Goal: Communication & Community: Answer question/provide support

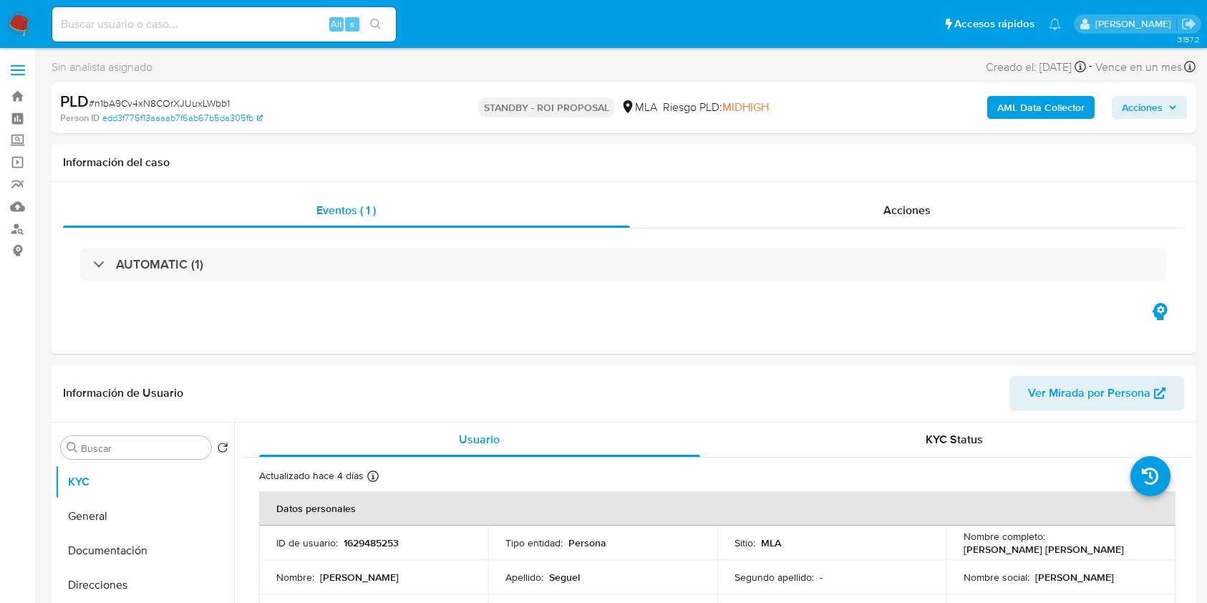
select select "10"
click at [281, 26] on input at bounding box center [224, 24] width 344 height 19
paste input "fi20VZoQ8ACkEE2nZLkB6xJP"
click at [362, 24] on div "fi20VZoQ8ACkEE2nZLkB6xJP Alt s" at bounding box center [224, 24] width 344 height 40
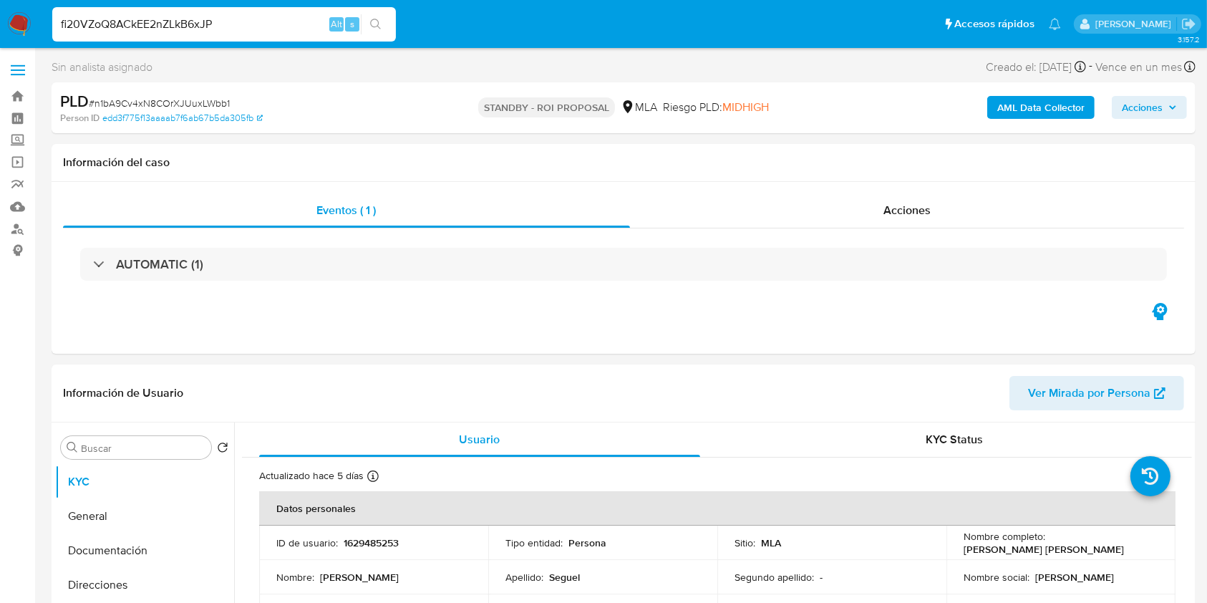
type input "fi20VZoQ8ACkEE2nZLkB6xJP"
click at [370, 23] on icon "search-icon" at bounding box center [375, 24] width 11 height 11
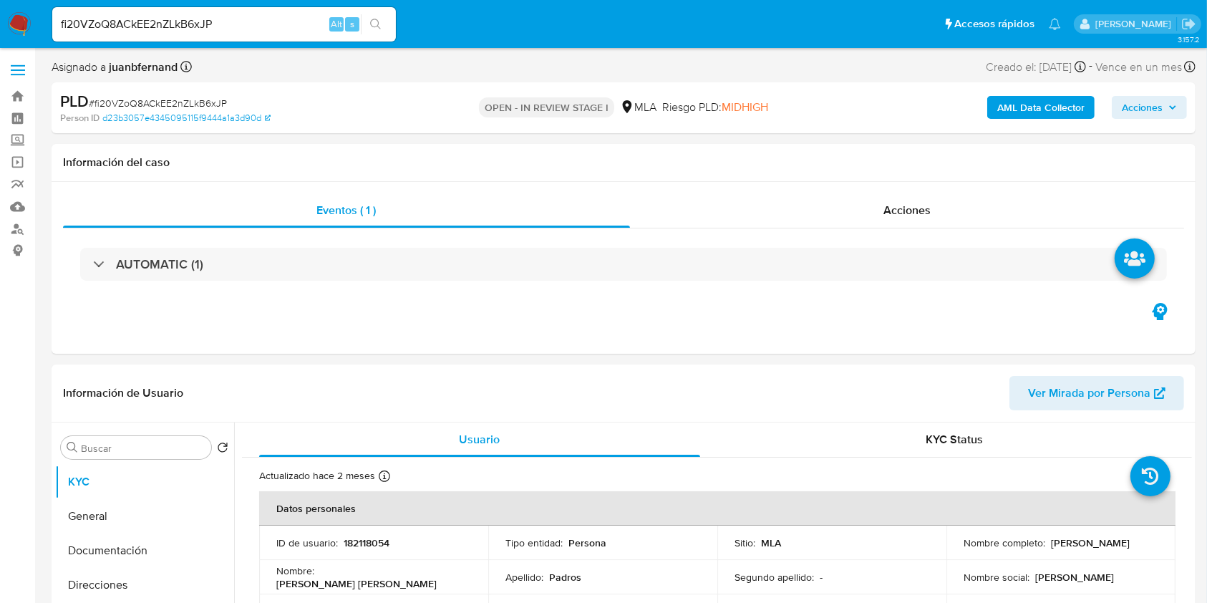
select select "10"
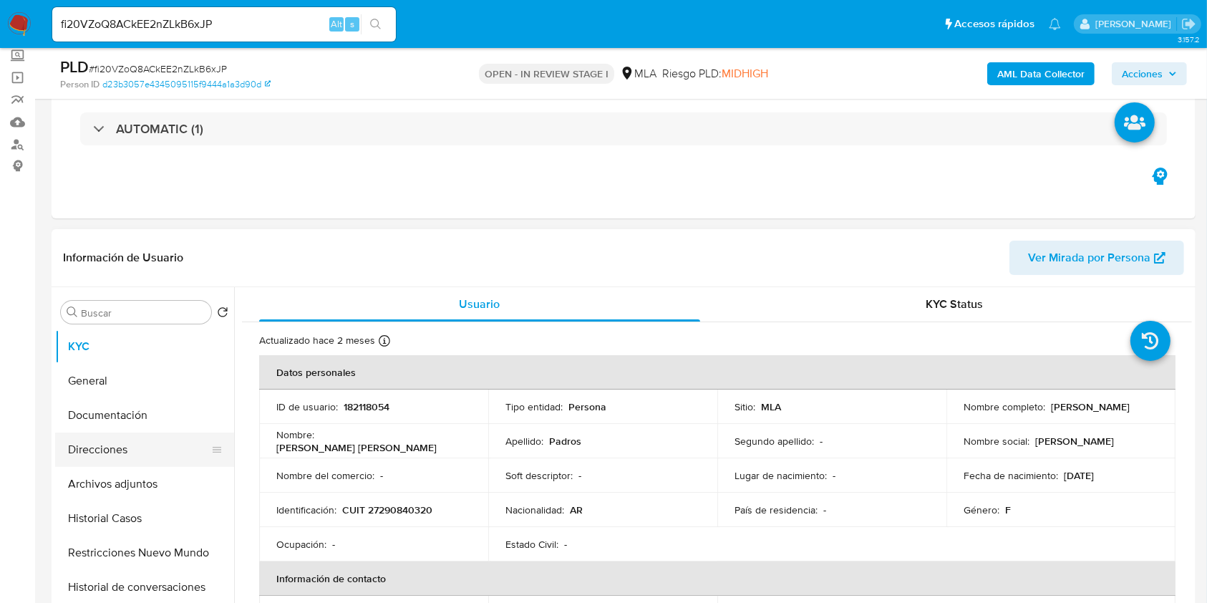
scroll to position [190, 0]
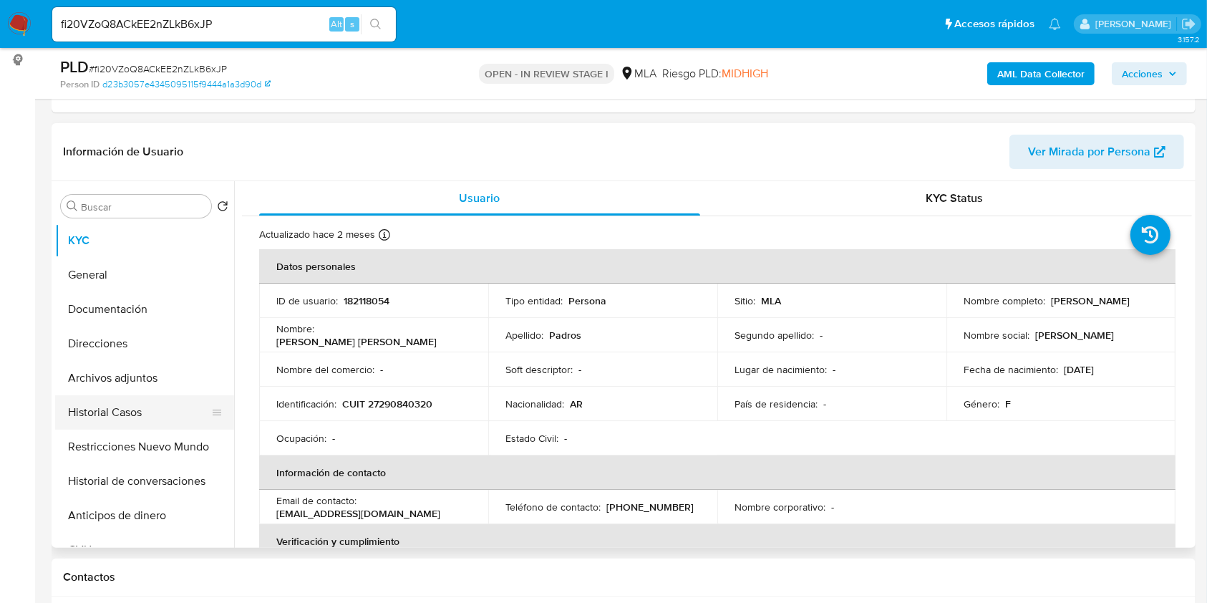
click at [155, 399] on button "Historial Casos" at bounding box center [139, 412] width 168 height 34
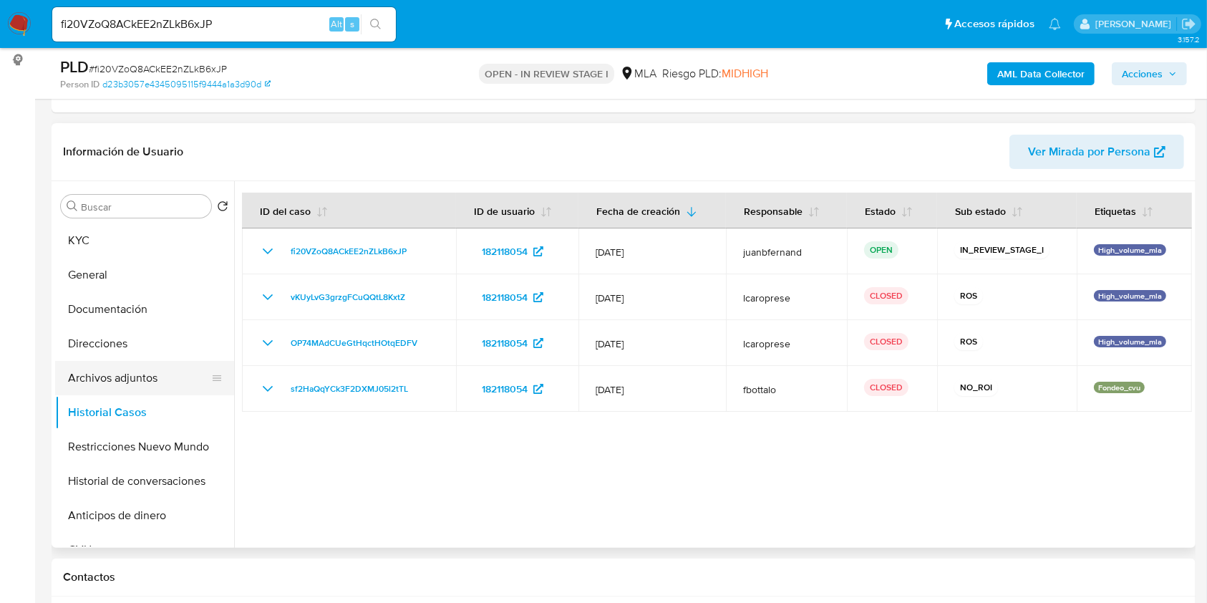
click at [98, 381] on button "Archivos adjuntos" at bounding box center [139, 378] width 168 height 34
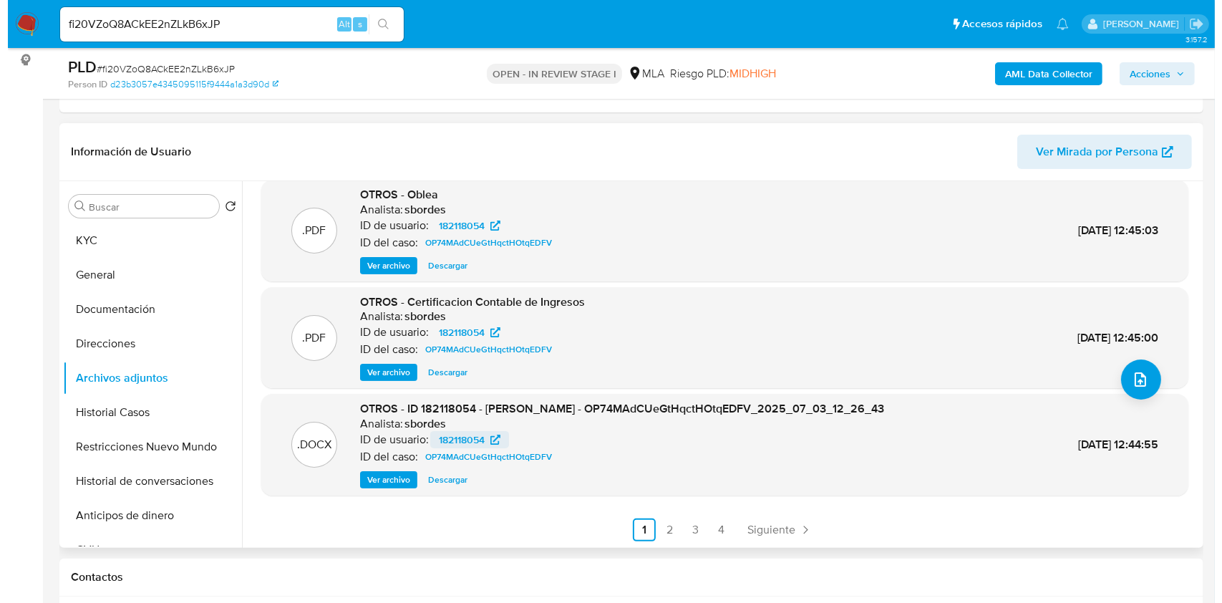
scroll to position [120, 0]
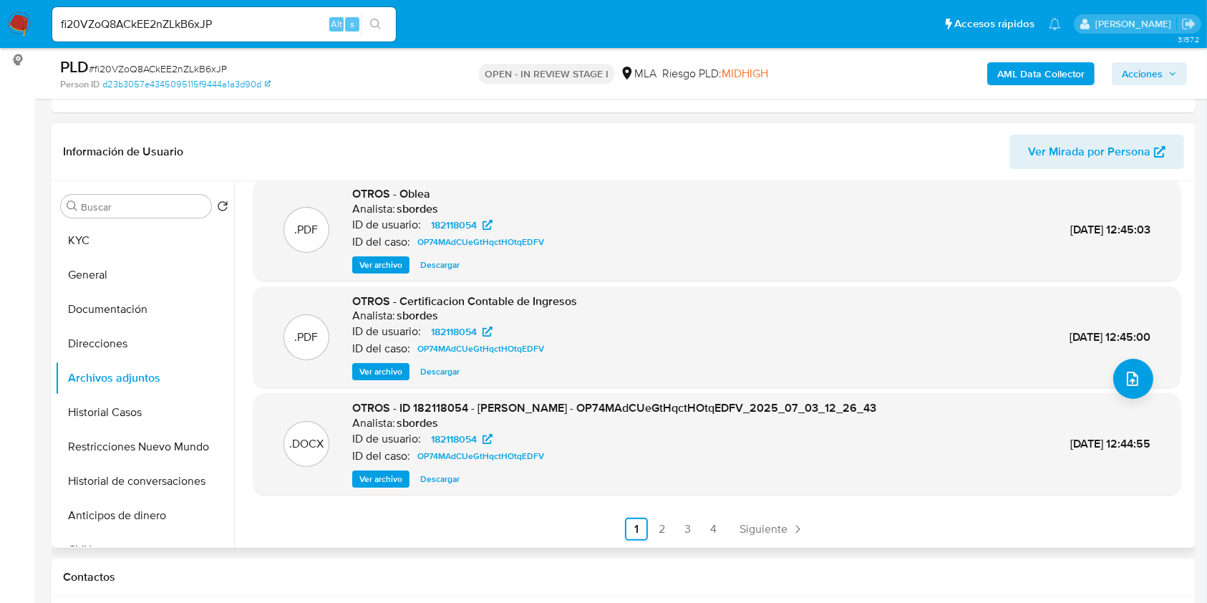
click at [391, 478] on span "Ver archivo" at bounding box center [381, 479] width 43 height 14
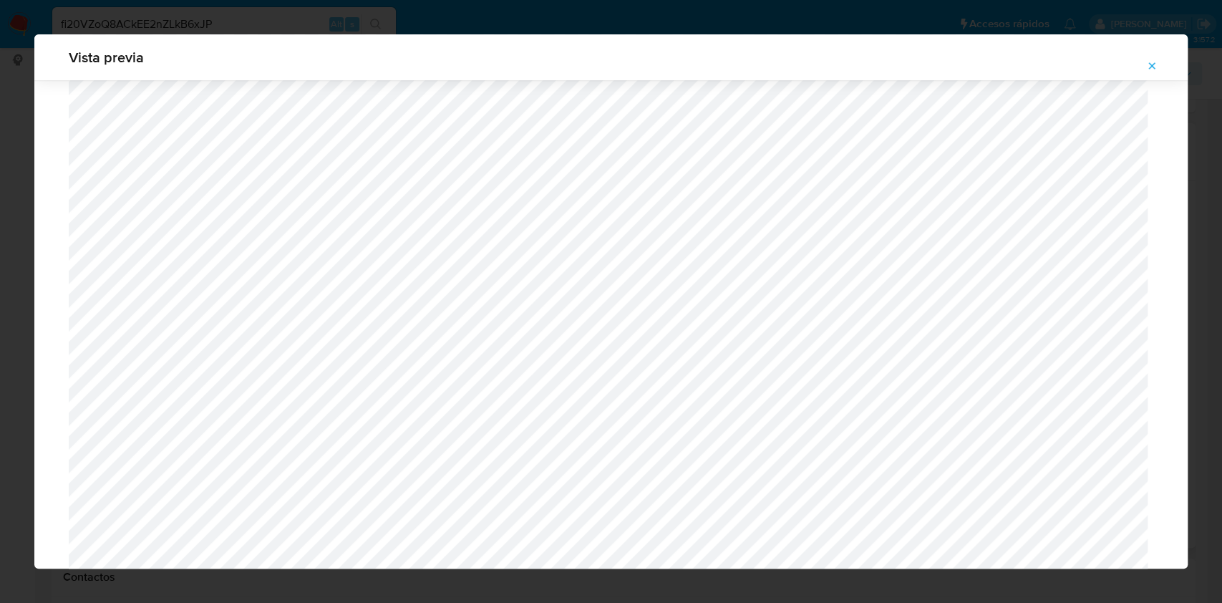
scroll to position [831, 0]
click at [1157, 67] on icon "Attachment preview" at bounding box center [1152, 65] width 11 height 11
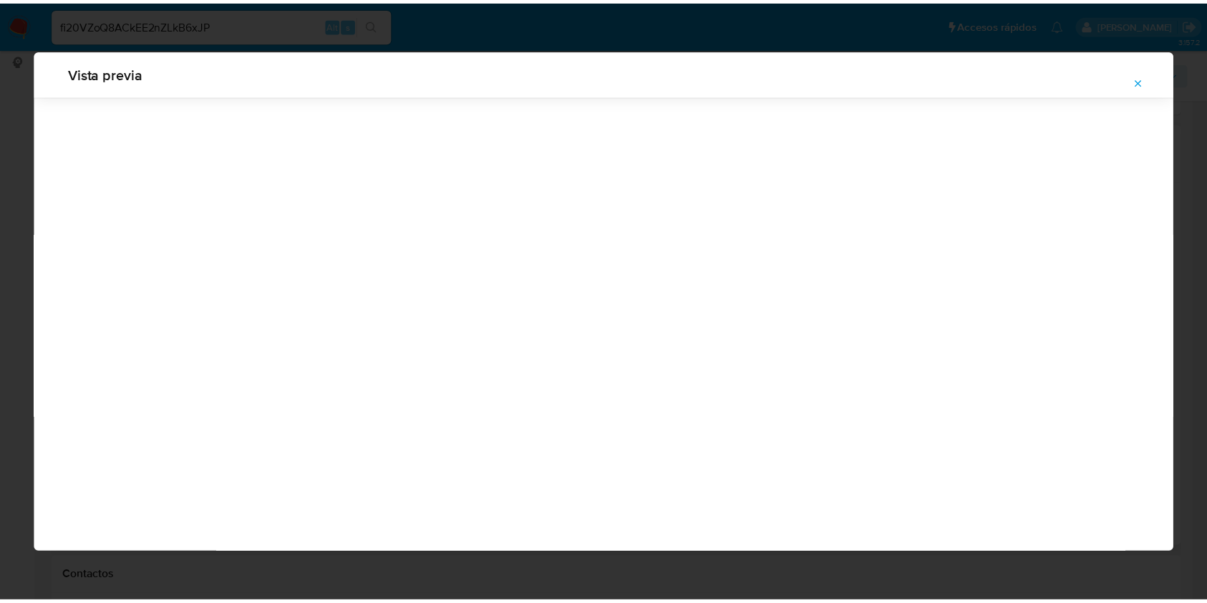
scroll to position [0, 0]
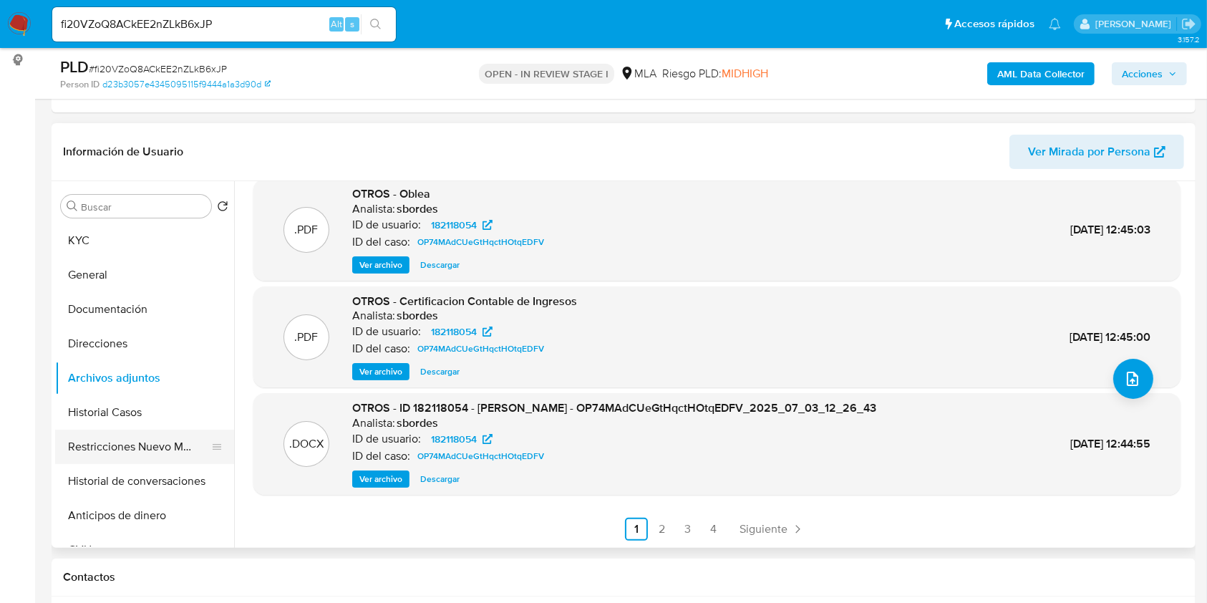
click at [127, 444] on button "Restricciones Nuevo Mundo" at bounding box center [139, 447] width 168 height 34
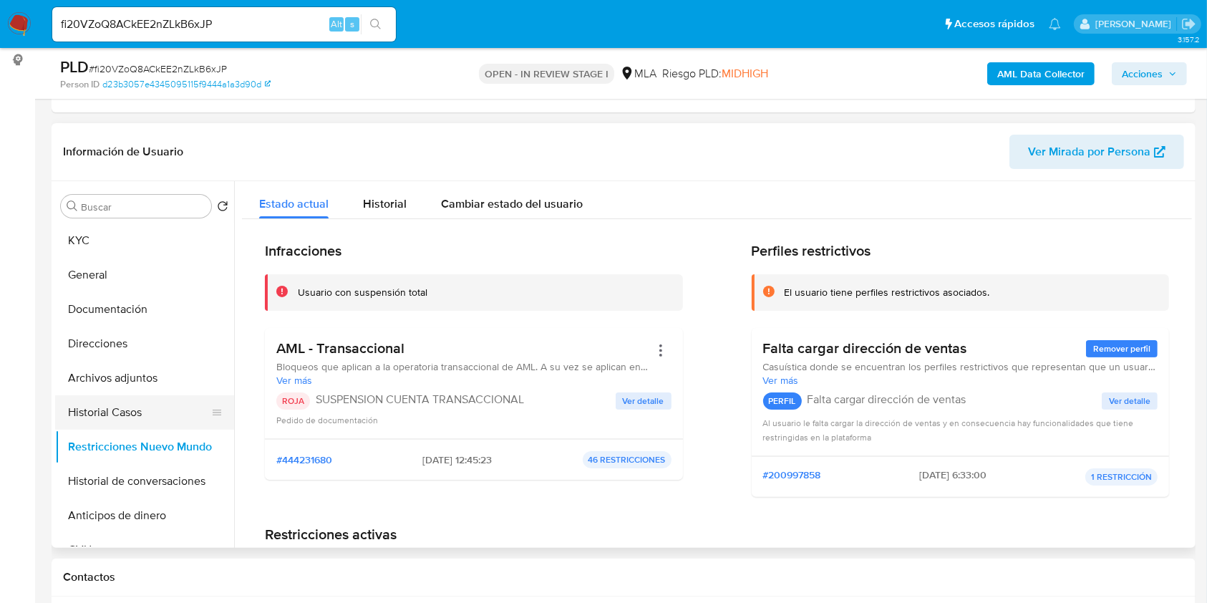
click at [131, 420] on button "Historial Casos" at bounding box center [139, 412] width 168 height 34
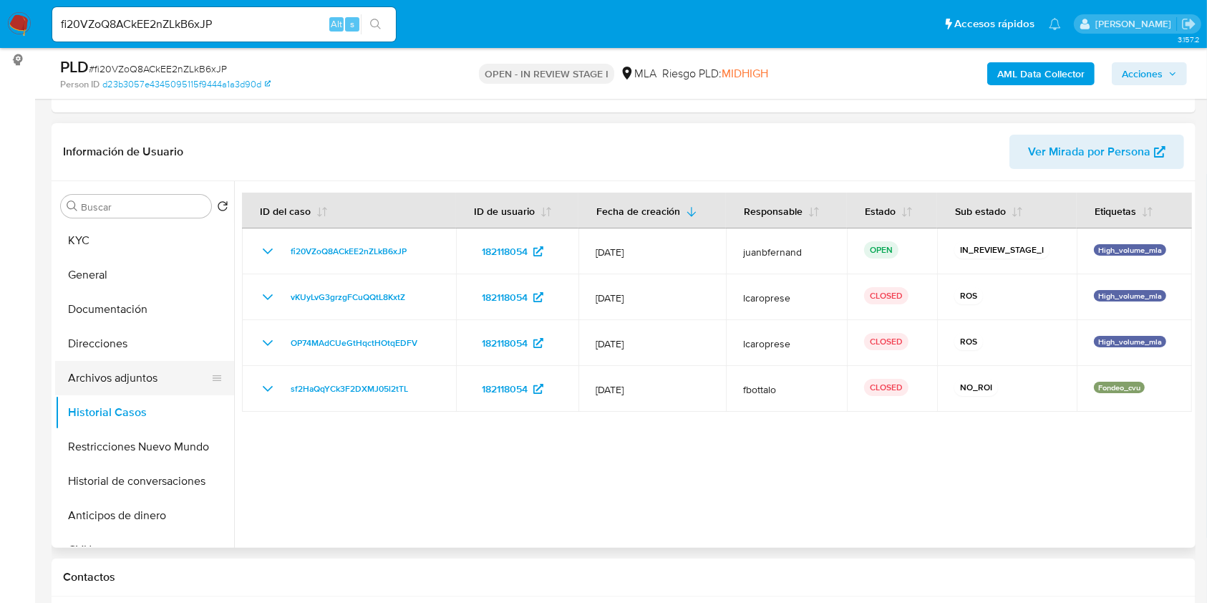
click at [131, 380] on button "Archivos adjuntos" at bounding box center [139, 378] width 168 height 34
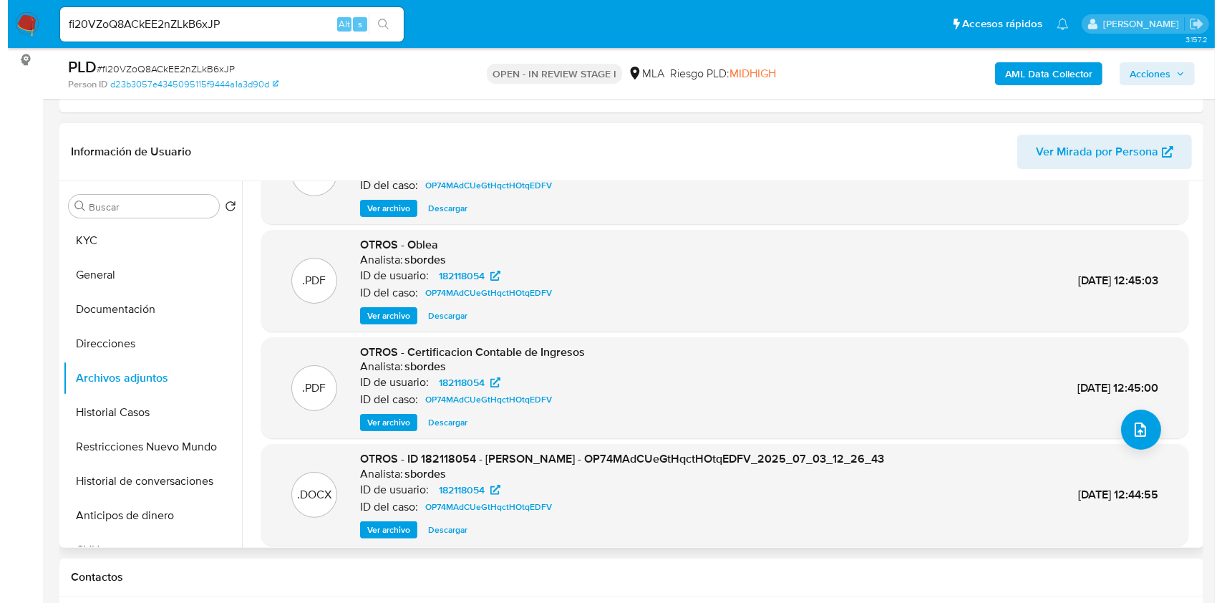
scroll to position [120, 0]
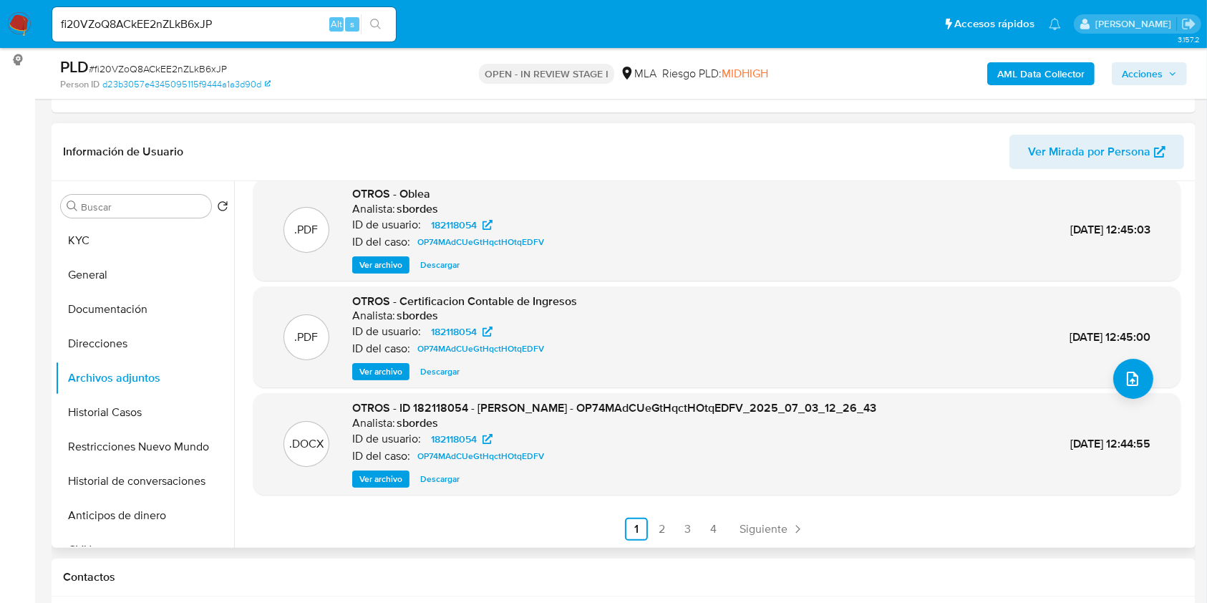
click at [383, 473] on span "Ver archivo" at bounding box center [381, 479] width 43 height 14
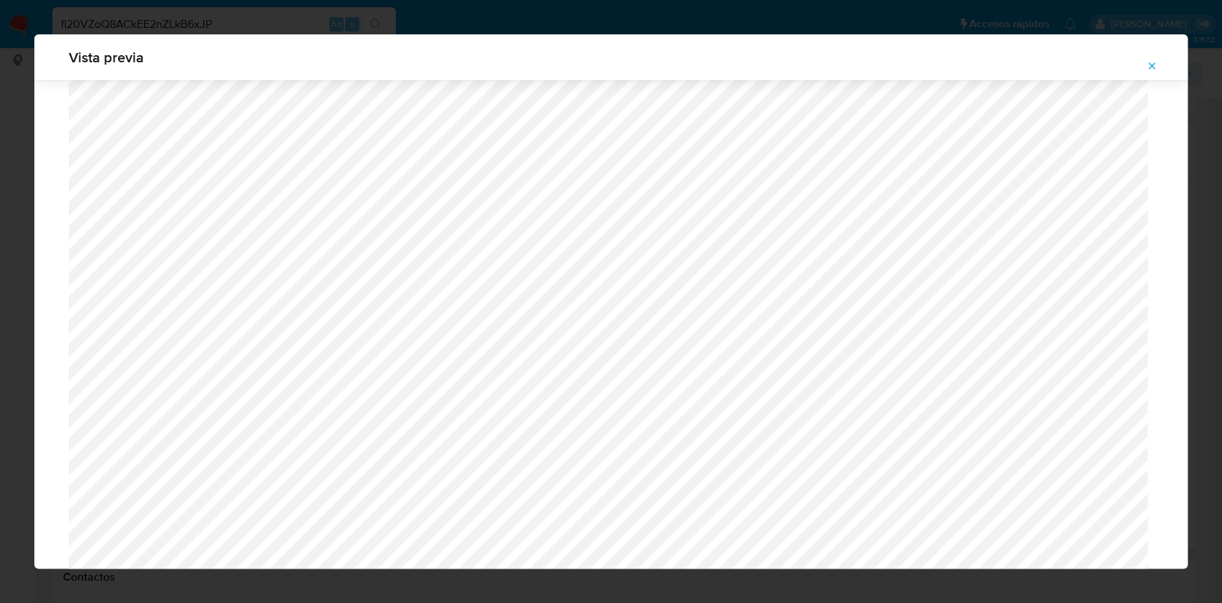
scroll to position [1212, 0]
click at [1150, 65] on icon "Attachment preview" at bounding box center [1152, 65] width 11 height 11
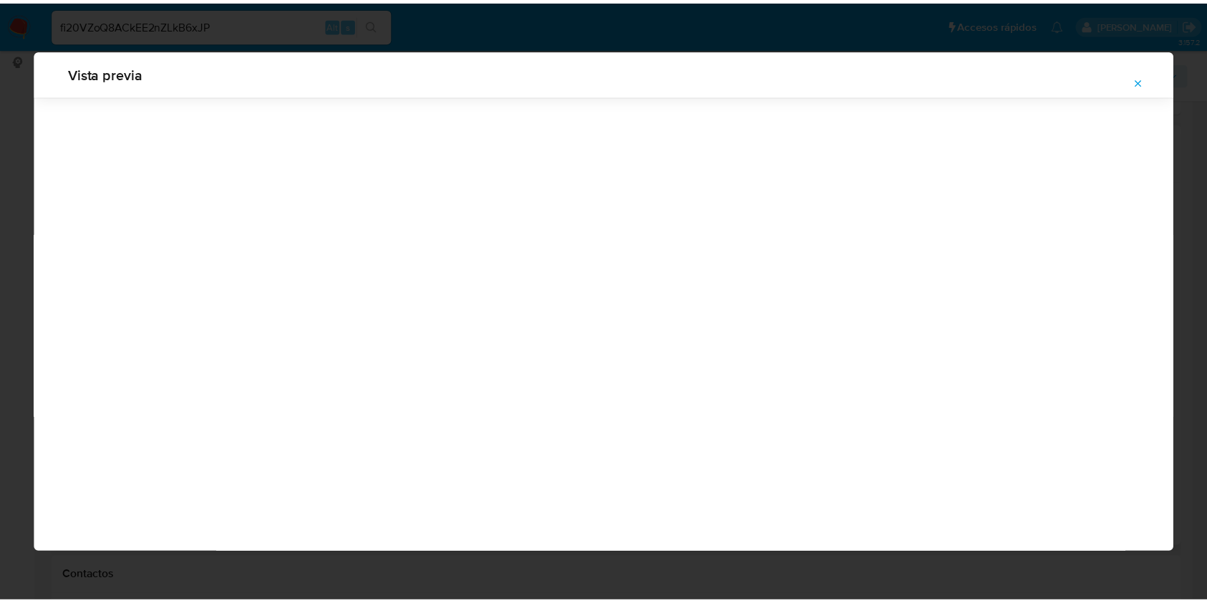
scroll to position [0, 0]
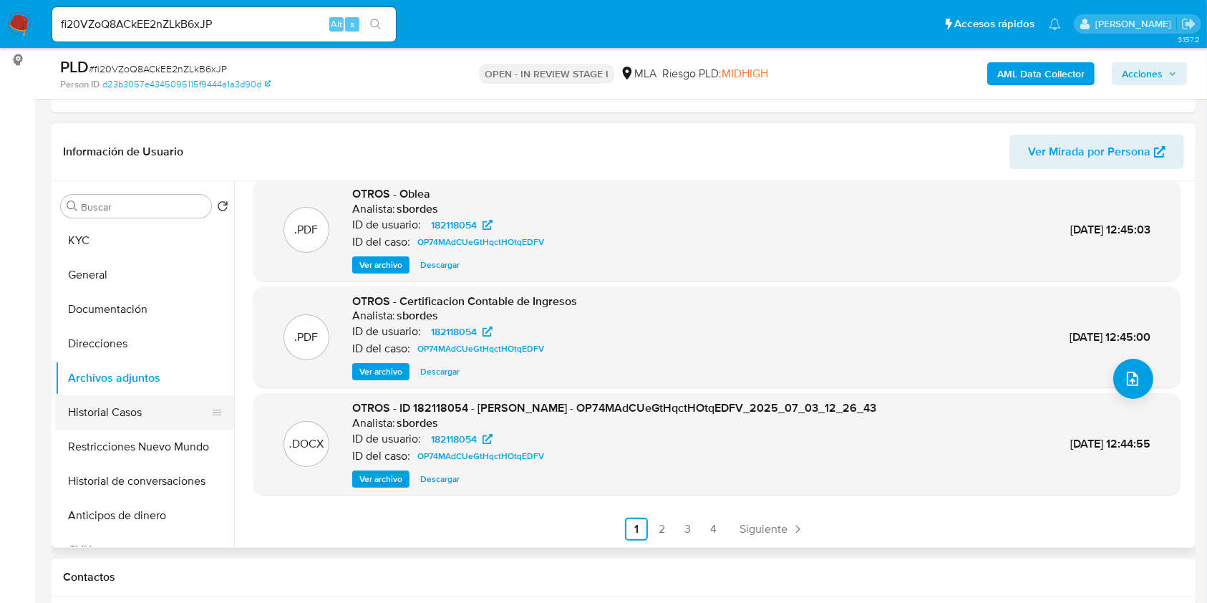
click at [118, 413] on button "Historial Casos" at bounding box center [139, 412] width 168 height 34
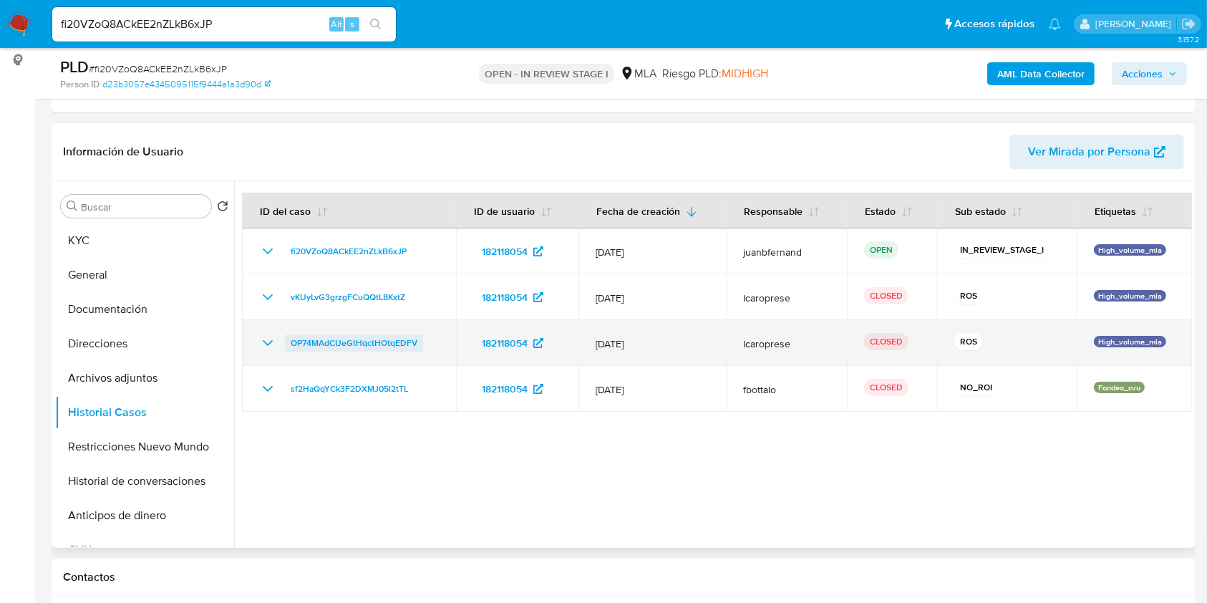
click at [384, 341] on span "OP74MAdCUeGtHqctHOtqEDFV" at bounding box center [354, 342] width 127 height 17
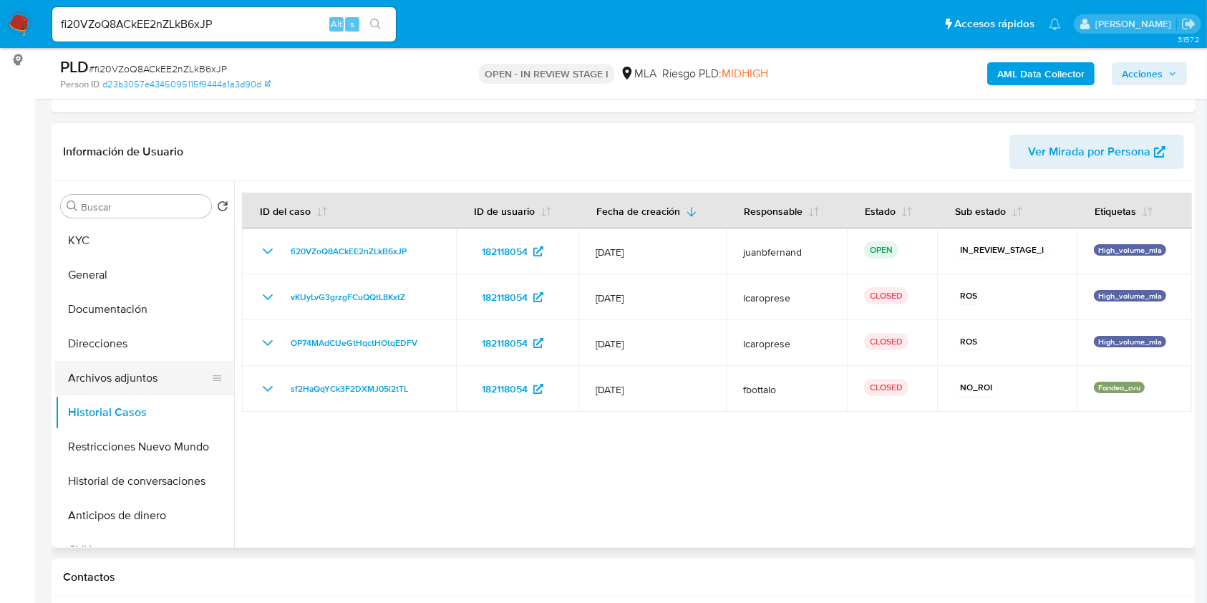
click at [120, 375] on button "Archivos adjuntos" at bounding box center [139, 378] width 168 height 34
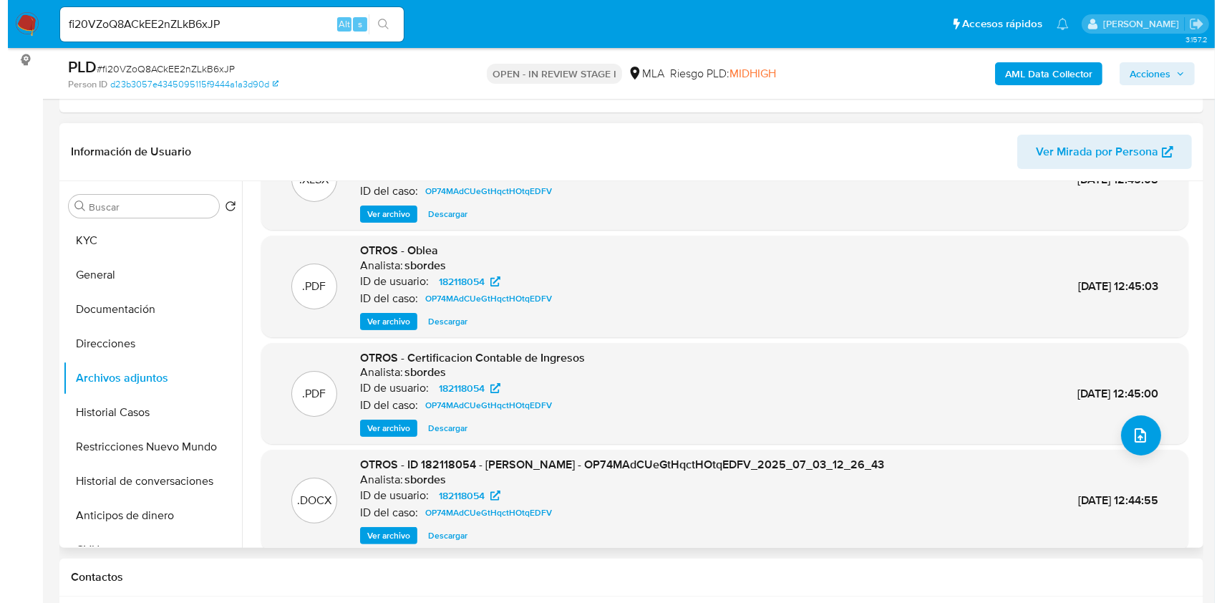
scroll to position [120, 0]
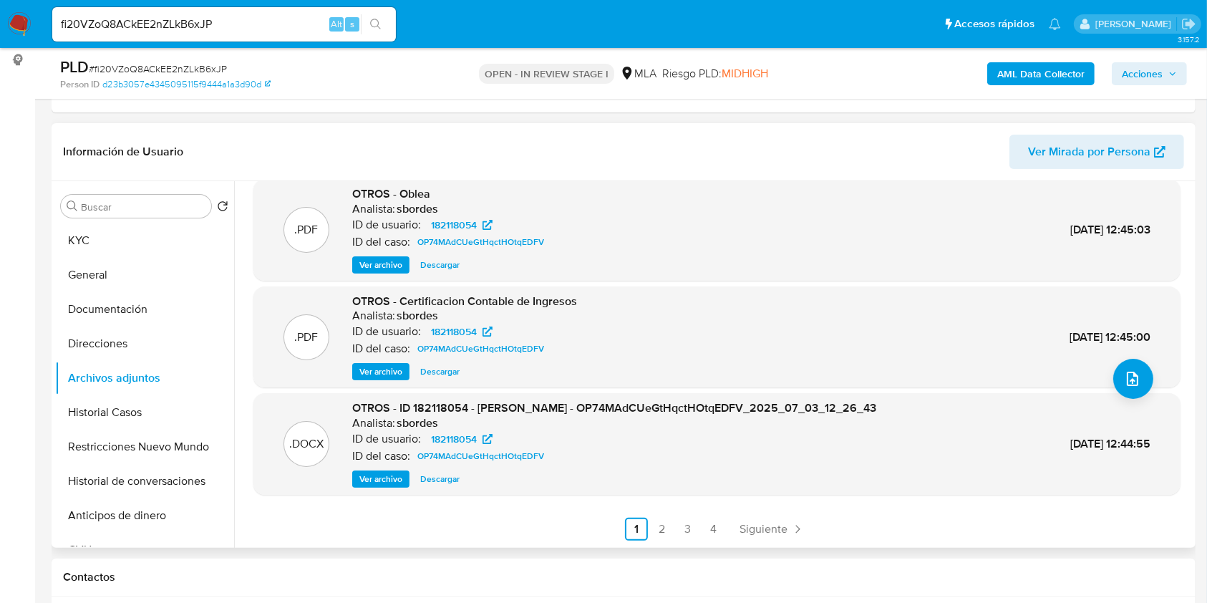
click at [390, 475] on span "Ver archivo" at bounding box center [381, 479] width 43 height 14
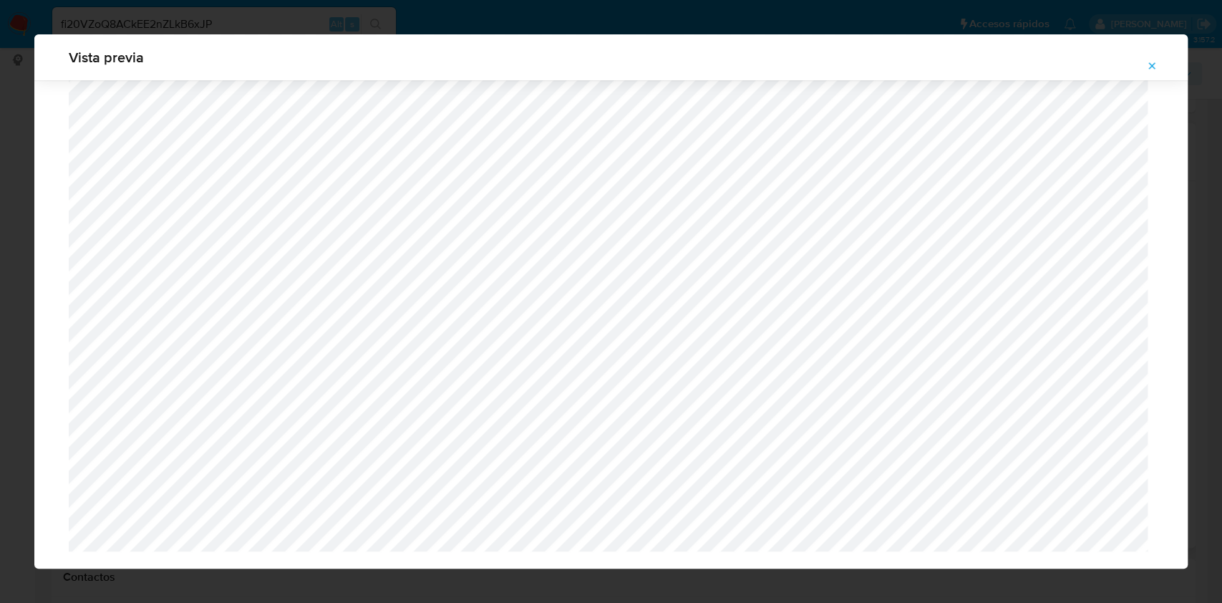
scroll to position [1305, 0]
click at [8, 366] on div "Vista previa" at bounding box center [611, 301] width 1222 height 603
click at [1148, 65] on icon "Attachment preview" at bounding box center [1152, 65] width 11 height 11
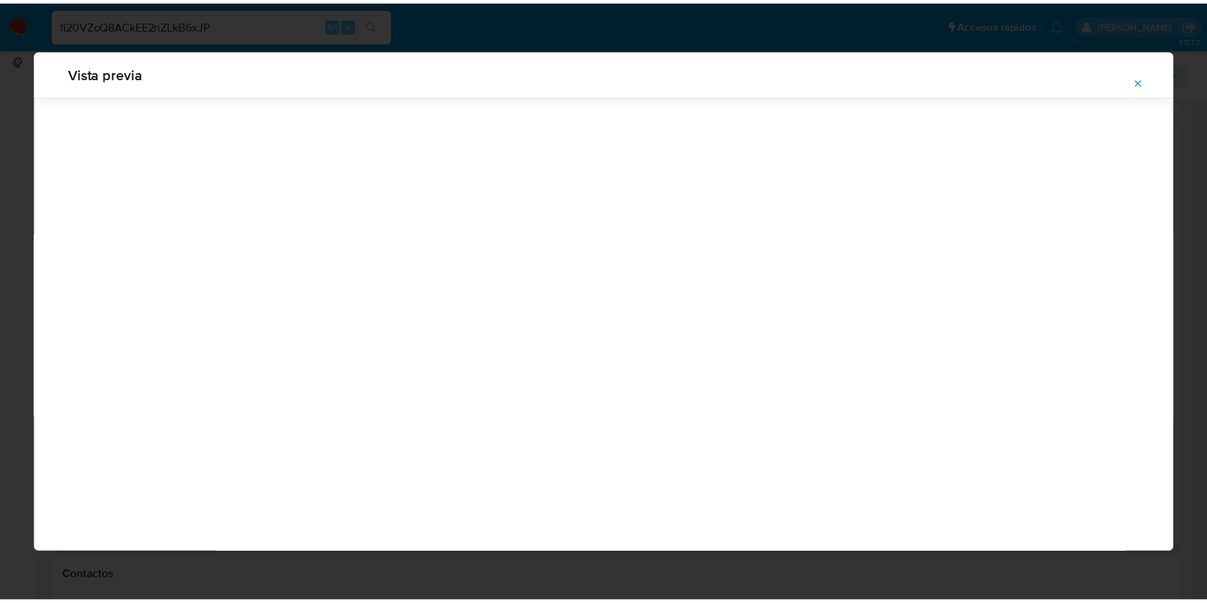
scroll to position [0, 0]
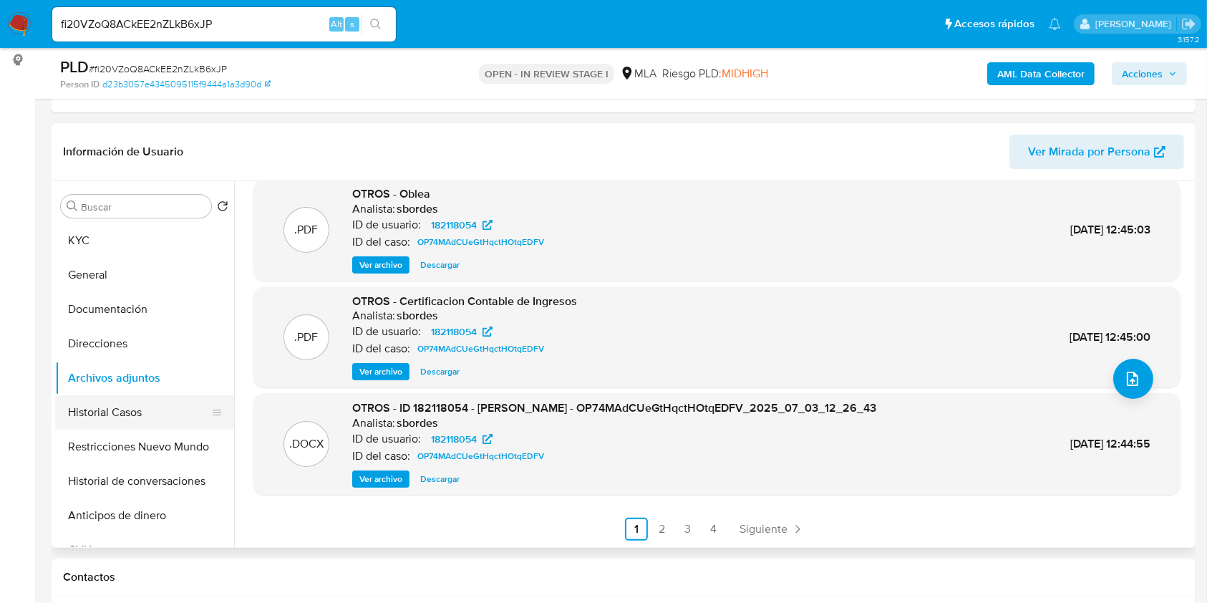
click at [116, 411] on button "Historial Casos" at bounding box center [139, 412] width 168 height 34
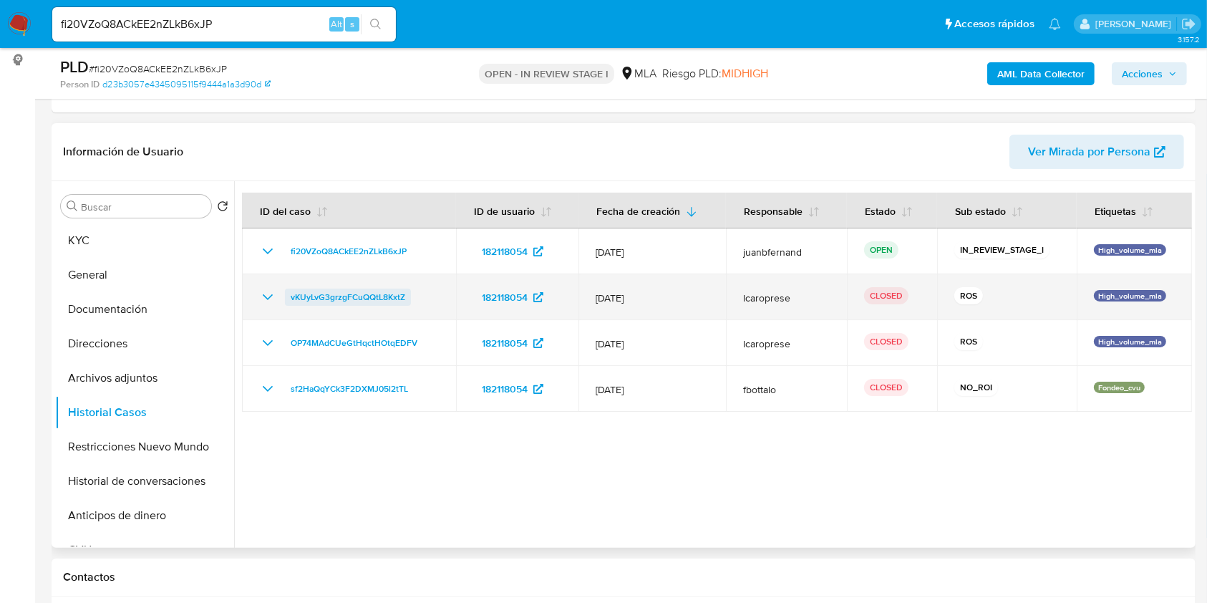
click at [304, 296] on span "vKUyLvG3grzgFCuQQtL8KxtZ" at bounding box center [348, 297] width 115 height 17
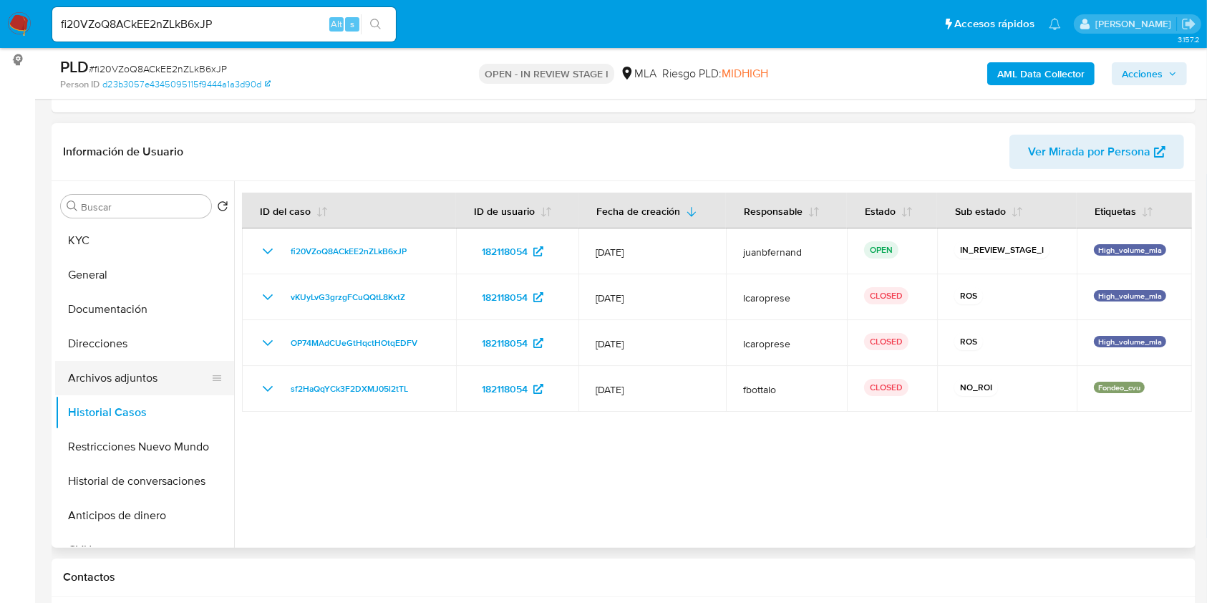
click at [109, 377] on button "Archivos adjuntos" at bounding box center [139, 378] width 168 height 34
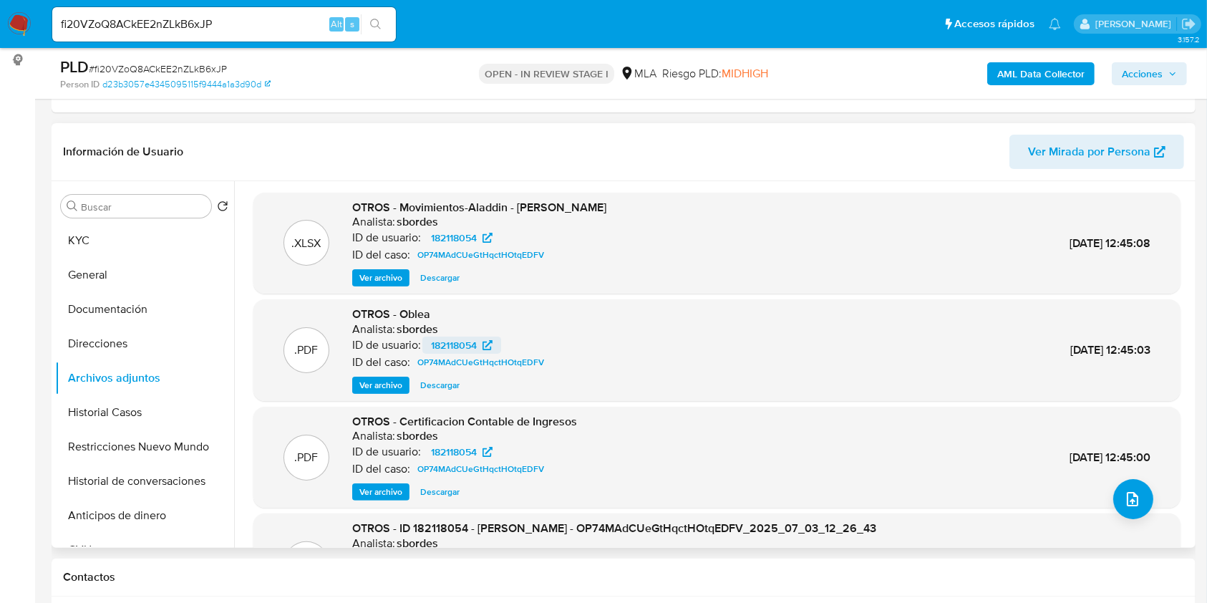
scroll to position [120, 0]
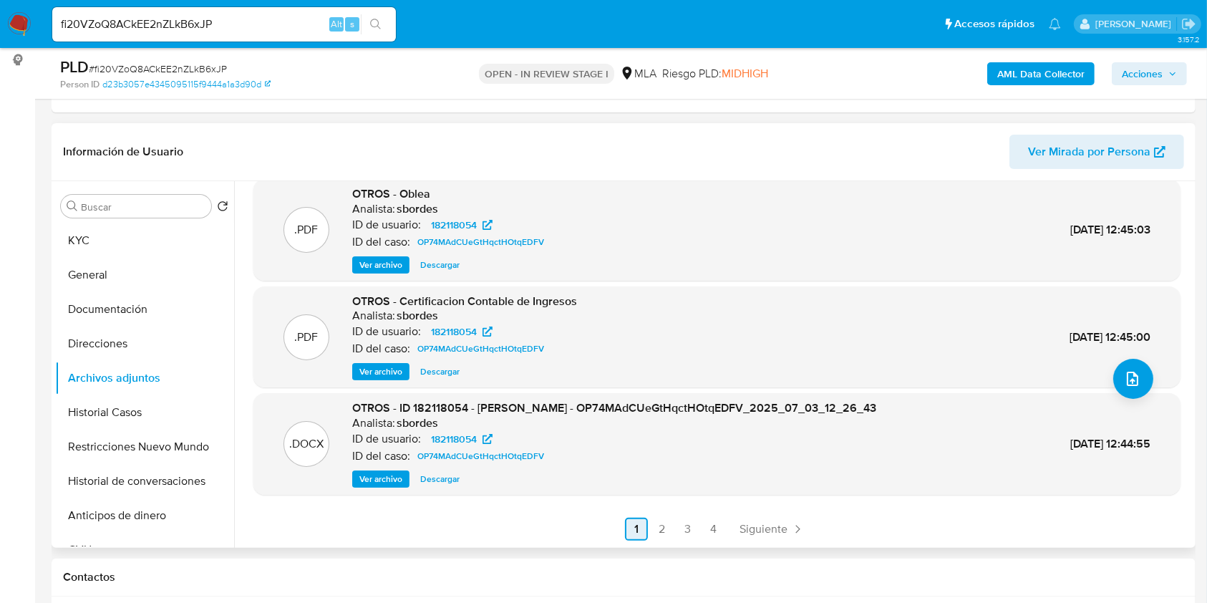
click at [670, 530] on link "2" at bounding box center [662, 529] width 23 height 23
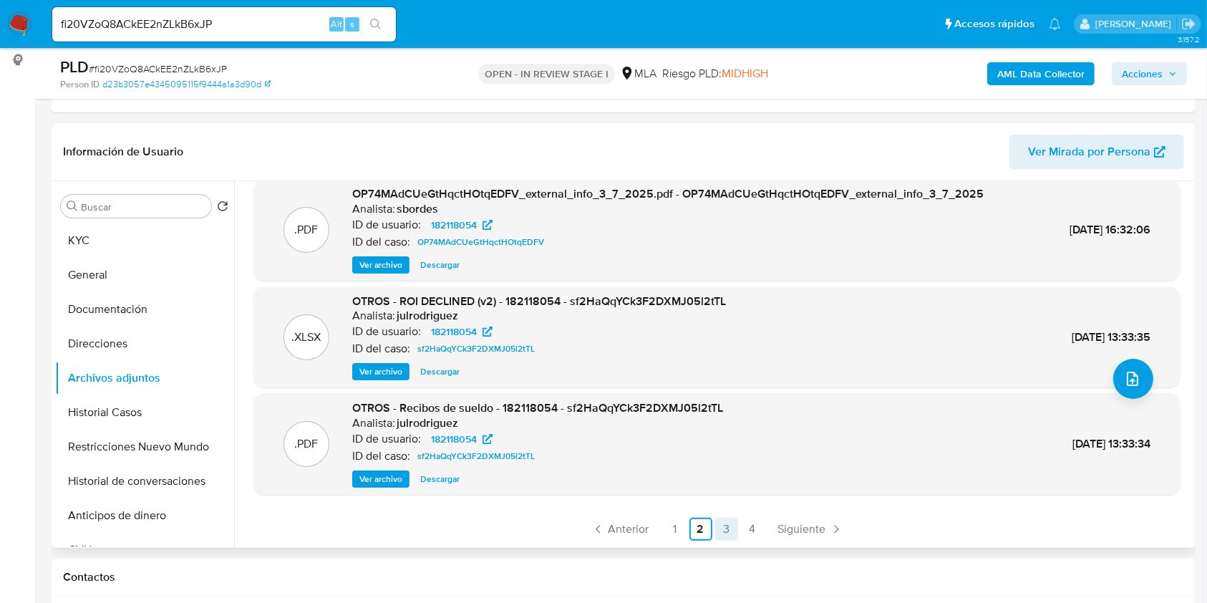
click at [728, 530] on link "3" at bounding box center [726, 529] width 23 height 23
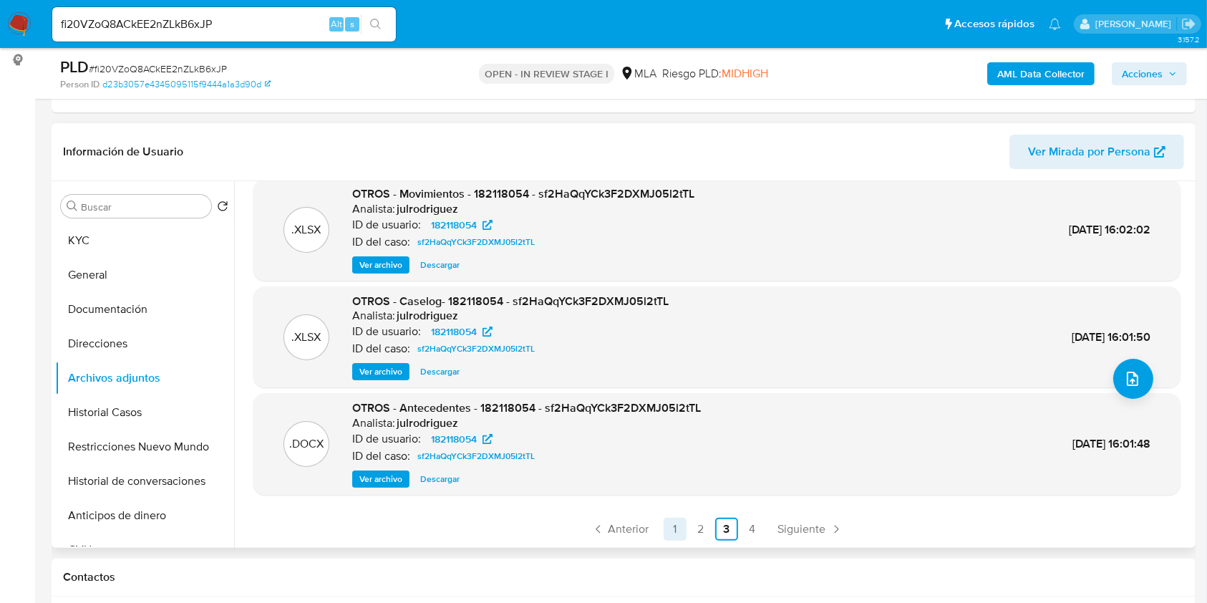
click at [667, 526] on link "1" at bounding box center [675, 529] width 23 height 23
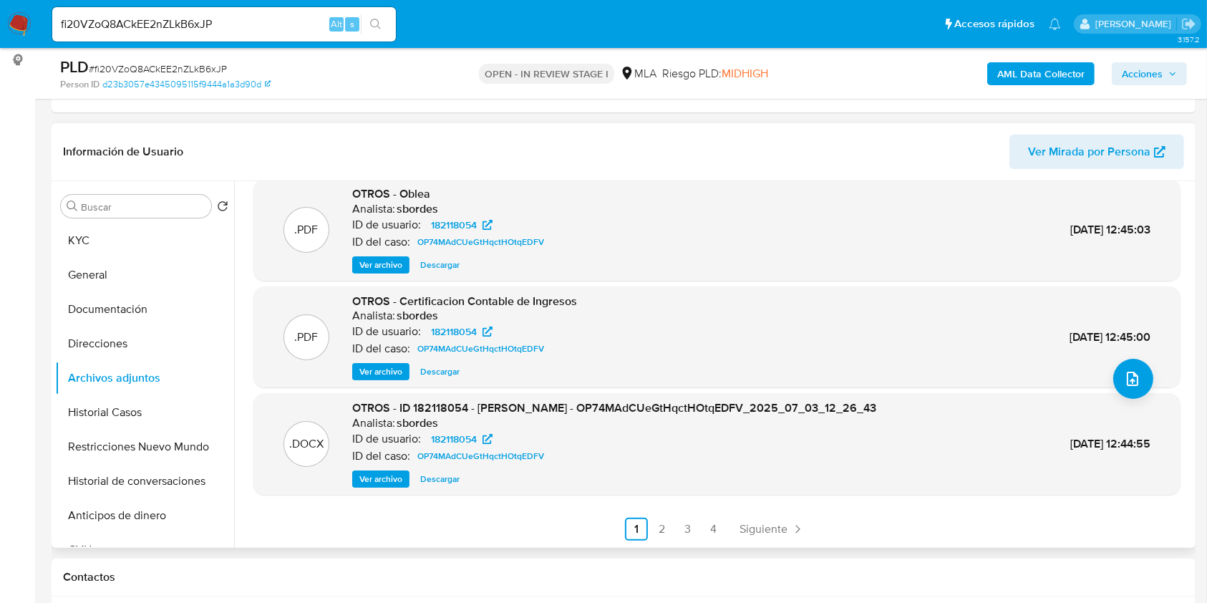
click at [370, 479] on span "Ver archivo" at bounding box center [381, 479] width 43 height 14
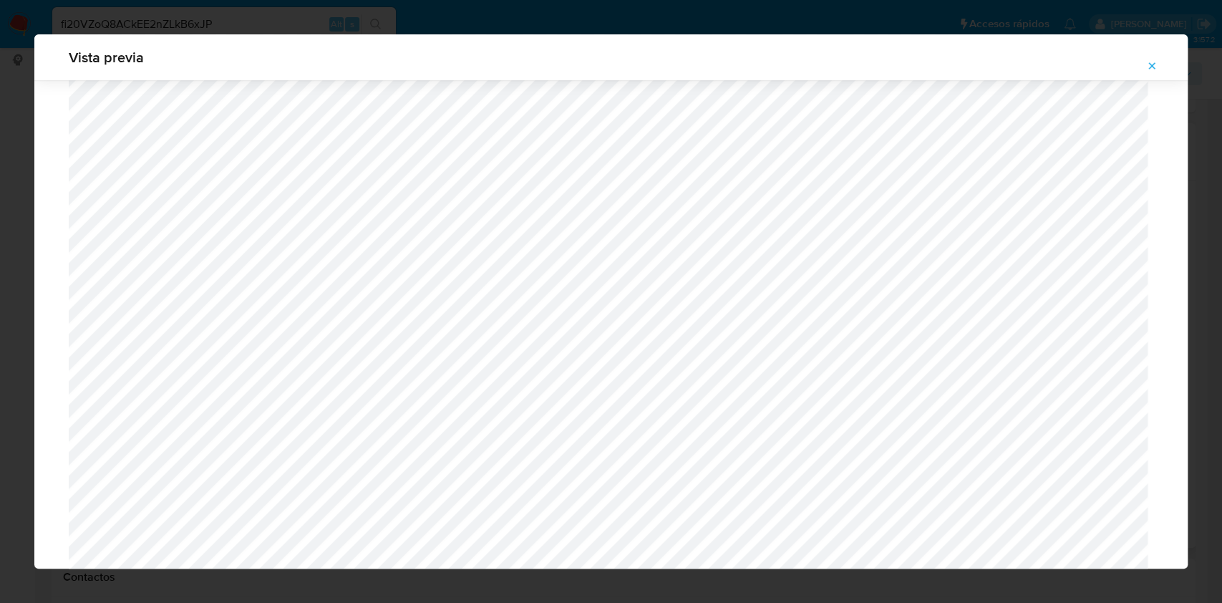
scroll to position [1305, 0]
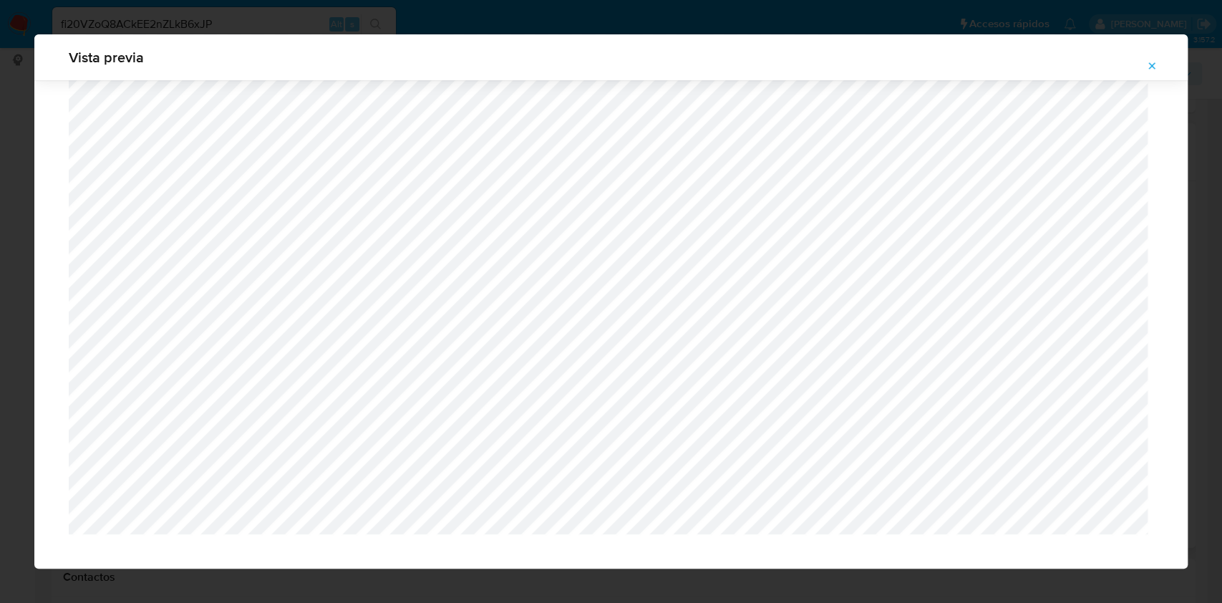
click at [1153, 64] on icon "Attachment preview" at bounding box center [1152, 65] width 11 height 11
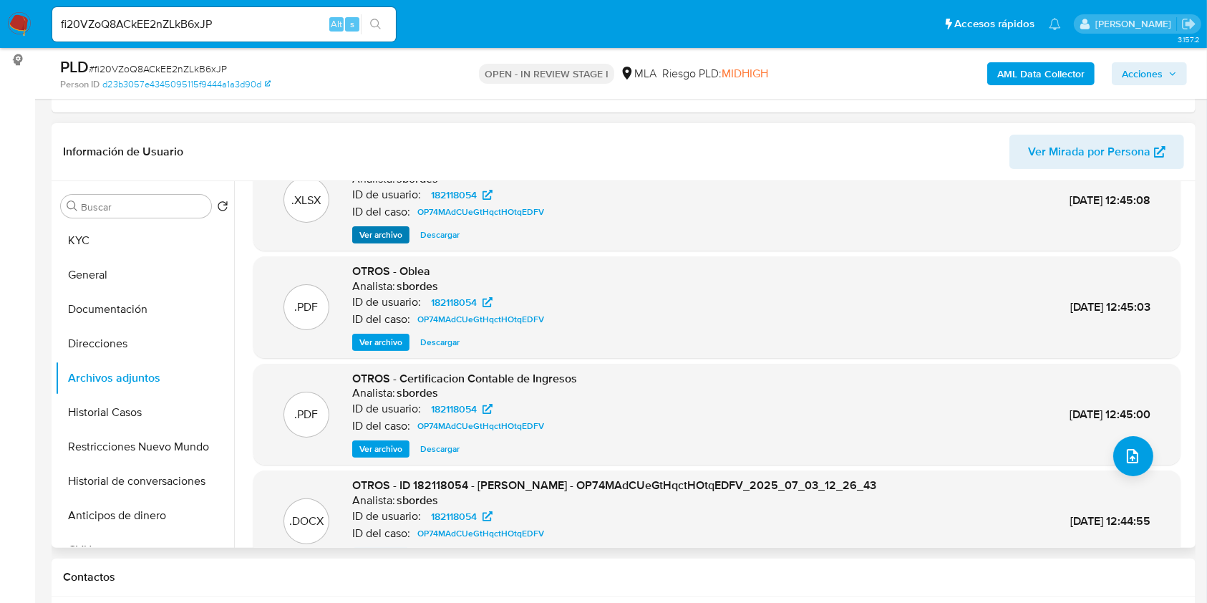
scroll to position [0, 0]
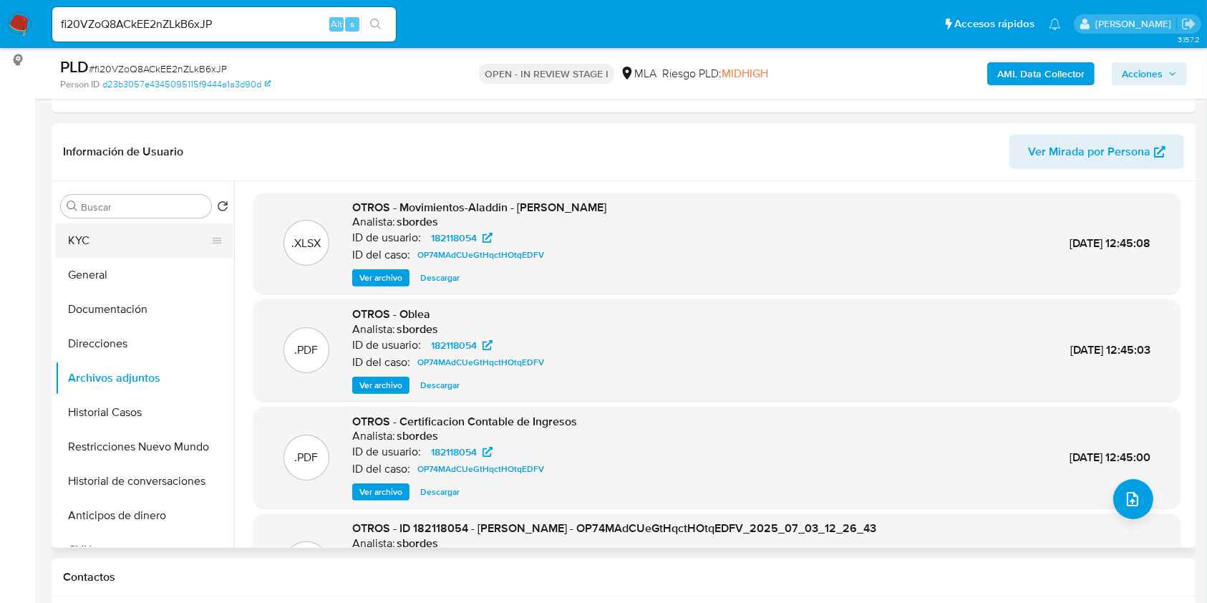
click at [140, 238] on button "KYC" at bounding box center [139, 240] width 168 height 34
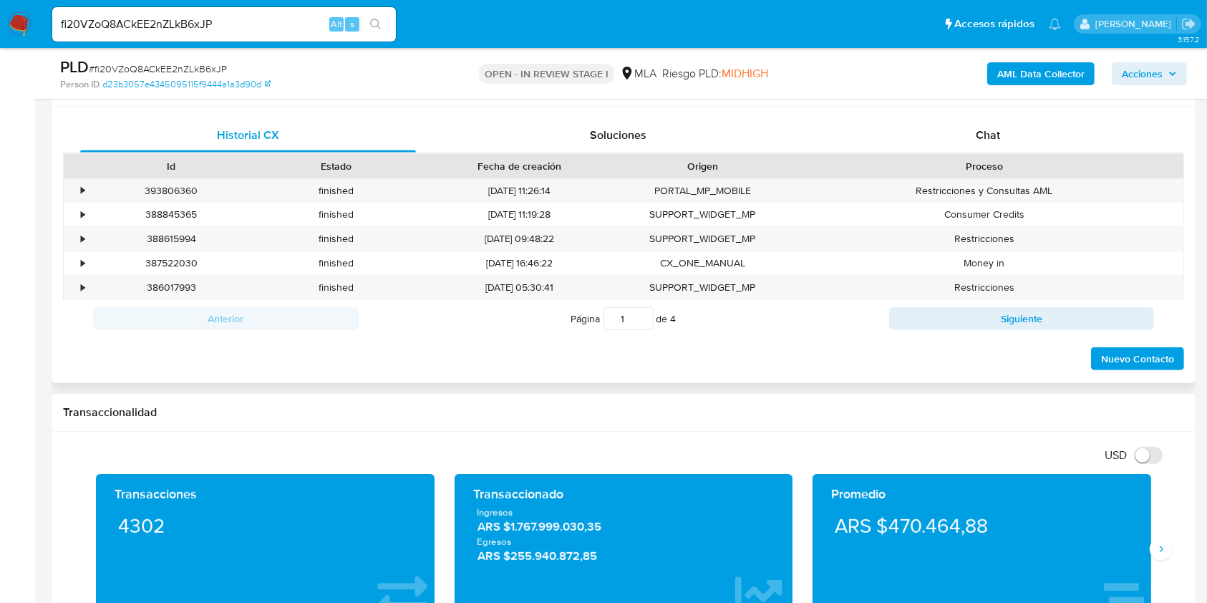
scroll to position [573, 0]
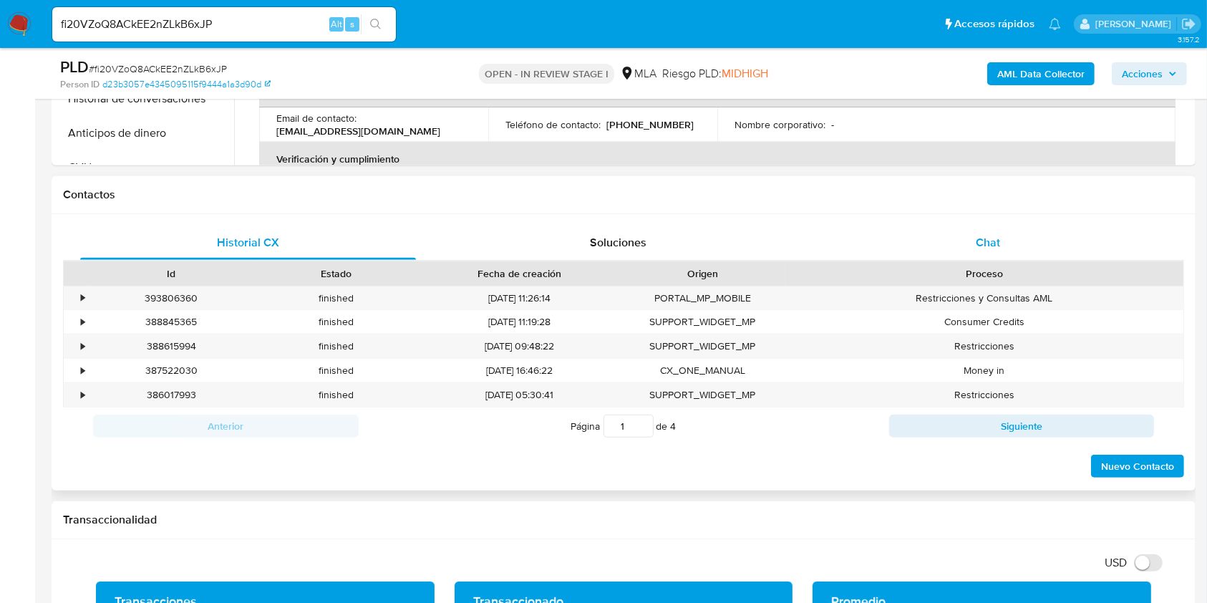
click at [998, 226] on div "Chat" at bounding box center [989, 243] width 336 height 34
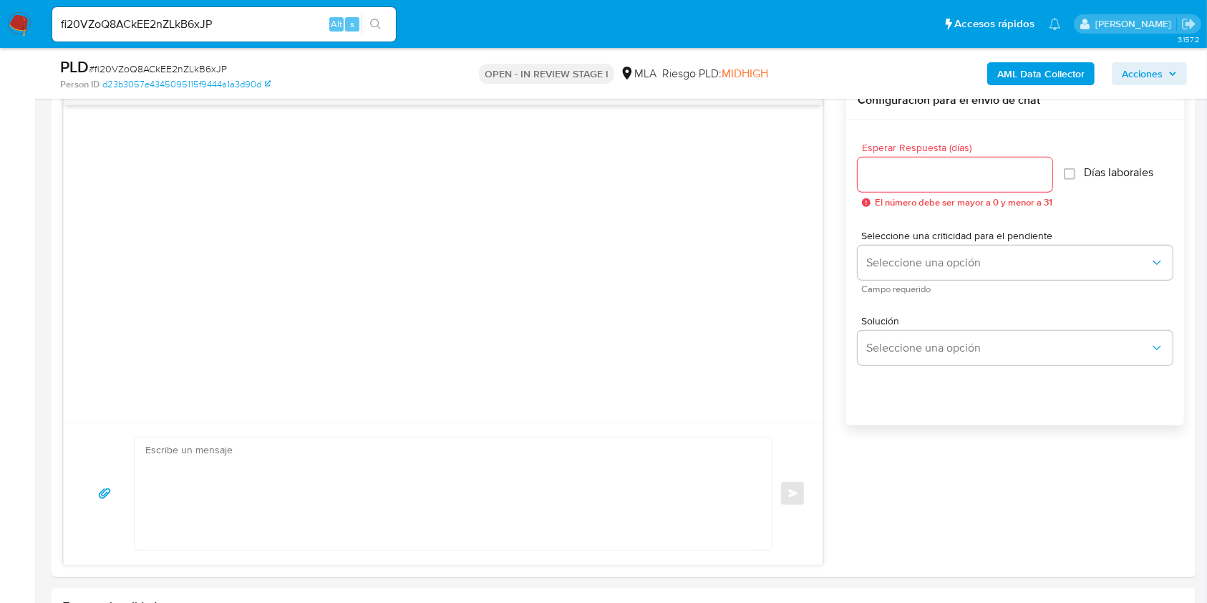
scroll to position [286, 0]
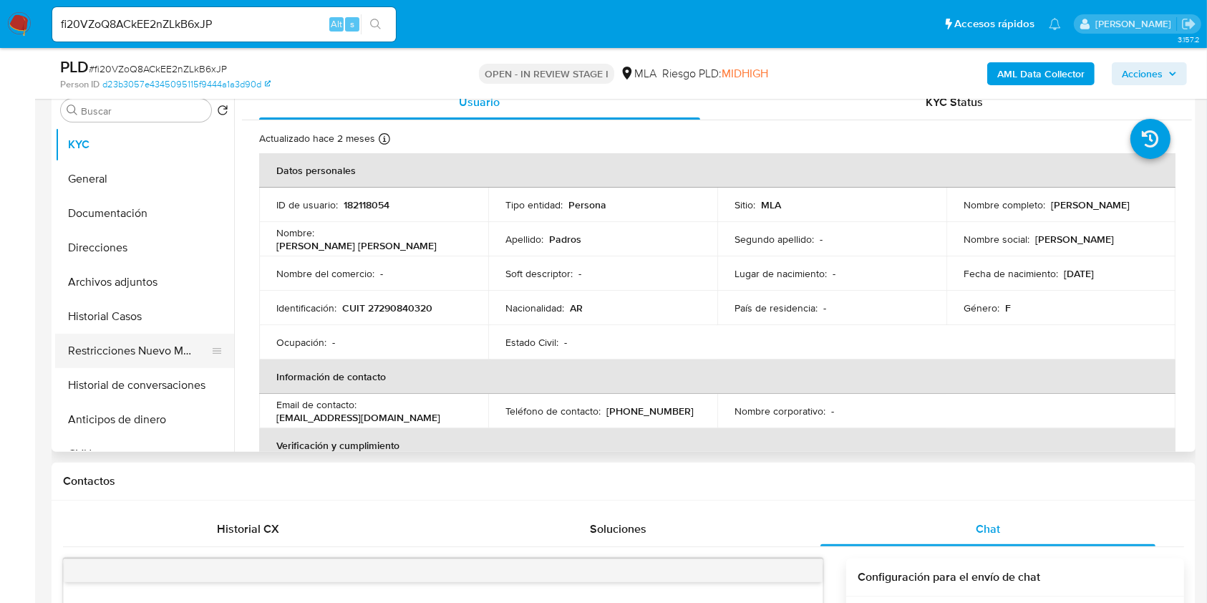
click at [104, 341] on button "Restricciones Nuevo Mundo" at bounding box center [139, 351] width 168 height 34
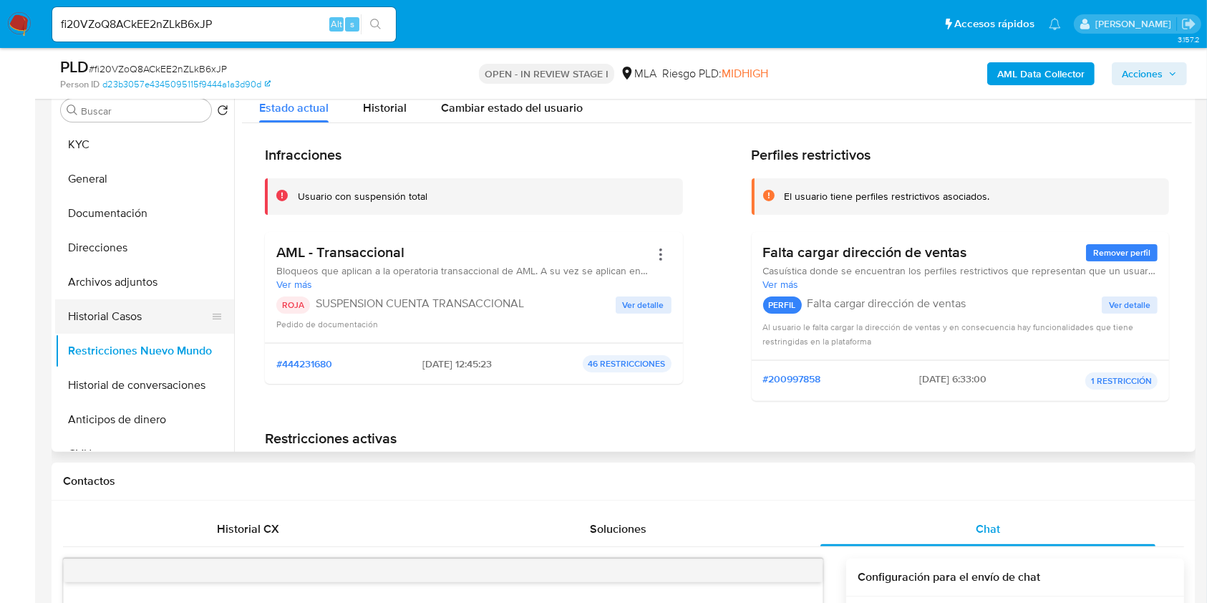
click at [107, 324] on button "Historial Casos" at bounding box center [139, 316] width 168 height 34
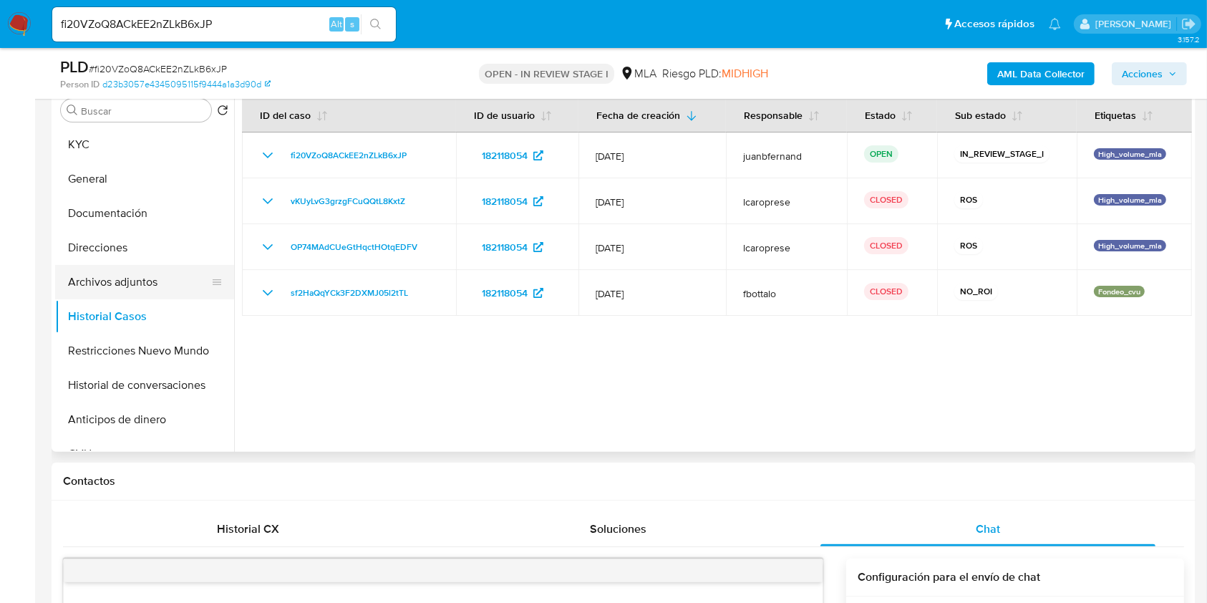
click at [112, 283] on button "Archivos adjuntos" at bounding box center [139, 282] width 168 height 34
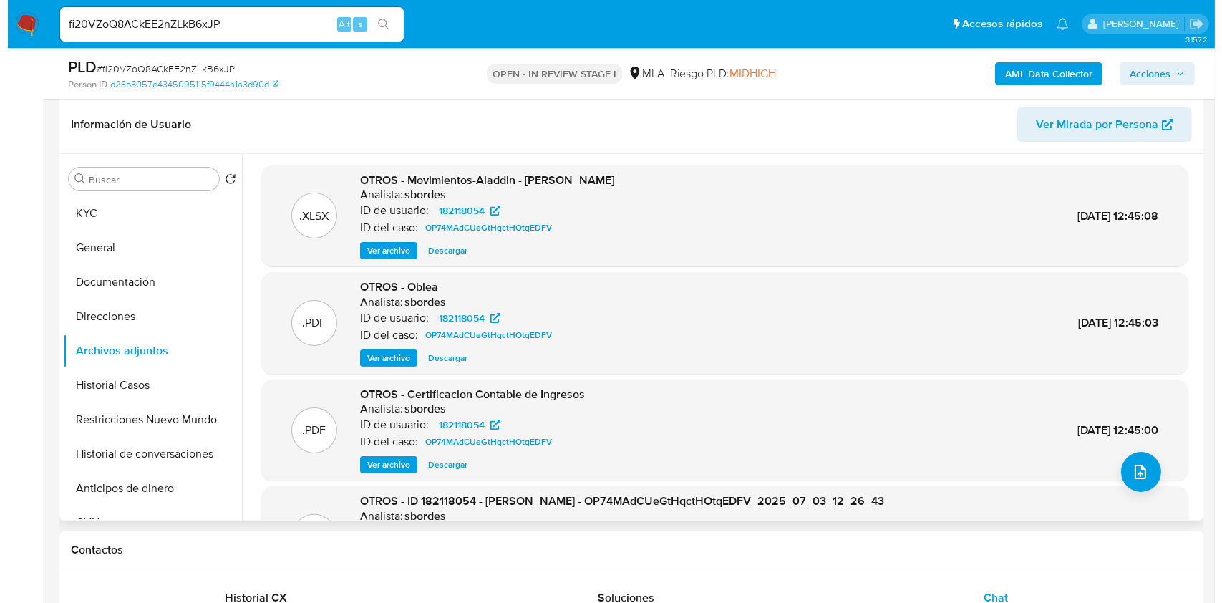
scroll to position [190, 0]
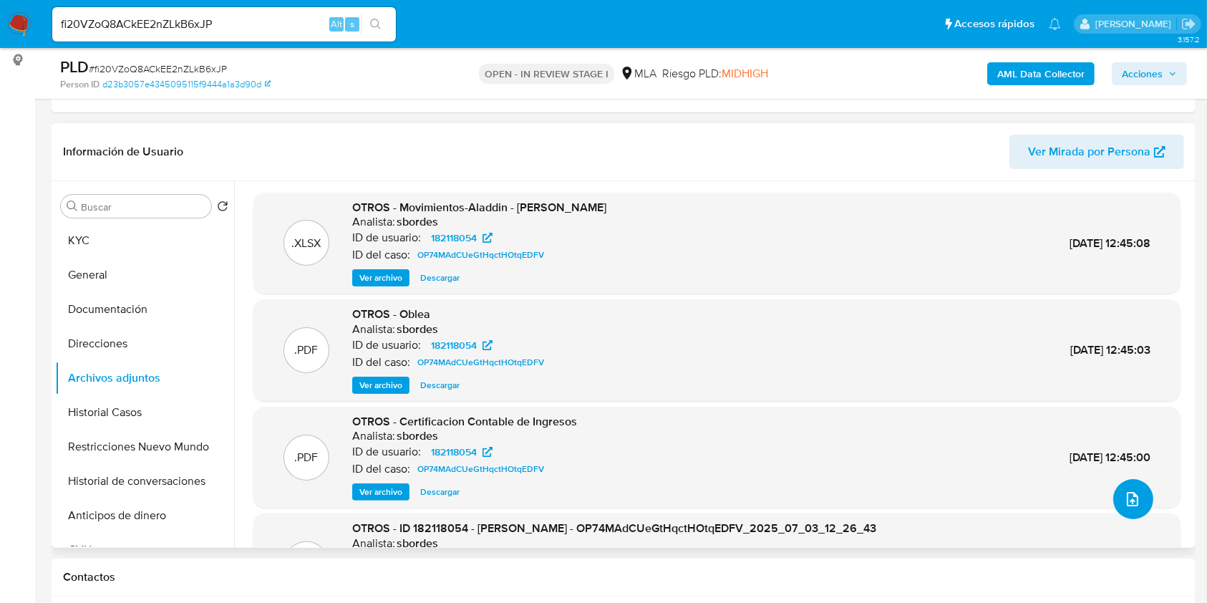
click at [1133, 496] on icon "upload-file" at bounding box center [1132, 499] width 17 height 17
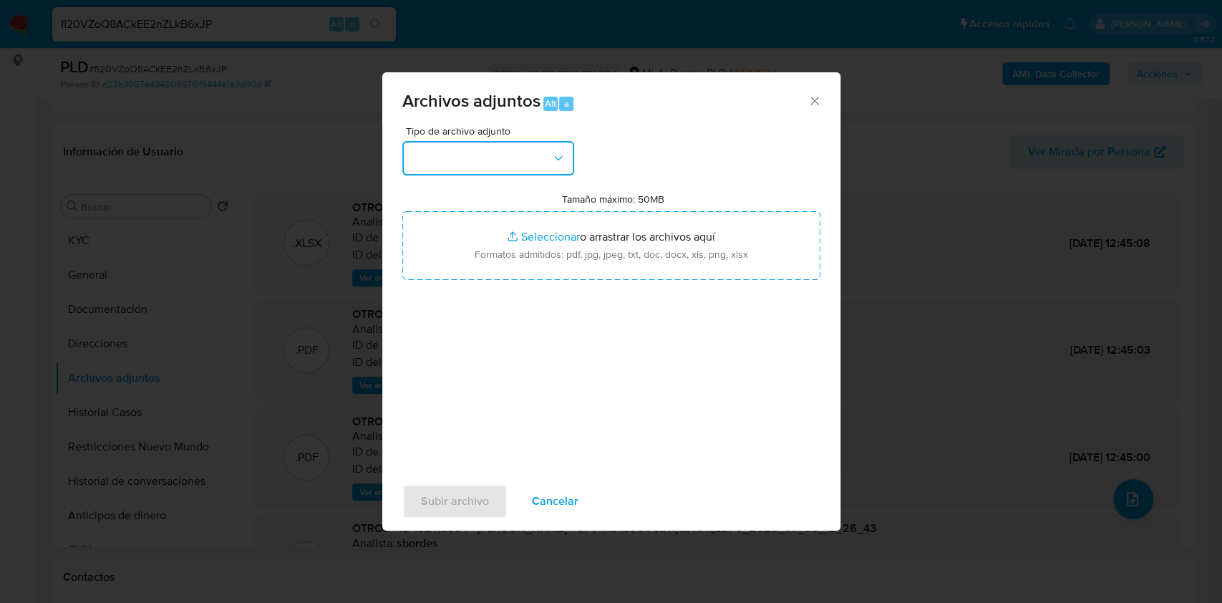
click at [536, 159] on button "button" at bounding box center [488, 158] width 172 height 34
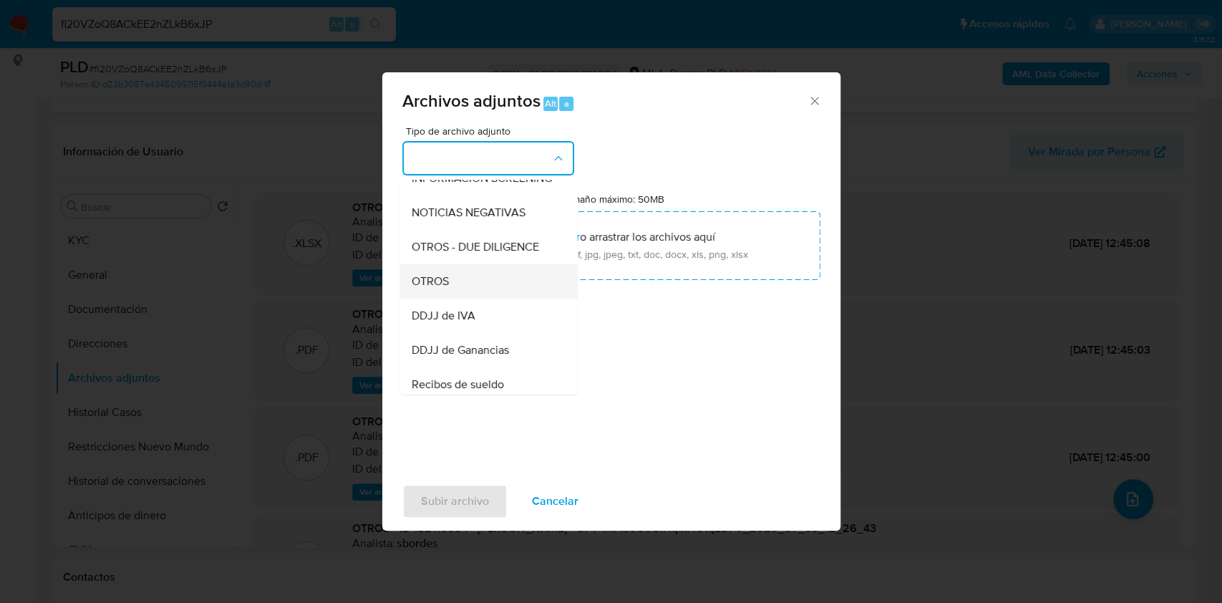
click at [458, 291] on div "OTROS" at bounding box center [484, 281] width 146 height 34
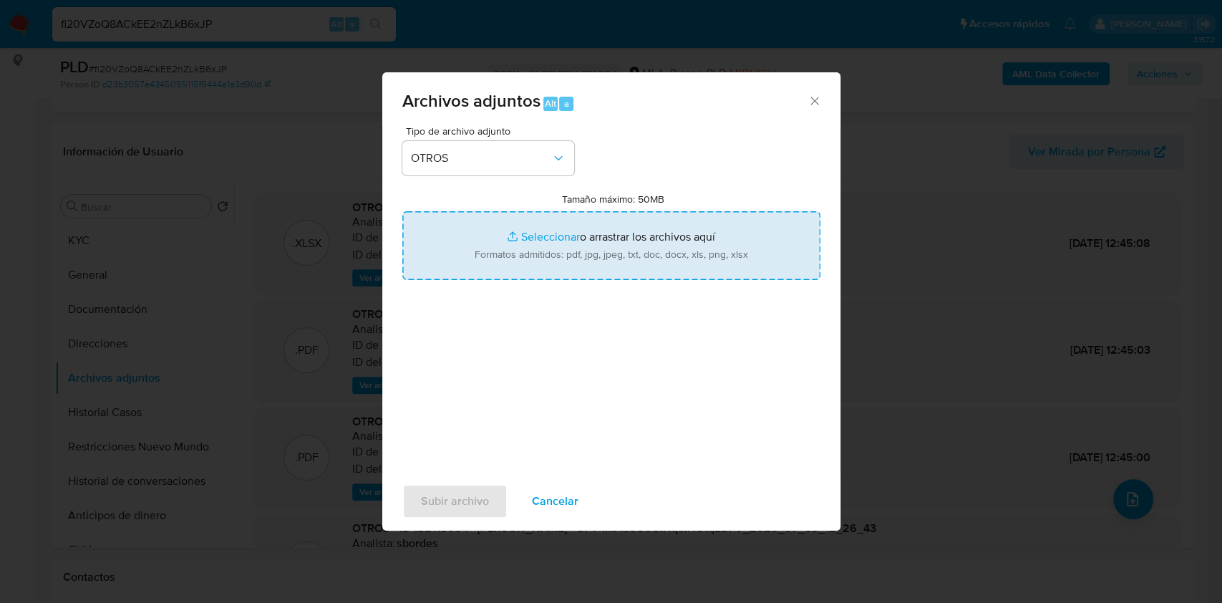
type input "C:\fakepath\Caselog fi20VZoQ8ACkEE2nZLkB6xJP Complementario.docx"
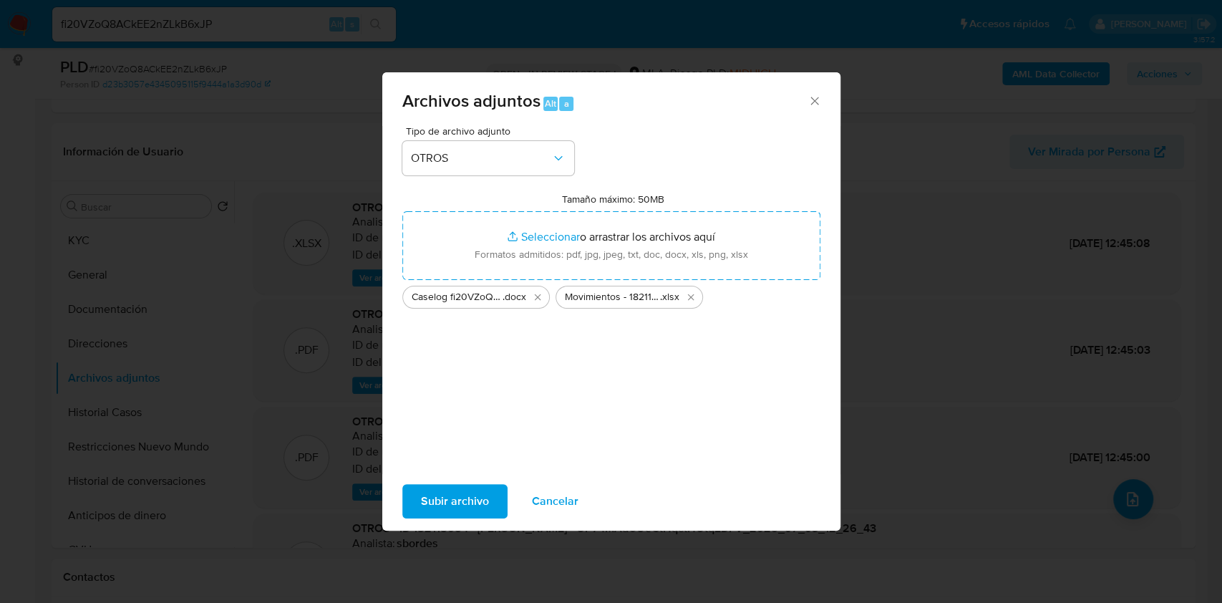
click at [468, 501] on span "Subir archivo" at bounding box center [455, 502] width 68 height 32
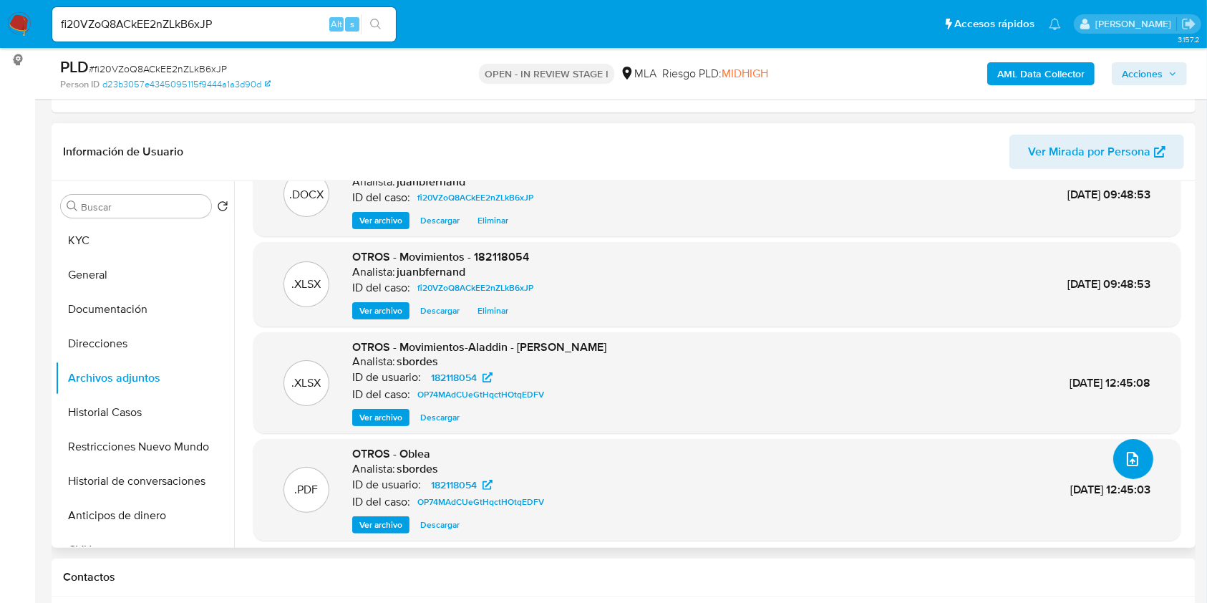
scroll to position [0, 0]
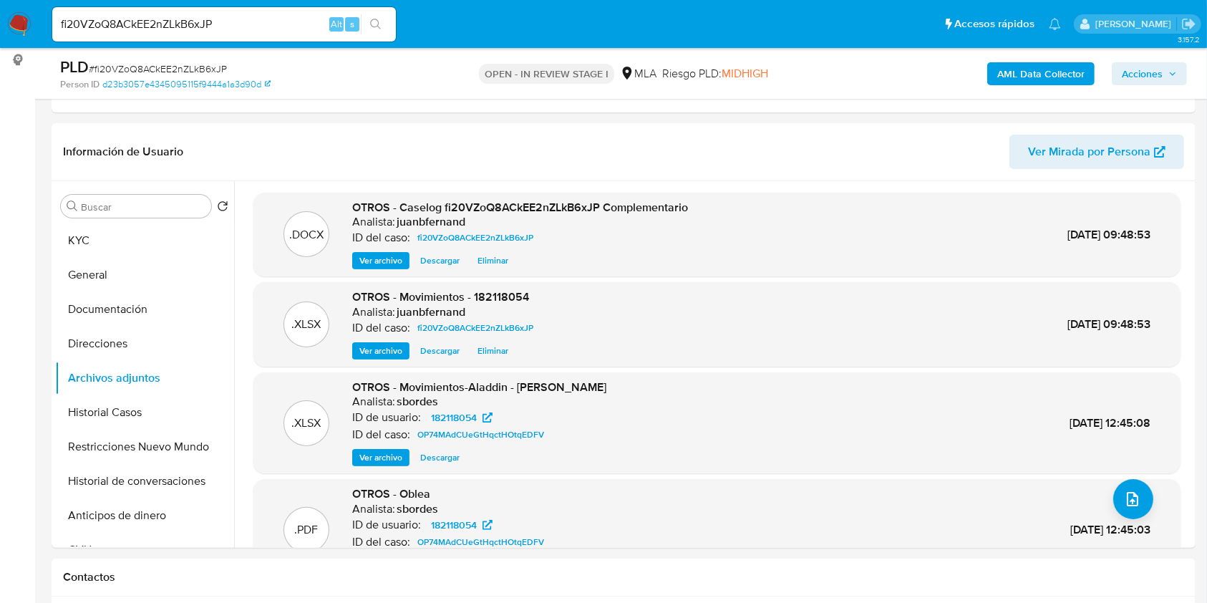
click at [1151, 69] on span "Acciones" at bounding box center [1142, 73] width 41 height 23
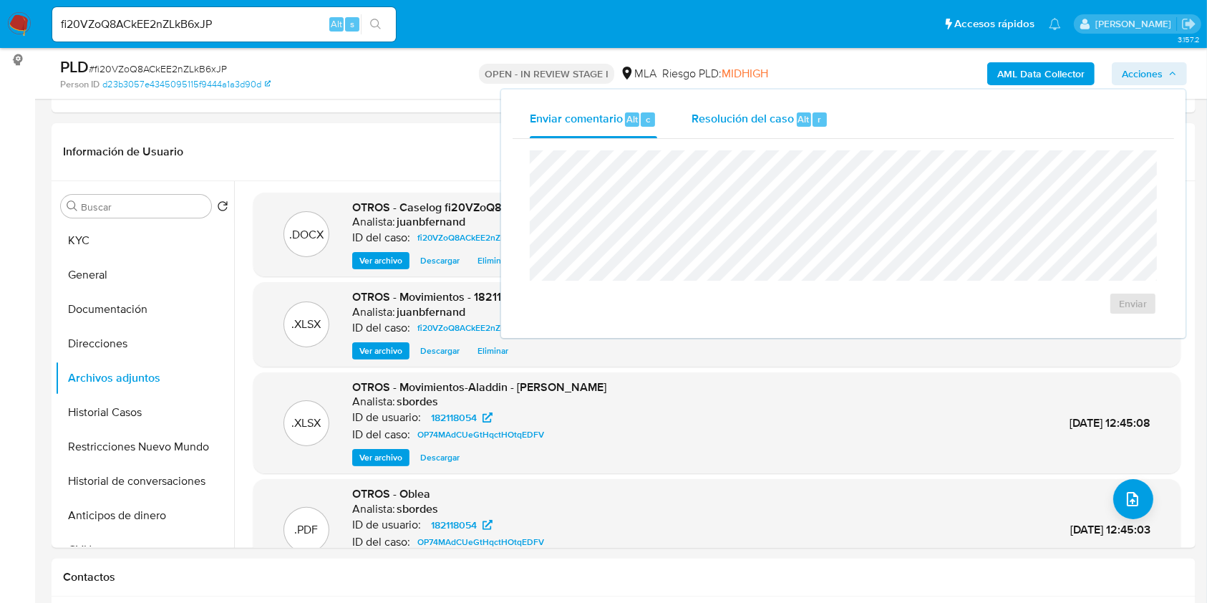
click at [746, 130] on div "Resolución del caso Alt r" at bounding box center [760, 119] width 137 height 37
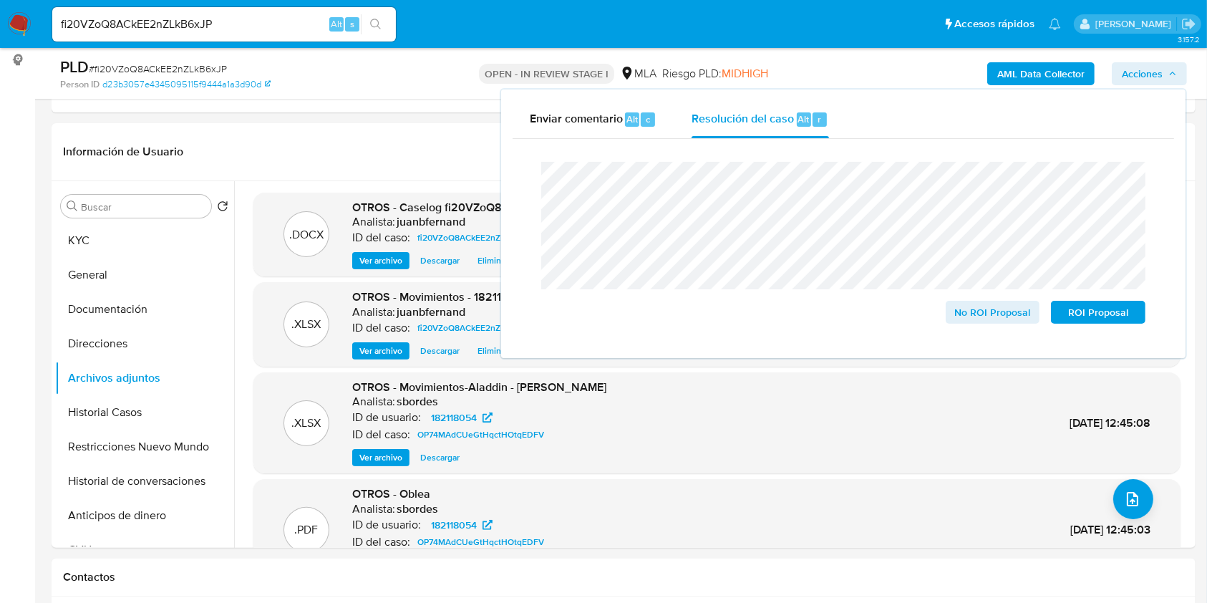
click at [520, 182] on div "Cierre de caso No ROI Proposal ROI Proposal" at bounding box center [844, 243] width 662 height 208
click at [153, 407] on button "Historial Casos" at bounding box center [139, 412] width 168 height 34
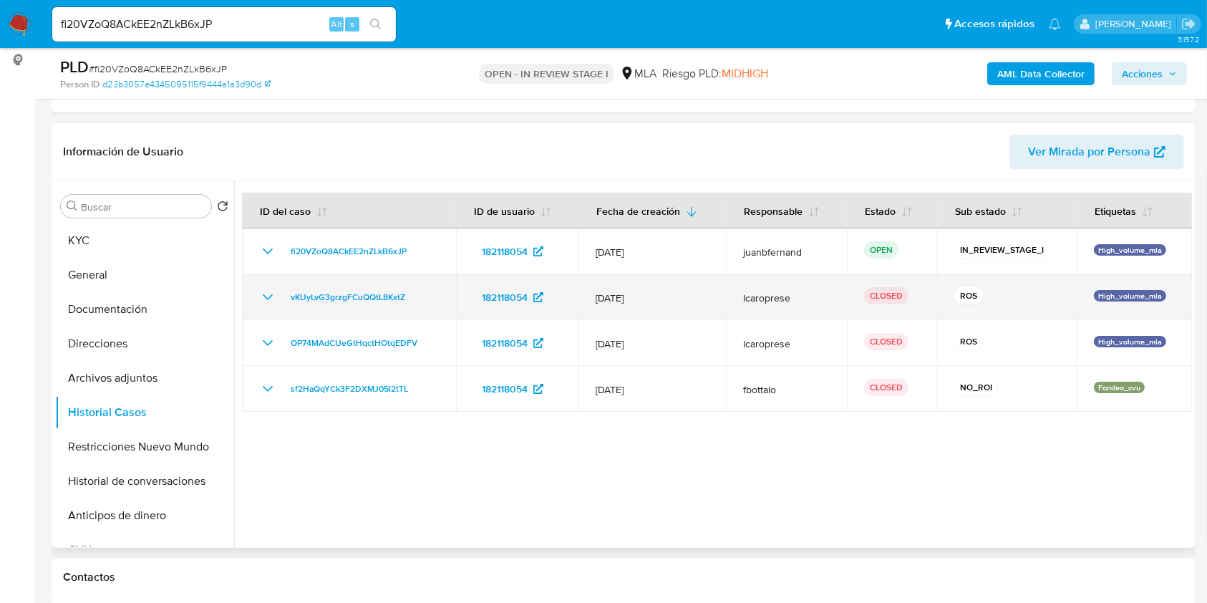
click at [271, 298] on icon "Mostrar/Ocultar" at bounding box center [267, 297] width 17 height 17
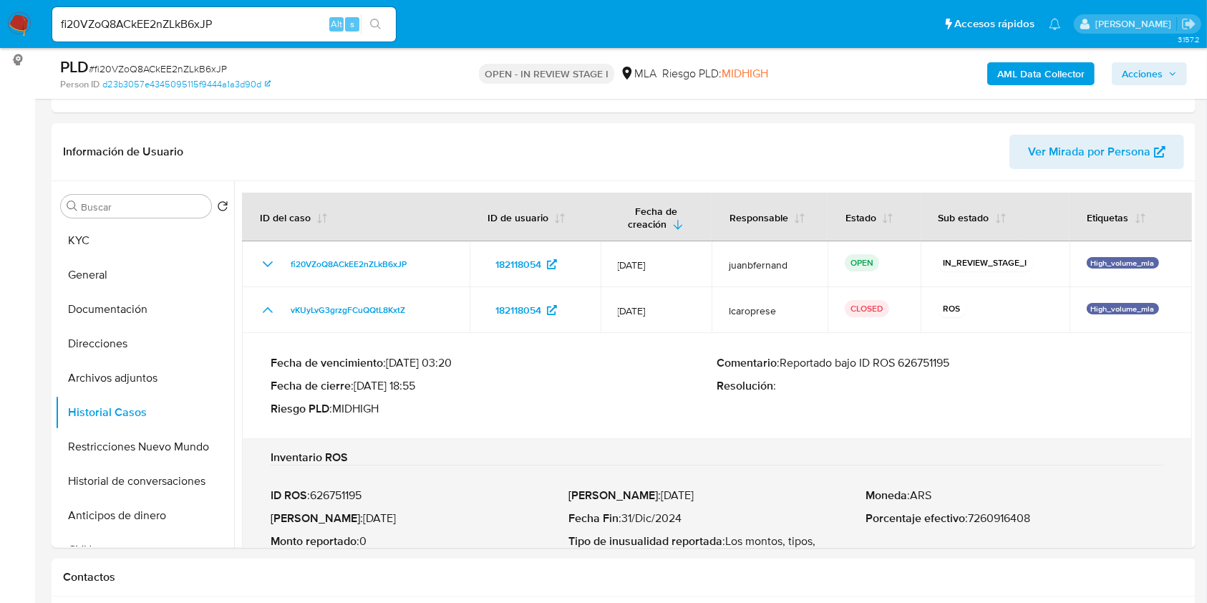
click at [1149, 74] on span "Acciones" at bounding box center [1142, 73] width 41 height 23
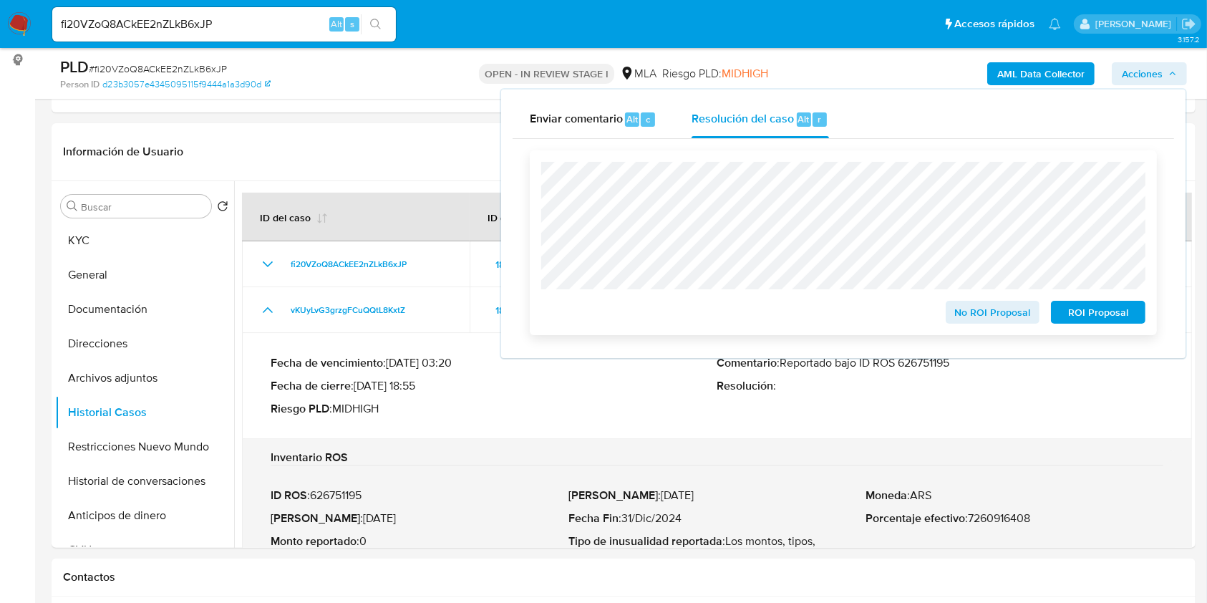
click at [1083, 311] on span "ROI Proposal" at bounding box center [1098, 312] width 74 height 20
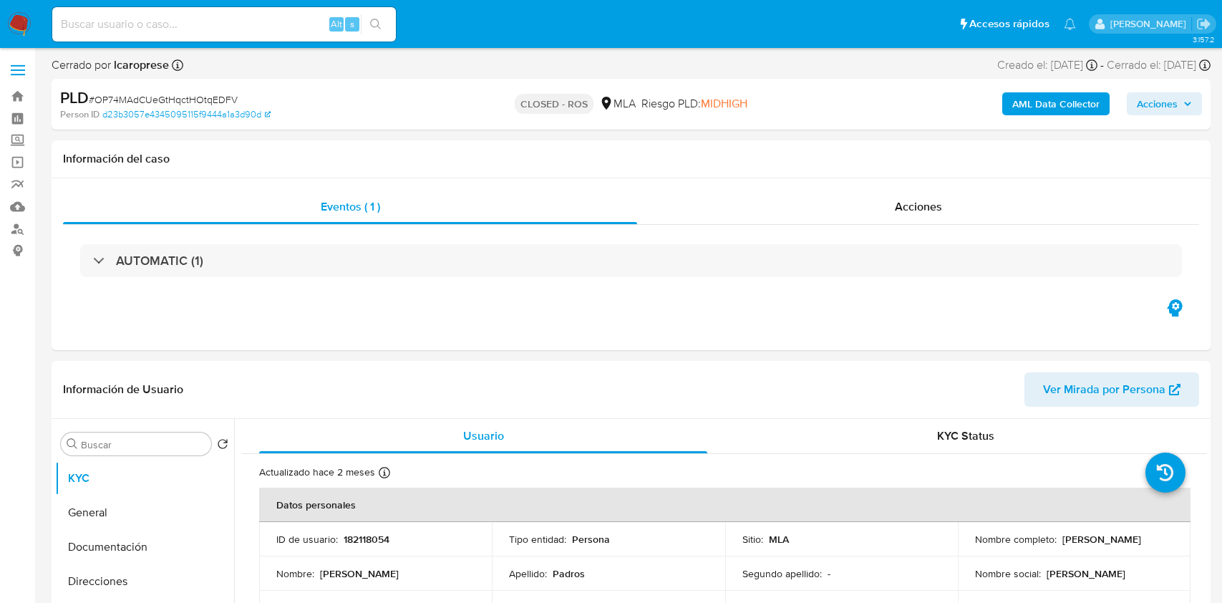
select select "10"
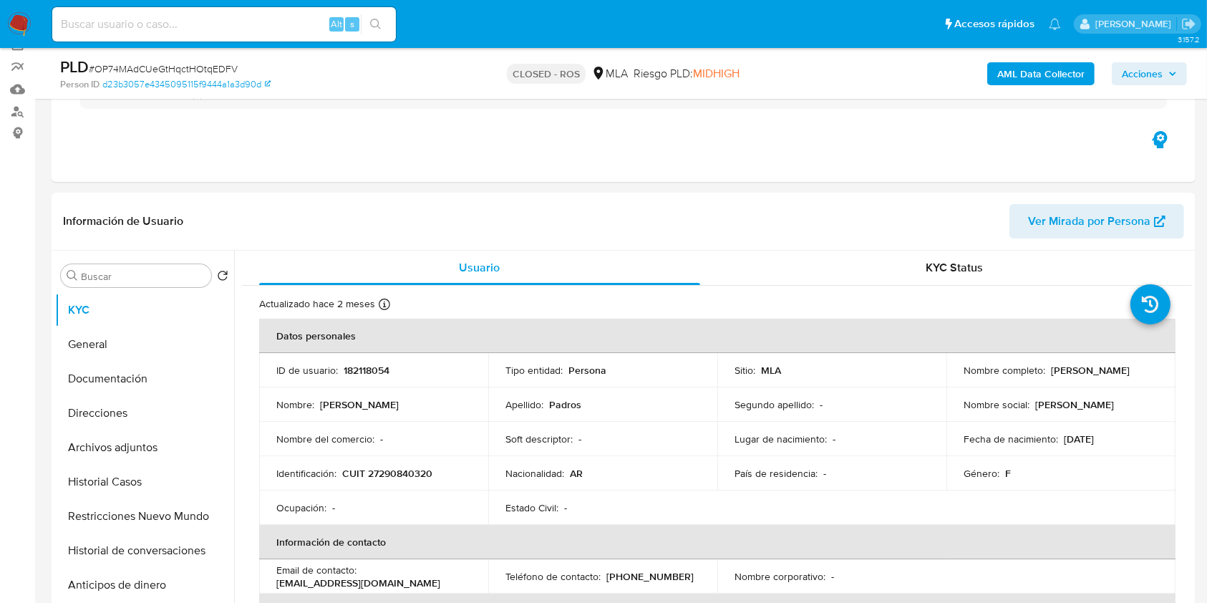
scroll to position [286, 0]
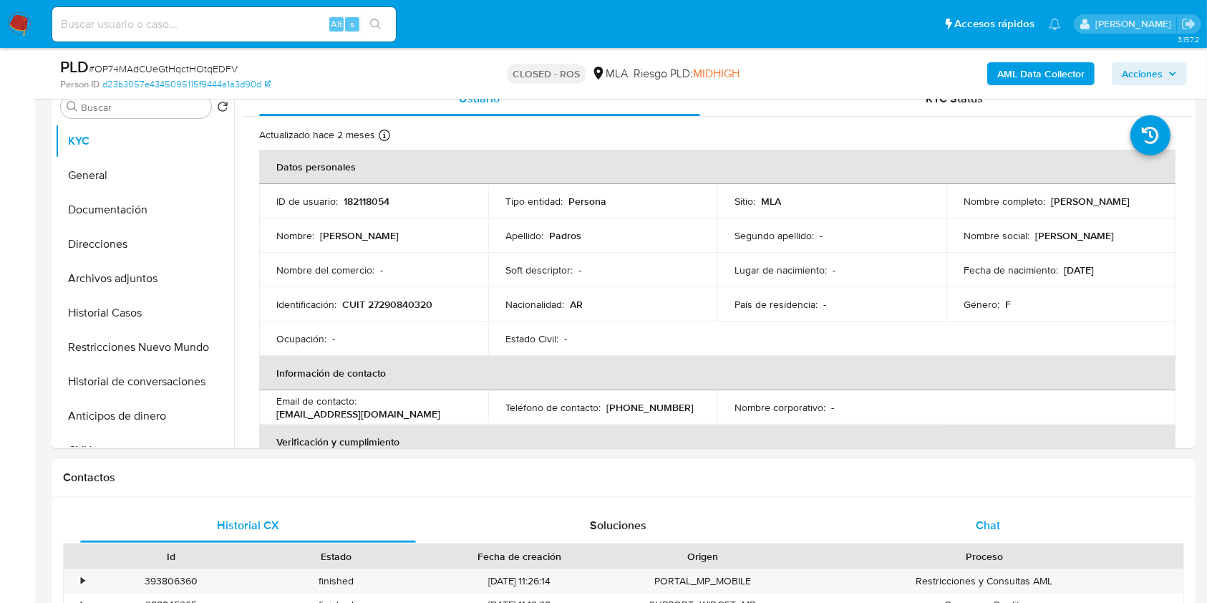
click at [971, 531] on div "Chat" at bounding box center [989, 525] width 336 height 34
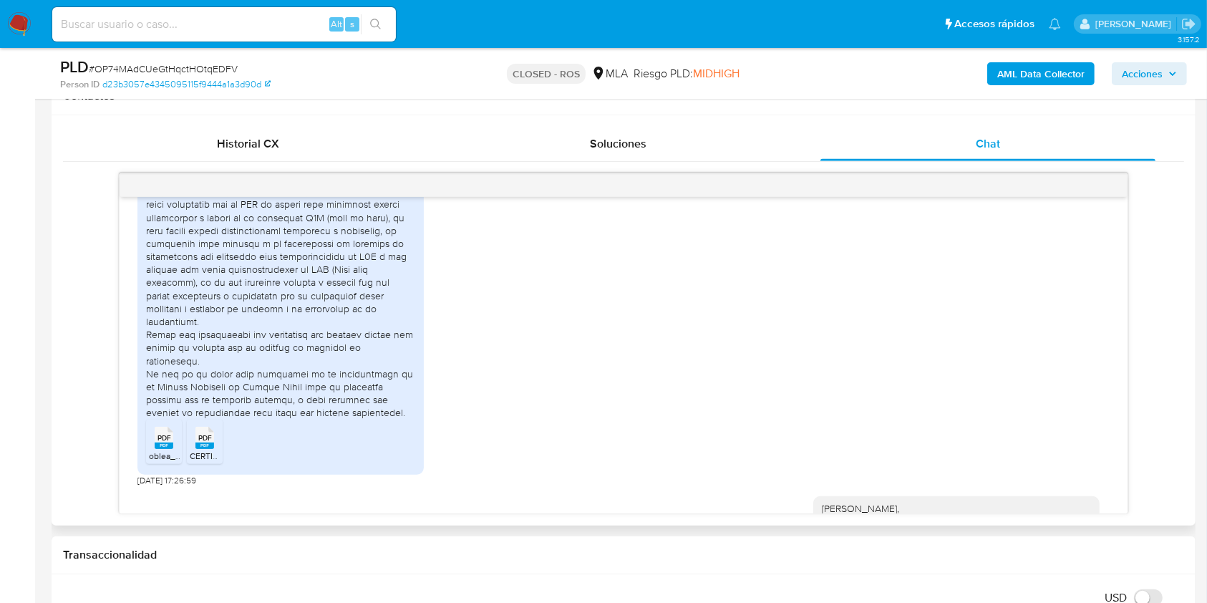
scroll to position [1336, 0]
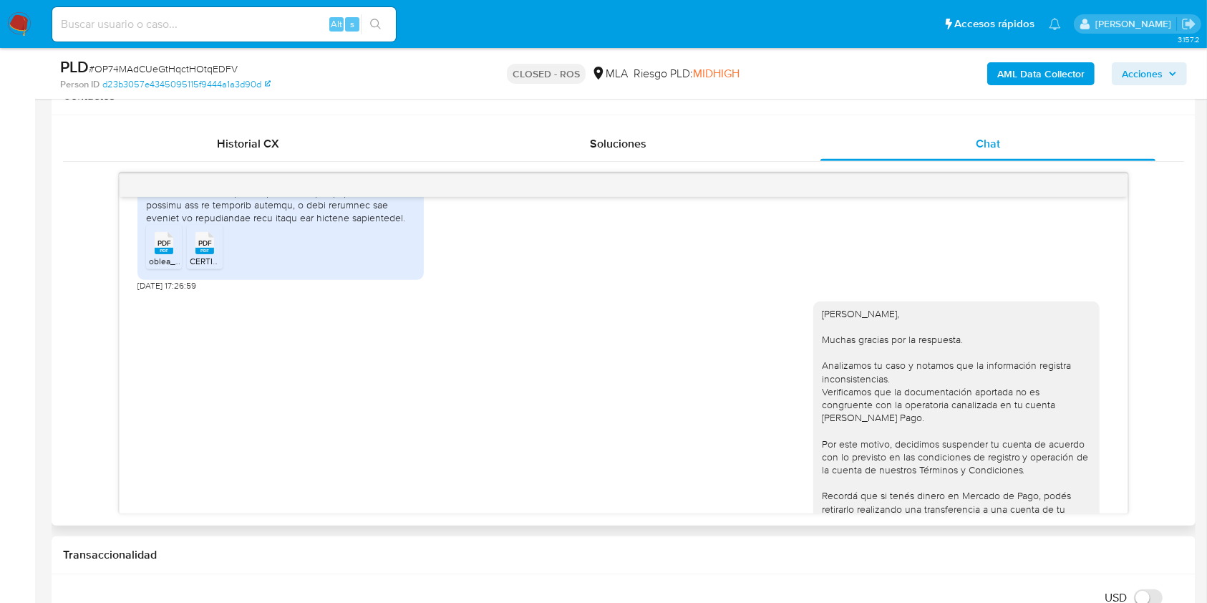
click at [140, 281] on span "19/05/2025 17:26:59" at bounding box center [167, 285] width 59 height 11
drag, startPoint x: 140, startPoint y: 281, endPoint x: 168, endPoint y: 283, distance: 27.3
click at [168, 283] on span "19/05/2025 17:26:59" at bounding box center [167, 285] width 59 height 11
copy span "19/05/2025"
click at [206, 252] on rect at bounding box center [205, 251] width 19 height 6
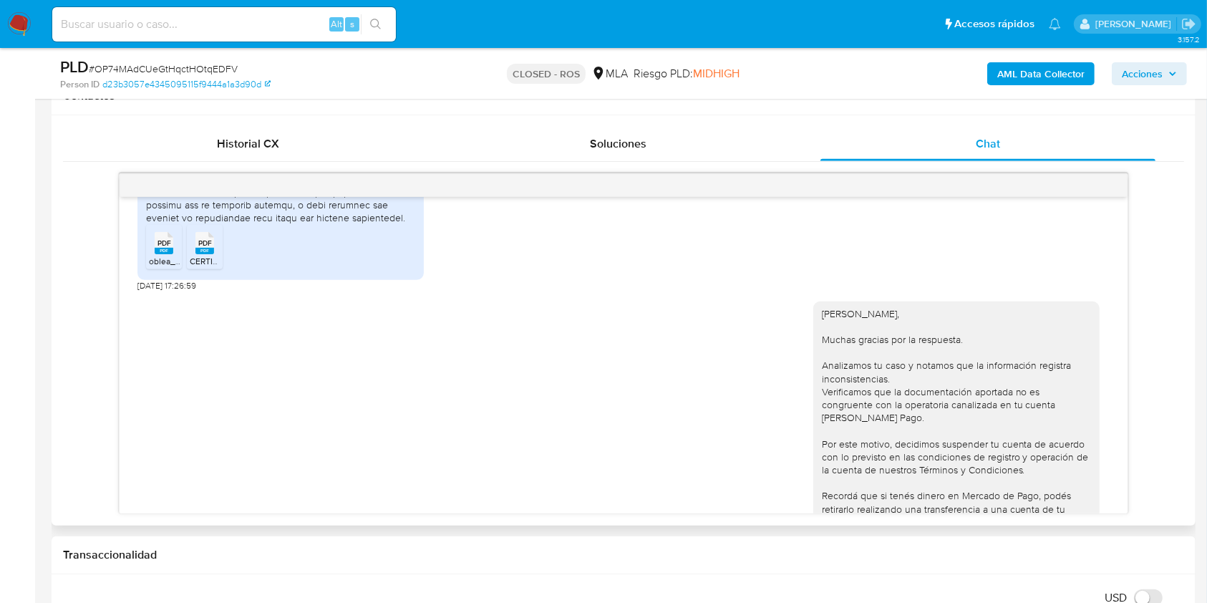
click at [167, 249] on rect at bounding box center [164, 251] width 19 height 6
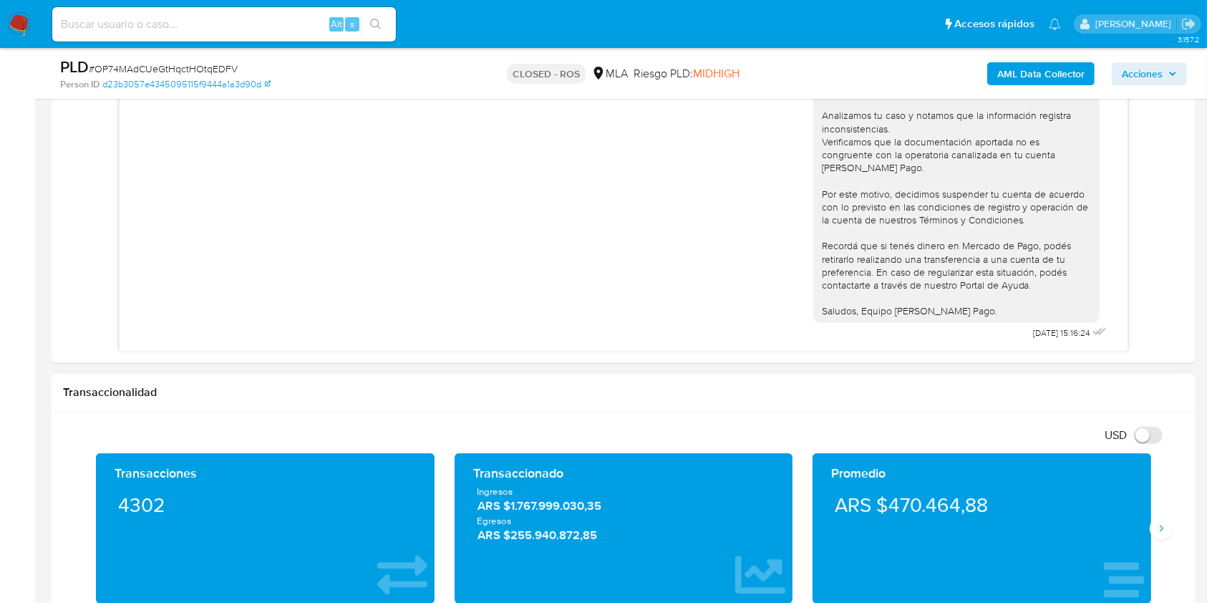
scroll to position [763, 0]
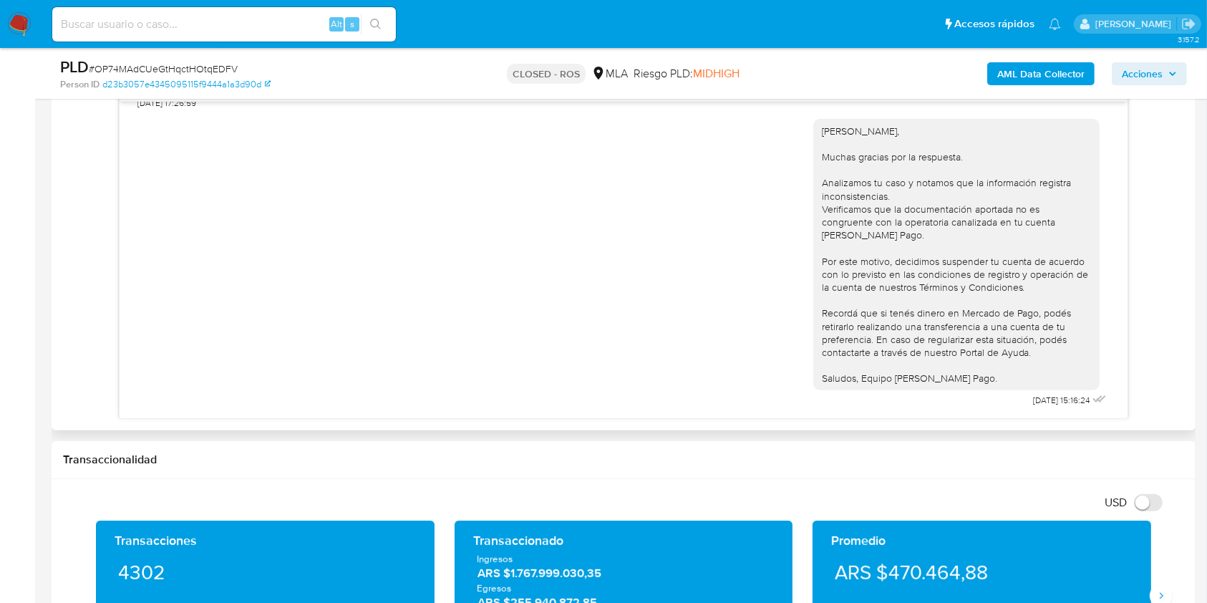
click at [1034, 400] on span "04/07/2025 15:16:24" at bounding box center [1062, 400] width 57 height 11
drag, startPoint x: 1007, startPoint y: 400, endPoint x: 1043, endPoint y: 398, distance: 35.8
click at [1043, 398] on span "04/07/2025 15:16:24" at bounding box center [1062, 400] width 57 height 11
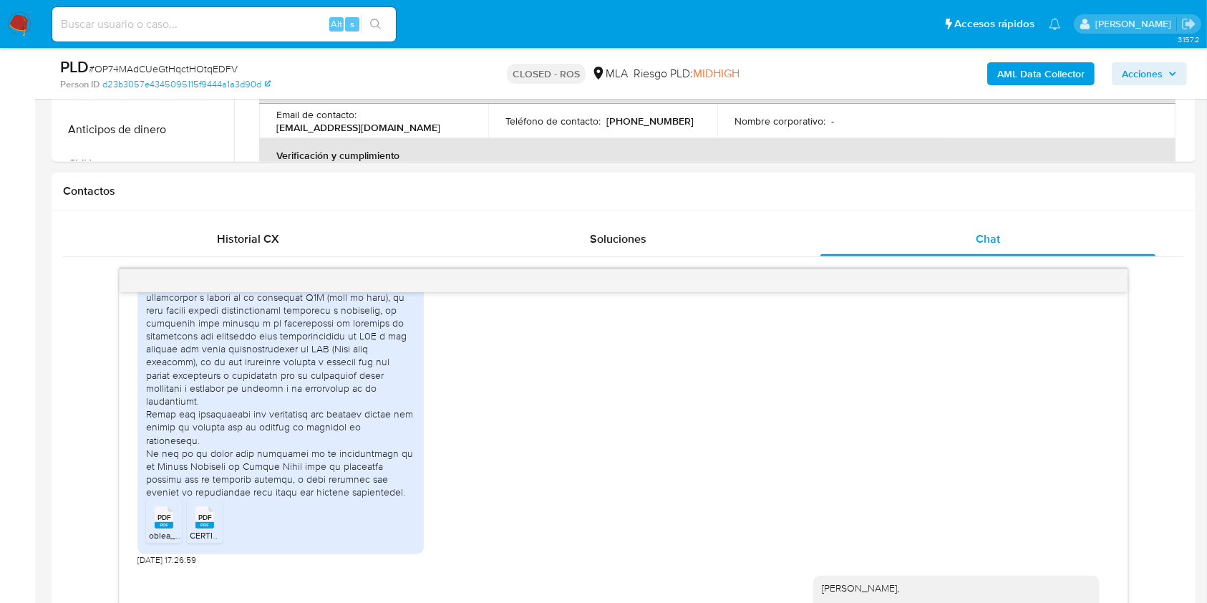
scroll to position [1137, 0]
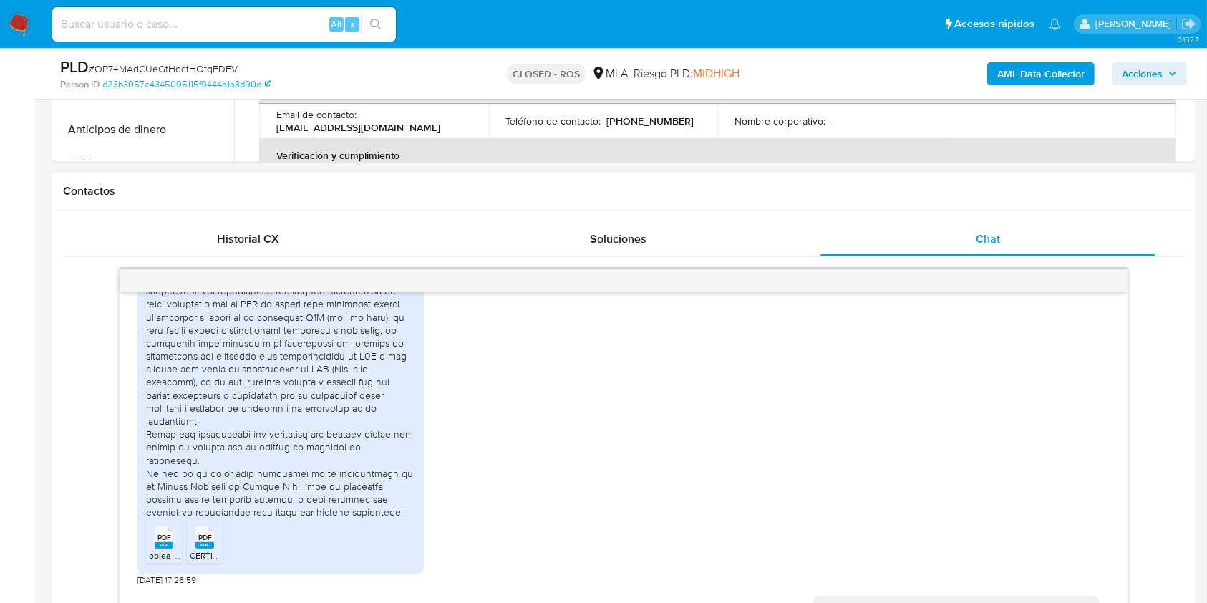
click at [507, 477] on div "PDF PDF oblea_1220251763D marzo.pdf PDF PDF CERTIFICACION DE INGRESOS PADROS ma…" at bounding box center [624, 233] width 972 height 705
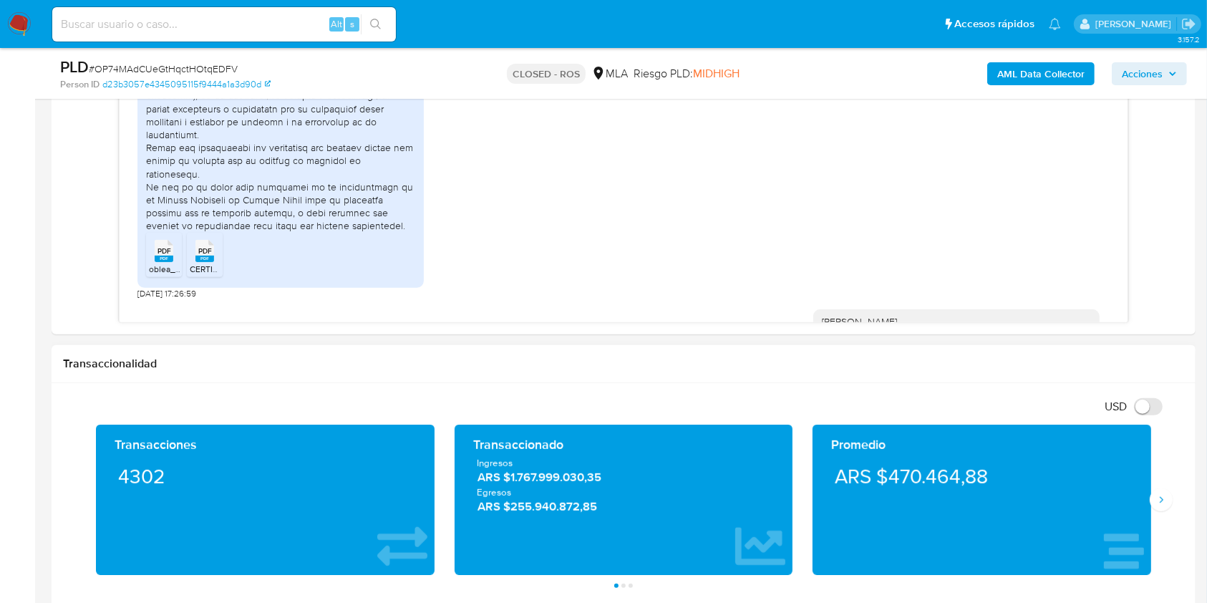
scroll to position [668, 0]
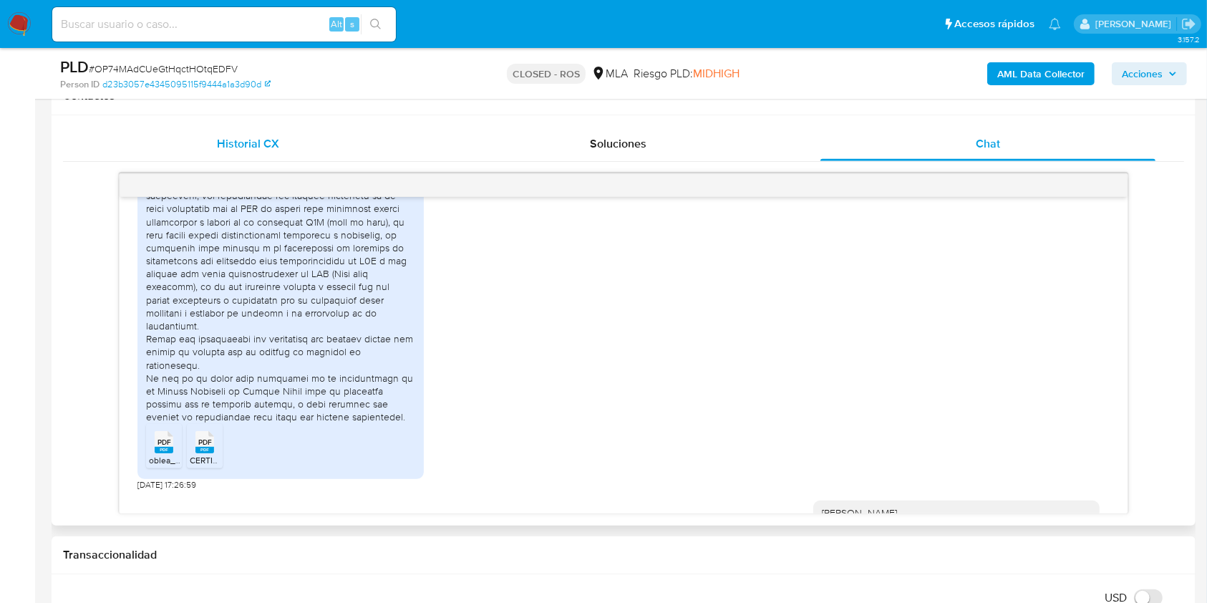
click at [226, 140] on span "Historial CX" at bounding box center [248, 143] width 62 height 16
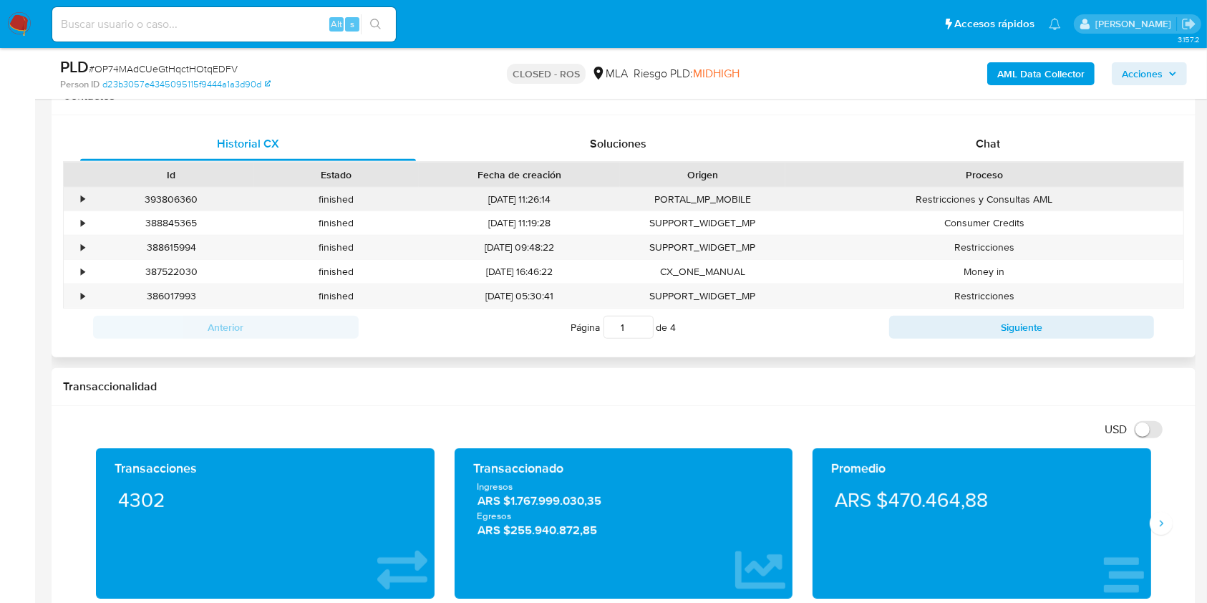
click at [178, 201] on div "393806360" at bounding box center [171, 200] width 165 height 24
copy div "393806360"
click at [960, 144] on div "Chat" at bounding box center [989, 144] width 336 height 34
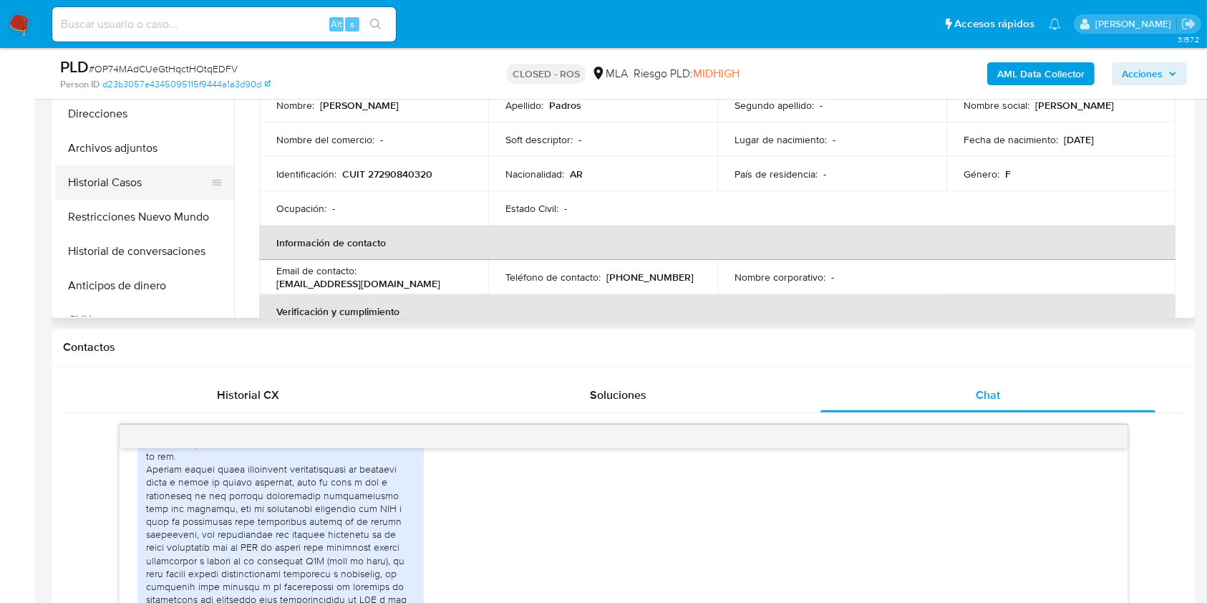
scroll to position [286, 0]
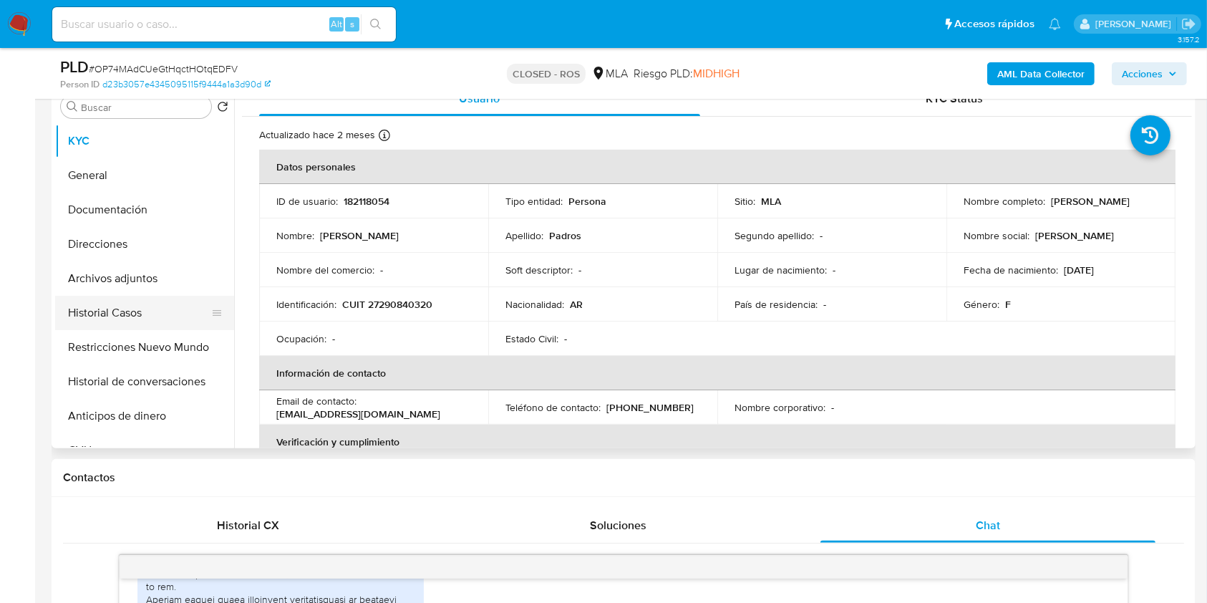
click at [132, 309] on button "Historial Casos" at bounding box center [139, 313] width 168 height 34
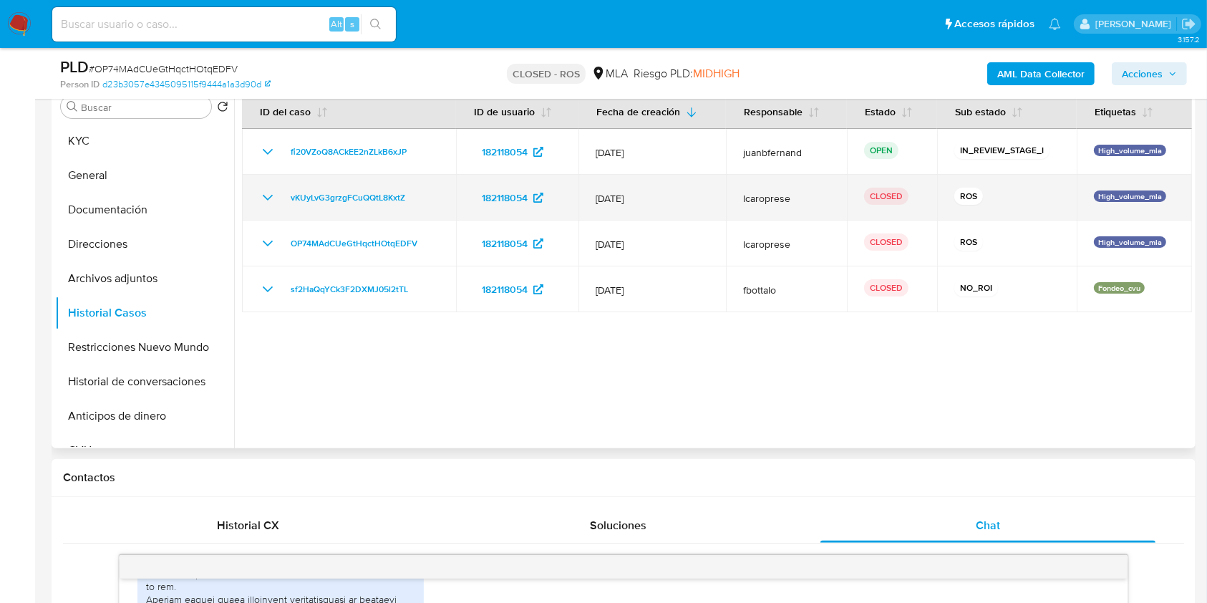
click at [269, 197] on icon "Mostrar/Ocultar" at bounding box center [267, 197] width 17 height 17
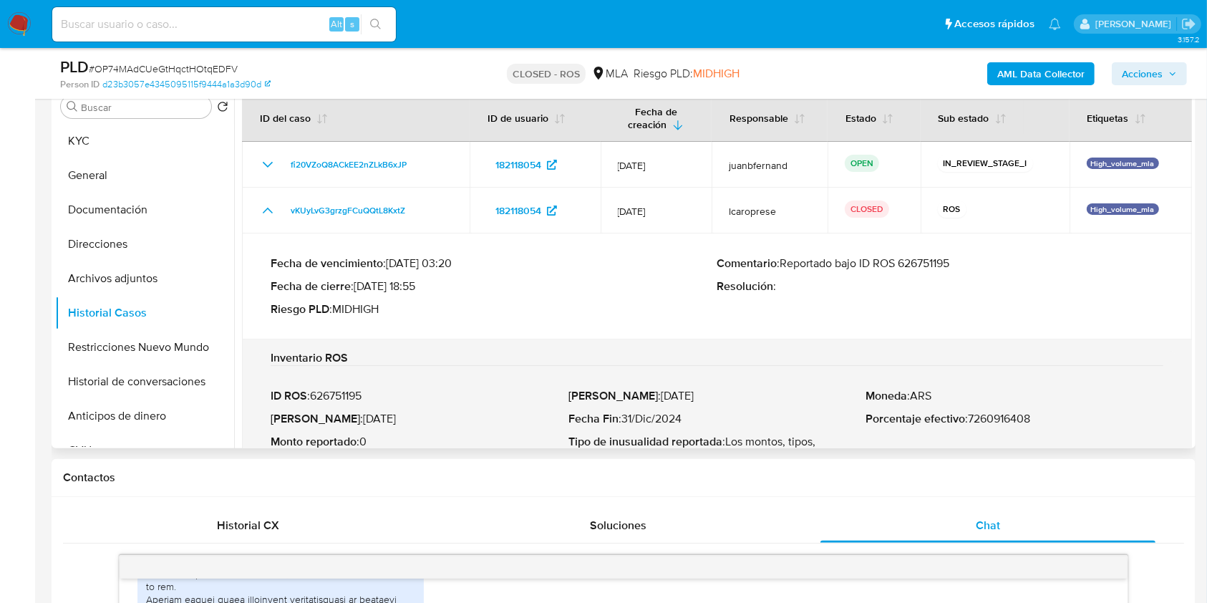
click at [922, 261] on p "Comentario : Reportado bajo ID ROS 626751195" at bounding box center [941, 263] width 447 height 14
drag, startPoint x: 113, startPoint y: 141, endPoint x: 367, endPoint y: 440, distance: 392.3
click at [375, 448] on div "Buscar Volver al orden por defecto KYC General Documentación Direcciones Archiv…" at bounding box center [623, 265] width 1137 height 367
click at [338, 417] on p "Fecha ROS : 27/Jul/2025" at bounding box center [420, 419] width 298 height 14
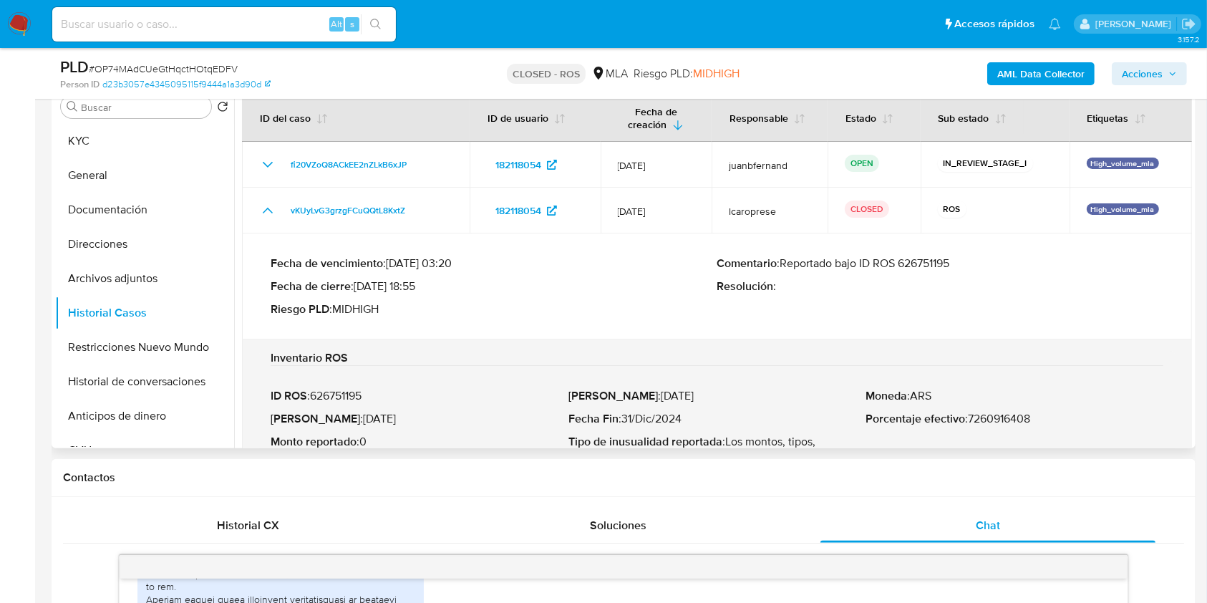
drag, startPoint x: 338, startPoint y: 418, endPoint x: 387, endPoint y: 415, distance: 48.7
click at [387, 415] on p "Fecha ROS : 27/Jul/2025" at bounding box center [420, 419] width 298 height 14
click at [143, 143] on button "KYC" at bounding box center [139, 141] width 168 height 34
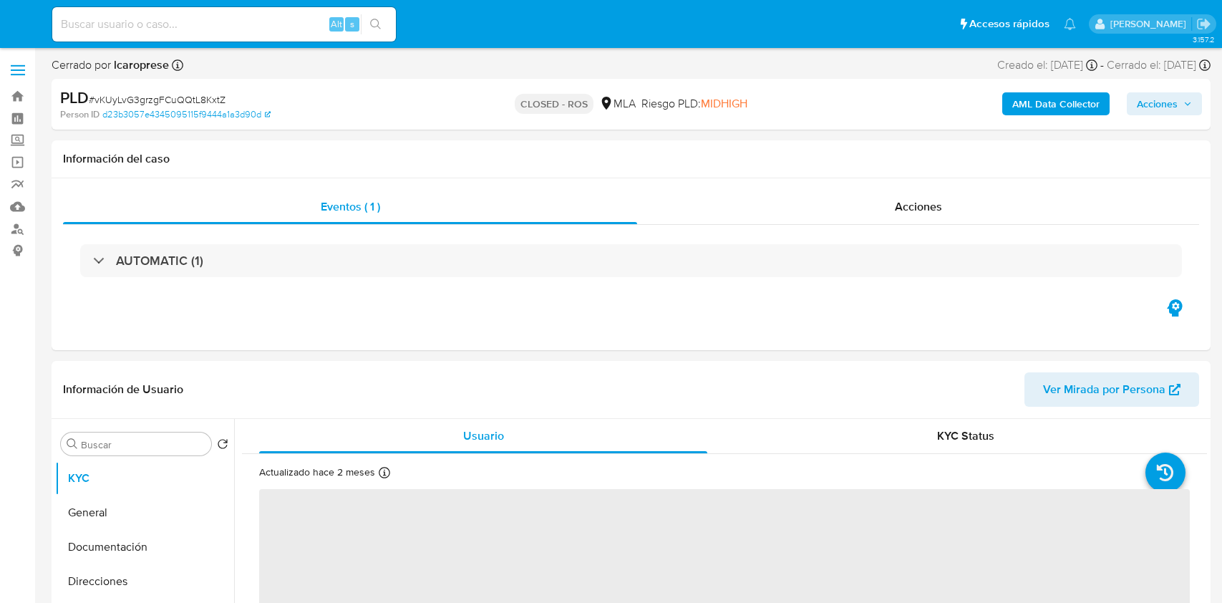
select select "10"
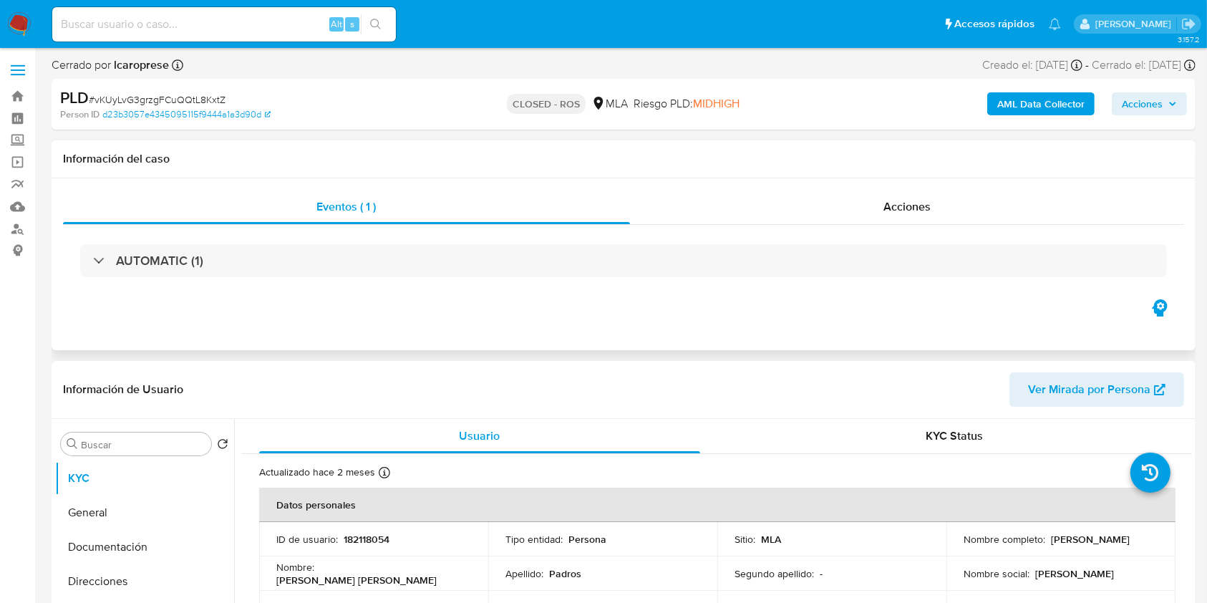
scroll to position [477, 0]
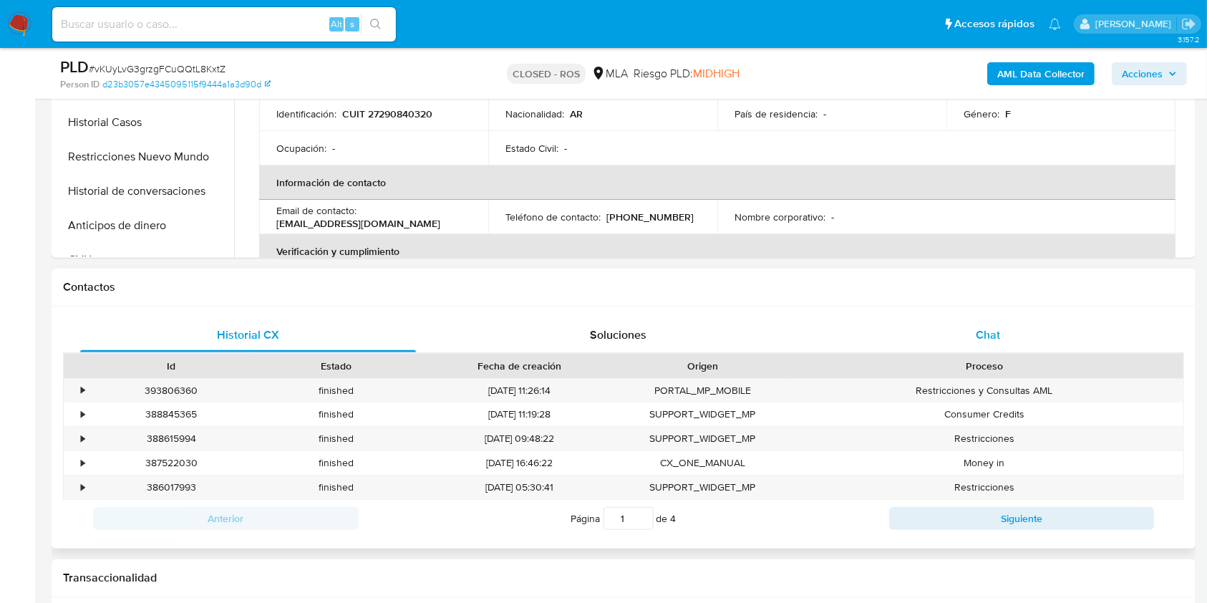
click at [1003, 329] on div "Chat" at bounding box center [989, 335] width 336 height 34
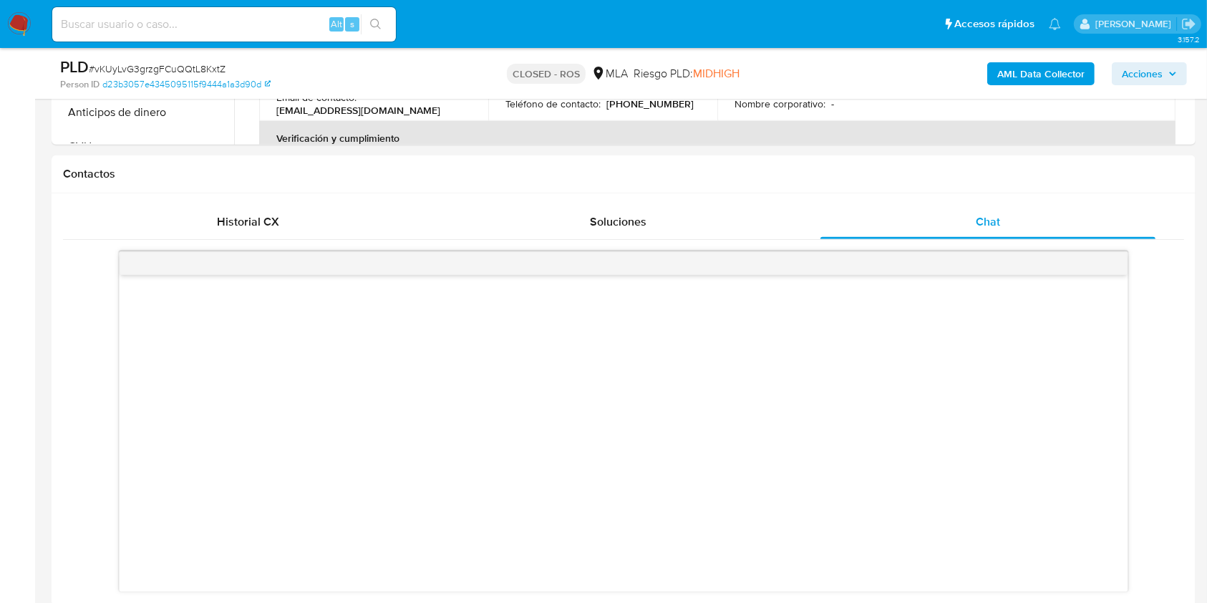
scroll to position [573, 0]
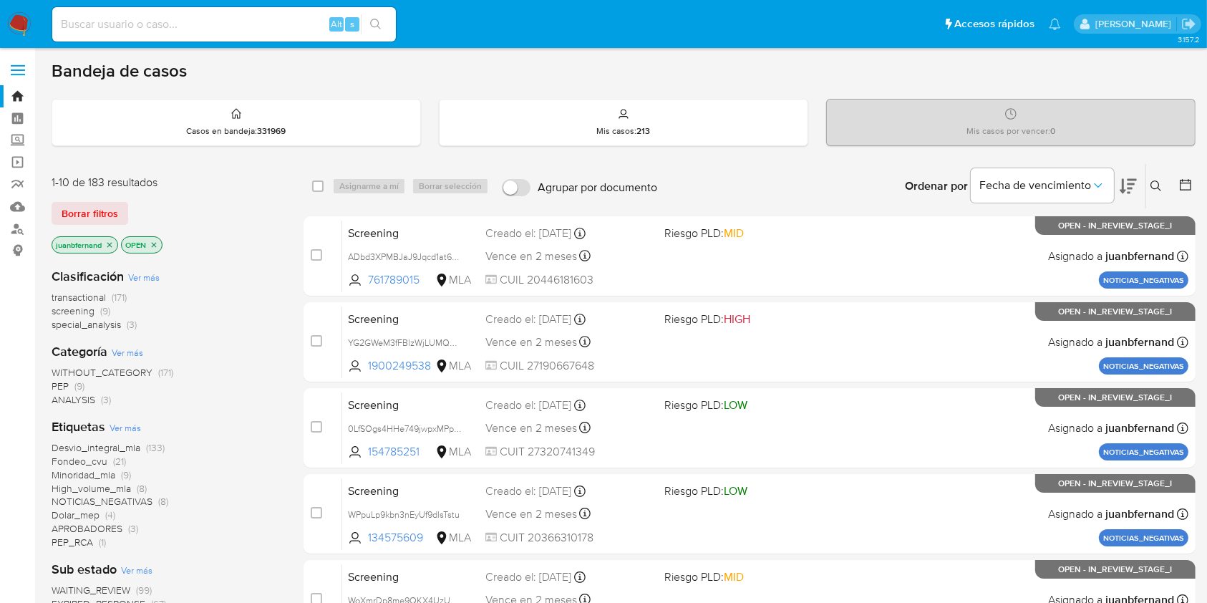
click at [291, 20] on input at bounding box center [224, 24] width 344 height 19
paste input "NhaYwejbXXIezzRWUc04cV7l"
type input "NhaYwejbXXIezzRWUc04cV7l"
click at [372, 26] on icon "search-icon" at bounding box center [375, 24] width 11 height 11
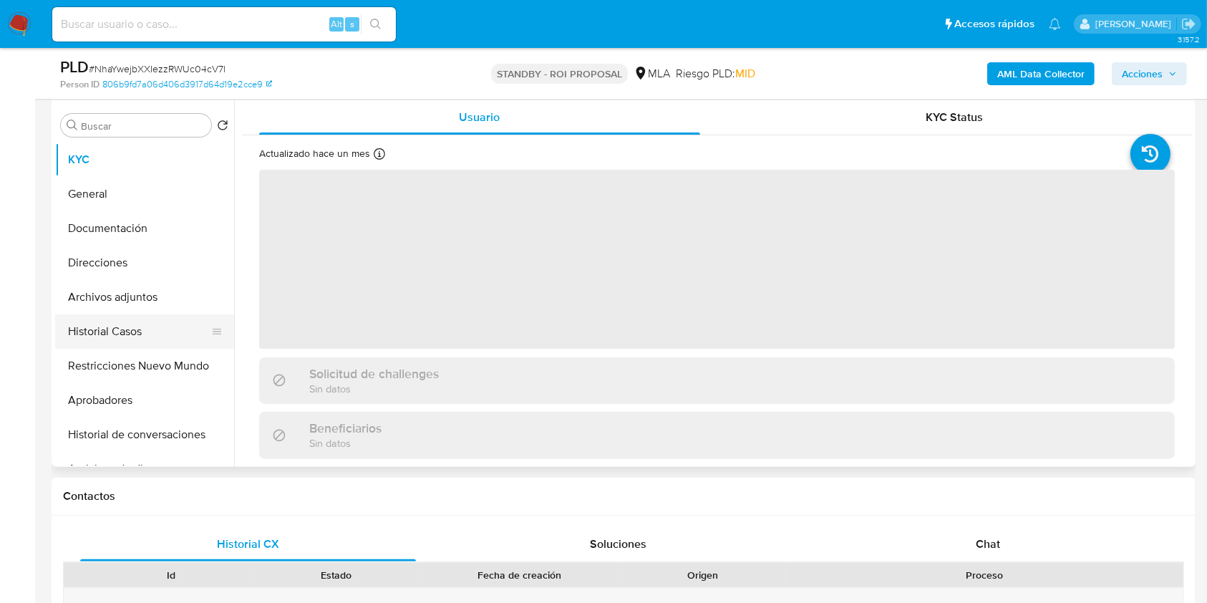
scroll to position [286, 0]
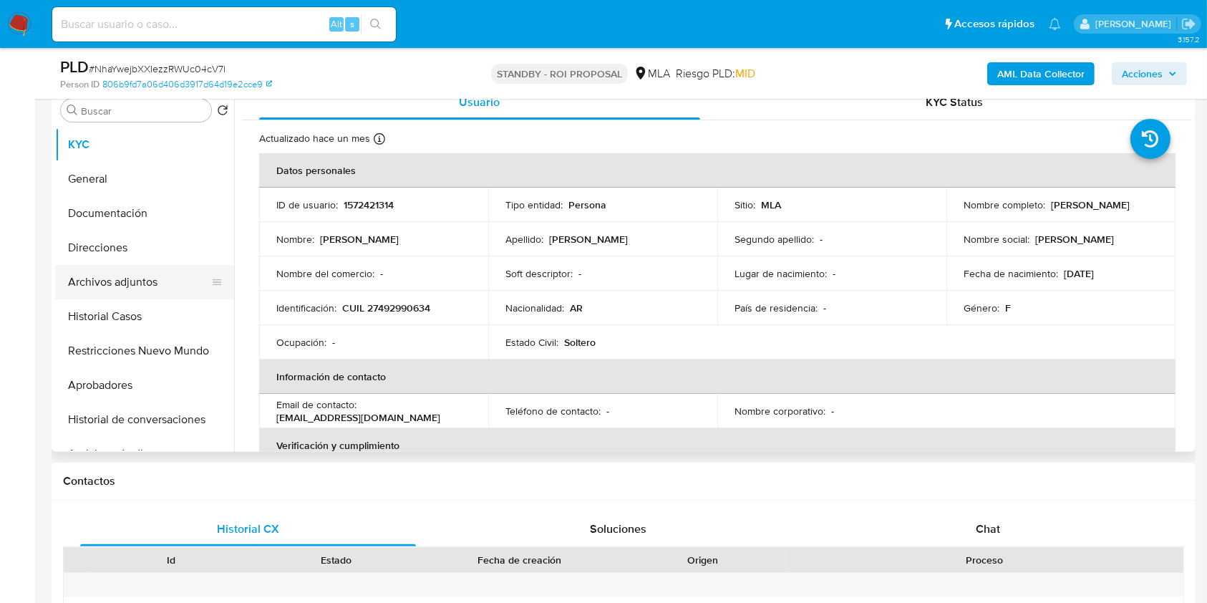
select select "10"
click at [125, 283] on button "Archivos adjuntos" at bounding box center [139, 282] width 168 height 34
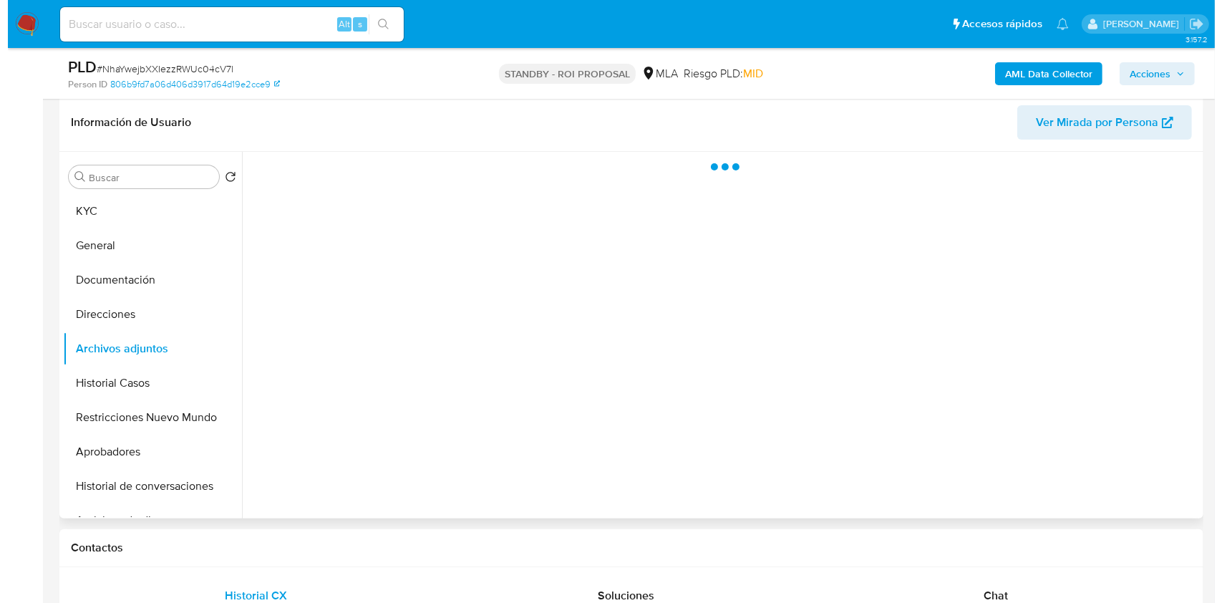
scroll to position [190, 0]
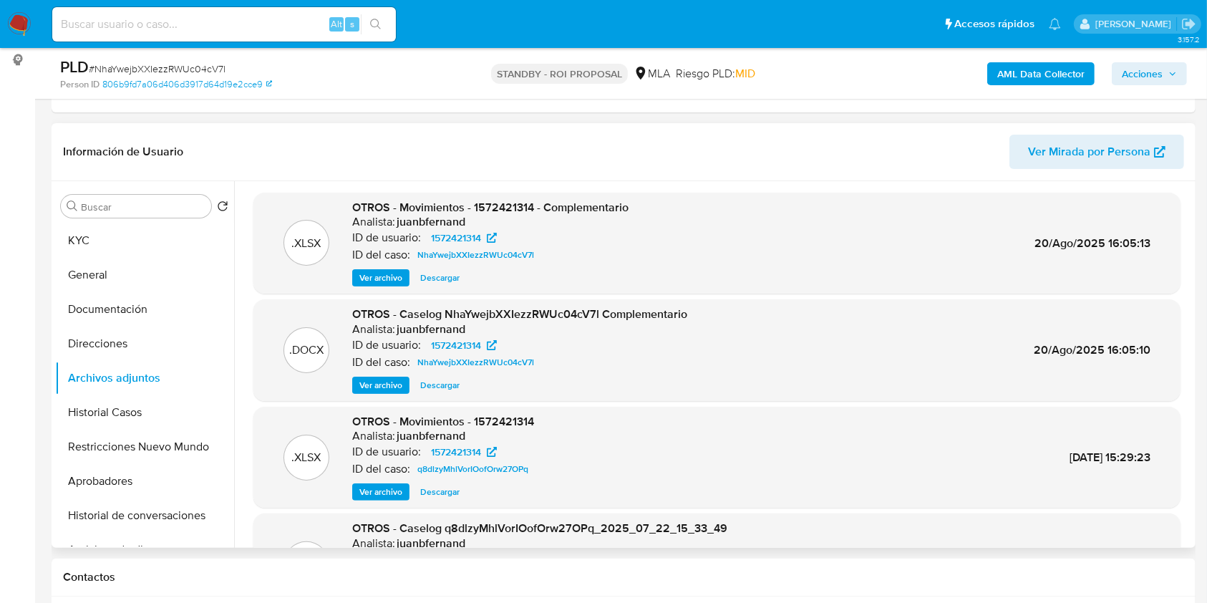
click at [381, 385] on span "Ver archivo" at bounding box center [381, 385] width 43 height 14
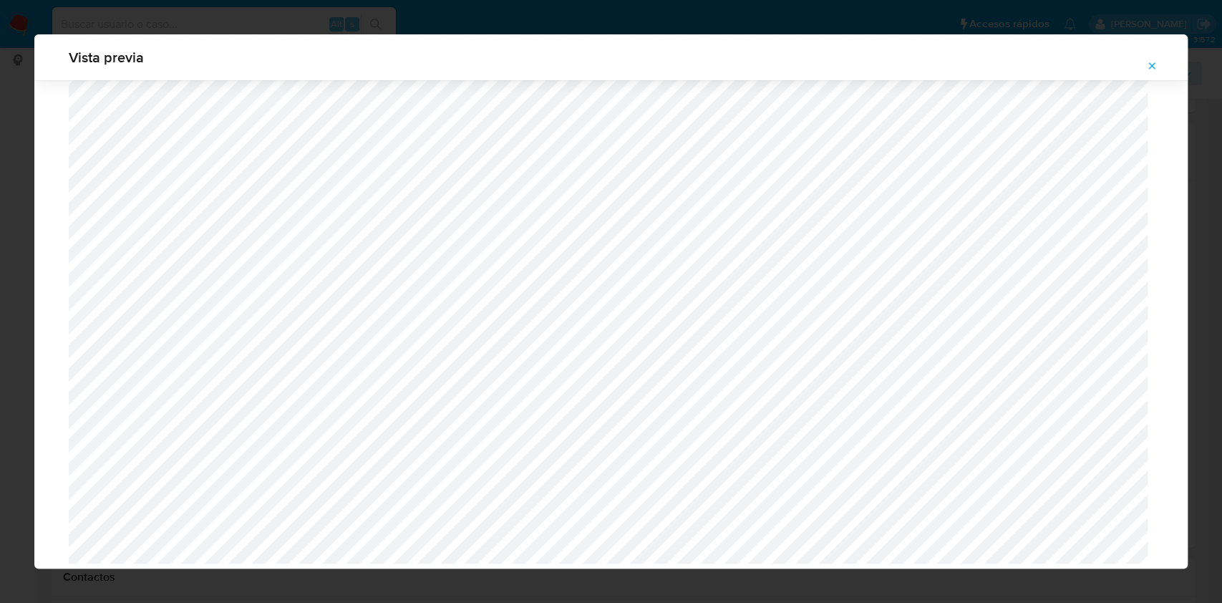
scroll to position [1111, 0]
drag, startPoint x: 1151, startPoint y: 64, endPoint x: 1152, endPoint y: 80, distance: 16.5
click at [1152, 64] on icon "Attachment preview" at bounding box center [1152, 65] width 11 height 11
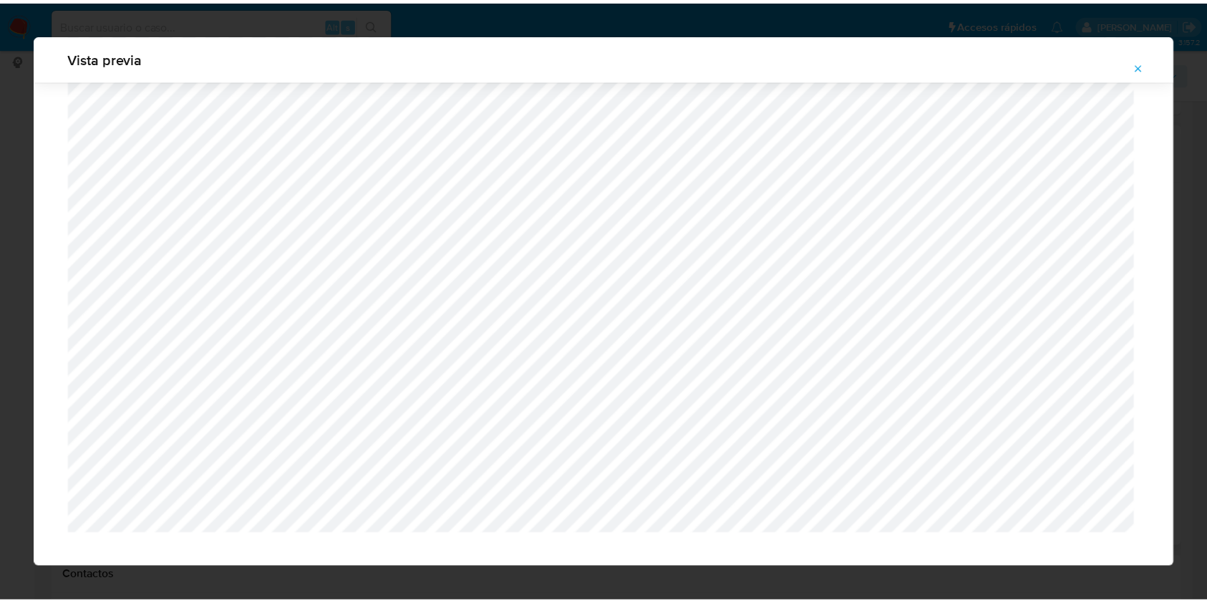
scroll to position [0, 0]
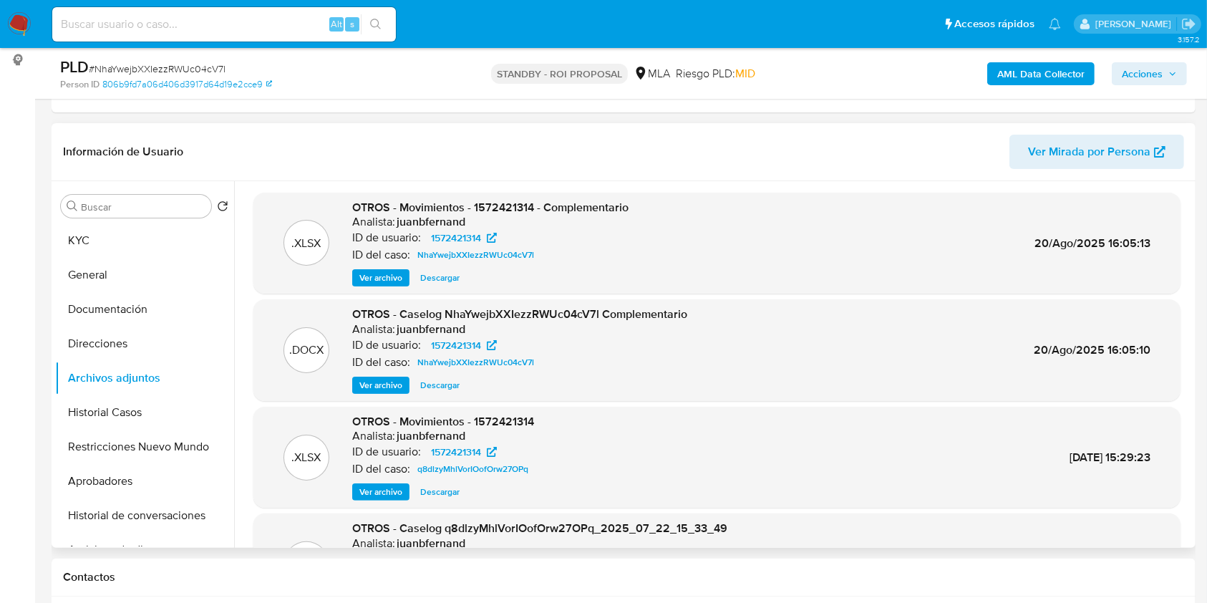
click at [1160, 67] on span "Acciones" at bounding box center [1142, 73] width 41 height 23
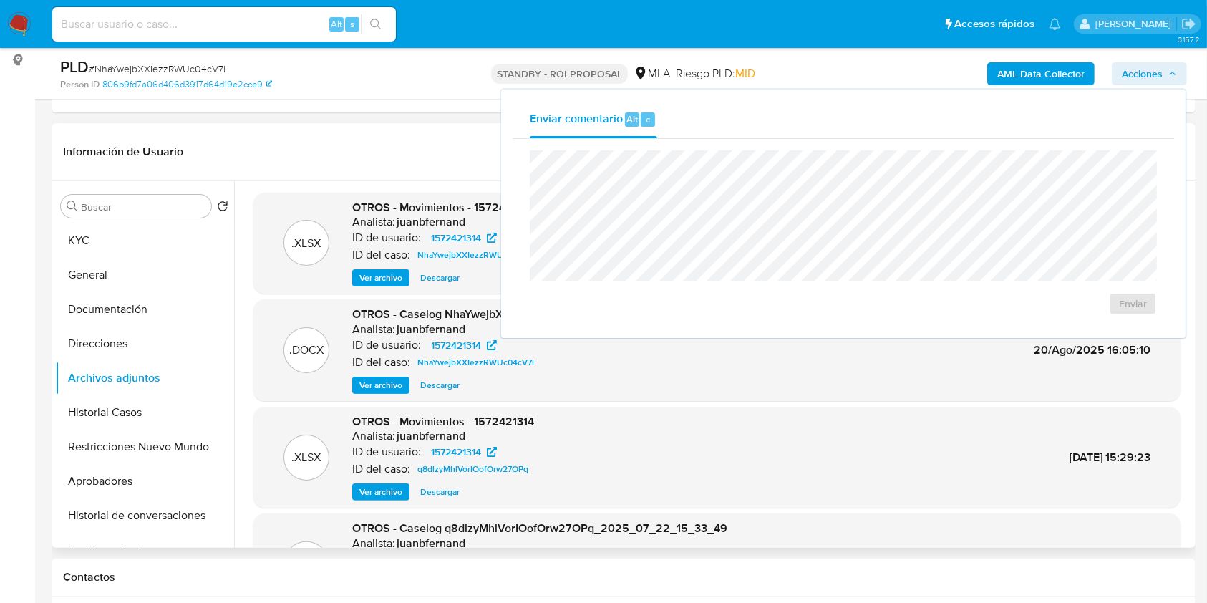
click at [347, 135] on header "Información de Usuario Ver Mirada por Persona" at bounding box center [623, 152] width 1121 height 34
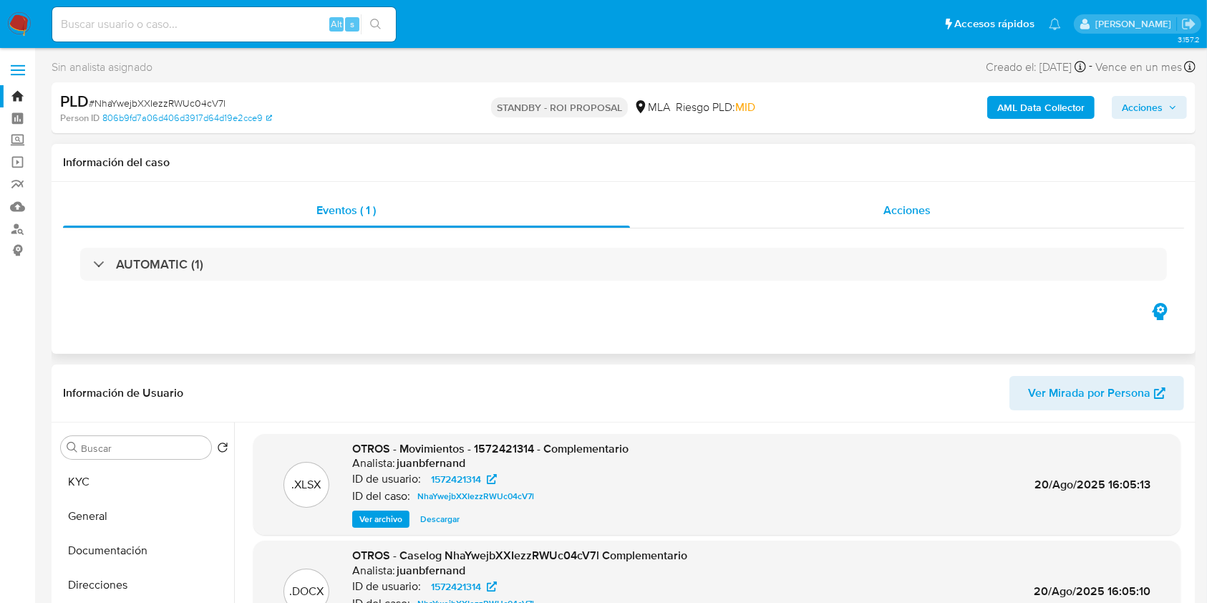
click at [940, 221] on div "Acciones" at bounding box center [907, 210] width 555 height 34
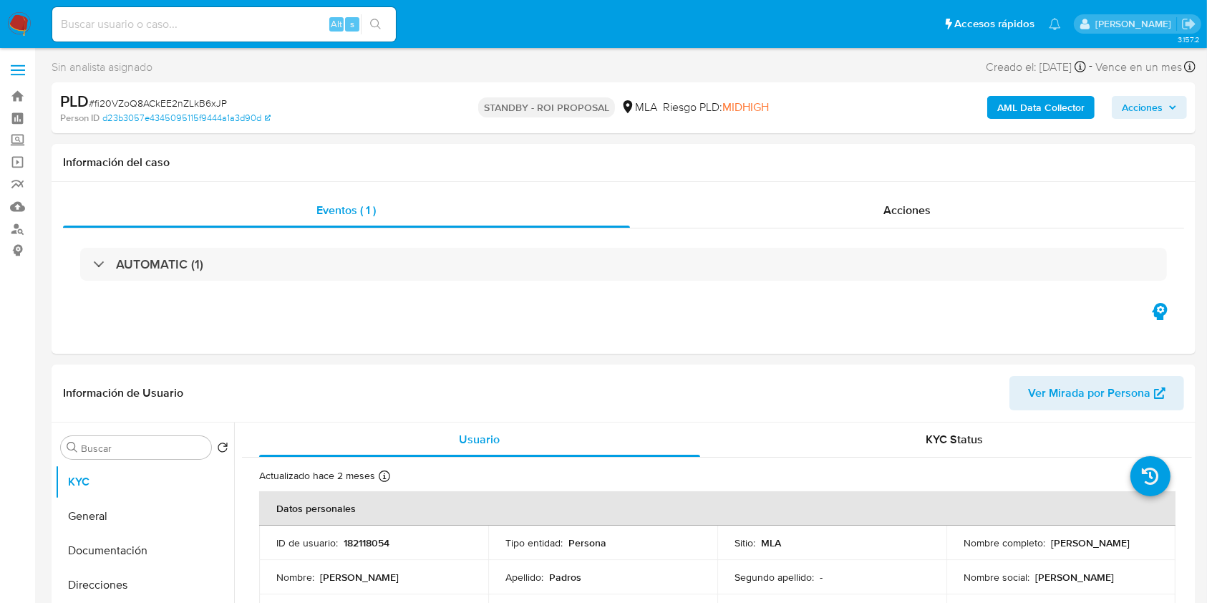
select select "10"
drag, startPoint x: 281, startPoint y: 20, endPoint x: 357, endPoint y: 47, distance: 80.6
click at [281, 20] on input at bounding box center [224, 24] width 344 height 19
paste input "tJbTthmAosoaFVId2RuYif13"
type input "tJbTthmAosoaFVId2RuYif13"
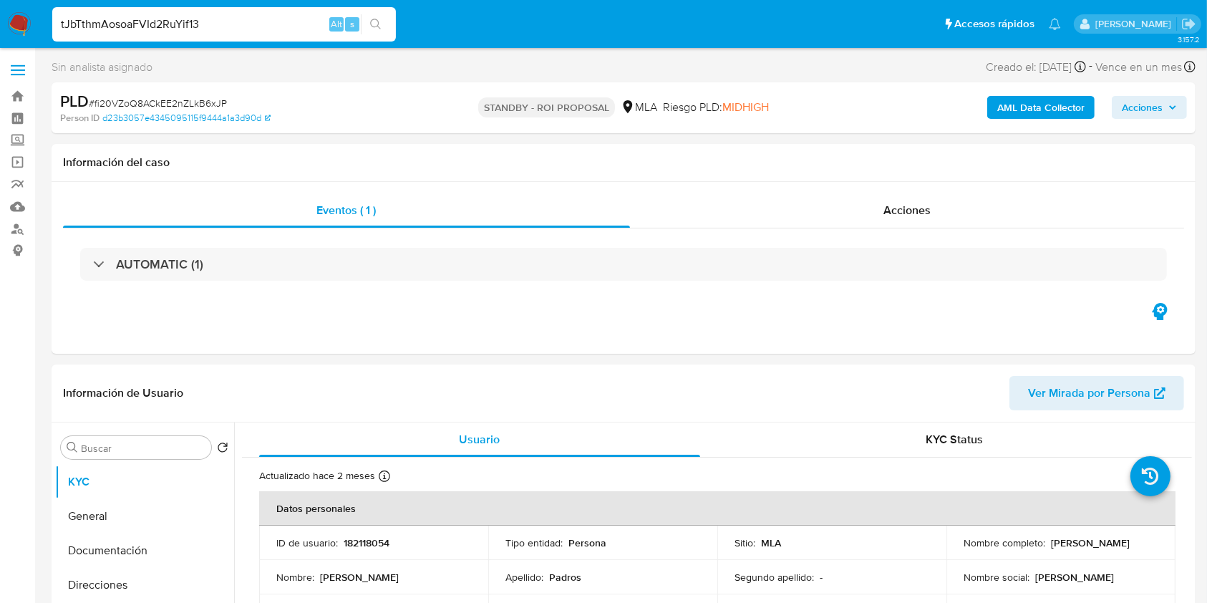
click at [372, 30] on button "search-icon" at bounding box center [375, 24] width 29 height 20
select select "10"
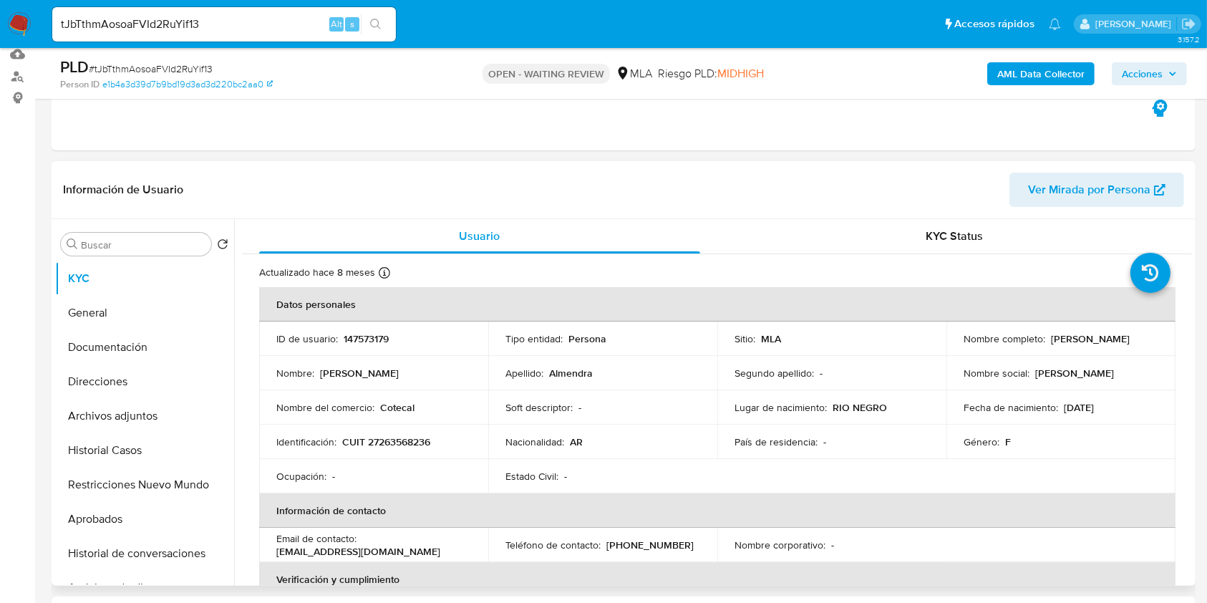
scroll to position [286, 0]
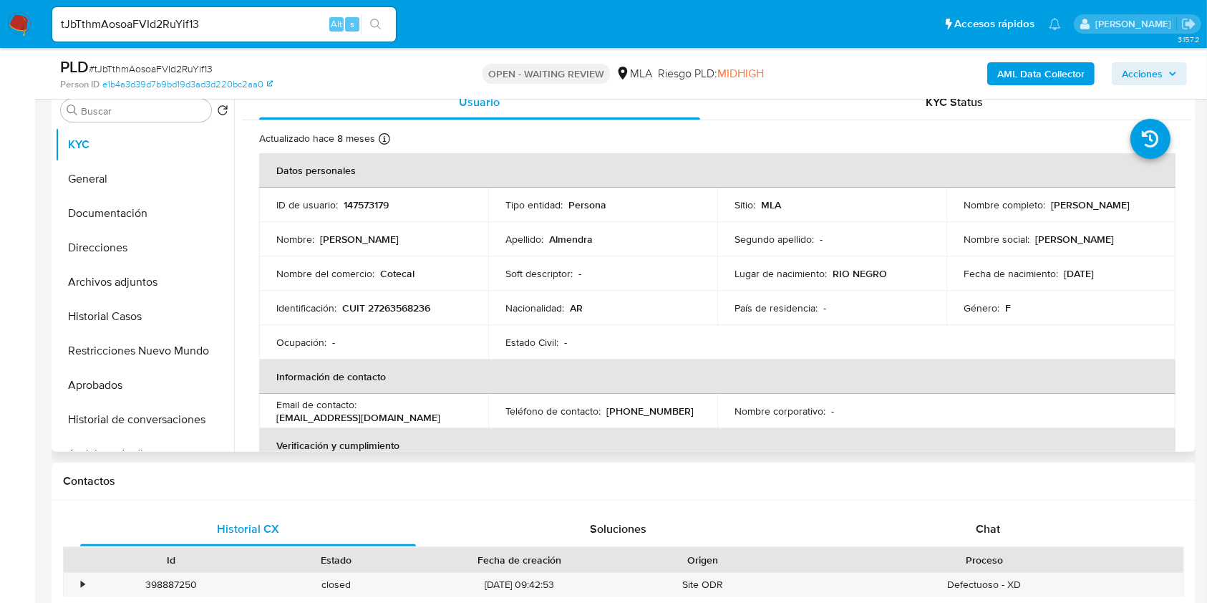
click at [397, 415] on p "[EMAIL_ADDRESS][DOMAIN_NAME]" at bounding box center [358, 417] width 164 height 13
drag, startPoint x: 397, startPoint y: 415, endPoint x: 286, endPoint y: 418, distance: 111.0
click at [286, 418] on p "[EMAIL_ADDRESS][DOMAIN_NAME]" at bounding box center [358, 417] width 164 height 13
click at [285, 418] on p "[EMAIL_ADDRESS][DOMAIN_NAME]" at bounding box center [358, 417] width 164 height 13
drag, startPoint x: 285, startPoint y: 418, endPoint x: 326, endPoint y: 423, distance: 41.2
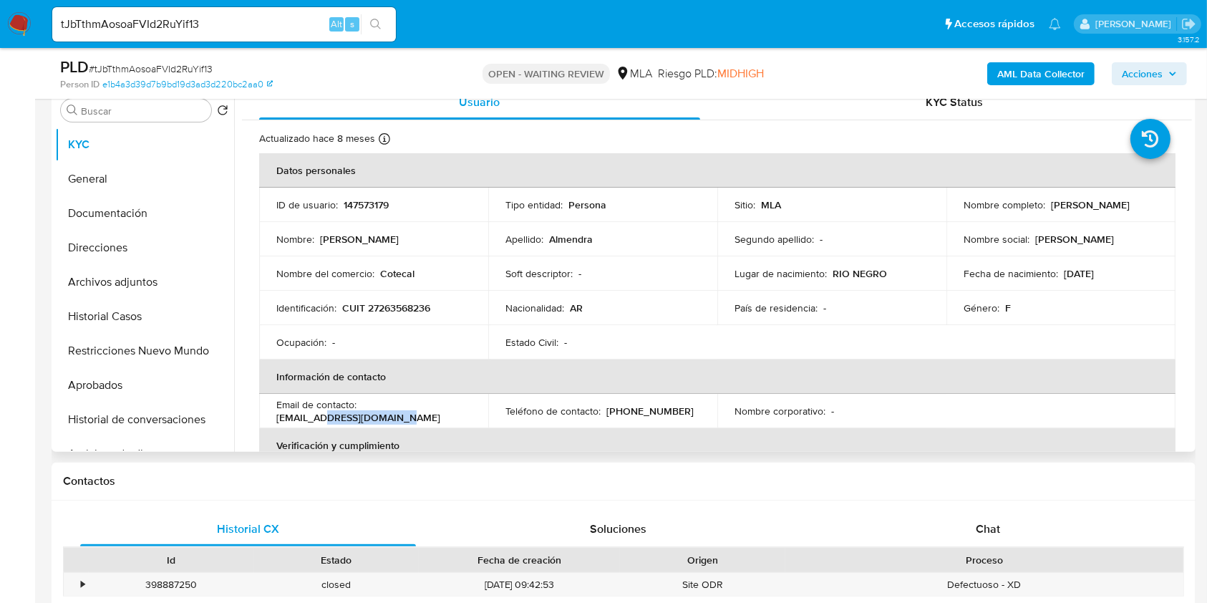
click at [326, 423] on p "[EMAIL_ADDRESS][DOMAIN_NAME]" at bounding box center [358, 417] width 164 height 13
click at [294, 418] on p "[EMAIL_ADDRESS][DOMAIN_NAME]" at bounding box center [358, 417] width 164 height 13
drag, startPoint x: 294, startPoint y: 418, endPoint x: 388, endPoint y: 418, distance: 94.5
click at [388, 418] on p "[EMAIL_ADDRESS][DOMAIN_NAME]" at bounding box center [358, 417] width 164 height 13
copy p "[EMAIL_ADDRESS][DOMAIN_NAME]"
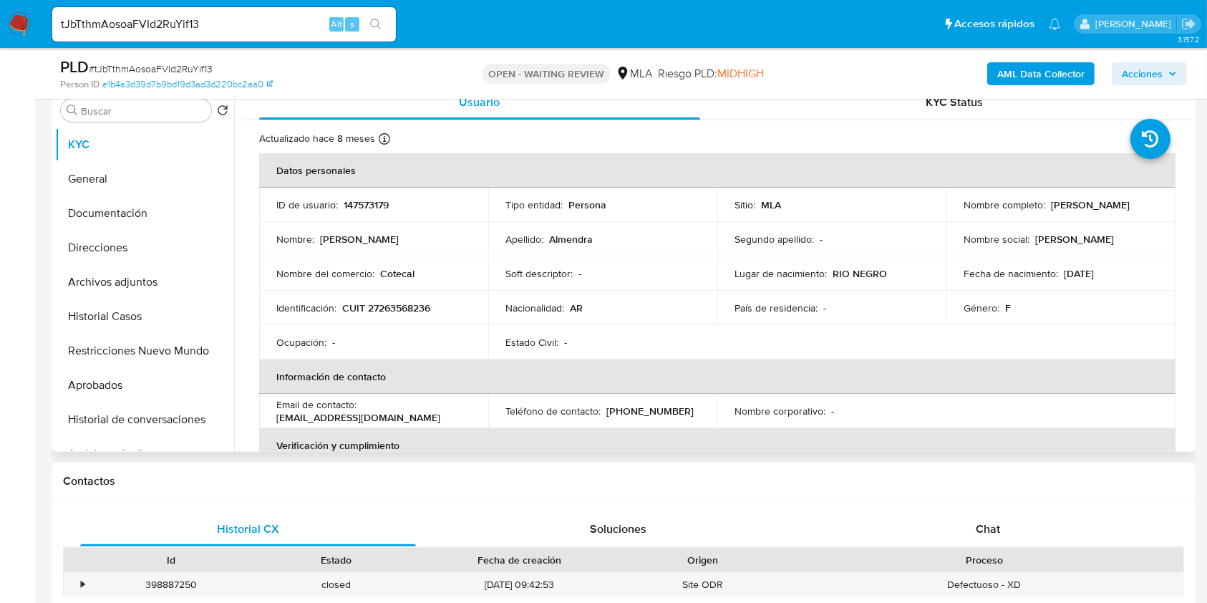
click at [423, 303] on p "CUIT 27263568236" at bounding box center [386, 307] width 88 height 13
copy p "27263568236"
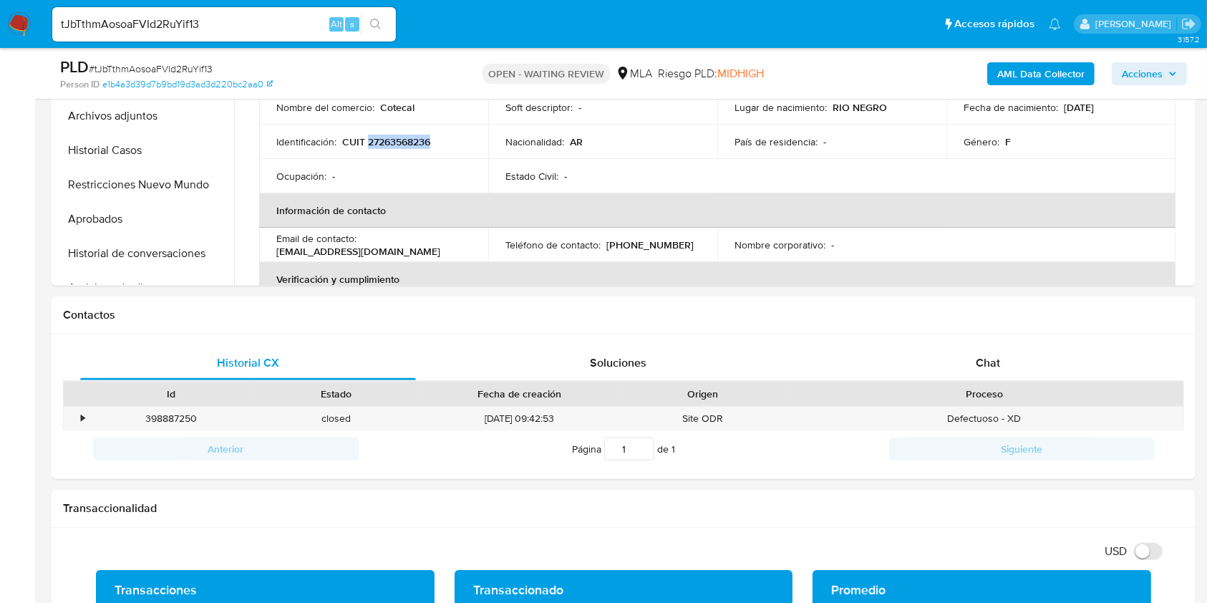
scroll to position [668, 0]
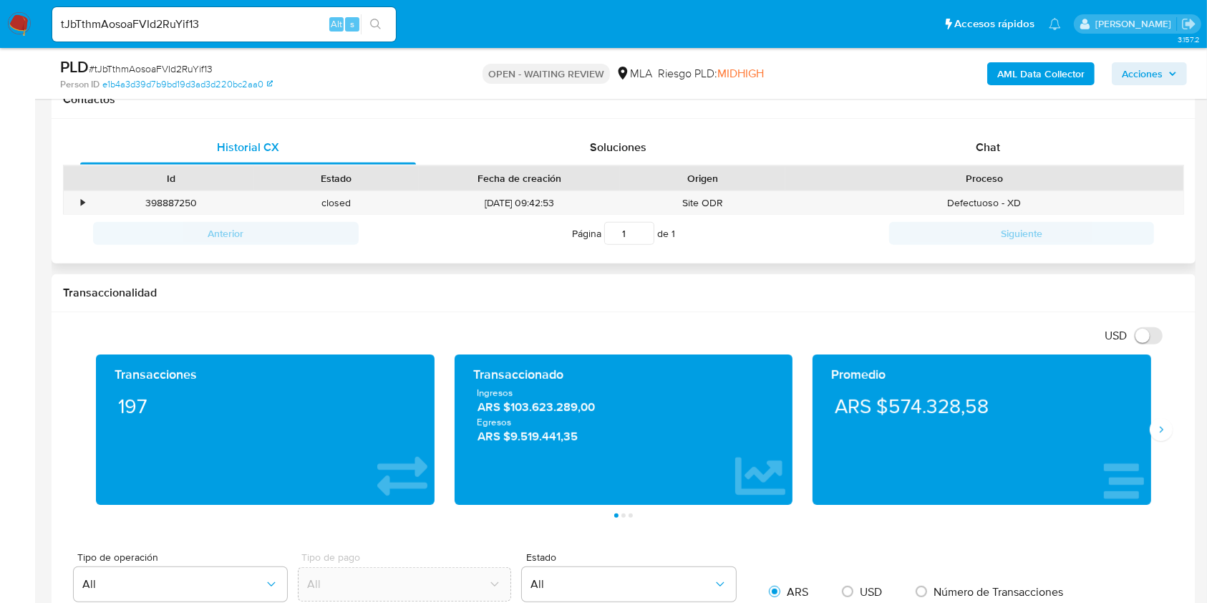
click at [1039, 172] on div "Proceso" at bounding box center [985, 178] width 378 height 14
click at [1038, 160] on div "Chat" at bounding box center [989, 147] width 336 height 34
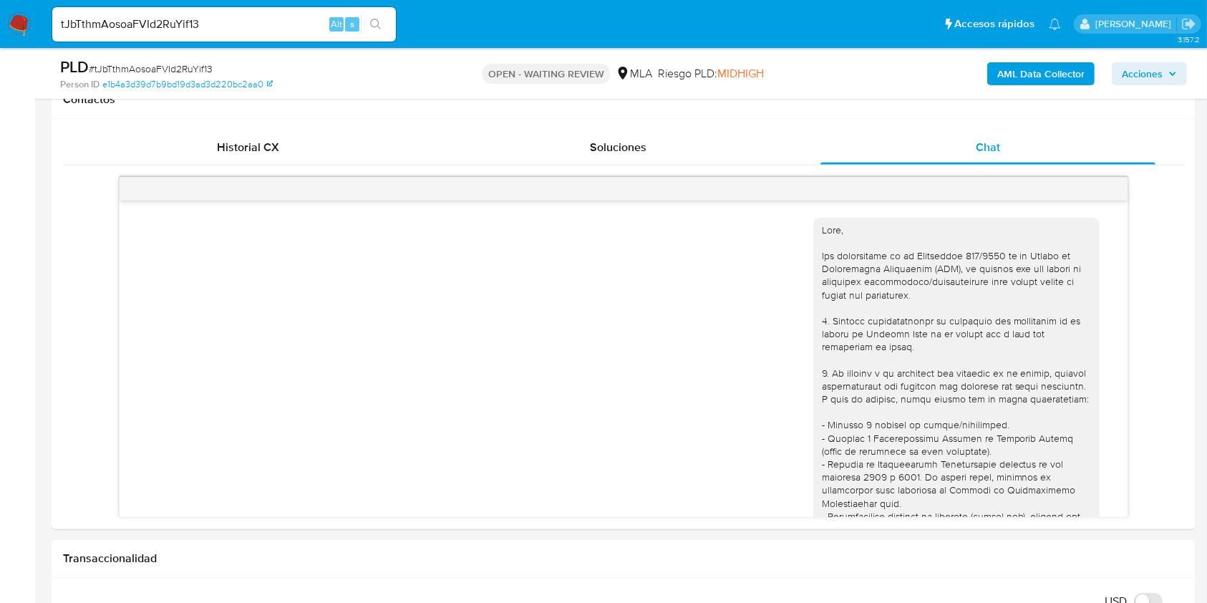
scroll to position [968, 0]
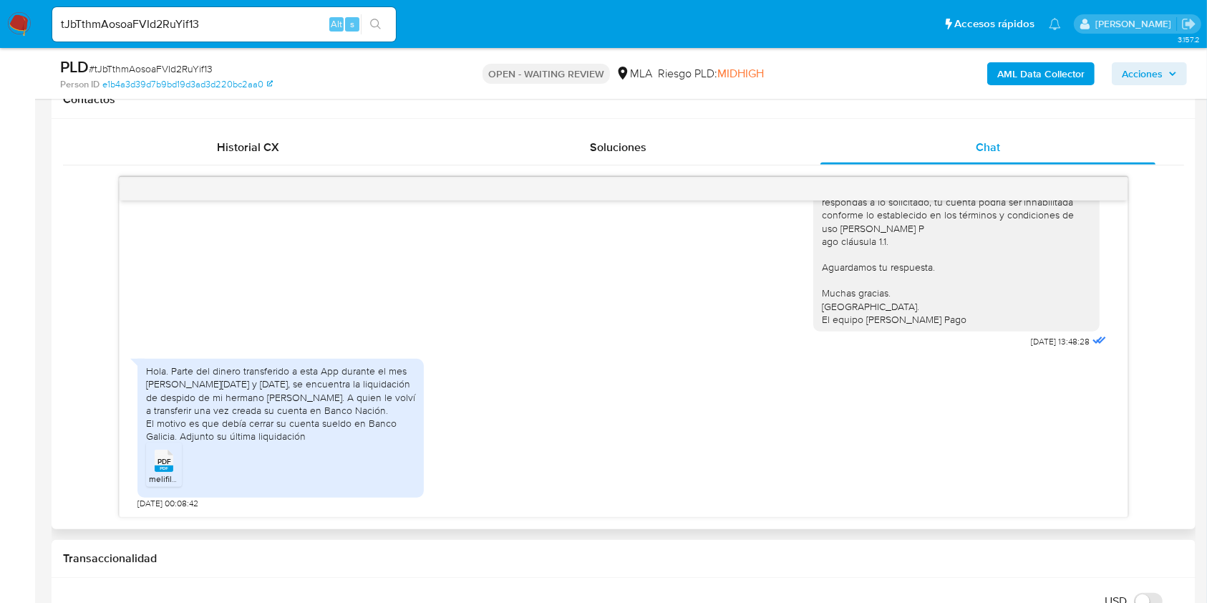
click at [141, 501] on span "24/07/2025 00:08:42" at bounding box center [168, 503] width 61 height 11
drag, startPoint x: 142, startPoint y: 501, endPoint x: 166, endPoint y: 501, distance: 24.3
click at [166, 501] on span "24/07/2025 00:08:42" at bounding box center [168, 503] width 61 height 11
copy span "24/07/2025"
click at [178, 371] on div "Hola. Parte del dinero transferido a esta App durante el mes de junio y julio 2…" at bounding box center [280, 404] width 269 height 78
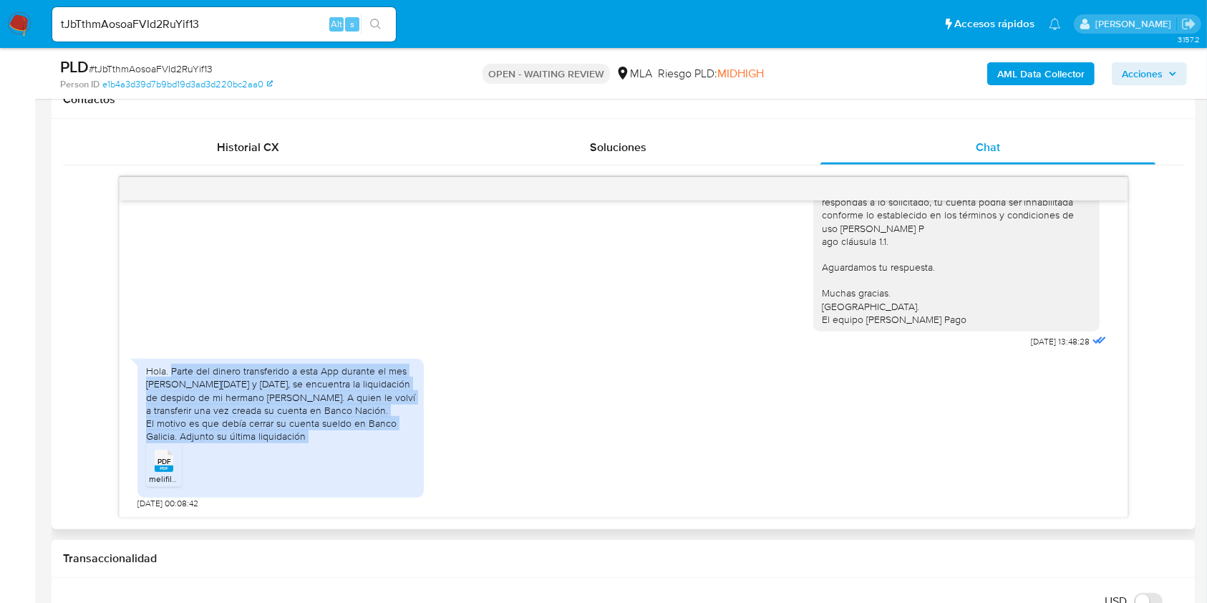
drag, startPoint x: 178, startPoint y: 371, endPoint x: 321, endPoint y: 433, distance: 156.2
click at [321, 433] on div "Hola. Parte del dinero transferido a esta App durante el mes de junio y [PERSON…" at bounding box center [280, 404] width 269 height 78
copy div "Parte del dinero transferido a esta App durante el mes de junio y julio 2025, s…"
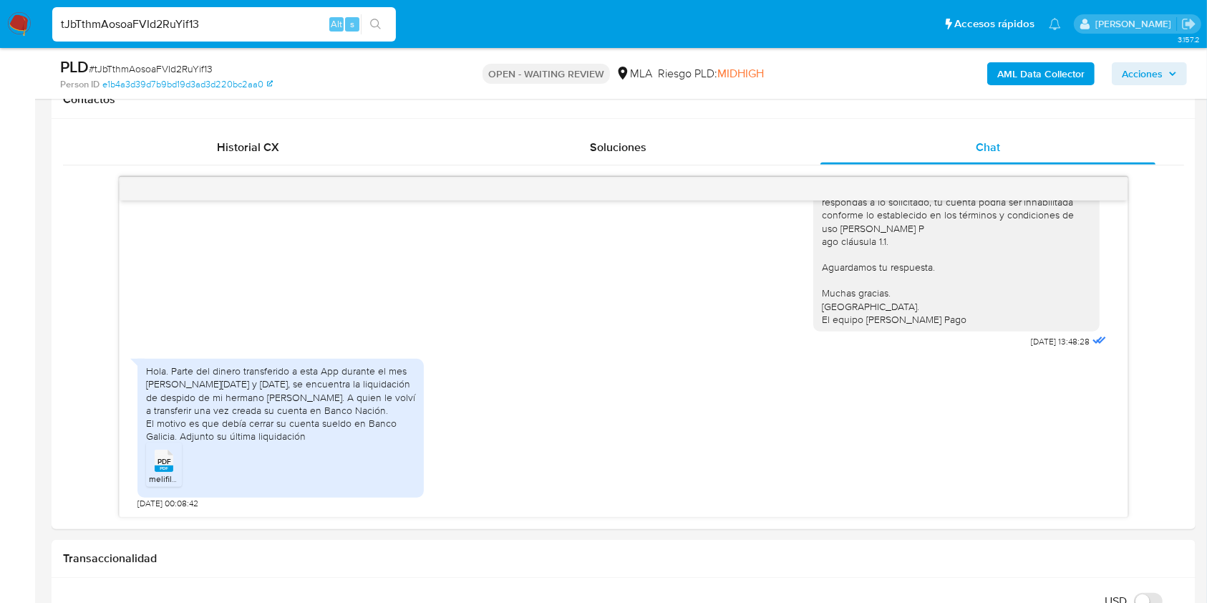
click at [207, 24] on input "tJbTthmAosoaFVId2RuYif13" at bounding box center [224, 24] width 344 height 19
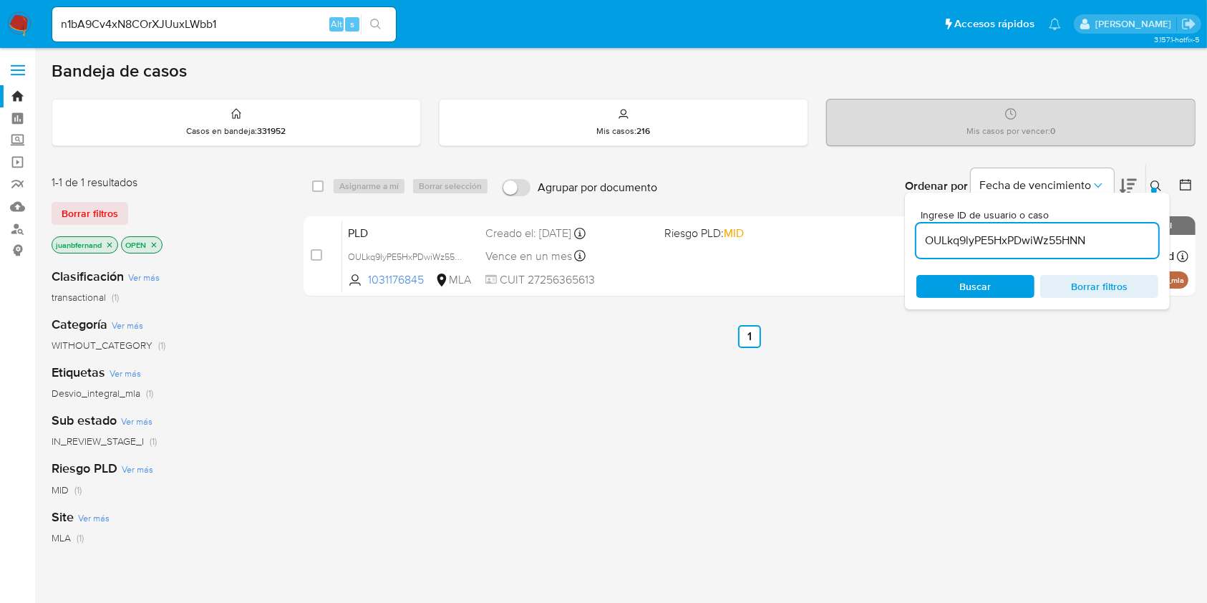
click at [1109, 233] on input "OULkq9lyPE5HxPDwiWz55HNN" at bounding box center [1038, 240] width 242 height 19
click at [1109, 232] on input "OULkq9lyPE5HxPDwiWz55HNN" at bounding box center [1038, 240] width 242 height 19
paste input "tJbTthmAosoaFVId2RuYif13"
type input "tJbTthmAosoaFVId2RuYif13"
click at [309, 186] on div "select-all-cases-checkbox Asignarme a mí Borrar selección Agrupar por documento…" at bounding box center [750, 186] width 892 height 44
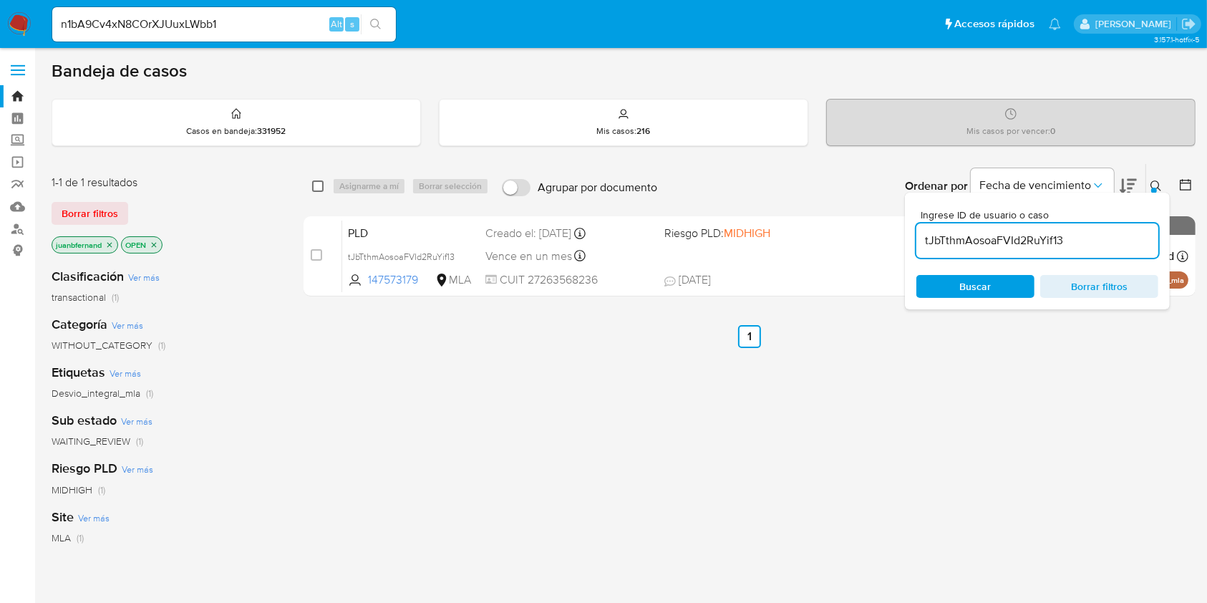
click at [321, 184] on input "checkbox" at bounding box center [317, 185] width 11 height 11
checkbox input "true"
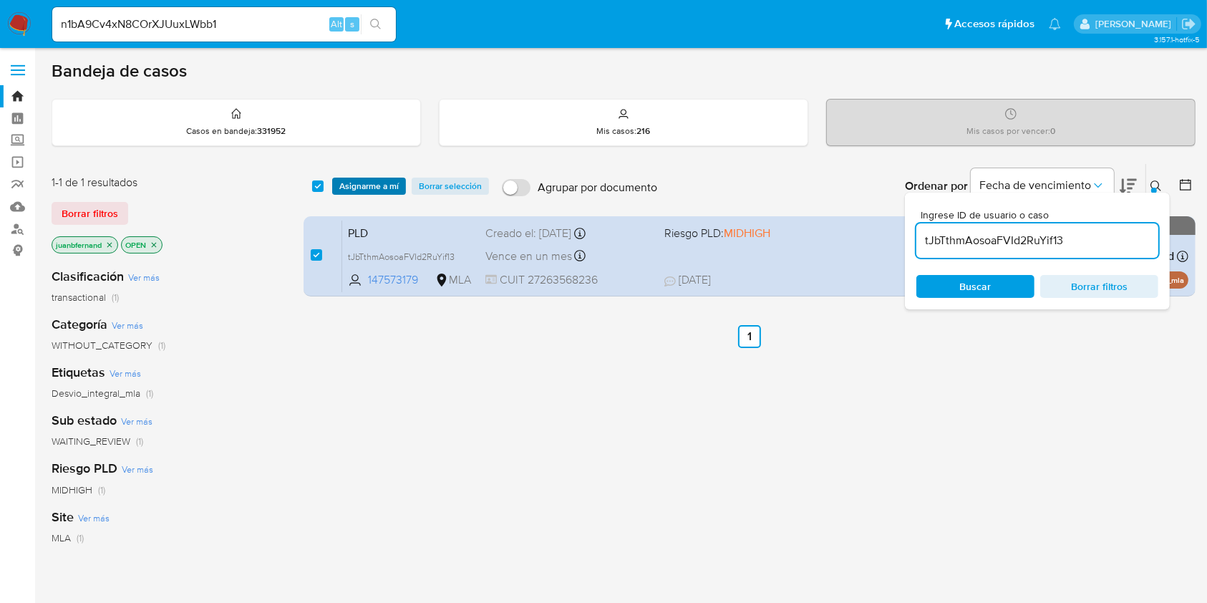
click at [367, 179] on span "Asignarme a mí" at bounding box center [368, 186] width 59 height 14
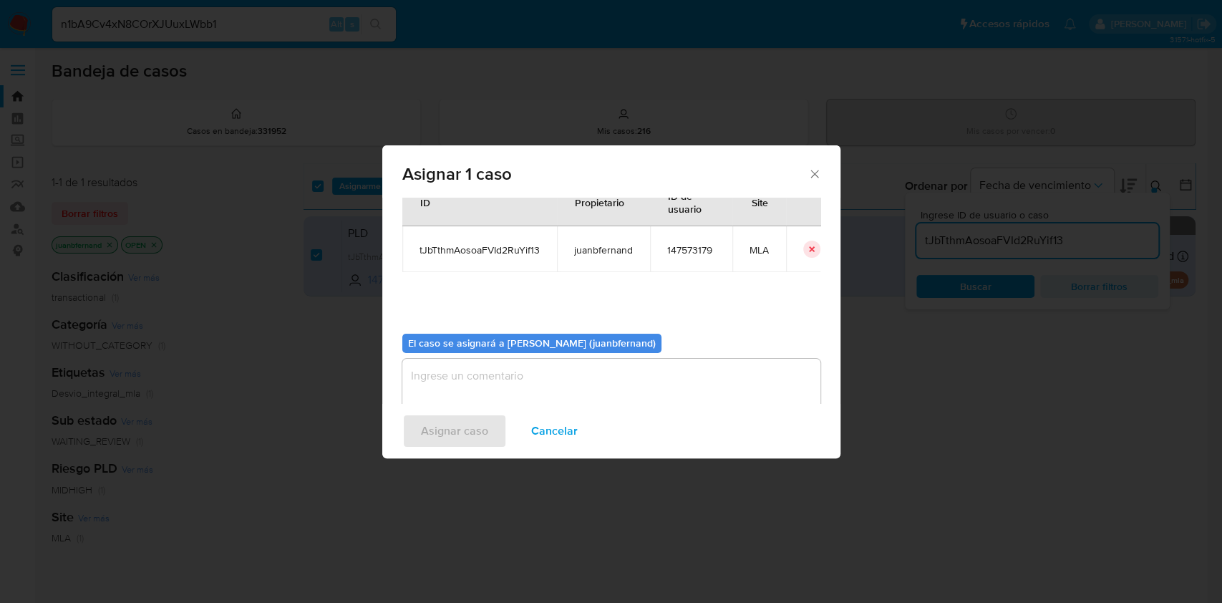
scroll to position [73, 0]
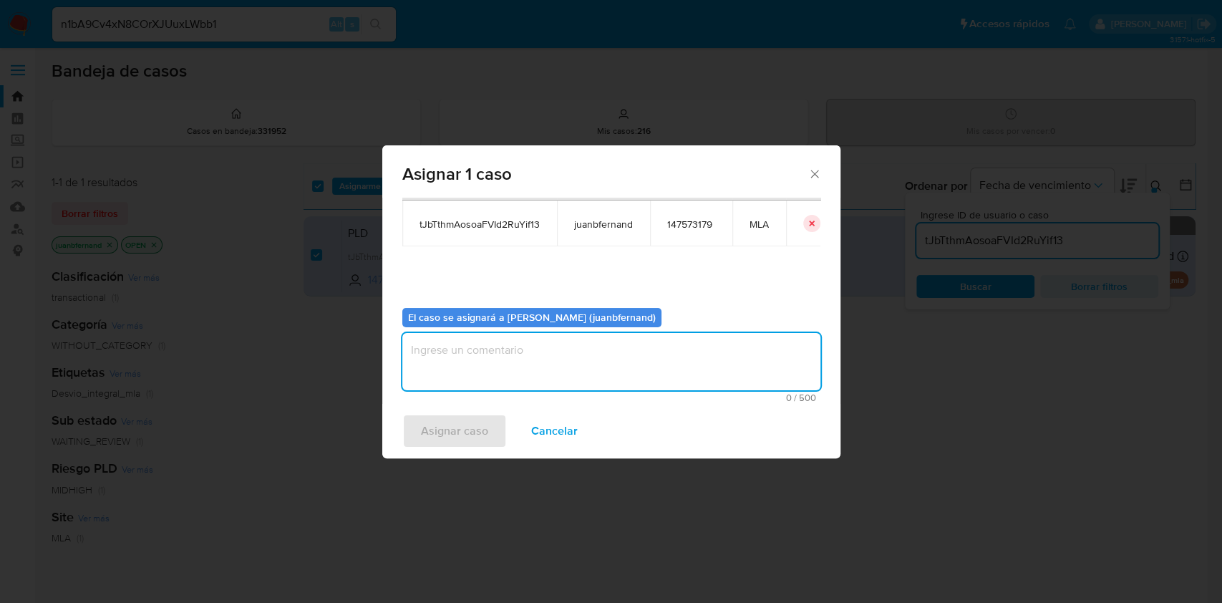
click at [547, 364] on textarea "assign-modal" at bounding box center [611, 361] width 418 height 57
click at [476, 423] on span "Asignar caso" at bounding box center [454, 431] width 67 height 32
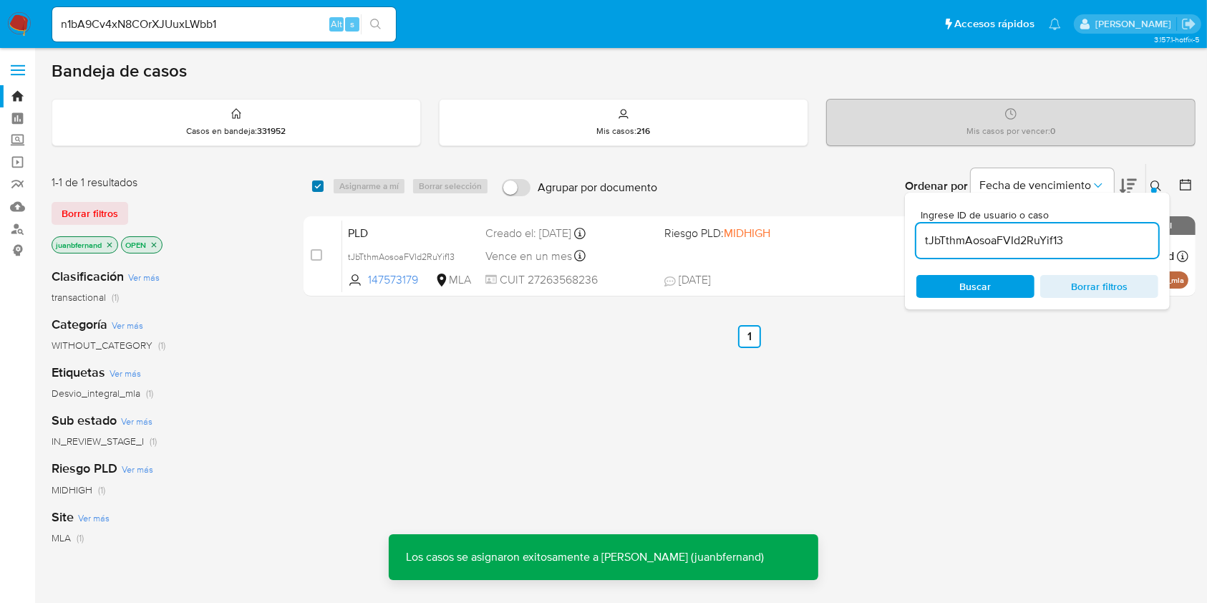
click at [317, 185] on input "checkbox" at bounding box center [317, 185] width 11 height 11
checkbox input "true"
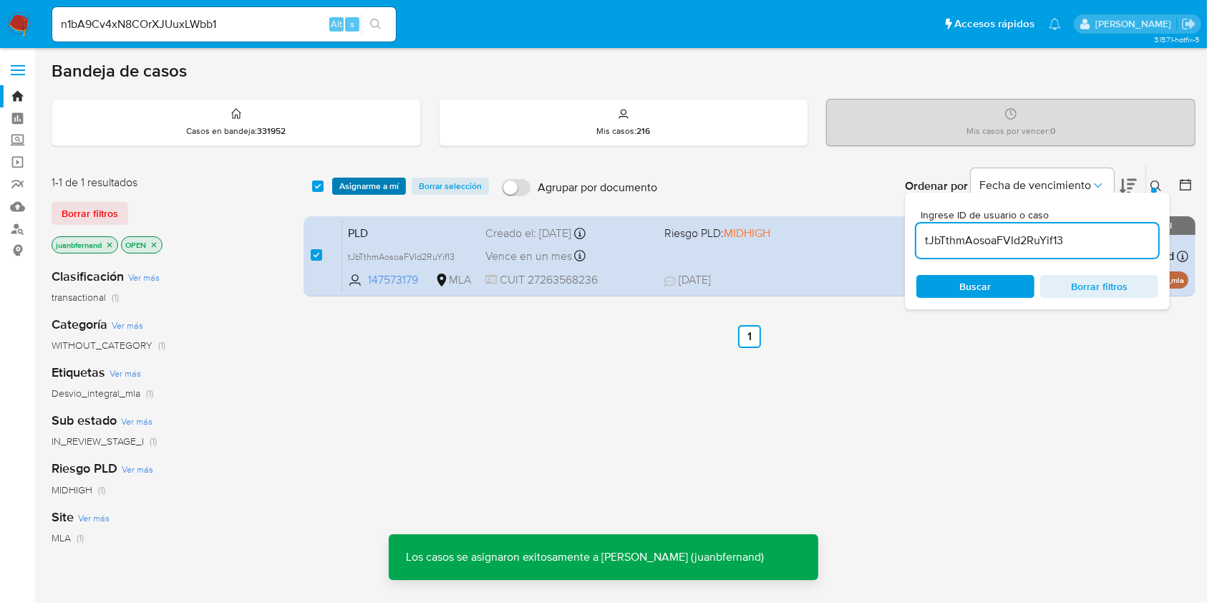
click at [351, 187] on span "Asignarme a mí" at bounding box center [368, 186] width 59 height 14
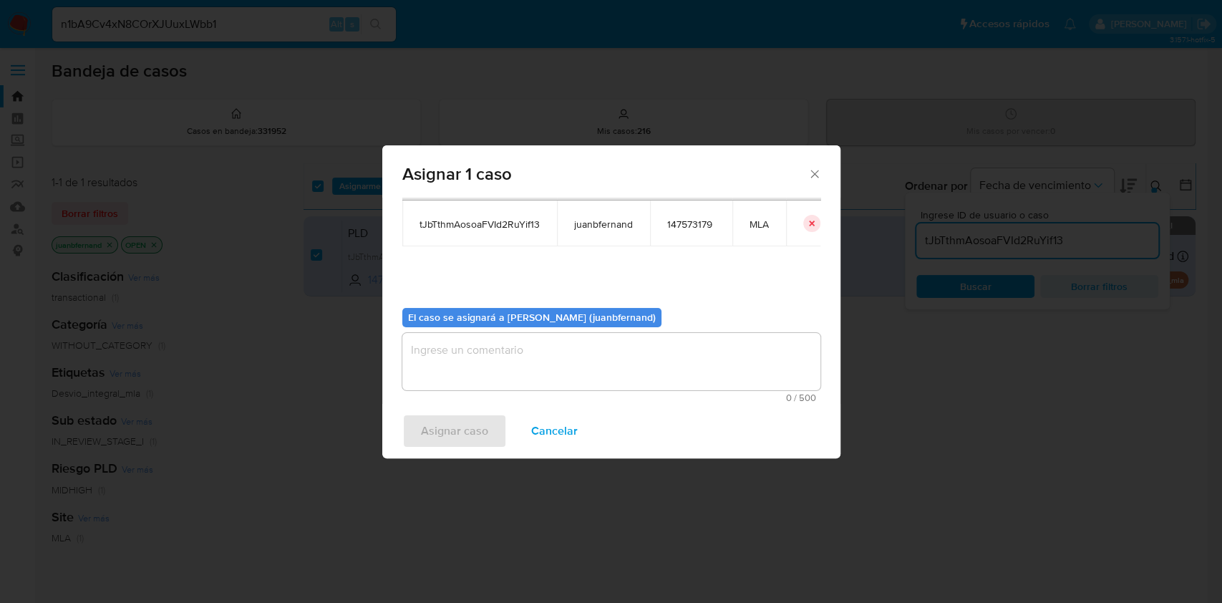
click at [483, 352] on textarea "assign-modal" at bounding box center [611, 361] width 418 height 57
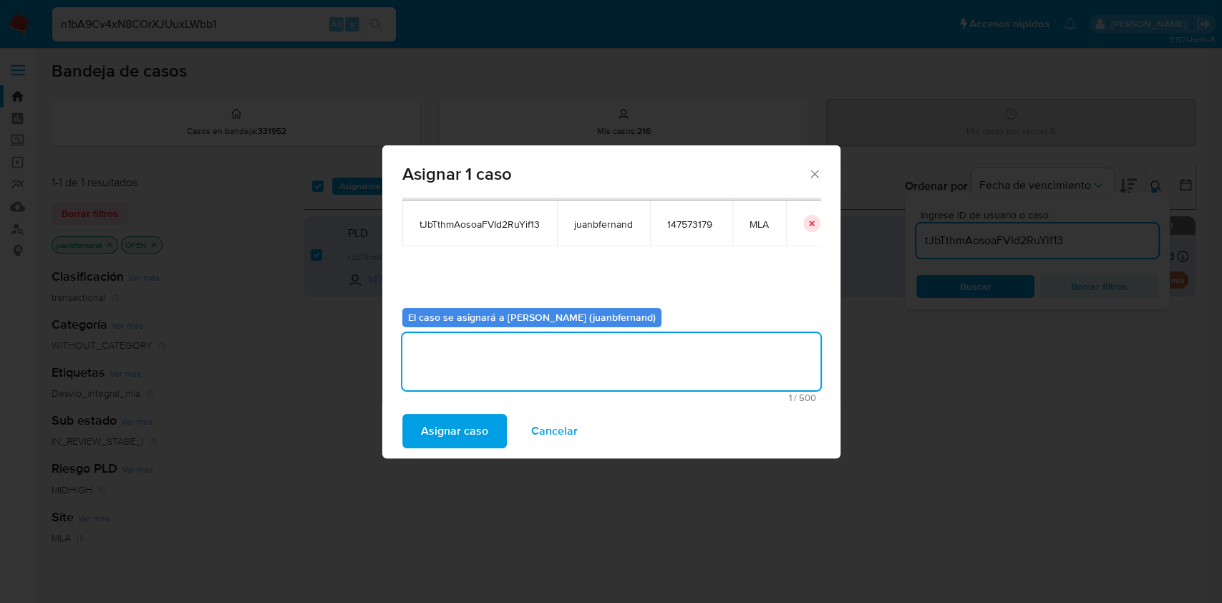
click at [447, 424] on span "Asignar caso" at bounding box center [454, 431] width 67 height 32
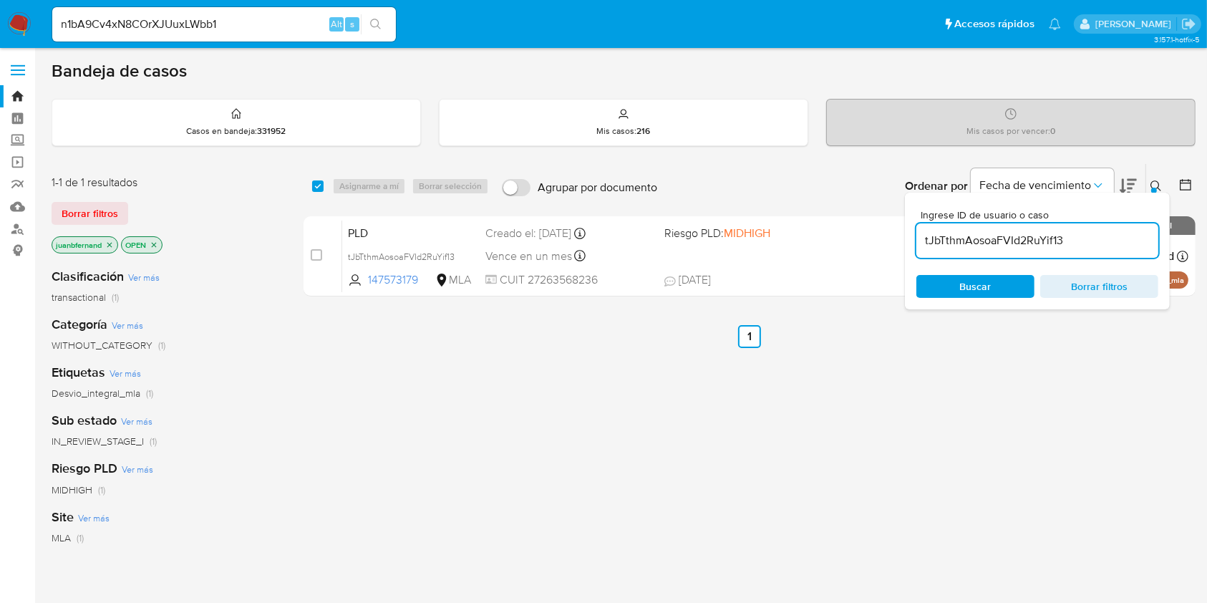
click at [1109, 238] on input "tJbTthmAosoaFVId2RuYif13" at bounding box center [1038, 240] width 242 height 19
paste input "djqxfdnQoQmqMyD9xduyhdI9"
type input "djqxfdnQoQmqMyD9xduyhdI9"
click at [321, 186] on input "checkbox" at bounding box center [317, 185] width 11 height 11
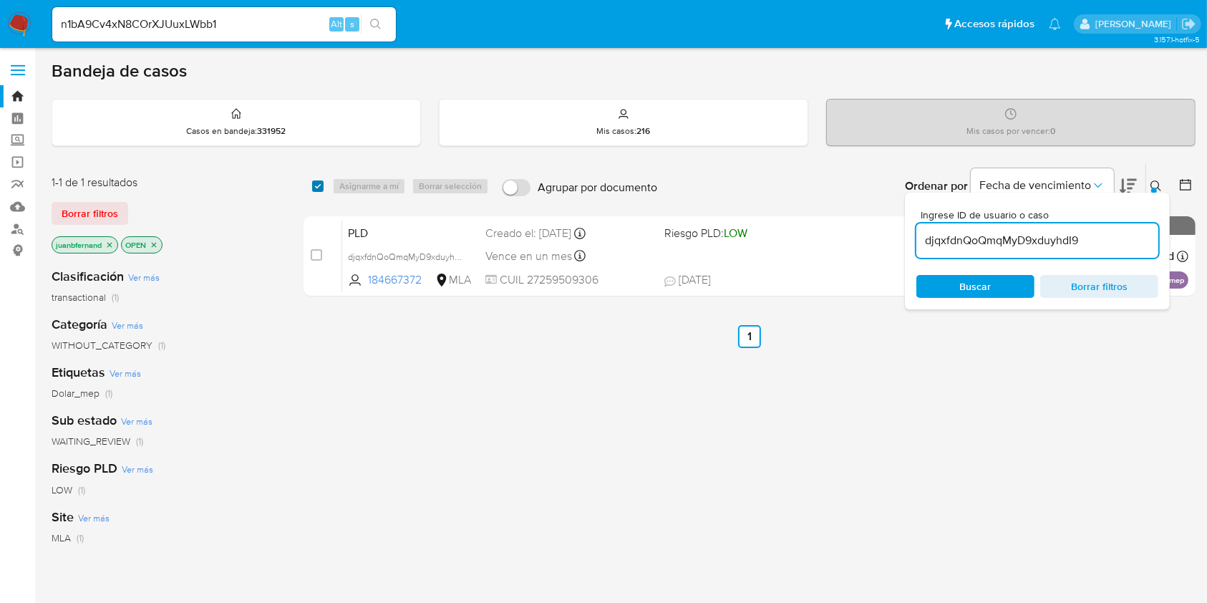
checkbox input "true"
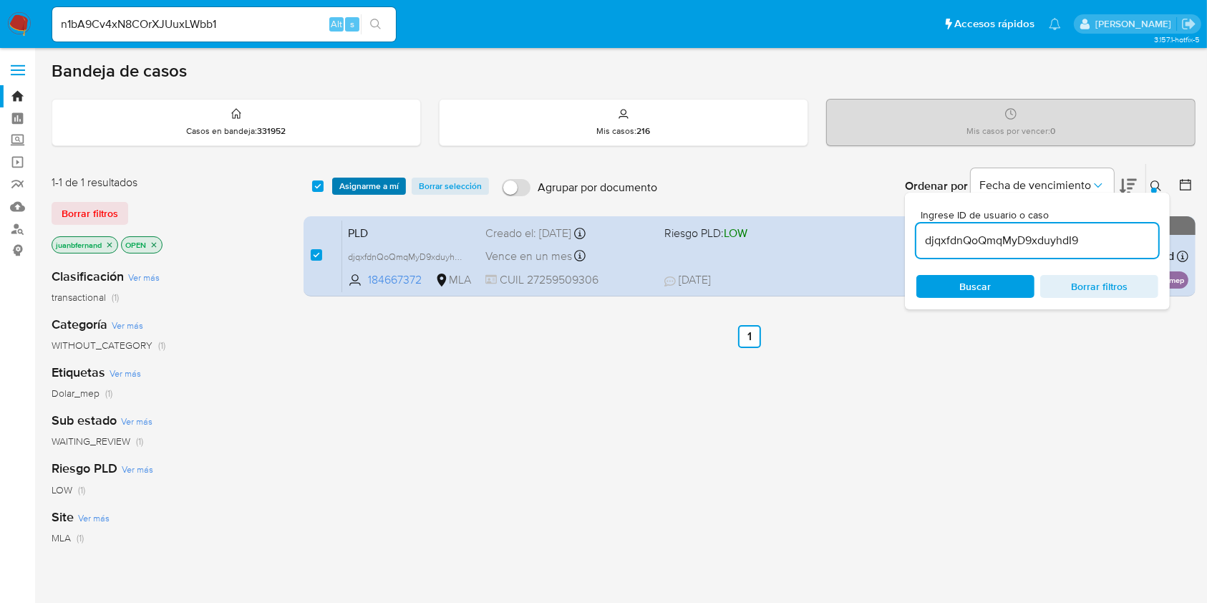
click at [349, 185] on span "Asignarme a mí" at bounding box center [368, 186] width 59 height 14
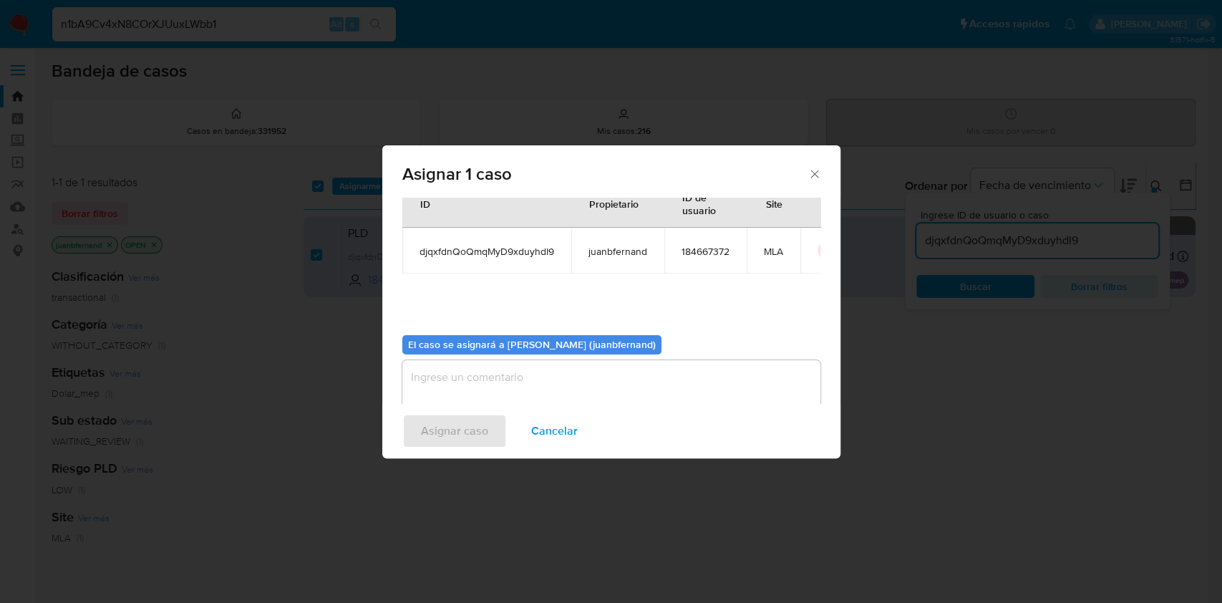
scroll to position [73, 0]
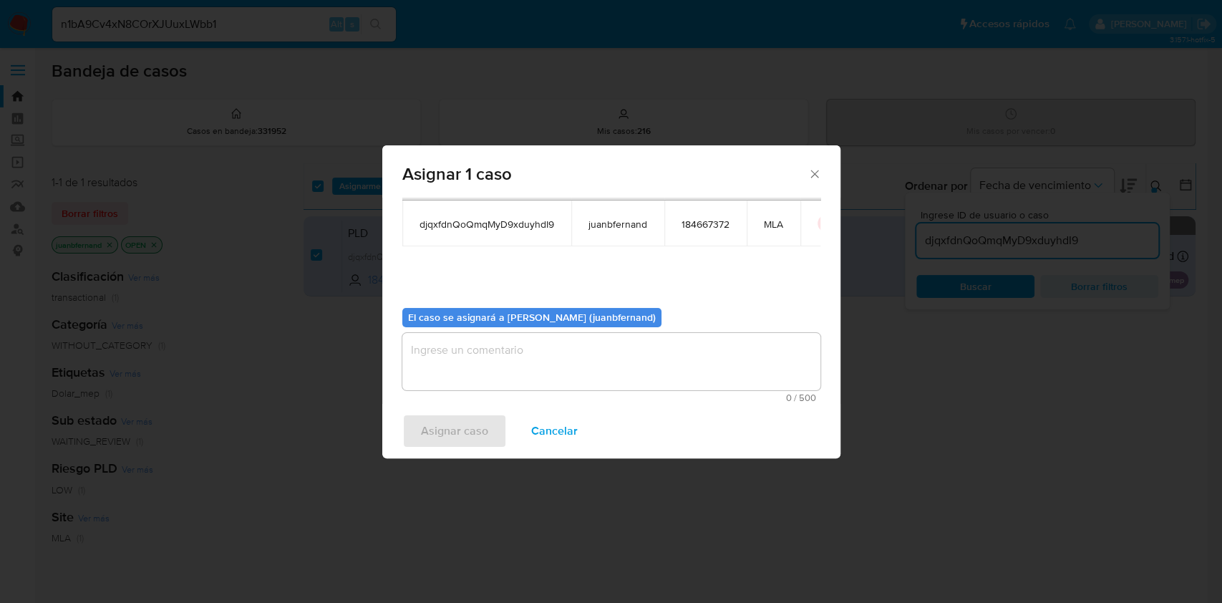
drag, startPoint x: 516, startPoint y: 350, endPoint x: 514, endPoint y: 364, distance: 13.7
click at [516, 351] on textarea "assign-modal" at bounding box center [611, 361] width 418 height 57
click at [487, 432] on button "Asignar caso" at bounding box center [454, 431] width 105 height 34
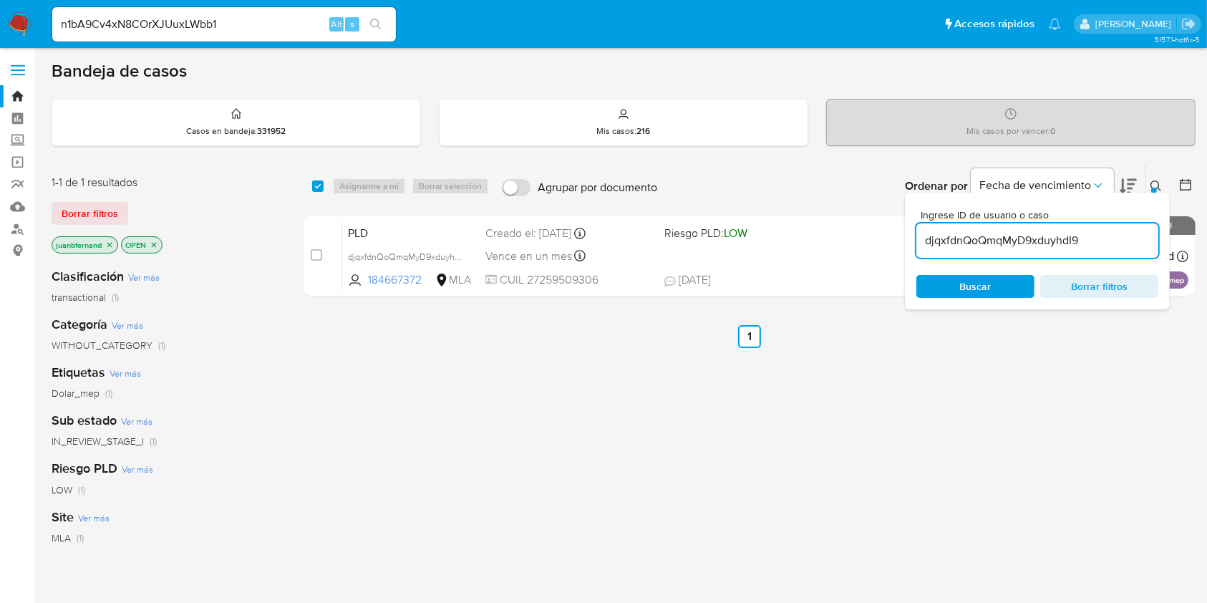
click at [1108, 234] on input "djqxfdnQoQmqMyD9xduyhdI9" at bounding box center [1038, 240] width 242 height 19
click at [316, 188] on input "checkbox" at bounding box center [317, 185] width 11 height 11
checkbox input "true"
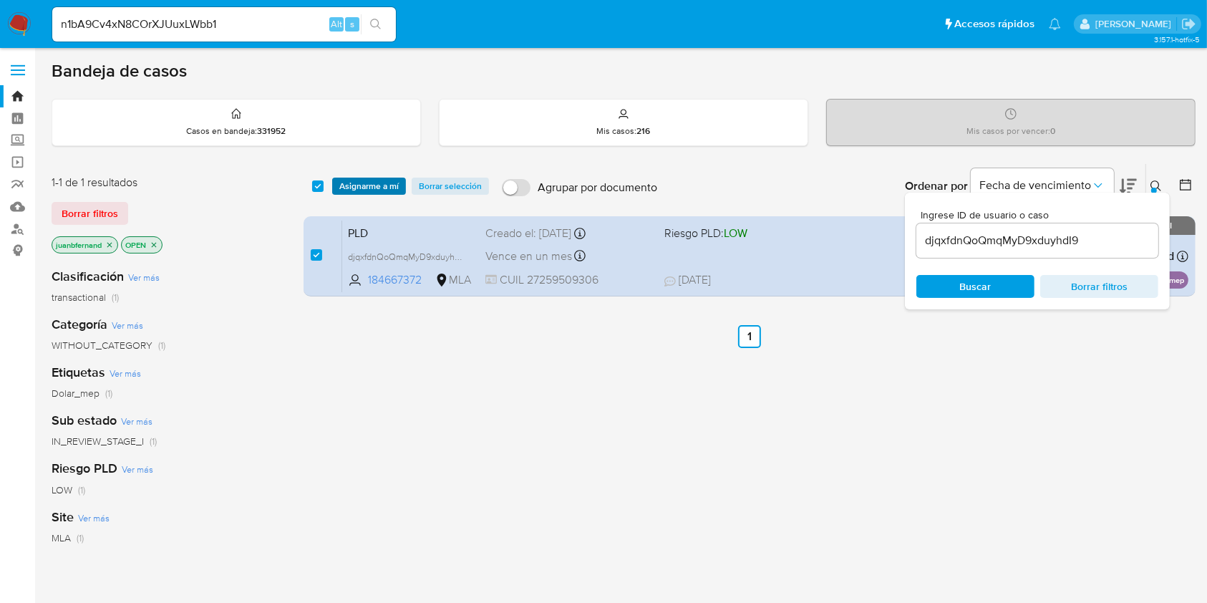
click at [347, 186] on span "Asignarme a mí" at bounding box center [368, 186] width 59 height 14
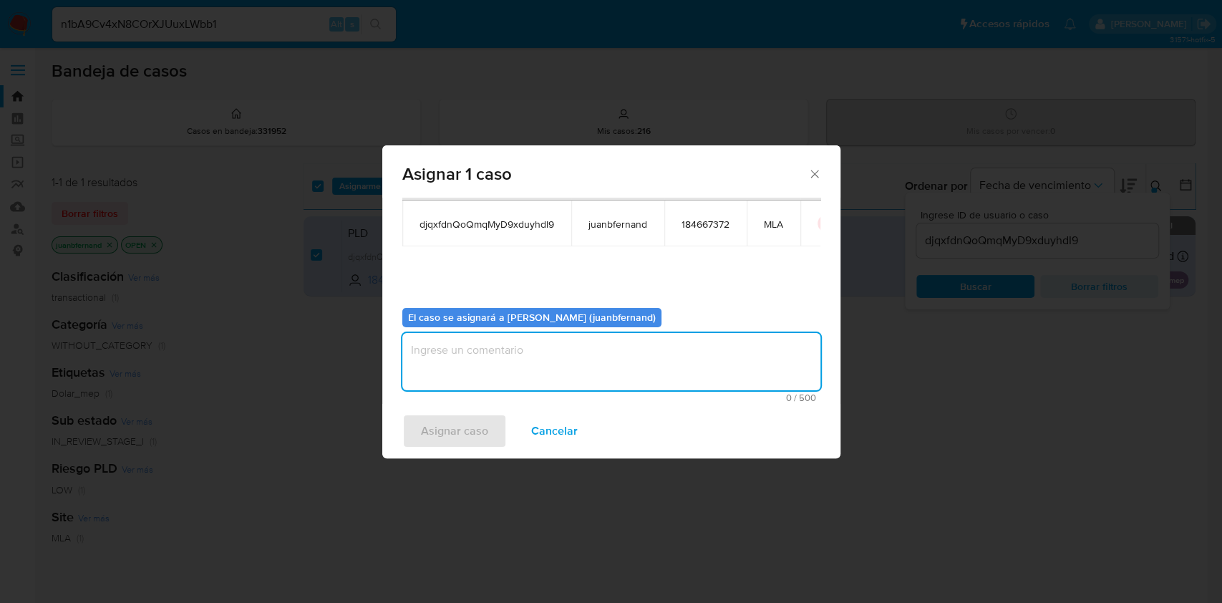
click at [487, 354] on textarea "assign-modal" at bounding box center [611, 361] width 418 height 57
click at [453, 432] on span "Asignar caso" at bounding box center [454, 431] width 67 height 32
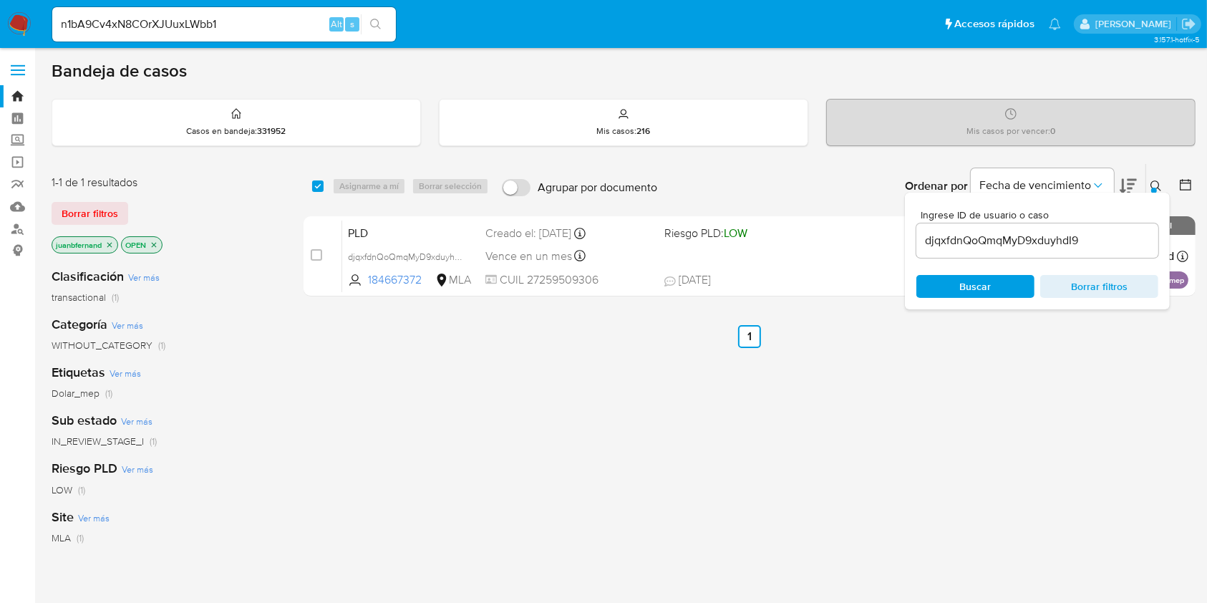
click at [1122, 251] on div "djqxfdnQoQmqMyD9xduyhdI9" at bounding box center [1038, 240] width 242 height 34
click at [1124, 240] on input "djqxfdnQoQmqMyD9xduyhdI9" at bounding box center [1038, 240] width 242 height 19
paste input "9WNnbd0NxjPGmUU50iFZrRSt"
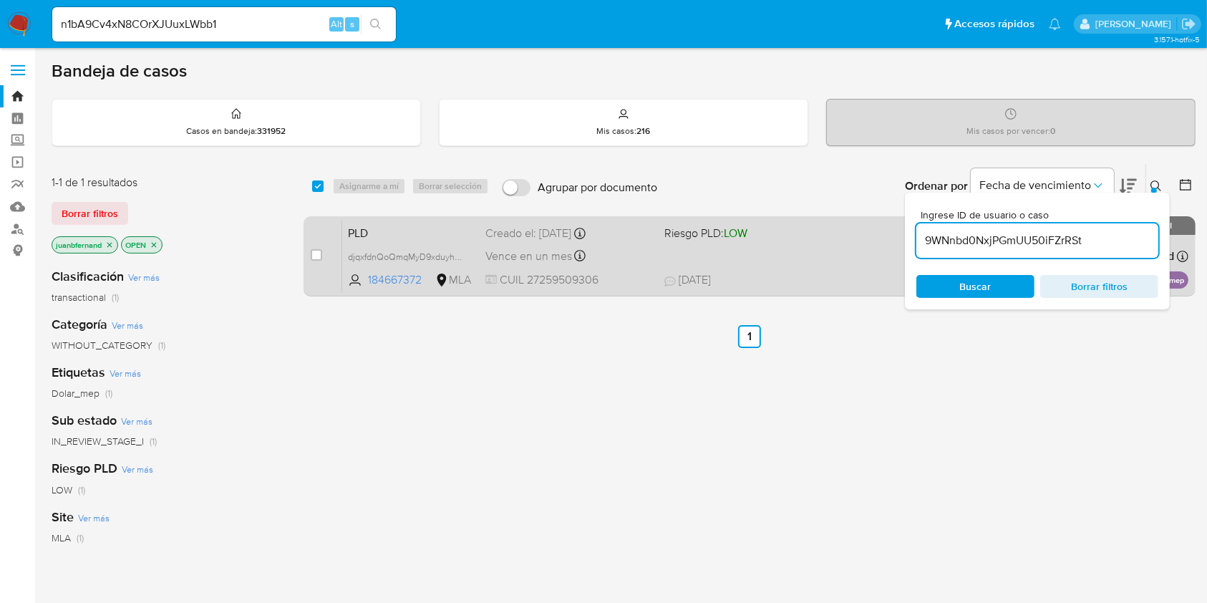
type input "9WNnbd0NxjPGmUU50iFZrRSt"
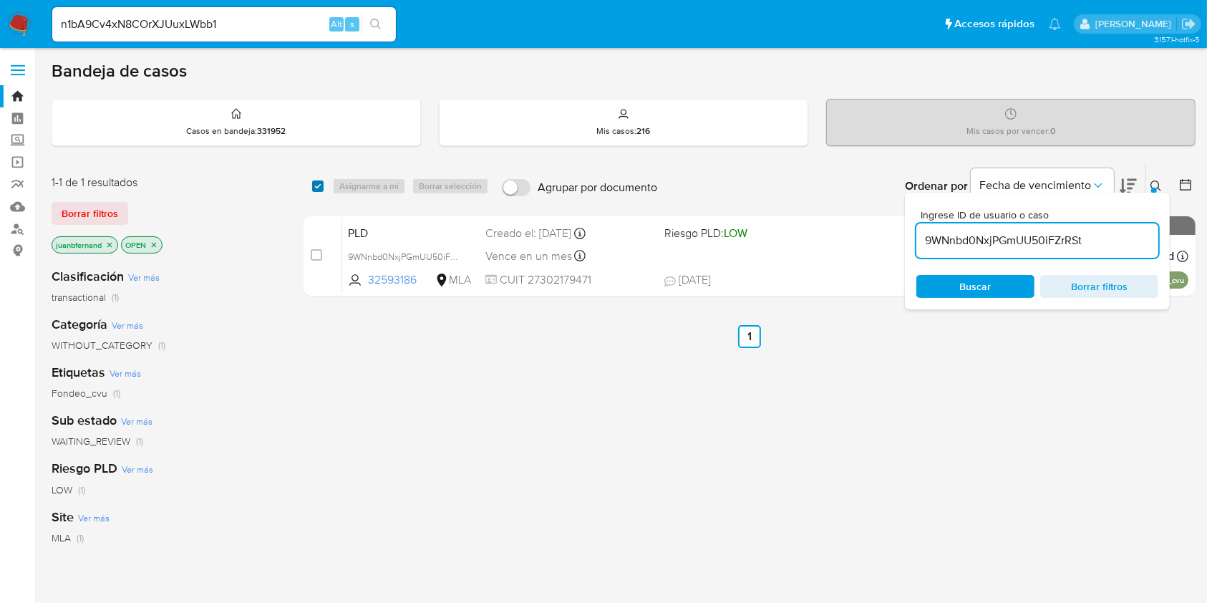
click at [317, 185] on input "checkbox" at bounding box center [317, 185] width 11 height 11
checkbox input "true"
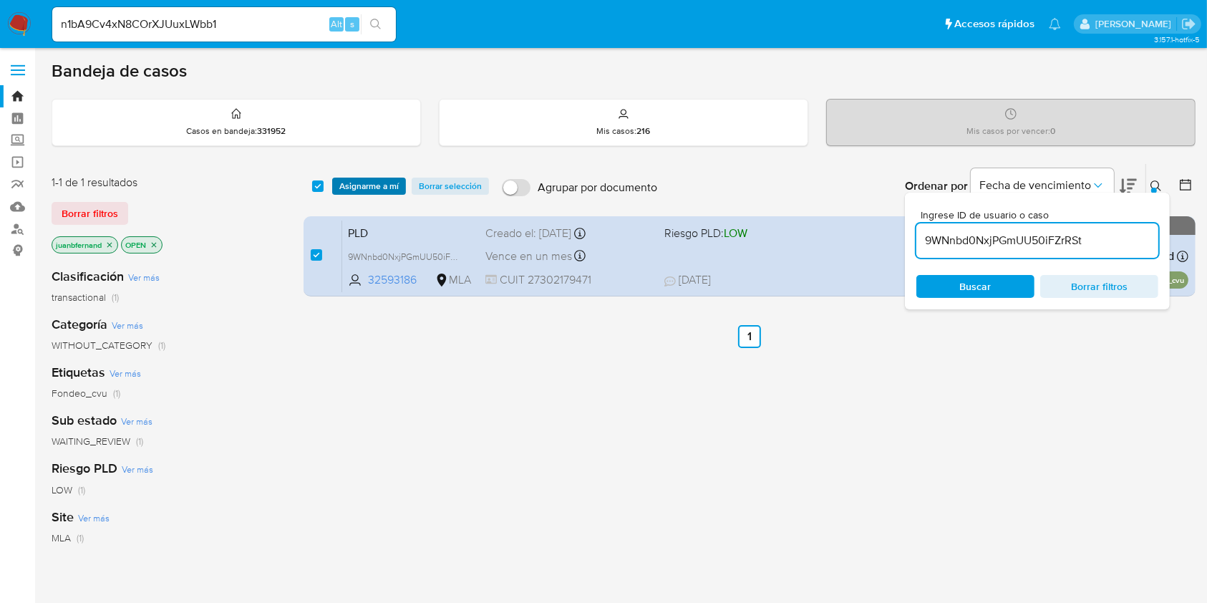
click at [366, 184] on span "Asignarme a mí" at bounding box center [368, 186] width 59 height 14
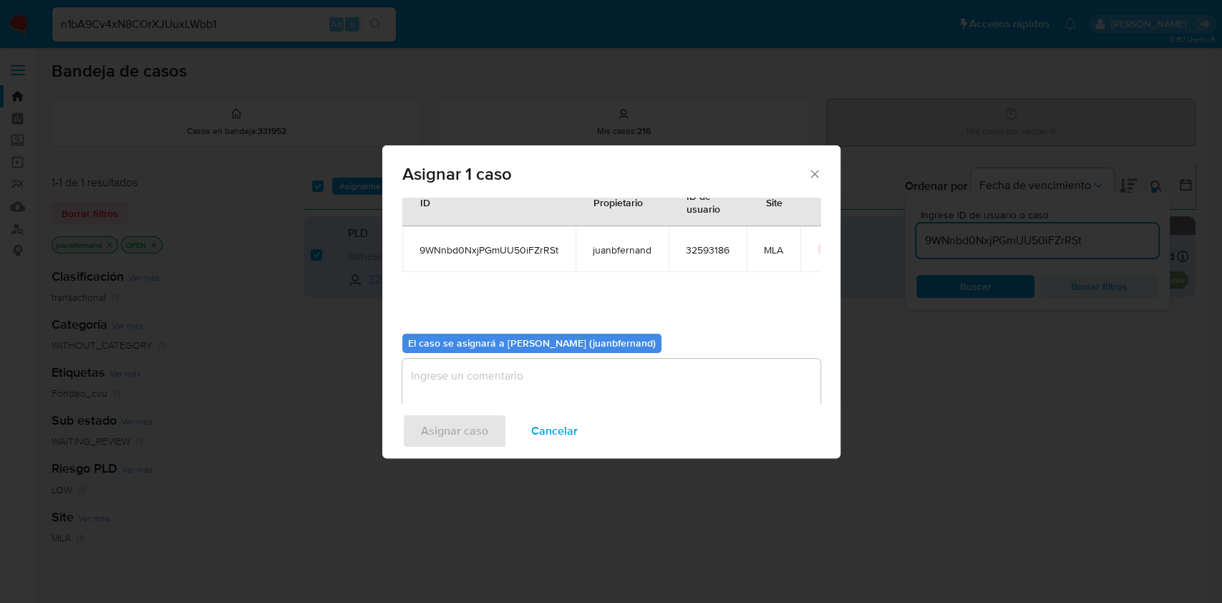
scroll to position [73, 0]
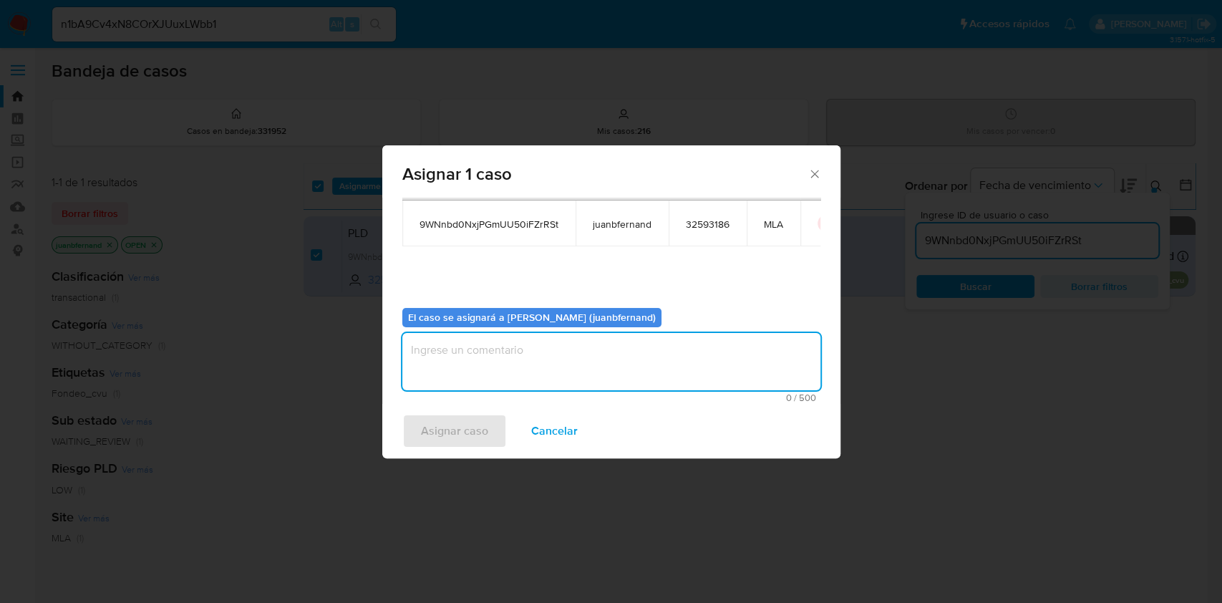
drag, startPoint x: 529, startPoint y: 339, endPoint x: 513, endPoint y: 387, distance: 50.5
click at [530, 340] on textarea "assign-modal" at bounding box center [611, 361] width 418 height 57
click at [481, 426] on span "Asignar caso" at bounding box center [454, 431] width 67 height 32
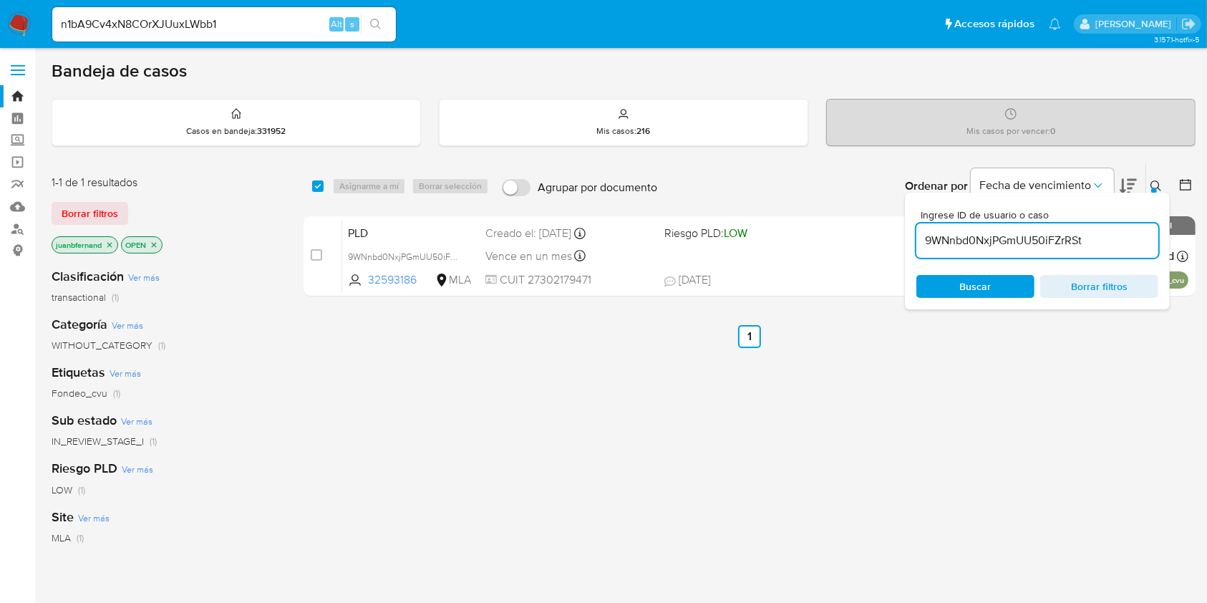
click at [1110, 245] on input "9WNnbd0NxjPGmUU50iFZrRSt" at bounding box center [1038, 240] width 242 height 19
click at [1111, 245] on input "9WNnbd0NxjPGmUU50iFZrRSt" at bounding box center [1038, 240] width 242 height 19
paste input "WBqMU66ZVCt1I8AxFuWCqFem"
type input "WBqMU66ZVCt1I8AxFuWCqFem"
click at [319, 186] on input "checkbox" at bounding box center [317, 185] width 11 height 11
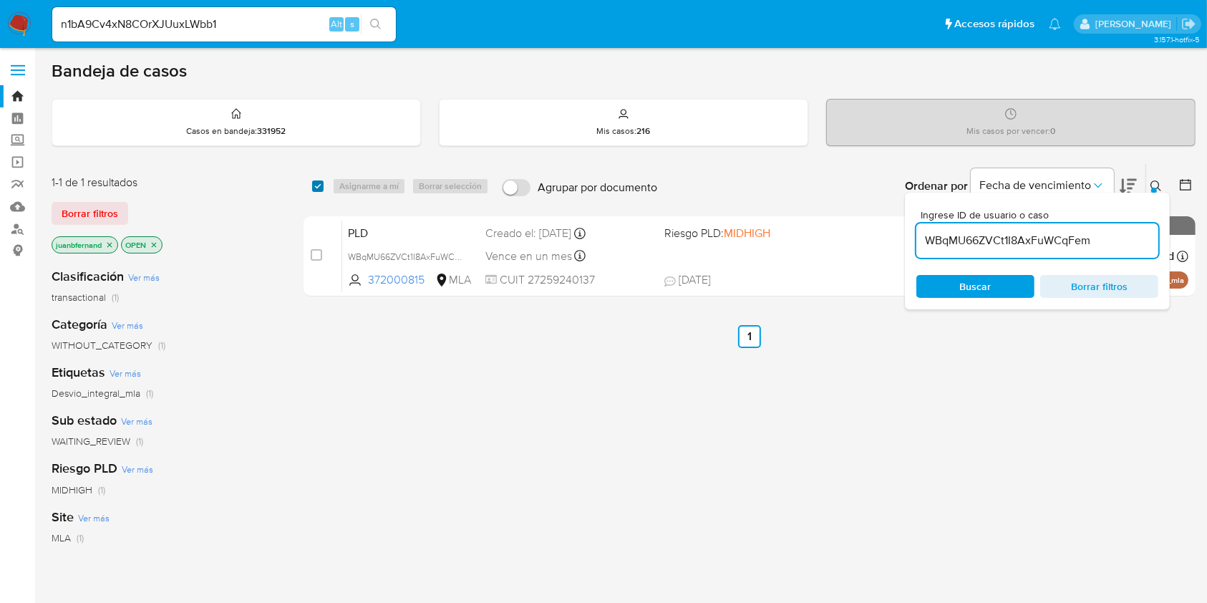
checkbox input "true"
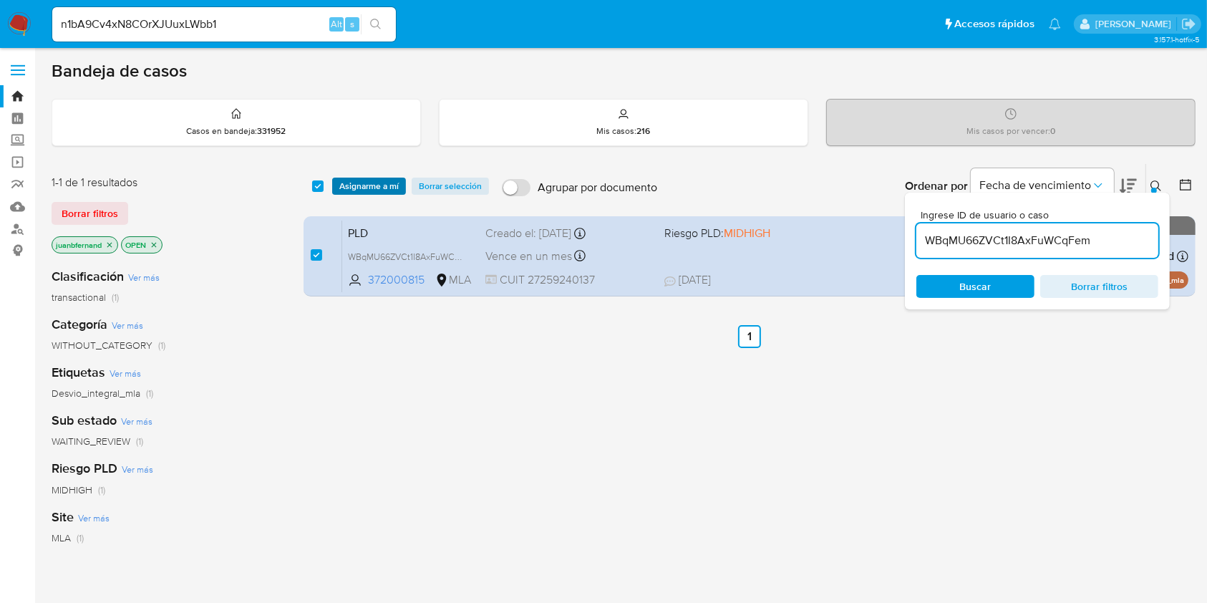
click at [374, 181] on span "Asignarme a mí" at bounding box center [368, 186] width 59 height 14
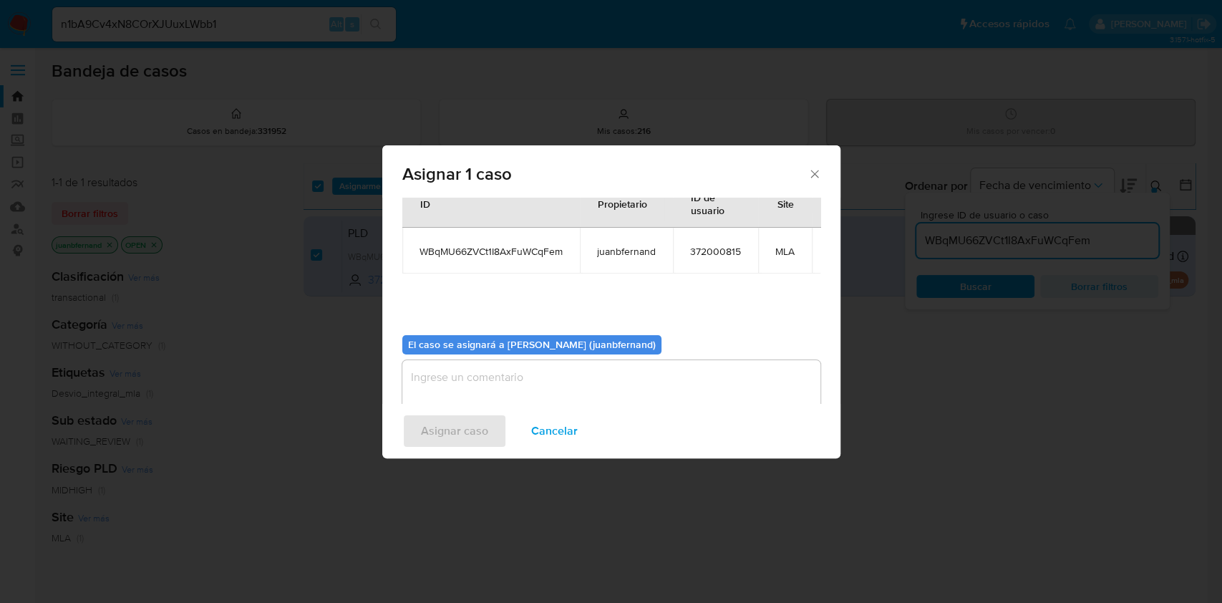
scroll to position [87, 0]
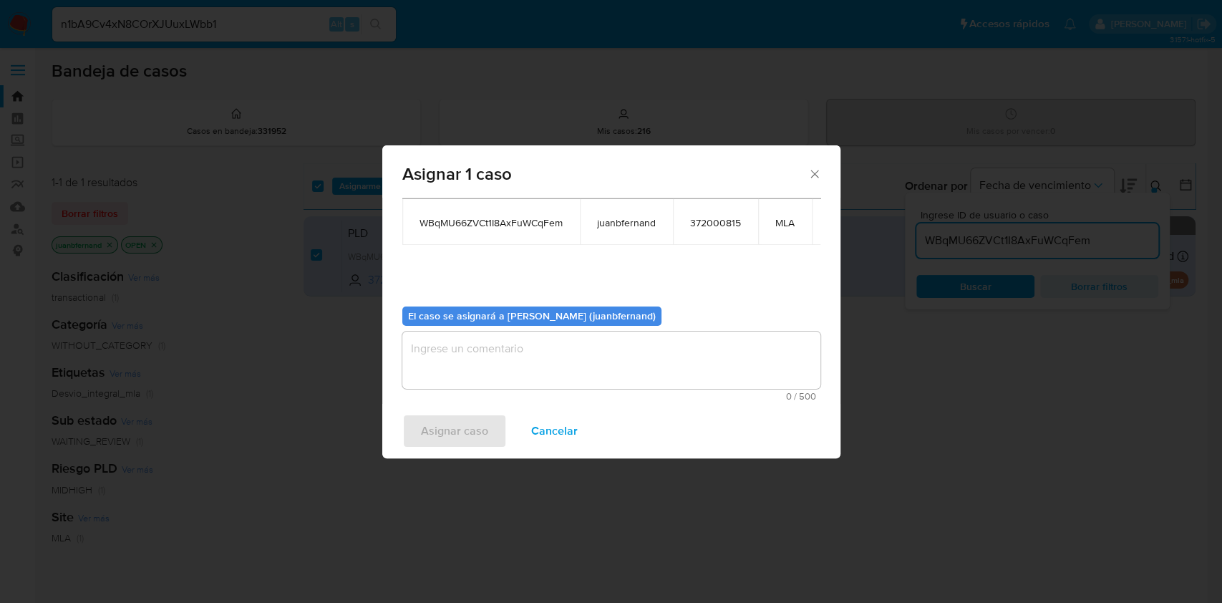
click at [564, 353] on textarea "assign-modal" at bounding box center [611, 360] width 418 height 57
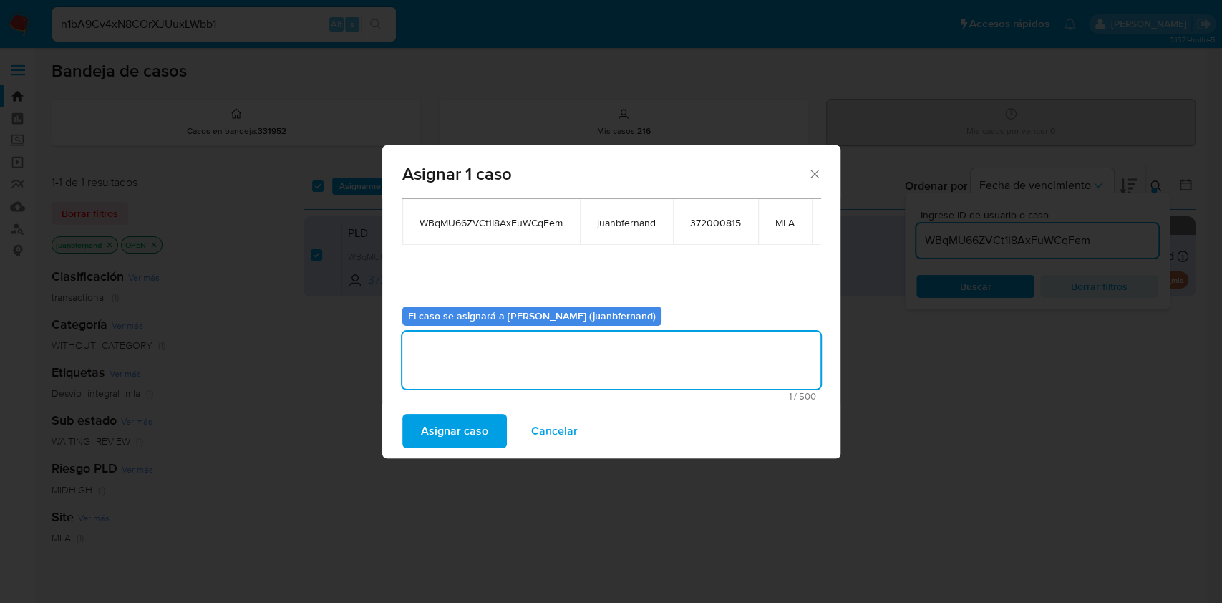
click at [481, 426] on span "Asignar caso" at bounding box center [454, 431] width 67 height 32
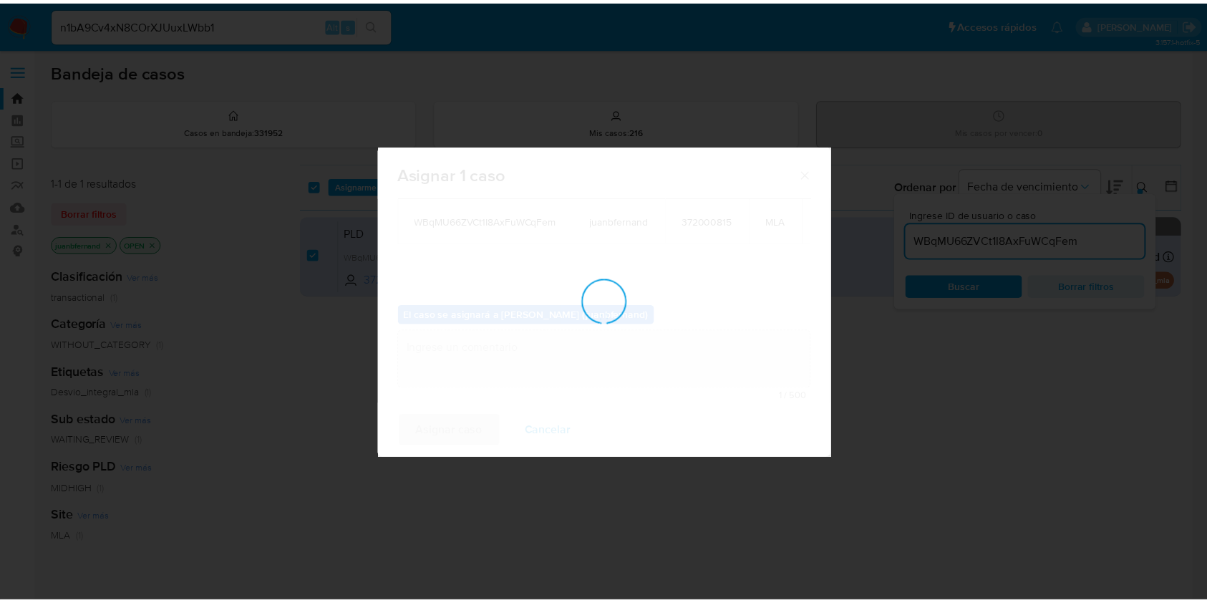
scroll to position [86, 0]
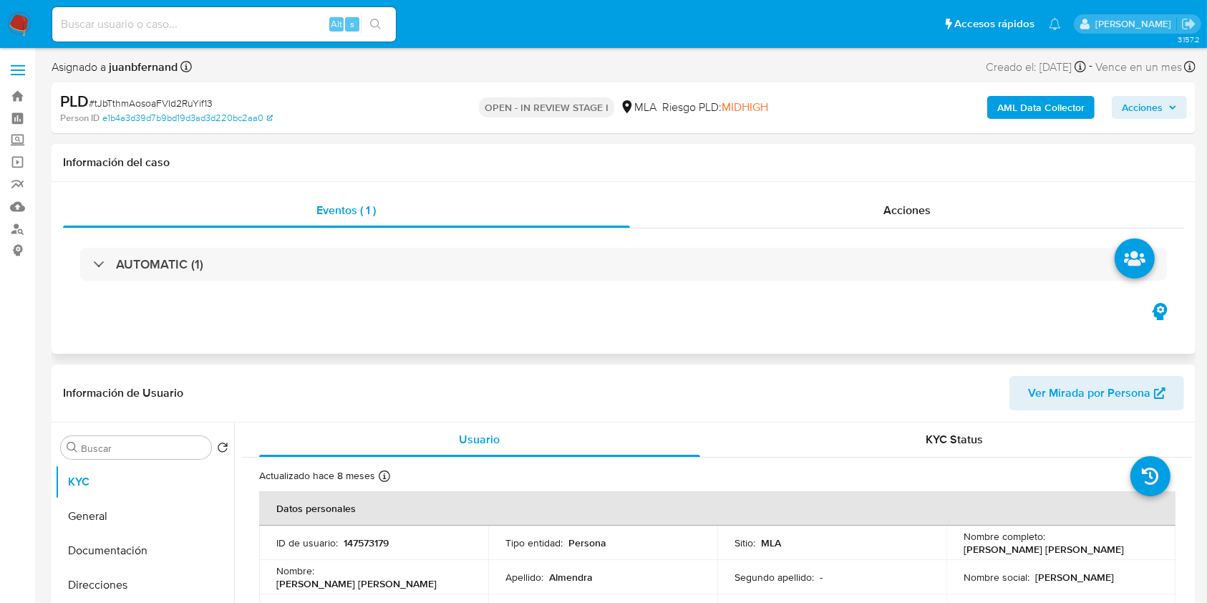
select select "10"
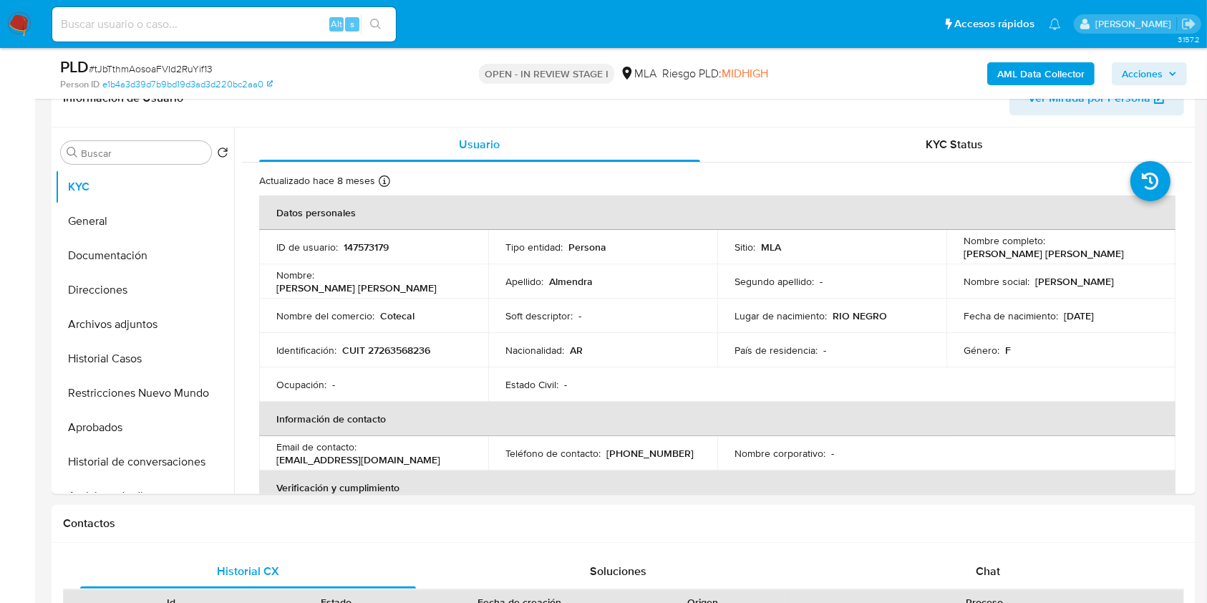
scroll to position [477, 0]
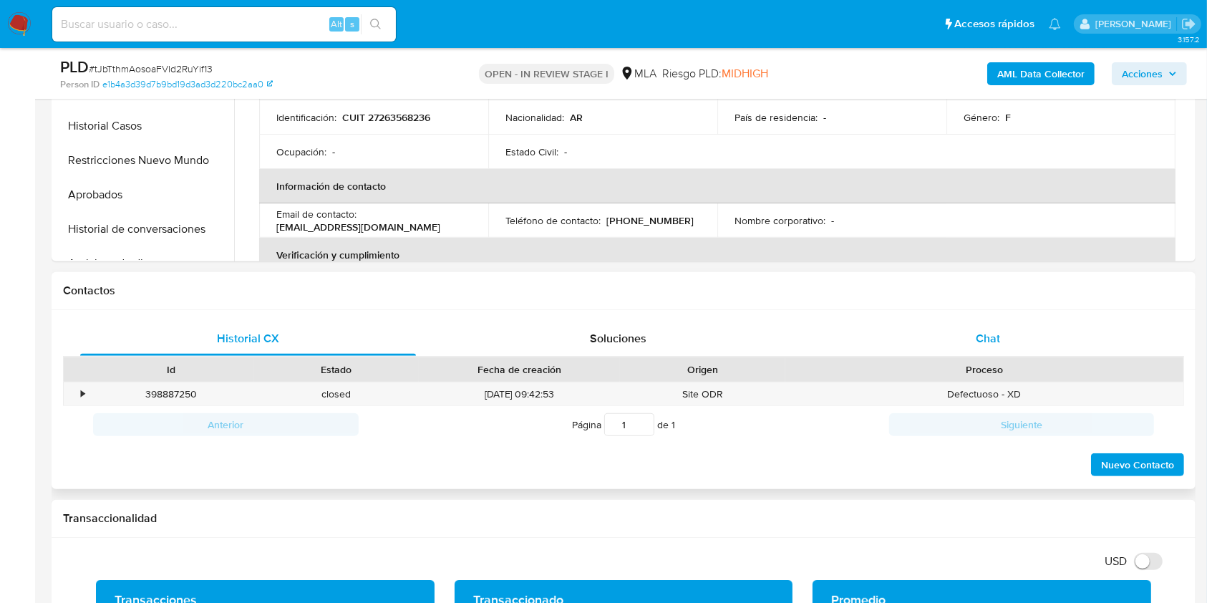
click at [1026, 345] on div "Chat" at bounding box center [989, 339] width 336 height 34
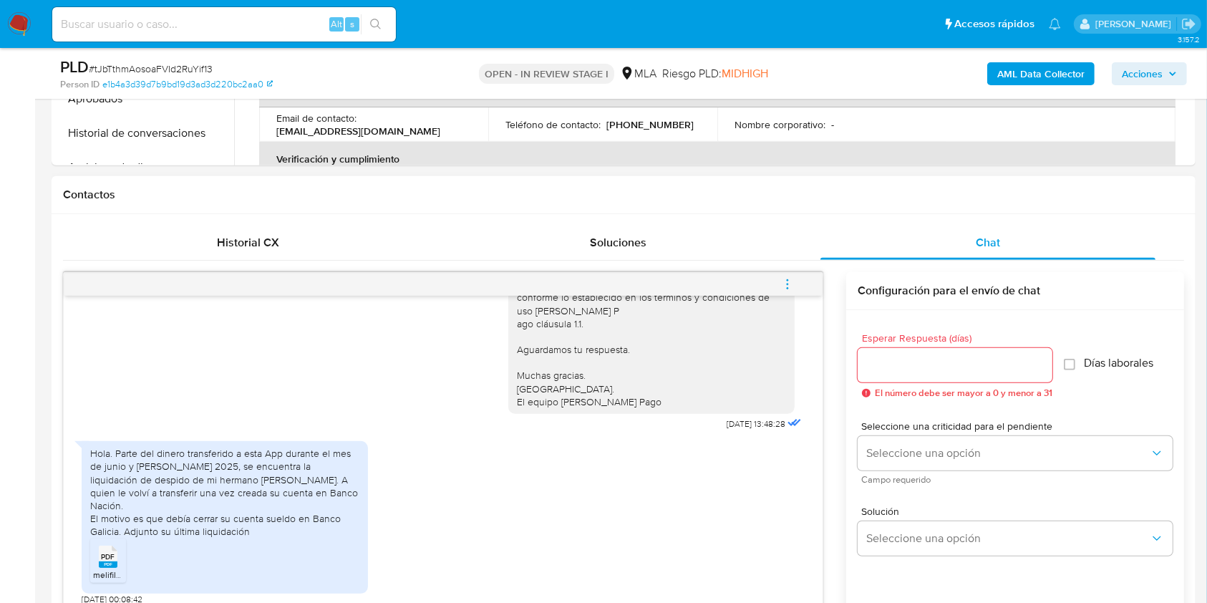
scroll to position [763, 0]
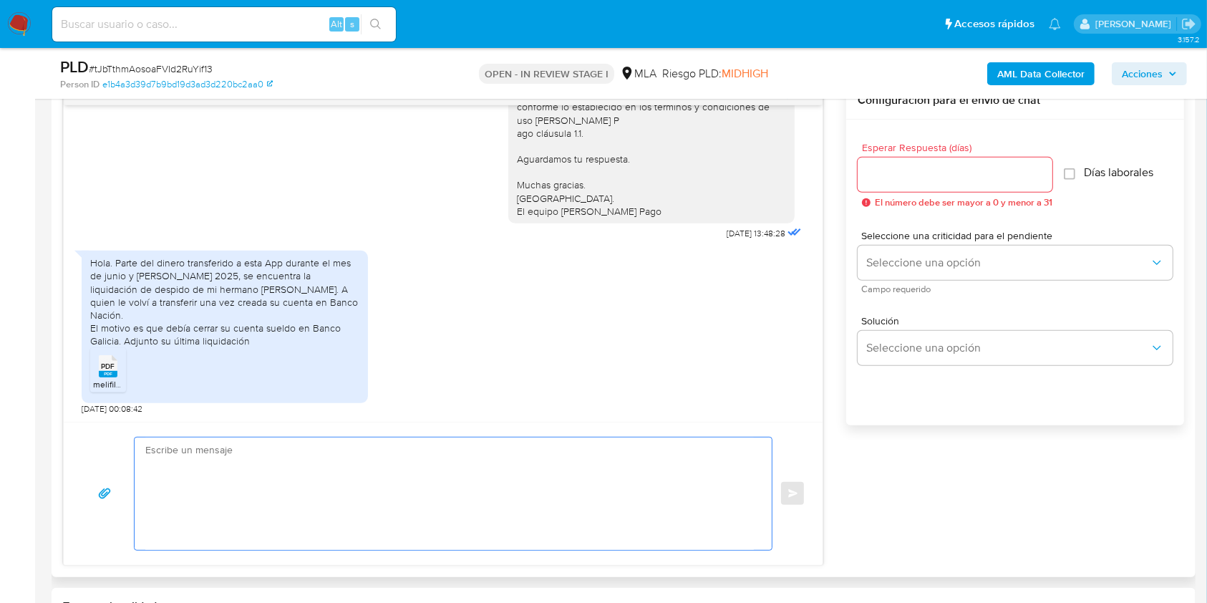
click at [270, 462] on textarea at bounding box center [449, 494] width 609 height 112
paste textarea "Hola. ¡Muchas gracias por tu respuesta! Confirmamos la recepción de la document…"
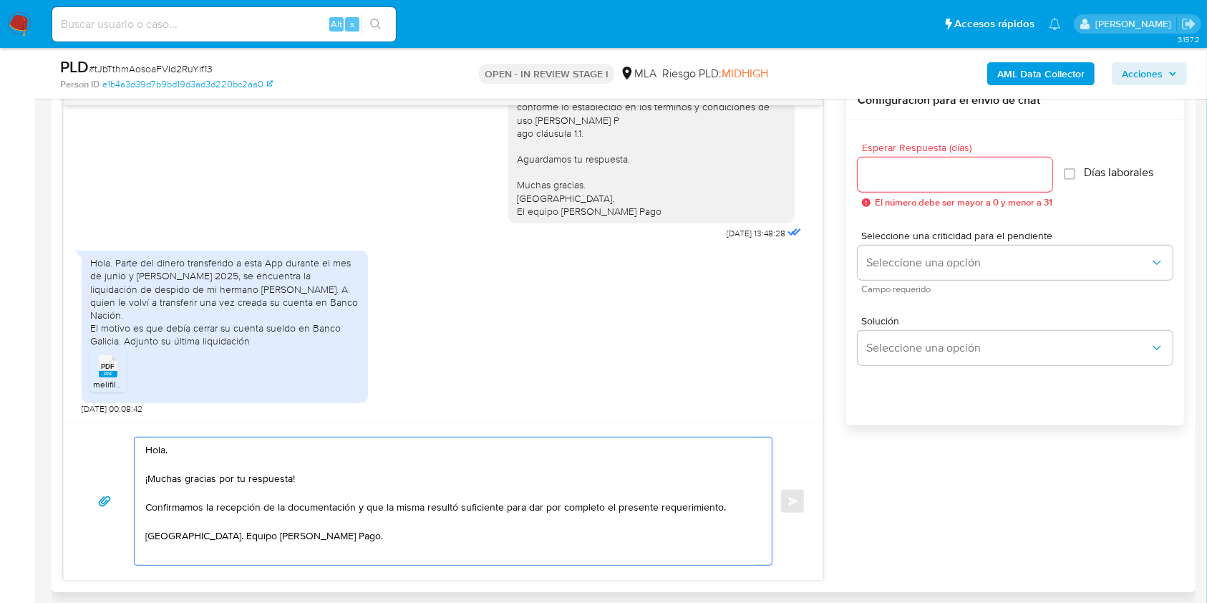
type textarea "Hola. ¡Muchas gracias por tu respuesta! Confirmamos la recepción de la document…"
click at [890, 173] on input "Esperar Respuesta (días)" at bounding box center [955, 174] width 195 height 19
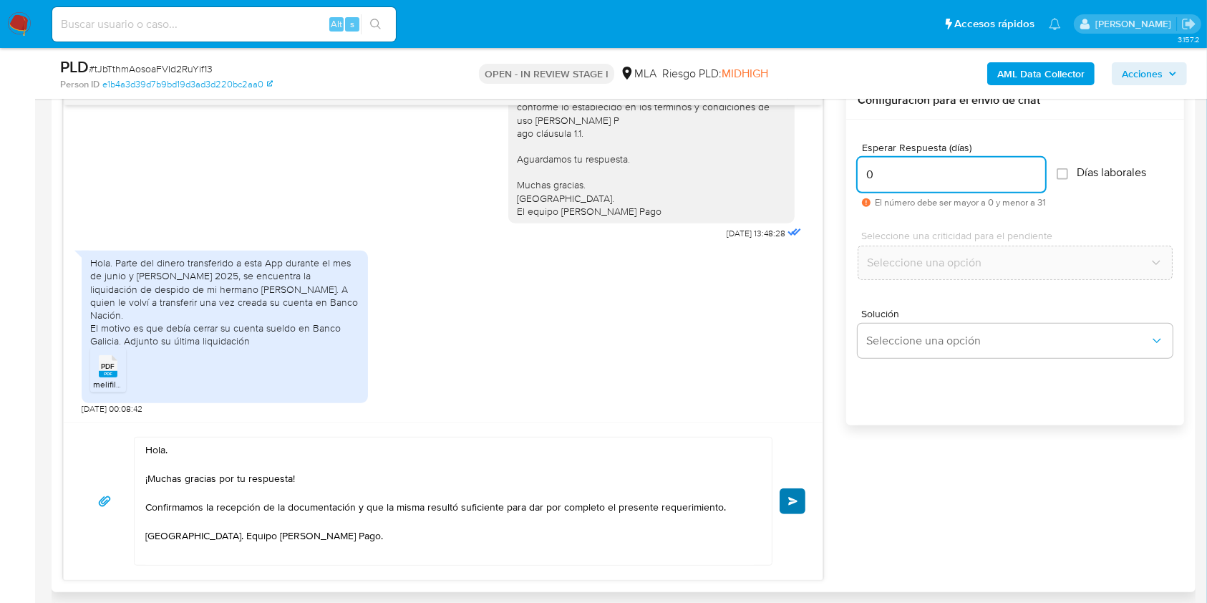
type input "0"
click at [796, 498] on span "Enviar" at bounding box center [793, 501] width 10 height 9
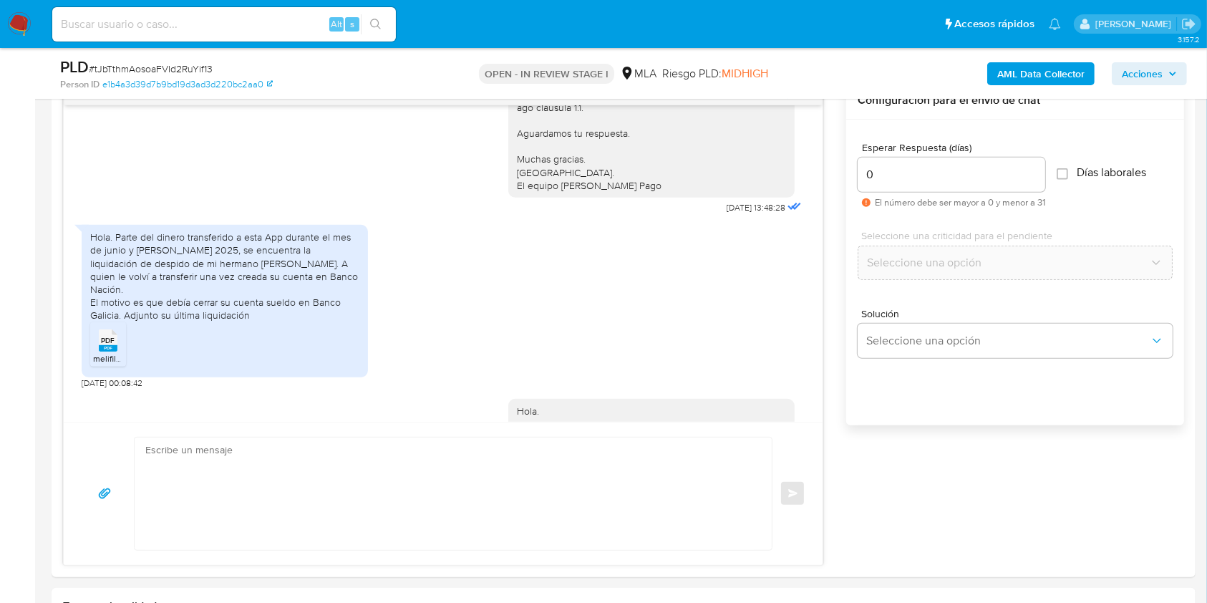
scroll to position [1126, 0]
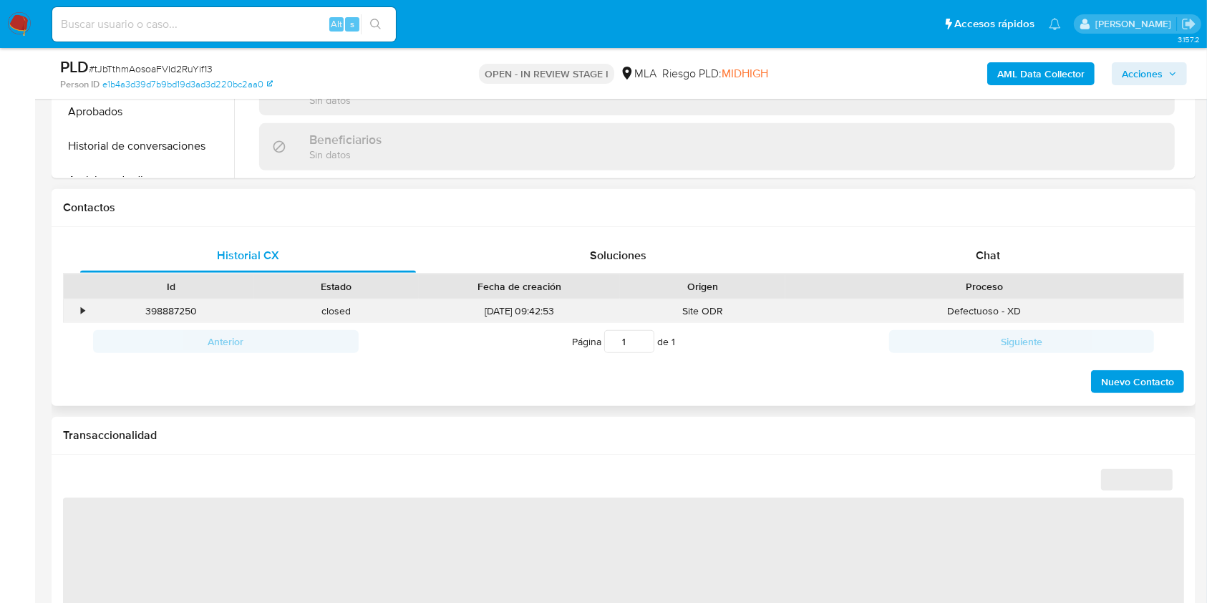
scroll to position [573, 0]
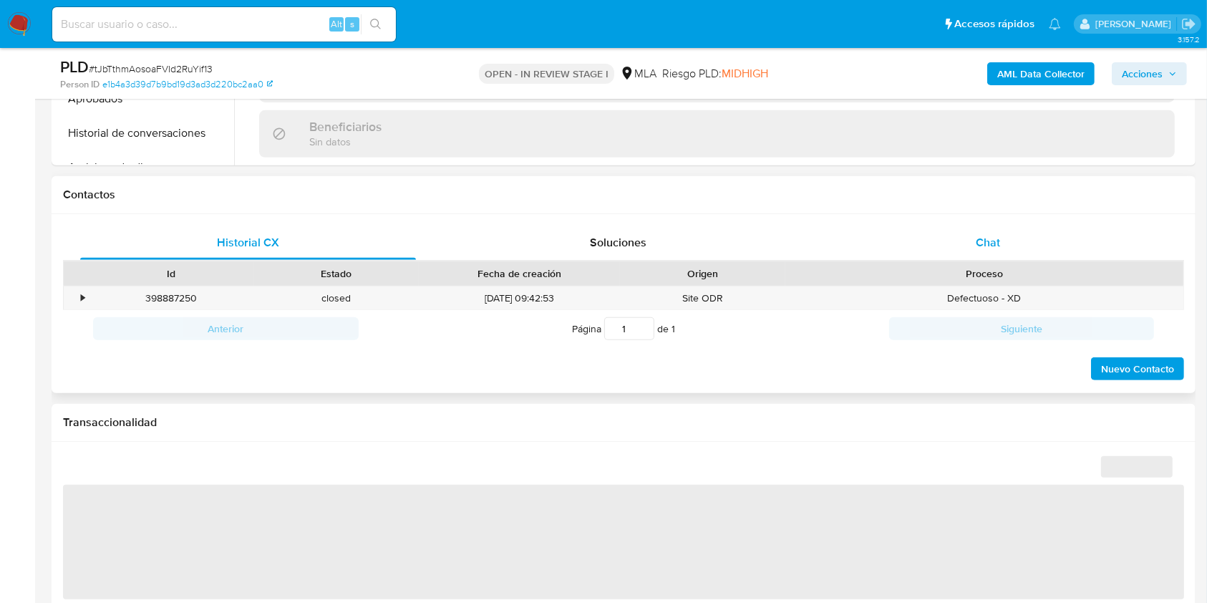
click at [1021, 256] on div "Chat" at bounding box center [989, 243] width 336 height 34
select select "10"
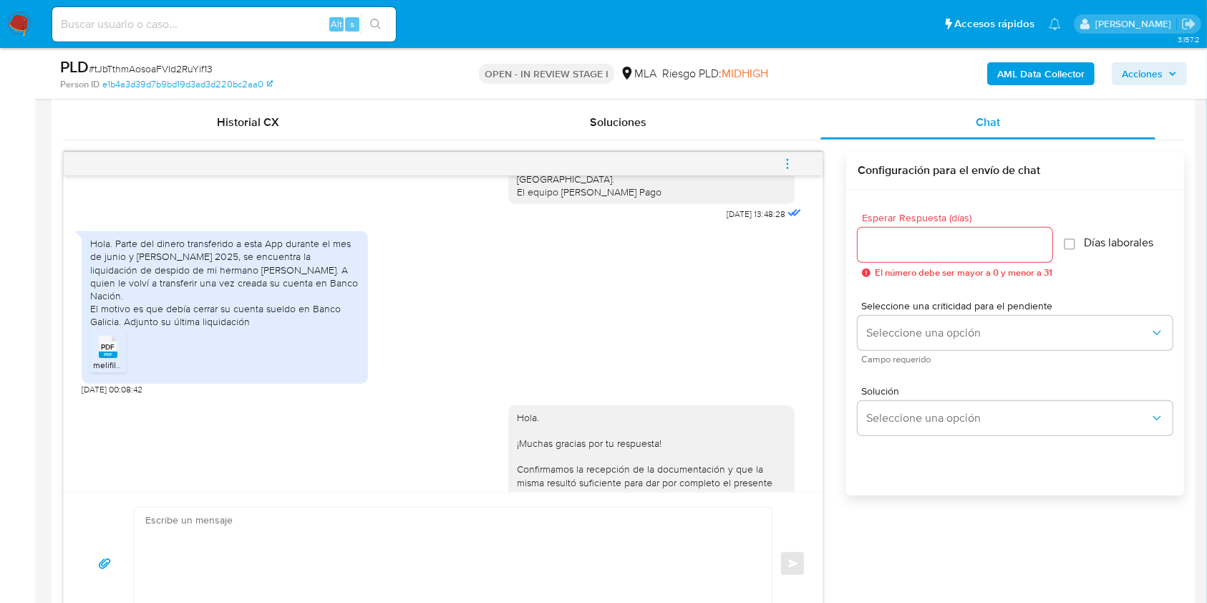
scroll to position [668, 0]
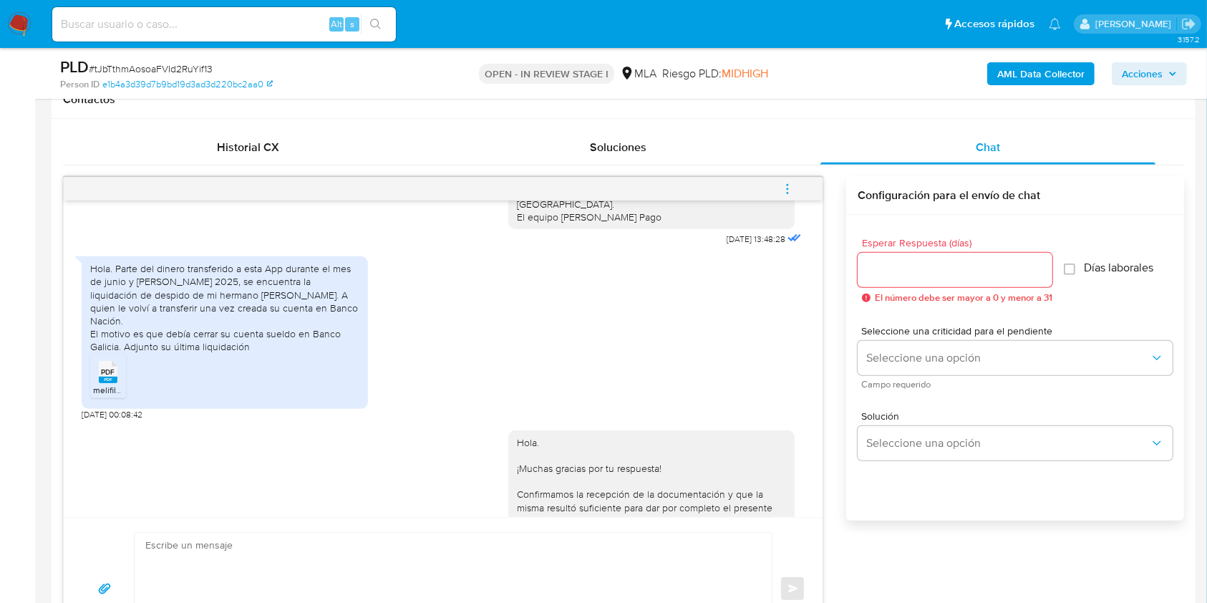
click at [789, 186] on icon "menu-action" at bounding box center [787, 189] width 13 height 13
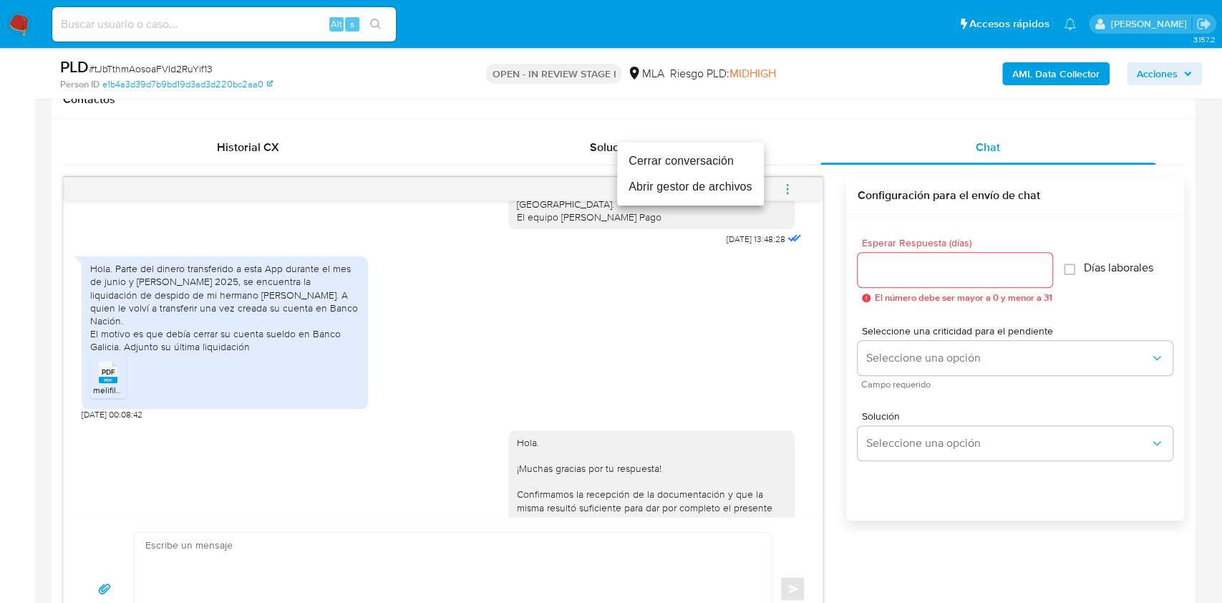
click at [672, 158] on li "Cerrar conversación" at bounding box center [690, 161] width 147 height 26
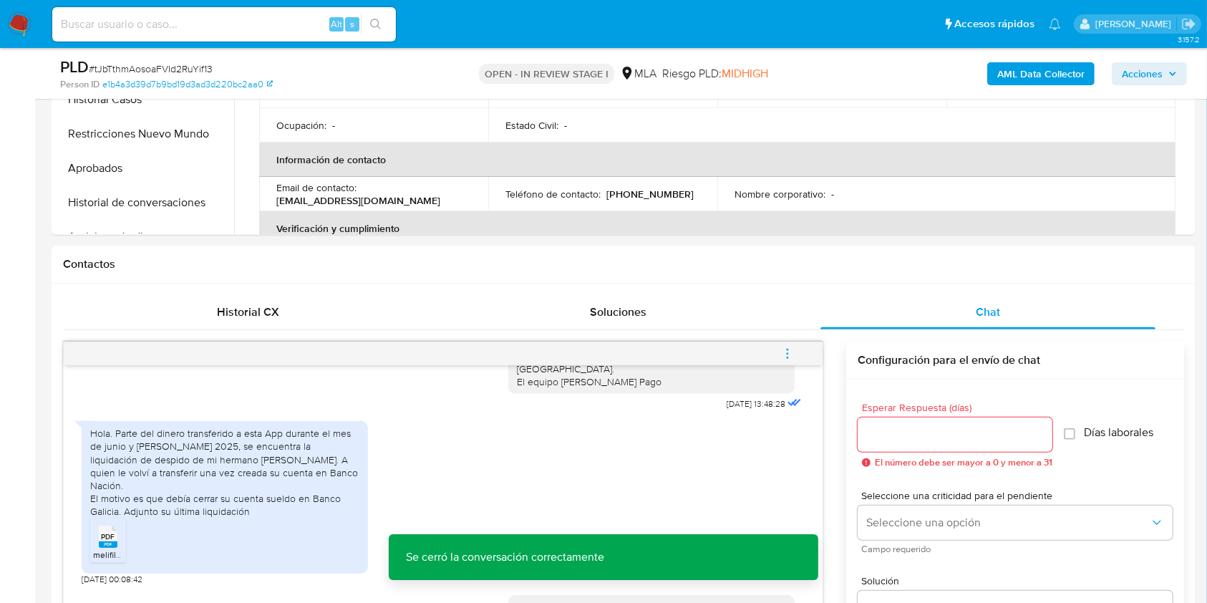
scroll to position [382, 0]
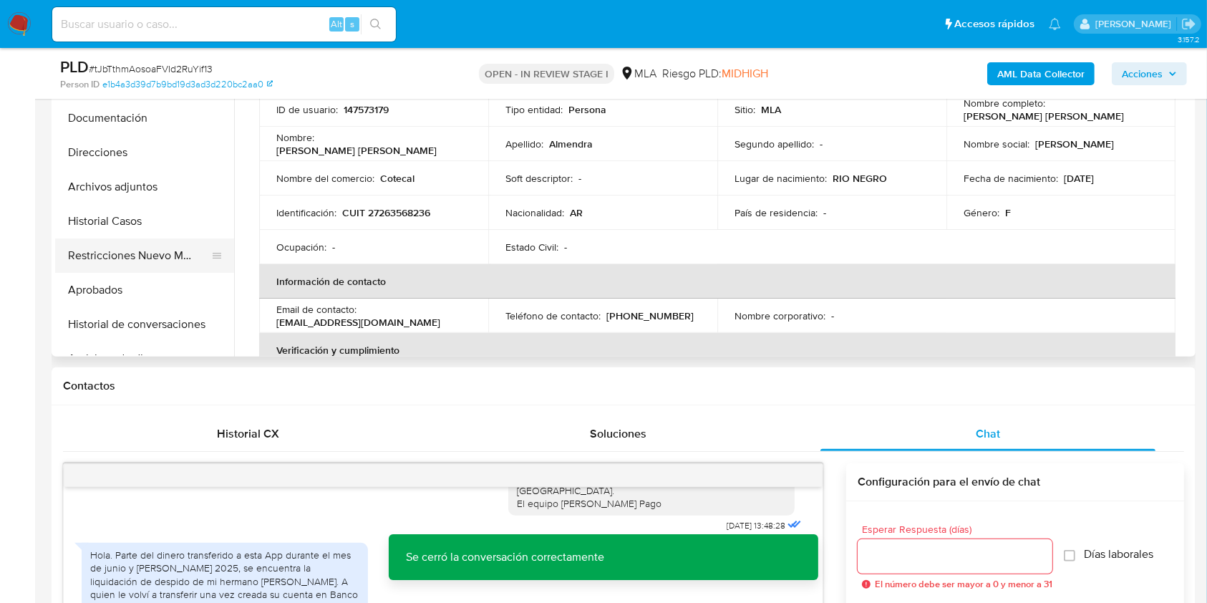
click at [129, 249] on button "Restricciones Nuevo Mundo" at bounding box center [139, 255] width 168 height 34
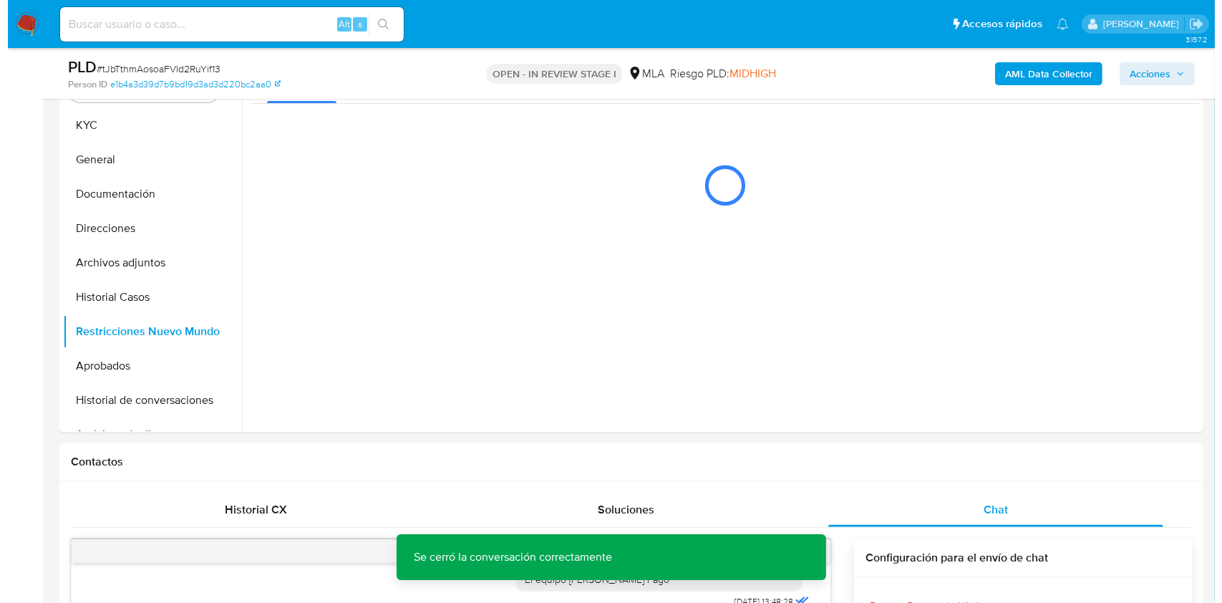
scroll to position [190, 0]
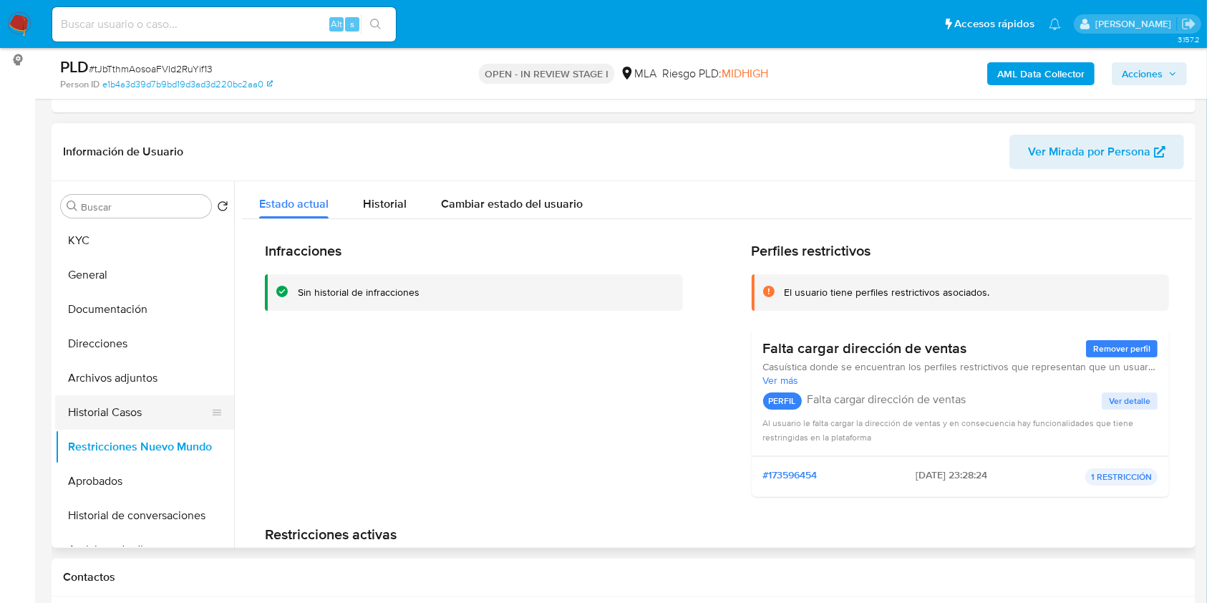
click at [148, 421] on button "Historial Casos" at bounding box center [139, 412] width 168 height 34
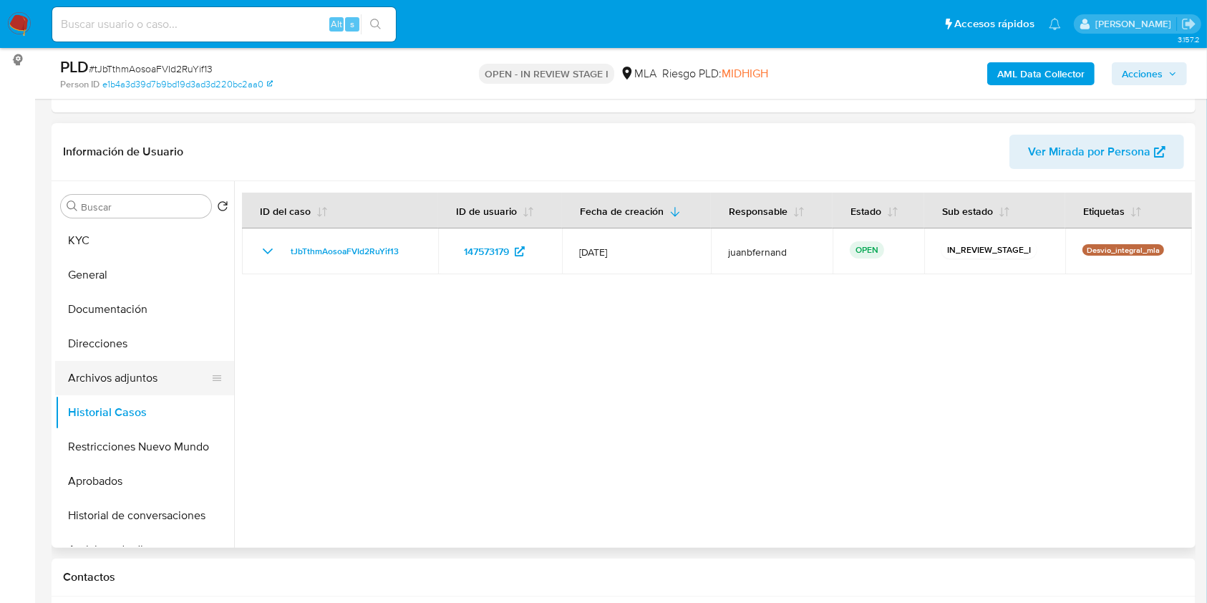
click at [134, 381] on button "Archivos adjuntos" at bounding box center [139, 378] width 168 height 34
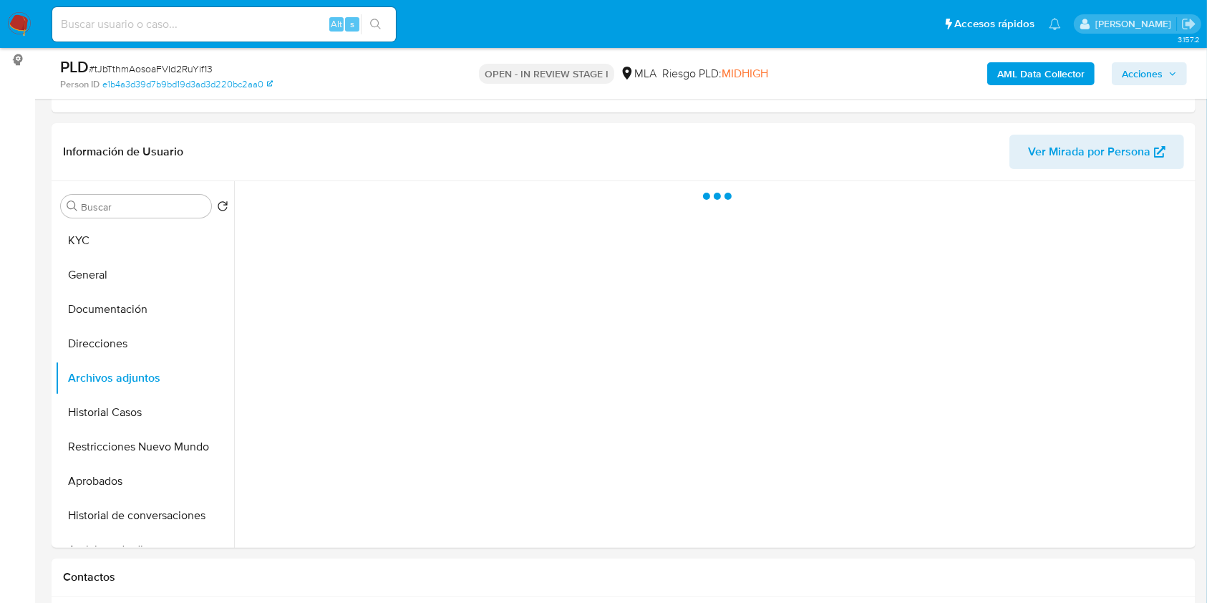
click at [1028, 67] on b "AML Data Collector" at bounding box center [1041, 73] width 87 height 23
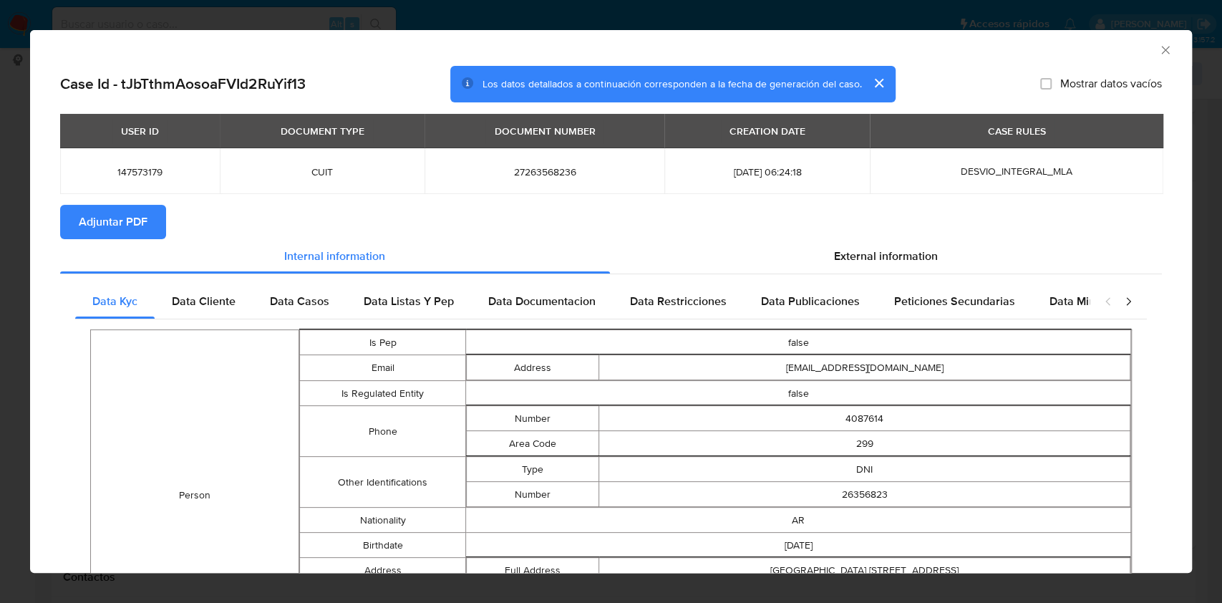
click at [115, 226] on span "Adjuntar PDF" at bounding box center [113, 222] width 69 height 32
click at [1159, 48] on icon "Cerrar ventana" at bounding box center [1166, 50] width 14 height 14
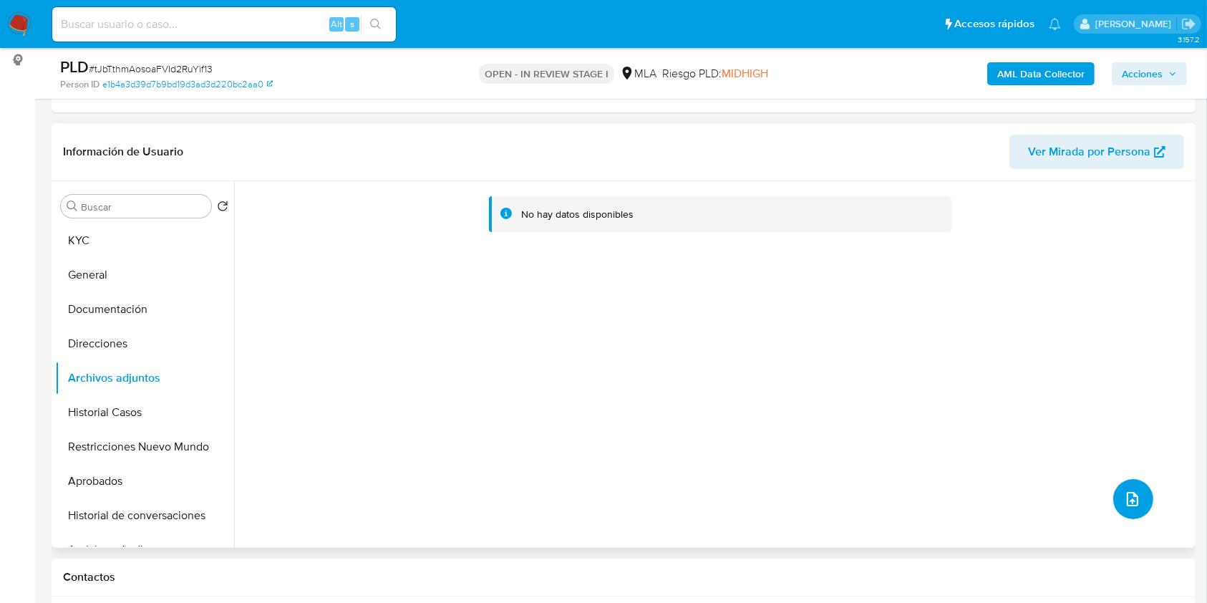
click at [1114, 492] on button "upload-file" at bounding box center [1134, 499] width 40 height 40
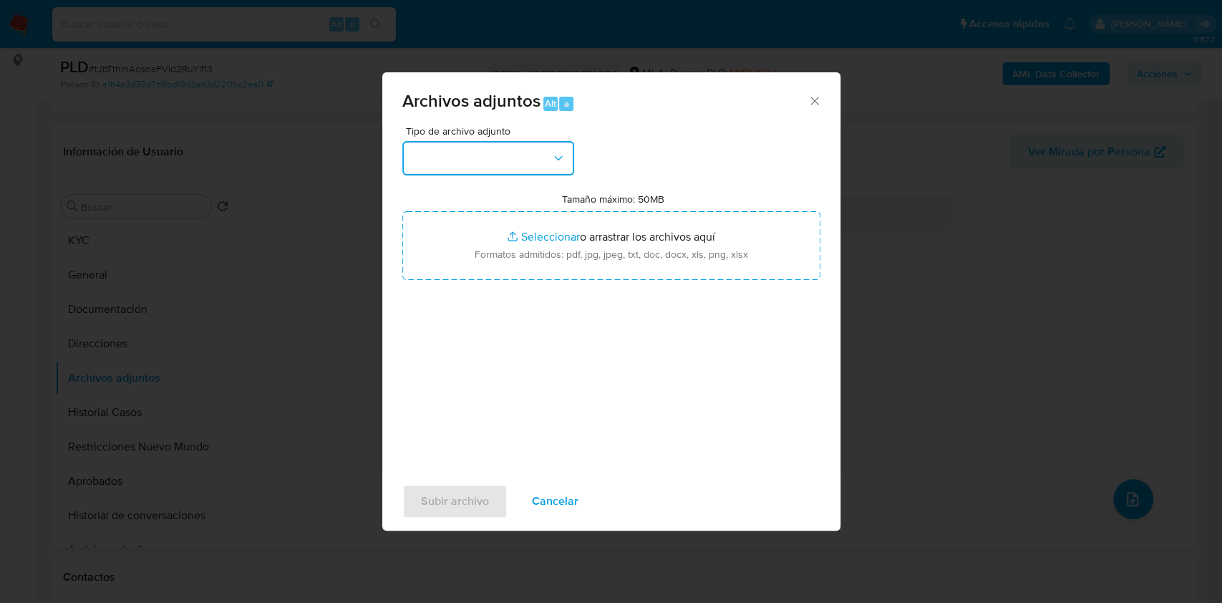
click at [524, 160] on button "button" at bounding box center [488, 158] width 172 height 34
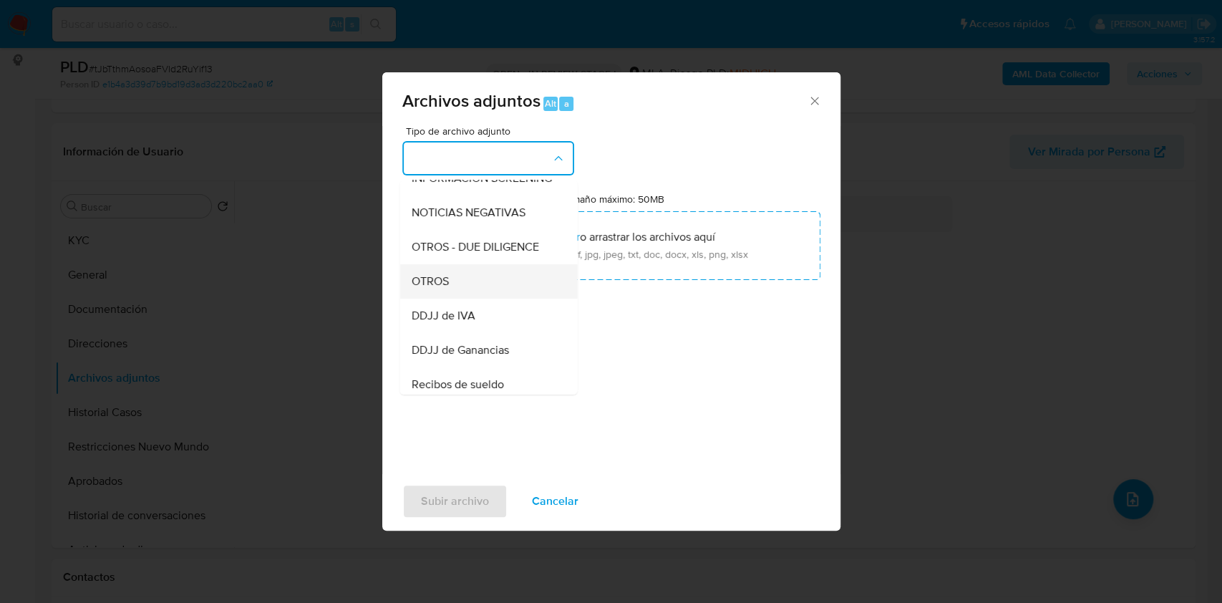
click at [448, 289] on span "OTROS" at bounding box center [429, 281] width 37 height 14
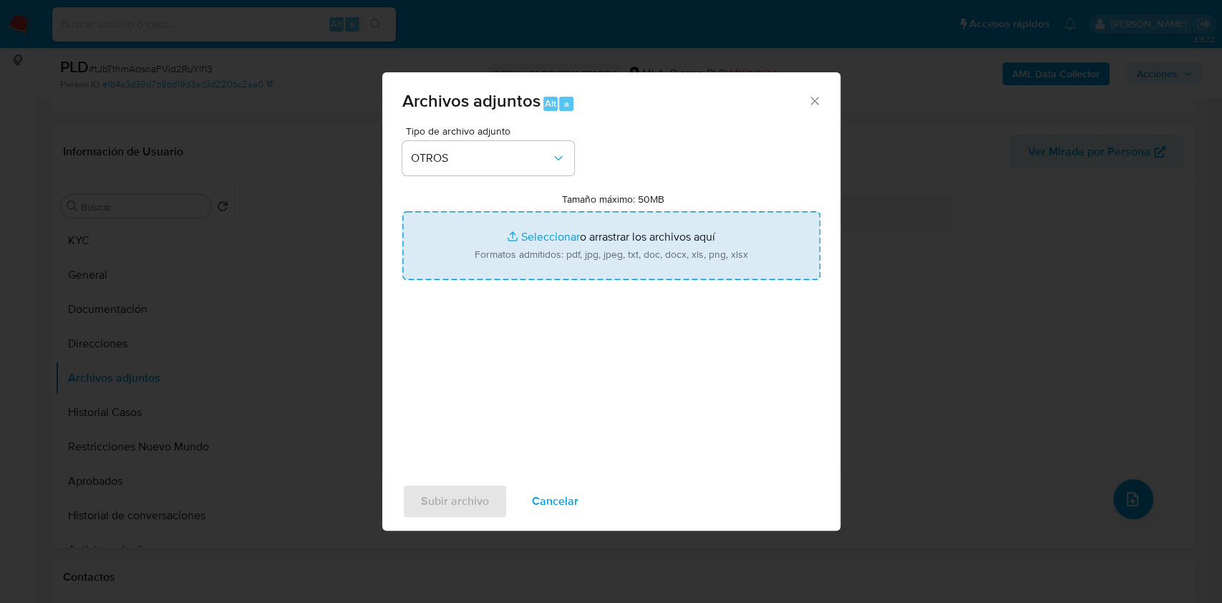
type input "C:\fakepath\Caselog tJbTthmAosoaFVId2RuYif13_2025_07_17_20_51_25.docx"
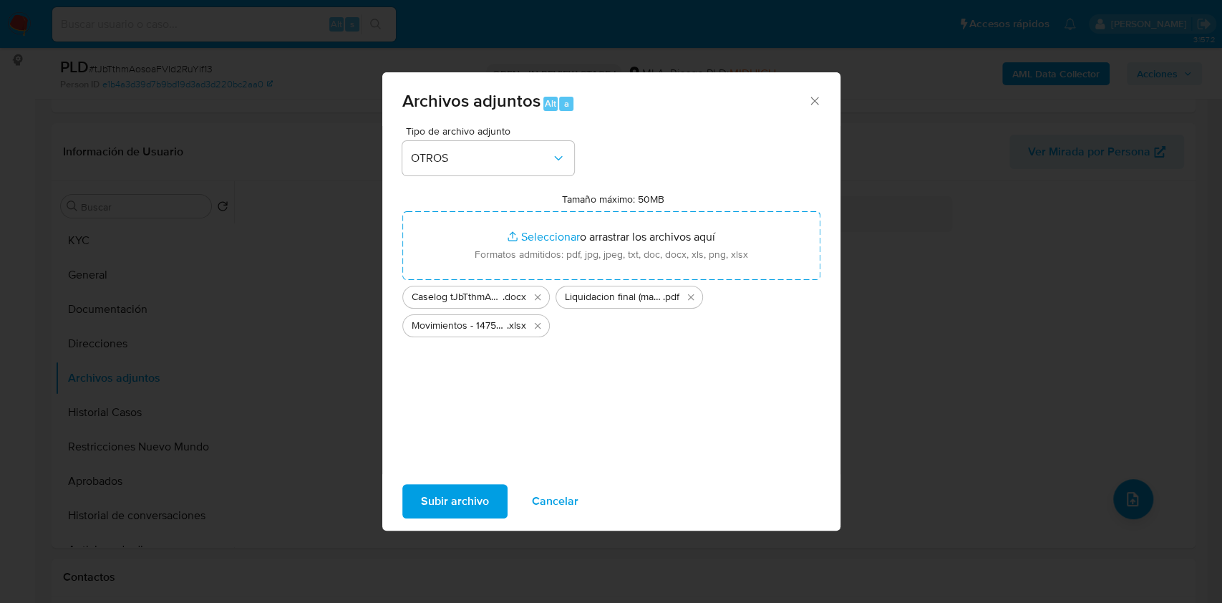
click at [481, 497] on span "Subir archivo" at bounding box center [455, 502] width 68 height 32
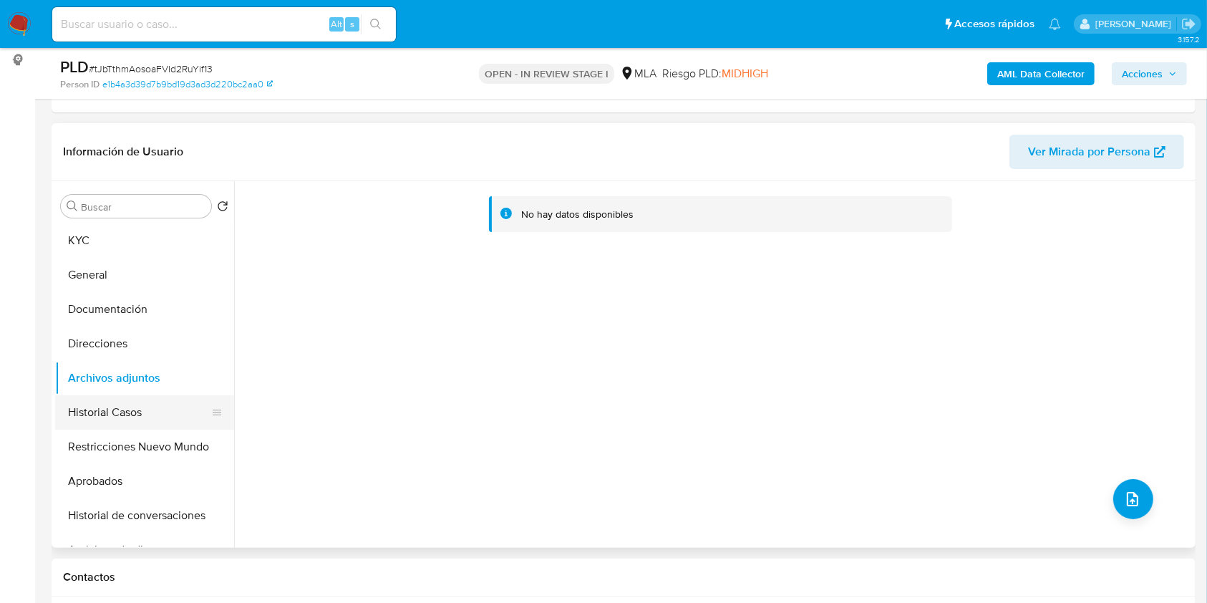
click at [109, 401] on button "Historial Casos" at bounding box center [139, 412] width 168 height 34
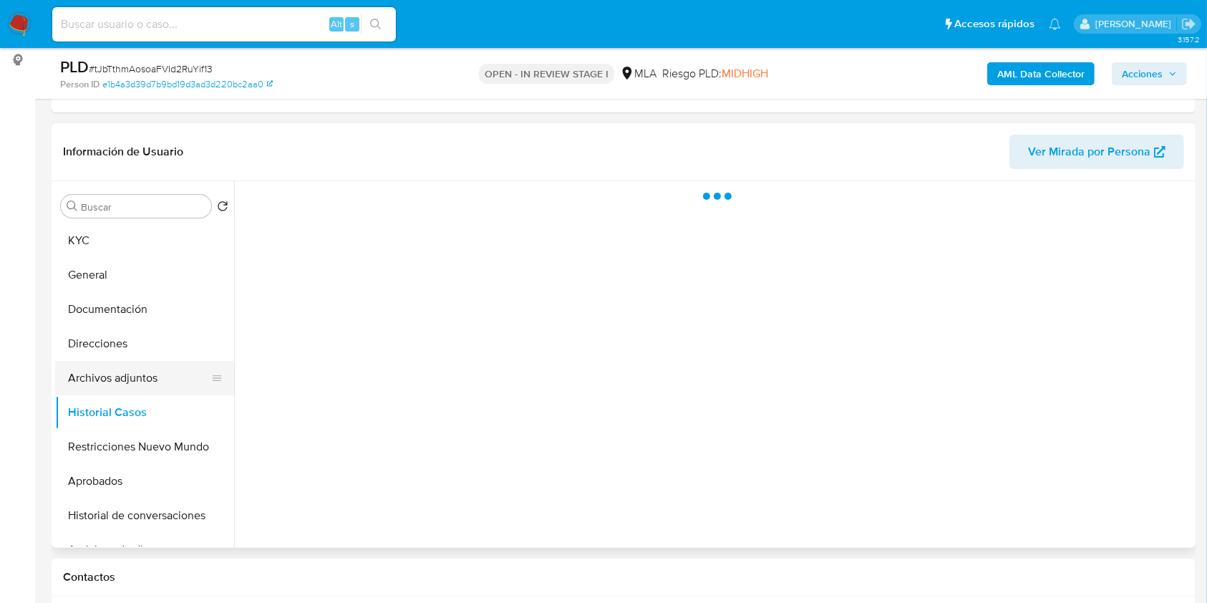
click at [116, 377] on button "Archivos adjuntos" at bounding box center [139, 378] width 168 height 34
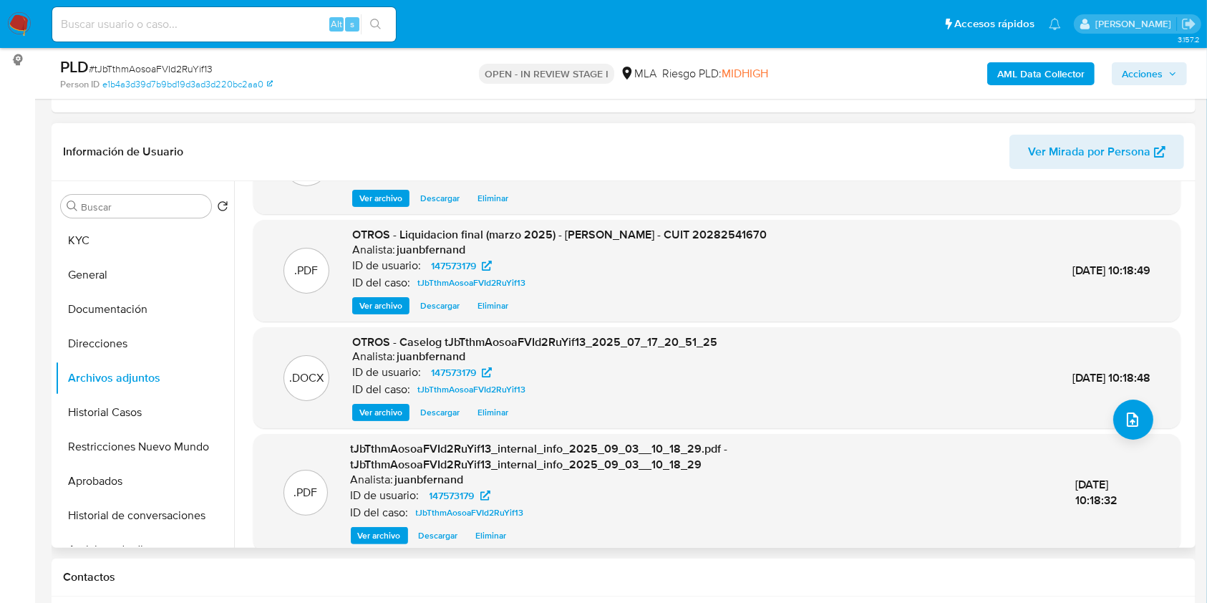
scroll to position [136, 0]
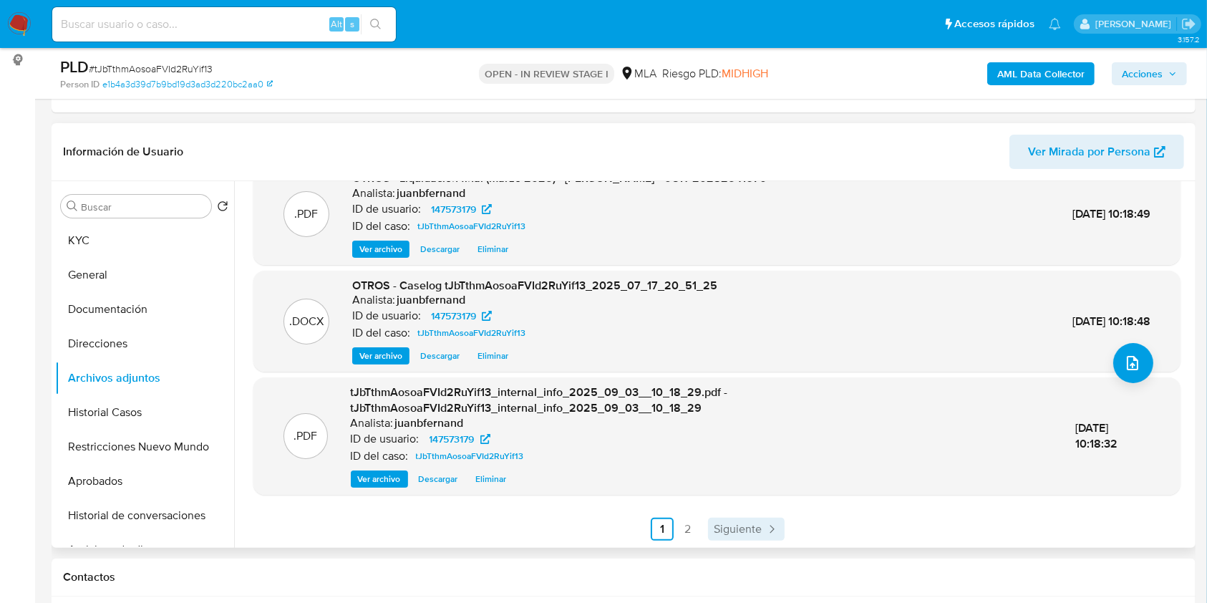
click at [753, 524] on span "Siguiente" at bounding box center [738, 529] width 48 height 11
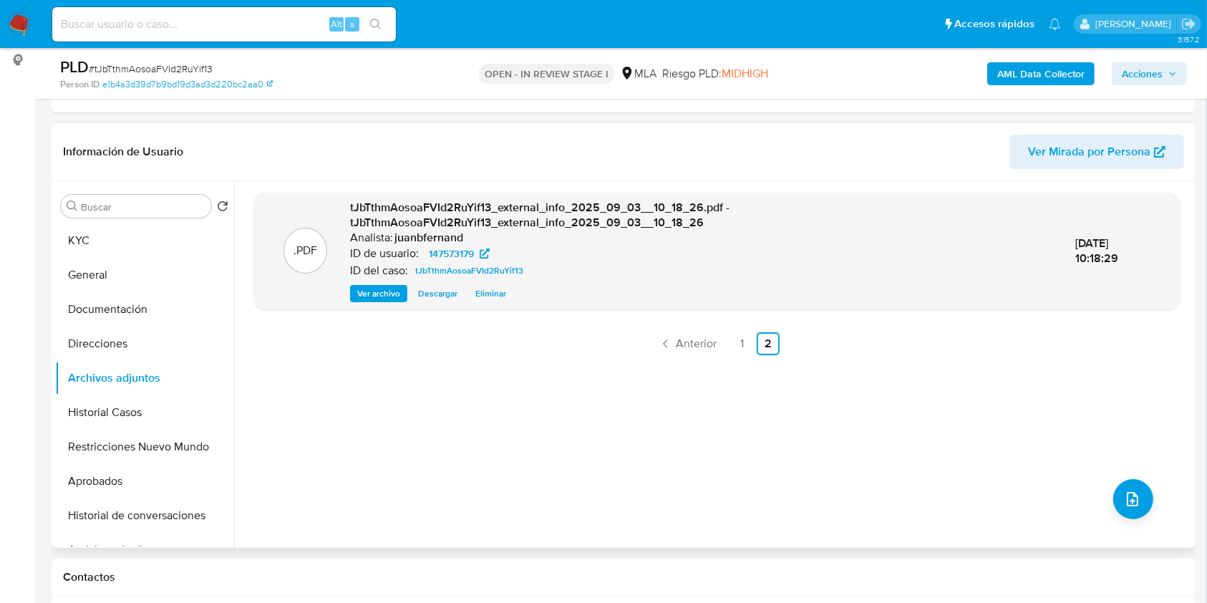
click at [1133, 74] on span "Acciones" at bounding box center [1142, 73] width 41 height 23
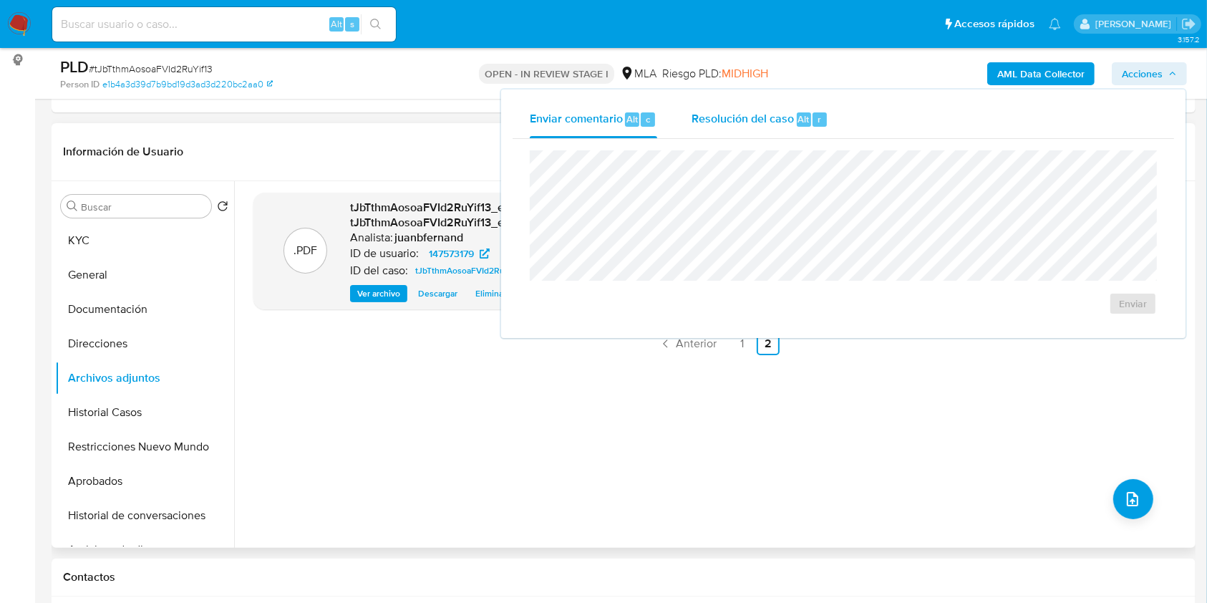
click at [751, 128] on div "Resolución del caso Alt r" at bounding box center [760, 119] width 137 height 37
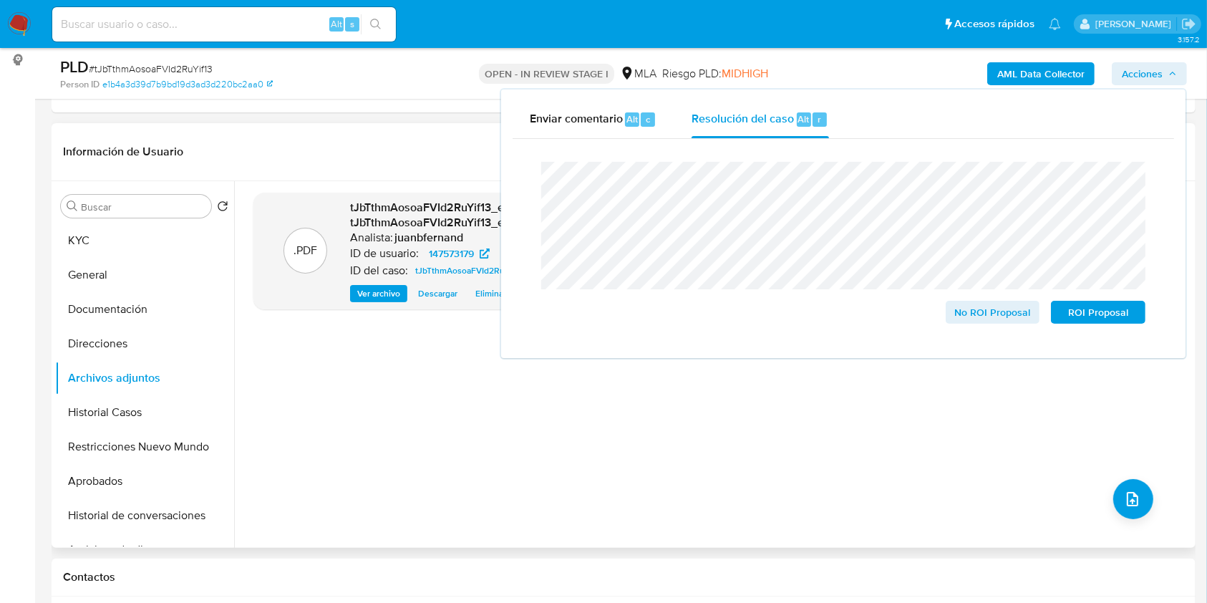
click at [705, 415] on div ".PDF tJbTthmAosoaFVId2RuYif13_external_info_2025_09_03__10_18_26.pdf - tJbTthmA…" at bounding box center [717, 365] width 927 height 344
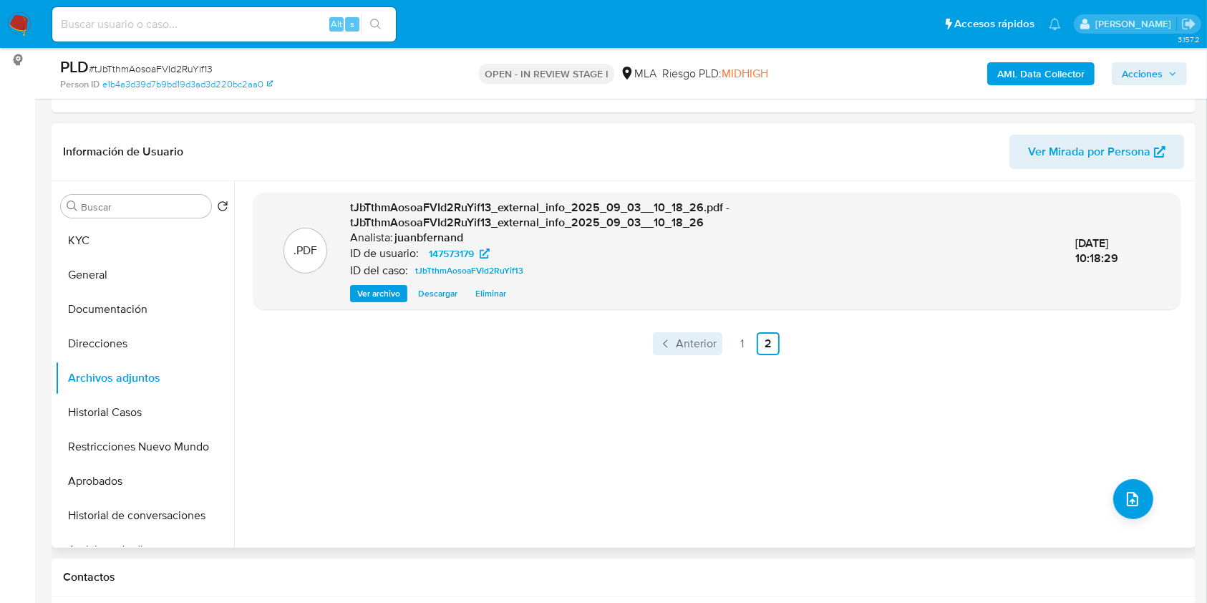
click at [696, 338] on span "Anterior" at bounding box center [696, 343] width 41 height 11
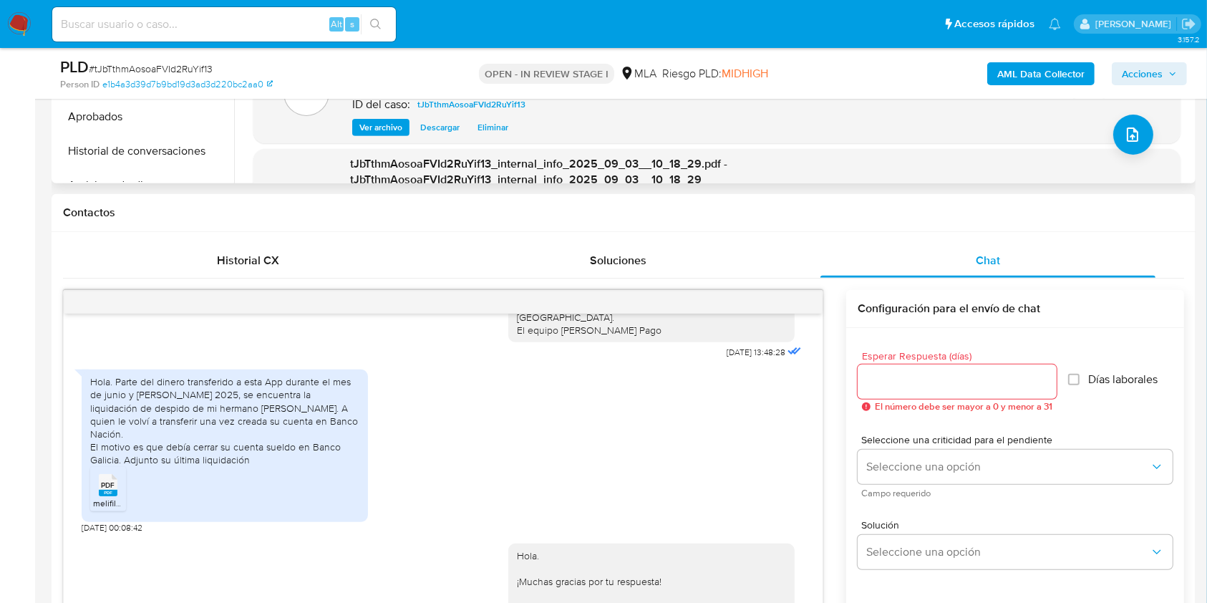
scroll to position [573, 0]
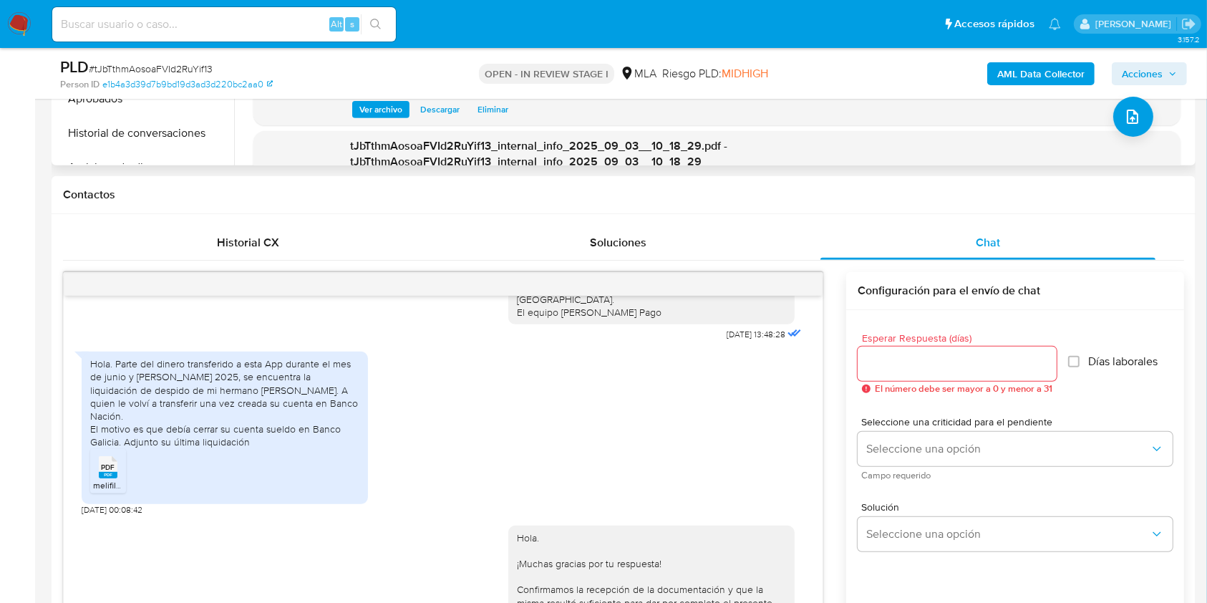
click at [1172, 69] on icon "button" at bounding box center [1173, 73] width 9 height 9
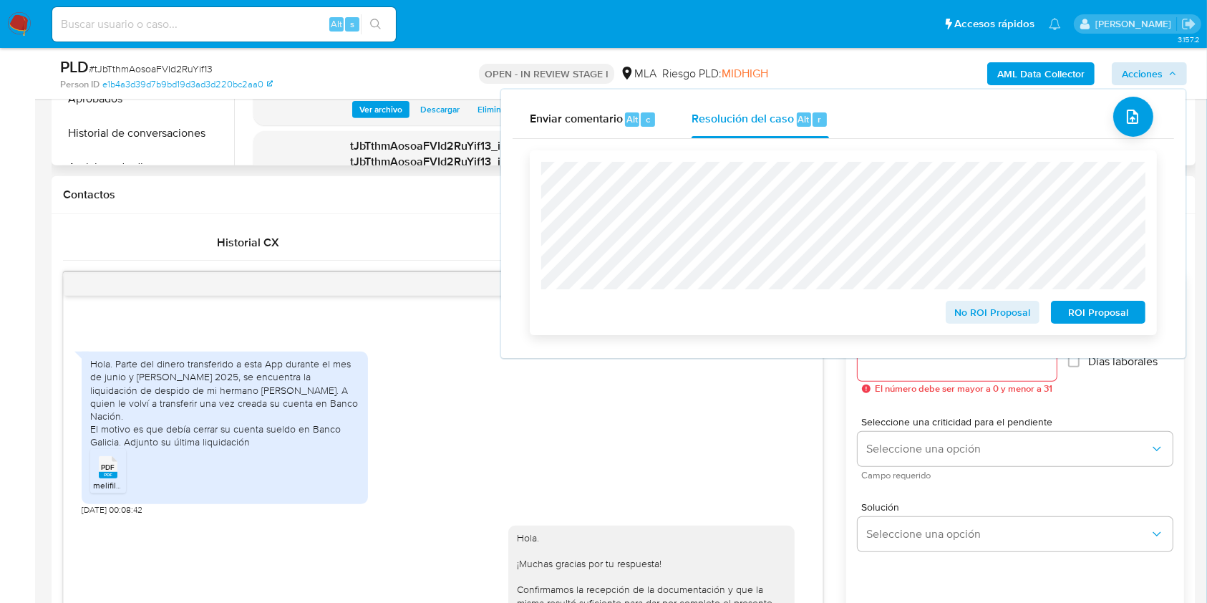
click at [1021, 317] on span "No ROI Proposal" at bounding box center [993, 312] width 74 height 20
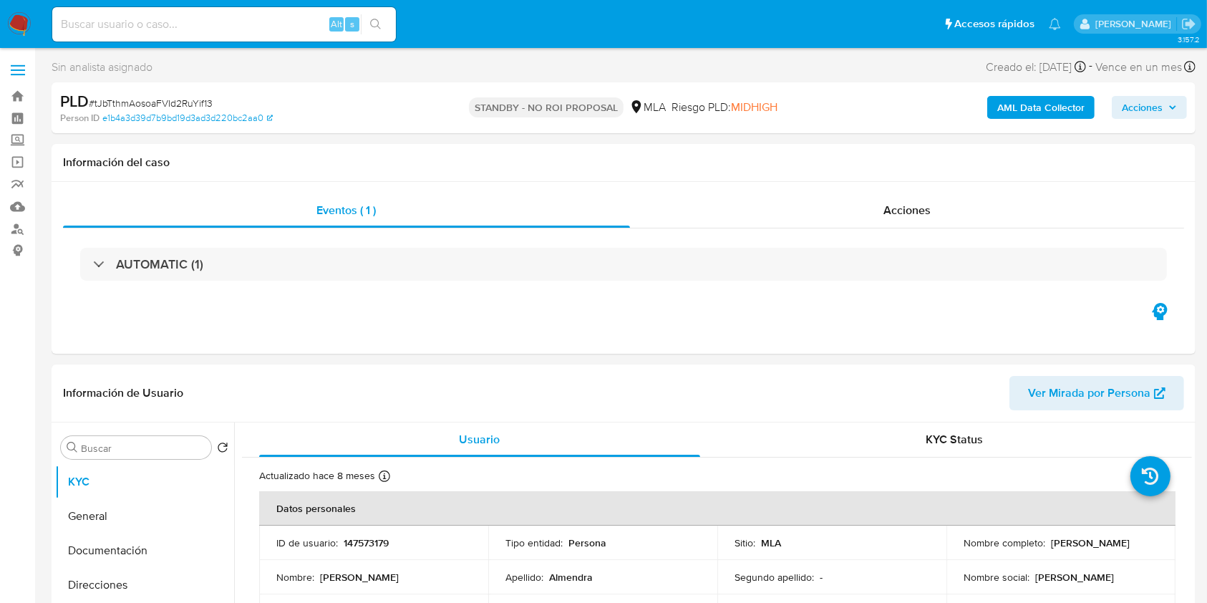
select select "10"
click at [286, 17] on input at bounding box center [224, 24] width 344 height 19
paste input "djqxfdnQoQmqMyD9xduyhdI9"
type input "djqxfdnQoQmqMyD9xduyhdI9"
click at [367, 24] on button "search-icon" at bounding box center [375, 24] width 29 height 20
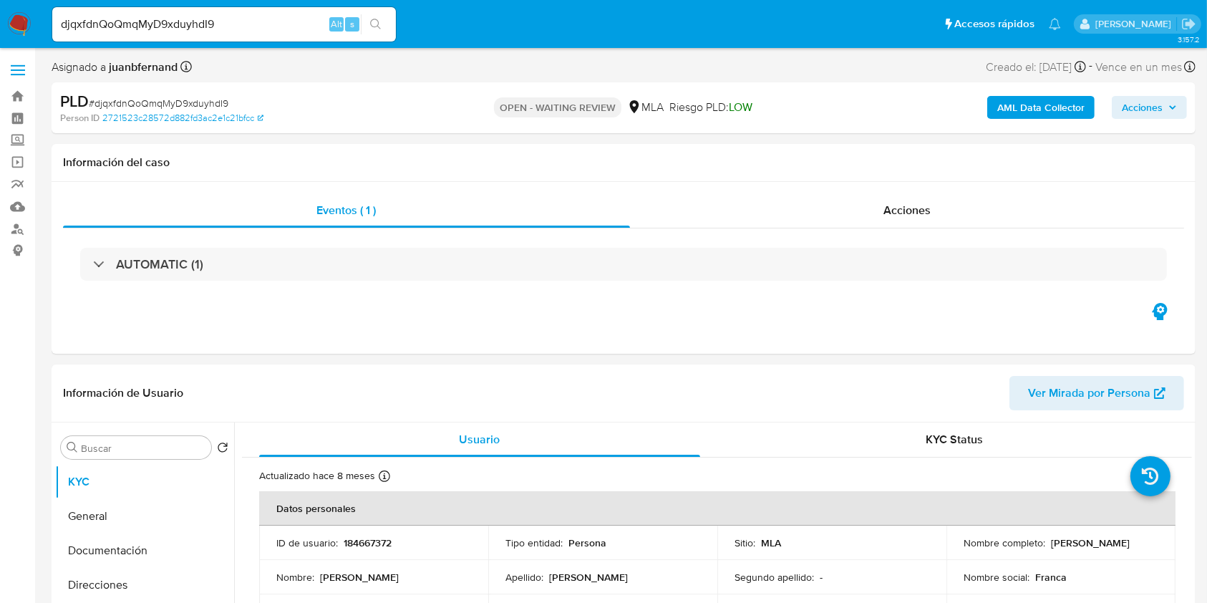
select select "10"
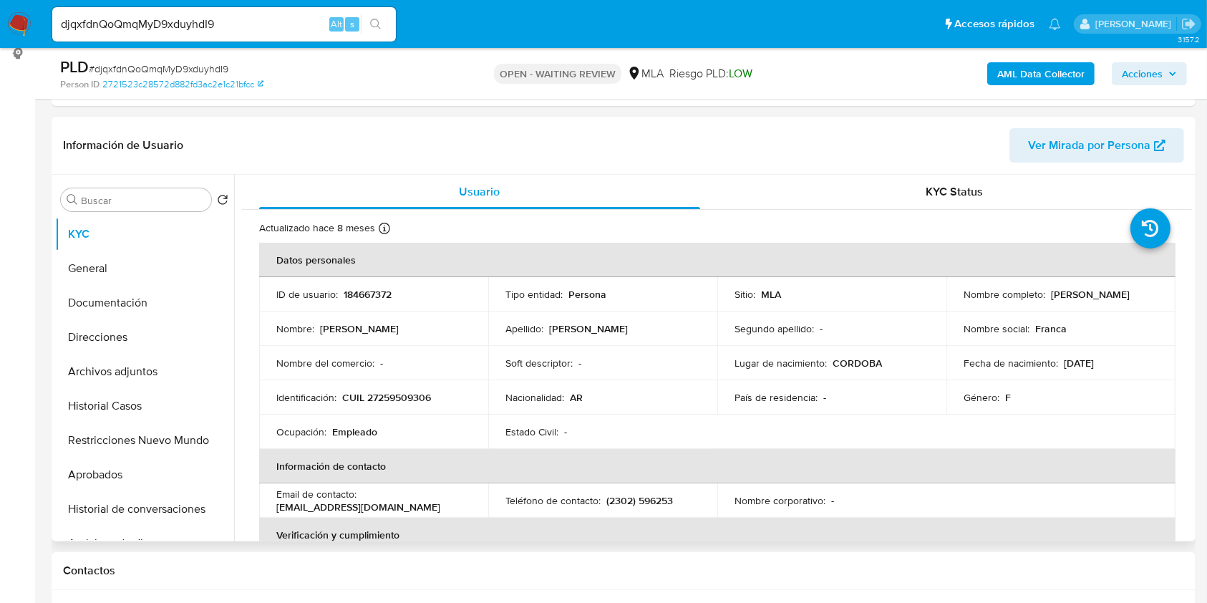
scroll to position [382, 0]
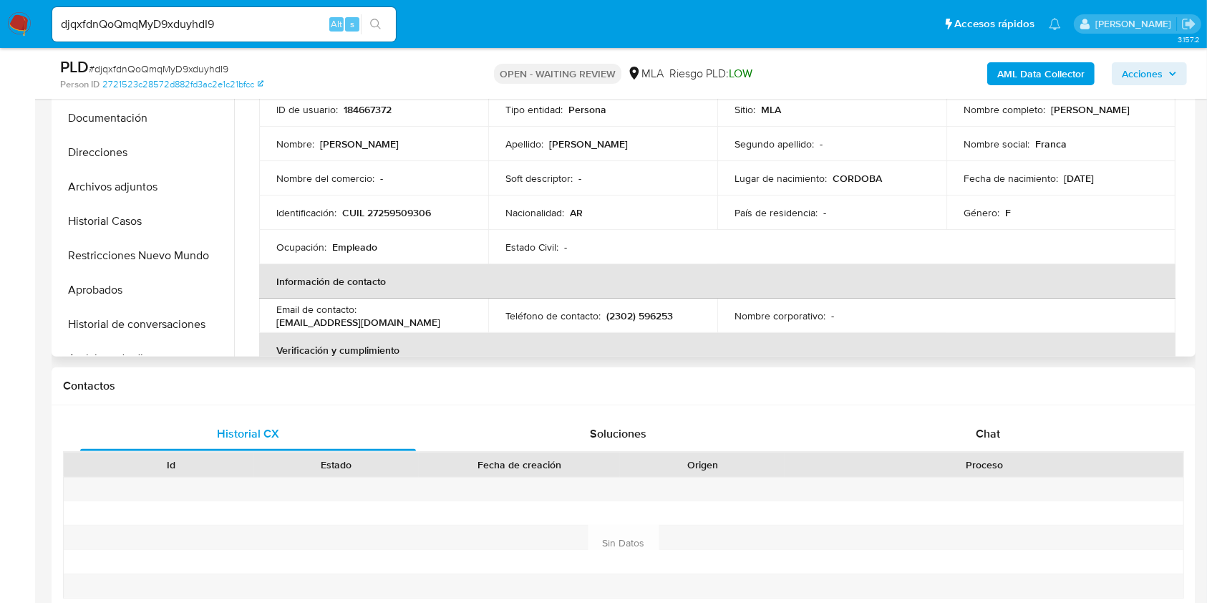
click at [389, 321] on p "[EMAIL_ADDRESS][DOMAIN_NAME]" at bounding box center [358, 322] width 164 height 13
drag, startPoint x: 389, startPoint y: 321, endPoint x: 311, endPoint y: 322, distance: 78.1
click at [311, 322] on p "[EMAIL_ADDRESS][DOMAIN_NAME]" at bounding box center [358, 322] width 164 height 13
copy p "francavigoni@hotmail.com"
click at [617, 317] on p "(2302) 596253" at bounding box center [640, 315] width 67 height 13
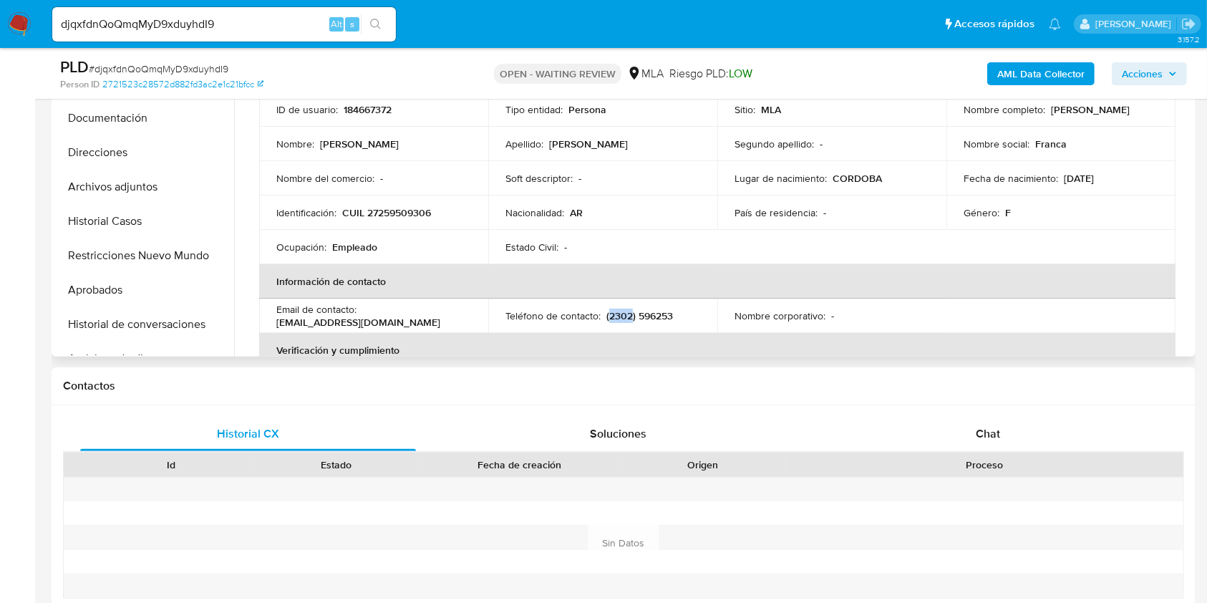
click at [617, 317] on p "(2302) 596253" at bounding box center [640, 315] width 67 height 13
copy p "2302"
drag, startPoint x: 995, startPoint y: 423, endPoint x: 980, endPoint y: 423, distance: 14.3
click at [995, 424] on div "Chat" at bounding box center [989, 434] width 336 height 34
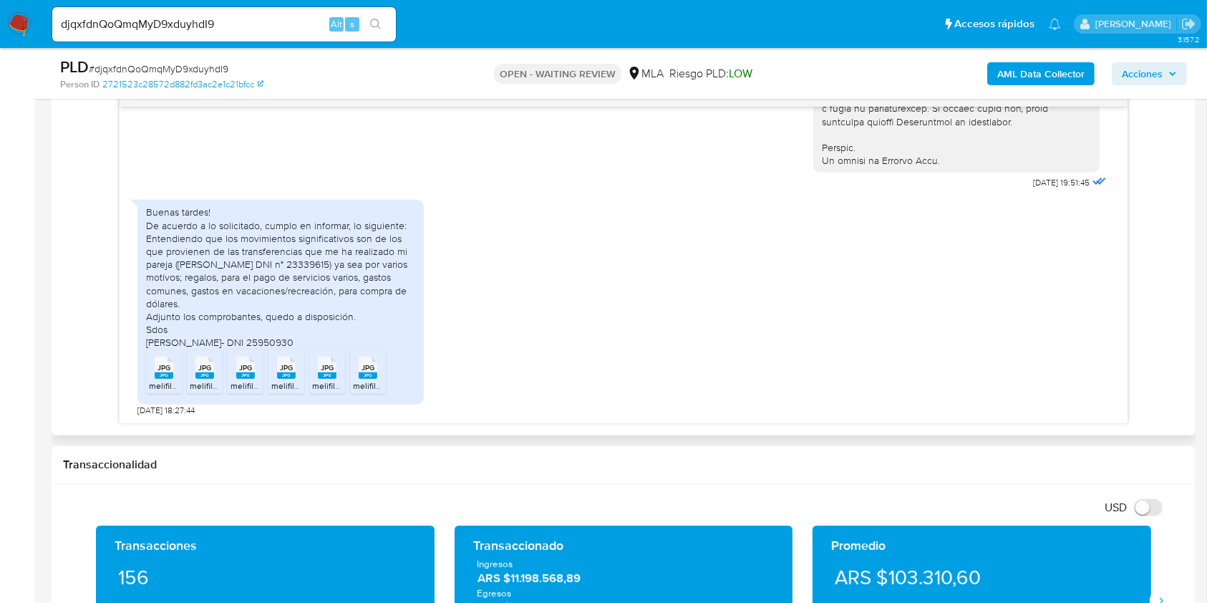
scroll to position [763, 0]
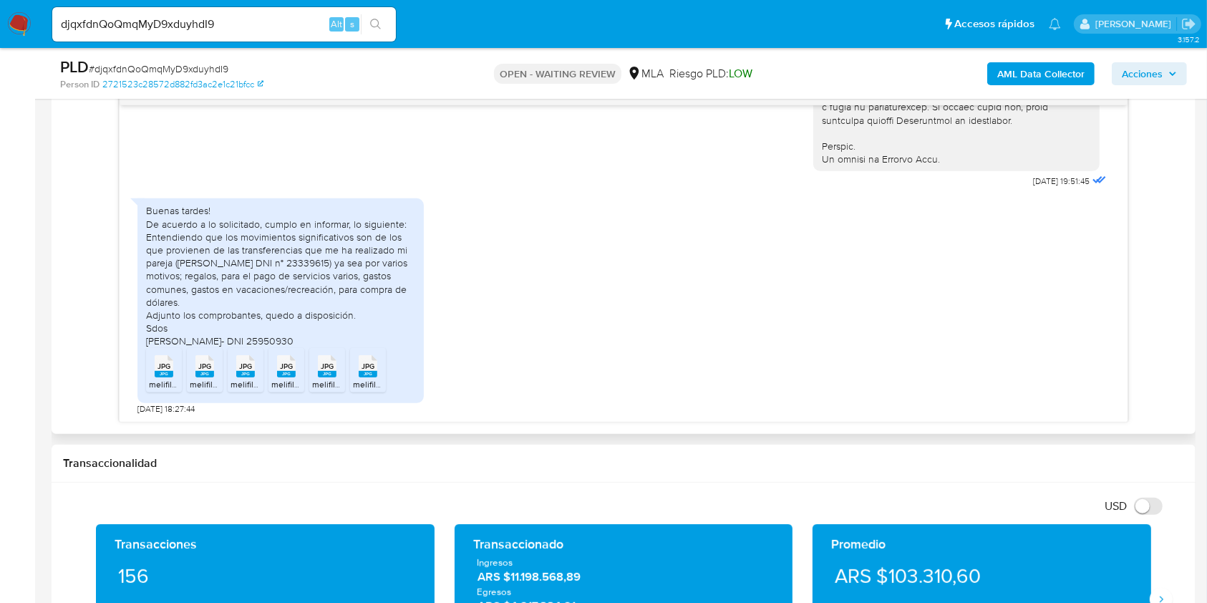
click at [139, 406] on span "18/07/2025 18:27:44" at bounding box center [166, 408] width 57 height 11
drag, startPoint x: 139, startPoint y: 406, endPoint x: 163, endPoint y: 407, distance: 24.4
click at [163, 407] on span "18/07/2025 18:27:44" at bounding box center [166, 408] width 57 height 11
copy span "18/07/2025"
click at [163, 235] on div "Buenas tardes! De acuerdo a lo solicitado, cumplo en informar, lo siguiente: En…" at bounding box center [280, 275] width 269 height 143
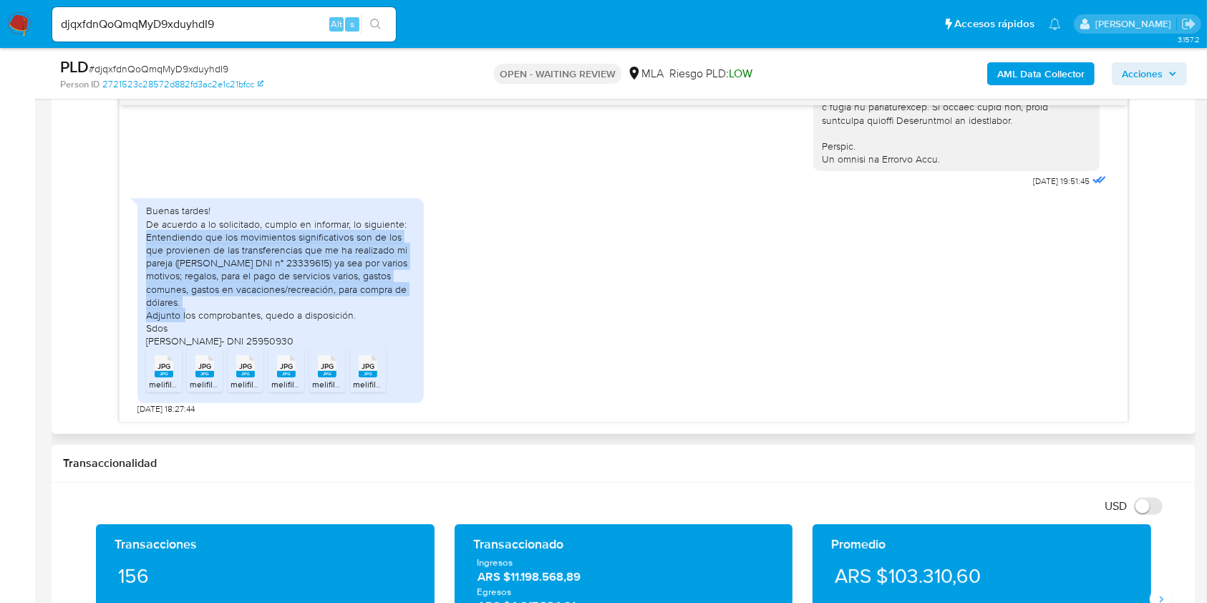
drag, startPoint x: 163, startPoint y: 235, endPoint x: 358, endPoint y: 299, distance: 205.0
click at [358, 299] on div "Buenas tardes! De acuerdo a lo solicitado, cumplo en informar, lo siguiente: En…" at bounding box center [280, 275] width 269 height 143
copy div "Entendiendo que los movimientos significativos son de los que provienen de las …"
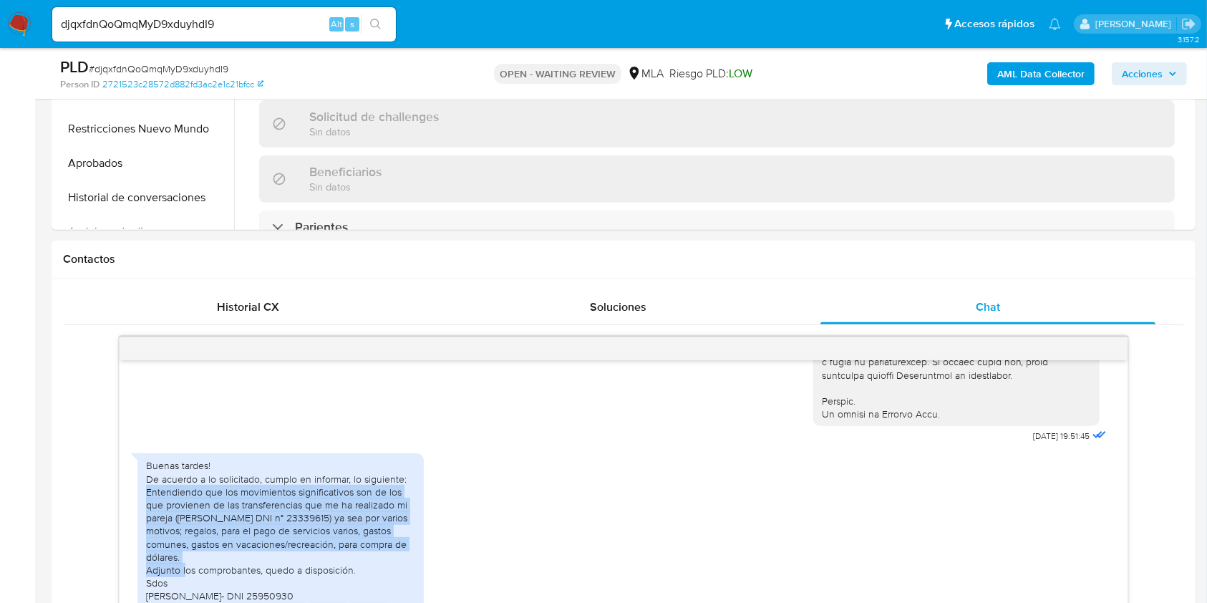
scroll to position [382, 0]
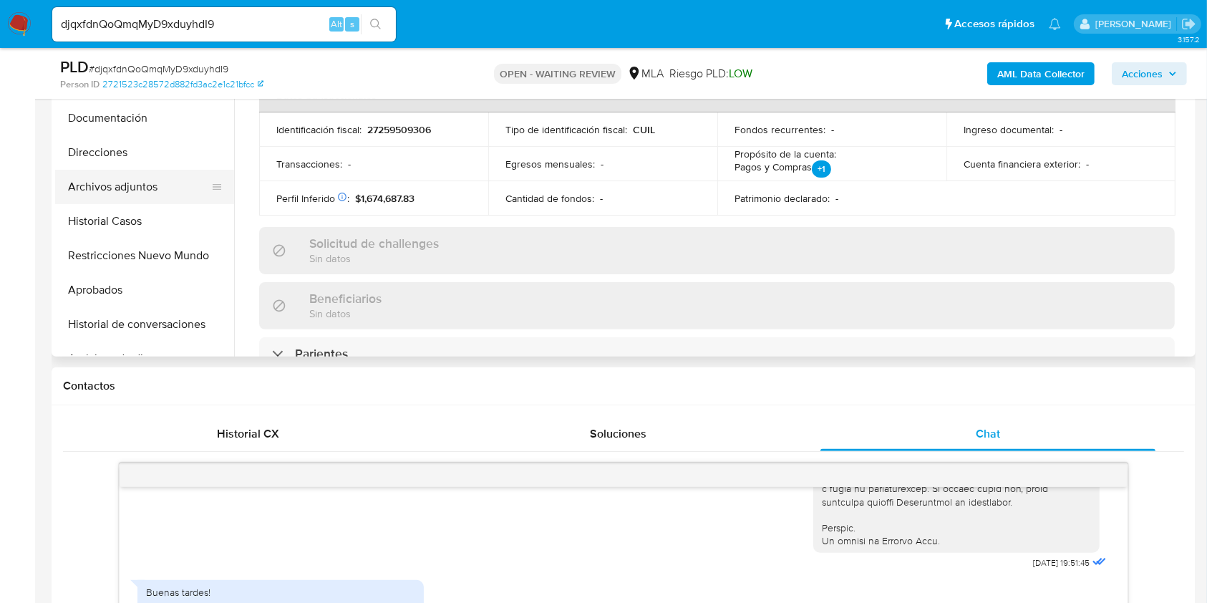
click at [158, 182] on button "Archivos adjuntos" at bounding box center [139, 187] width 168 height 34
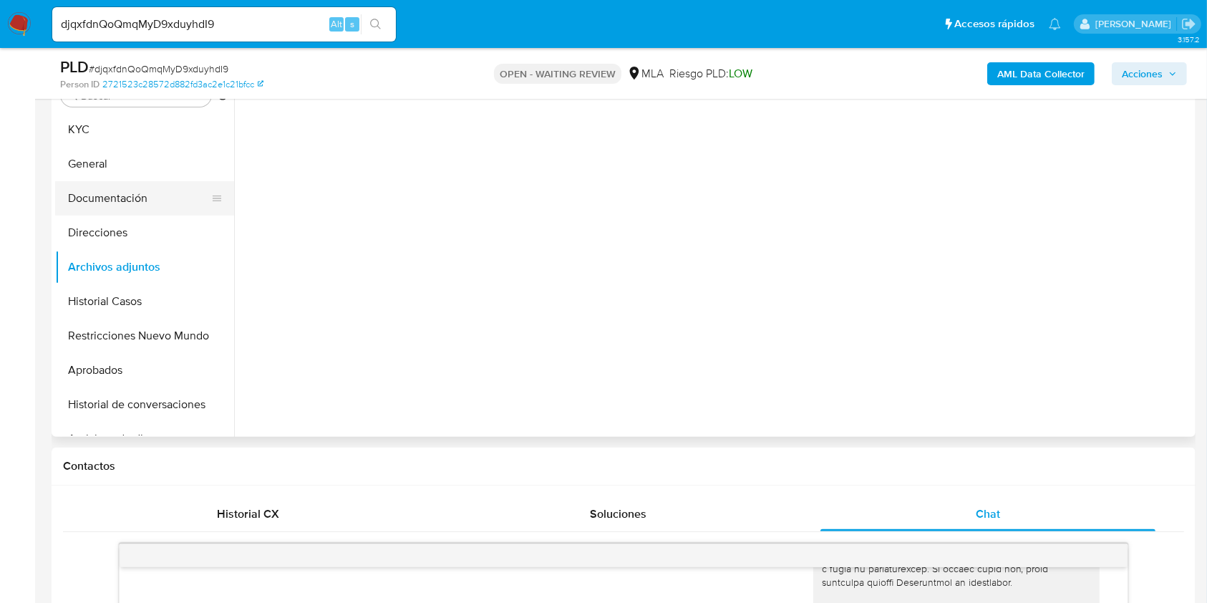
scroll to position [190, 0]
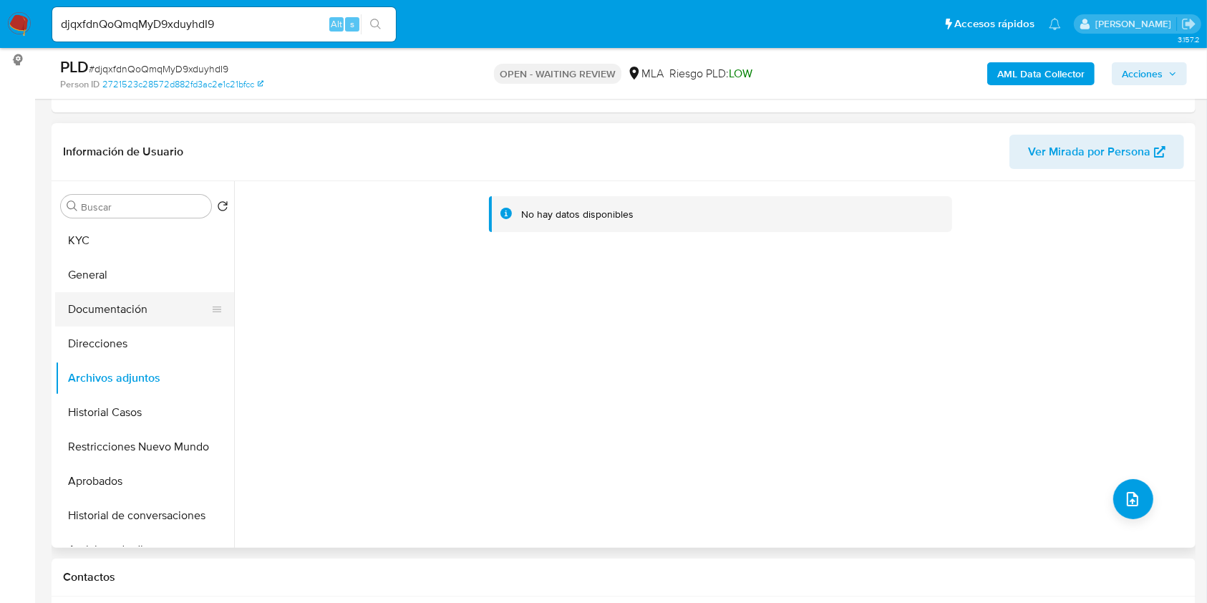
click at [149, 309] on button "Documentación" at bounding box center [139, 309] width 168 height 34
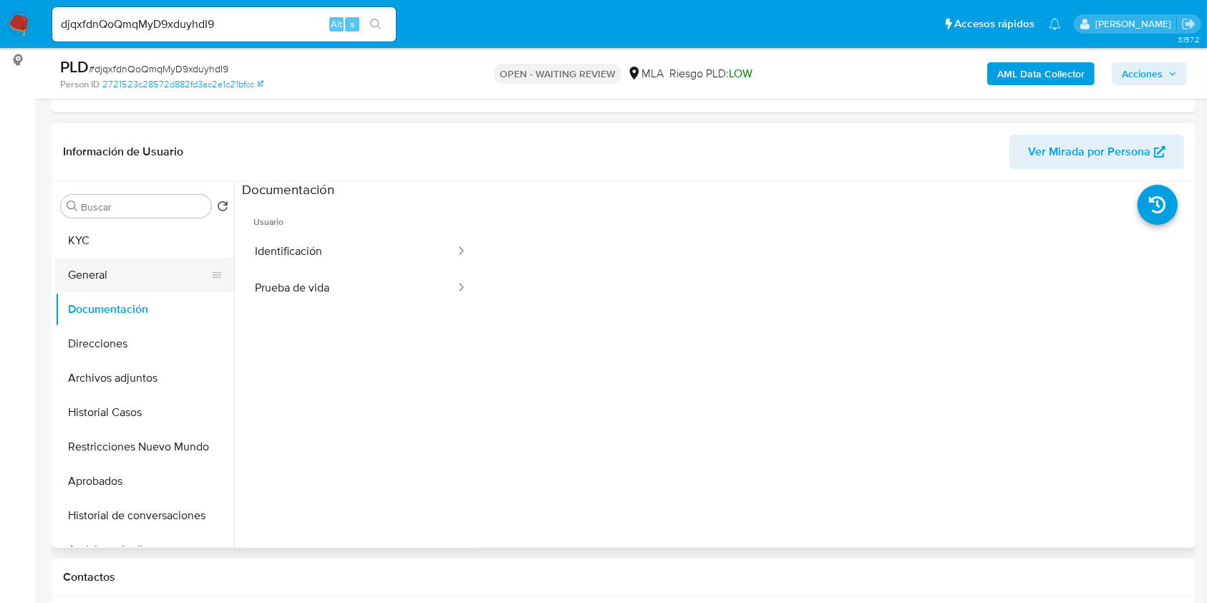
click at [156, 276] on button "General" at bounding box center [139, 275] width 168 height 34
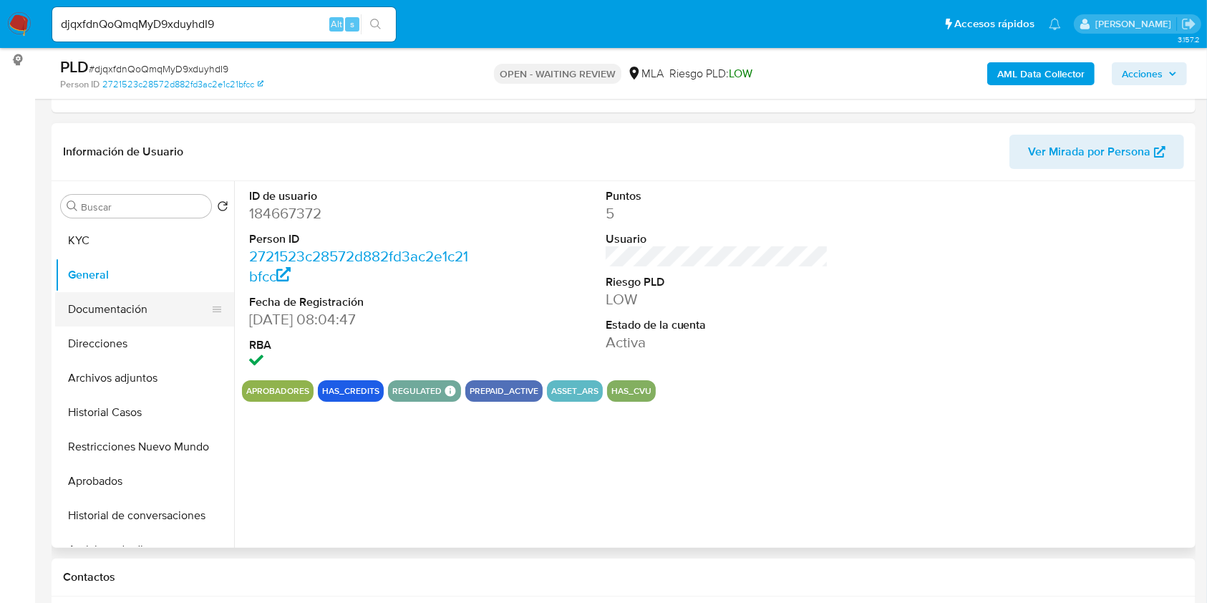
click at [133, 304] on button "Documentación" at bounding box center [139, 309] width 168 height 34
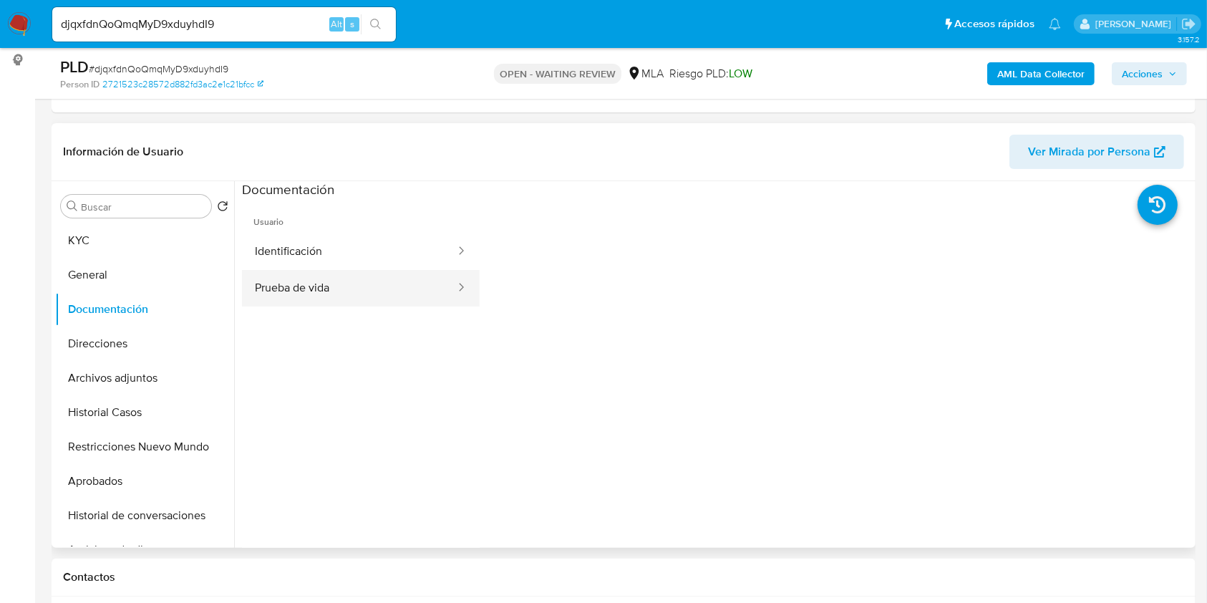
click at [387, 295] on button "Prueba de vida" at bounding box center [349, 288] width 215 height 37
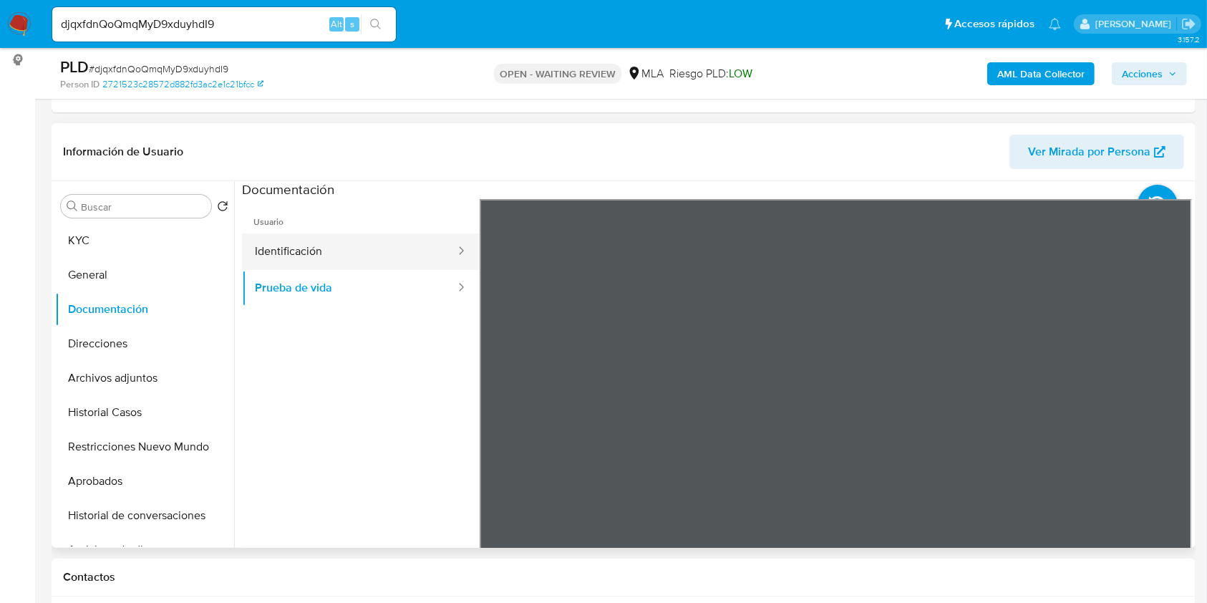
click at [418, 264] on button "Identificación" at bounding box center [349, 251] width 215 height 37
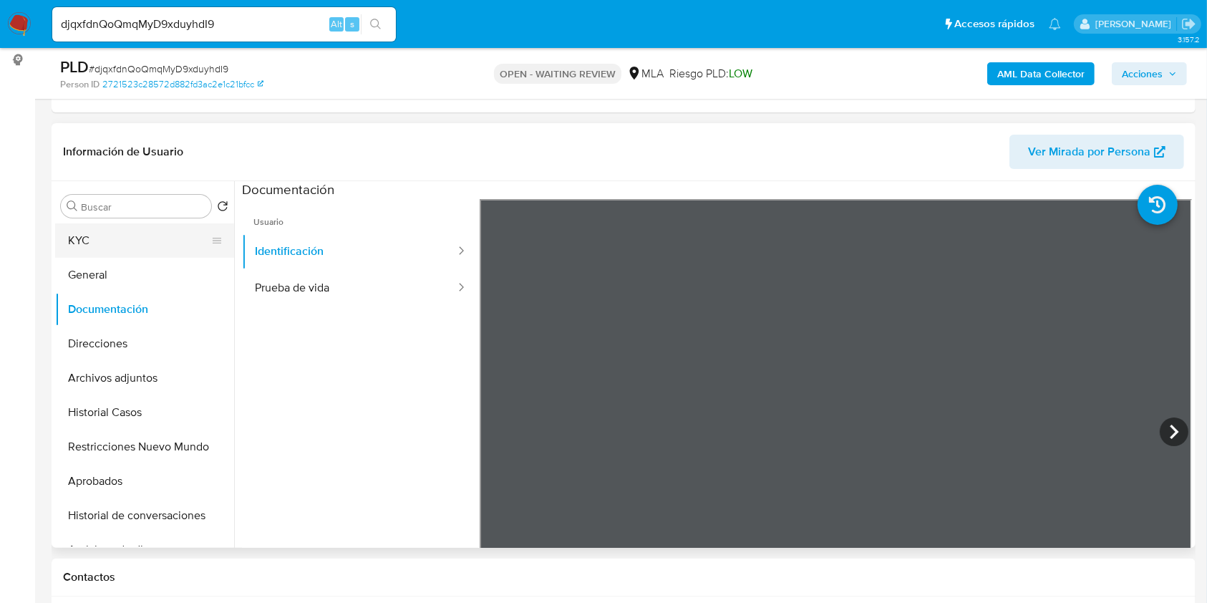
click at [129, 249] on button "KYC" at bounding box center [139, 240] width 168 height 34
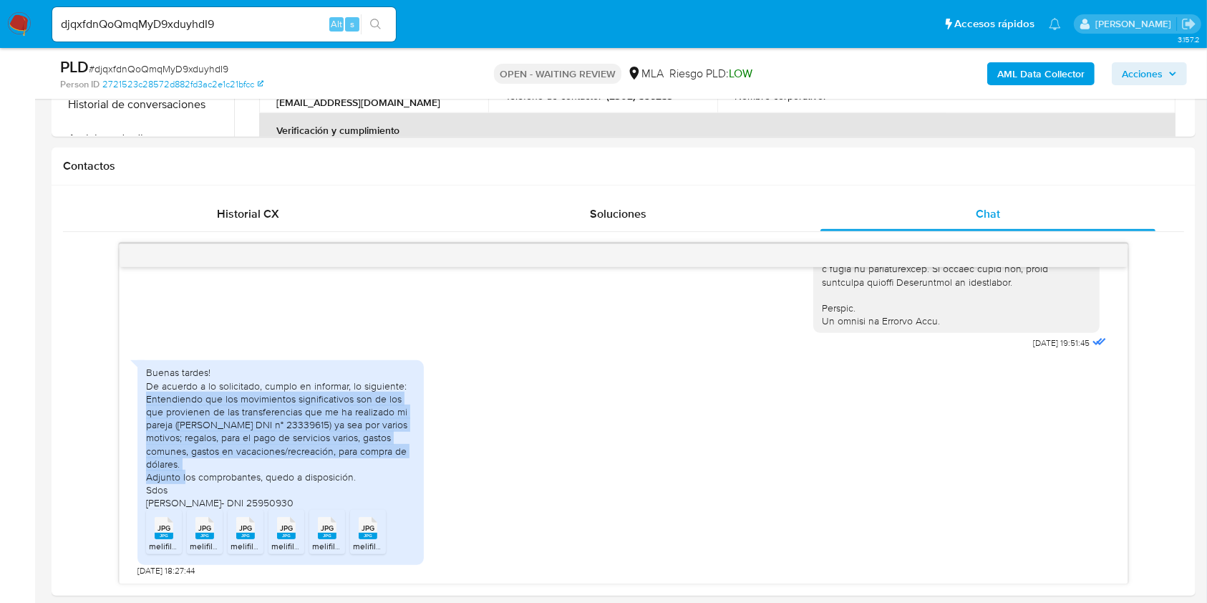
scroll to position [668, 0]
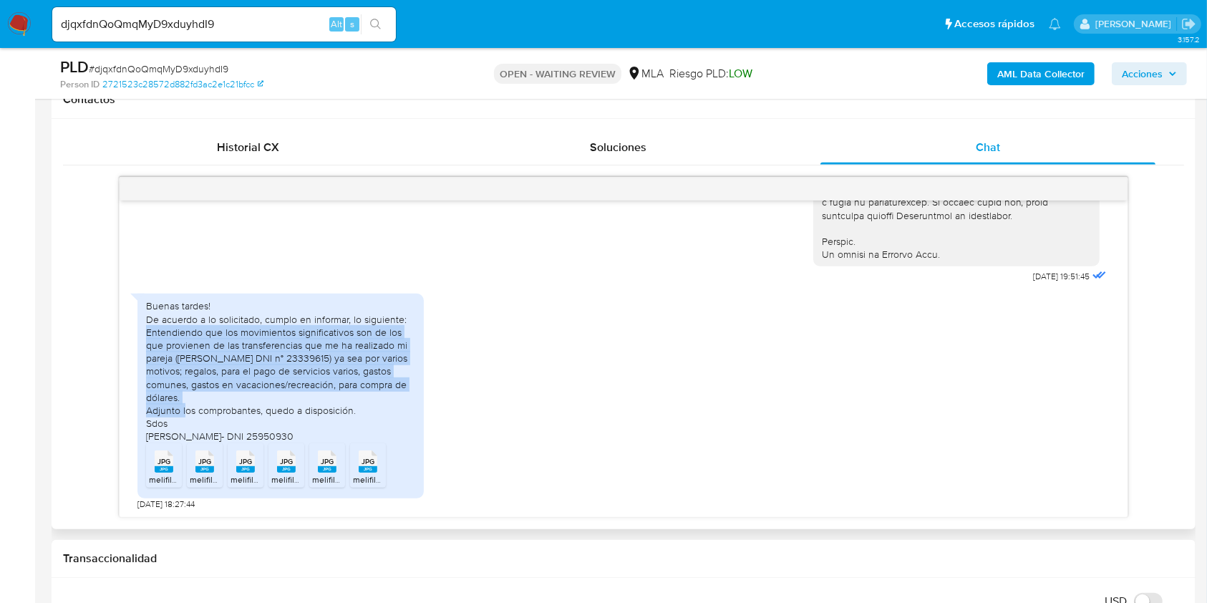
click at [115, 369] on div "17/07/2025 19:51:45 Buenas tardes! De acuerdo a lo solicitado, cumplo en inform…" at bounding box center [623, 347] width 1121 height 341
click at [371, 327] on div "Buenas tardes! De acuerdo a lo solicitado, cumplo en informar, lo siguiente: En…" at bounding box center [280, 370] width 269 height 143
click at [390, 385] on div "Buenas tardes! De acuerdo a lo solicitado, cumplo en informar, lo siguiente: En…" at bounding box center [280, 370] width 269 height 143
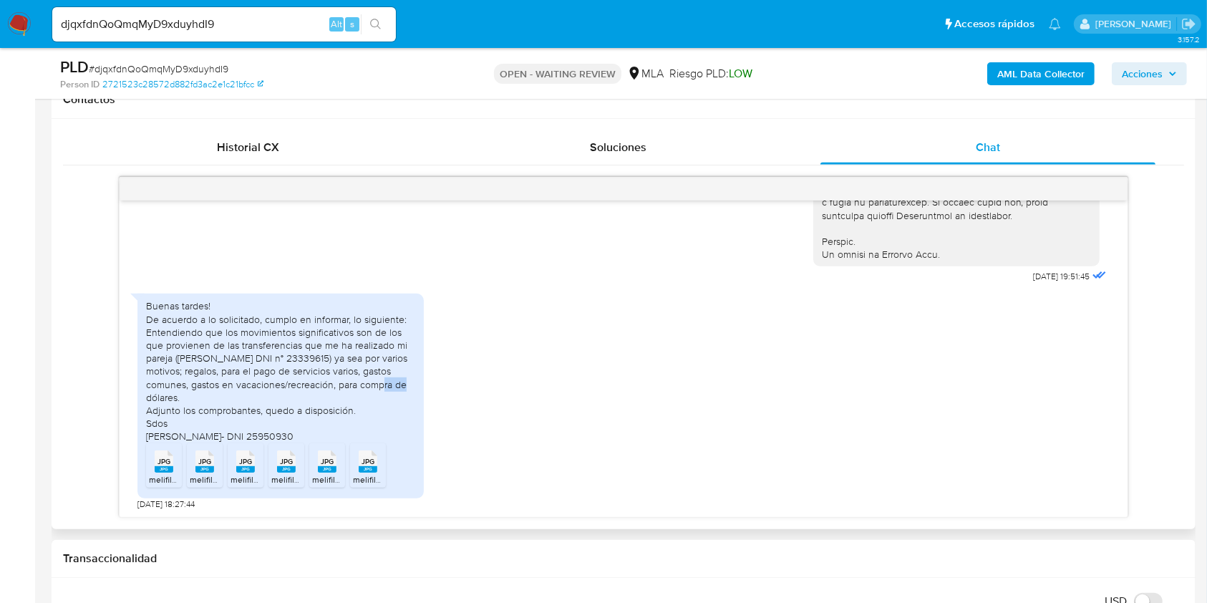
click at [390, 385] on div "Buenas tardes! De acuerdo a lo solicitado, cumplo en informar, lo siguiente: En…" at bounding box center [280, 370] width 269 height 143
click at [420, 376] on div "Buenas tardes! De acuerdo a lo solicitado, cumplo en informar, lo siguiente: En…" at bounding box center [281, 396] width 286 height 204
click at [246, 16] on input "djqxfdnQoQmqMyD9xduyhdI9" at bounding box center [224, 24] width 344 height 19
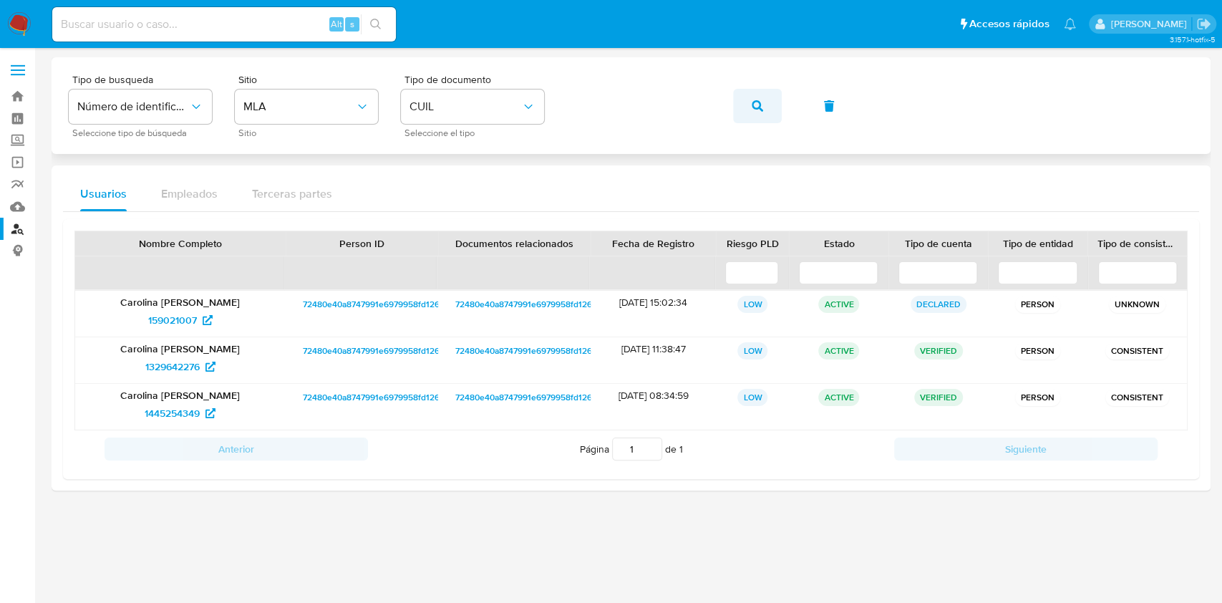
click at [758, 103] on icon "button" at bounding box center [757, 105] width 11 height 11
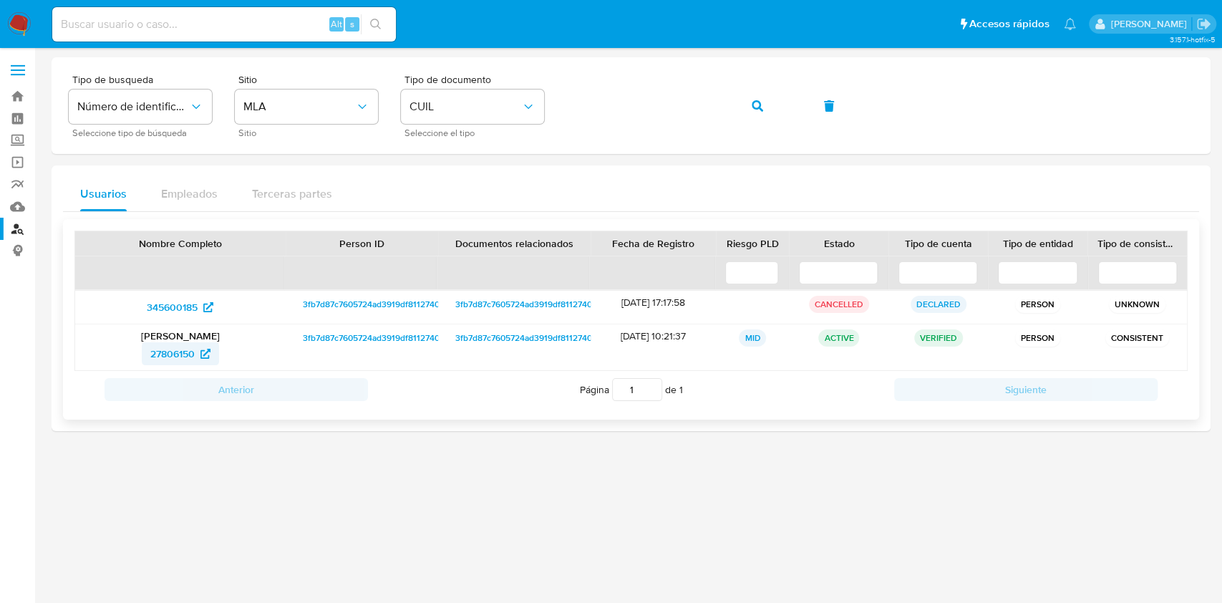
click at [203, 357] on icon at bounding box center [206, 354] width 10 height 10
click at [172, 353] on span "27806150" at bounding box center [172, 353] width 44 height 23
click at [183, 357] on span "27806150" at bounding box center [172, 353] width 44 height 23
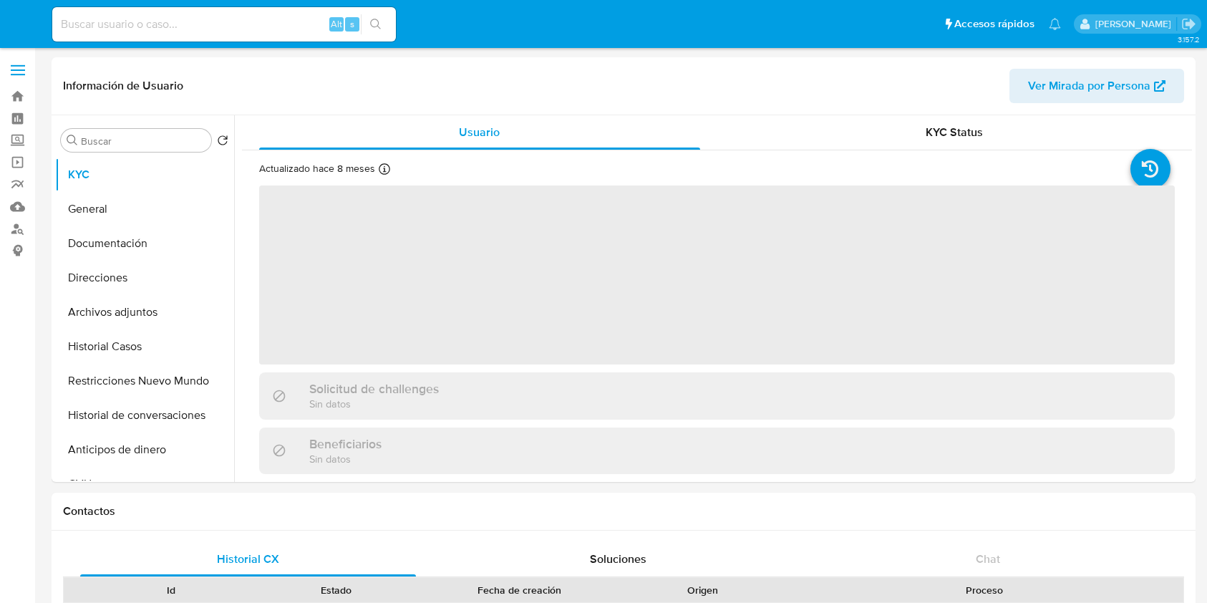
select select "10"
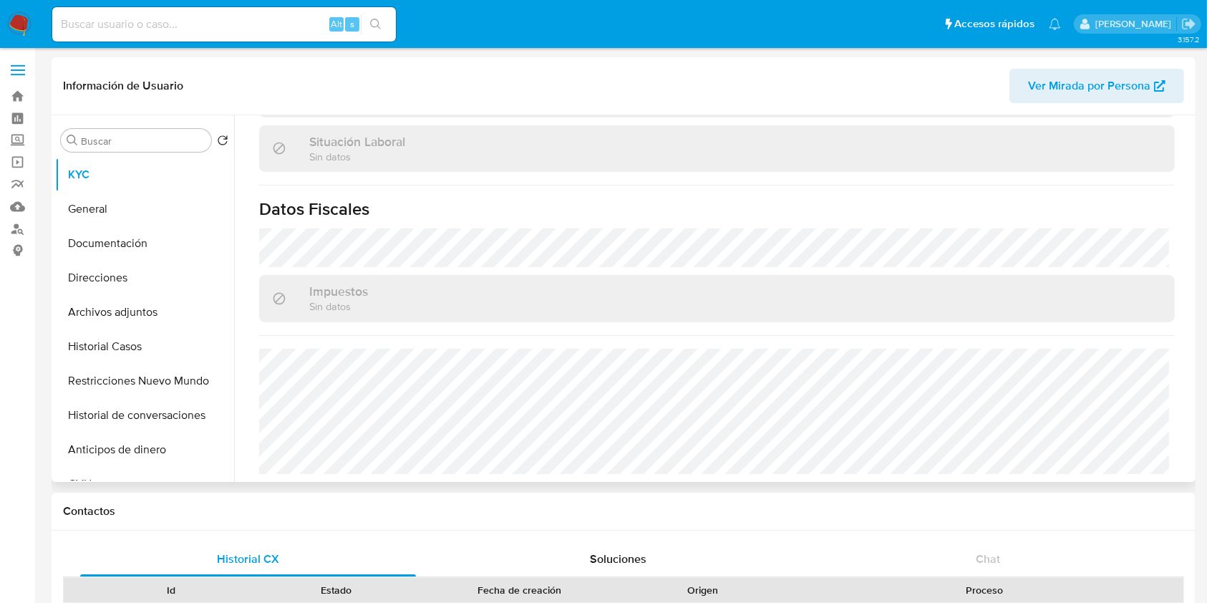
scroll to position [754, 0]
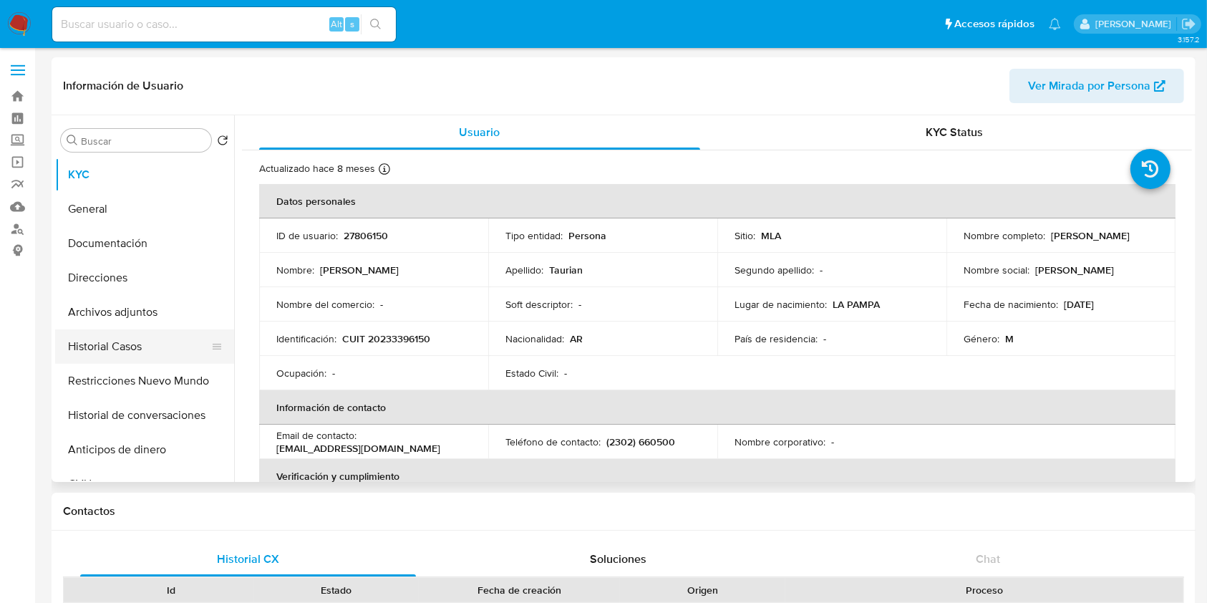
select select "10"
click at [159, 249] on button "Documentación" at bounding box center [139, 243] width 168 height 34
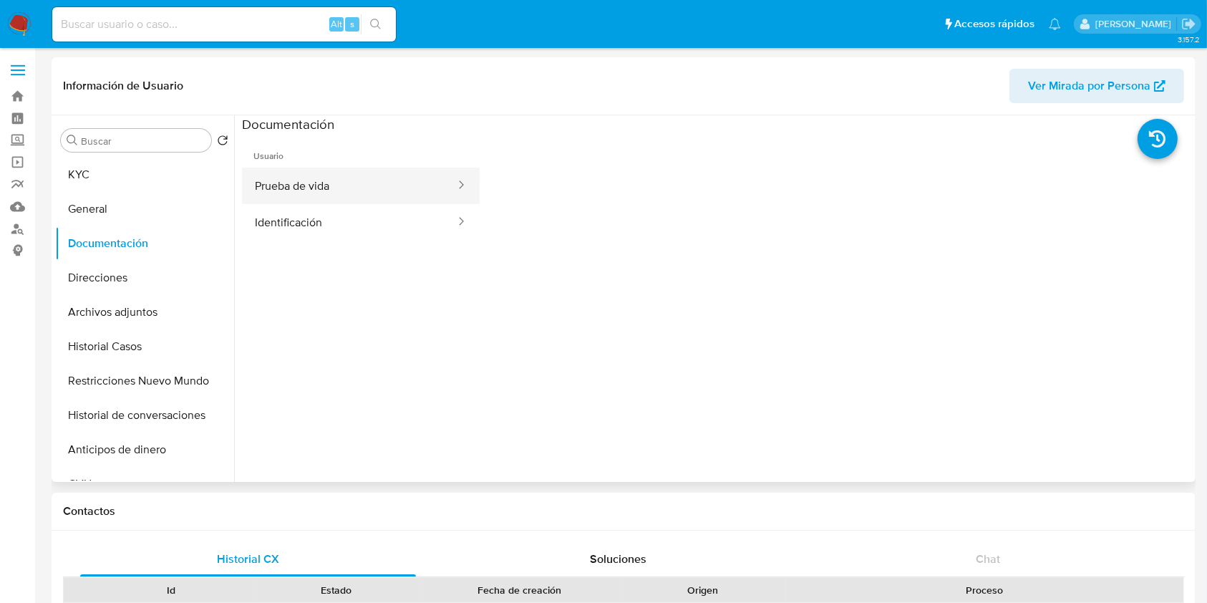
click at [418, 202] on button "Prueba de vida" at bounding box center [349, 186] width 215 height 37
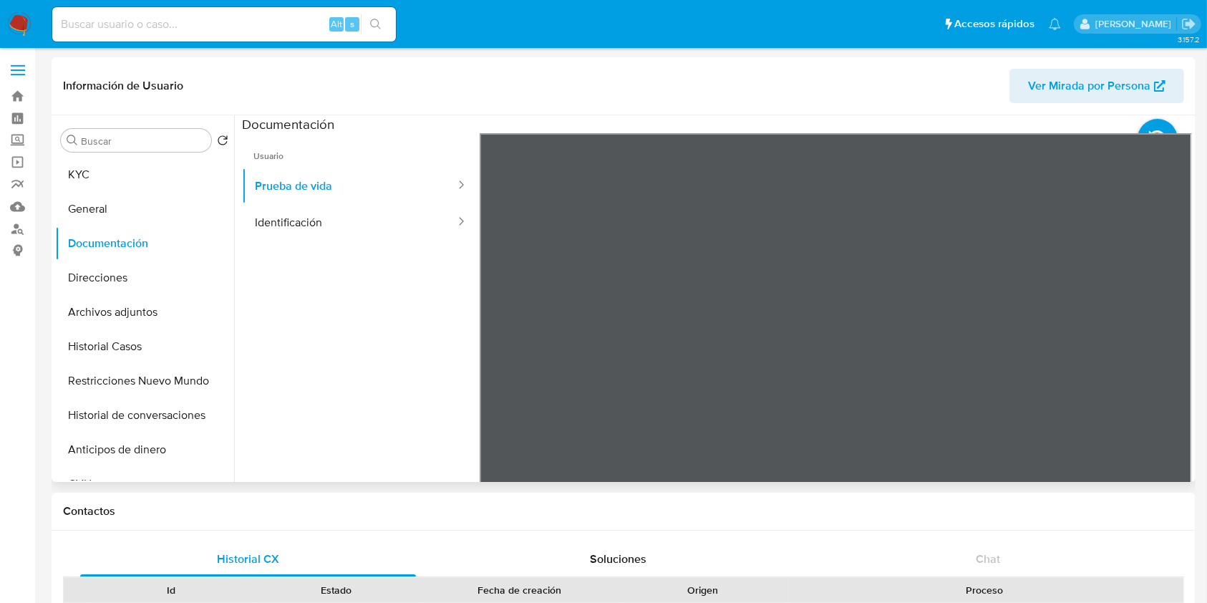
click at [422, 243] on ul "Usuario Prueba de vida Identificación" at bounding box center [361, 339] width 238 height 413
click at [424, 233] on button "Identificación" at bounding box center [349, 222] width 215 height 37
click at [148, 210] on button "General" at bounding box center [139, 209] width 168 height 34
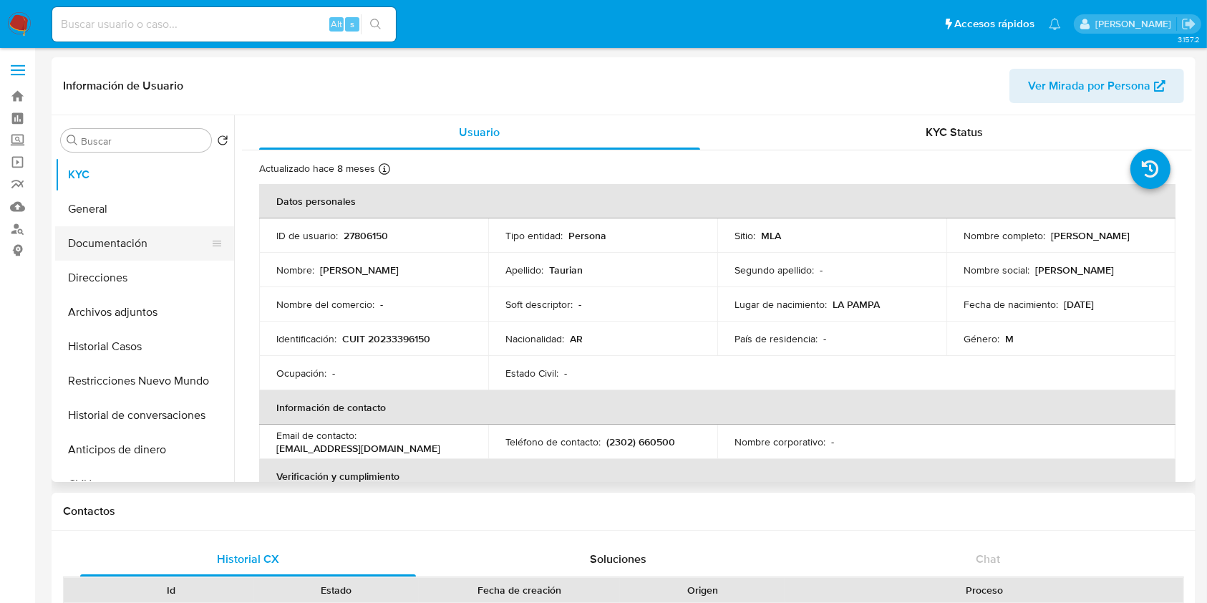
select select "10"
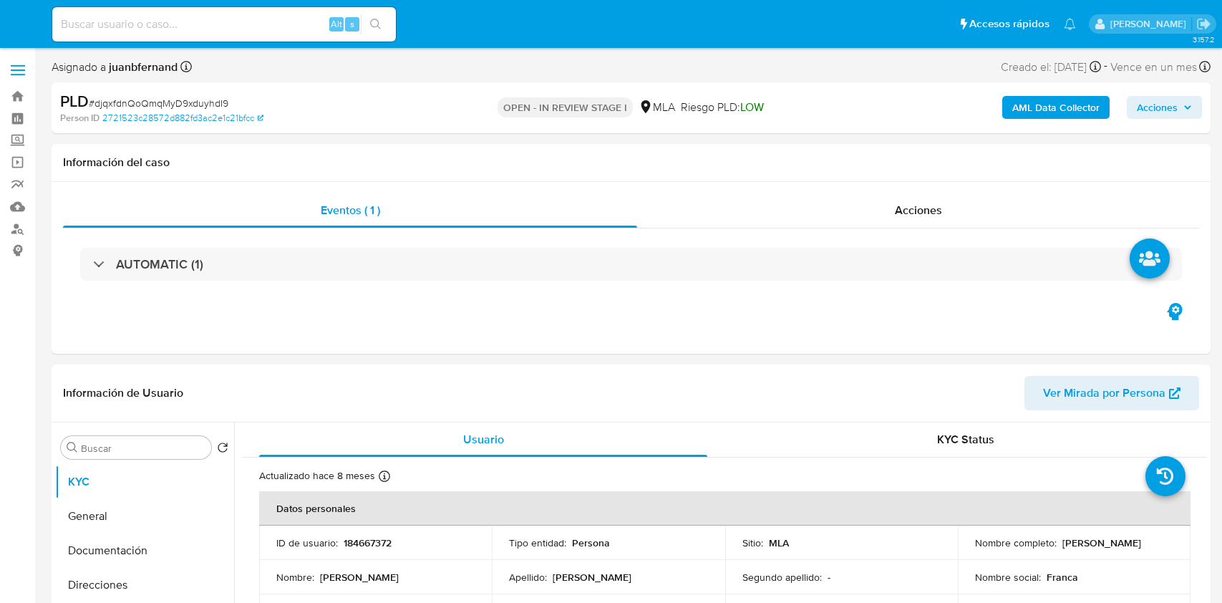
select select "10"
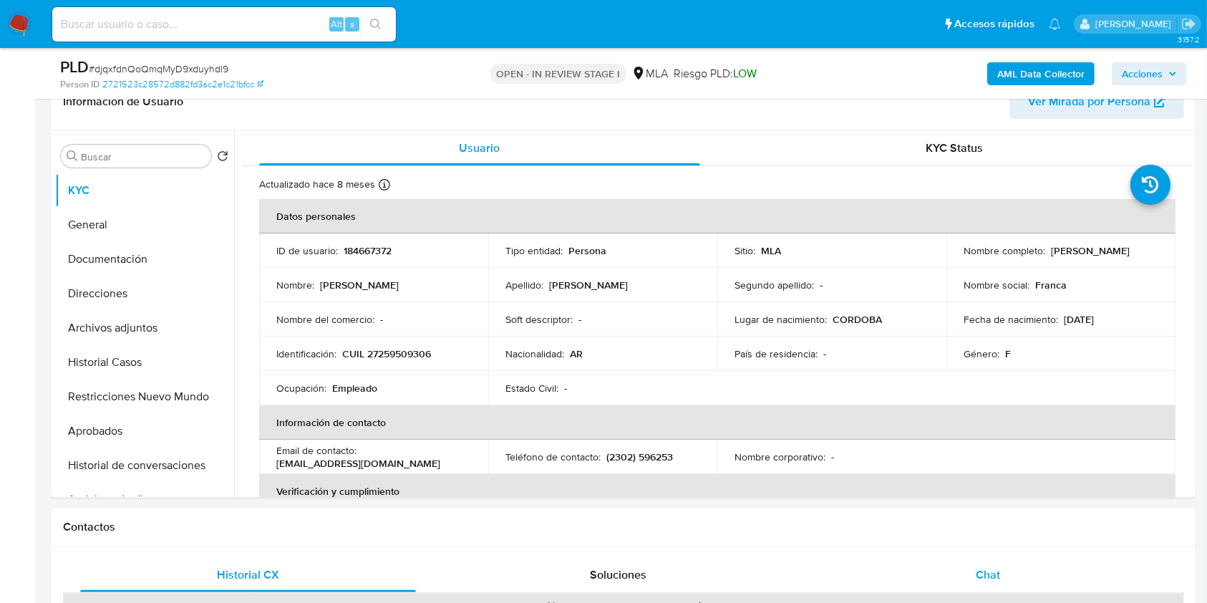
scroll to position [477, 0]
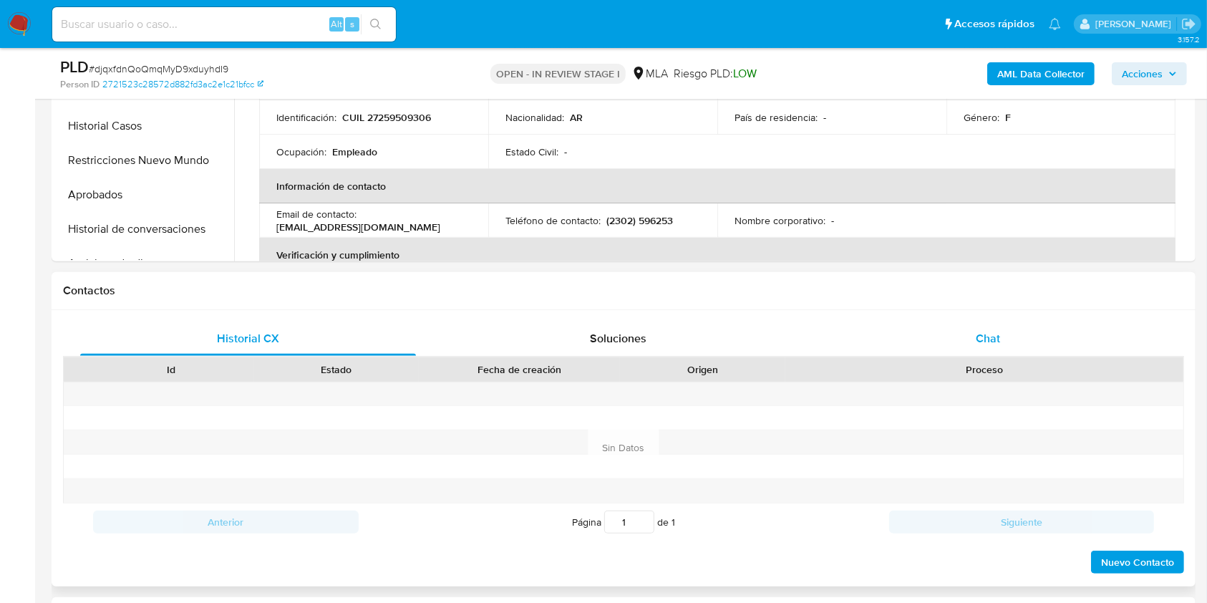
click at [1014, 327] on div "Chat" at bounding box center [989, 339] width 336 height 34
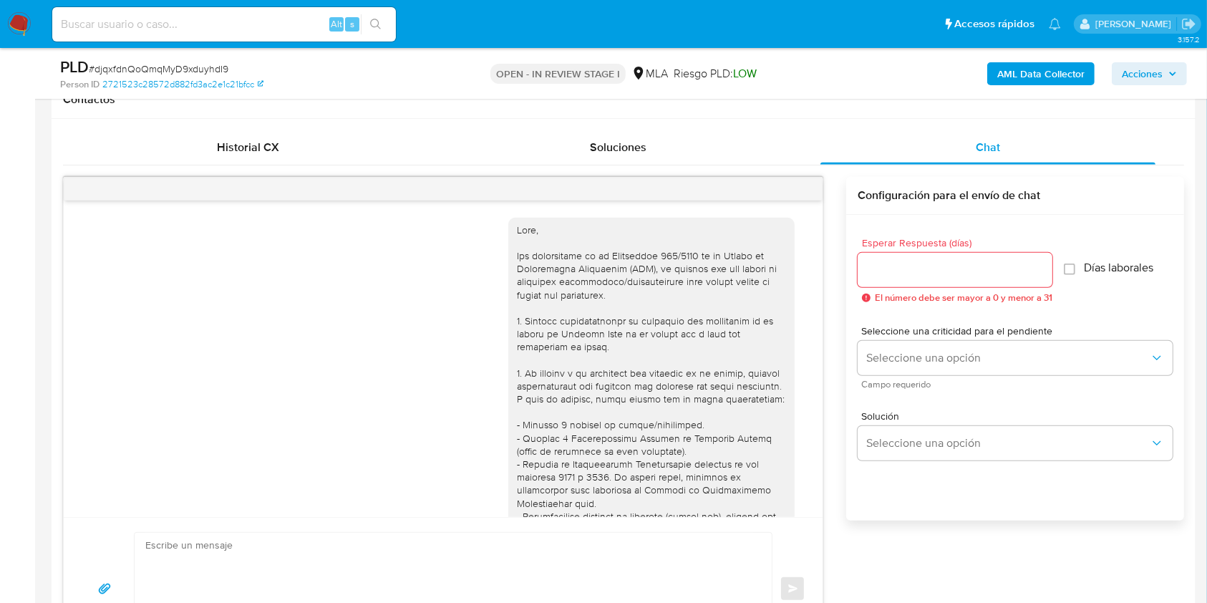
scroll to position [730, 0]
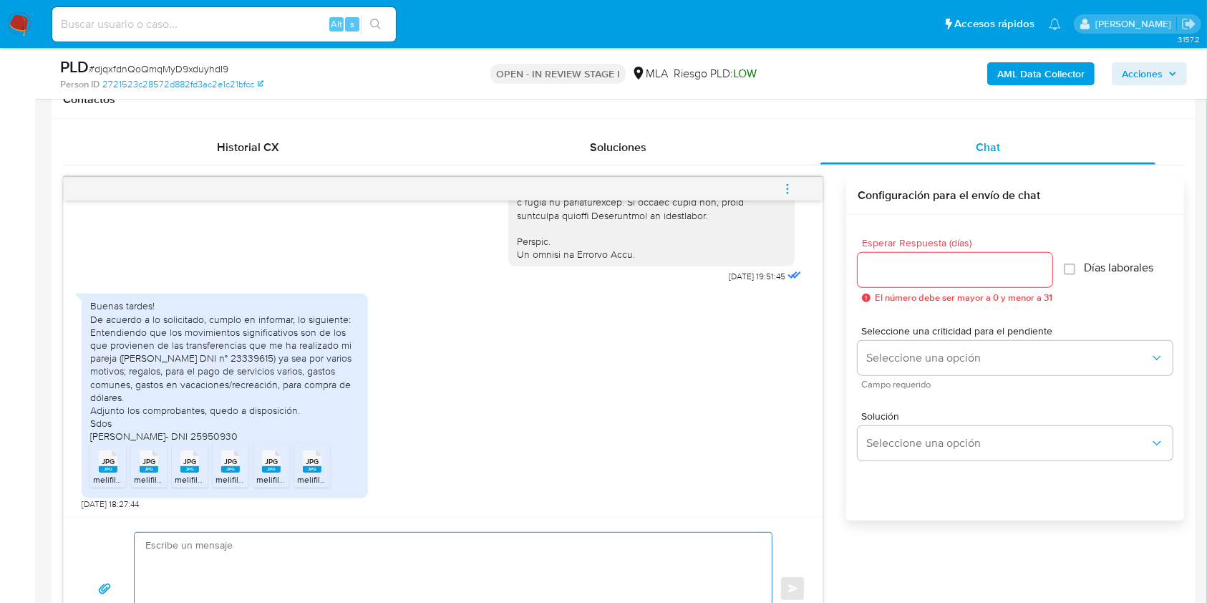
click at [238, 557] on textarea at bounding box center [449, 589] width 609 height 112
paste textarea "Hola. ¡Muchas gracias por tu respuesta! Confirmamos la recepción de la document…"
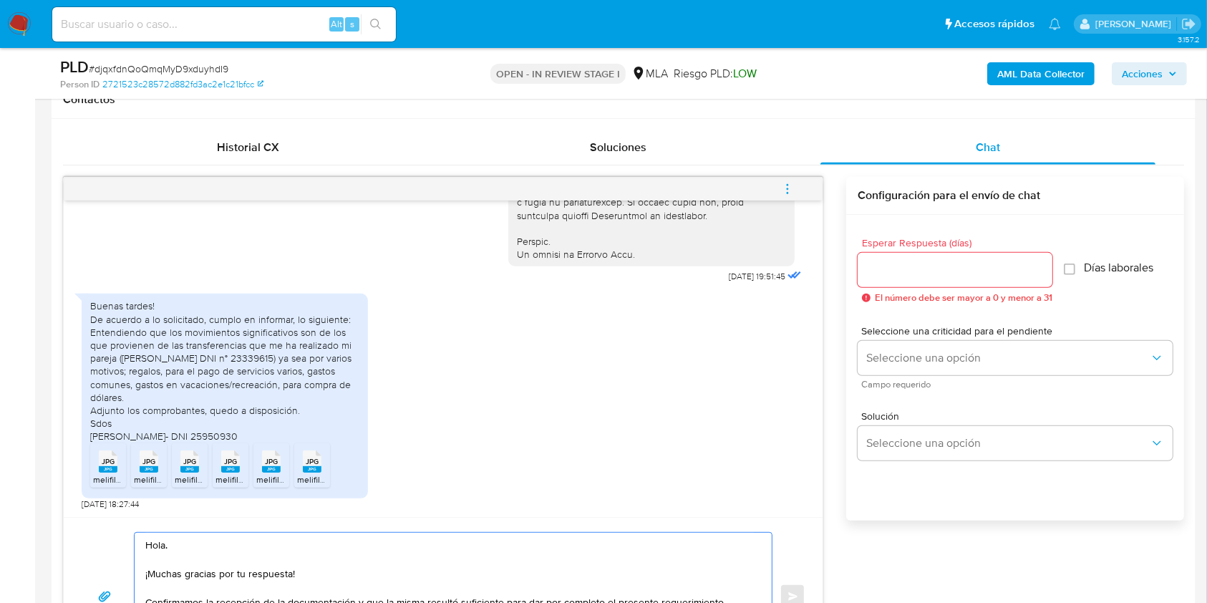
scroll to position [719, 0]
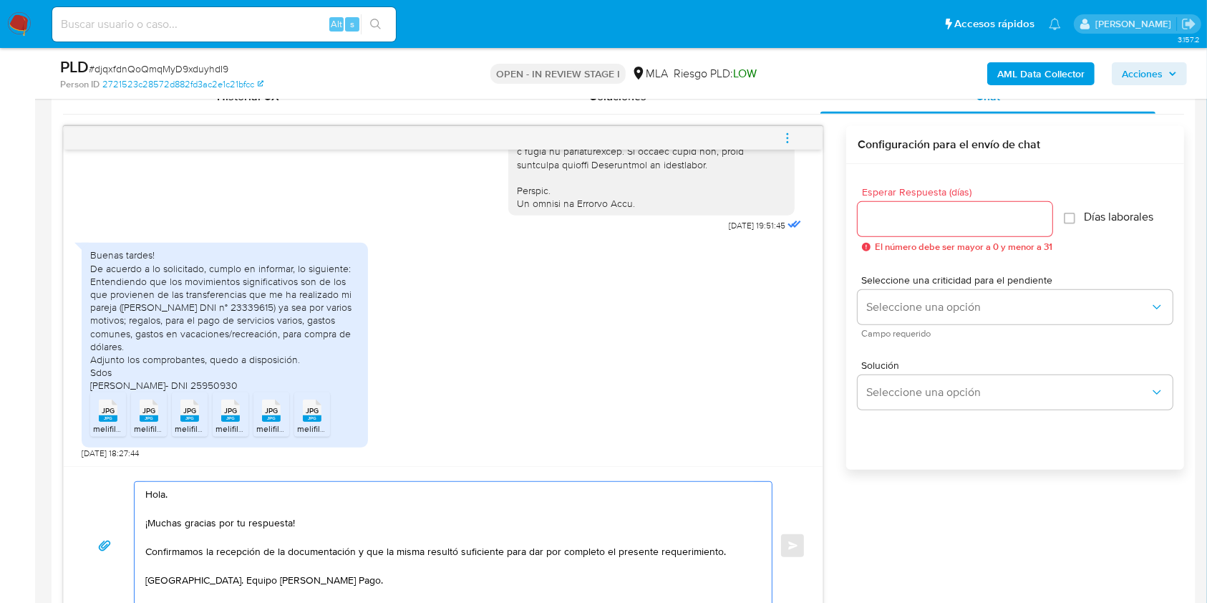
type textarea "Hola. ¡Muchas gracias por tu respuesta! Confirmamos la recepción de la document…"
click at [905, 223] on input "Esperar Respuesta (días)" at bounding box center [955, 219] width 195 height 19
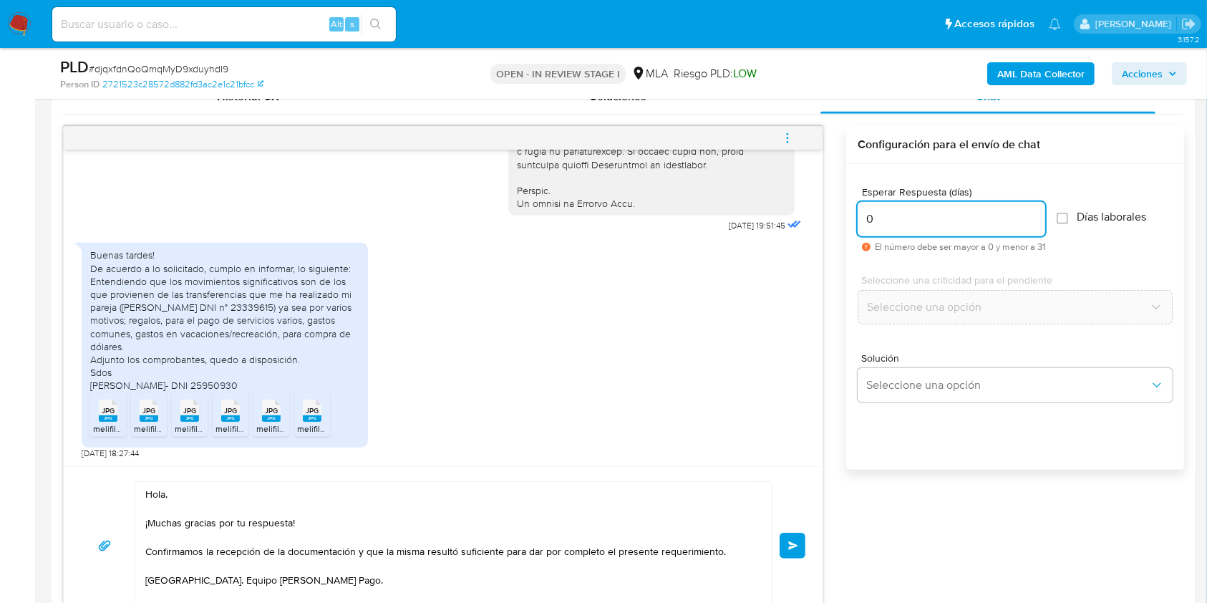
type input "0"
click at [216, 69] on span "# djqxfdnQoQmqMyD9xduyhdI9" at bounding box center [159, 69] width 140 height 14
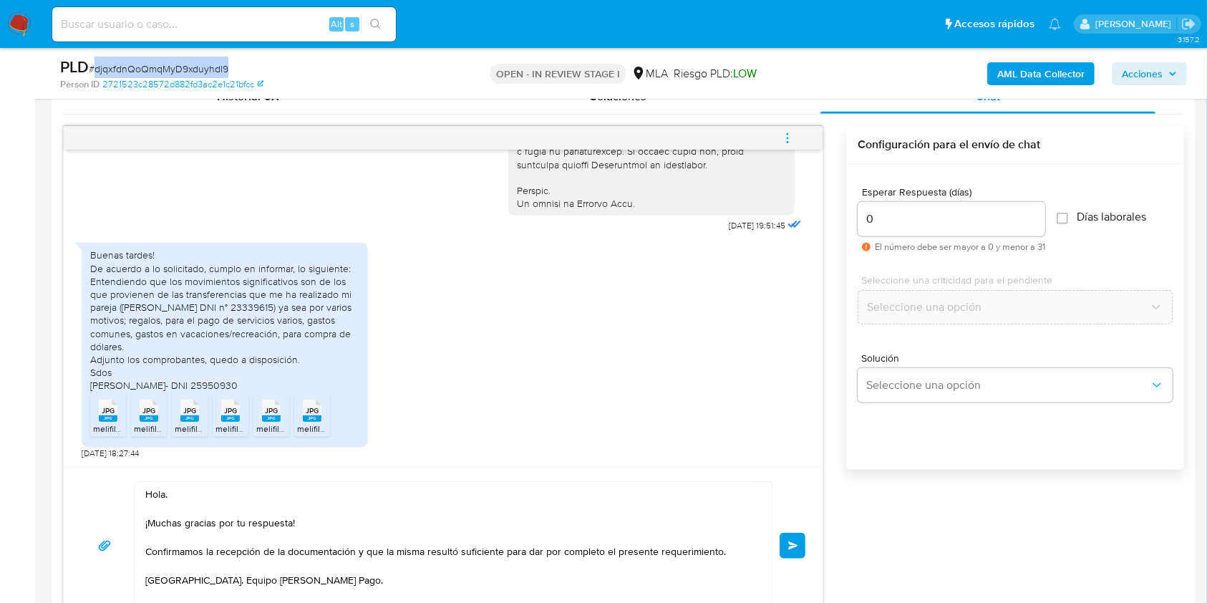
click at [216, 69] on span "# djqxfdnQoQmqMyD9xduyhdI9" at bounding box center [159, 69] width 140 height 14
copy span "djqxfdnQoQmqMyD9xduyhdI9"
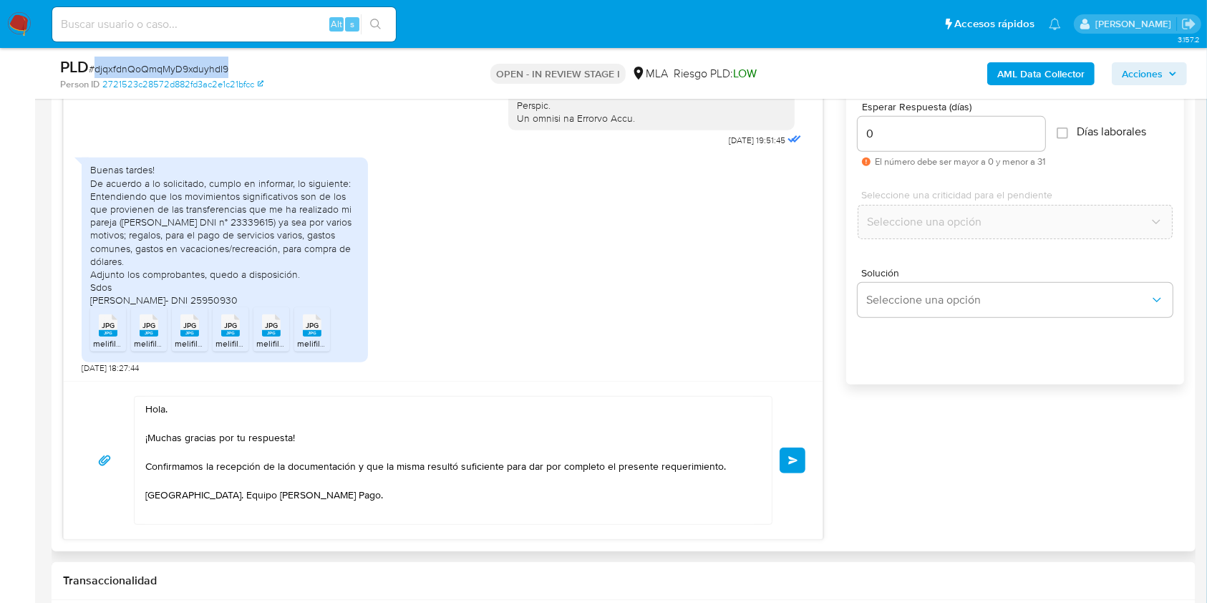
scroll to position [910, 0]
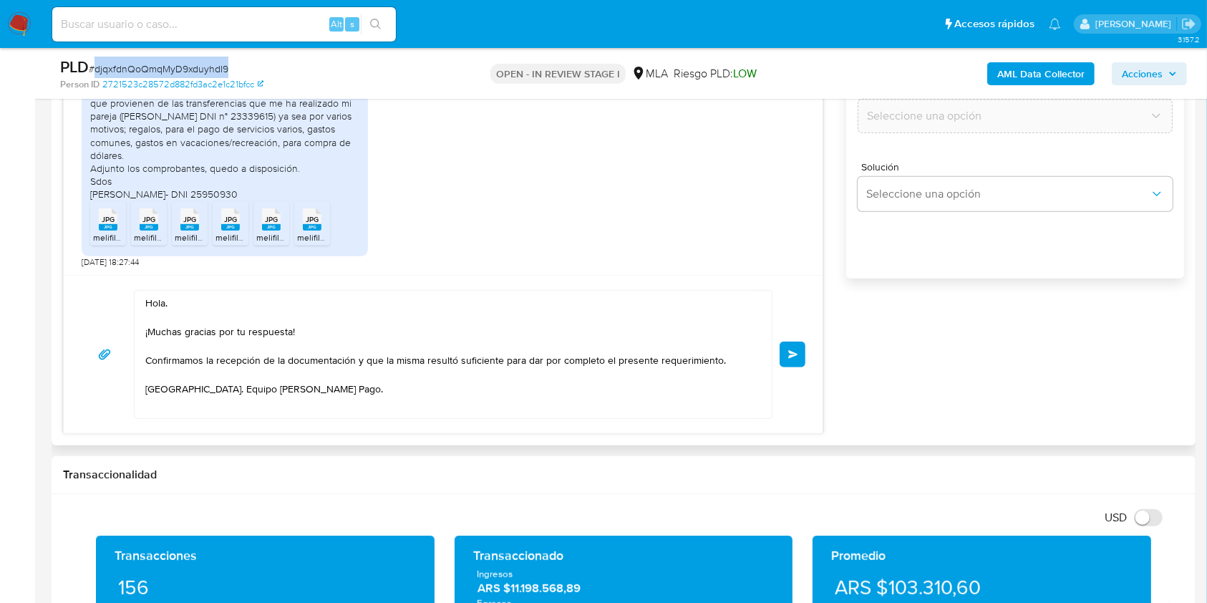
click at [793, 353] on span "Enviar" at bounding box center [793, 354] width 10 height 9
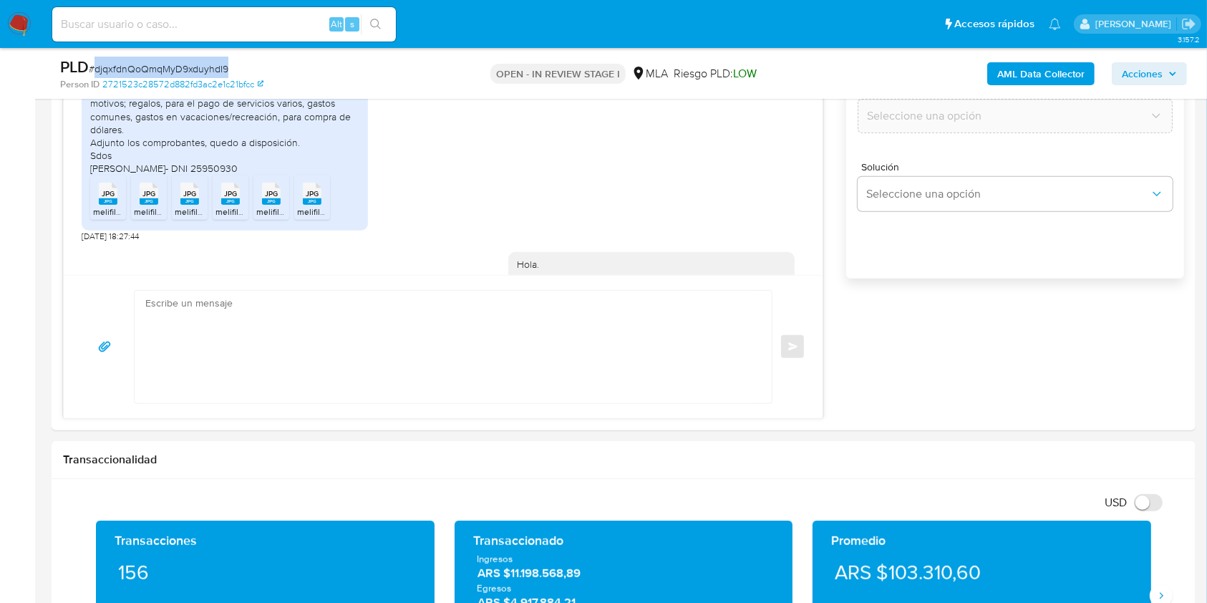
scroll to position [889, 0]
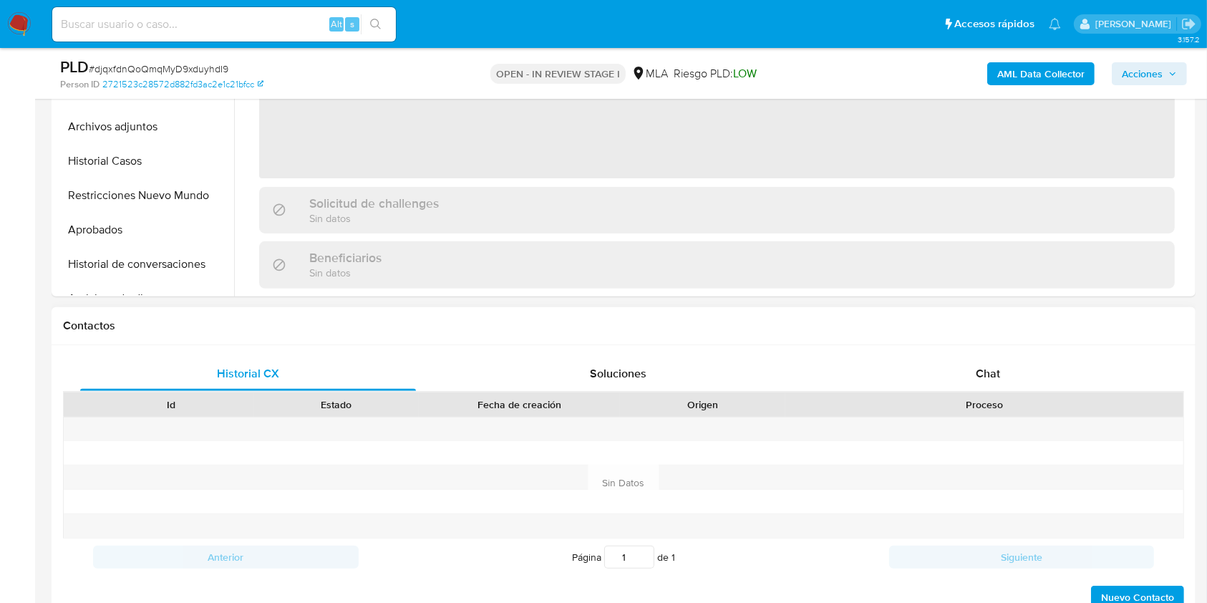
scroll to position [573, 0]
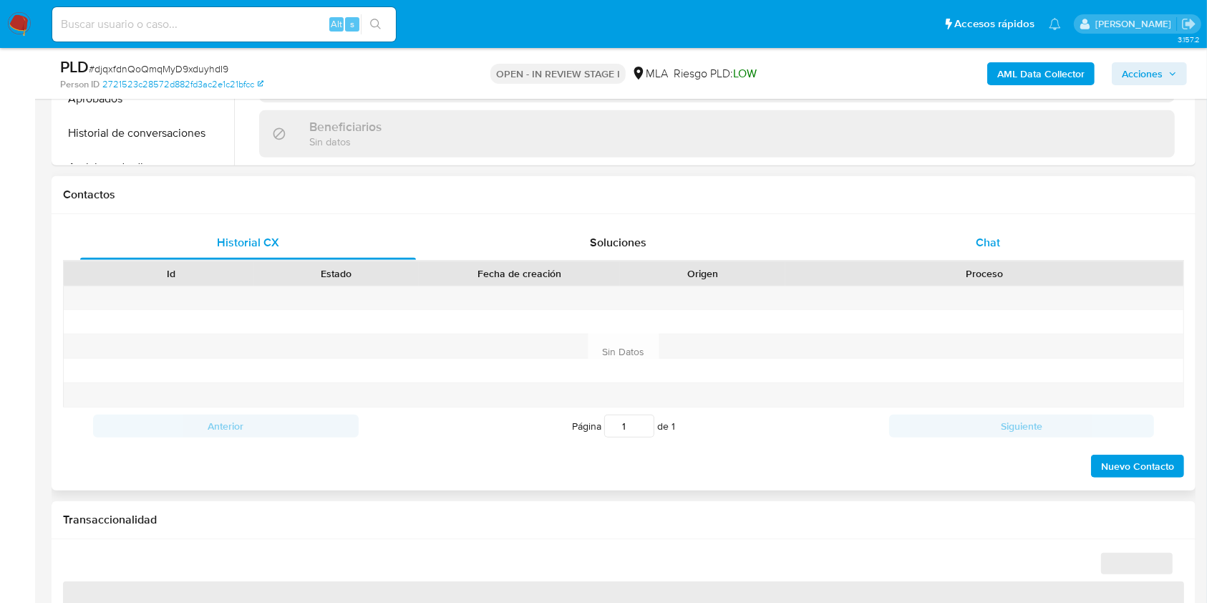
click at [985, 236] on span "Chat" at bounding box center [988, 242] width 24 height 16
select select "10"
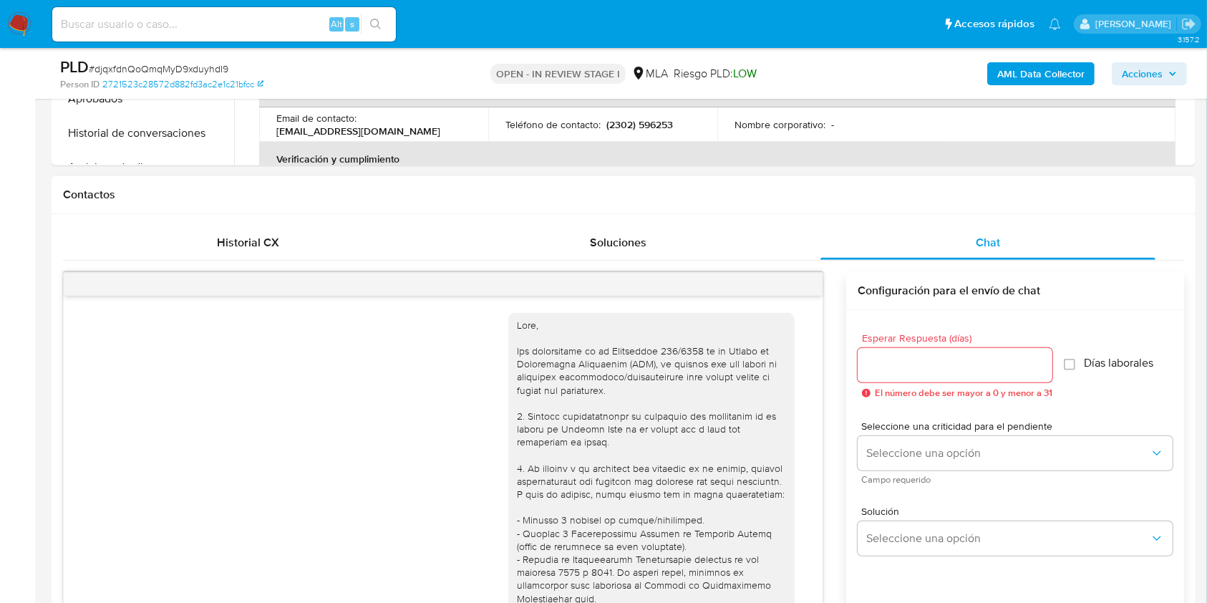
scroll to position [889, 0]
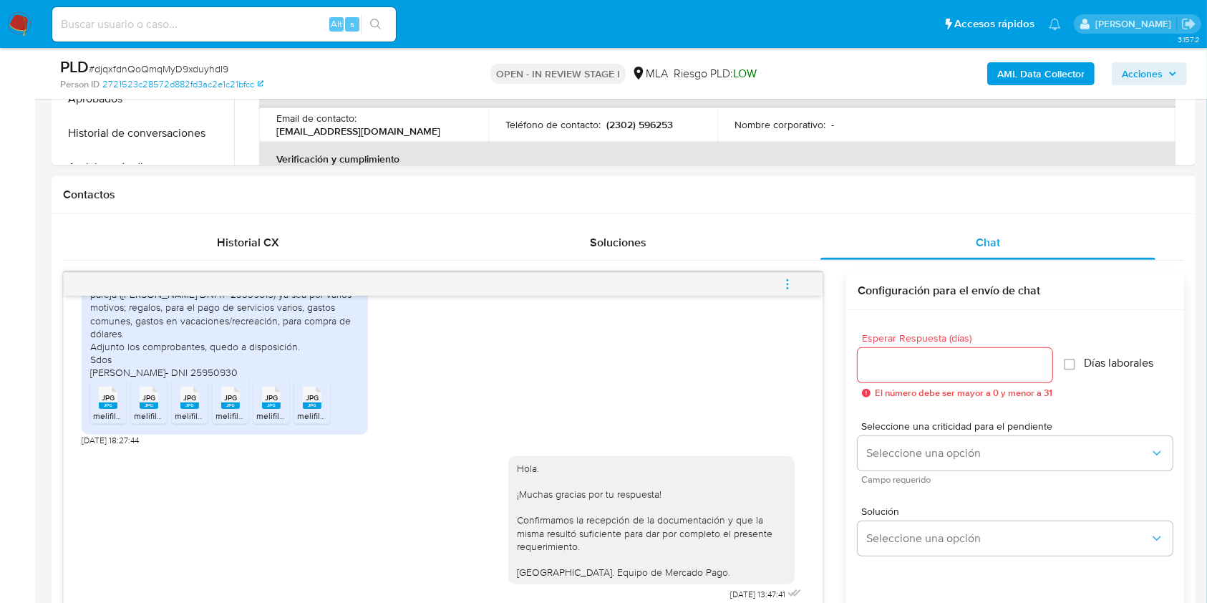
click at [796, 281] on button "menu-action" at bounding box center [787, 284] width 47 height 34
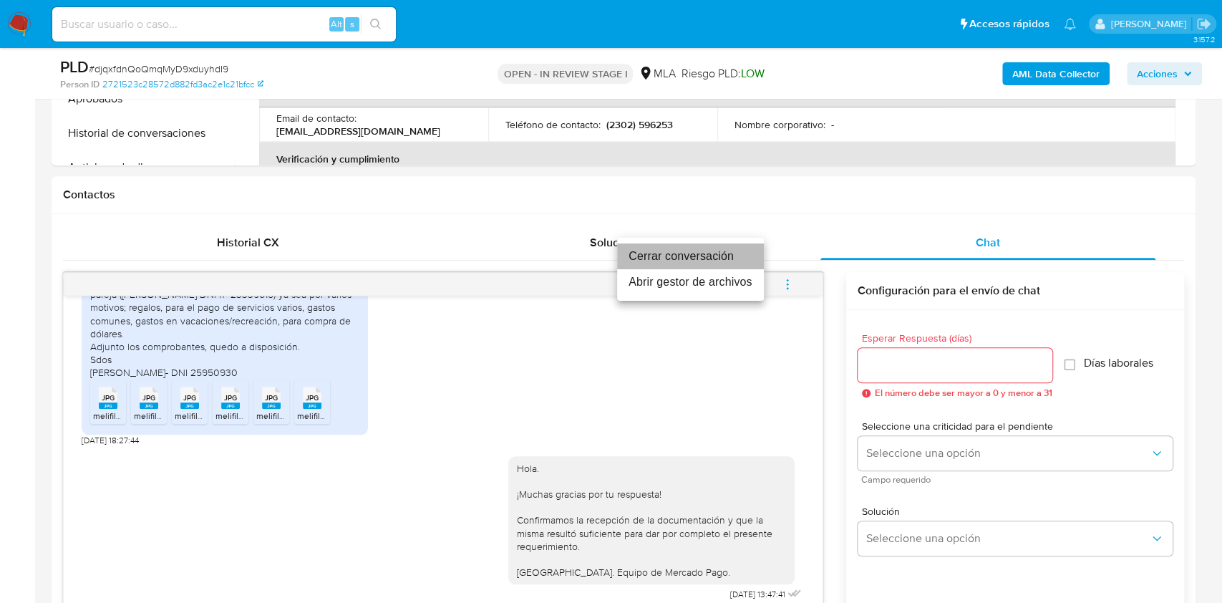
click at [688, 259] on li "Cerrar conversación" at bounding box center [690, 256] width 147 height 26
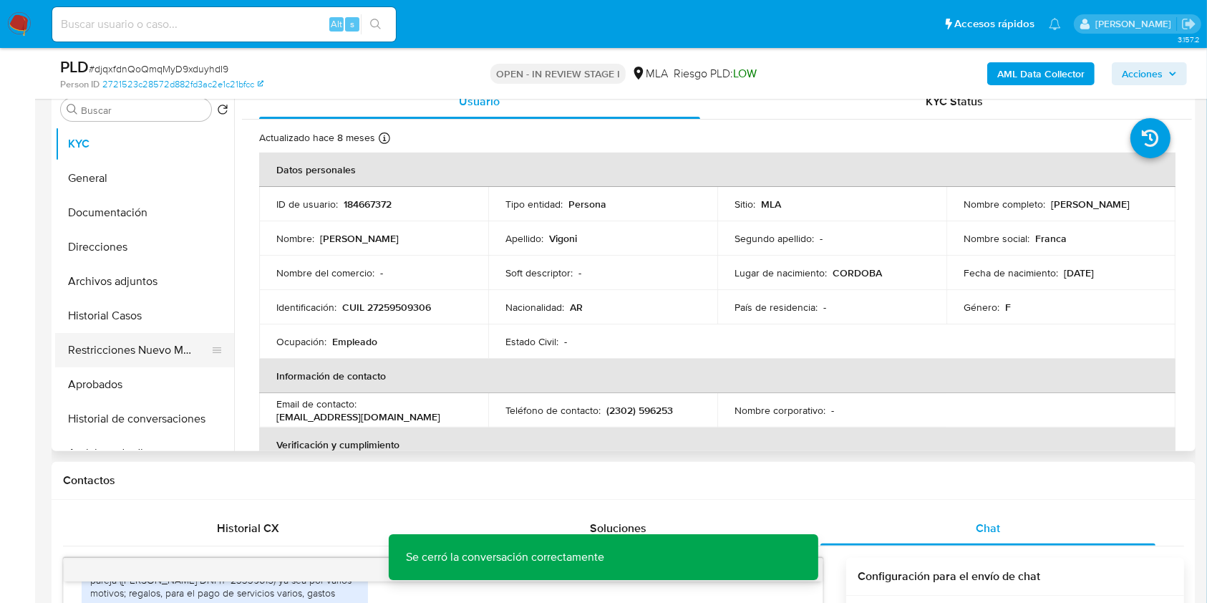
scroll to position [286, 0]
click at [108, 347] on button "Restricciones Nuevo Mundo" at bounding box center [139, 351] width 168 height 34
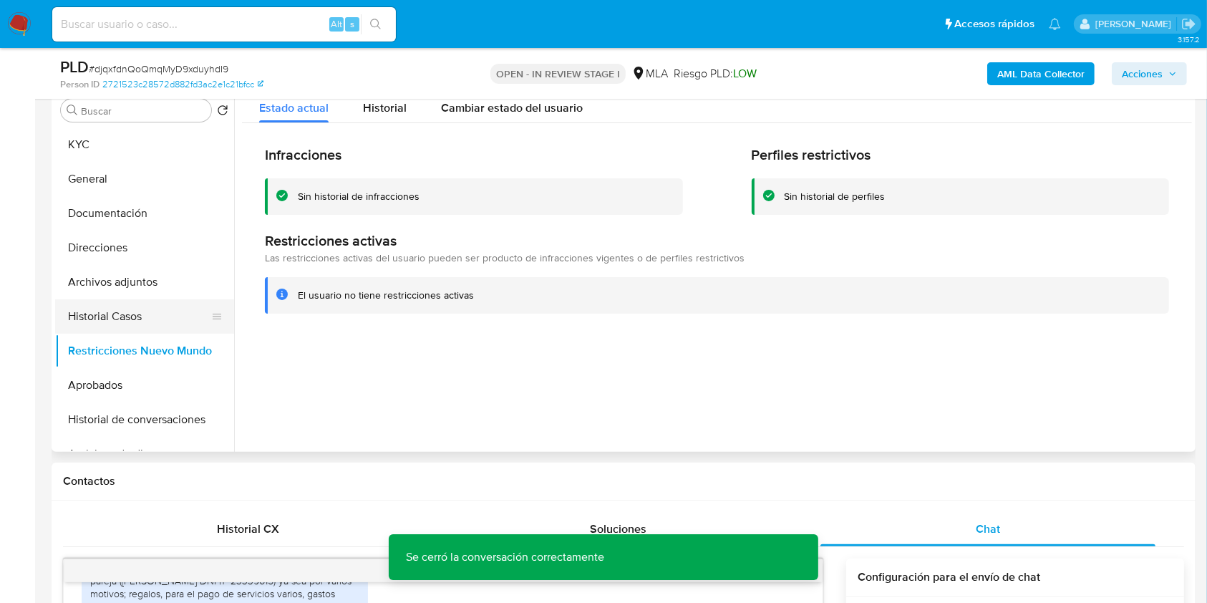
click at [109, 319] on button "Historial Casos" at bounding box center [139, 316] width 168 height 34
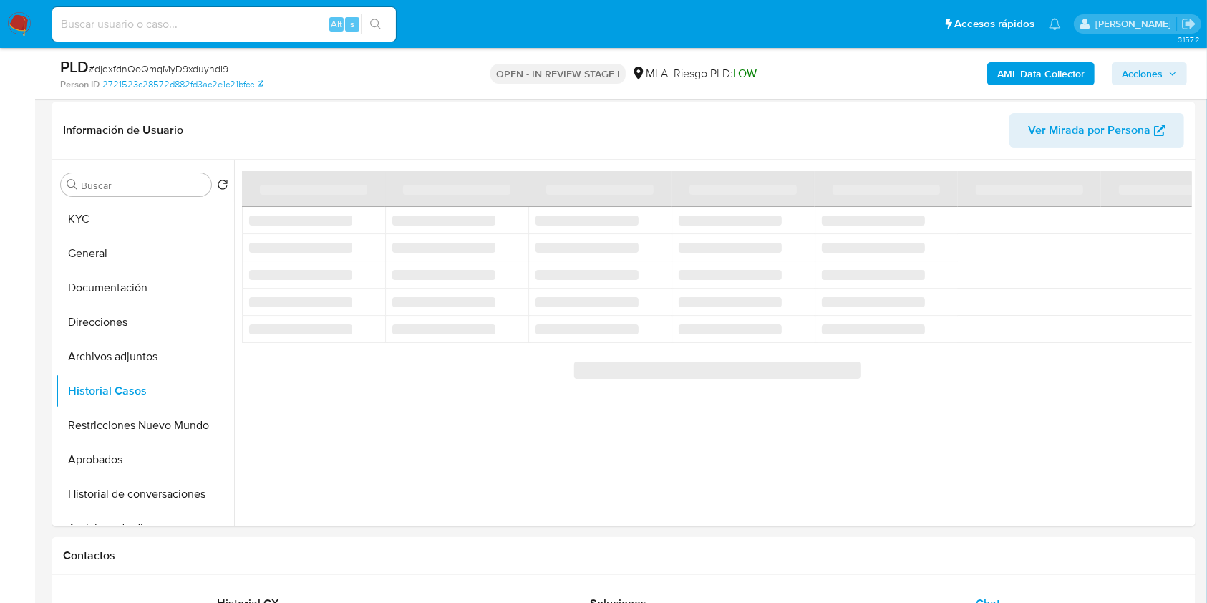
scroll to position [95, 0]
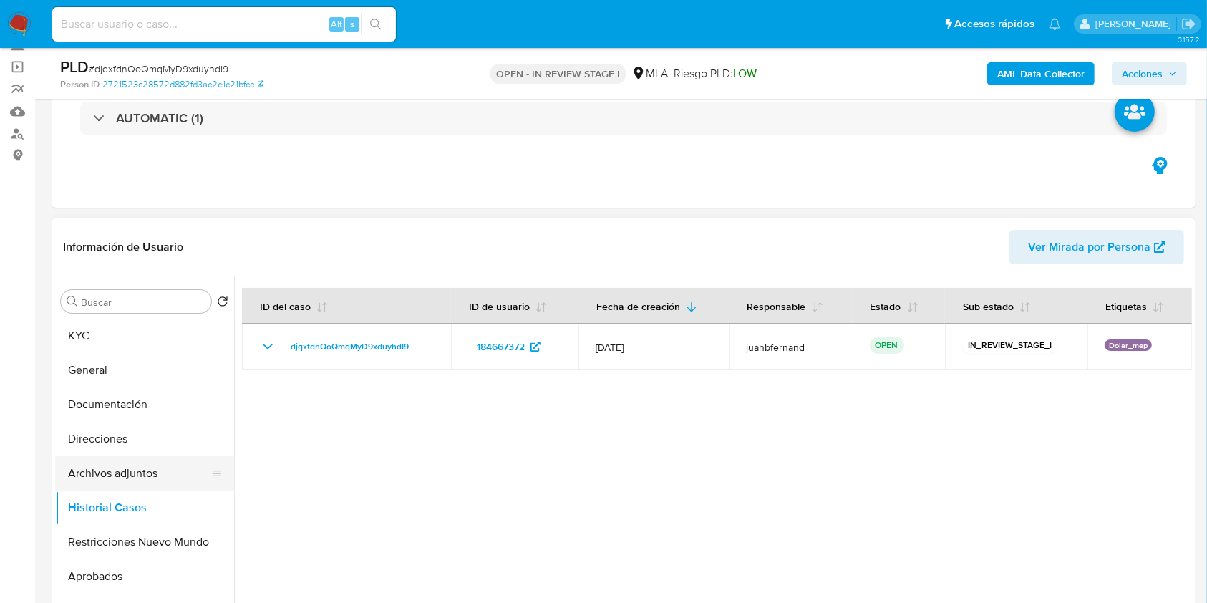
click at [130, 474] on button "Archivos adjuntos" at bounding box center [139, 473] width 168 height 34
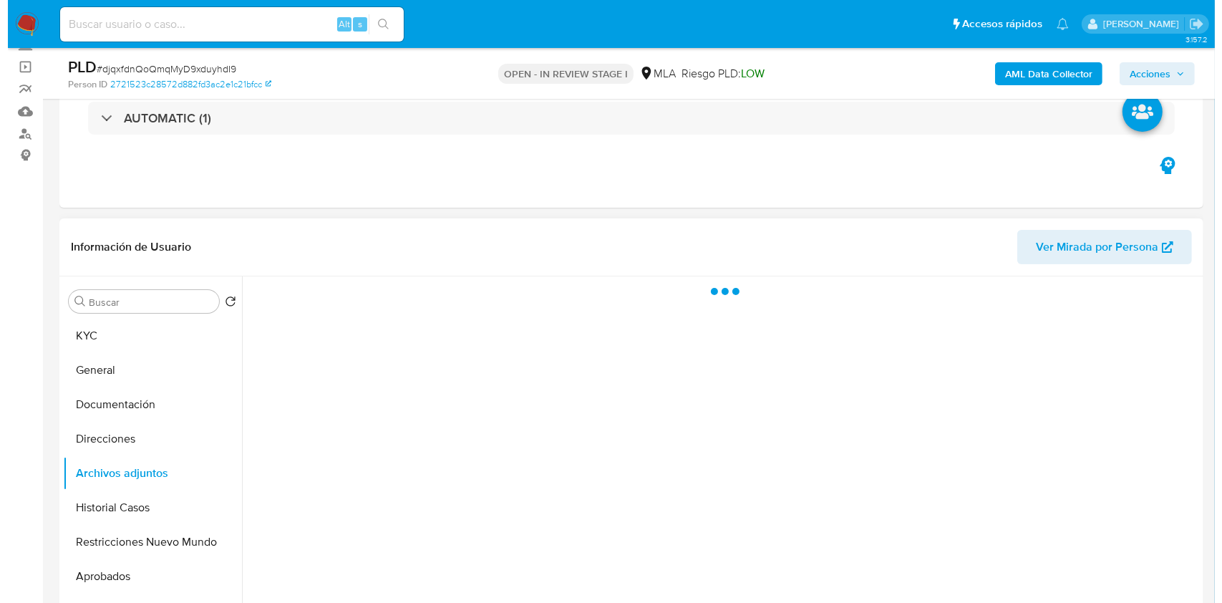
scroll to position [190, 0]
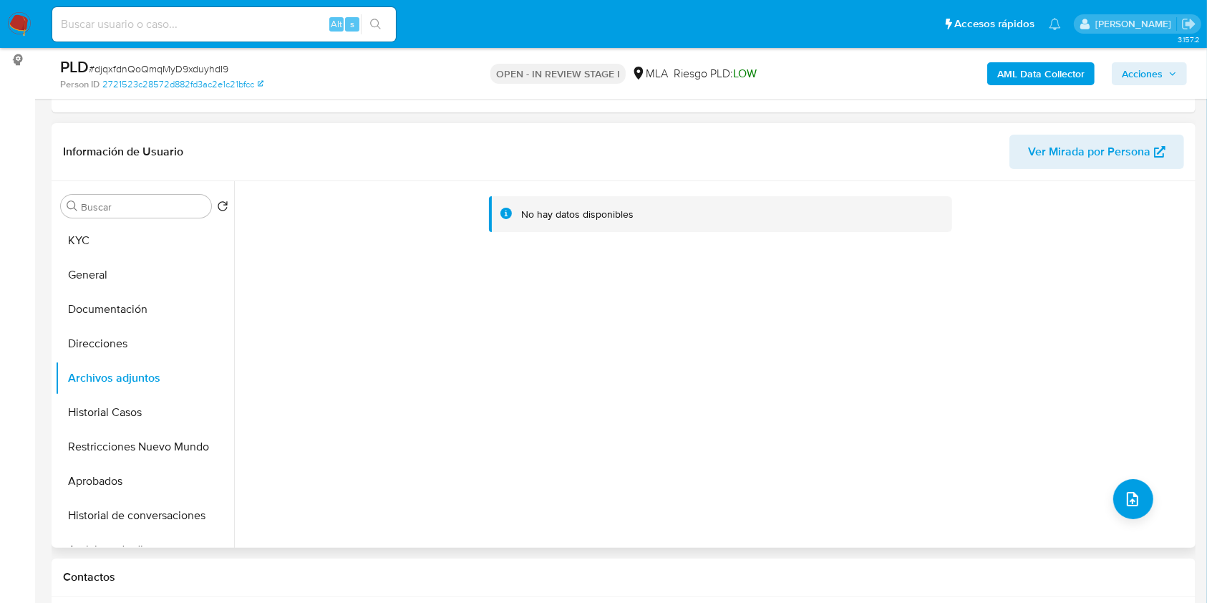
click at [1042, 69] on b "AML Data Collector" at bounding box center [1041, 73] width 87 height 23
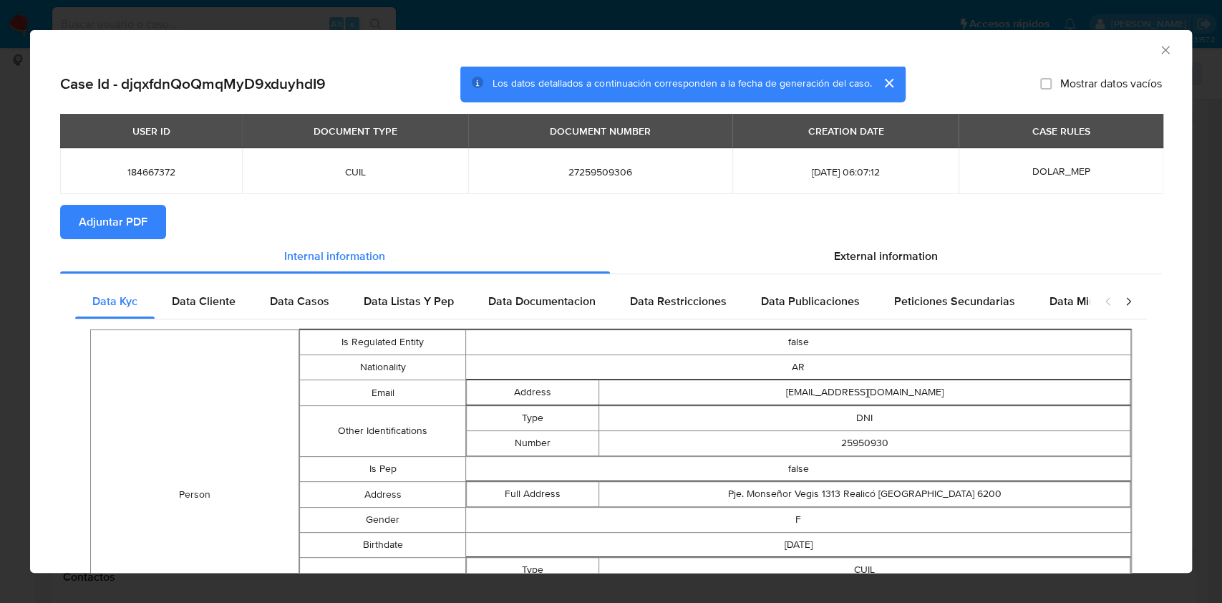
click at [135, 222] on span "Adjuntar PDF" at bounding box center [113, 222] width 69 height 32
drag, startPoint x: 1154, startPoint y: 51, endPoint x: 1076, endPoint y: 159, distance: 133.8
click at [1159, 51] on icon "Cerrar ventana" at bounding box center [1166, 50] width 14 height 14
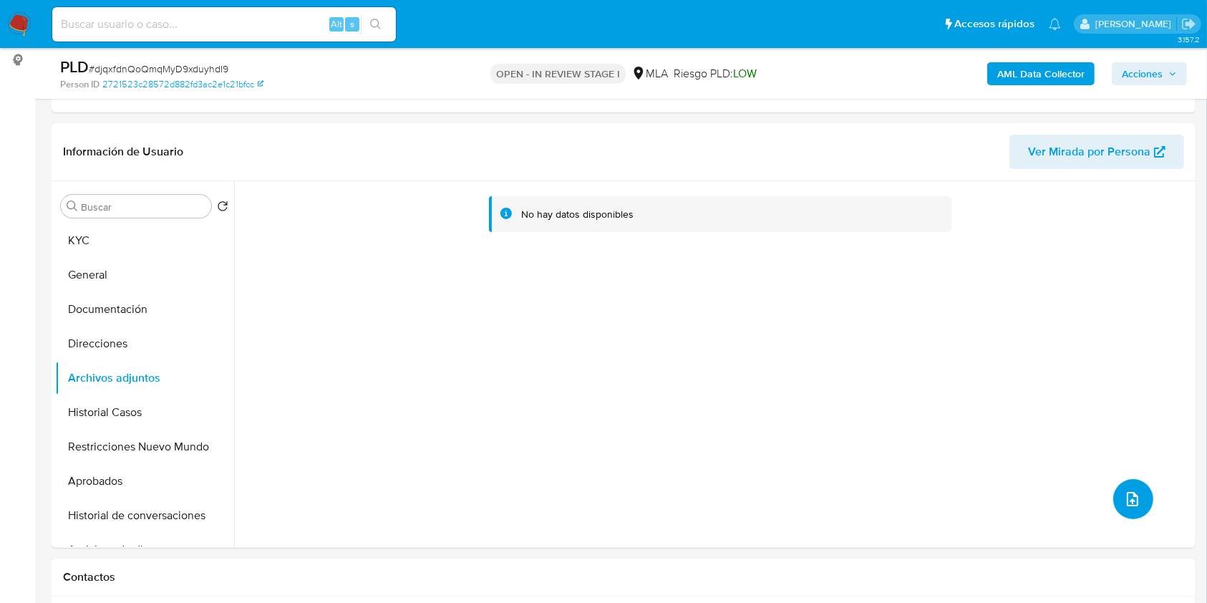
click at [1124, 491] on icon "upload-file" at bounding box center [1132, 499] width 17 height 17
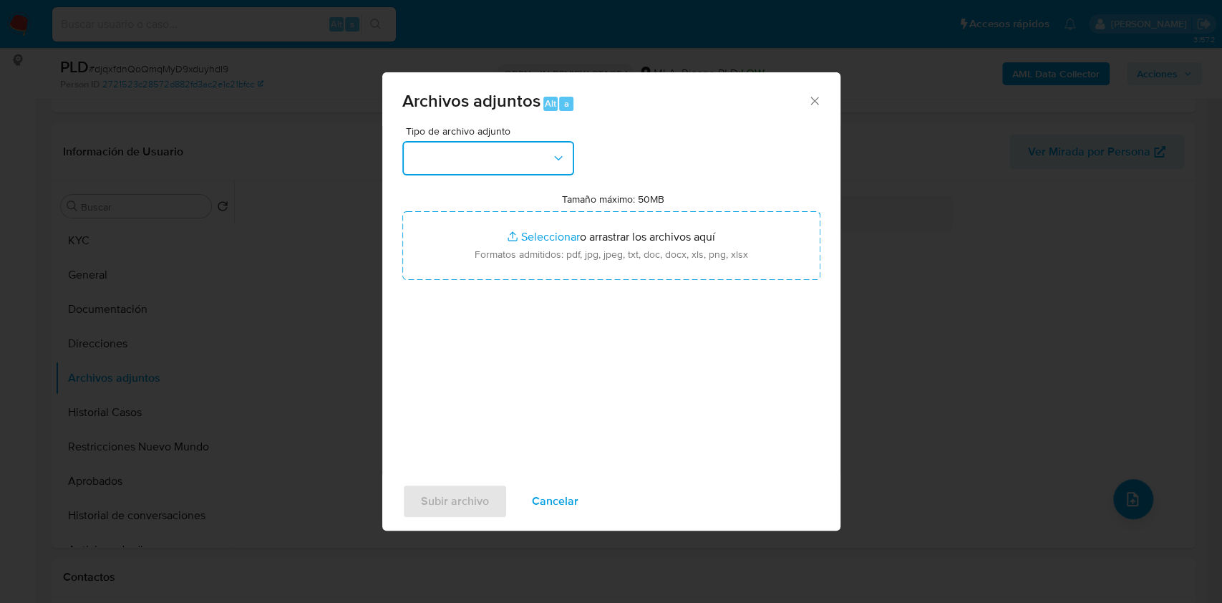
click at [546, 156] on button "button" at bounding box center [488, 158] width 172 height 34
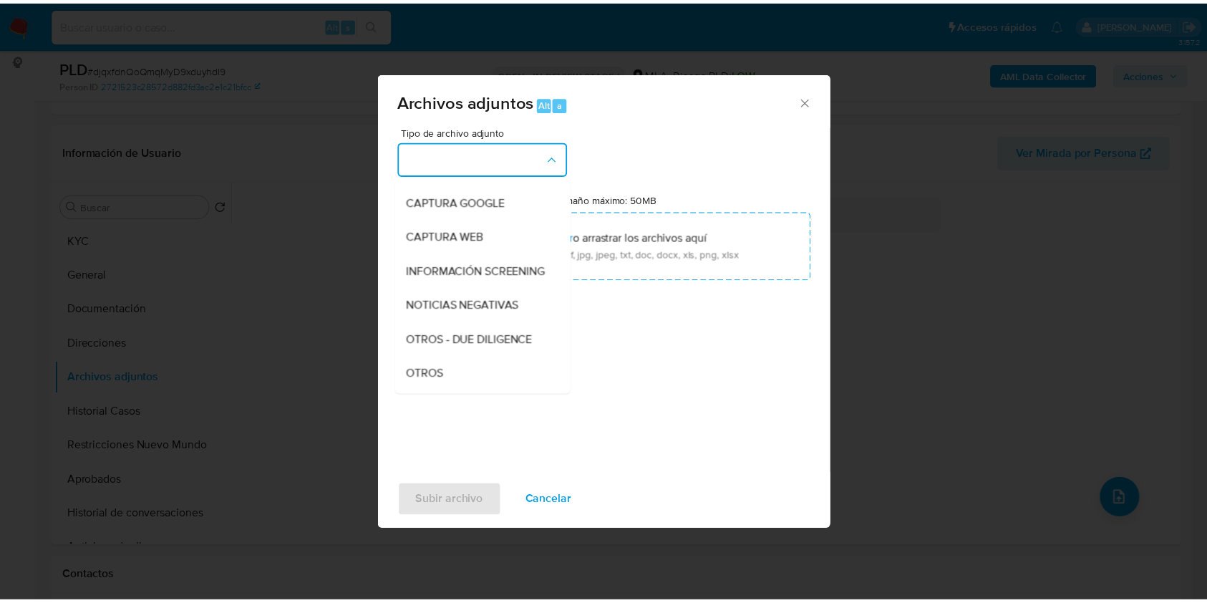
scroll to position [286, 0]
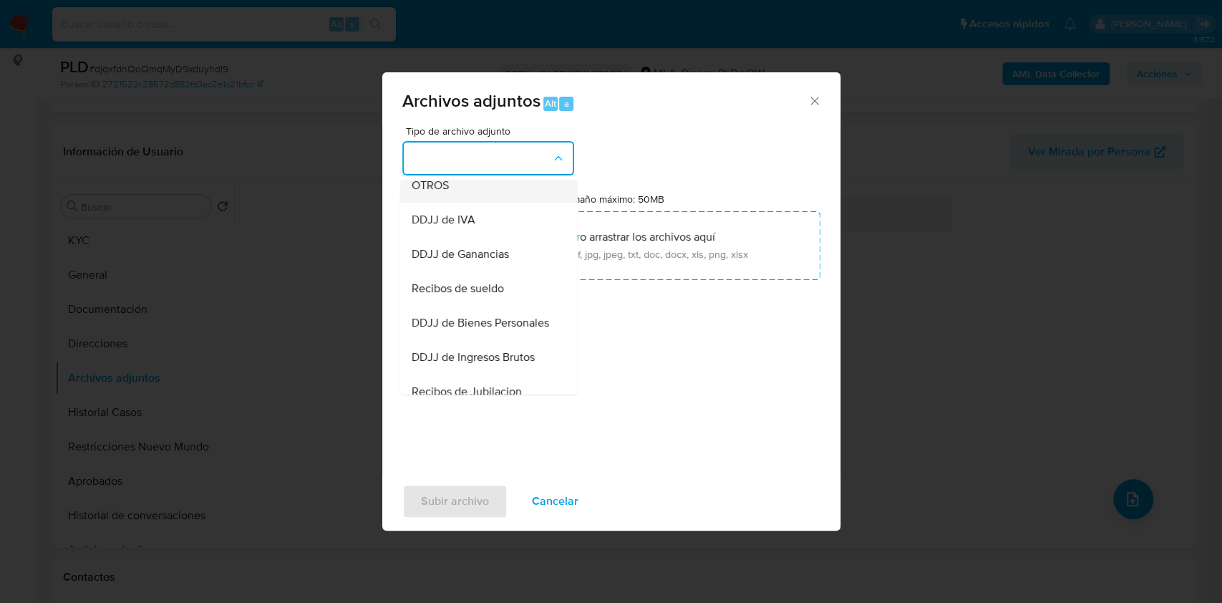
click at [463, 202] on div "OTROS" at bounding box center [484, 185] width 146 height 34
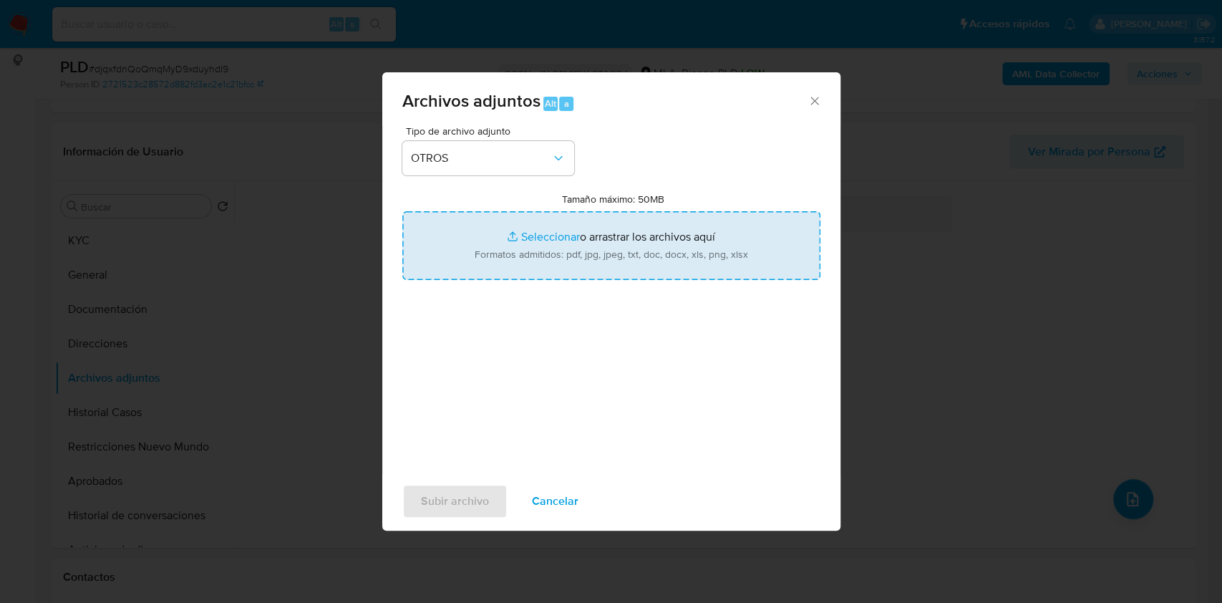
type input "C:\fakepath\Caselog djqxfdnQoQmqMyD9xduyhdI9_2025_07_17_19_47_23.docx"
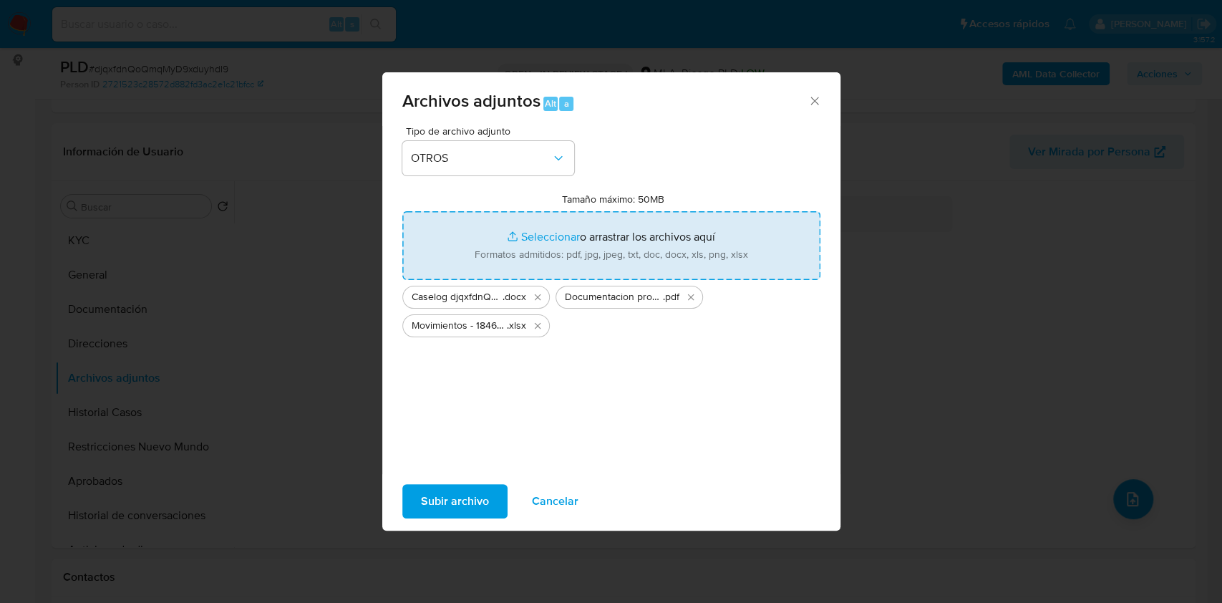
click at [460, 501] on span "Subir archivo" at bounding box center [455, 502] width 68 height 32
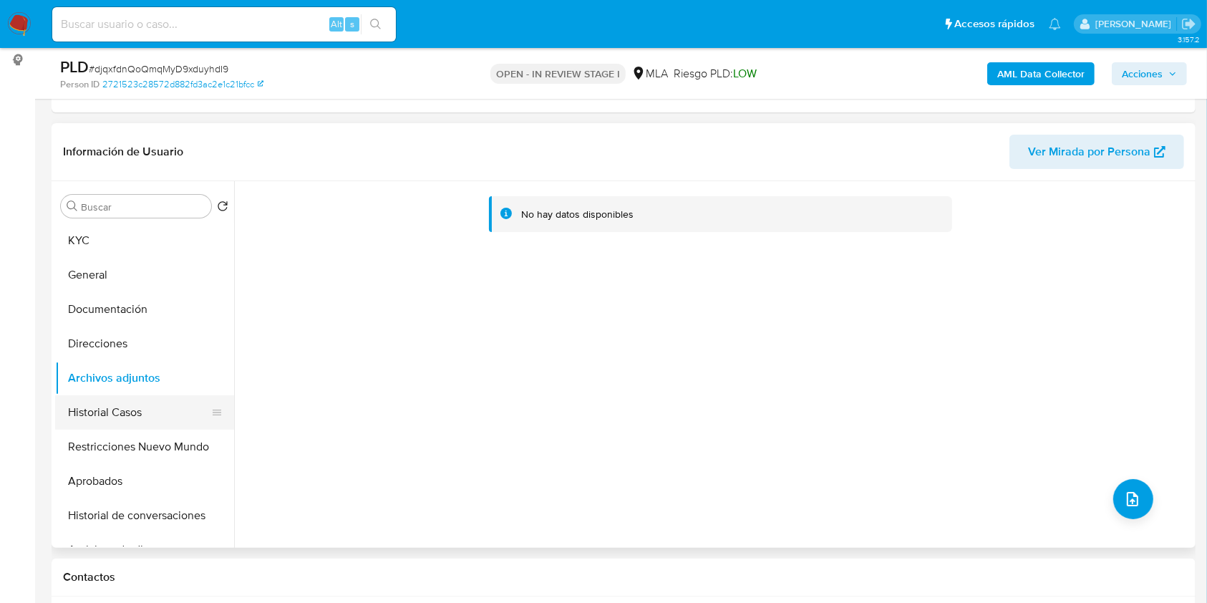
click at [105, 407] on button "Historial Casos" at bounding box center [139, 412] width 168 height 34
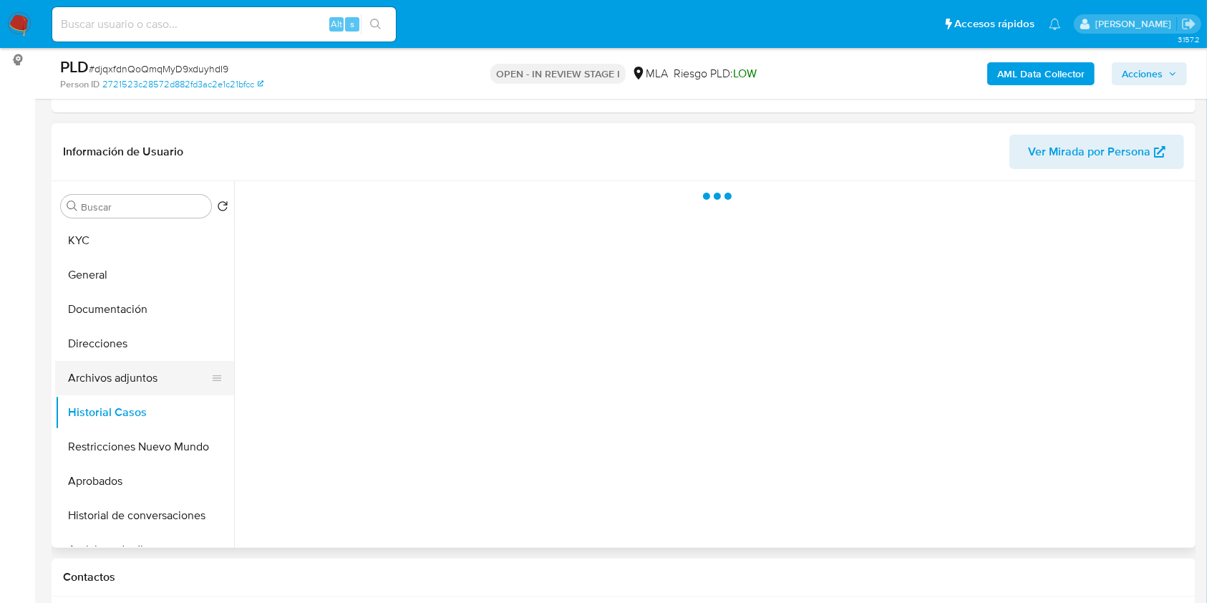
click at [119, 371] on button "Archivos adjuntos" at bounding box center [139, 378] width 168 height 34
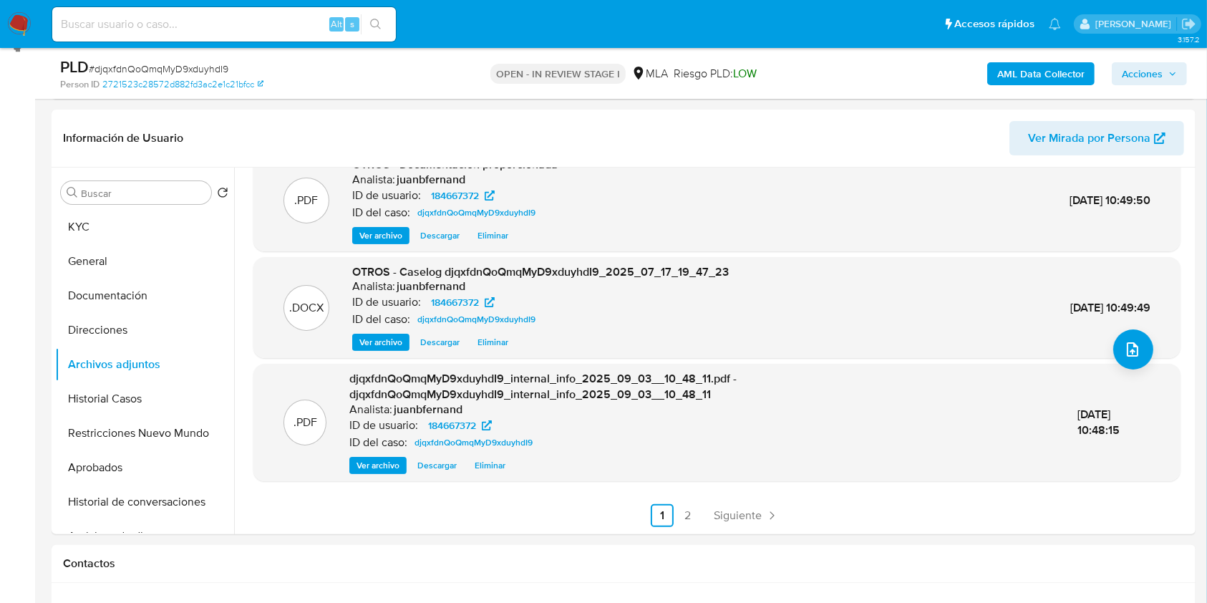
scroll to position [668, 0]
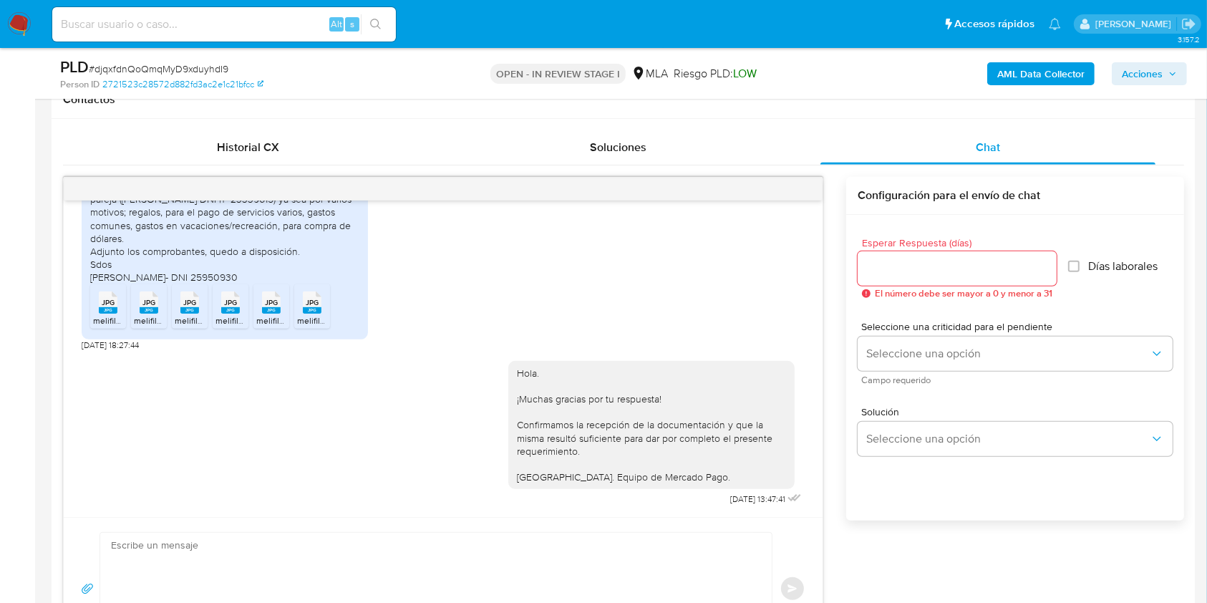
click at [1157, 89] on div "AML Data Collector Acciones" at bounding box center [1002, 74] width 372 height 34
click at [1157, 79] on span "Acciones" at bounding box center [1142, 73] width 41 height 23
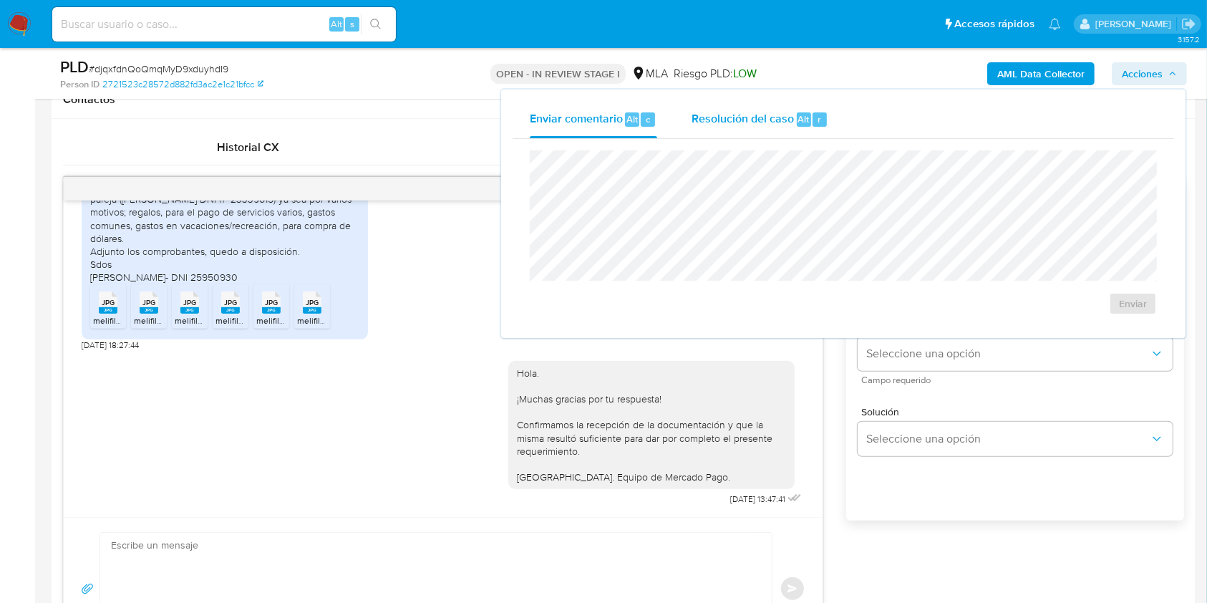
click at [799, 120] on span "Alt" at bounding box center [804, 119] width 11 height 14
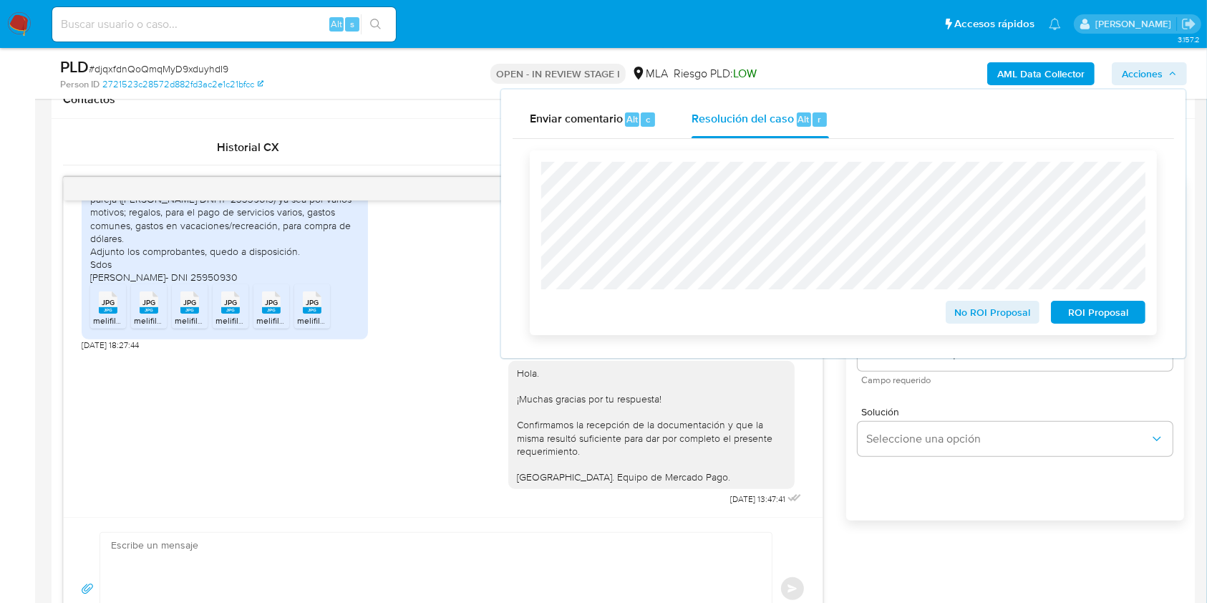
click at [1022, 315] on span "No ROI Proposal" at bounding box center [993, 312] width 74 height 20
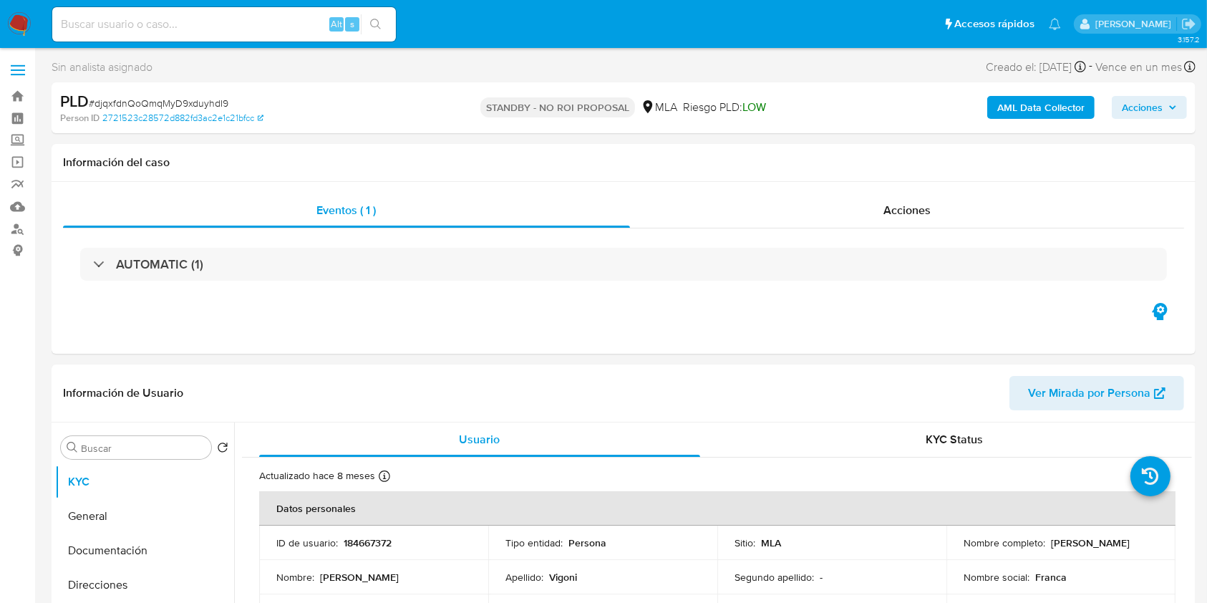
select select "10"
click at [291, 20] on input at bounding box center [224, 24] width 344 height 19
paste input "F7qUgsYd9TW4cCUiaoYYYUgO"
type input "F7qUgsYd9TW4cCUiaoYYYUgO"
click at [378, 26] on icon "search-icon" at bounding box center [375, 24] width 11 height 11
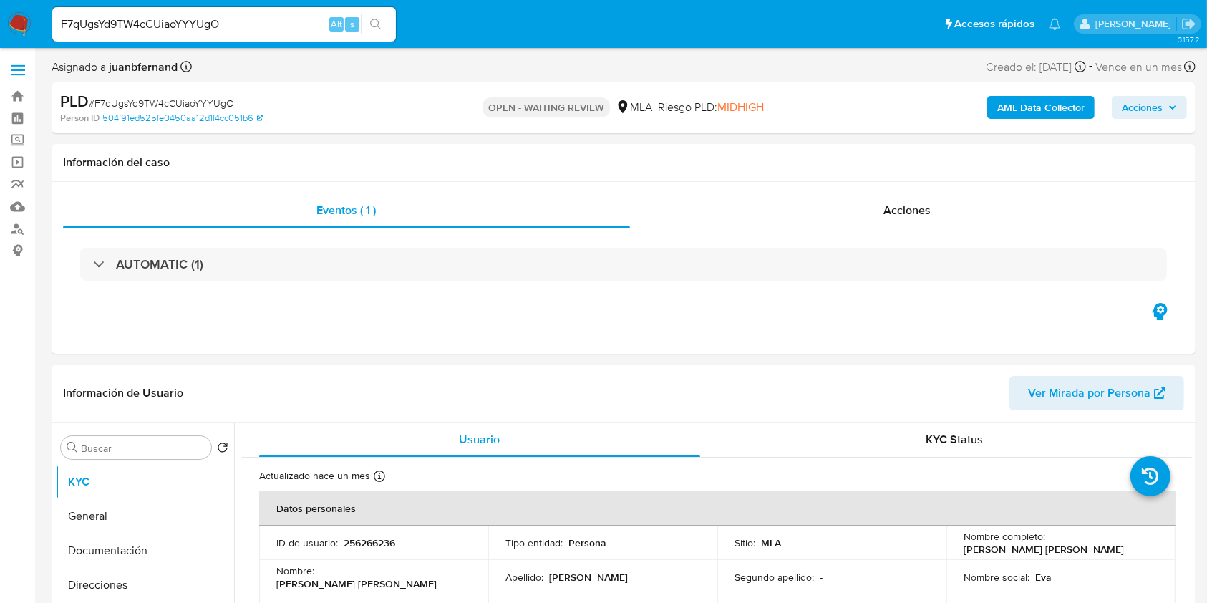
select select "10"
click at [240, 26] on input "F7qUgsYd9TW4cCUiaoYYYUgO" at bounding box center [224, 24] width 344 height 19
paste input "9WNnbd0NxjPGmUU50iFZrRSt"
type input "9WNnbd0NxjPGmUU50iFZrRSt"
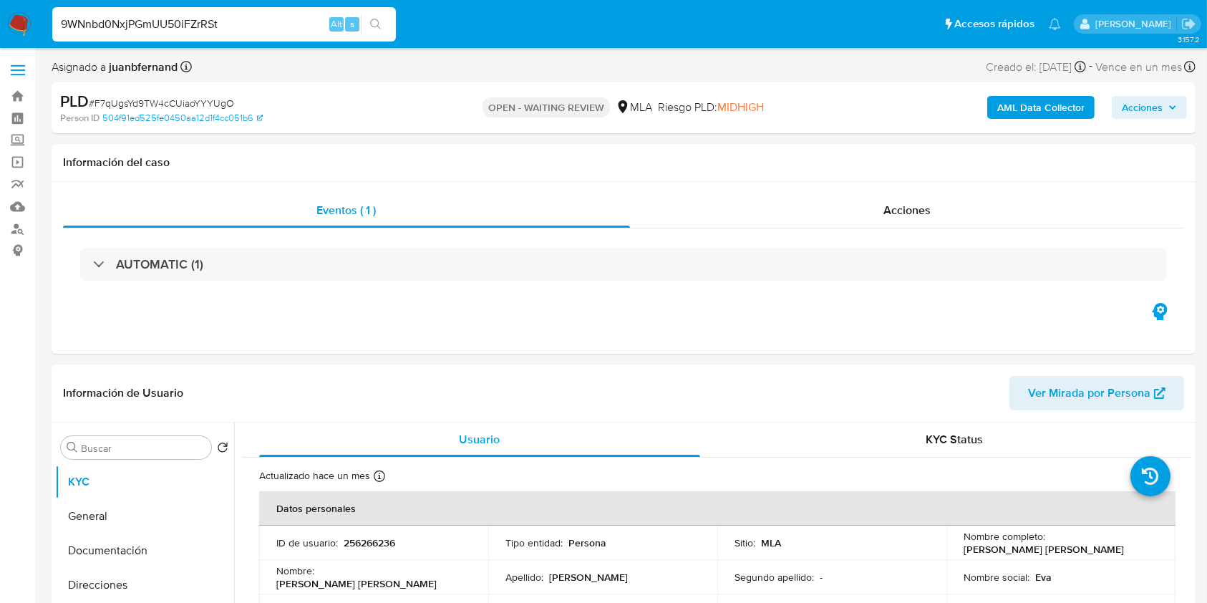
click at [384, 21] on button "search-icon" at bounding box center [375, 24] width 29 height 20
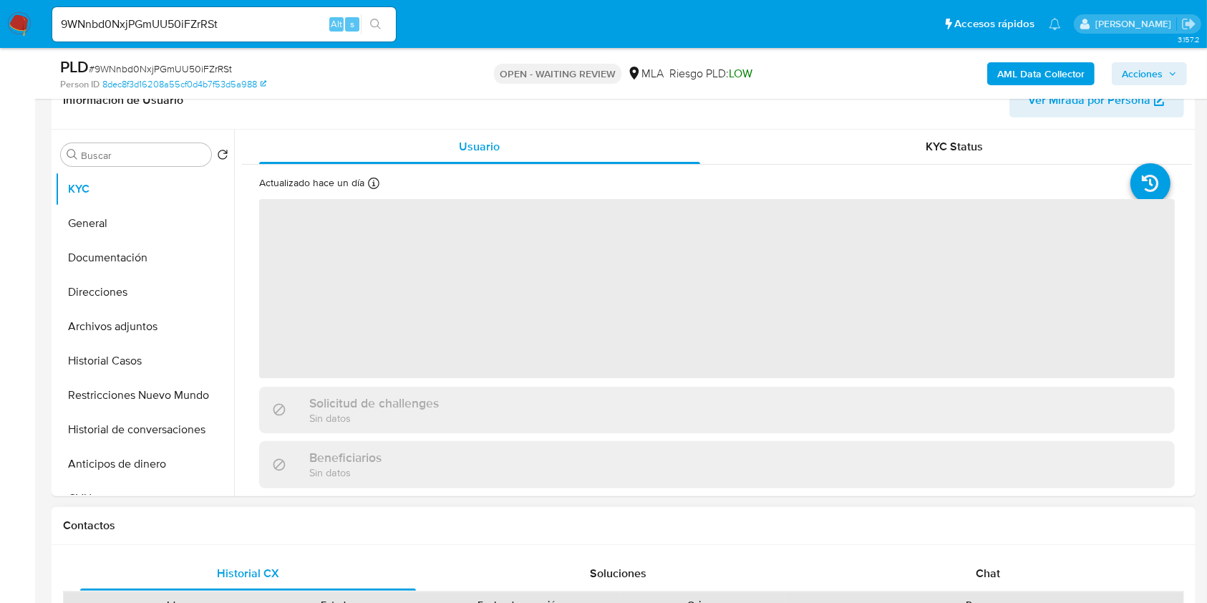
scroll to position [477, 0]
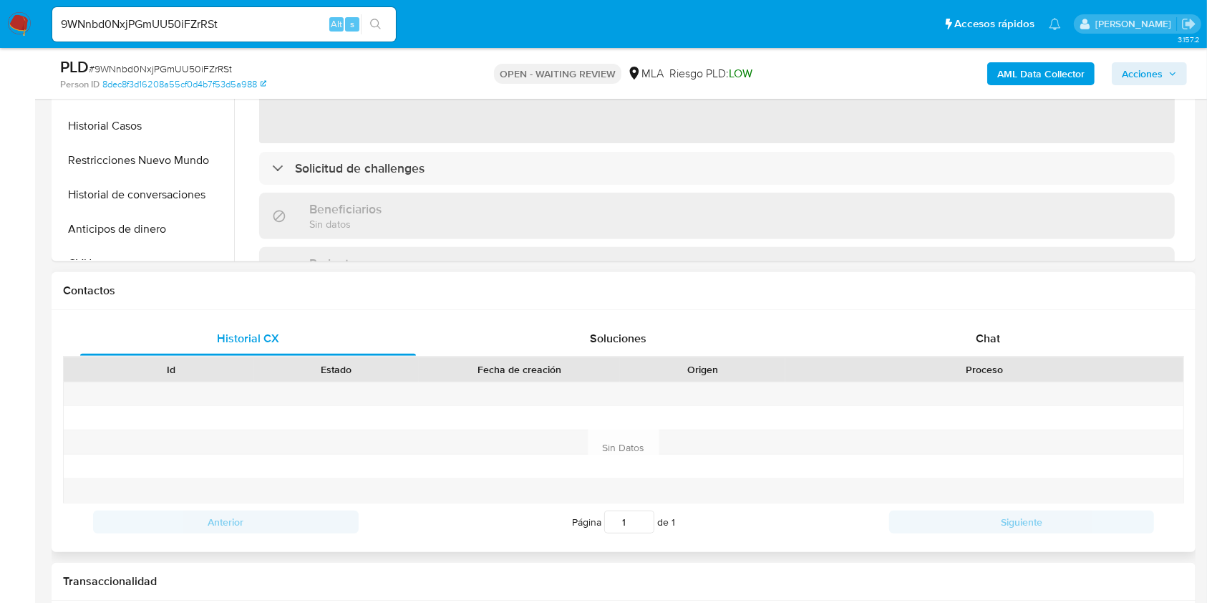
click at [1057, 358] on div "Proceso" at bounding box center [985, 369] width 398 height 24
click at [1029, 341] on div "Chat" at bounding box center [989, 339] width 336 height 34
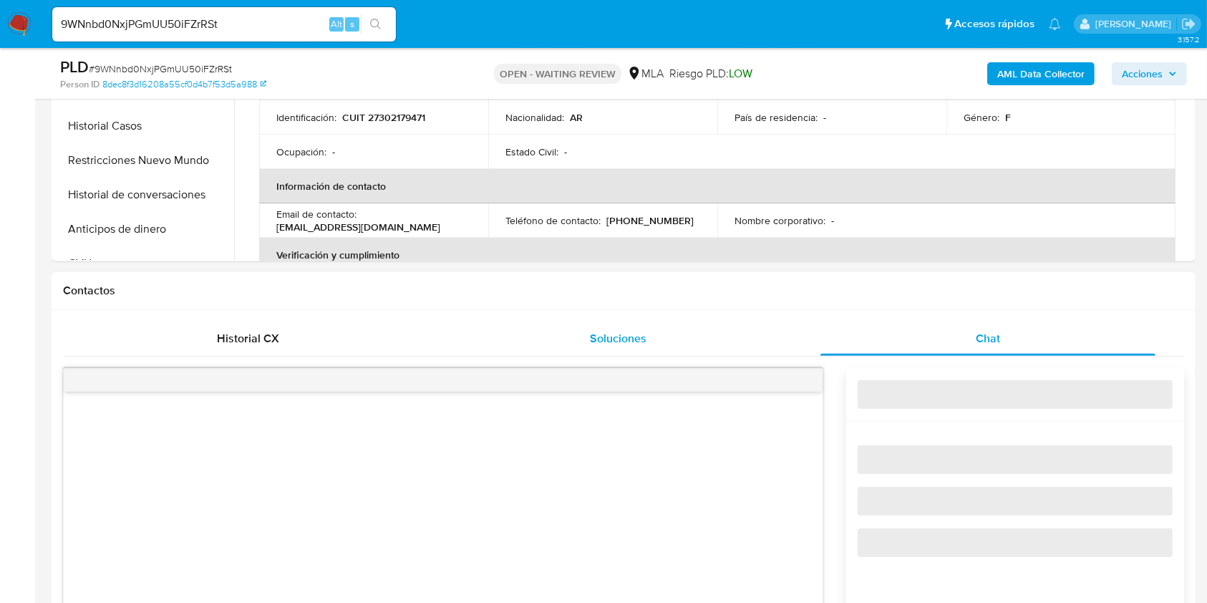
select select "10"
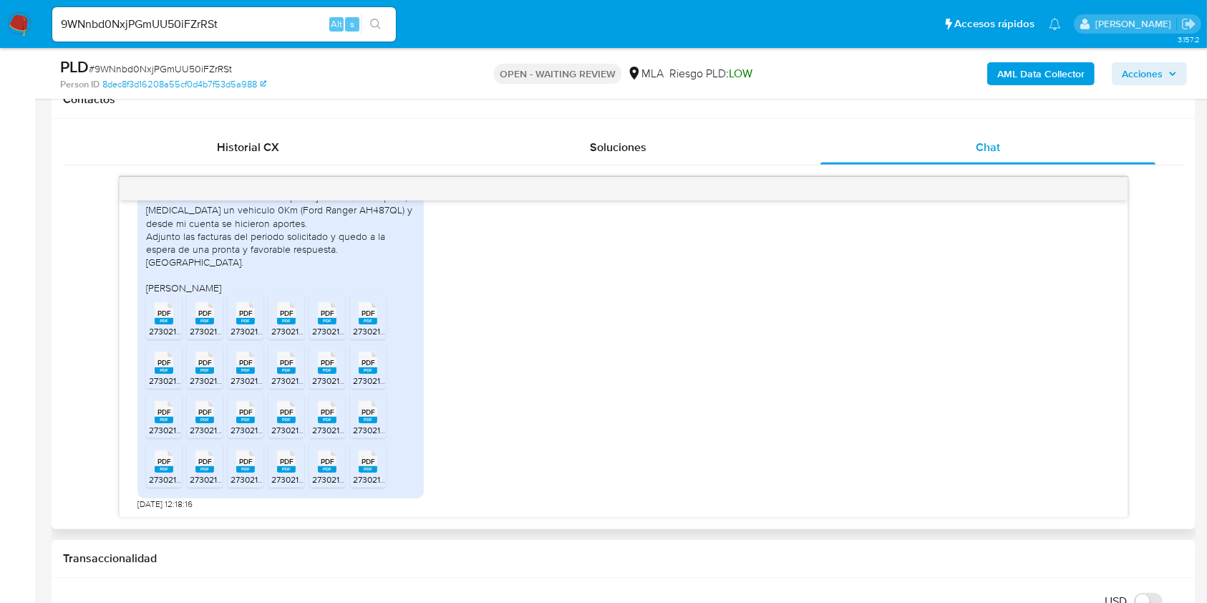
scroll to position [2069, 0]
click at [156, 312] on icon at bounding box center [164, 313] width 19 height 22
click at [204, 322] on rect at bounding box center [205, 321] width 19 height 6
drag, startPoint x: 243, startPoint y: 322, endPoint x: 267, endPoint y: 339, distance: 28.8
click at [246, 323] on rect at bounding box center [245, 321] width 19 height 6
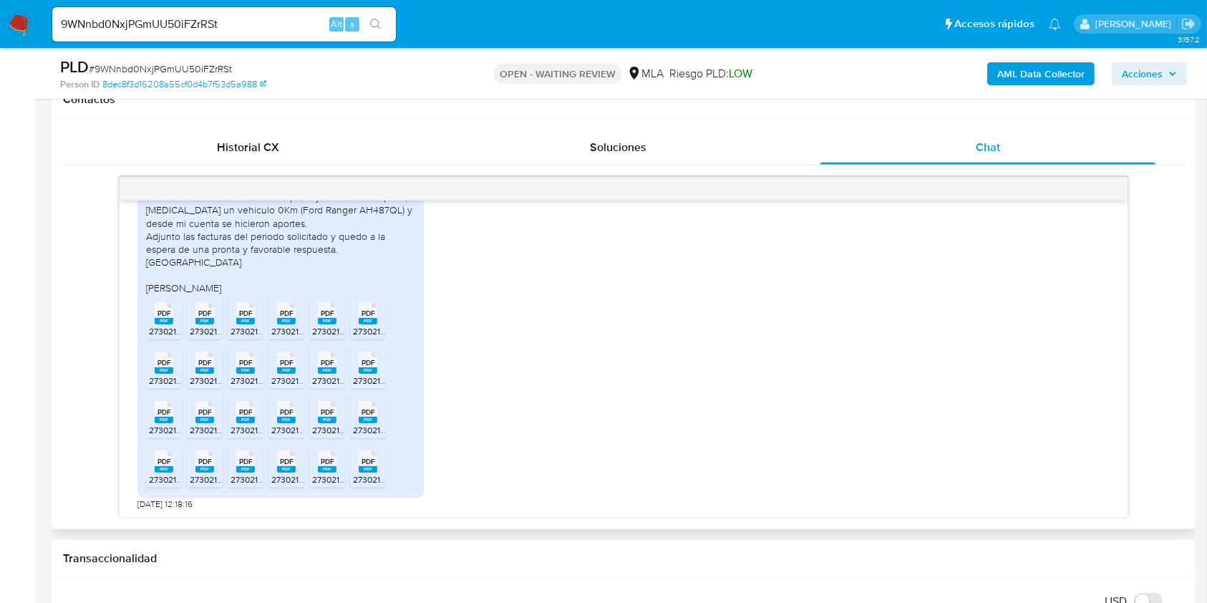
drag, startPoint x: 286, startPoint y: 320, endPoint x: 307, endPoint y: 334, distance: 25.4
click at [287, 322] on rect at bounding box center [286, 321] width 19 height 6
drag, startPoint x: 330, startPoint y: 319, endPoint x: 358, endPoint y: 341, distance: 35.2
click at [333, 324] on li "PDF PDF 27302179471_011_00002_00000116.pdf" at bounding box center [327, 317] width 36 height 44
click at [372, 319] on rect at bounding box center [368, 321] width 19 height 6
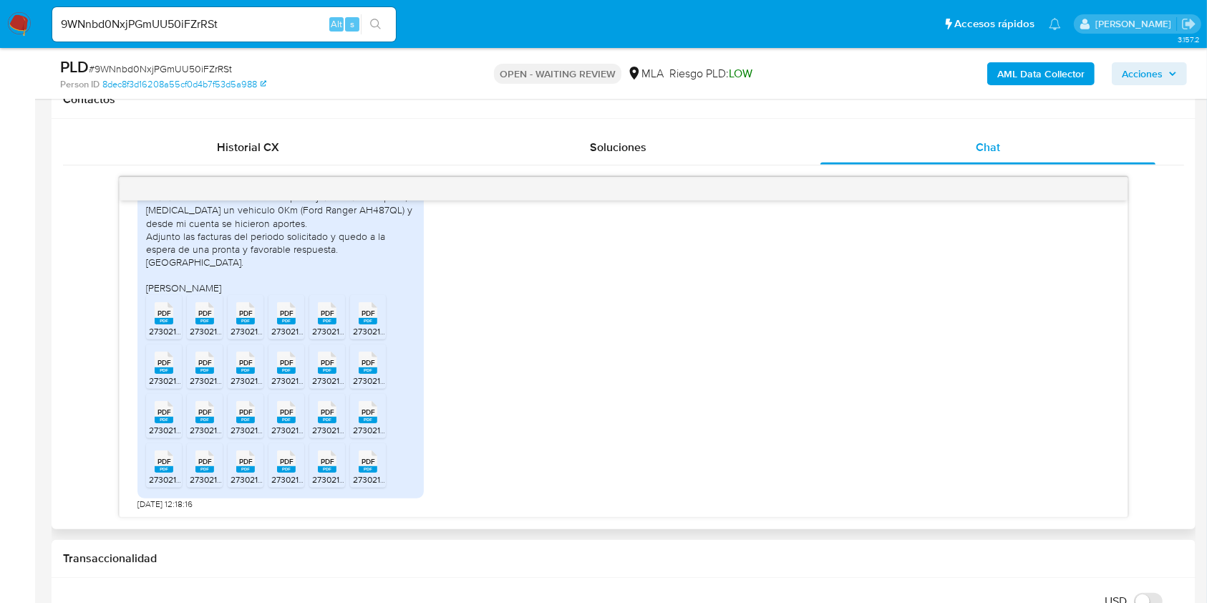
click at [169, 361] on span "PDF" at bounding box center [165, 362] width 14 height 9
click at [209, 364] on span "PDF" at bounding box center [205, 362] width 14 height 9
drag, startPoint x: 256, startPoint y: 367, endPoint x: 292, endPoint y: 398, distance: 48.2
click at [263, 375] on li "PDF PDF 27302179471_011_00002_00000101.pdf" at bounding box center [246, 366] width 36 height 44
drag, startPoint x: 287, startPoint y: 370, endPoint x: 339, endPoint y: 405, distance: 62.4
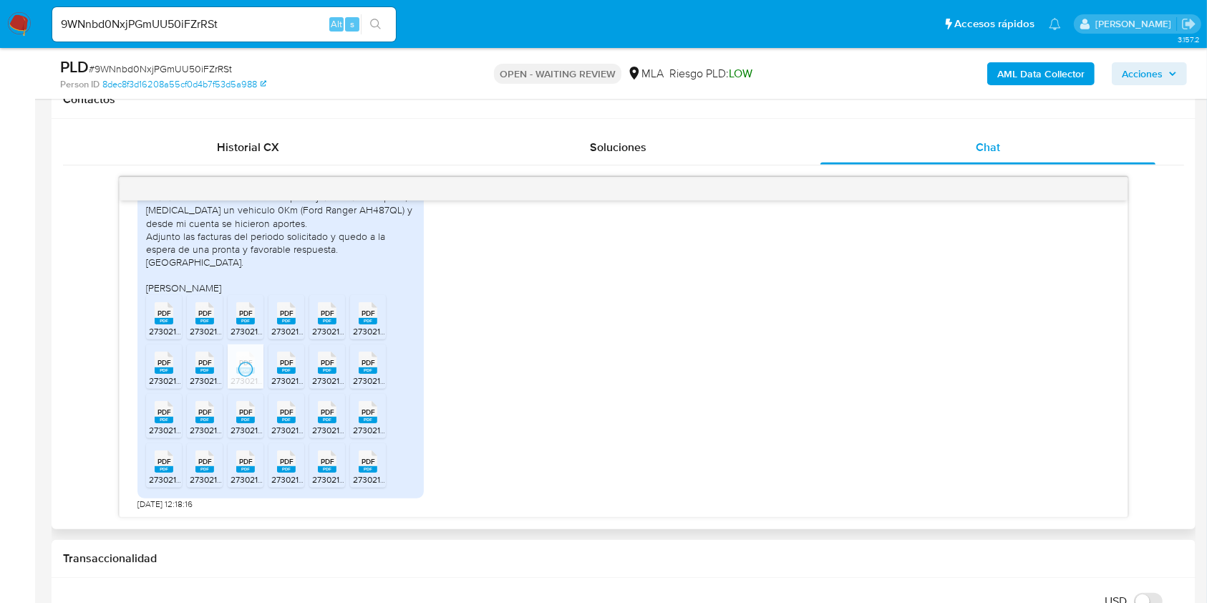
click at [292, 377] on li "PDF PDF 27302179471_011_00002_00000093.pdf" at bounding box center [287, 366] width 36 height 44
drag, startPoint x: 337, startPoint y: 373, endPoint x: 368, endPoint y: 386, distance: 33.4
click at [341, 384] on li "PDF PDF 27302179471_011_00002_00000108.pdf" at bounding box center [327, 366] width 36 height 44
drag, startPoint x: 373, startPoint y: 370, endPoint x: 361, endPoint y: 392, distance: 25.9
click at [373, 373] on icon "PDF" at bounding box center [368, 362] width 19 height 25
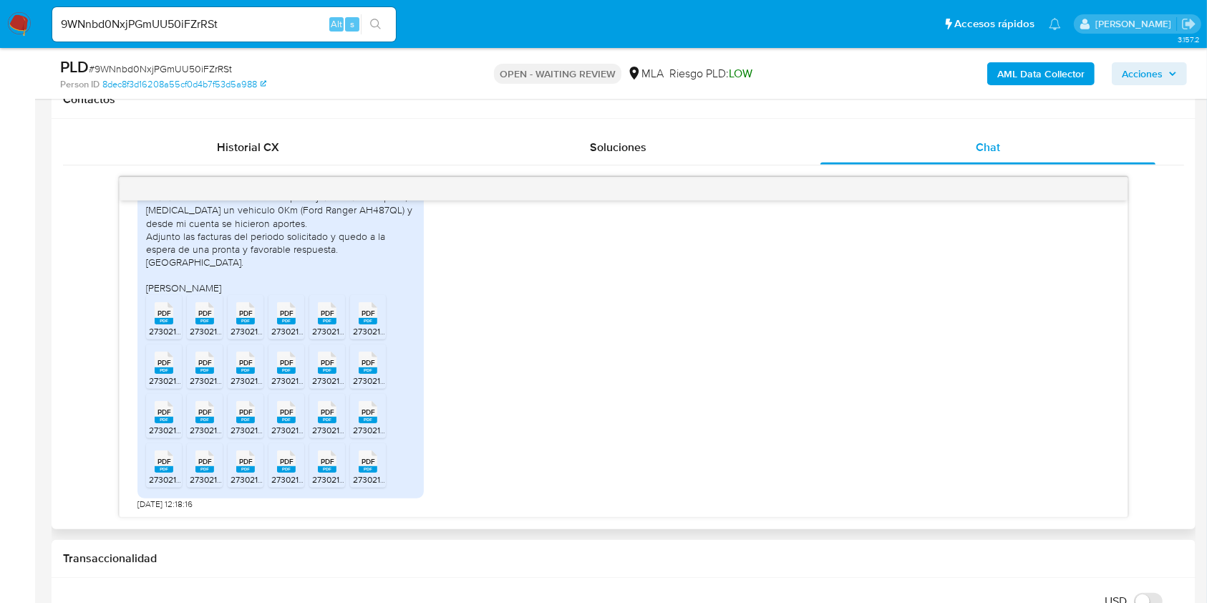
drag, startPoint x: 178, startPoint y: 410, endPoint x: 189, endPoint y: 435, distance: 28.2
click at [178, 410] on div "PDF PDF" at bounding box center [164, 411] width 30 height 28
drag, startPoint x: 205, startPoint y: 408, endPoint x: 248, endPoint y: 443, distance: 55.5
click at [221, 421] on li "PDF PDF 27302179471_011_00002_00000107.pdf" at bounding box center [205, 416] width 36 height 44
drag, startPoint x: 248, startPoint y: 417, endPoint x: 289, endPoint y: 442, distance: 47.9
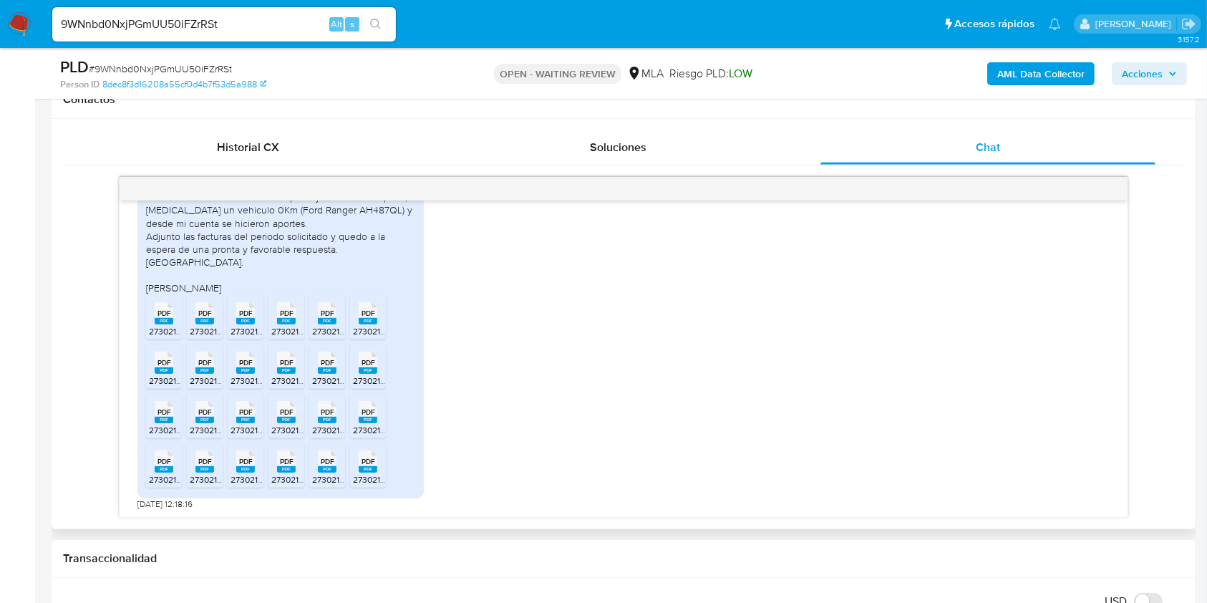
click at [247, 418] on rect at bounding box center [245, 420] width 19 height 6
drag, startPoint x: 292, startPoint y: 418, endPoint x: 307, endPoint y: 443, distance: 29.2
click at [292, 421] on rect at bounding box center [286, 420] width 19 height 6
click at [317, 424] on span "27302179471_011_00002_00000100.pdf" at bounding box center [388, 430] width 152 height 12
click at [360, 423] on li "PDF PDF 27302179471_011_00002_00000094.pdf" at bounding box center [368, 416] width 36 height 44
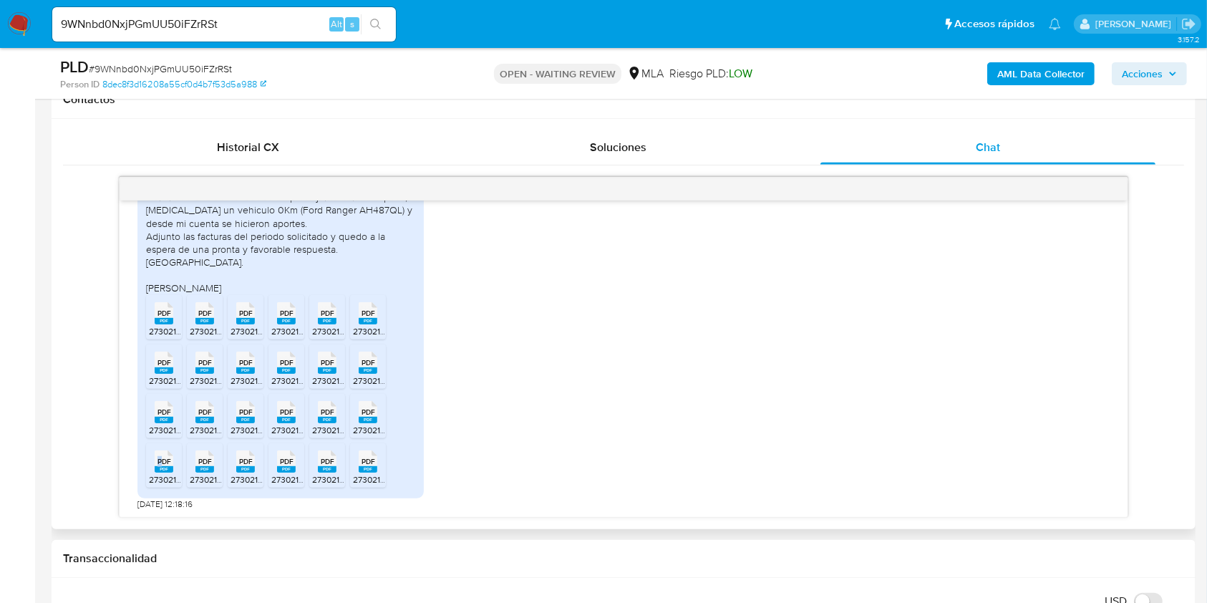
drag, startPoint x: 165, startPoint y: 463, endPoint x: 185, endPoint y: 480, distance: 27.0
click at [175, 473] on li "PDF PDF 27302179471_011_00002_00000097.pdf" at bounding box center [164, 465] width 36 height 44
click at [203, 466] on rect at bounding box center [205, 469] width 19 height 6
click at [250, 462] on span "PDF" at bounding box center [246, 461] width 14 height 9
click at [286, 473] on icon "PDF" at bounding box center [286, 461] width 19 height 25
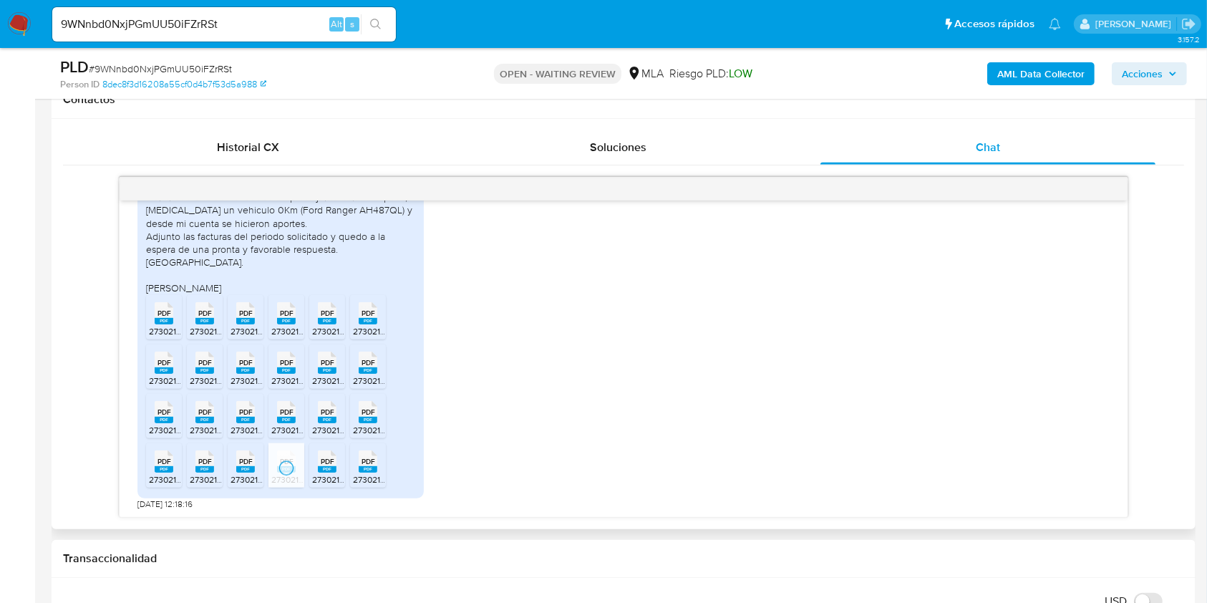
click at [322, 473] on li "PDF PDF 27302179471_011_00002_00000113.pdf" at bounding box center [327, 465] width 36 height 44
click at [362, 469] on rect at bounding box center [368, 469] width 19 height 6
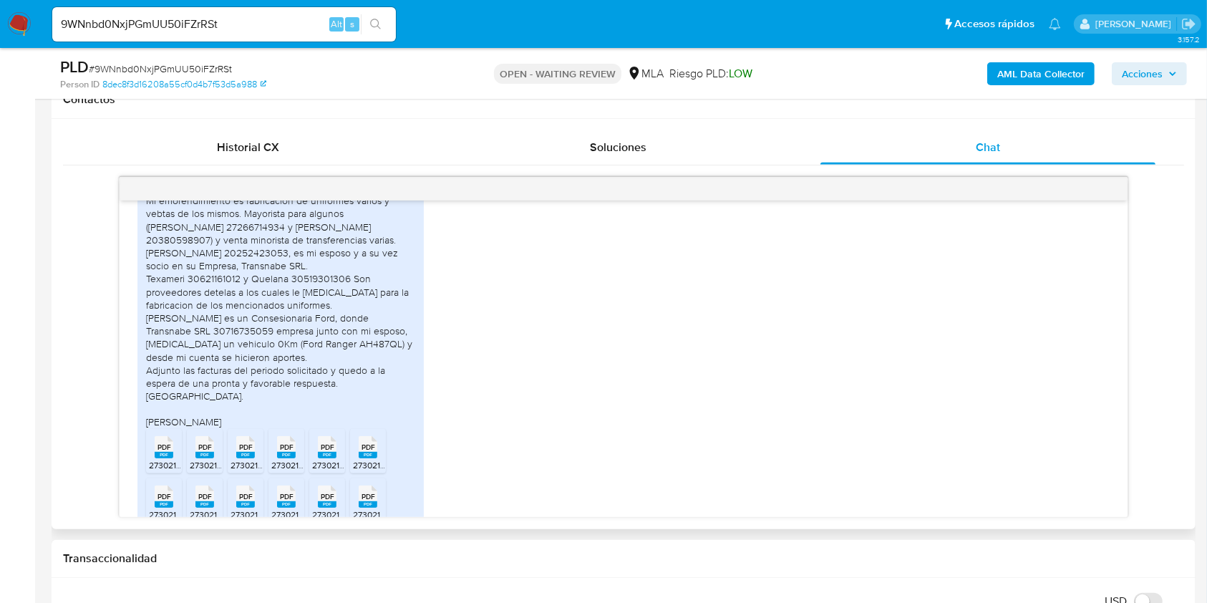
scroll to position [1878, 0]
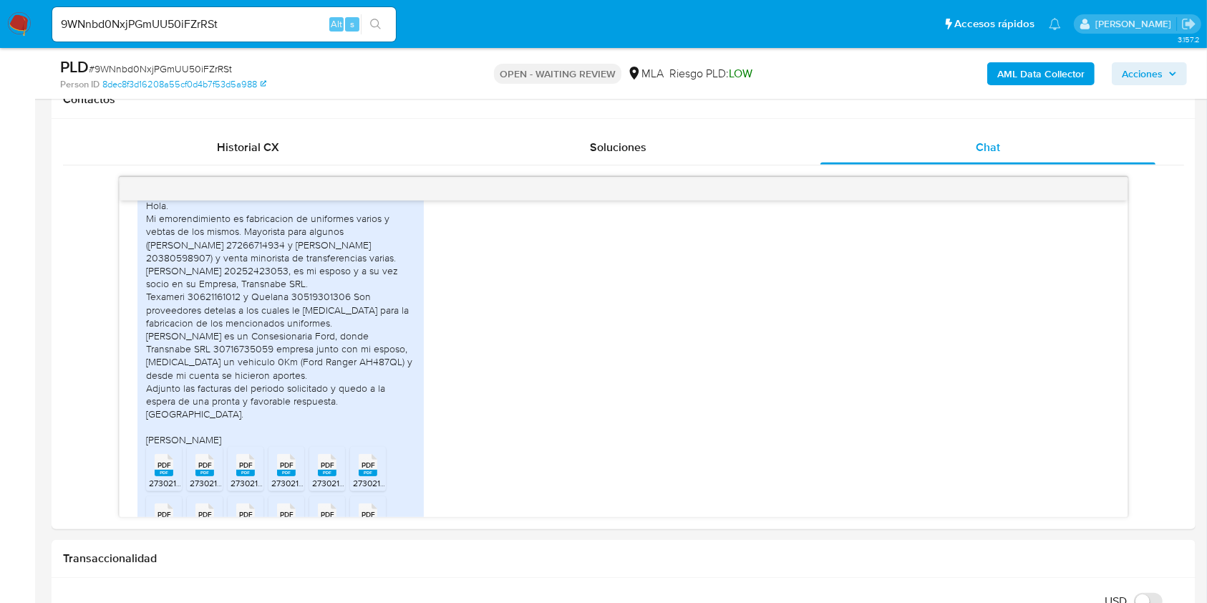
click at [268, 14] on div "9WNnbd0NxjPGmUU50iFZrRSt Alt s" at bounding box center [224, 24] width 344 height 34
click at [267, 21] on input "9WNnbd0NxjPGmUU50iFZrRSt" at bounding box center [224, 24] width 344 height 19
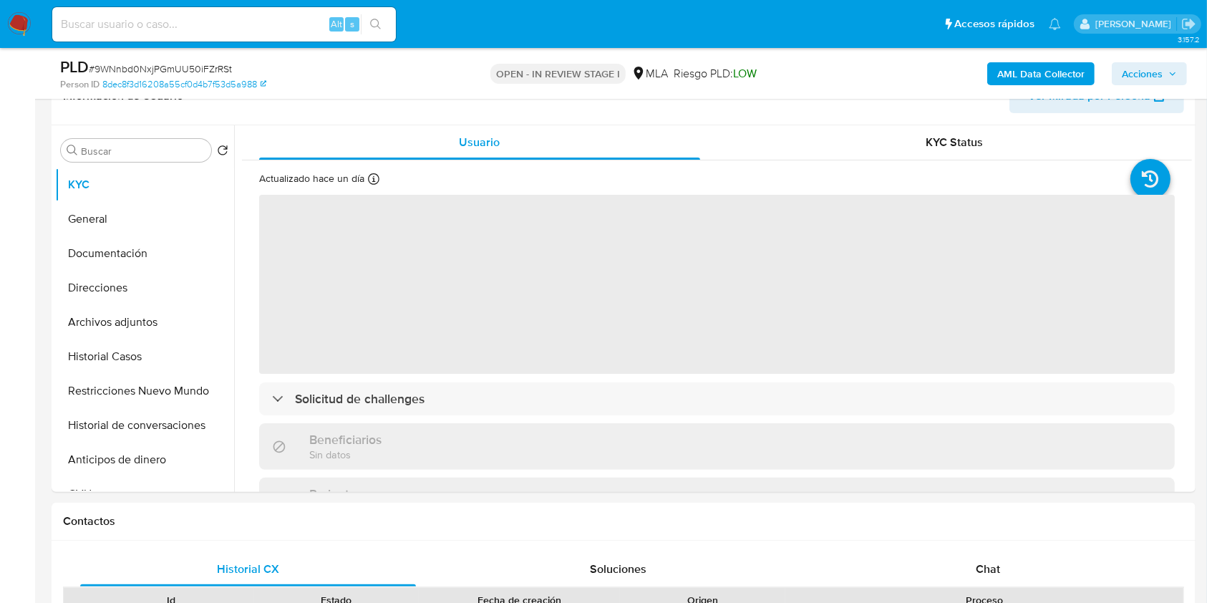
scroll to position [573, 0]
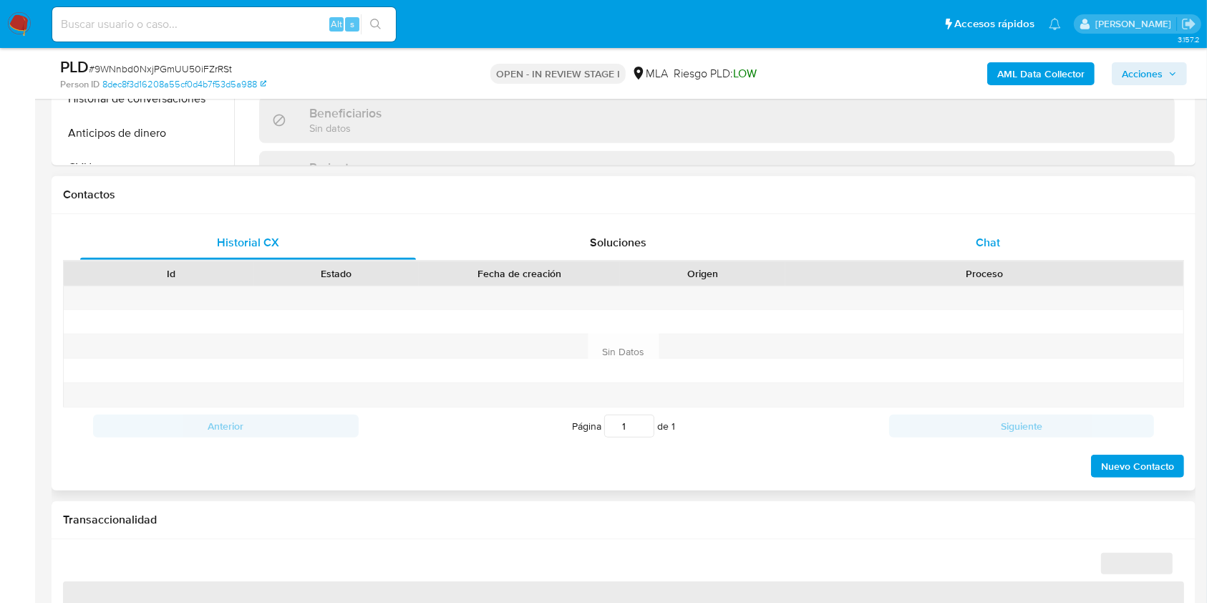
click at [1005, 238] on div "Chat" at bounding box center [989, 243] width 336 height 34
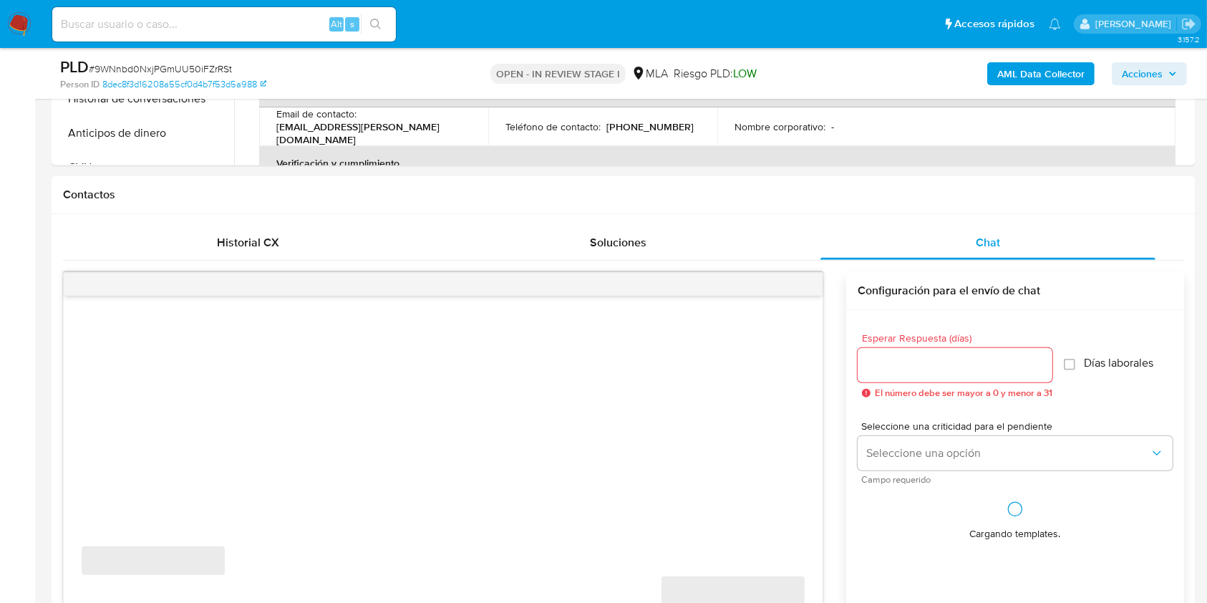
select select "10"
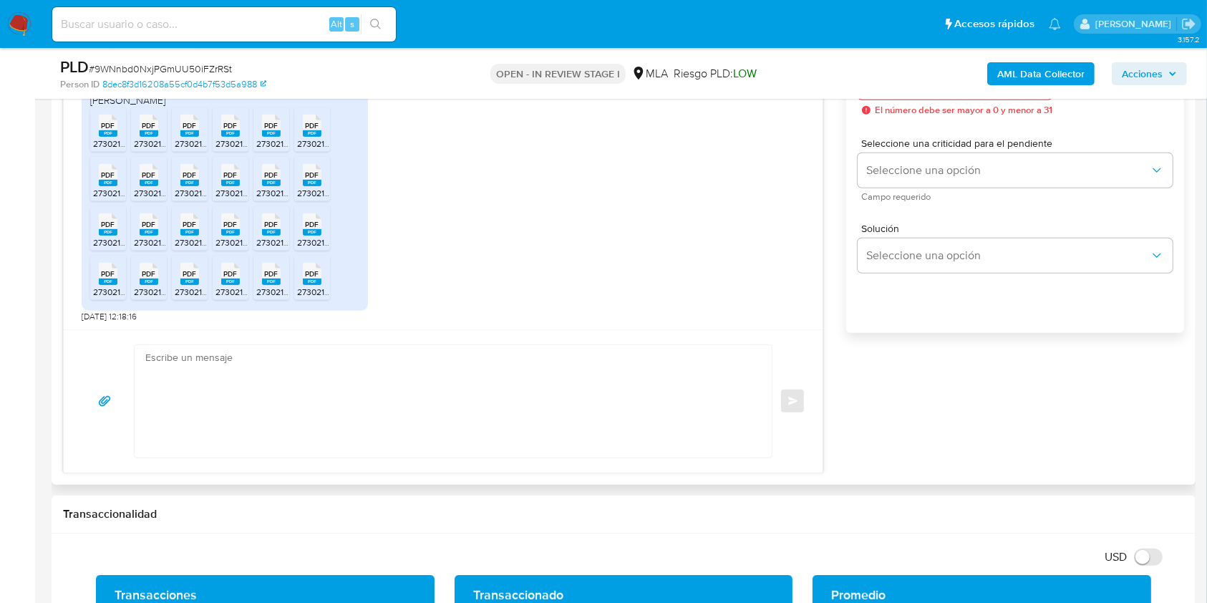
scroll to position [859, 0]
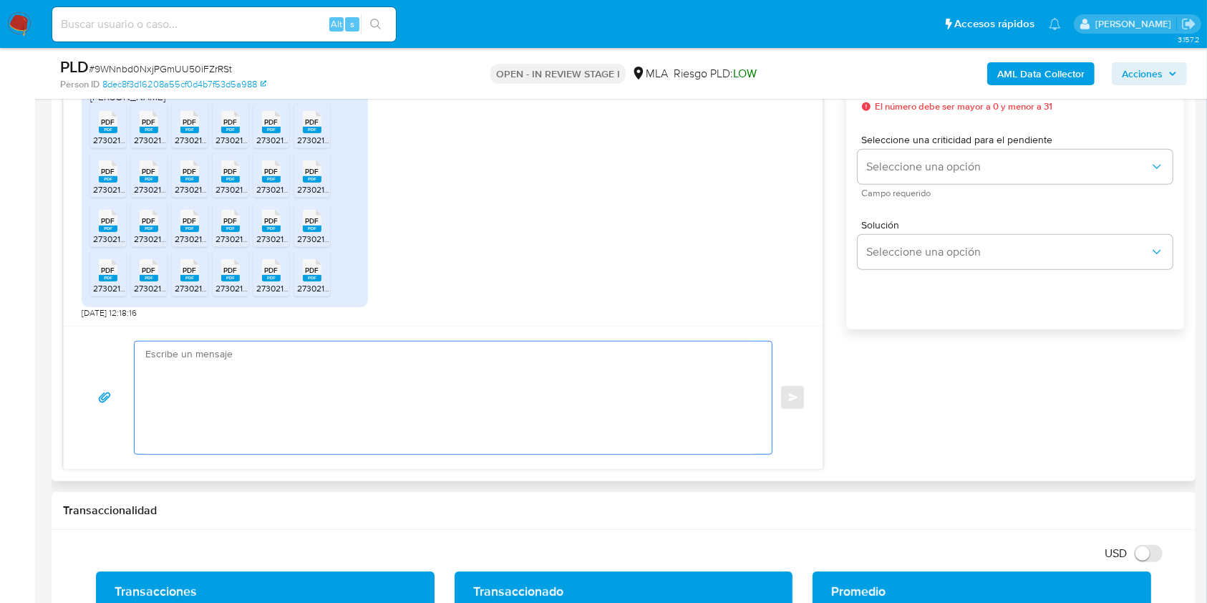
click at [246, 415] on textarea at bounding box center [449, 398] width 609 height 112
click at [206, 371] on textarea "Hola." at bounding box center [449, 398] width 609 height 112
click at [166, 369] on textarea "Hola." at bounding box center [449, 398] width 609 height 112
click at [157, 372] on textarea "Hola." at bounding box center [449, 398] width 609 height 112
click at [150, 375] on textarea "Hola." at bounding box center [449, 398] width 609 height 112
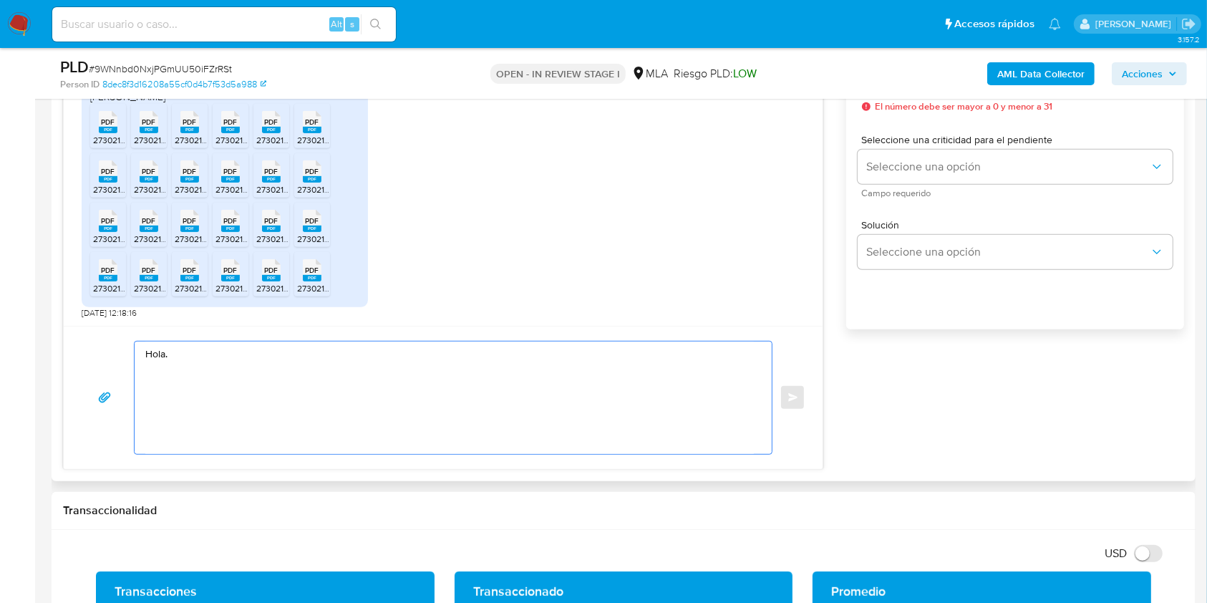
click at [202, 357] on textarea "Hola." at bounding box center [449, 398] width 609 height 112
paste textarea "Muchas gracias por tu respuesta. Confirmamos la recepción de la documentación e…"
click at [403, 395] on textarea "Hola. Muchas gracias por tu respuesta. Confirmamos la recepción de la documenta…" at bounding box center [449, 398] width 609 height 112
click at [0, 0] on lt-span "documentaci ó n" at bounding box center [0, 0] width 0 height 0
click at [470, 403] on textarea "Hola. Muchas gracias por tu respuesta. Confirmamos la recepción de la documenta…" at bounding box center [449, 398] width 609 height 112
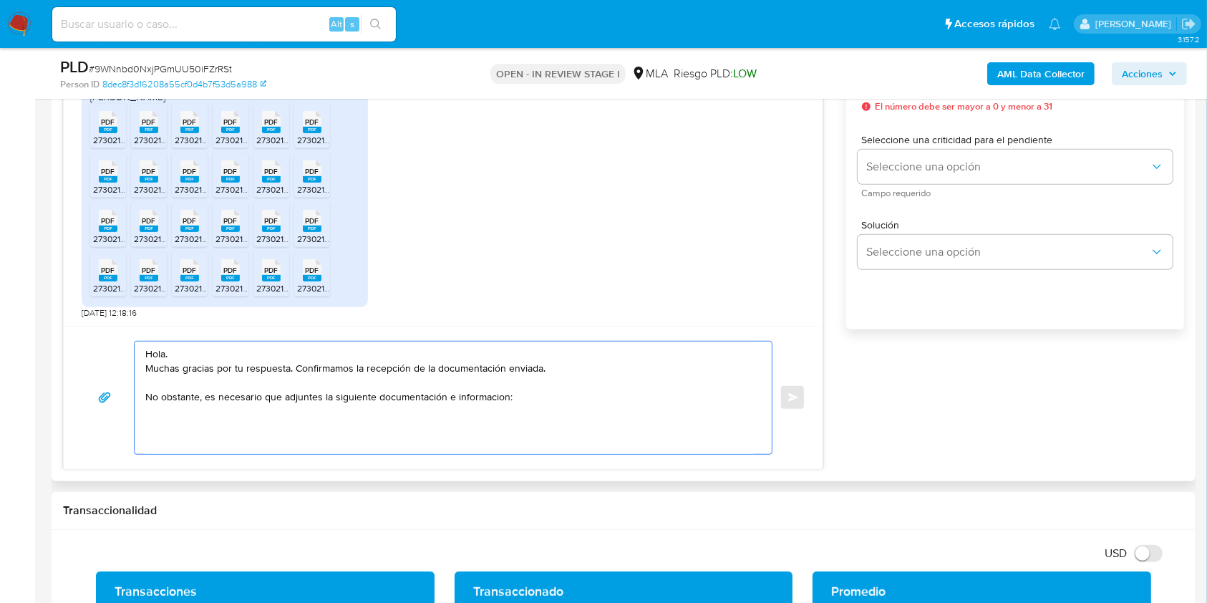
click at [487, 394] on textarea "Hola. Muchas gracias por tu respuesta. Confirmamos la recepción de la documenta…" at bounding box center [449, 398] width 609 height 112
click at [0, 0] on lt-span "informaci ó n" at bounding box center [0, 0] width 0 height 0
click at [544, 392] on textarea "Hola. Muchas gracias por tu respuesta. Confirmamos la recepción de la documenta…" at bounding box center [449, 398] width 609 height 112
paste textarea "De acuerdo a la actividad que realices en tu cuenta, adjunta la siguiente docum…"
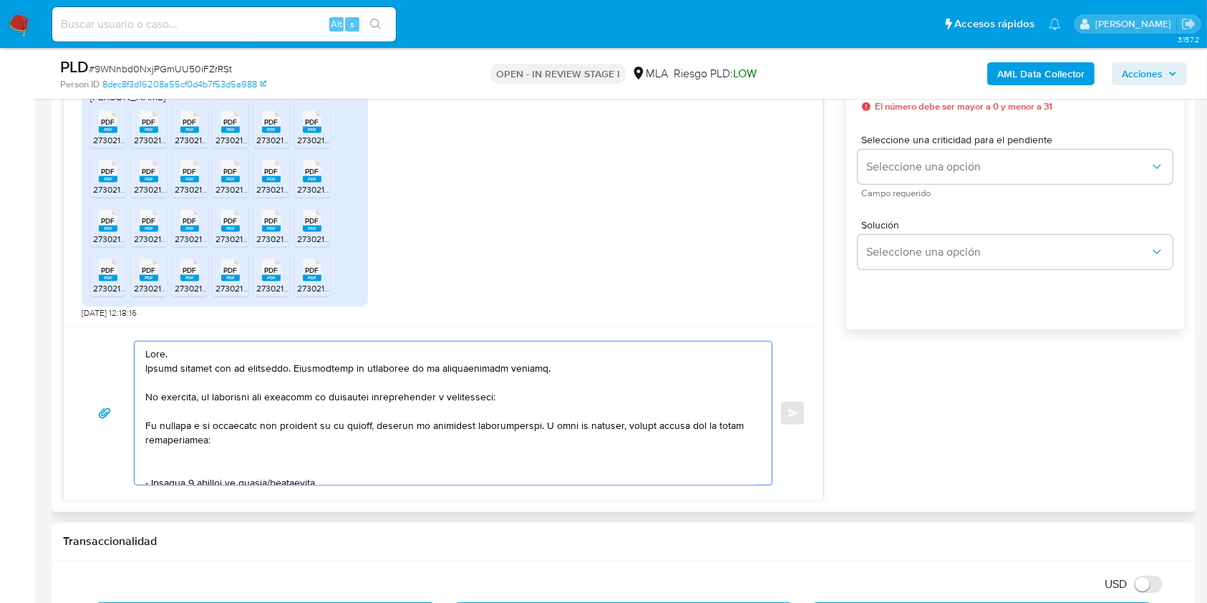
scroll to position [169, 0]
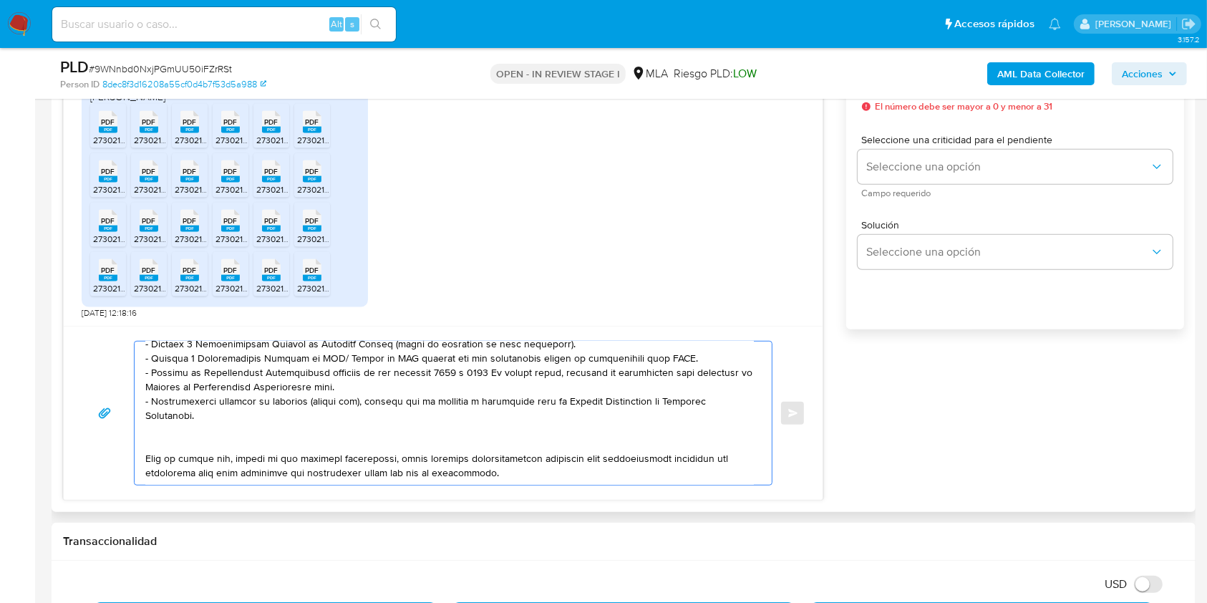
click at [183, 428] on textarea at bounding box center [449, 413] width 609 height 143
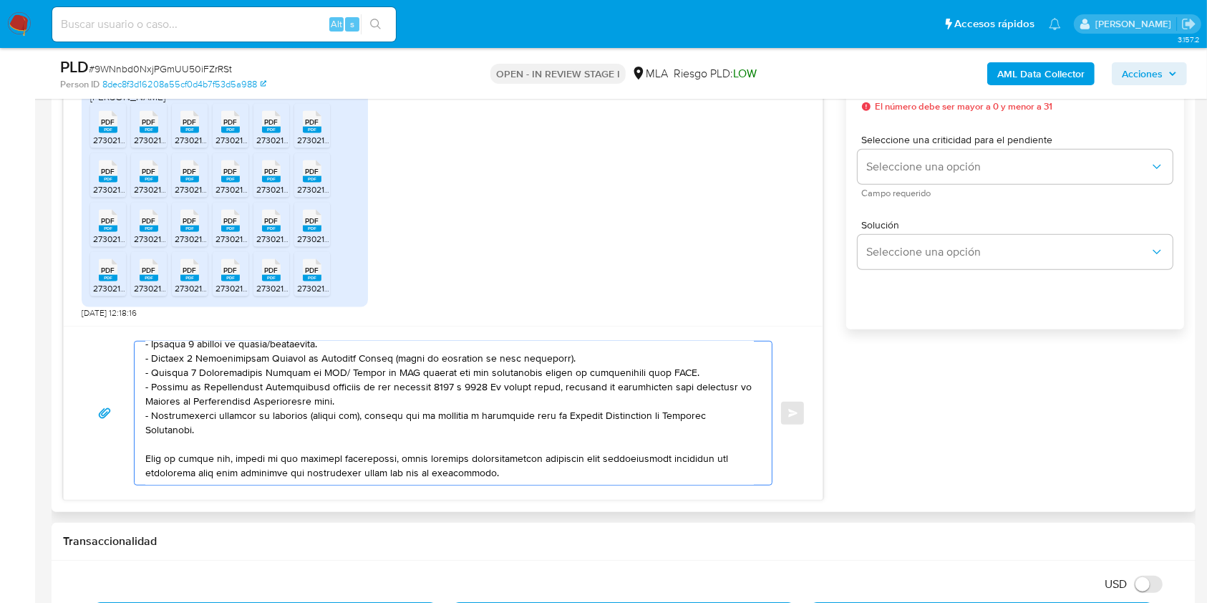
scroll to position [160, 0]
click at [380, 382] on textarea at bounding box center [449, 413] width 609 height 143
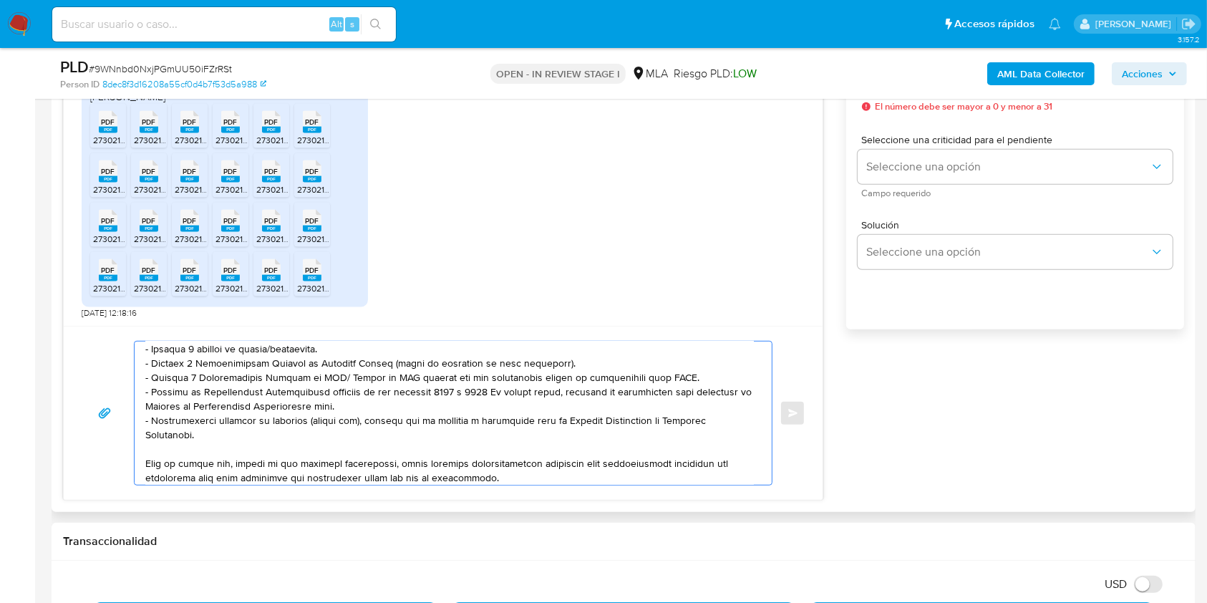
scroll to position [62, 0]
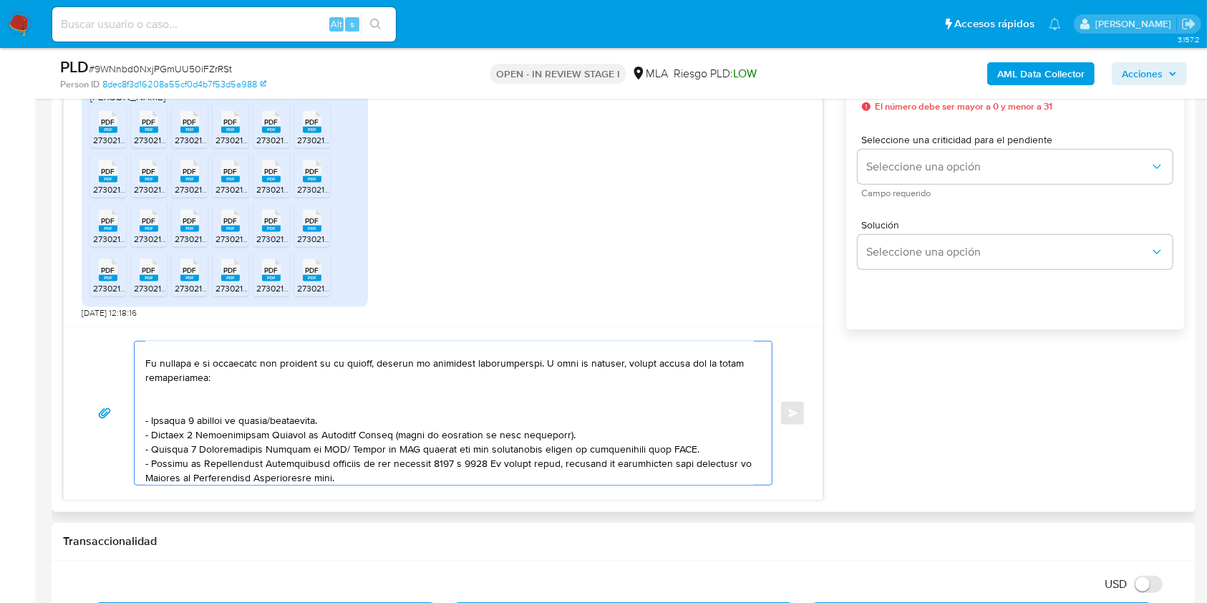
drag, startPoint x: 671, startPoint y: 356, endPoint x: 143, endPoint y: 426, distance: 532.4
click at [143, 426] on div at bounding box center [450, 413] width 630 height 143
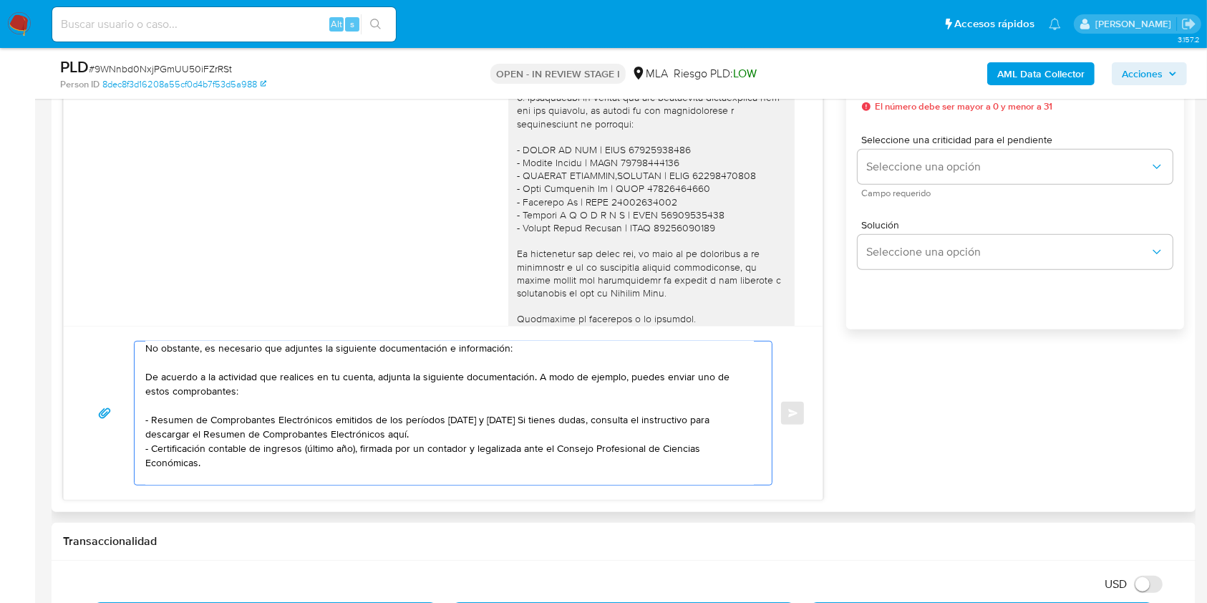
scroll to position [6, 0]
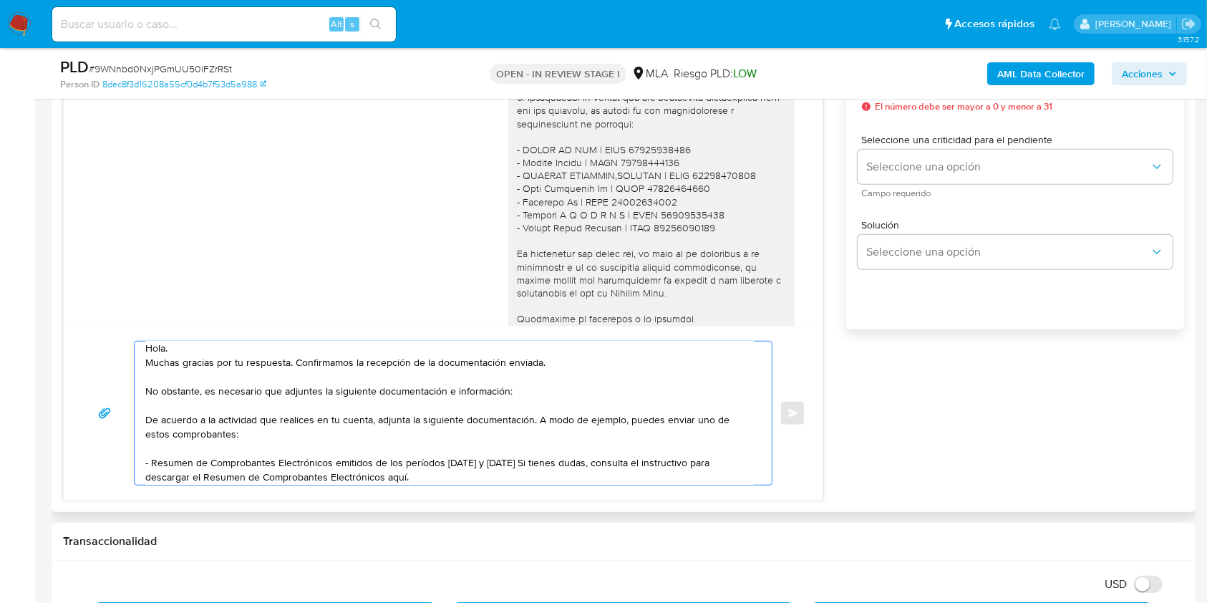
click at [147, 418] on textarea "Hola. Muchas gracias por tu respuesta. Confirmamos la recepción de la documenta…" at bounding box center [449, 413] width 609 height 143
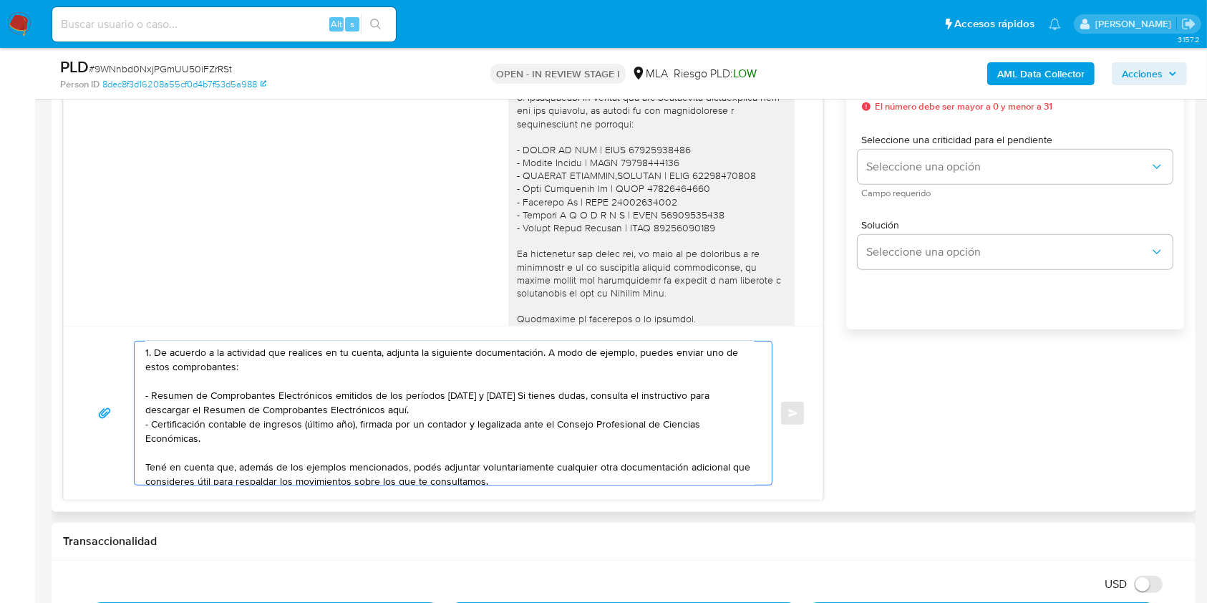
scroll to position [101, 0]
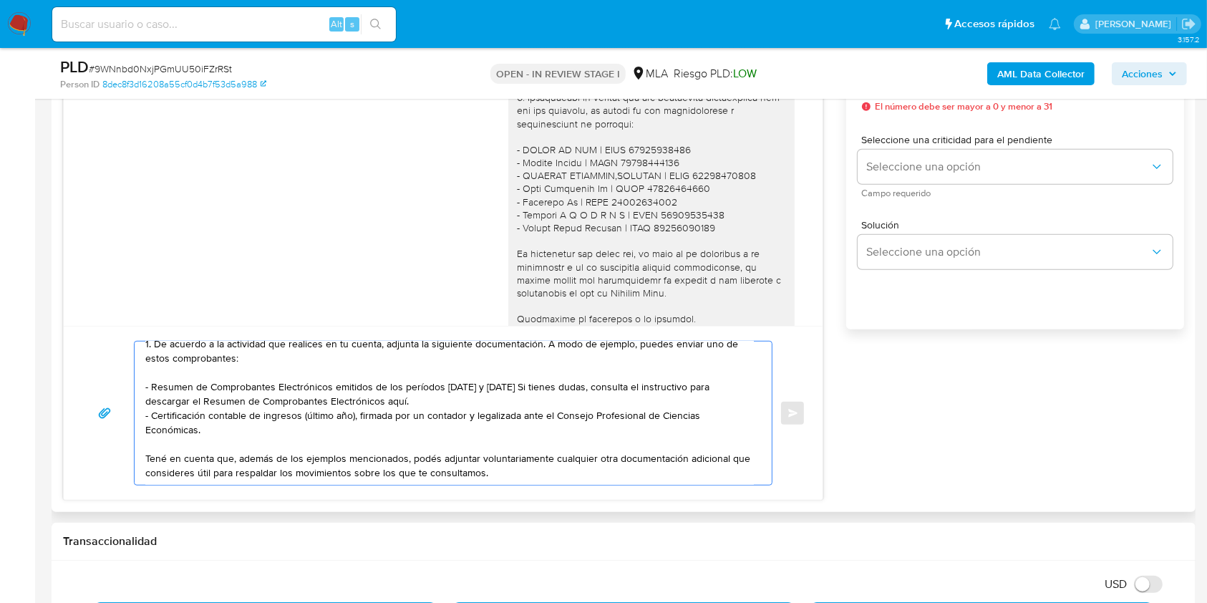
click at [556, 456] on textarea "Hola. Muchas gracias por tu respuesta. Confirmamos la recepción de la documenta…" at bounding box center [449, 413] width 609 height 143
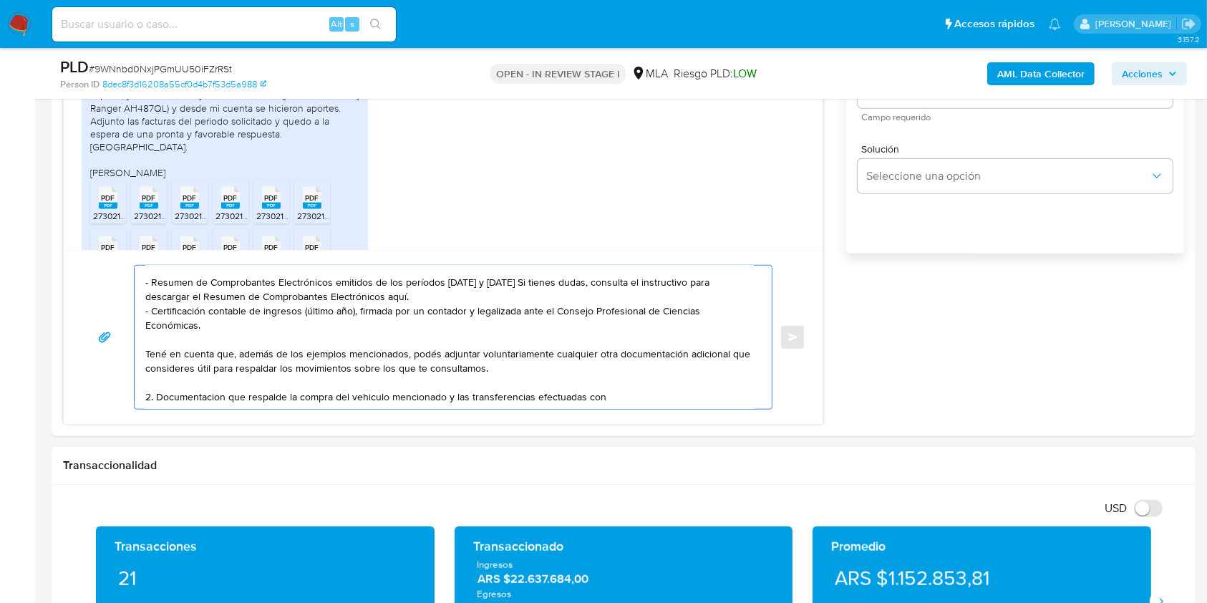
scroll to position [955, 0]
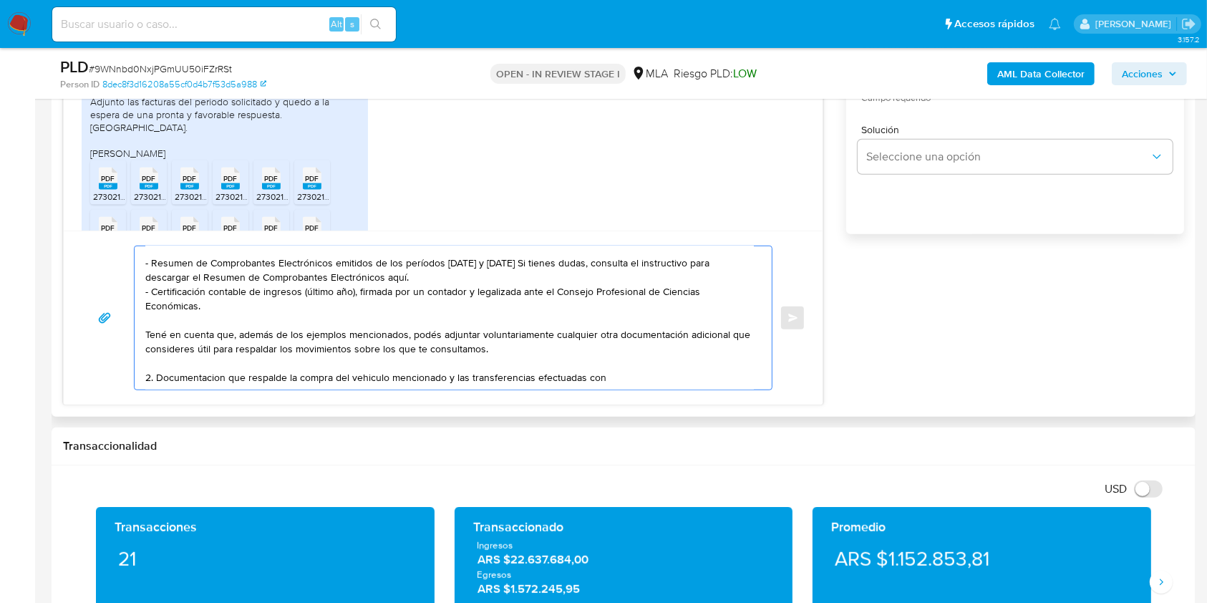
click at [185, 362] on textarea "Hola. Muchas gracias por tu respuesta. Confirmamos la recepción de la documenta…" at bounding box center [449, 317] width 609 height 143
click at [0, 0] on lt-span "Documentaci ó n" at bounding box center [0, 0] width 0 height 0
click at [376, 362] on textarea "Hola. Muchas gracias por tu respuesta. Confirmamos la recepción de la documenta…" at bounding box center [449, 317] width 609 height 143
click at [362, 360] on textarea "Hola. Muchas gracias por tu respuesta. Confirmamos la recepción de la documenta…" at bounding box center [449, 317] width 609 height 143
click at [0, 0] on lt-span "veh í culo" at bounding box center [0, 0] width 0 height 0
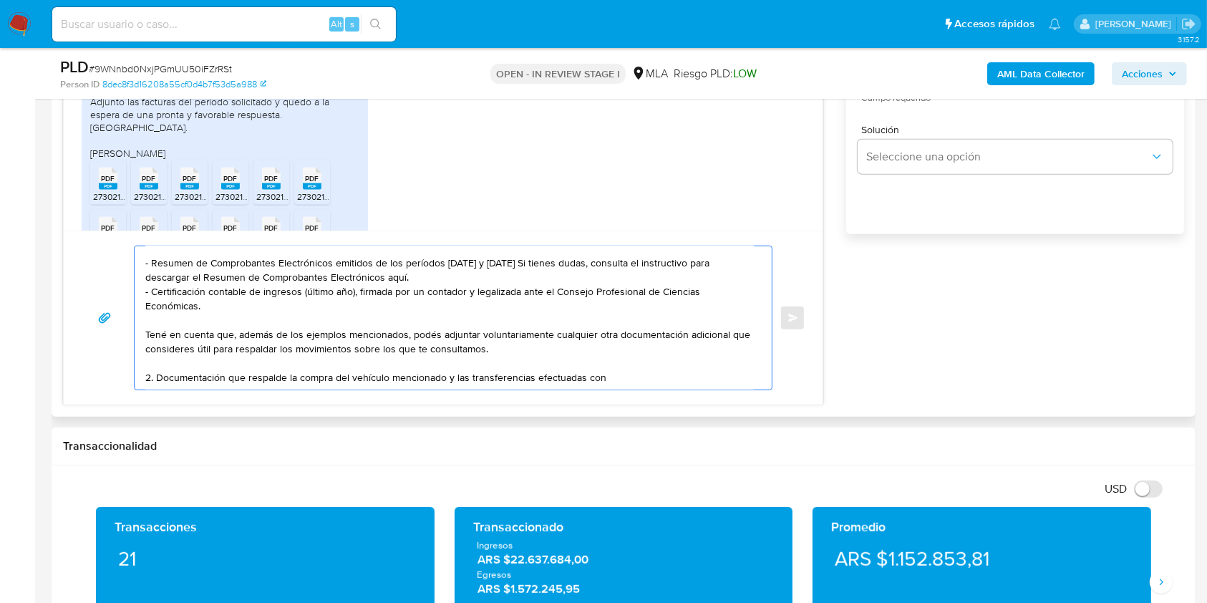
click at [627, 358] on textarea "Hola. Muchas gracias por tu respuesta. Confirmamos la recepción de la documenta…" at bounding box center [449, 317] width 609 height 143
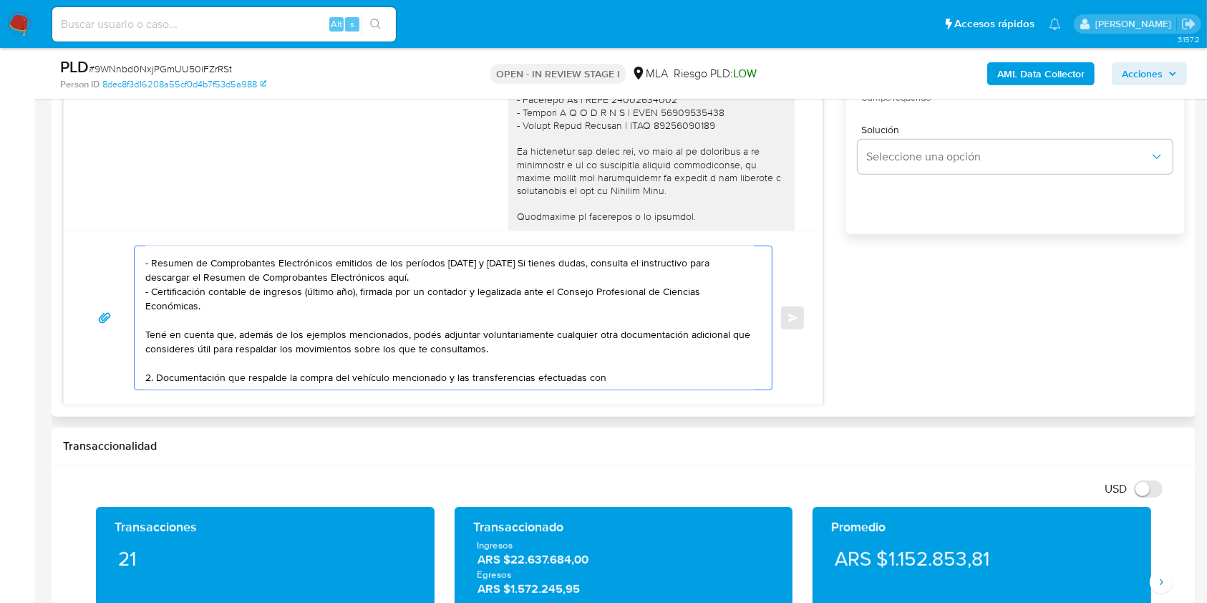
scroll to position [1496, 0]
drag, startPoint x: 516, startPoint y: 132, endPoint x: 653, endPoint y: 132, distance: 137.5
copy div "Luis Strianese Sa | CUIT 30709932884"
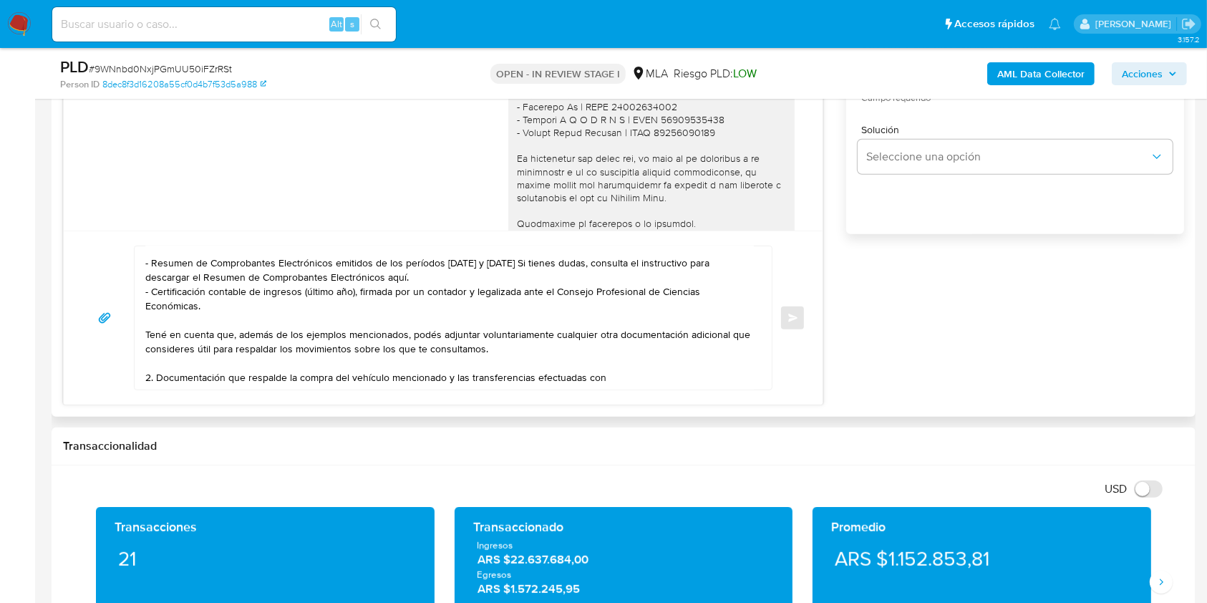
click at [637, 364] on textarea "Hola. Muchas gracias por tu respuesta. Confirmamos la recepción de la documenta…" at bounding box center [449, 317] width 609 height 143
paste textarea "Luis Strianese Sa | CUIT 30709932884"
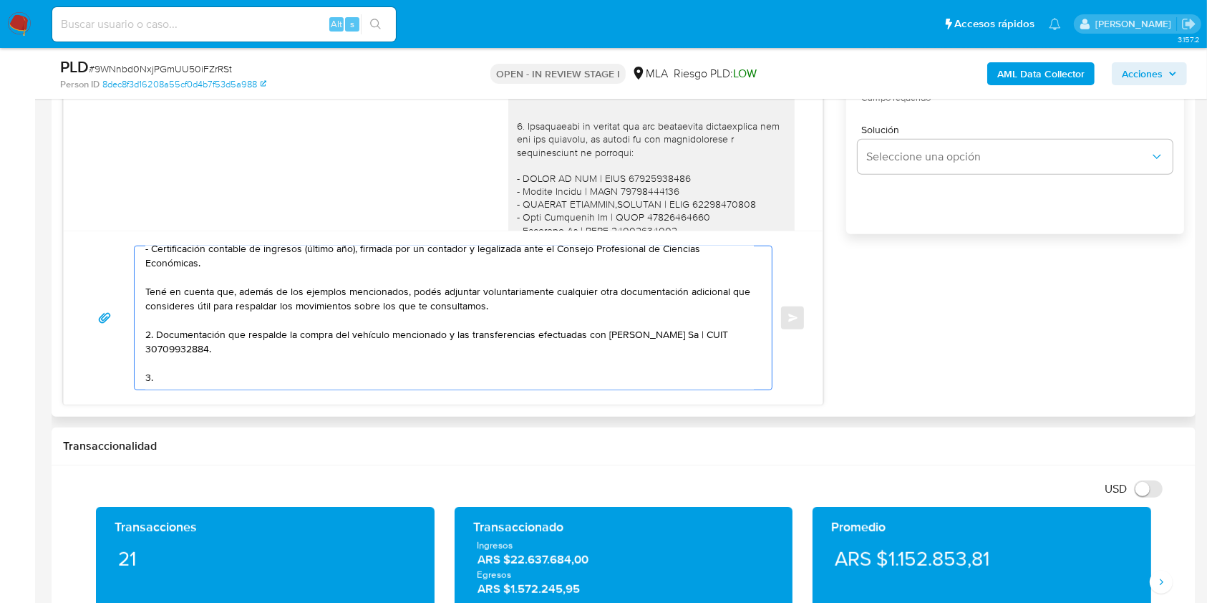
scroll to position [1401, 0]
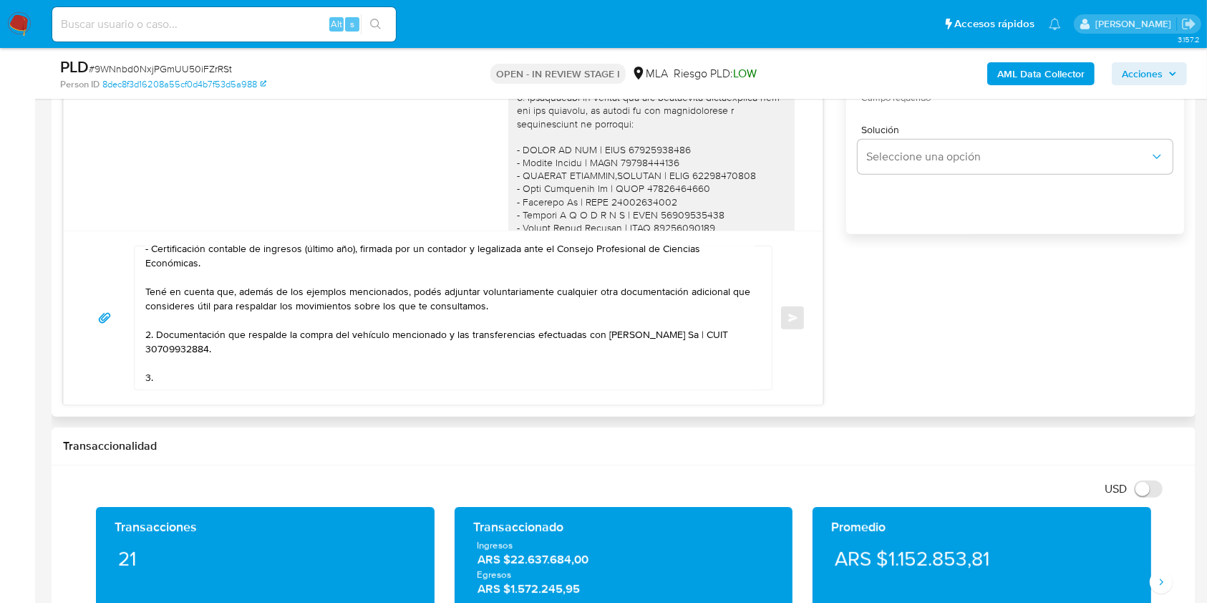
drag, startPoint x: 521, startPoint y: 138, endPoint x: 626, endPoint y: 165, distance: 108.0
copy div "Proporciona el vínculo con las siguientes contrapartes con las que operaste, el…"
click at [218, 370] on textarea "Hola. Muchas gracias por tu respuesta. Confirmamos la recepción de la documenta…" at bounding box center [449, 317] width 609 height 143
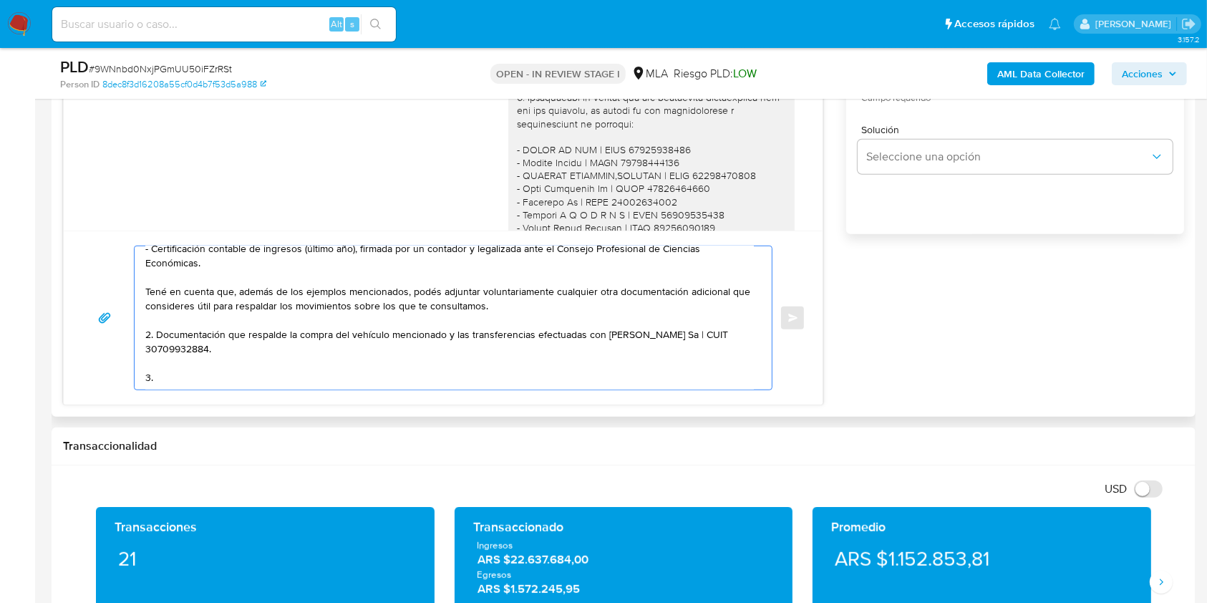
click at [222, 381] on textarea "Hola. Muchas gracias por tu respuesta. Confirmamos la recepción de la documenta…" at bounding box center [449, 317] width 609 height 143
paste textarea "Proporciona el vínculo con las siguientes contrapartes con las que operaste, el…"
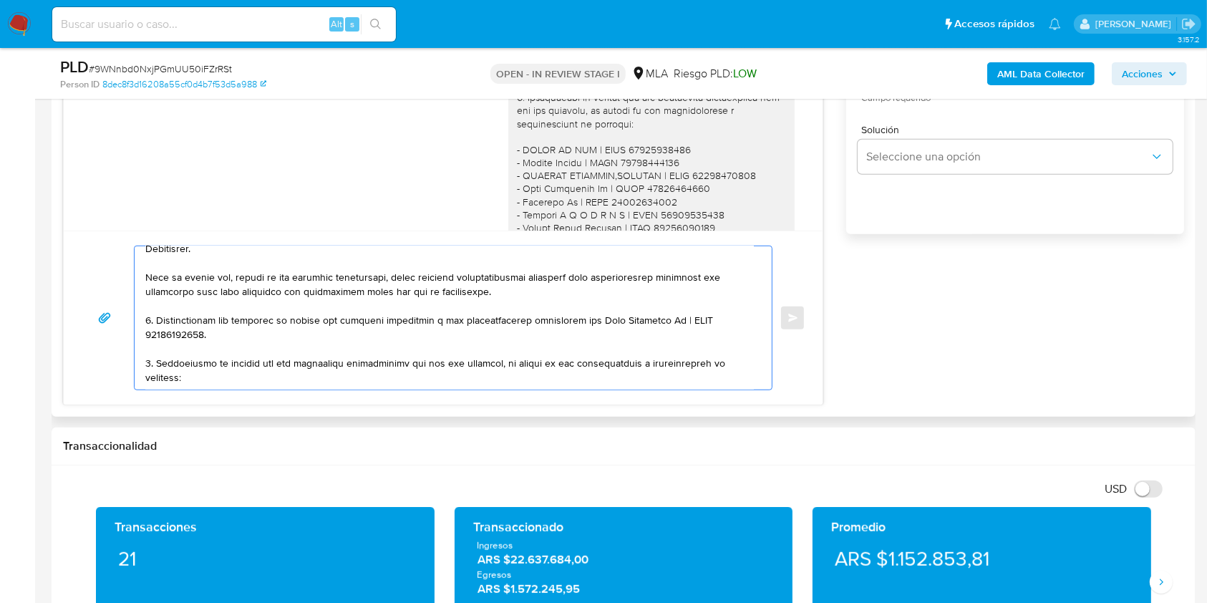
scroll to position [203, 0]
click at [286, 334] on textarea at bounding box center [449, 317] width 609 height 143
click at [327, 331] on textarea at bounding box center [449, 317] width 609 height 143
click at [382, 333] on textarea at bounding box center [449, 317] width 609 height 143
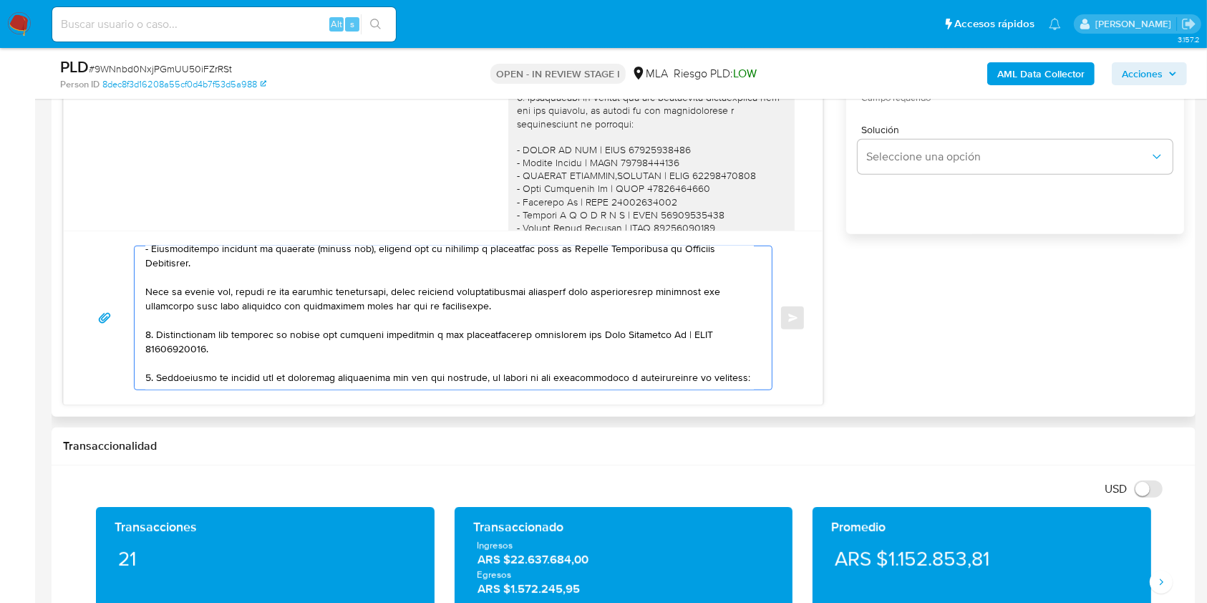
drag, startPoint x: 410, startPoint y: 329, endPoint x: 424, endPoint y: 347, distance: 22.9
click at [410, 329] on textarea at bounding box center [449, 317] width 609 height 143
click at [235, 349] on textarea at bounding box center [449, 317] width 609 height 143
click at [233, 364] on textarea at bounding box center [449, 317] width 609 height 143
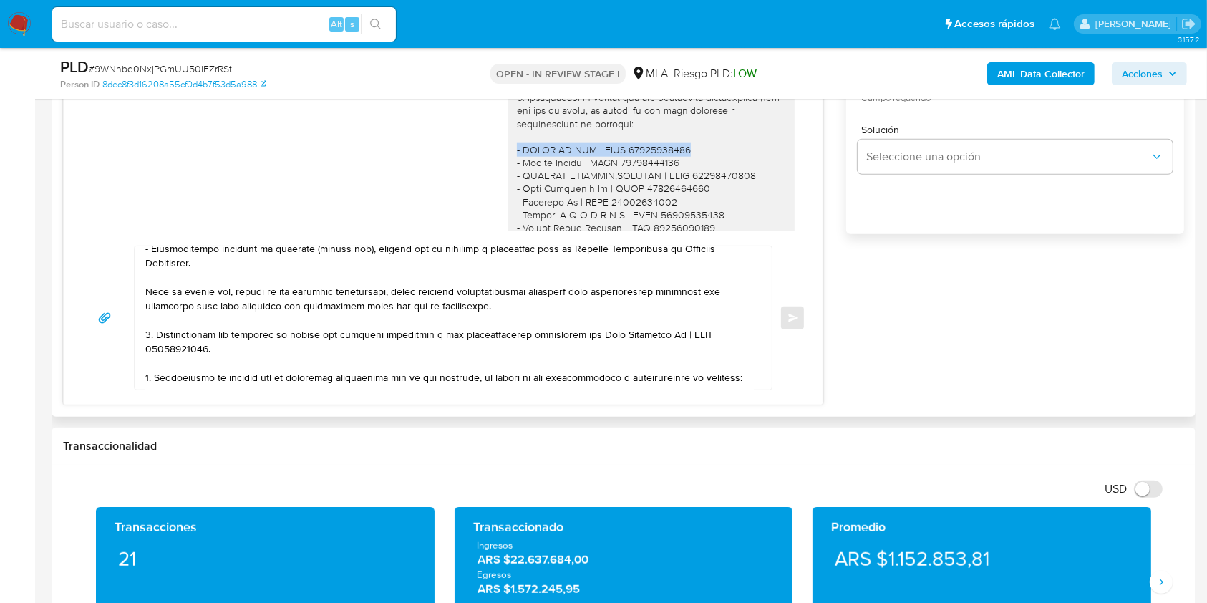
drag, startPoint x: 654, startPoint y: 188, endPoint x: 473, endPoint y: 191, distance: 180.5
copy div "- CLAVE TT SAS | CUIT 30718963822"
click at [192, 377] on textarea at bounding box center [449, 317] width 609 height 143
paste textarea "- CLAVE TT SAS | CUIT 30718963822"
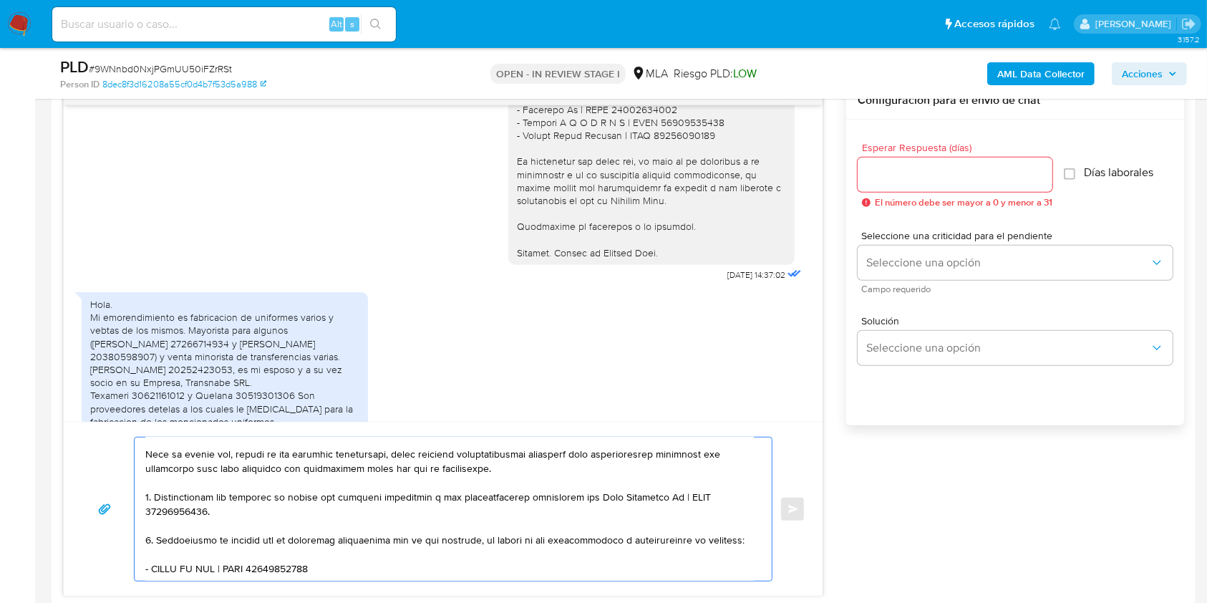
scroll to position [1687, 0]
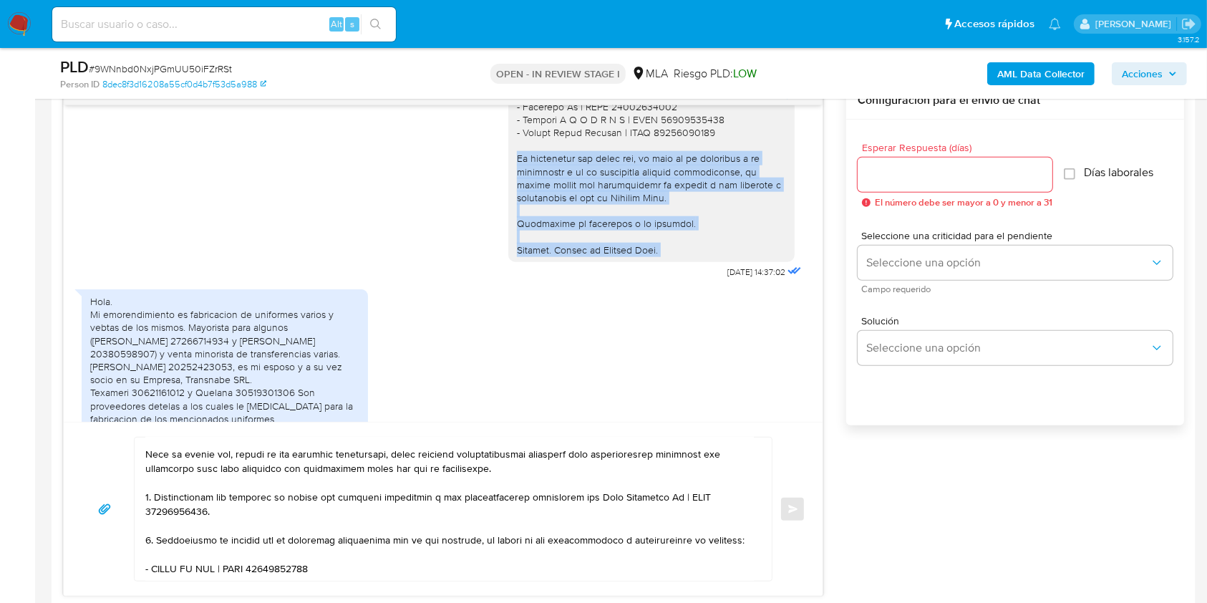
drag, startPoint x: 541, startPoint y: 217, endPoint x: 670, endPoint y: 291, distance: 149.1
copy div "Es importante que sepas que, en caso de no responder a lo solicitado o si lo pr…"
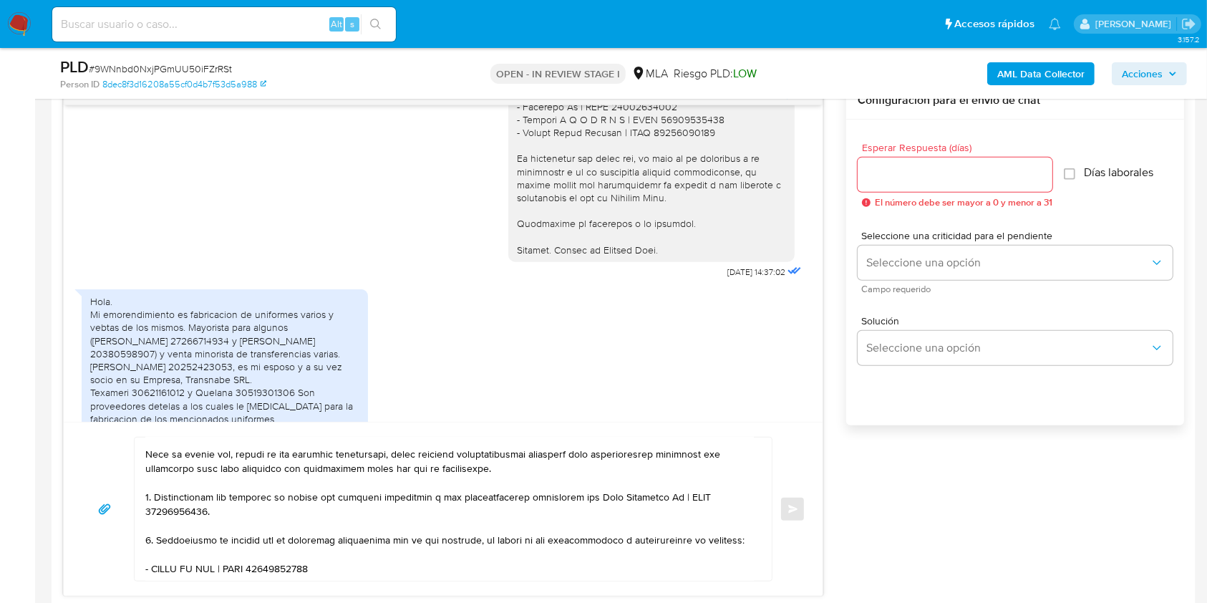
click at [187, 565] on textarea at bounding box center [449, 509] width 609 height 143
paste textarea "Es importante que sepas que, en caso de no responder a lo solicitado o si lo pr…"
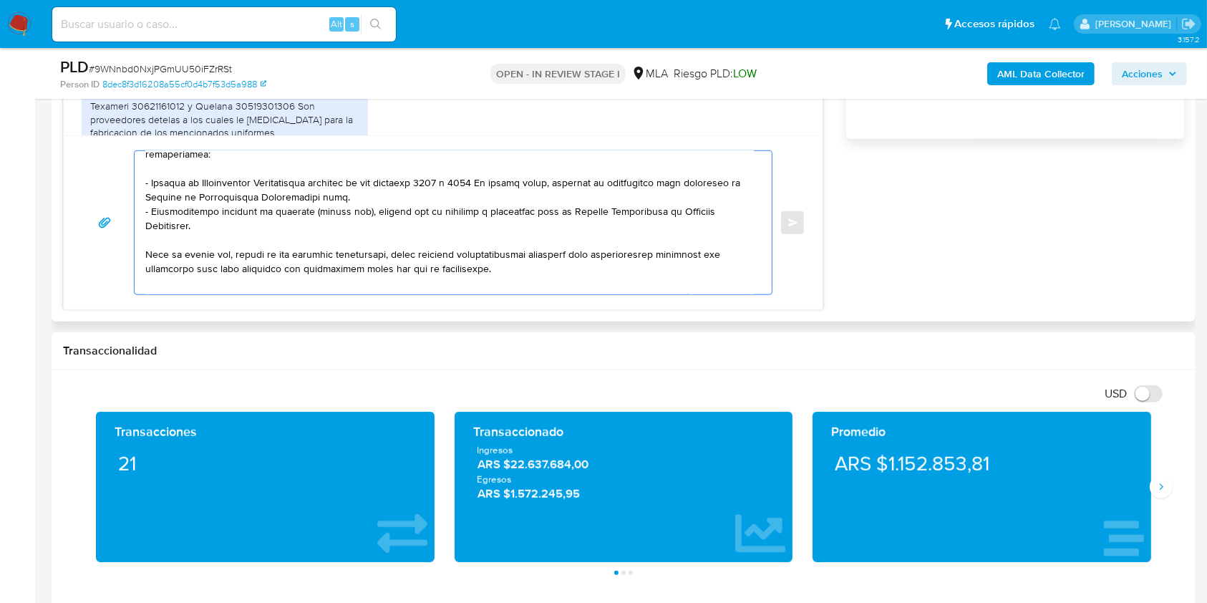
scroll to position [190, 0]
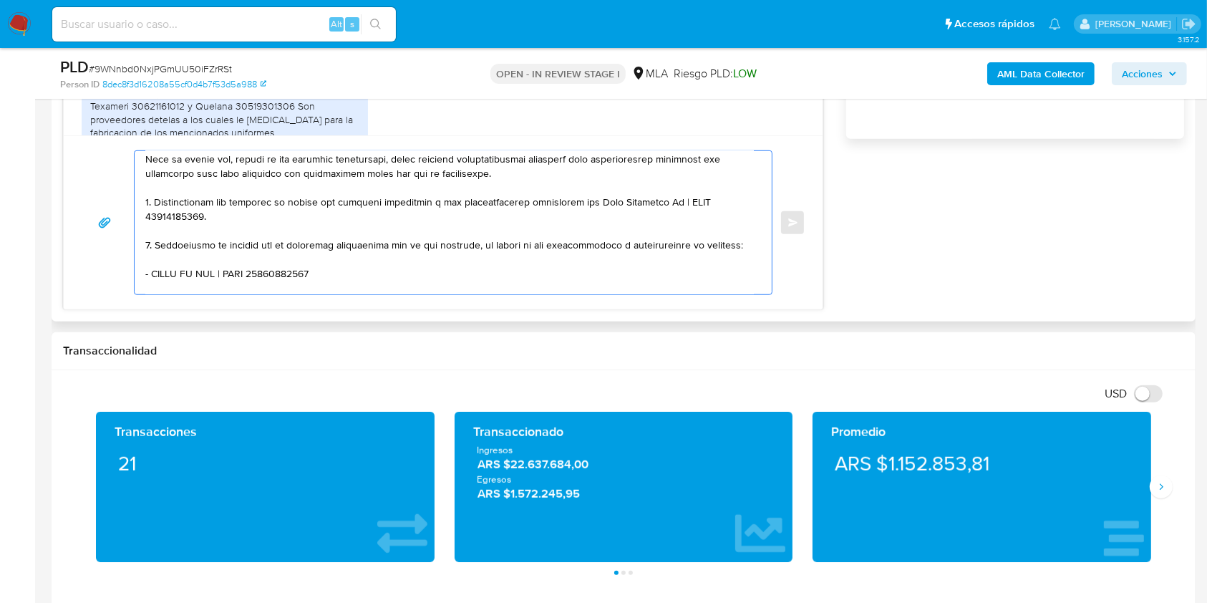
click at [539, 180] on textarea at bounding box center [449, 222] width 609 height 143
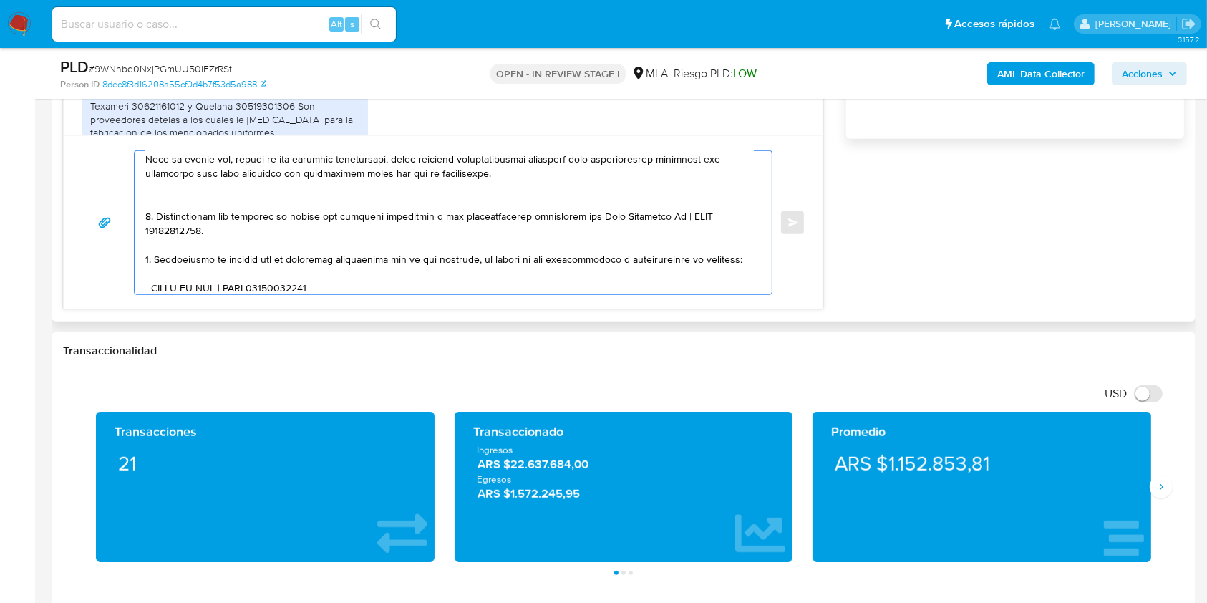
scroll to position [206, 0]
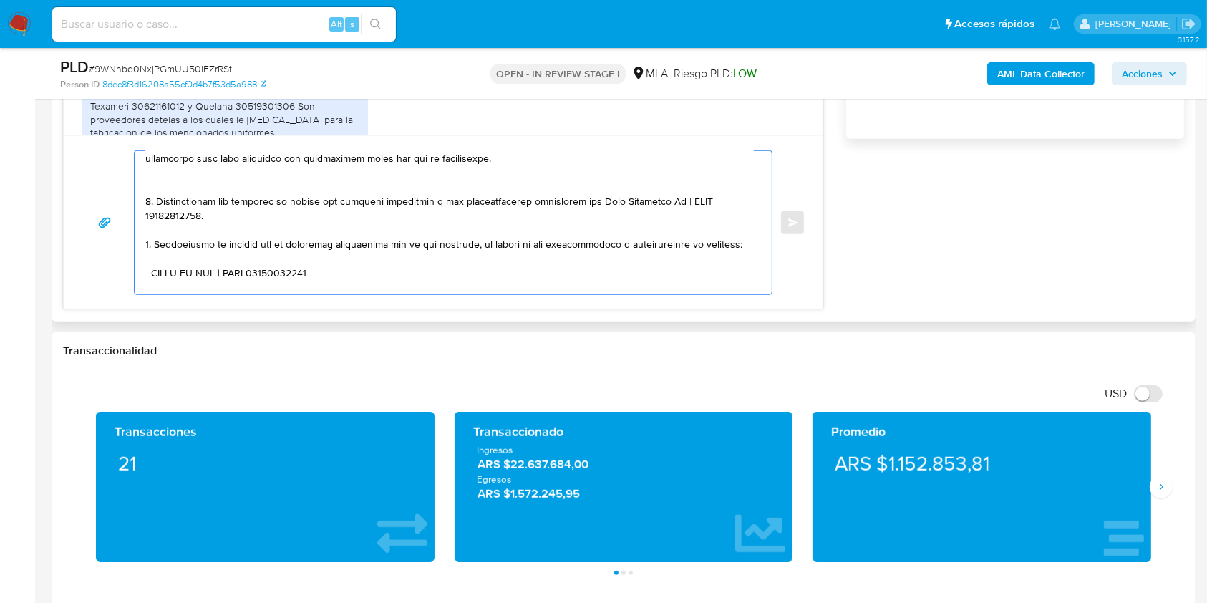
click at [252, 222] on textarea at bounding box center [449, 222] width 609 height 143
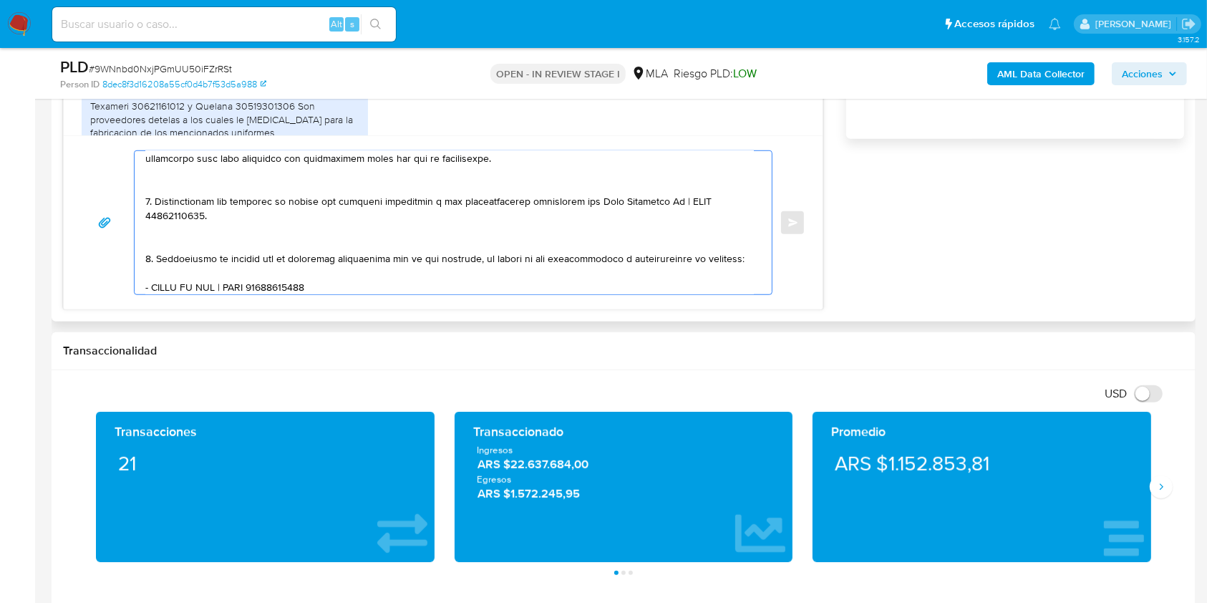
scroll to position [301, 0]
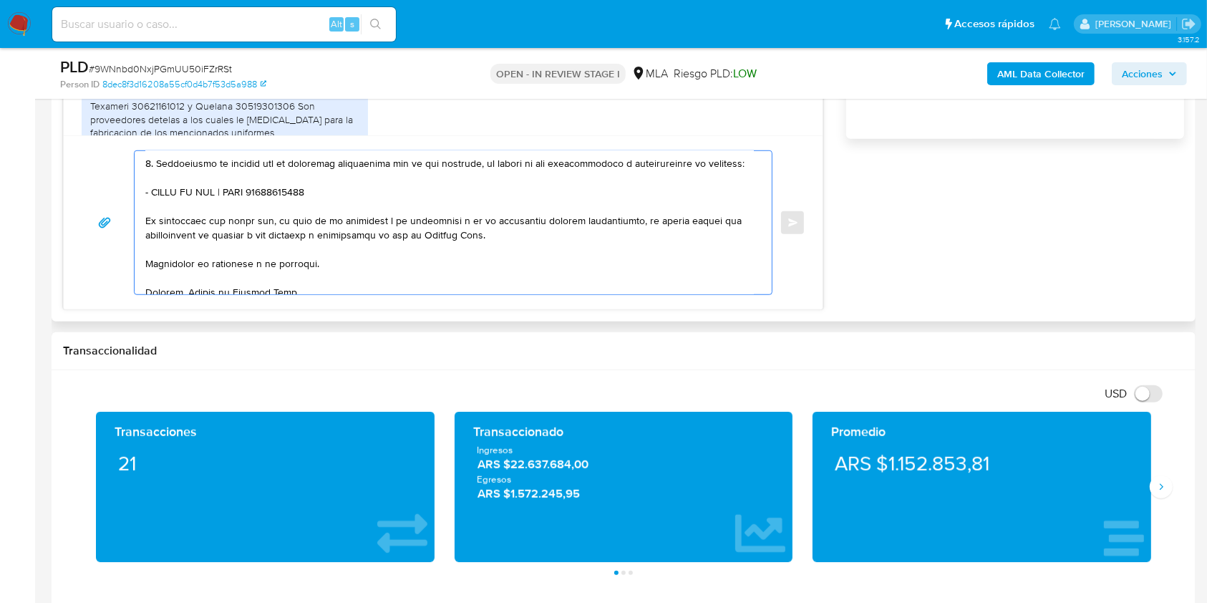
click at [342, 213] on textarea at bounding box center [449, 222] width 609 height 143
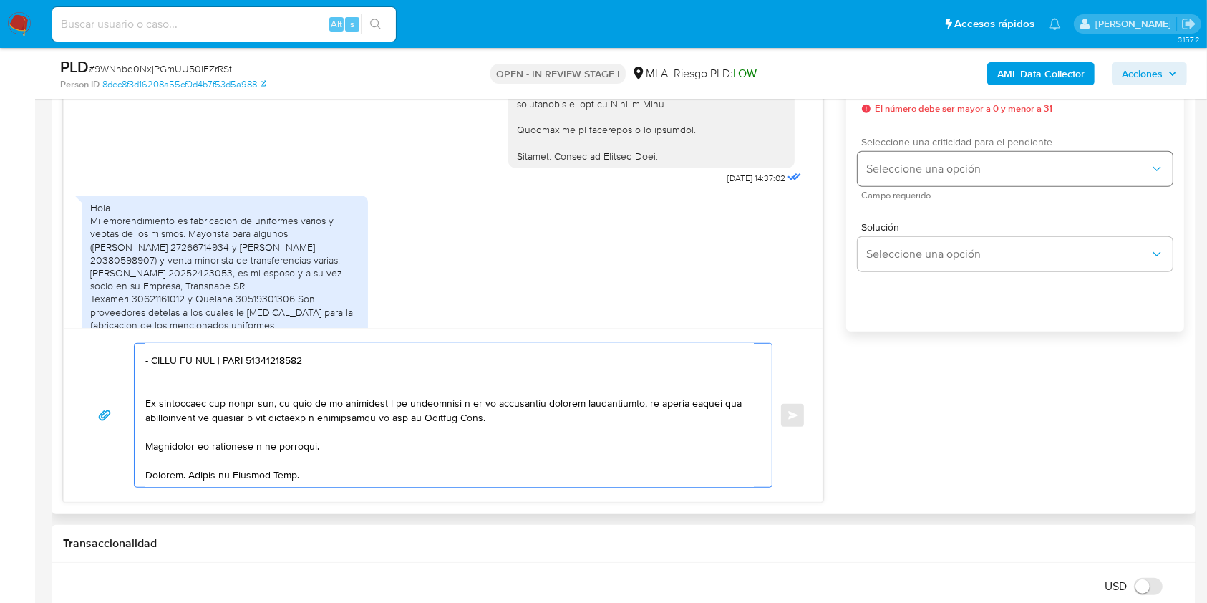
scroll to position [763, 0]
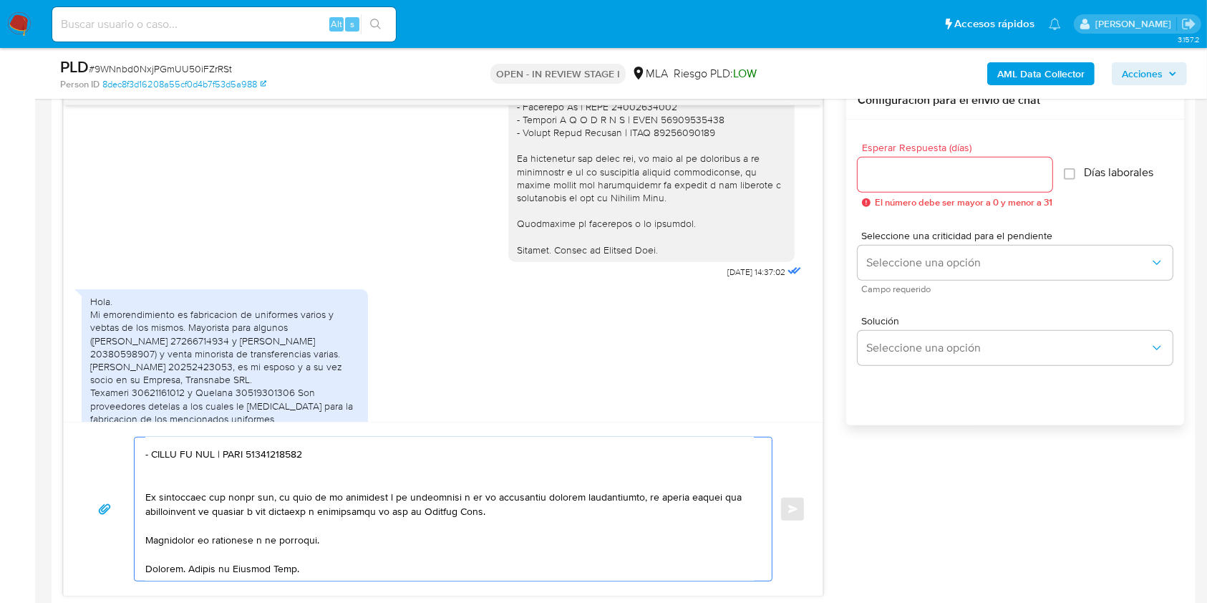
type textarea "Hola. Muchas gracias por tu respuesta. Confirmamos la recepción de la documenta…"
click at [894, 175] on input "Esperar Respuesta (días)" at bounding box center [955, 174] width 195 height 19
type input "1"
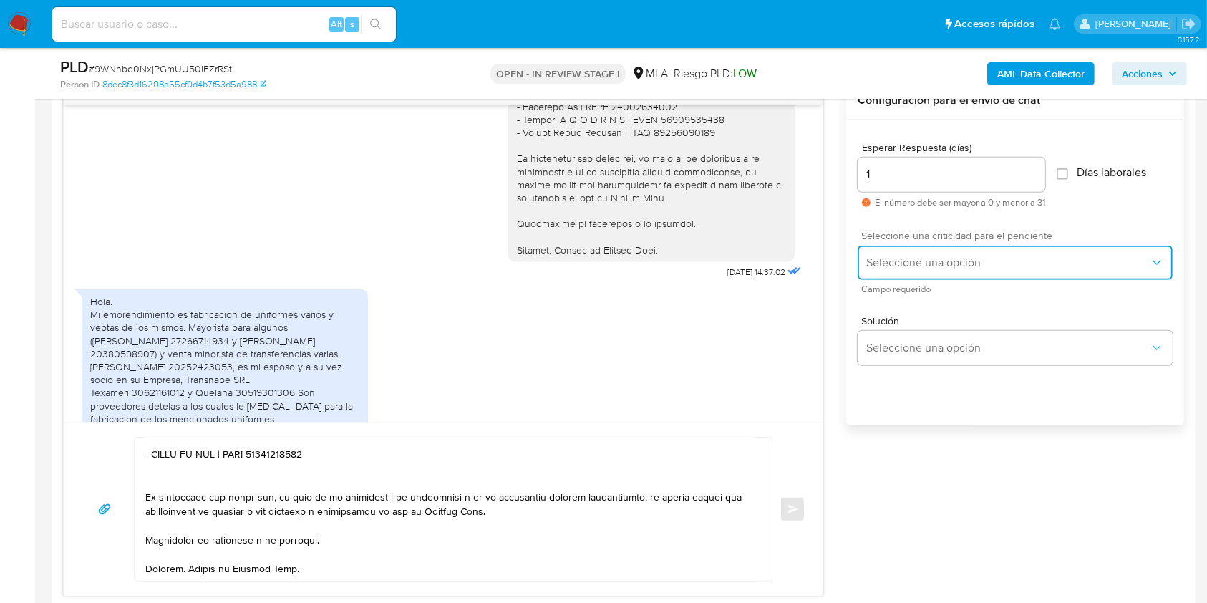
click at [902, 269] on button "Seleccione una opción" at bounding box center [1015, 263] width 315 height 34
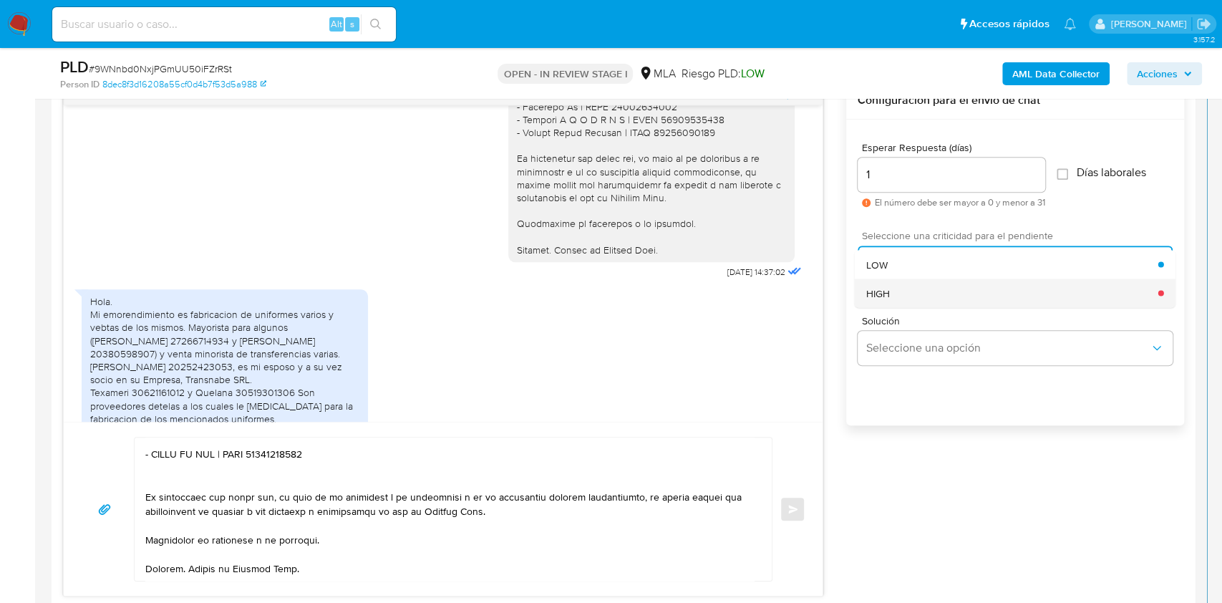
click at [885, 294] on span "HIGH" at bounding box center [879, 292] width 24 height 13
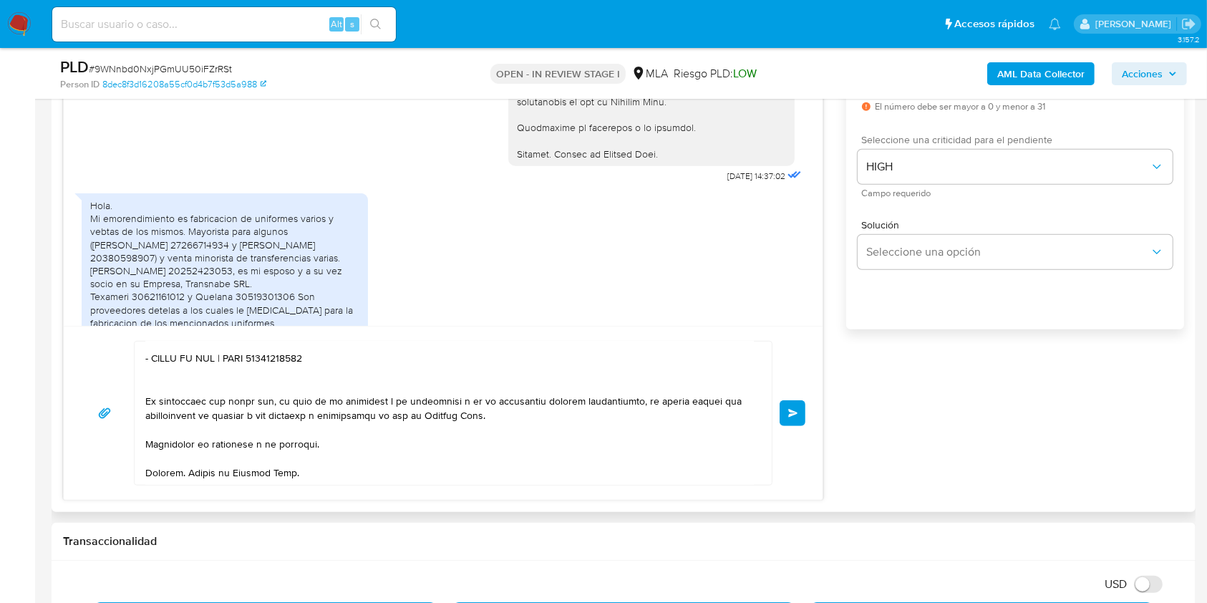
scroll to position [365, 0]
click at [801, 415] on button "Enviar" at bounding box center [793, 413] width 26 height 26
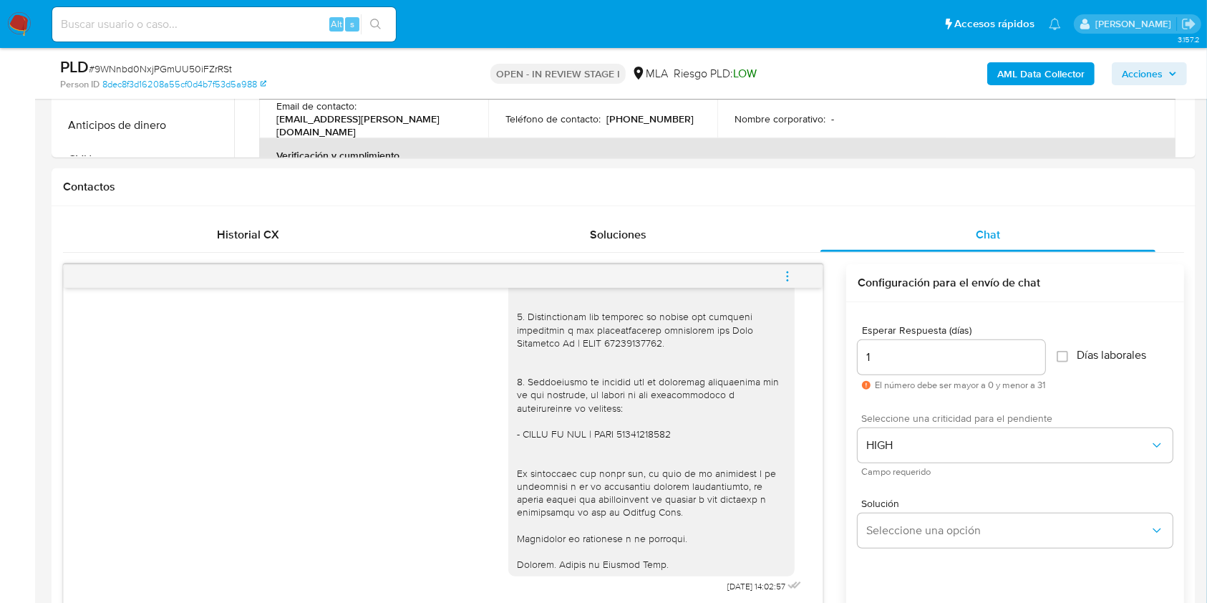
scroll to position [573, 0]
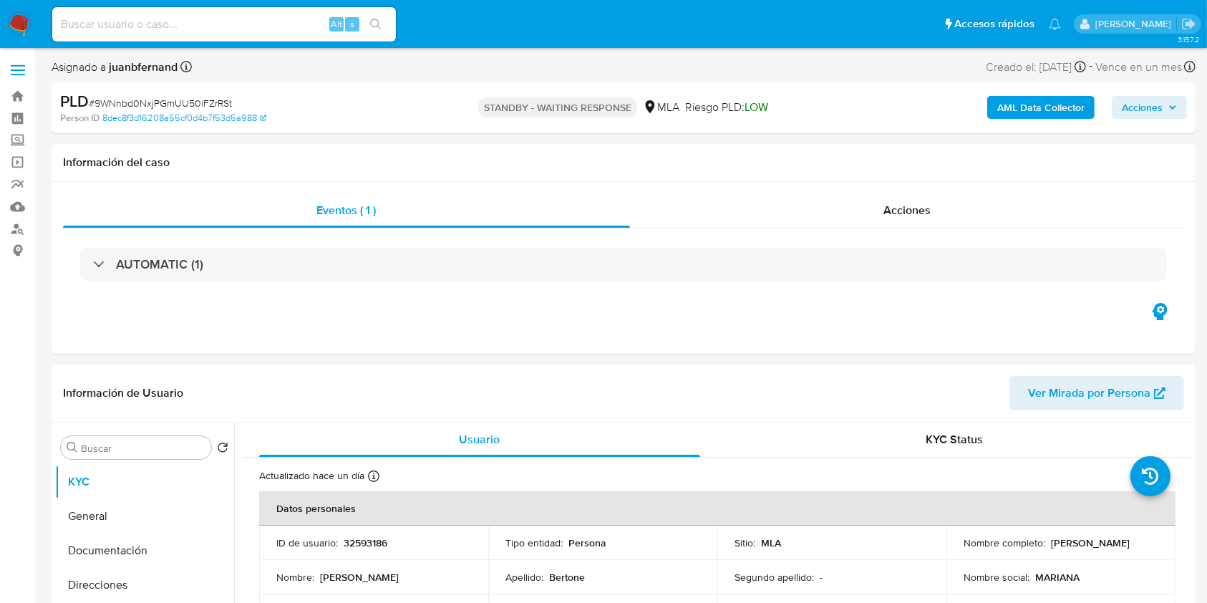
select select "10"
click at [254, 29] on input at bounding box center [224, 24] width 344 height 19
paste input "LjDbdQbnojoqTU1vyEPgbLUd"
click at [387, 29] on div "LjDbdQbnojoqTU1vyEPgbLUd Alt s" at bounding box center [224, 24] width 344 height 40
type input "LjDbdQbnojoqTU1vyEPgbLUd"
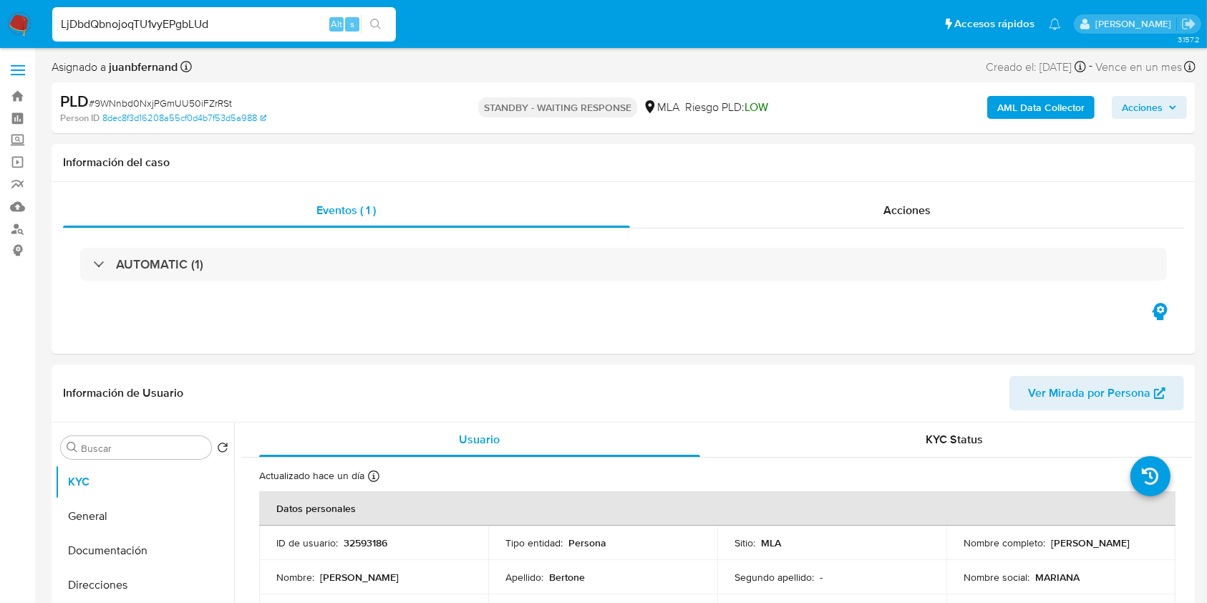
click at [387, 29] on button "search-icon" at bounding box center [375, 24] width 29 height 20
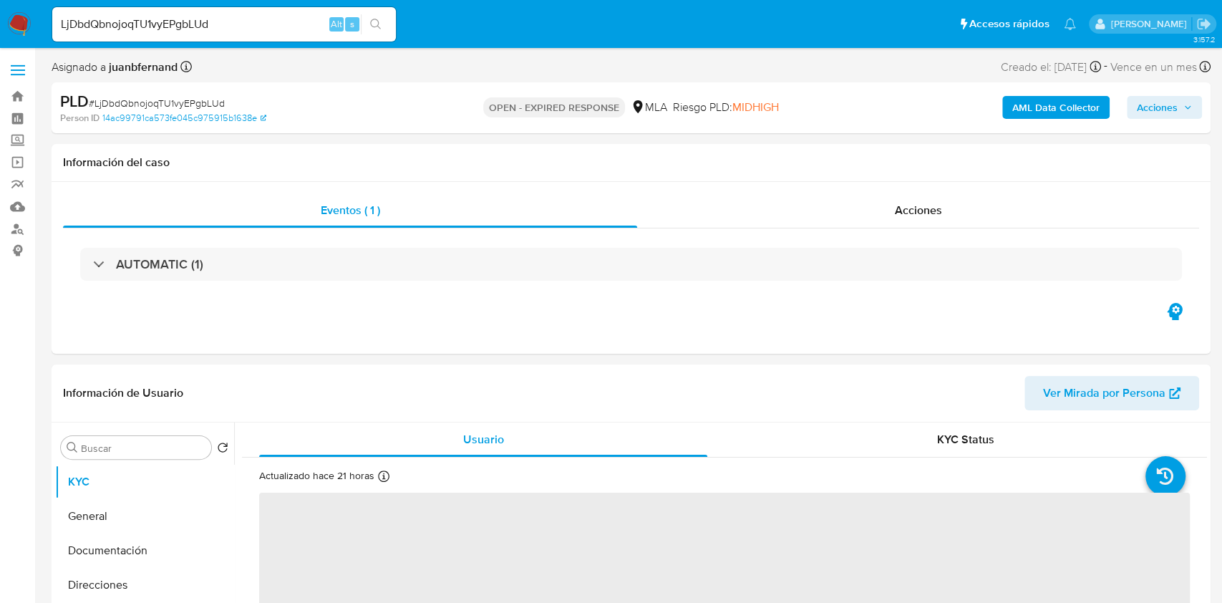
select select "10"
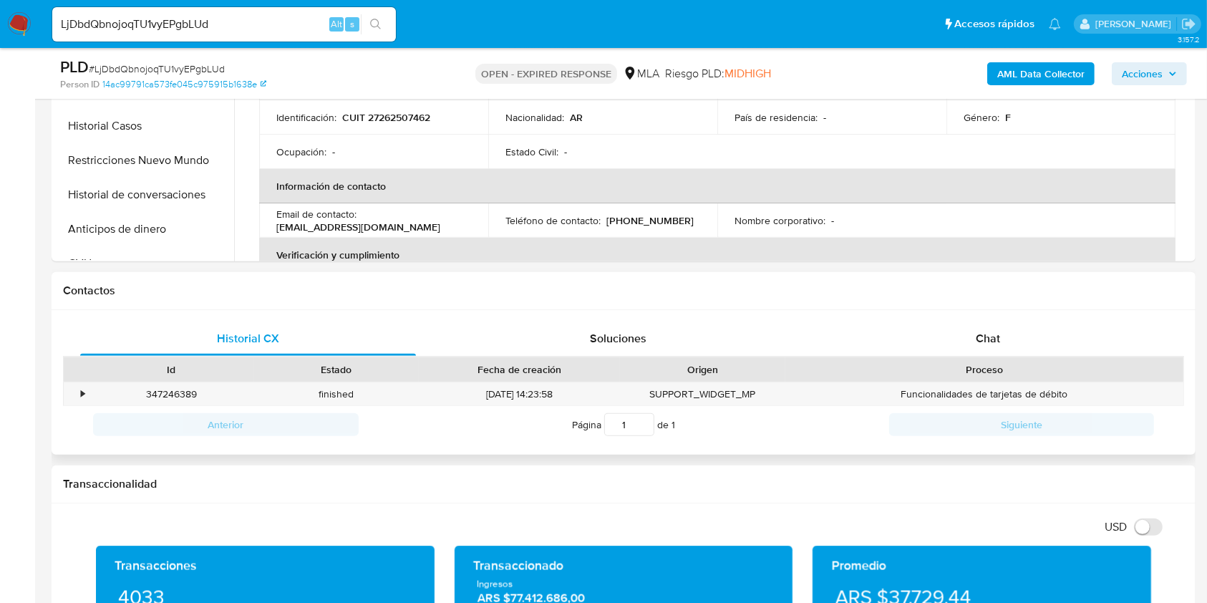
scroll to position [382, 0]
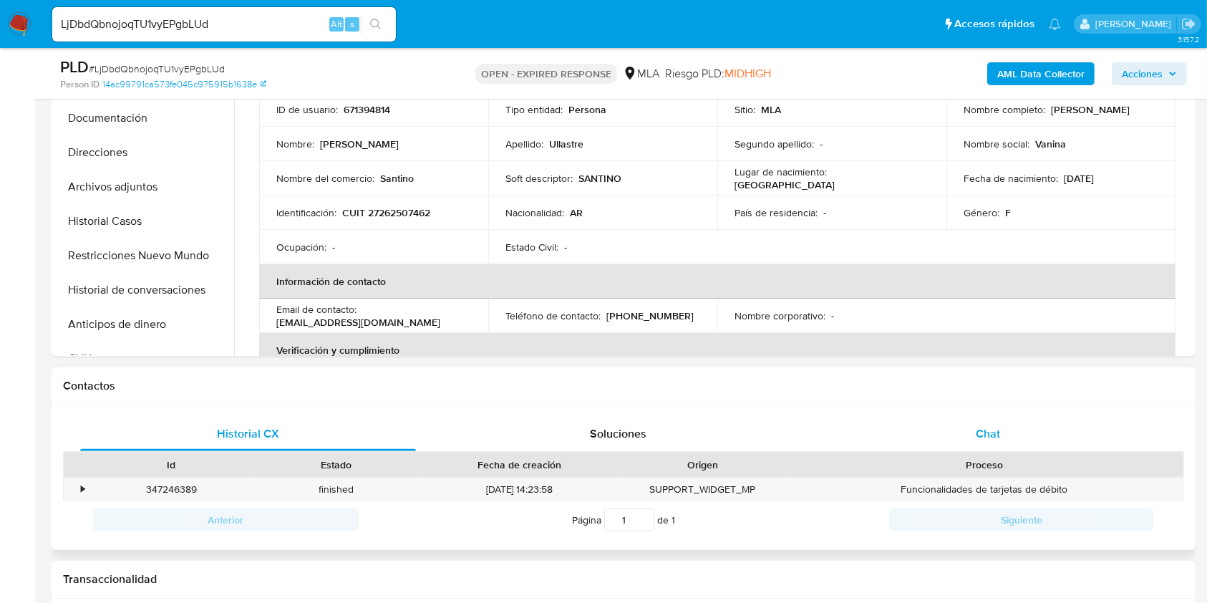
click at [954, 434] on div "Chat" at bounding box center [989, 434] width 336 height 34
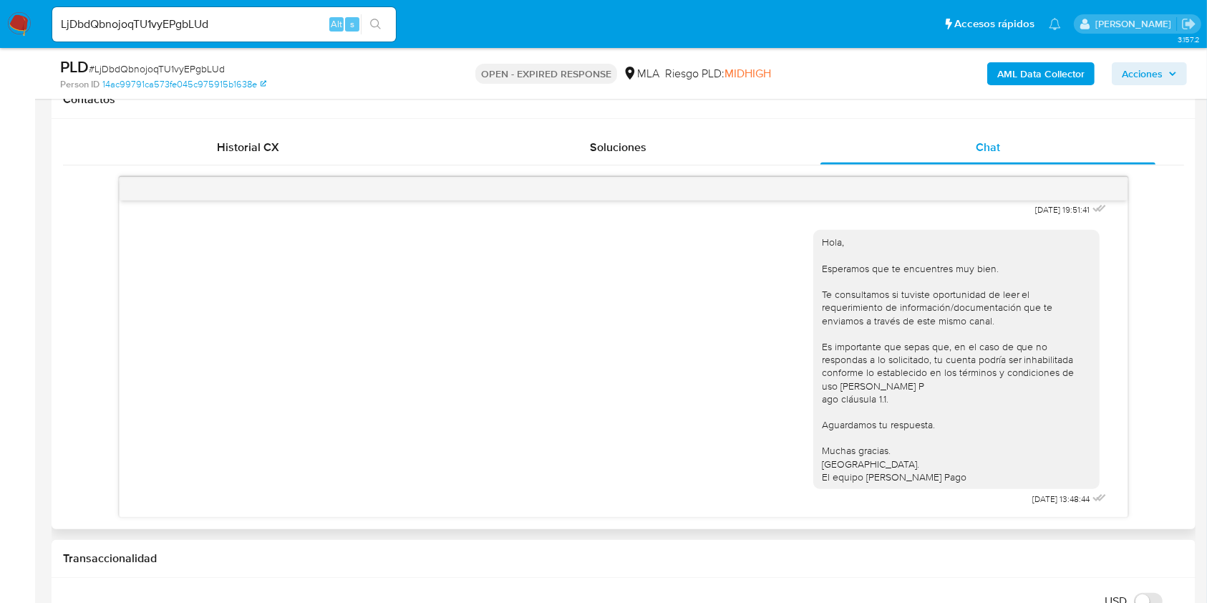
scroll to position [809, 0]
click at [254, 31] on input "LjDbdQbnojoqTU1vyEPgbLUd" at bounding box center [224, 24] width 344 height 19
paste input "WBqMU66ZVCt1I8AxFuWCqFem"
click at [245, 29] on input "LjDbdQbnojoqTU1vyEPgbLUdWBqMU66ZVCt1I8AxFuWCqFem" at bounding box center [224, 24] width 344 height 19
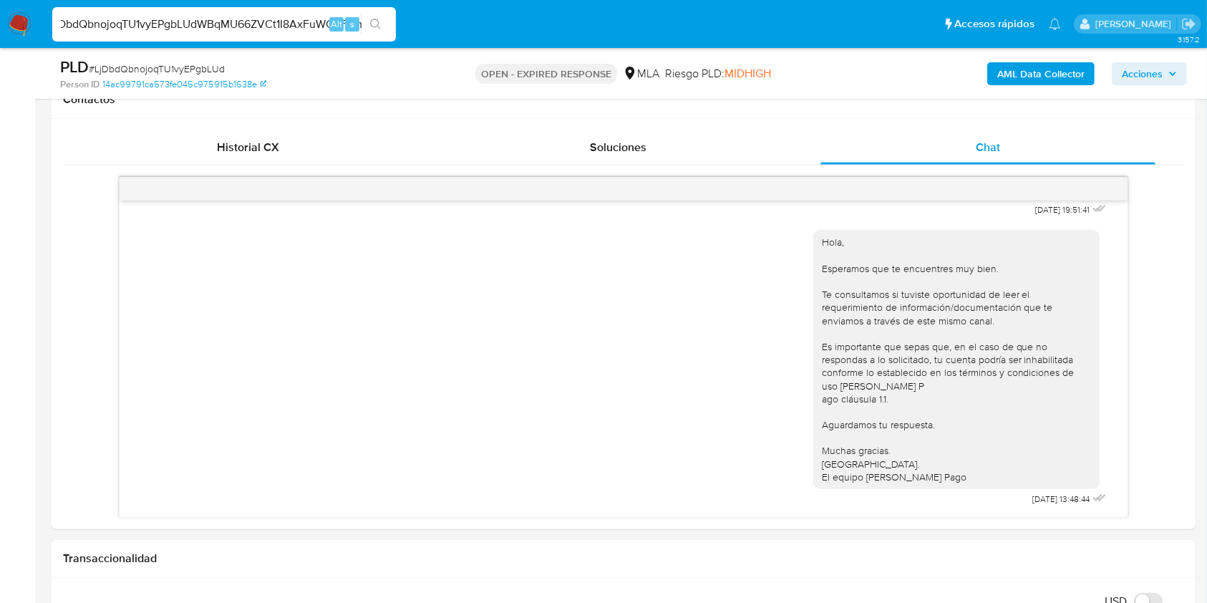
click at [245, 29] on input "LjDbdQbnojoqTU1vyEPgbLUdWBqMU66ZVCt1I8AxFuWCqFem" at bounding box center [224, 24] width 344 height 19
paste input
type input "WBqMU66ZVCt1I8AxFuWCqFem"
click at [399, 26] on li "WBqMU66ZVCt1I8AxFuWCqFem Alt s" at bounding box center [224, 24] width 351 height 36
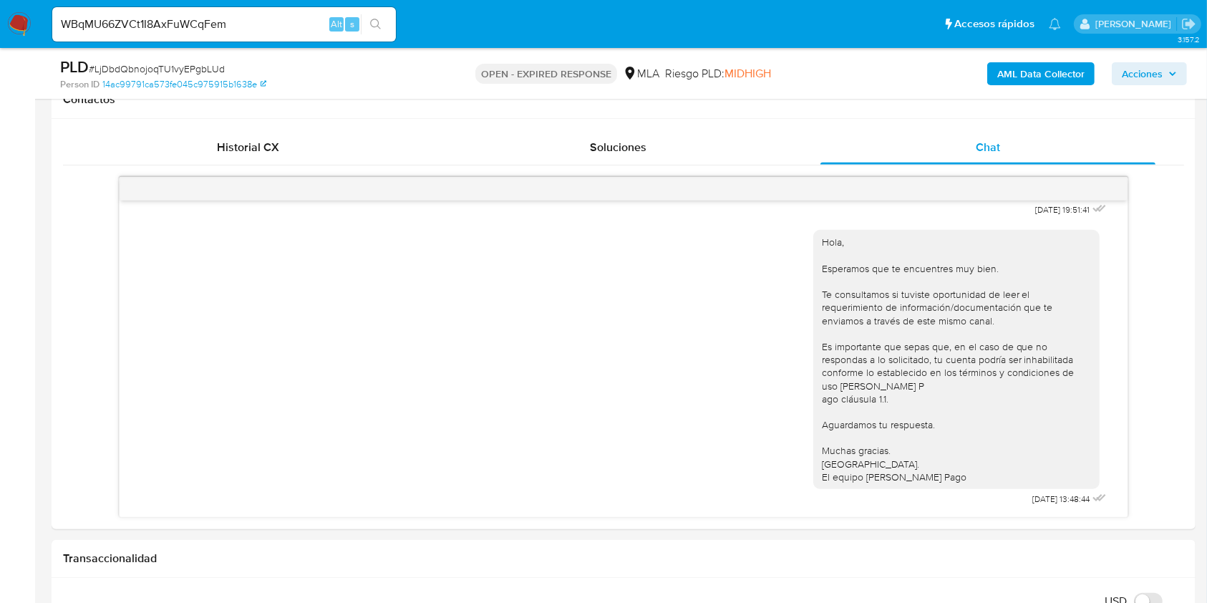
click at [385, 26] on button "search-icon" at bounding box center [375, 24] width 29 height 20
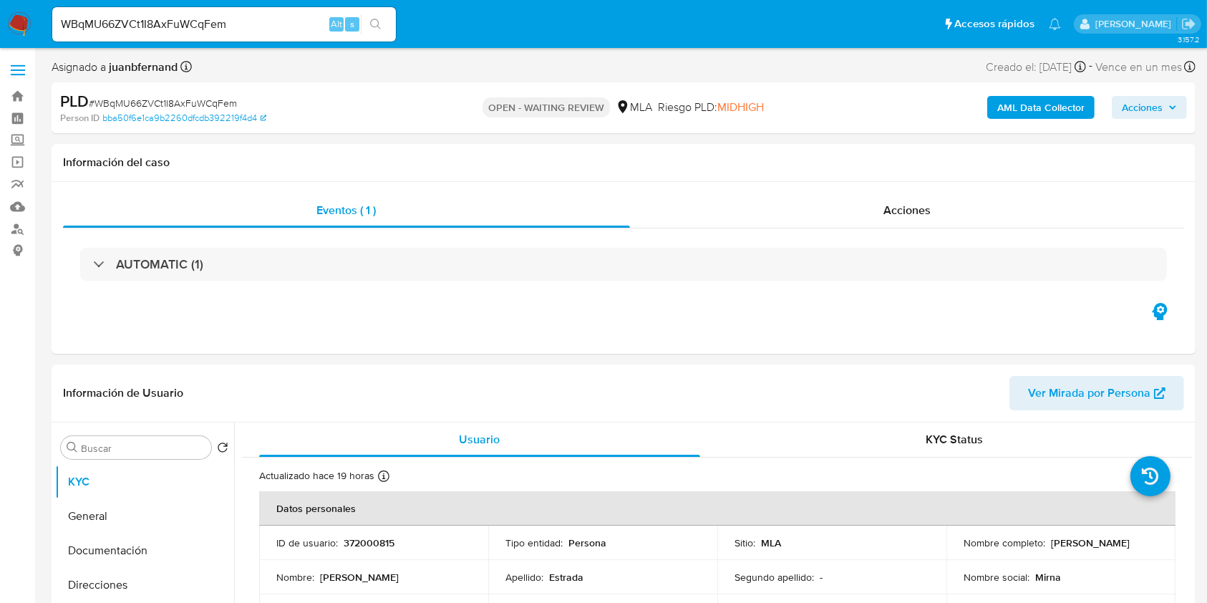
select select "10"
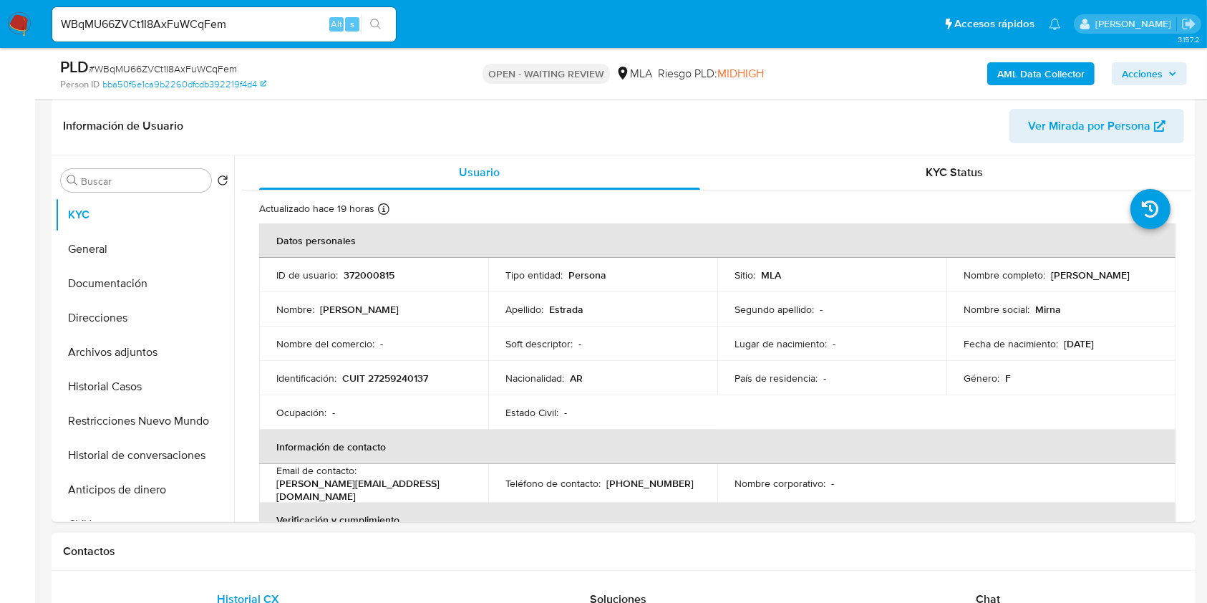
scroll to position [382, 0]
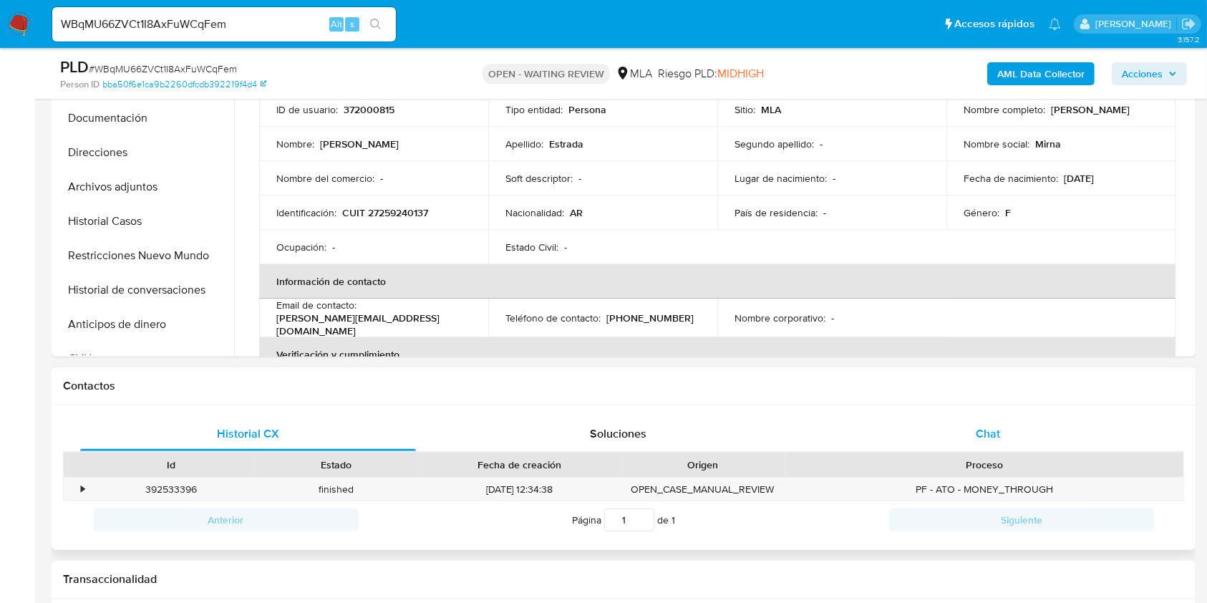
drag, startPoint x: 1033, startPoint y: 445, endPoint x: 1024, endPoint y: 443, distance: 9.4
click at [1033, 445] on div "Chat" at bounding box center [989, 434] width 336 height 34
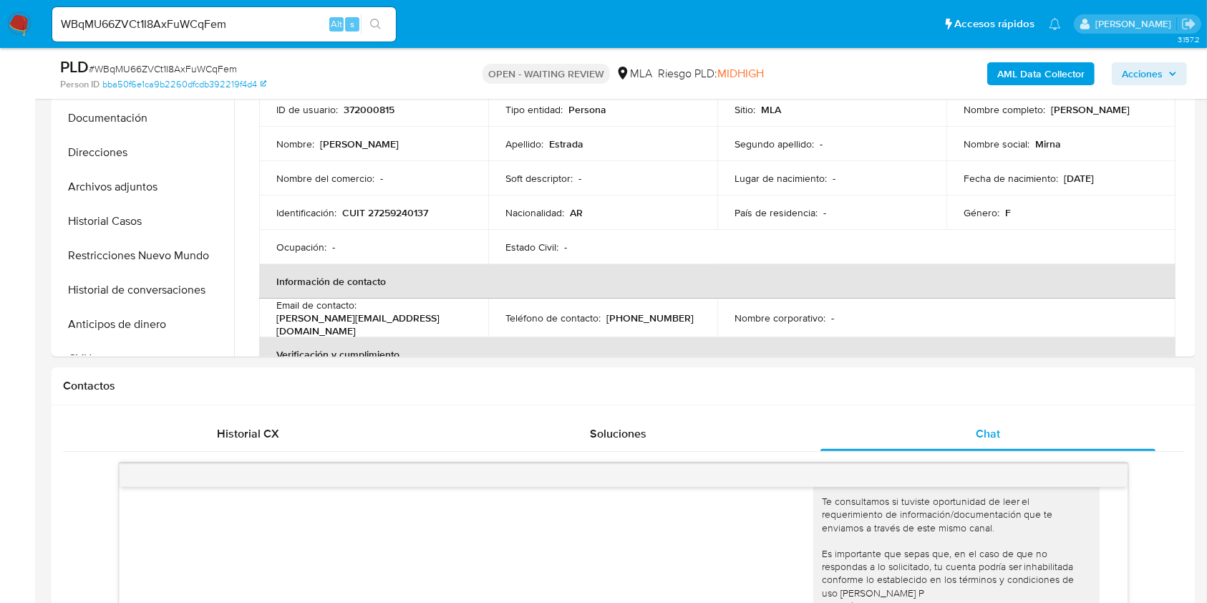
click at [255, 21] on input "WBqMU66ZVCt1I8AxFuWCqFem" at bounding box center [224, 24] width 344 height 19
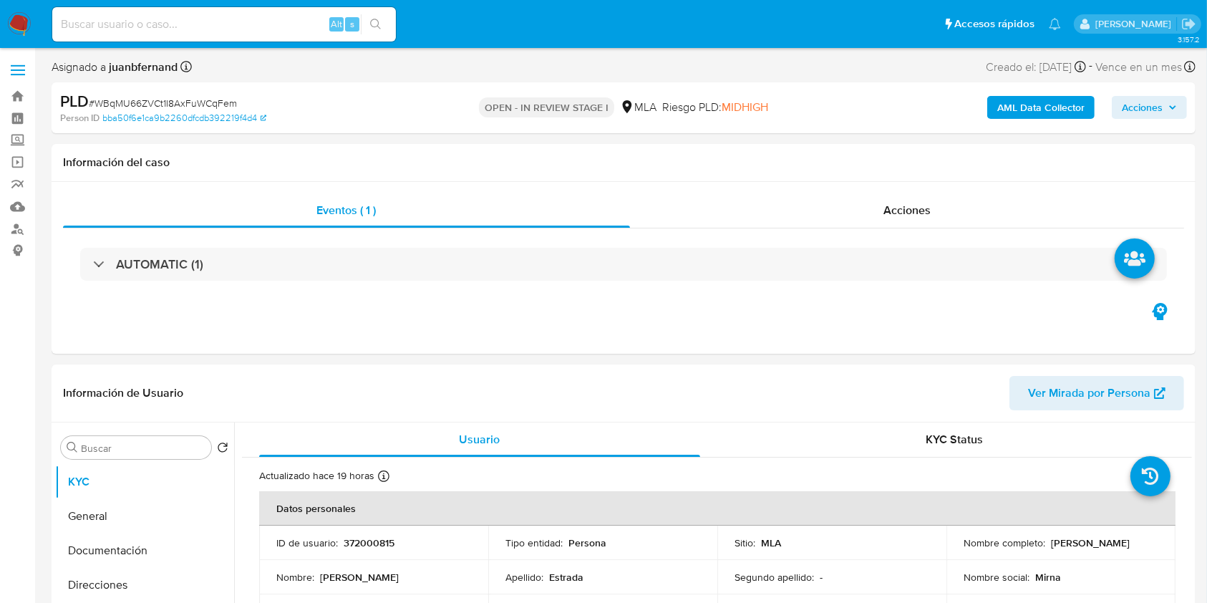
select select "10"
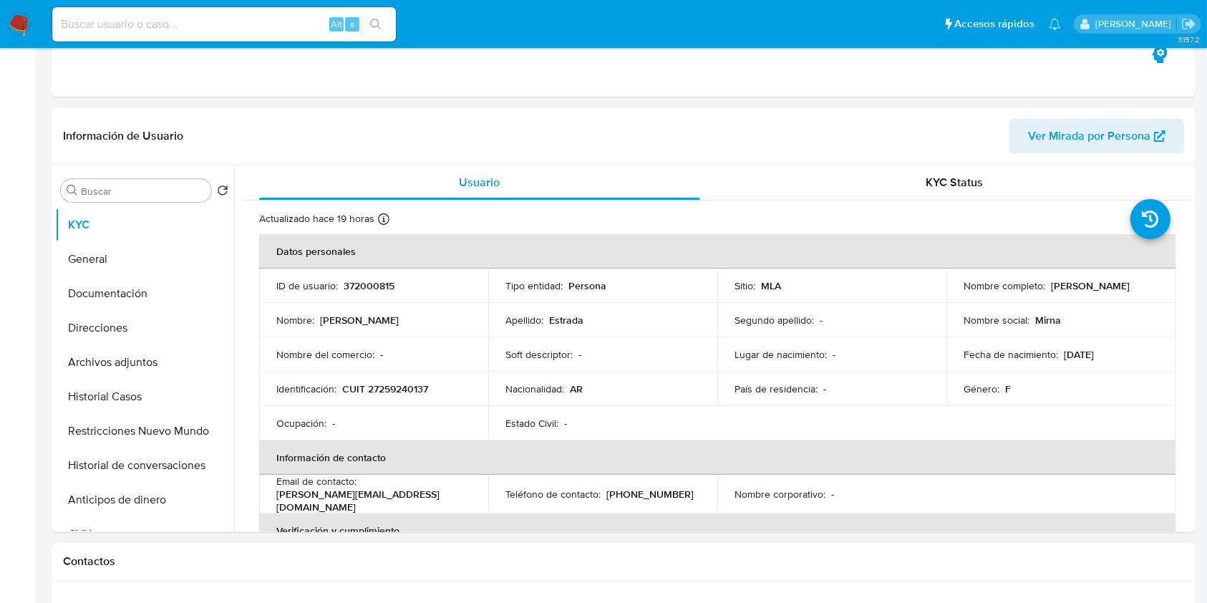
scroll to position [382, 0]
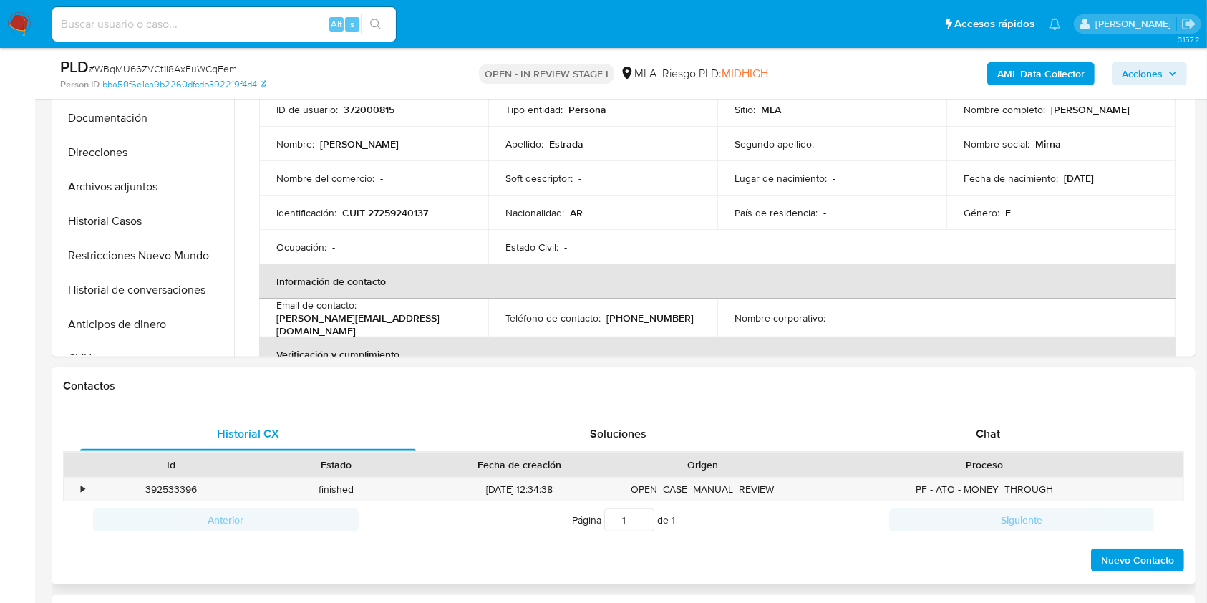
drag, startPoint x: 1005, startPoint y: 440, endPoint x: 940, endPoint y: 392, distance: 80.9
click at [1005, 440] on div "Chat" at bounding box center [989, 434] width 336 height 34
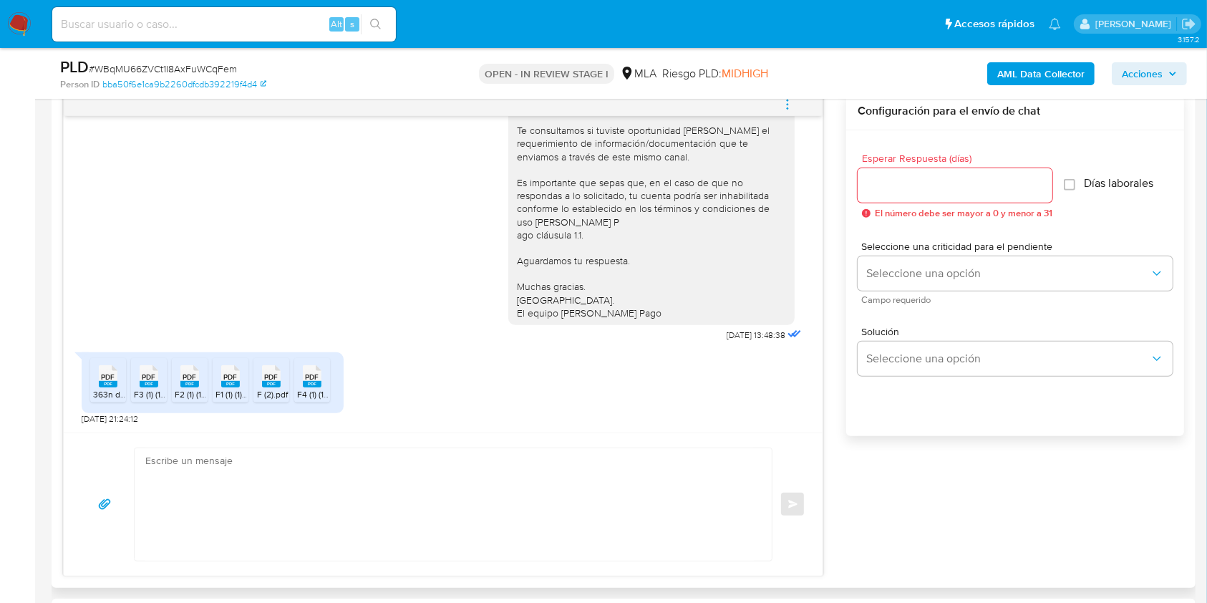
scroll to position [763, 0]
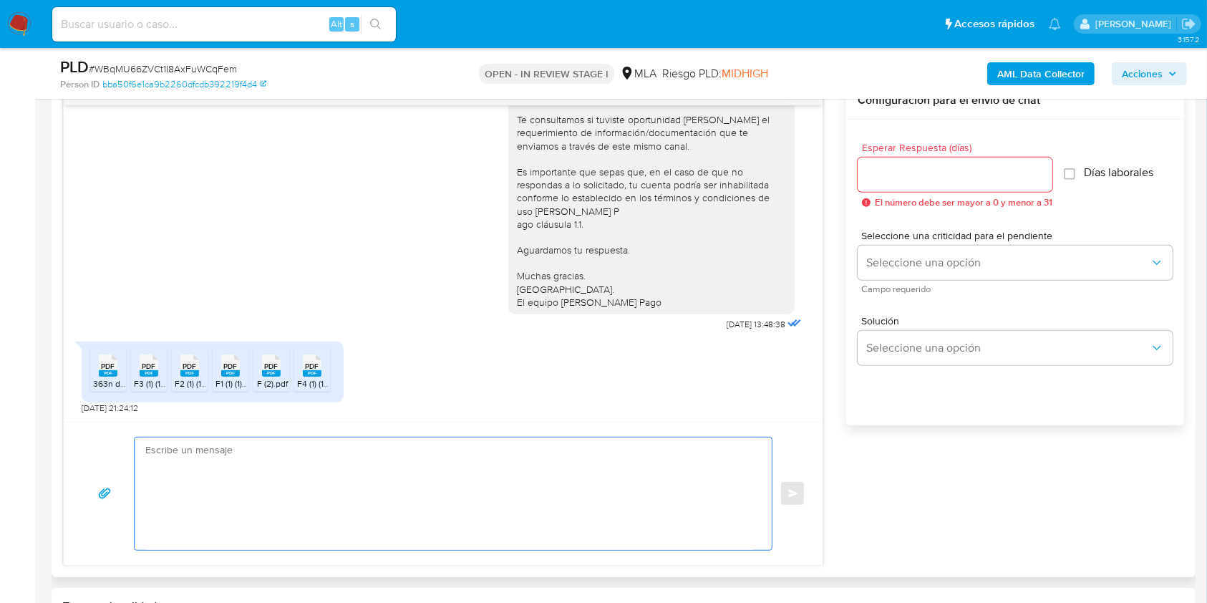
click at [324, 498] on textarea at bounding box center [449, 494] width 609 height 112
paste textarea "Hola, esperamos que te encuentres muy bien. Muchas gracias por tu respuesta. Co…"
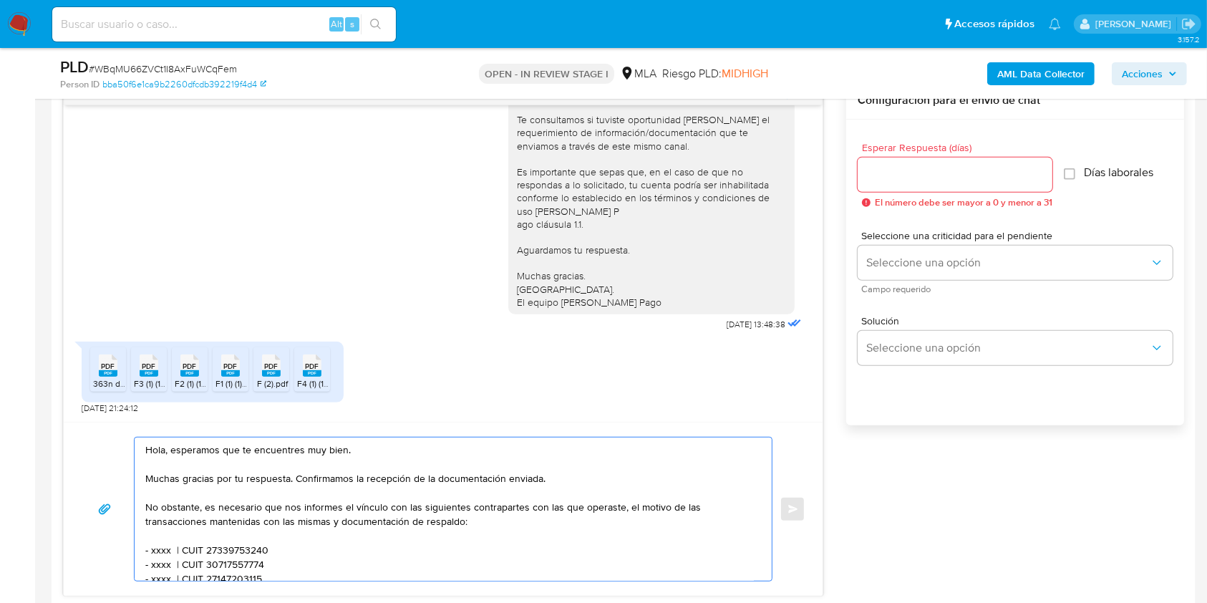
scroll to position [95, 0]
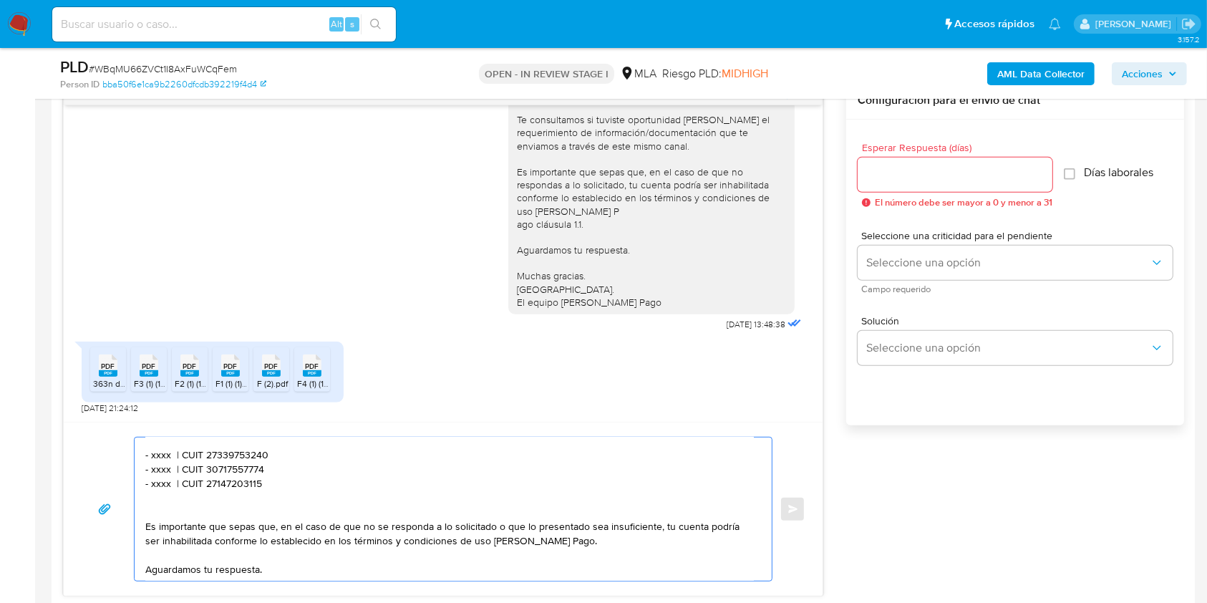
type textarea "Hola, esperamos que te encuentres muy bien. Muchas gracias por tu respuesta. Co…"
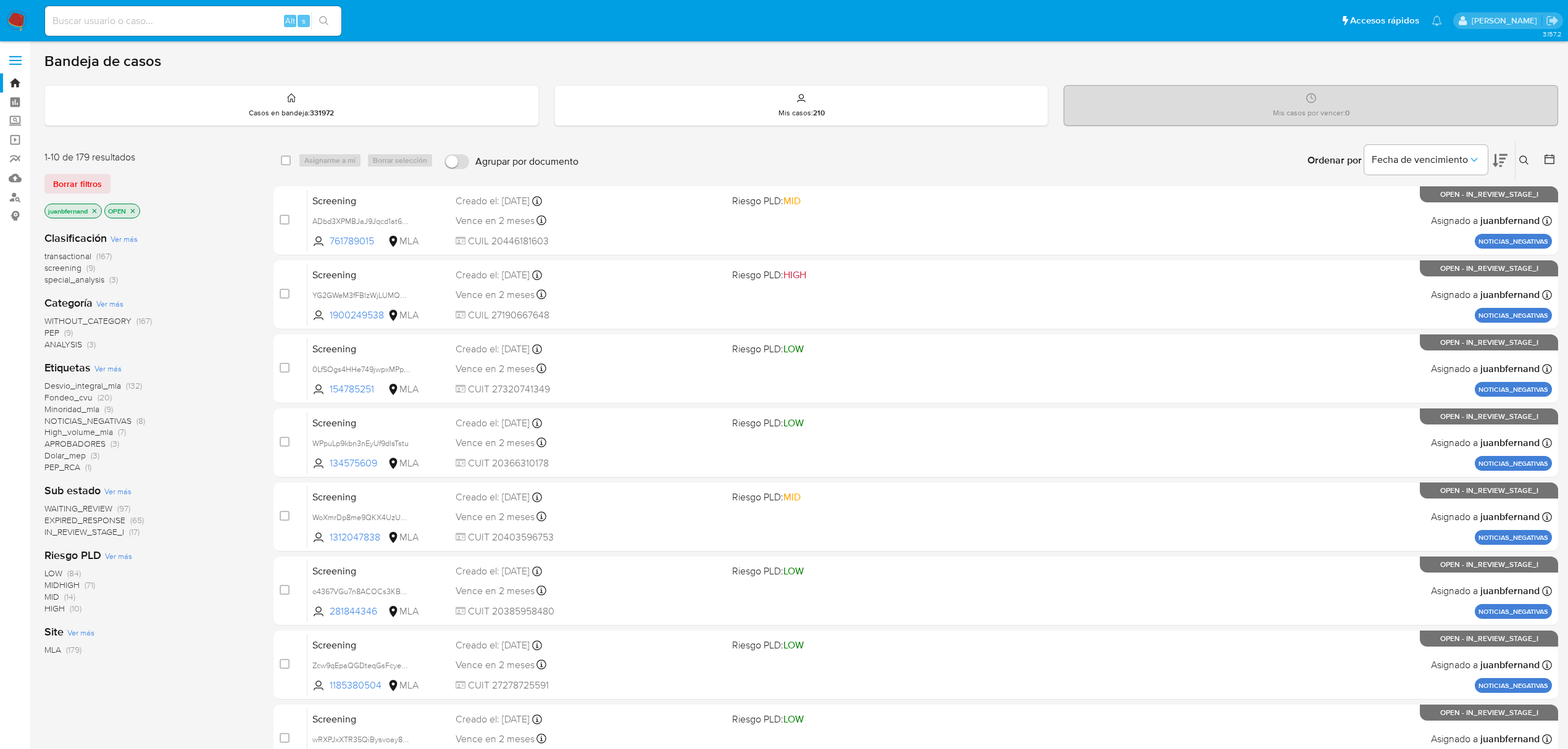
click at [228, 20] on input at bounding box center [193, 21] width 297 height 16
paste input "6VyVONtqhTVPq2VJT6rwuFHo"
type input "6VyVONtqhTVPq2VJT6rwuFHo"
click at [327, 21] on icon "search-icon" at bounding box center [323, 21] width 9 height 9
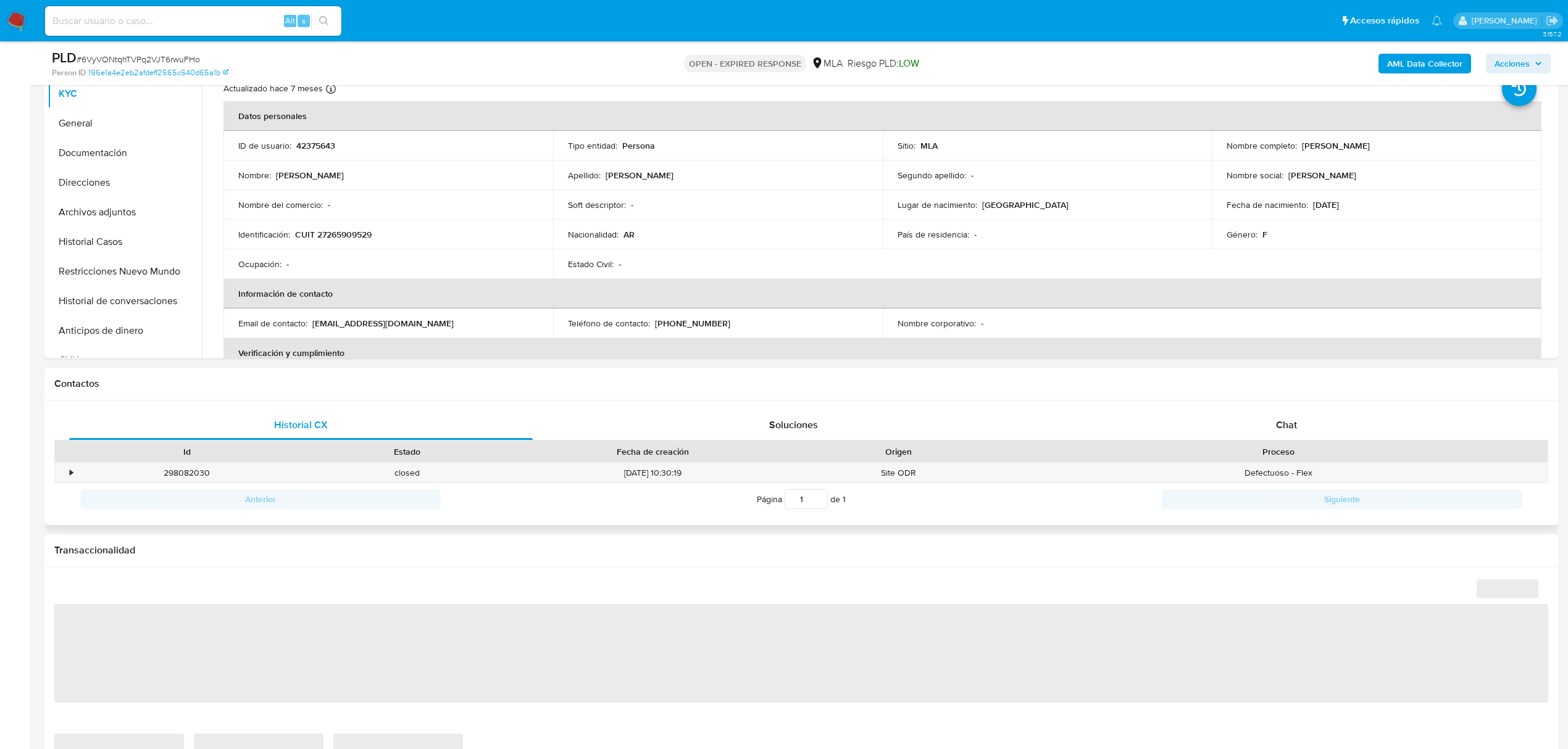
select select "10"
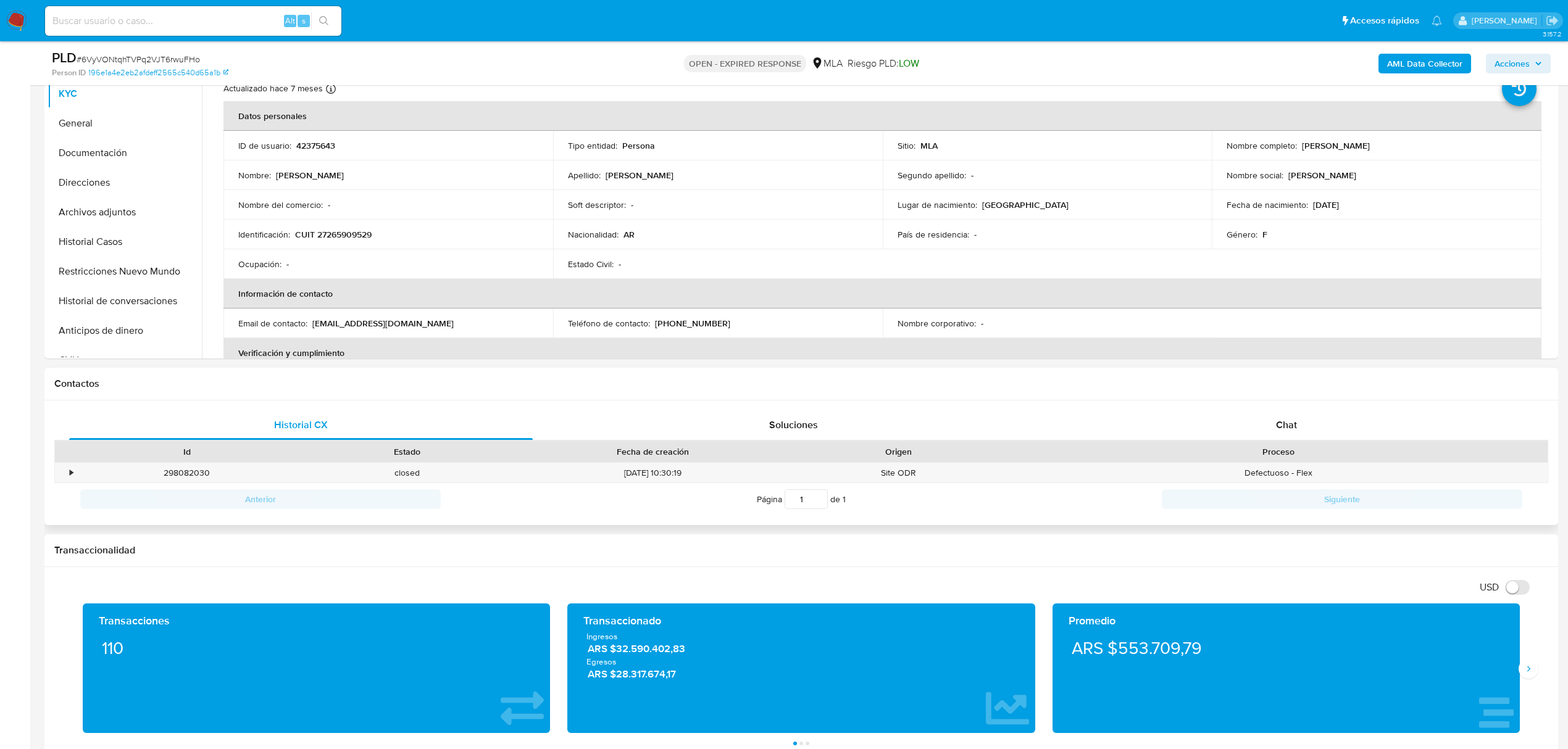
scroll to position [411, 0]
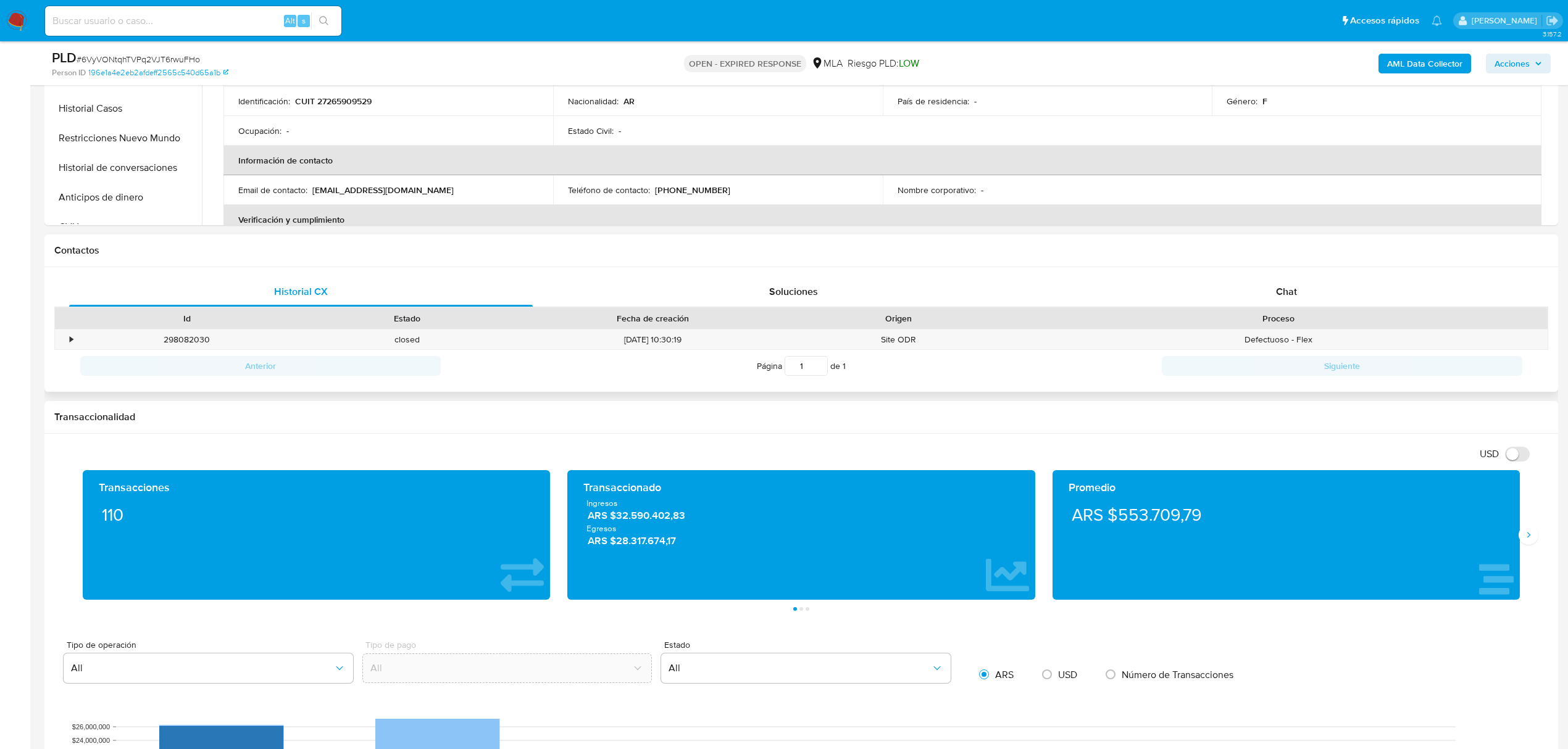
click at [1330, 314] on div "Proceso" at bounding box center [1278, 318] width 522 height 12
click at [1325, 295] on div "Chat" at bounding box center [1287, 292] width 464 height 29
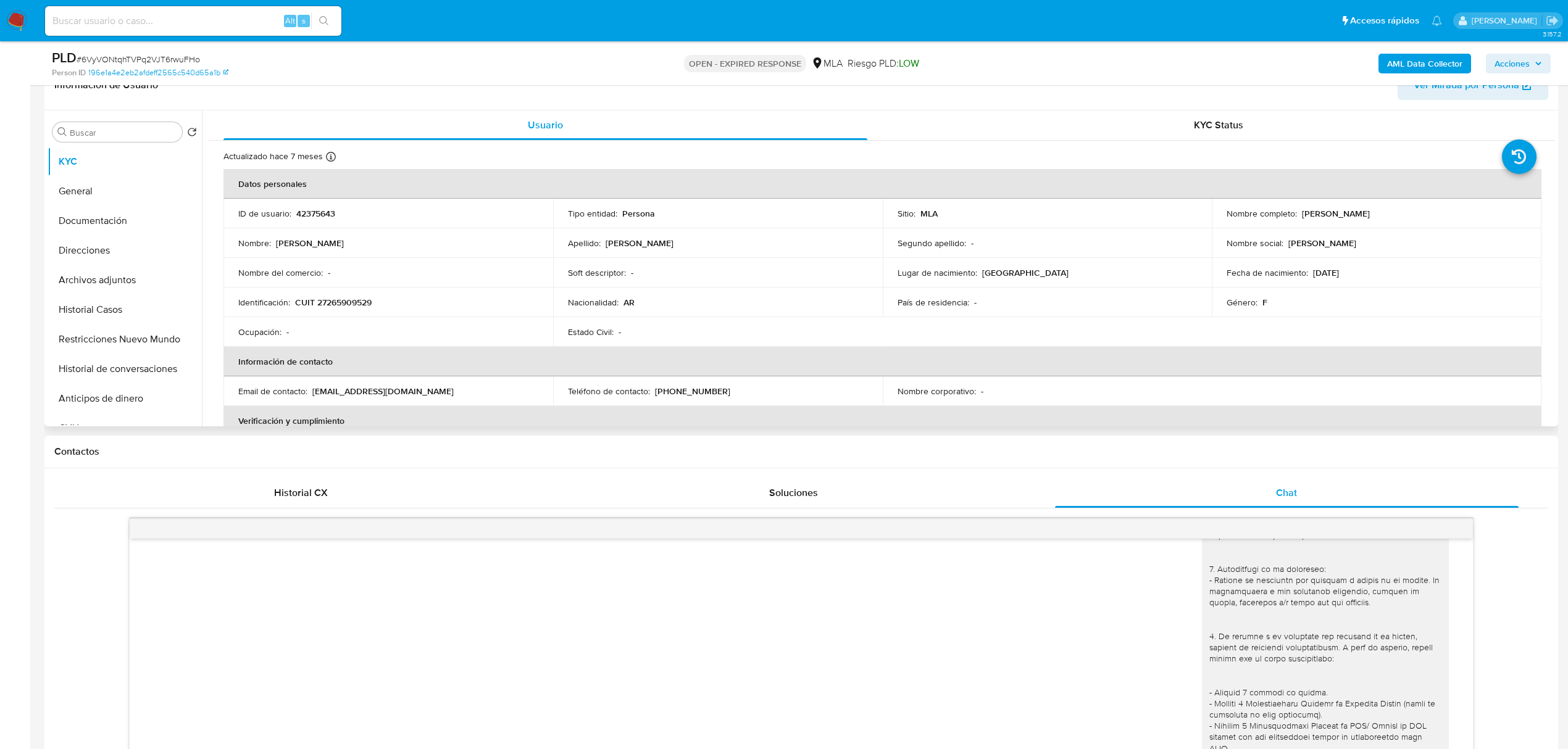
scroll to position [164, 0]
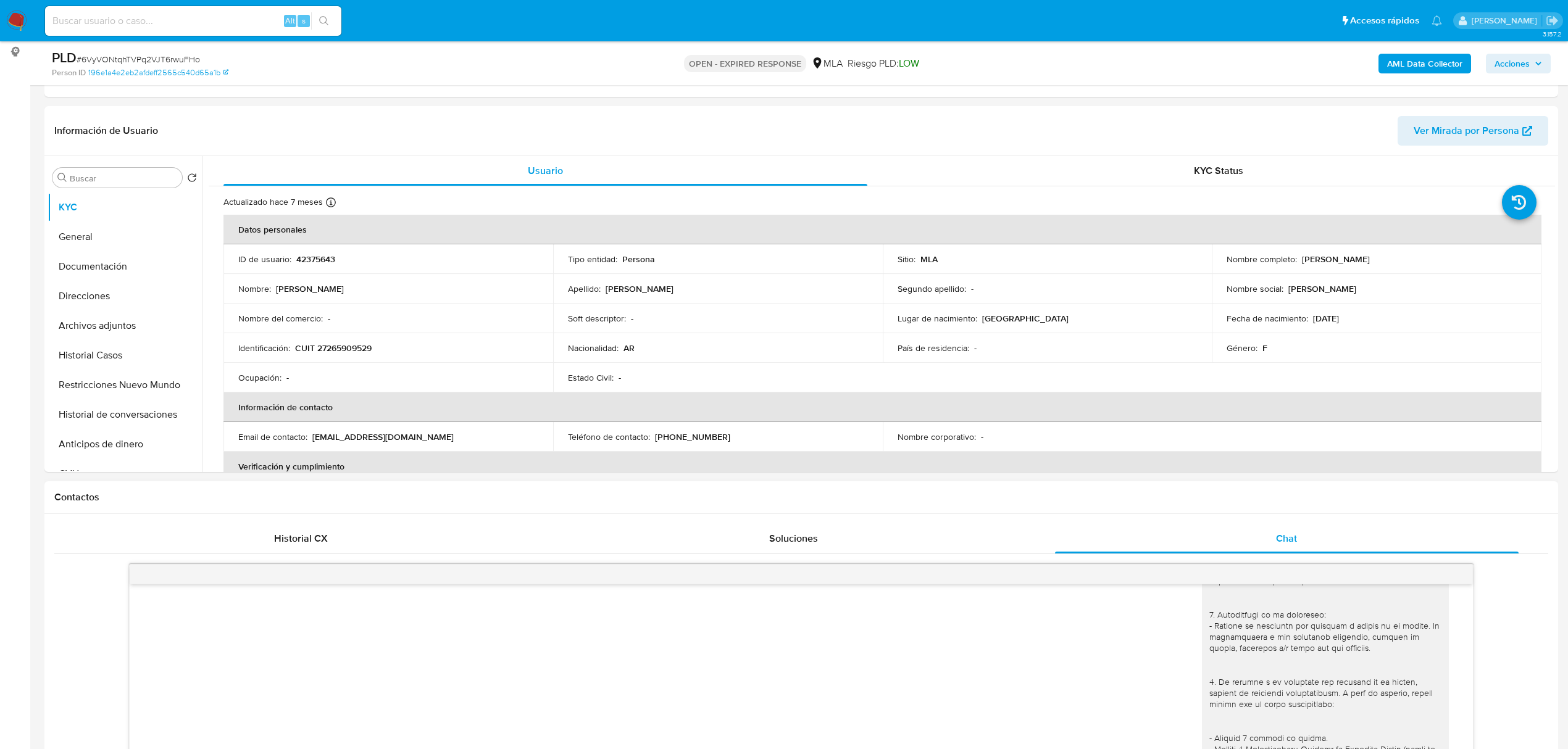
click at [132, 499] on h1 "Contactos" at bounding box center [801, 497] width 1494 height 12
drag, startPoint x: 1228, startPoint y: 528, endPoint x: 1215, endPoint y: 523, distance: 13.9
click at [1228, 529] on div "Chat" at bounding box center [1287, 539] width 464 height 29
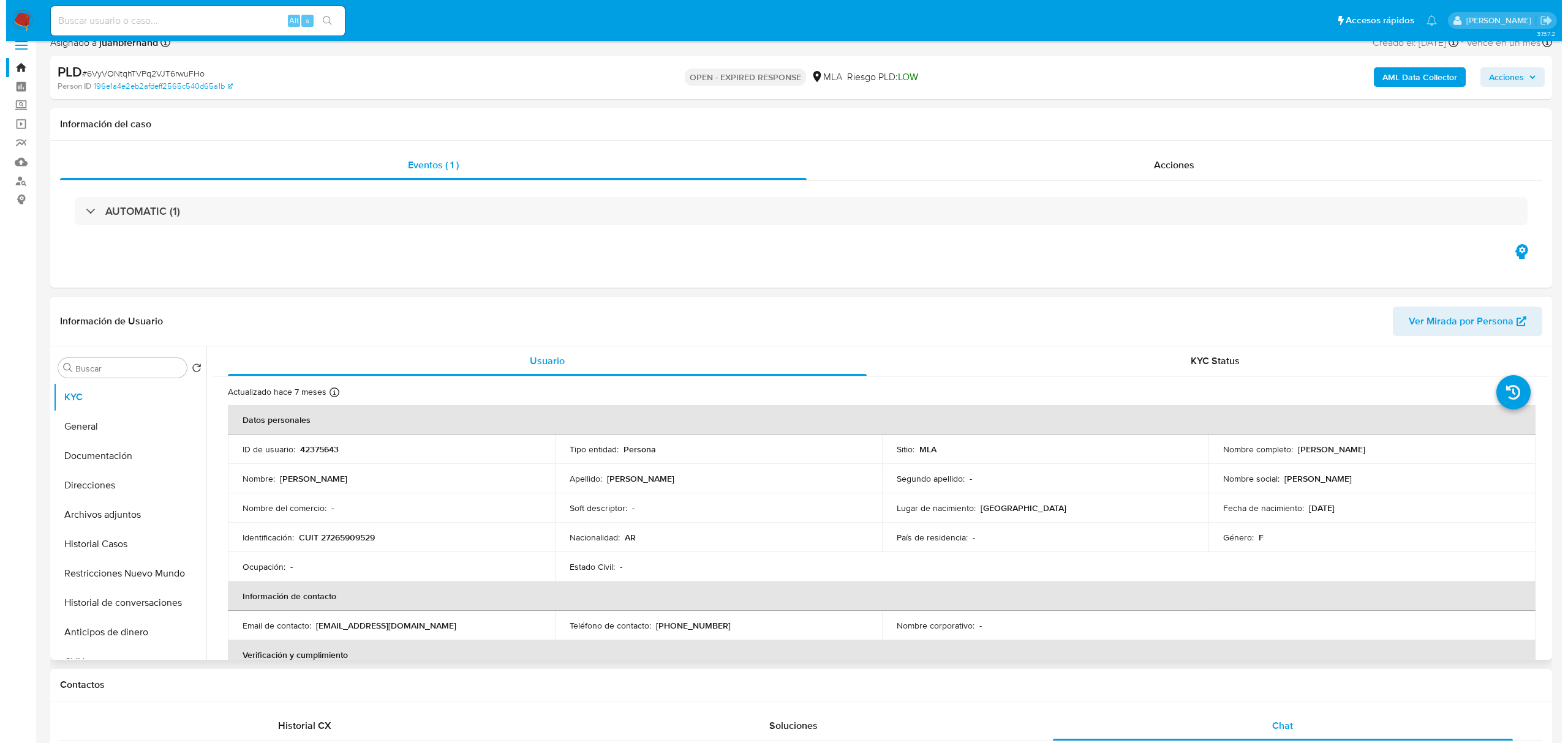
scroll to position [0, 0]
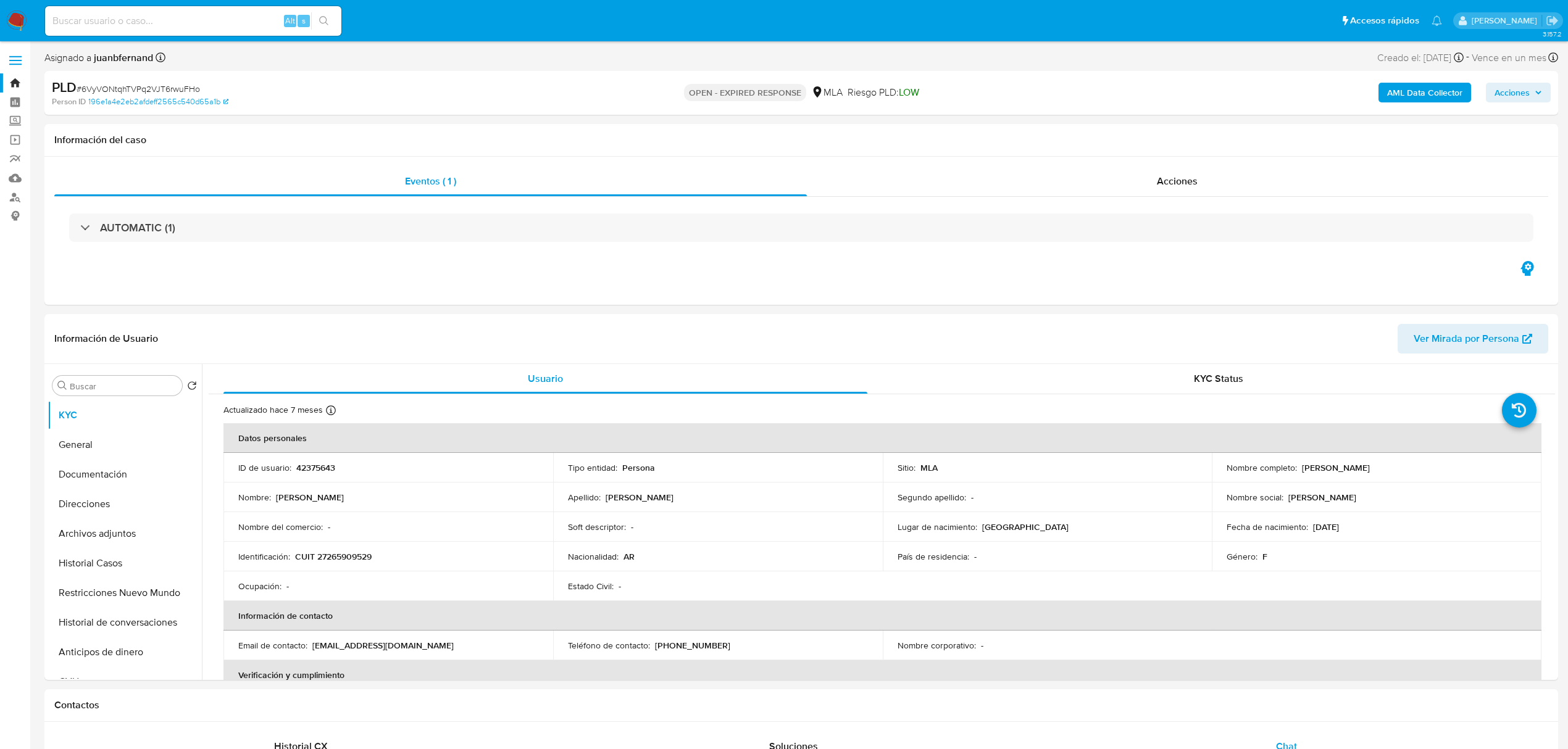
click at [1421, 95] on b "AML Data Collector" at bounding box center [1424, 92] width 75 height 20
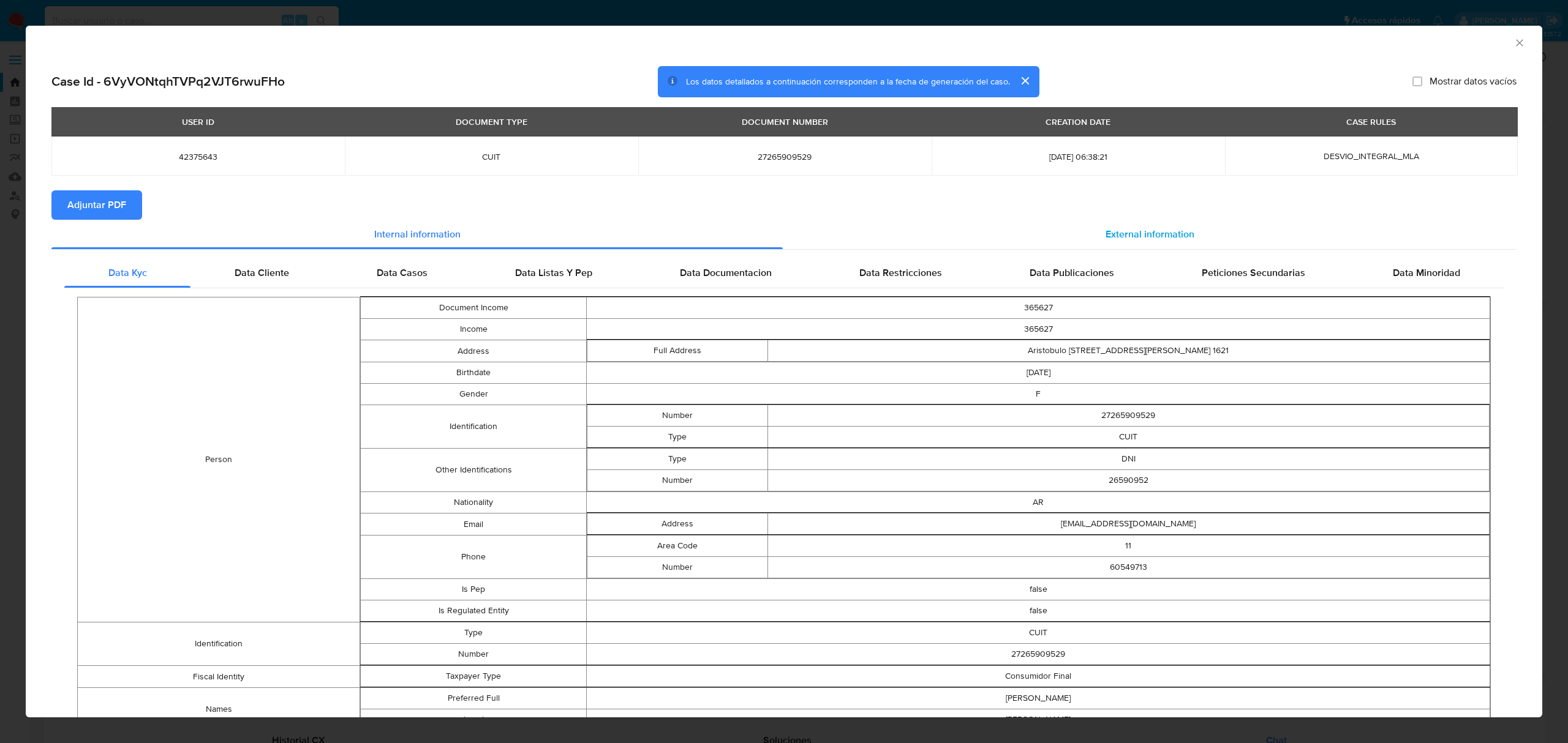
click at [1201, 227] on div "External information" at bounding box center [1150, 234] width 734 height 29
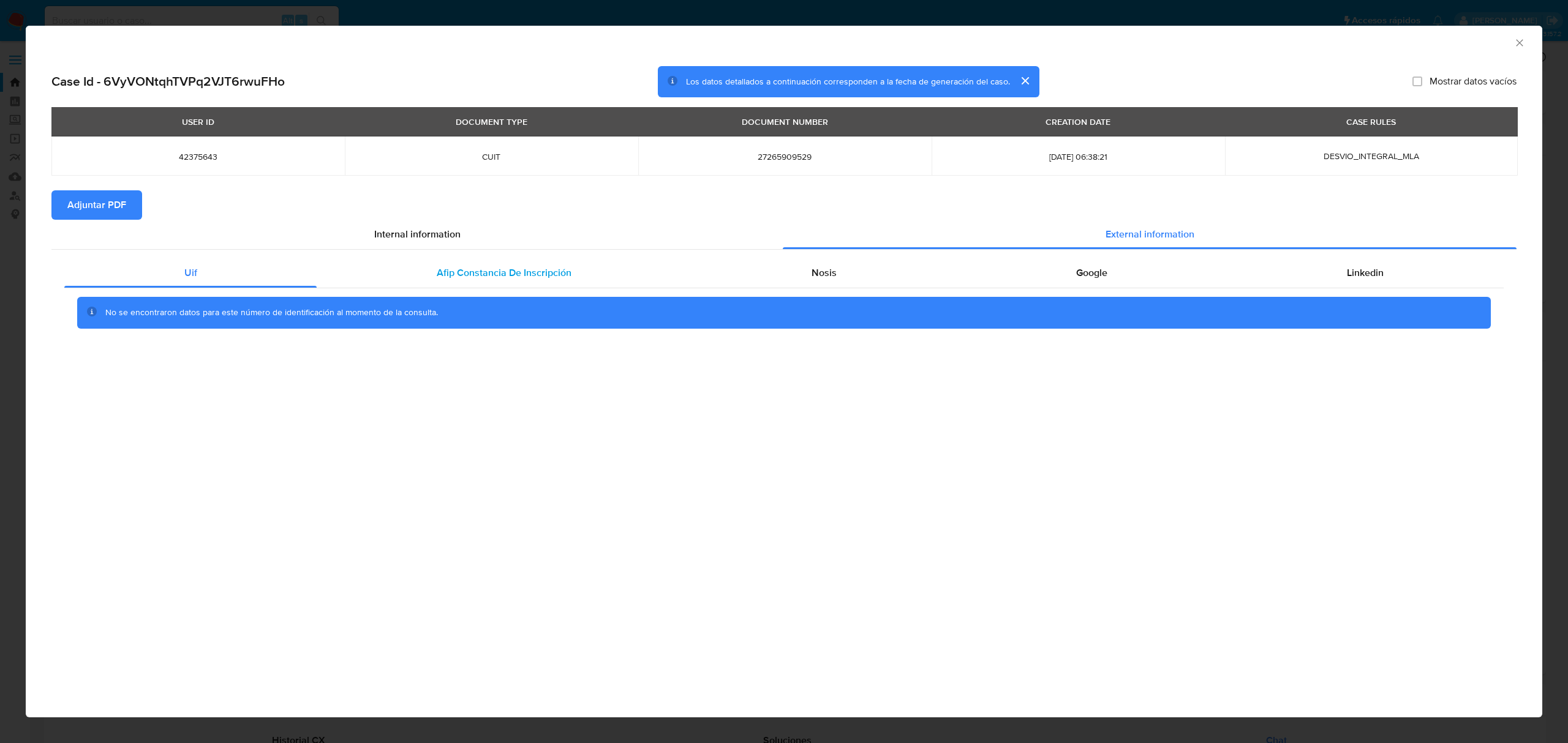
click at [476, 266] on span "Afip Constancia De Inscripción" at bounding box center [505, 273] width 135 height 14
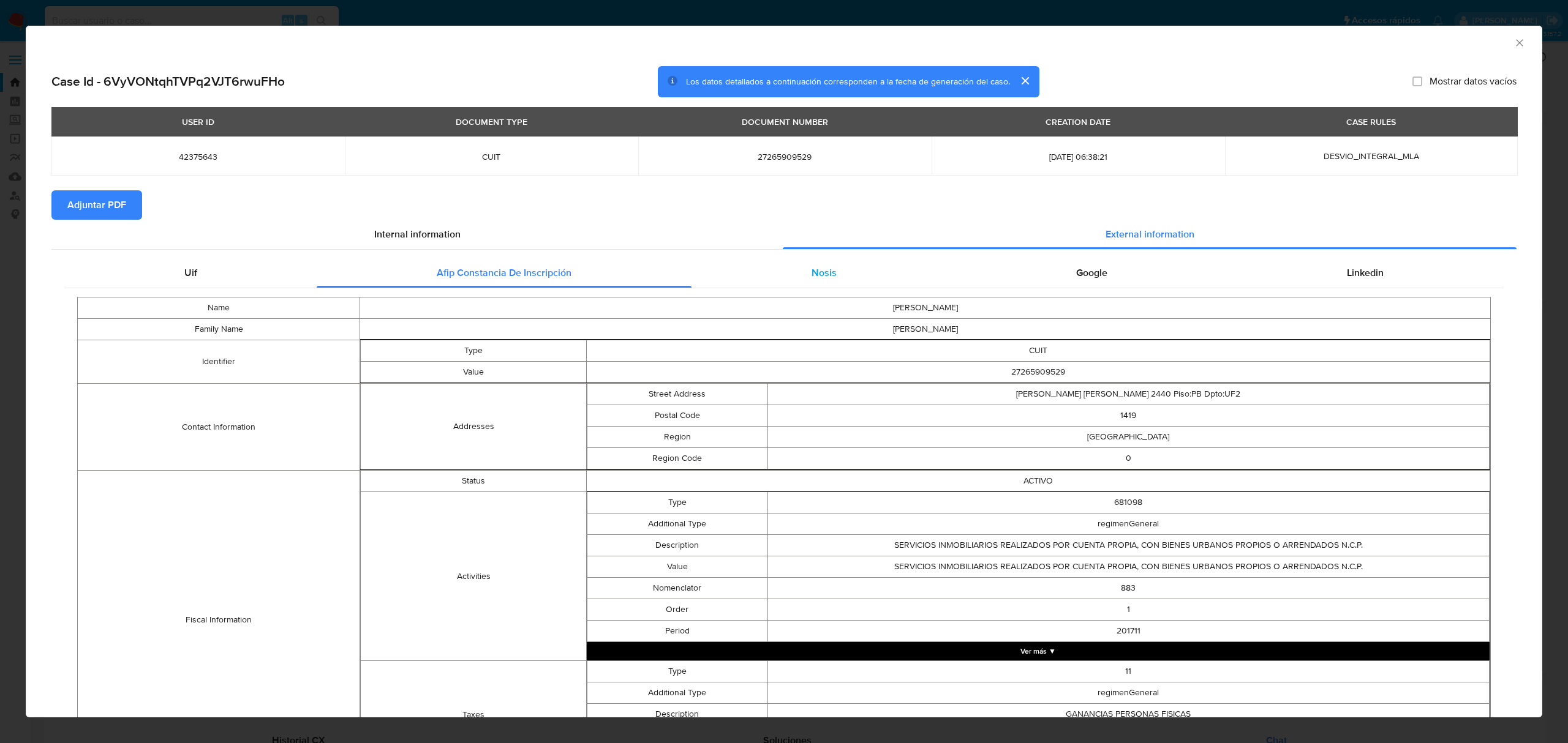
click at [850, 264] on div "Nosis" at bounding box center [824, 273] width 264 height 29
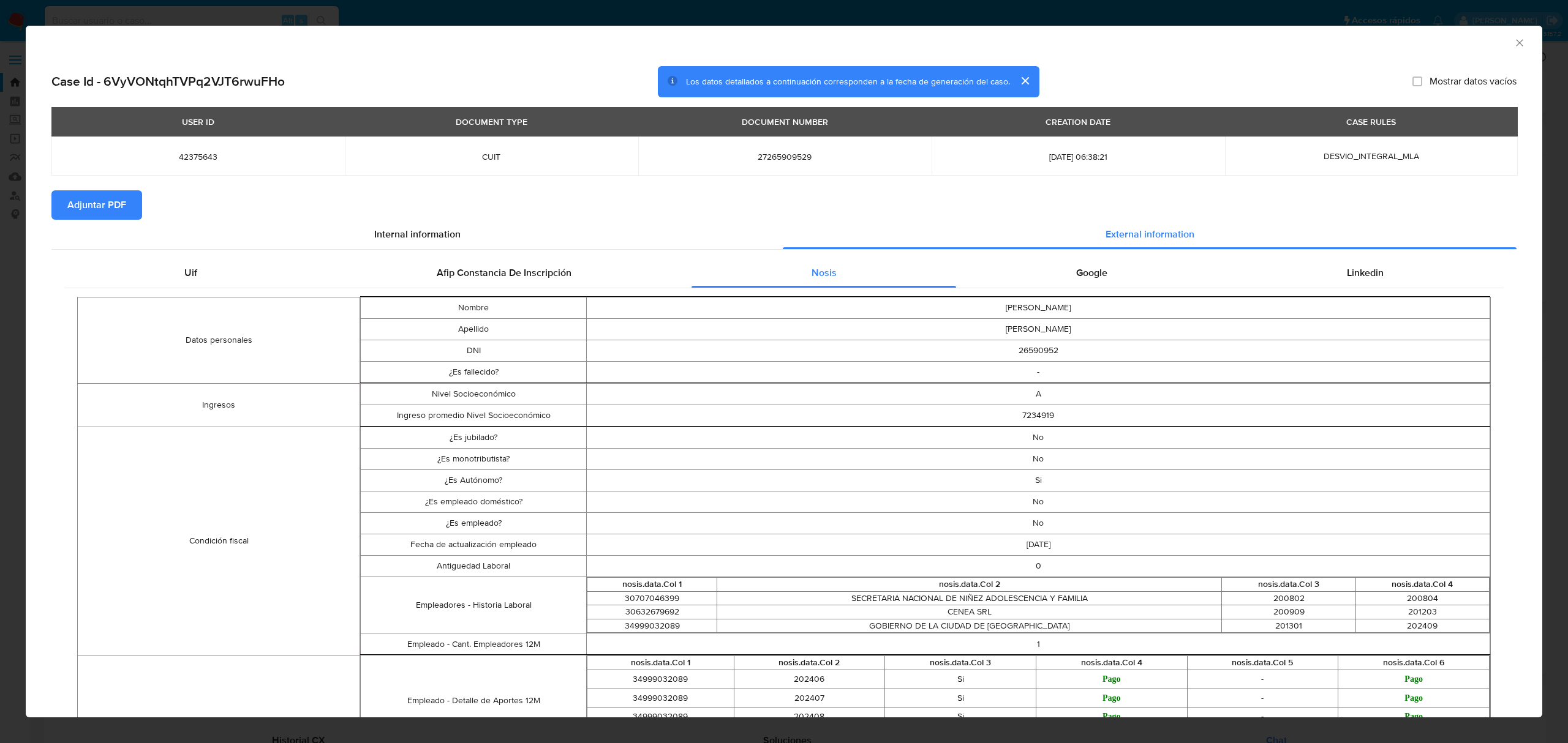
click at [1028, 483] on td "Si" at bounding box center [1038, 481] width 903 height 21
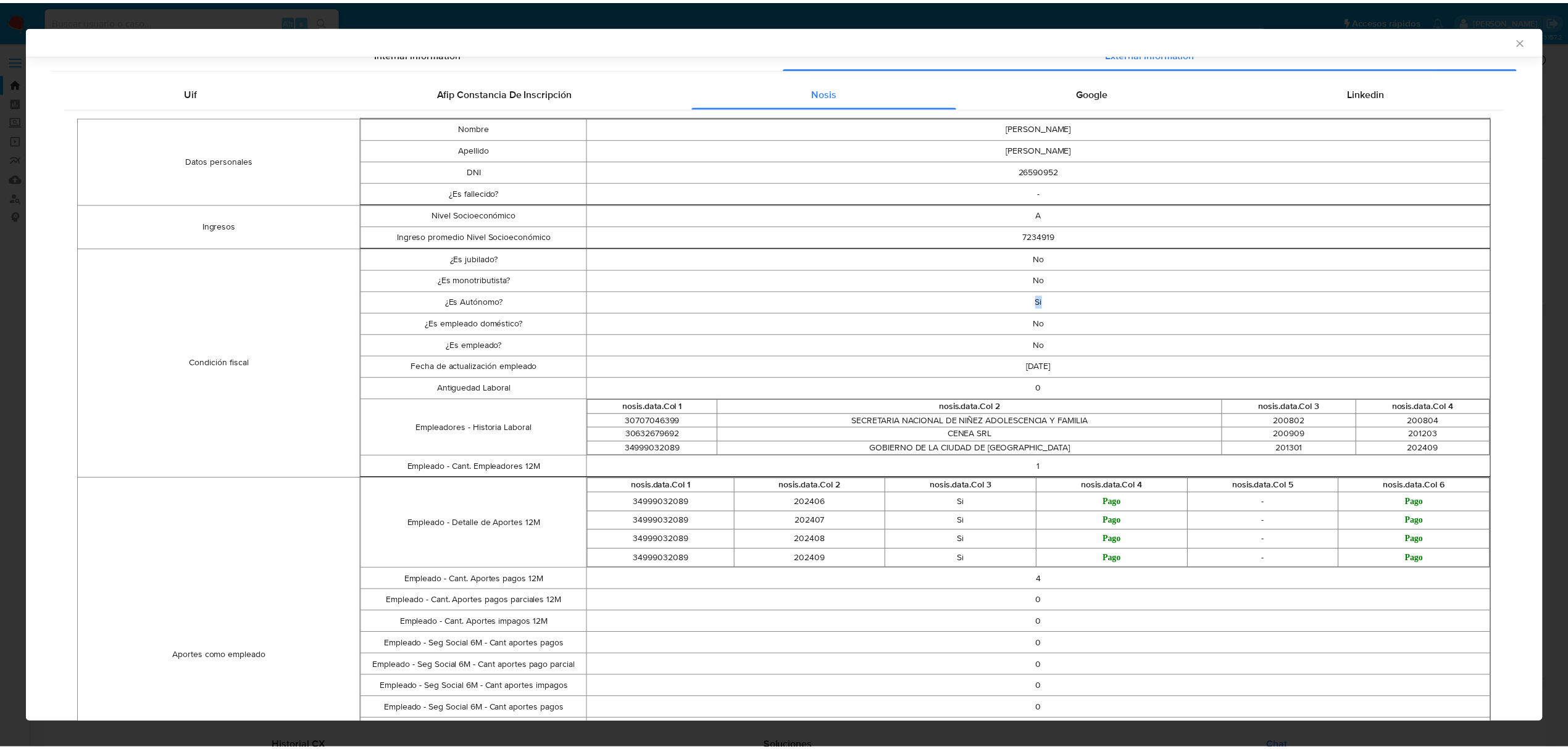
scroll to position [162, 0]
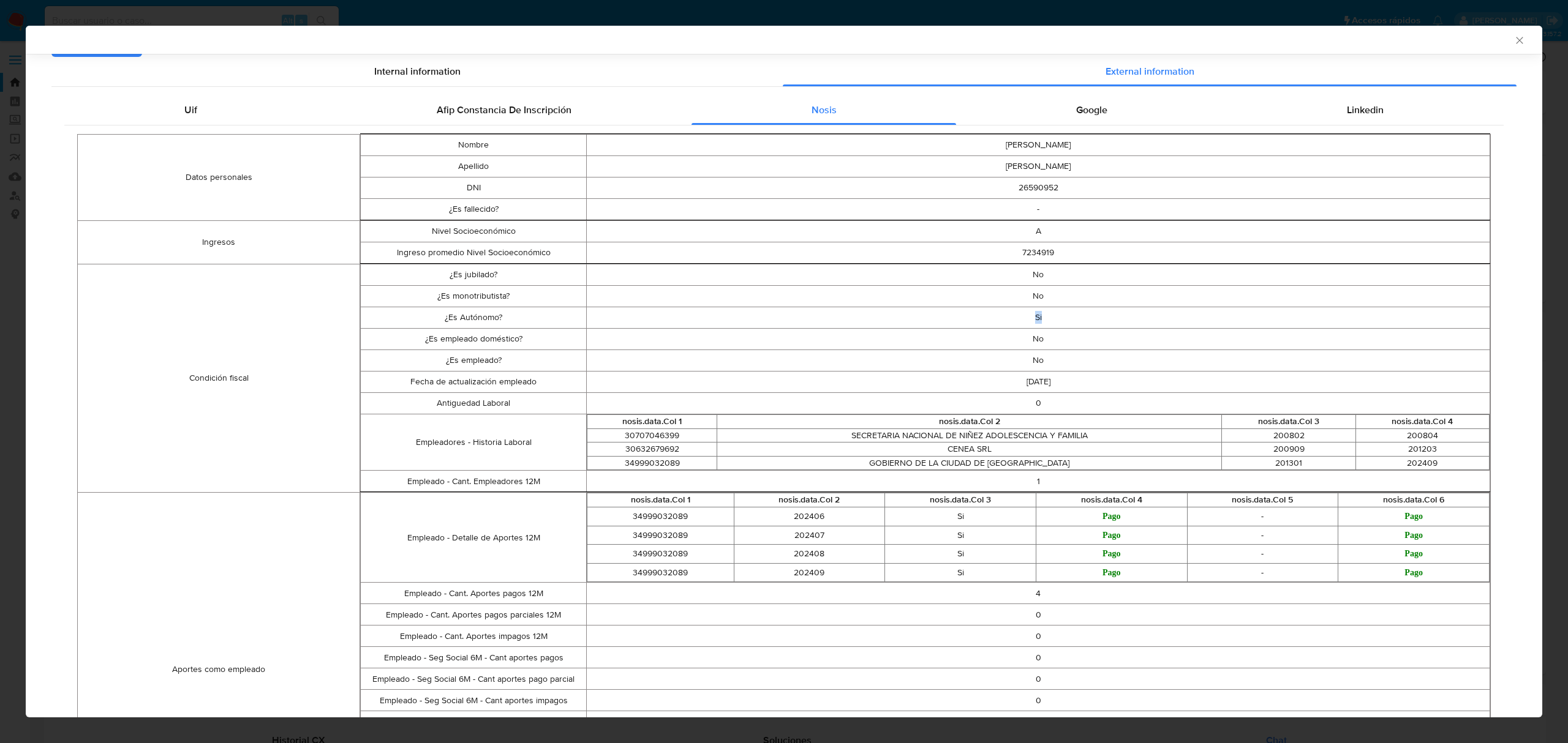
drag, startPoint x: 1512, startPoint y: 40, endPoint x: 1503, endPoint y: 42, distance: 9.2
click at [1514, 40] on icon "Cerrar ventana" at bounding box center [1520, 40] width 12 height 12
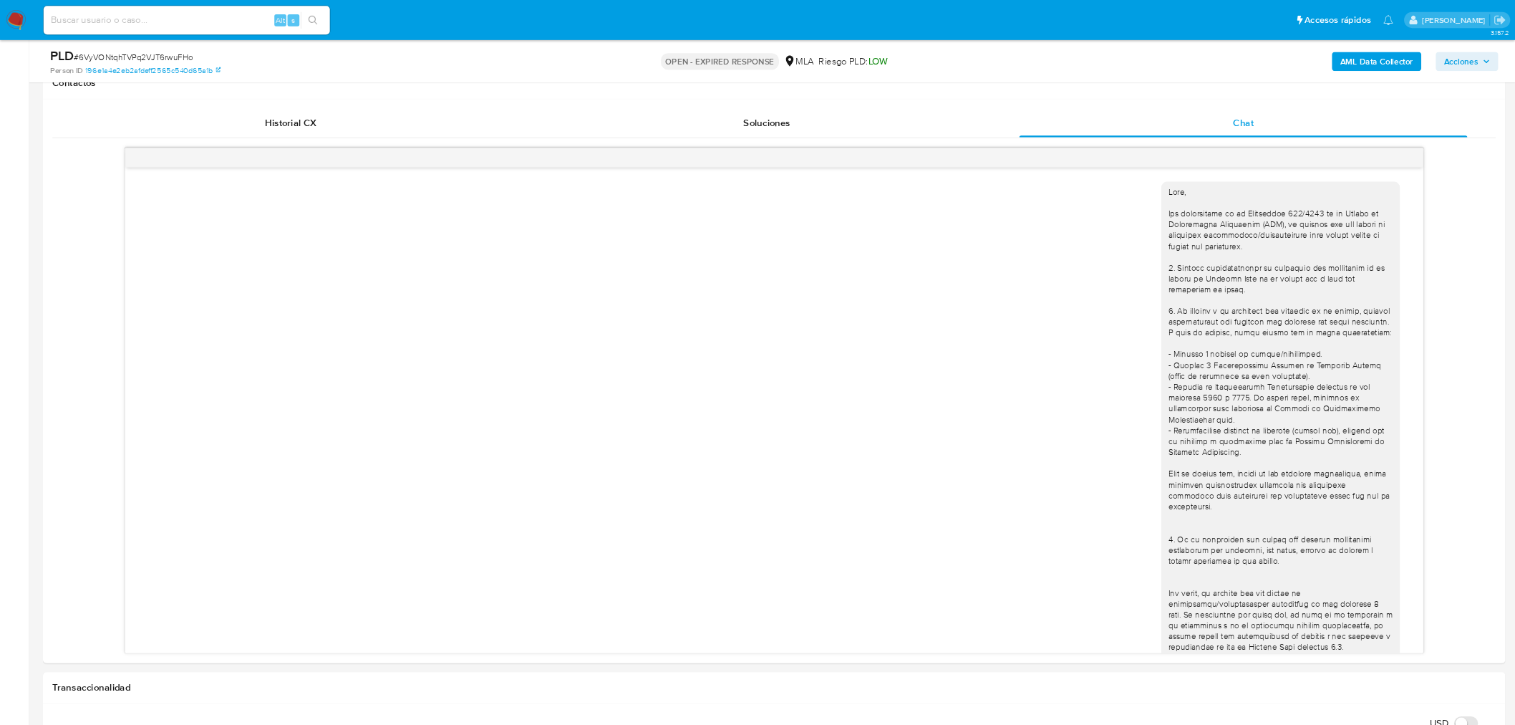
scroll to position [668, 0]
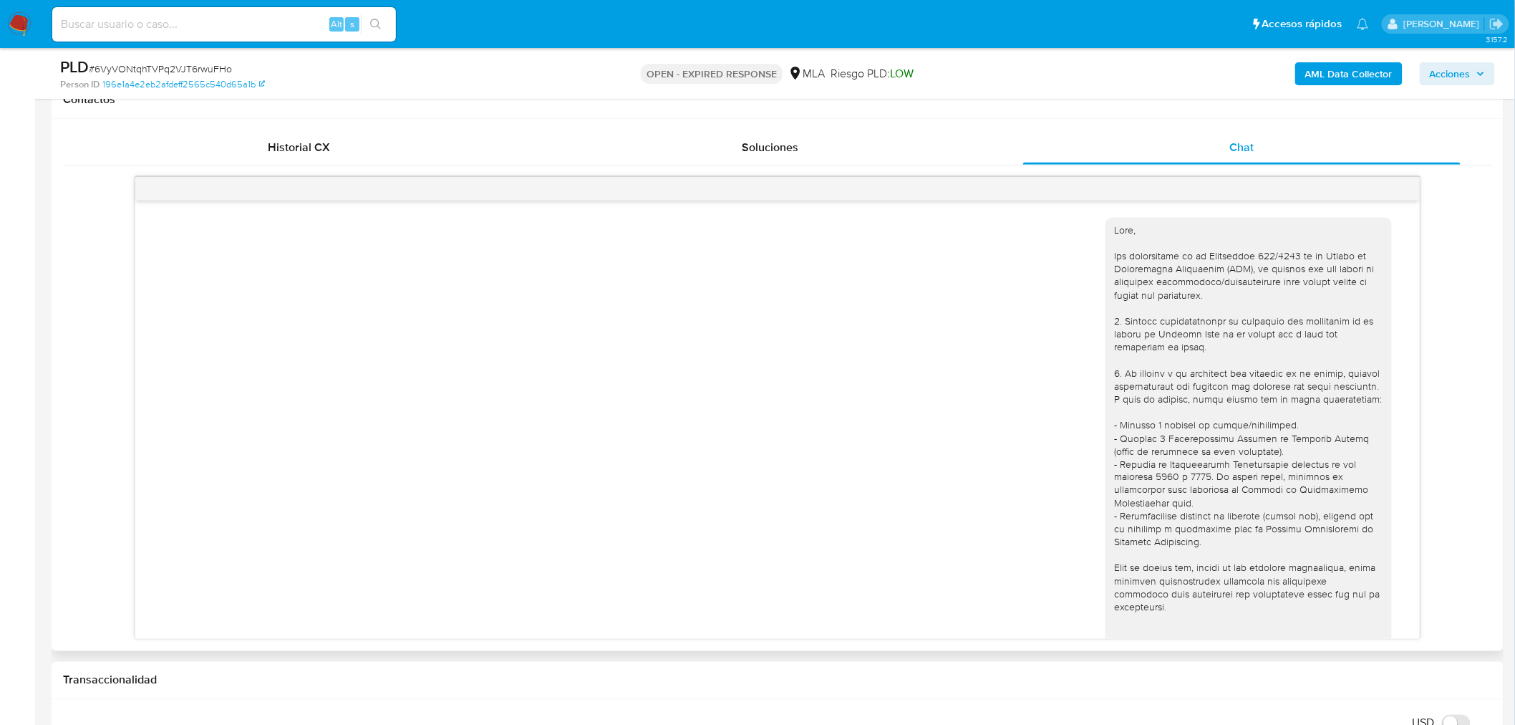
drag, startPoint x: 1823, startPoint y: 3, endPoint x: 1026, endPoint y: 107, distance: 804.6
click at [1026, 107] on div "Contactos" at bounding box center [778, 100] width 1452 height 38
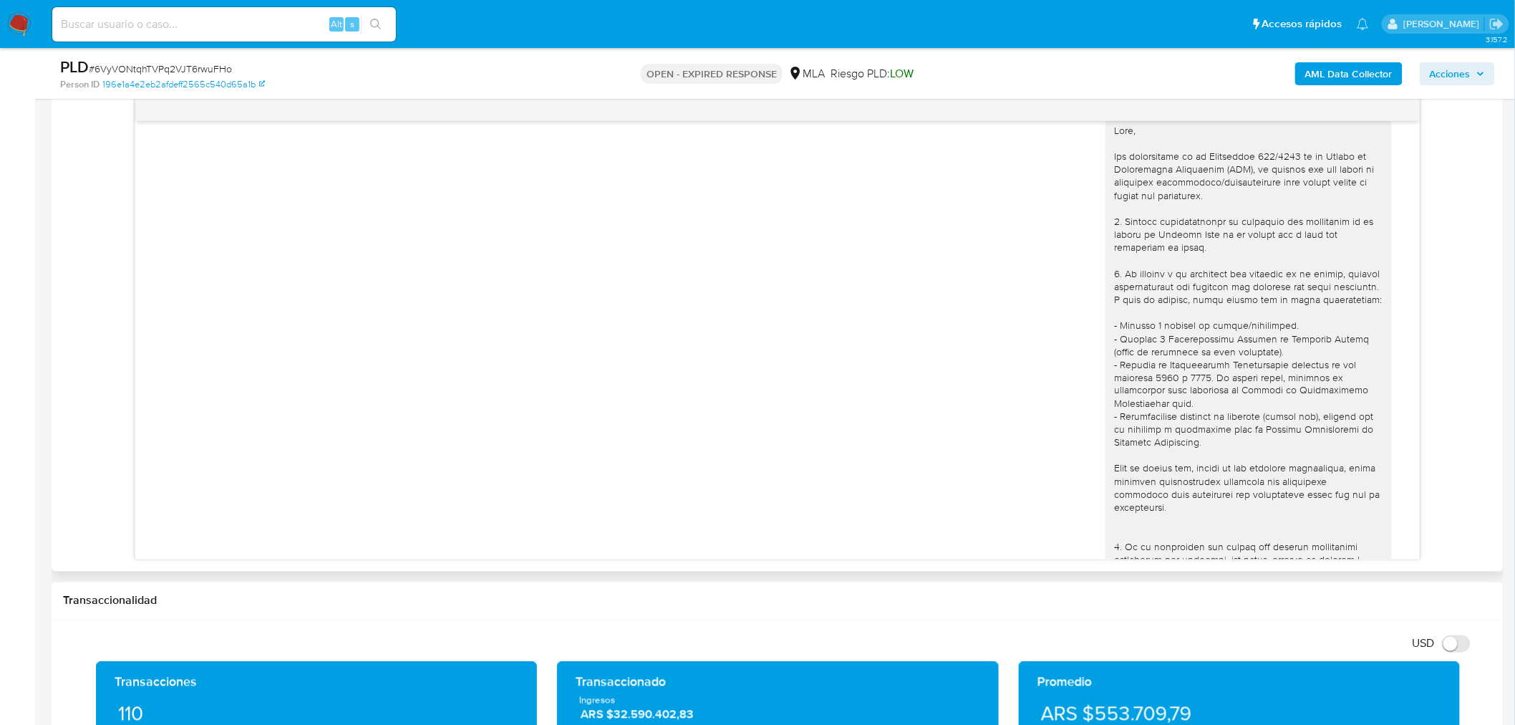
scroll to position [79, 0]
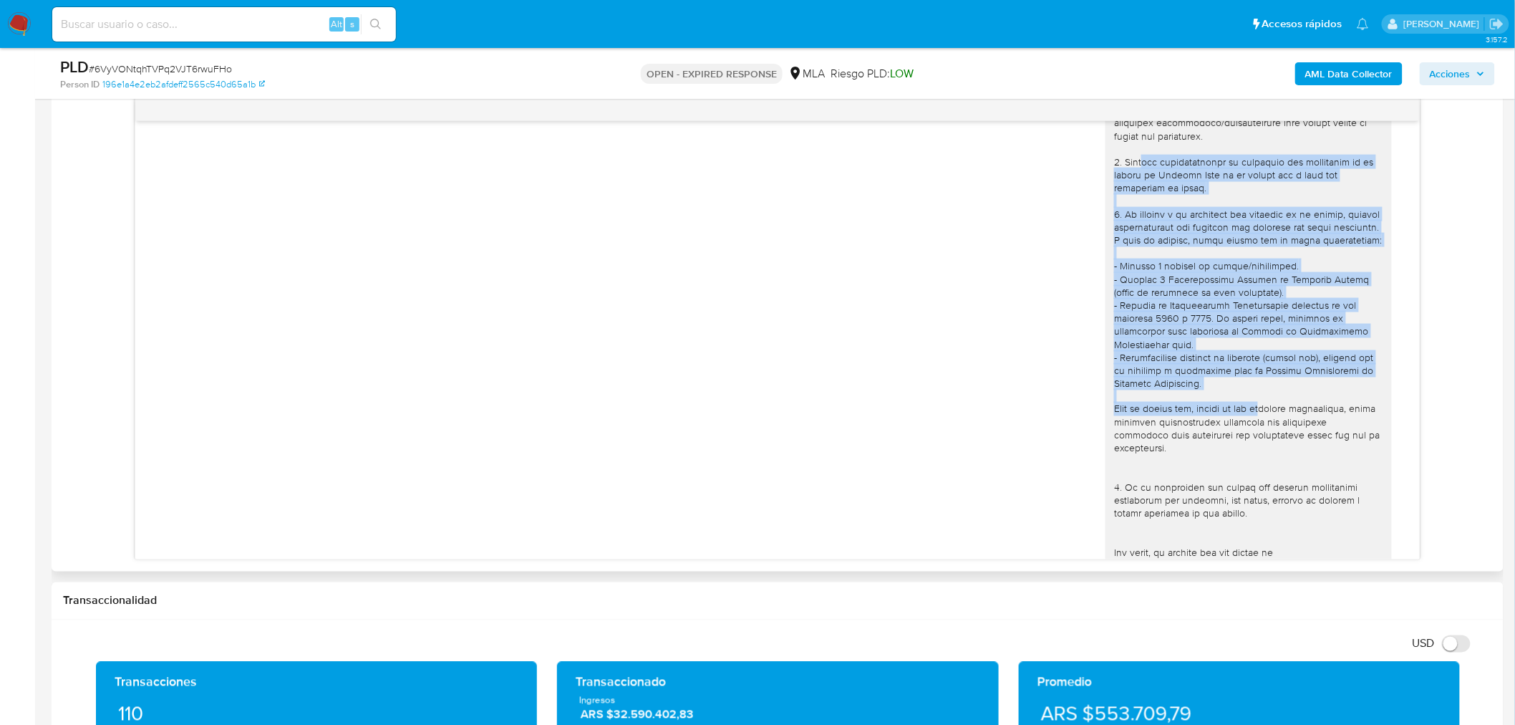
drag, startPoint x: 1128, startPoint y: 158, endPoint x: 1268, endPoint y: 425, distance: 301.4
click at [1268, 425] on div at bounding box center [1248, 435] width 269 height 743
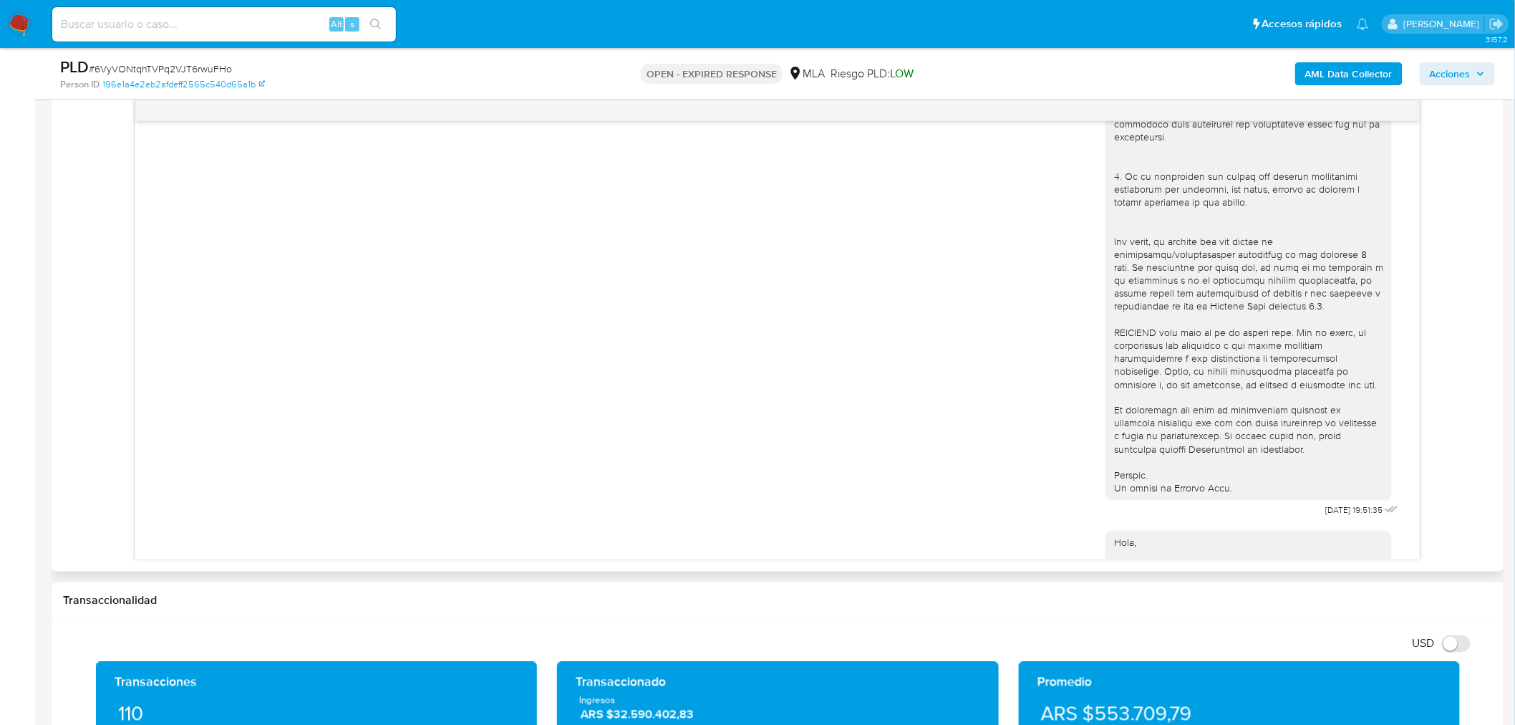
scroll to position [397, 0]
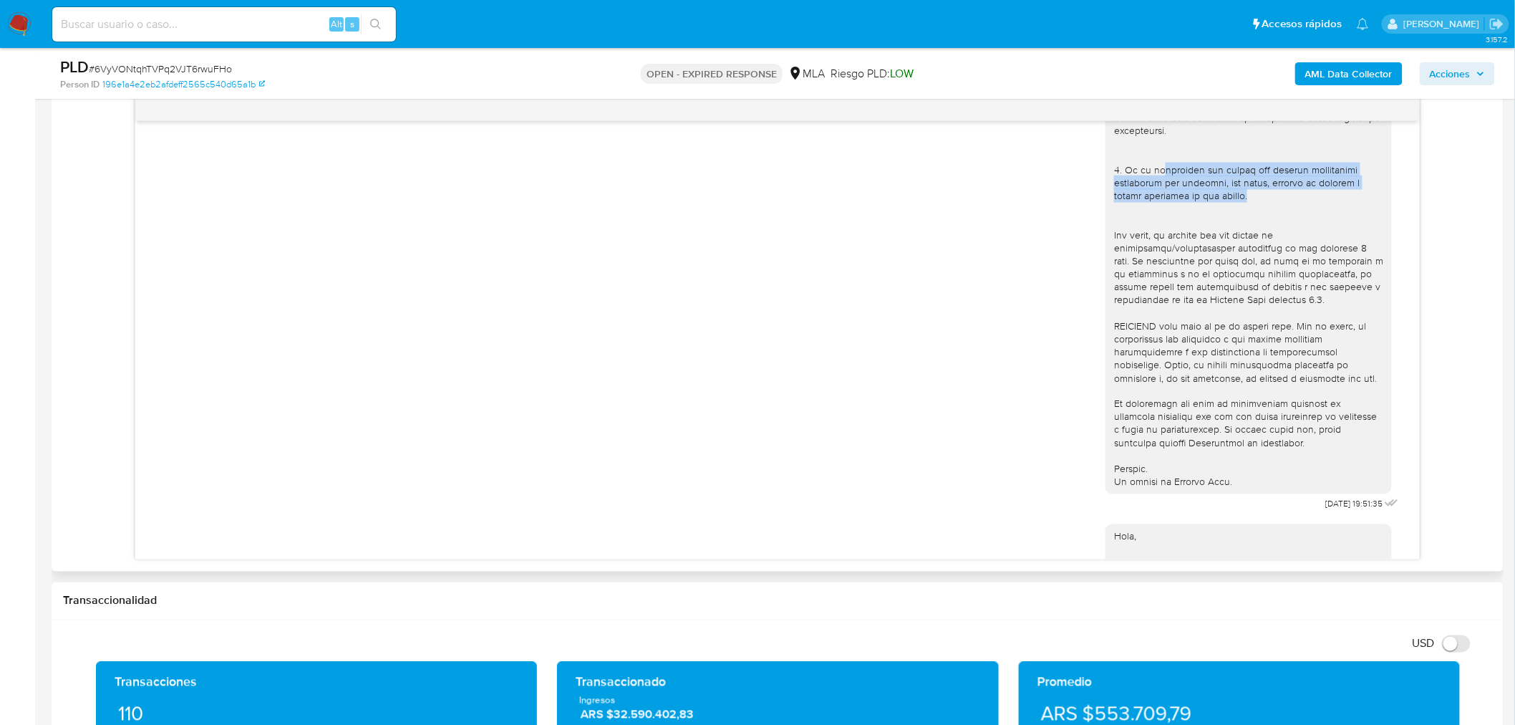
drag, startPoint x: 1149, startPoint y: 180, endPoint x: 1344, endPoint y: 204, distance: 196.9
click at [1344, 204] on div at bounding box center [1248, 117] width 269 height 743
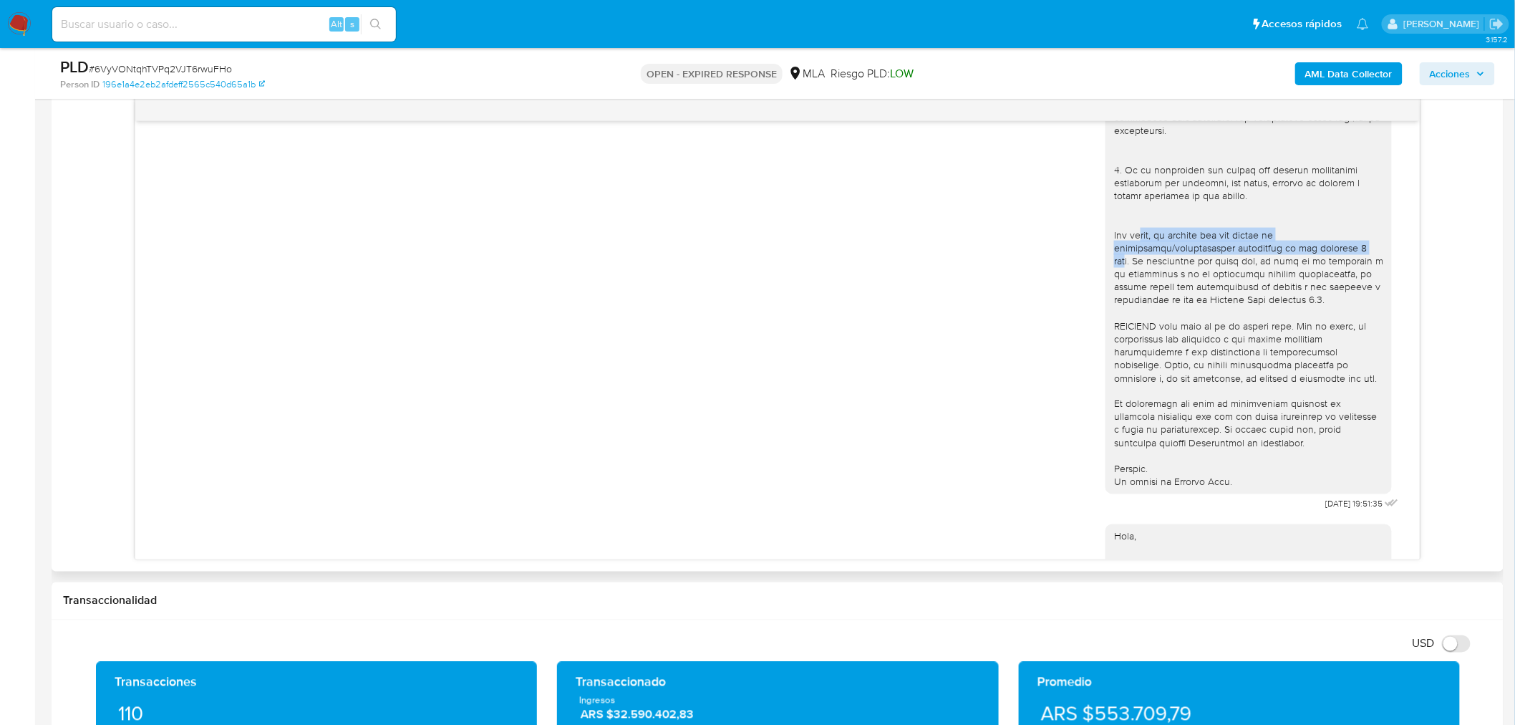
drag, startPoint x: 1126, startPoint y: 244, endPoint x: 1361, endPoint y: 261, distance: 235.5
click at [1361, 260] on div at bounding box center [1248, 117] width 269 height 743
click at [1273, 301] on div at bounding box center [1248, 117] width 269 height 743
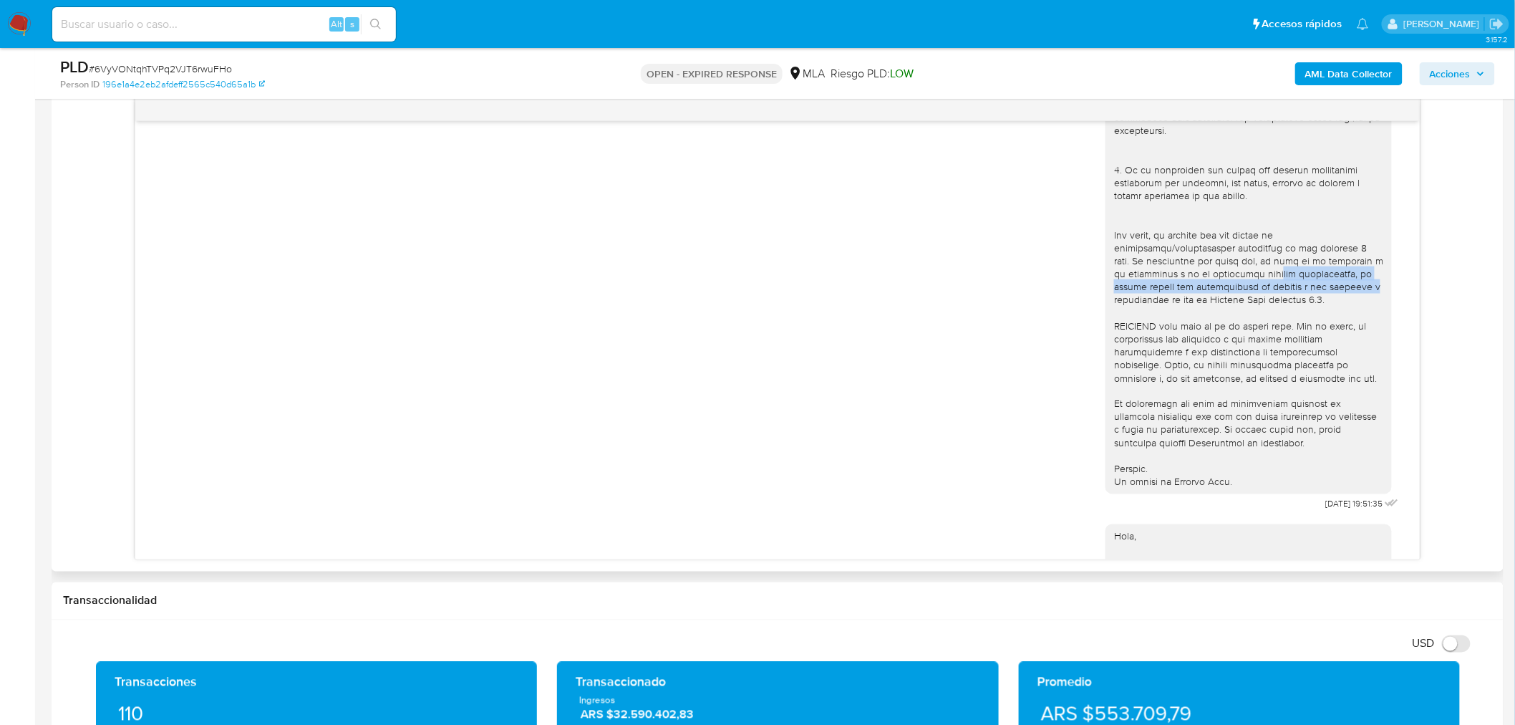
drag, startPoint x: 1244, startPoint y: 291, endPoint x: 1357, endPoint y: 301, distance: 113.6
click at [1357, 301] on div at bounding box center [1248, 117] width 269 height 743
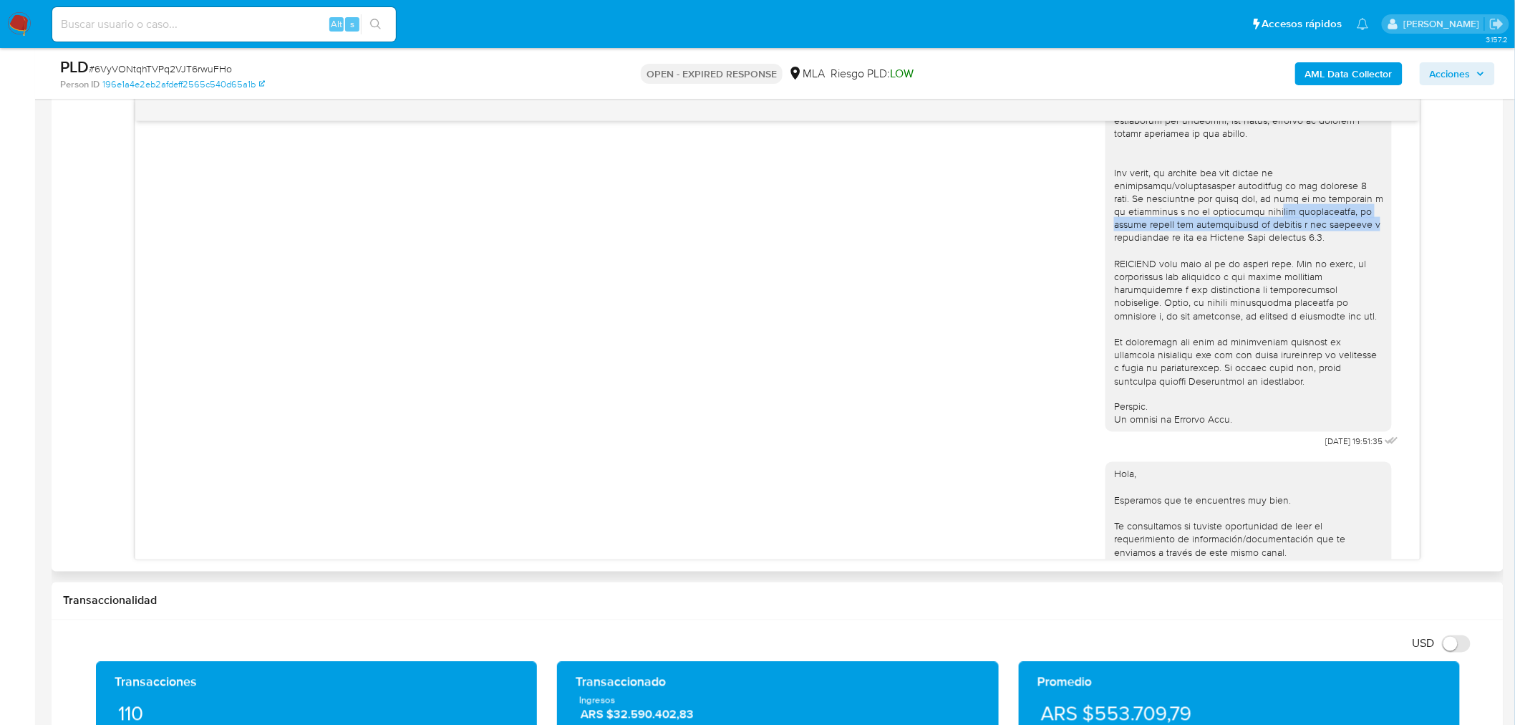
scroll to position [477, 0]
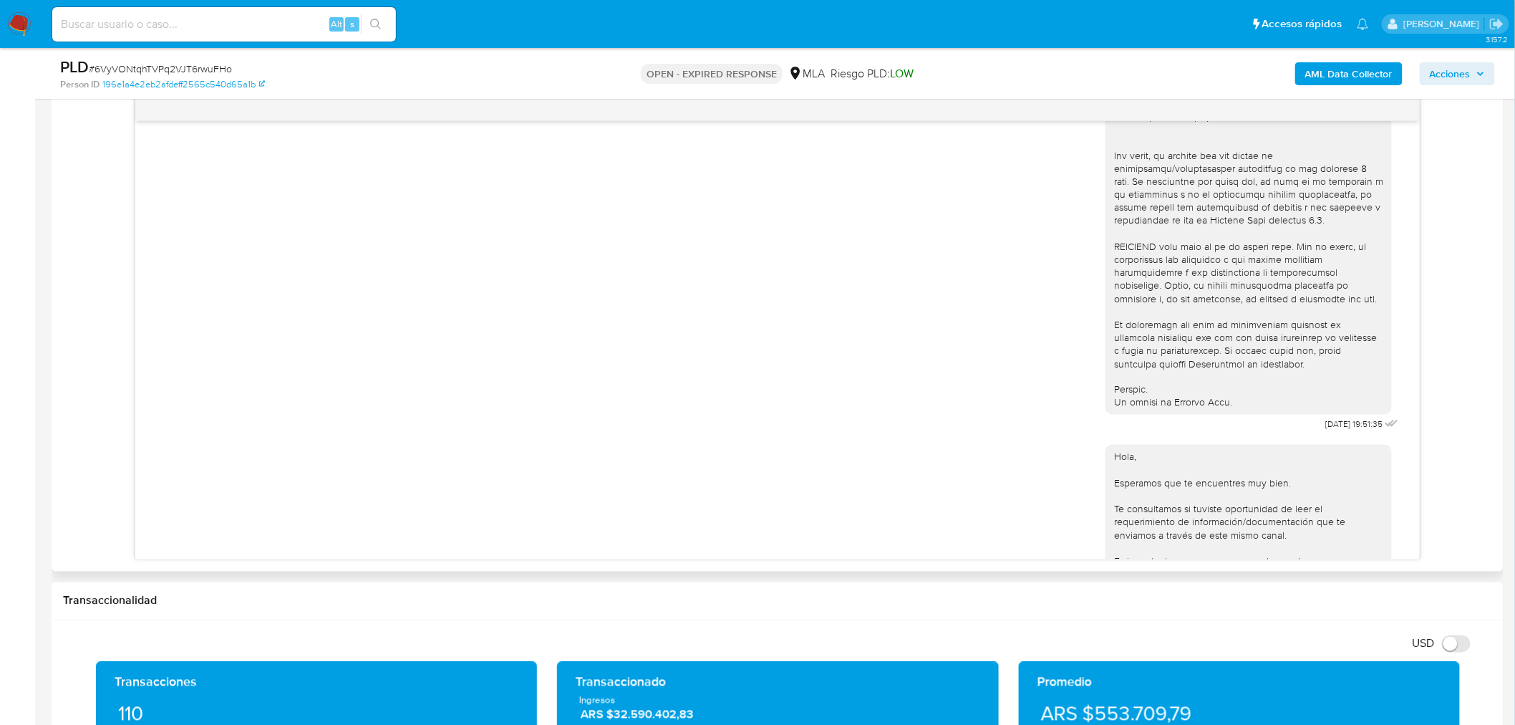
click at [1126, 256] on div at bounding box center [1248, 38] width 269 height 743
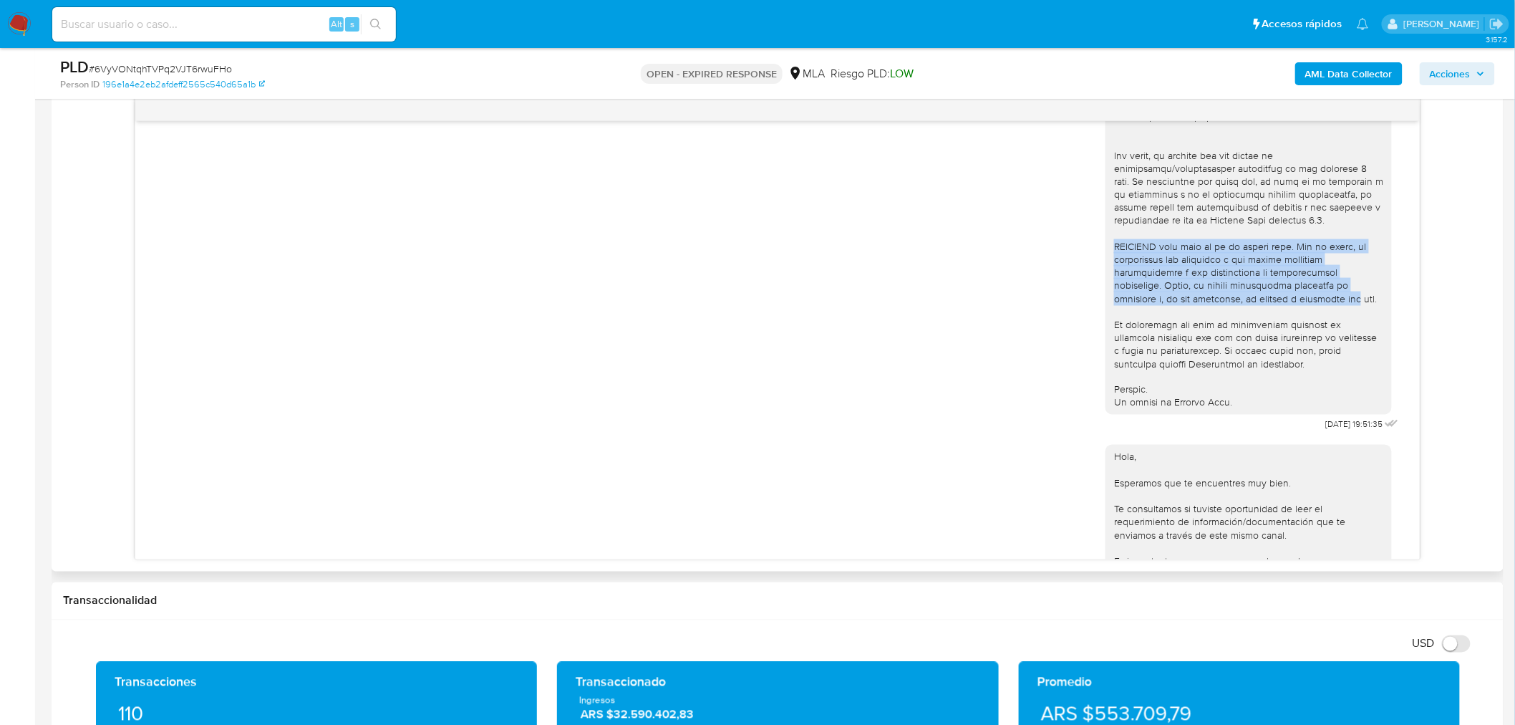
drag, startPoint x: 1126, startPoint y: 256, endPoint x: 1336, endPoint y: 305, distance: 215.4
click at [1336, 305] on div at bounding box center [1248, 38] width 269 height 743
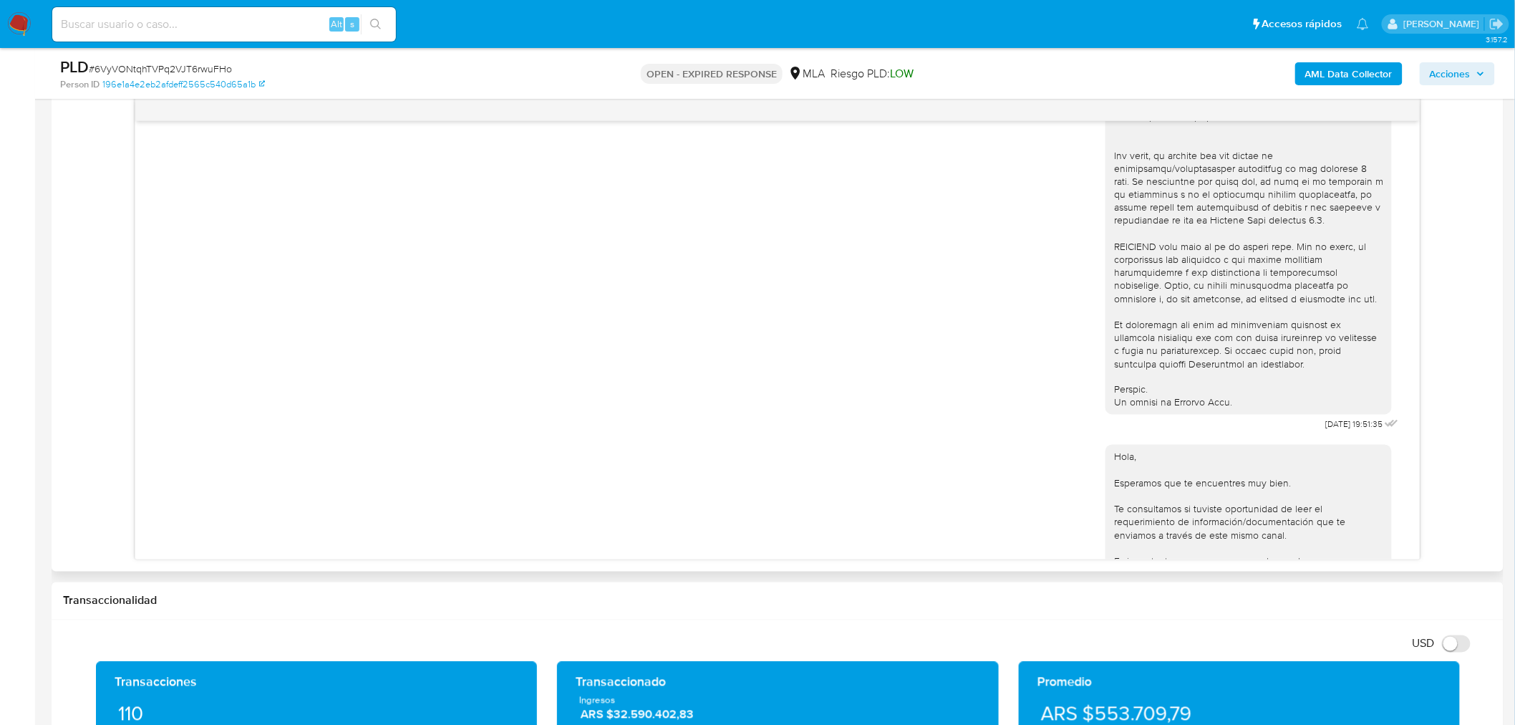
click at [1210, 318] on div at bounding box center [1248, 38] width 269 height 743
click at [1283, 261] on div at bounding box center [1248, 38] width 269 height 743
click at [1130, 260] on div at bounding box center [1248, 38] width 269 height 743
drag, startPoint x: 1130, startPoint y: 260, endPoint x: 1277, endPoint y: 282, distance: 148.5
click at [1277, 263] on div at bounding box center [1248, 38] width 269 height 743
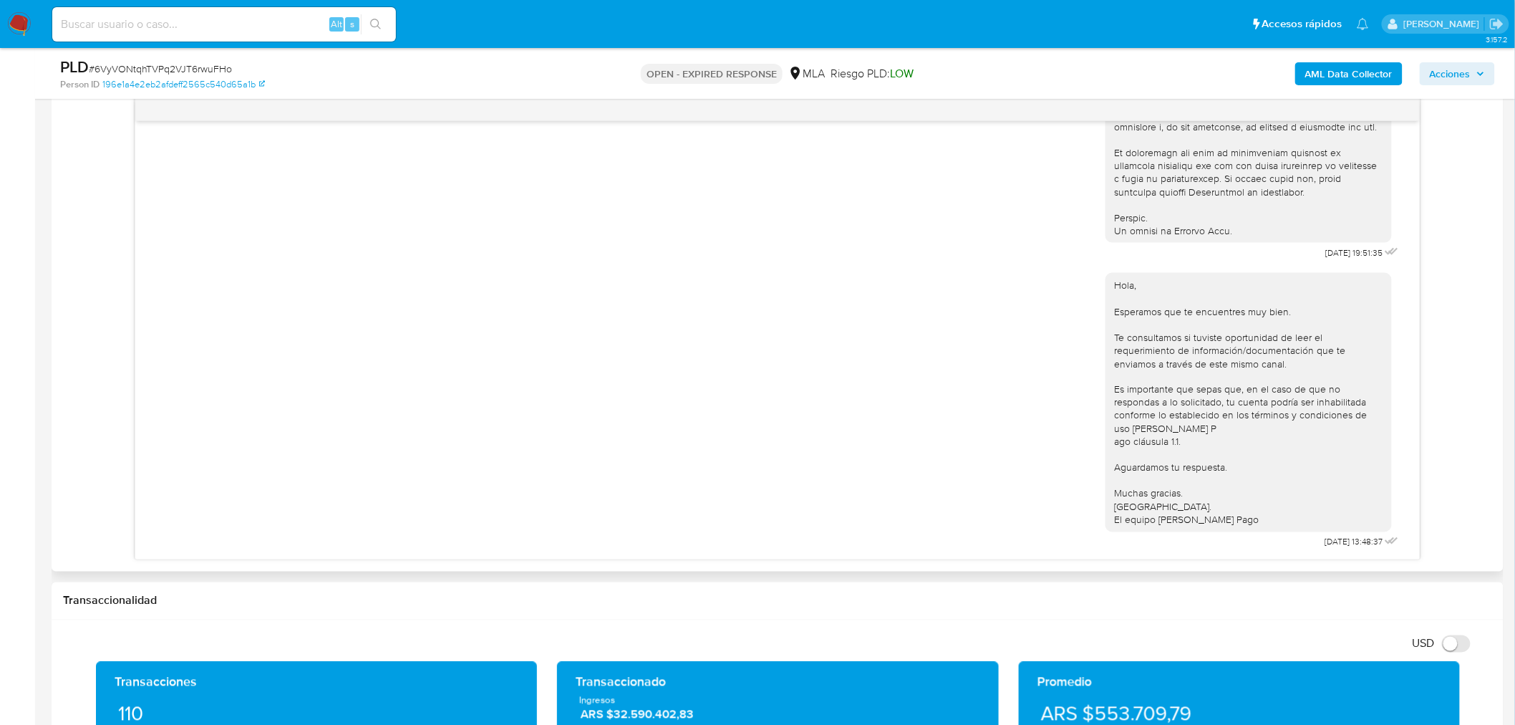
scroll to position [716, 0]
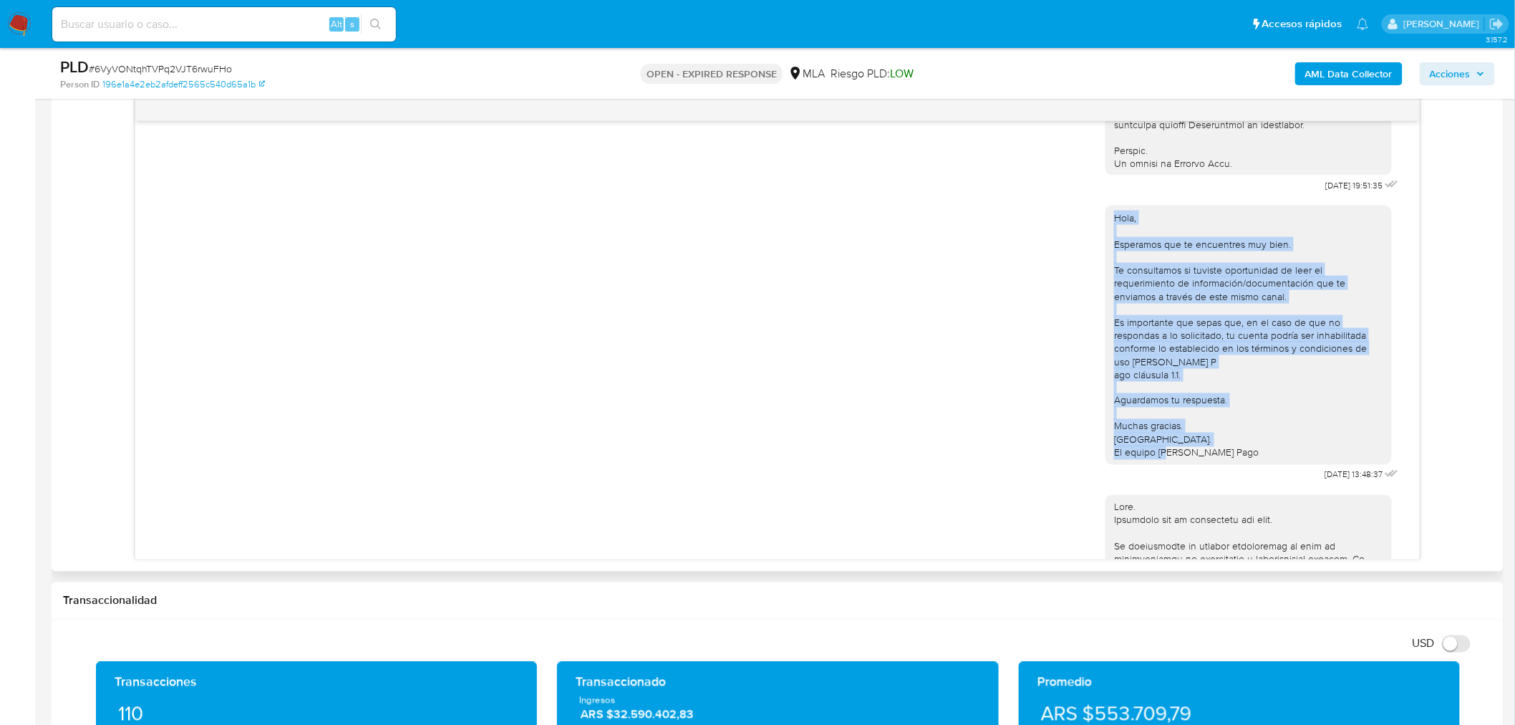
drag, startPoint x: 1226, startPoint y: 478, endPoint x: 1164, endPoint y: 339, distance: 151.6
click at [1106, 241] on div "Hola, Esperamos que te encuentres muy bien. Te consultamos si tuviste oportunid…" at bounding box center [1249, 335] width 286 height 259
click at [1264, 420] on div "Hola, Esperamos que te encuentres muy bien. Te consultamos si tuviste oportunid…" at bounding box center [1248, 335] width 269 height 248
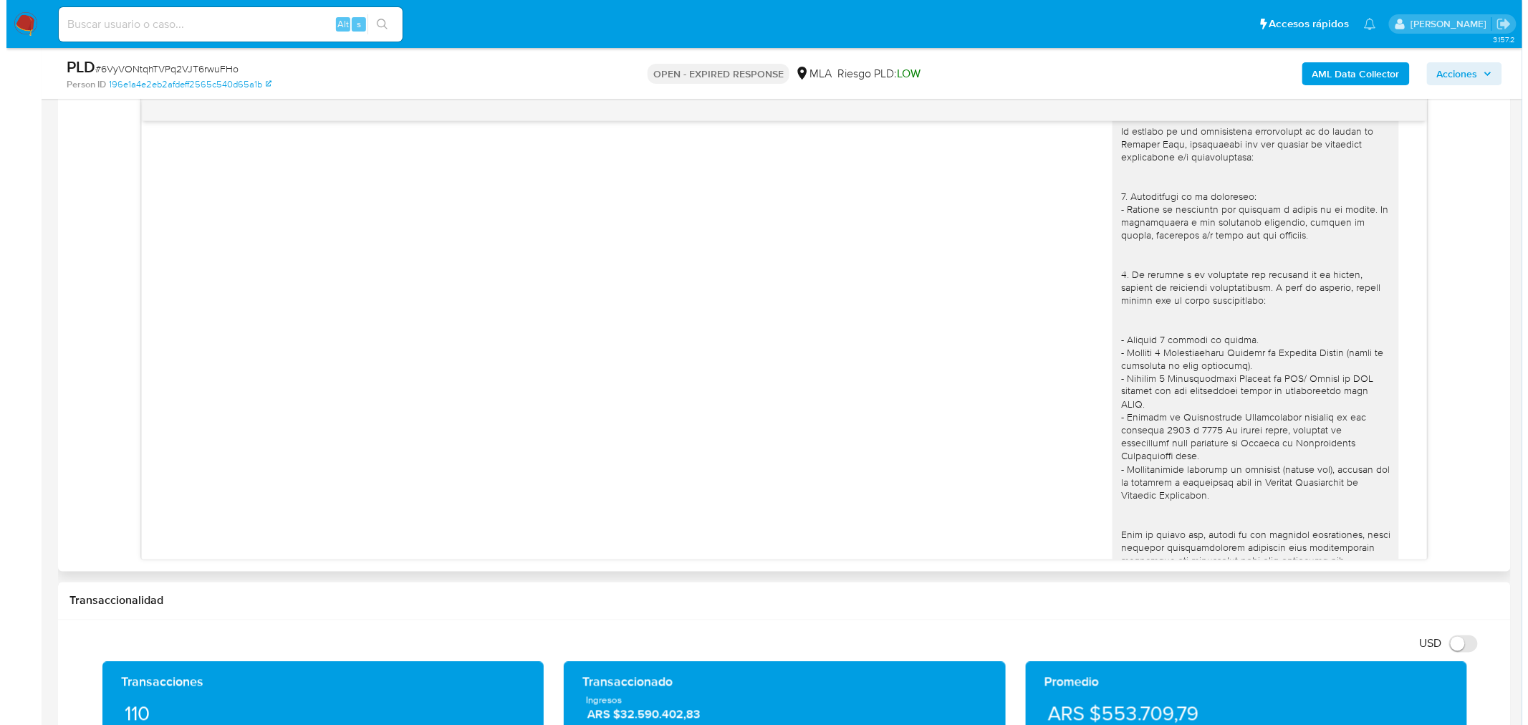
scroll to position [1405, 0]
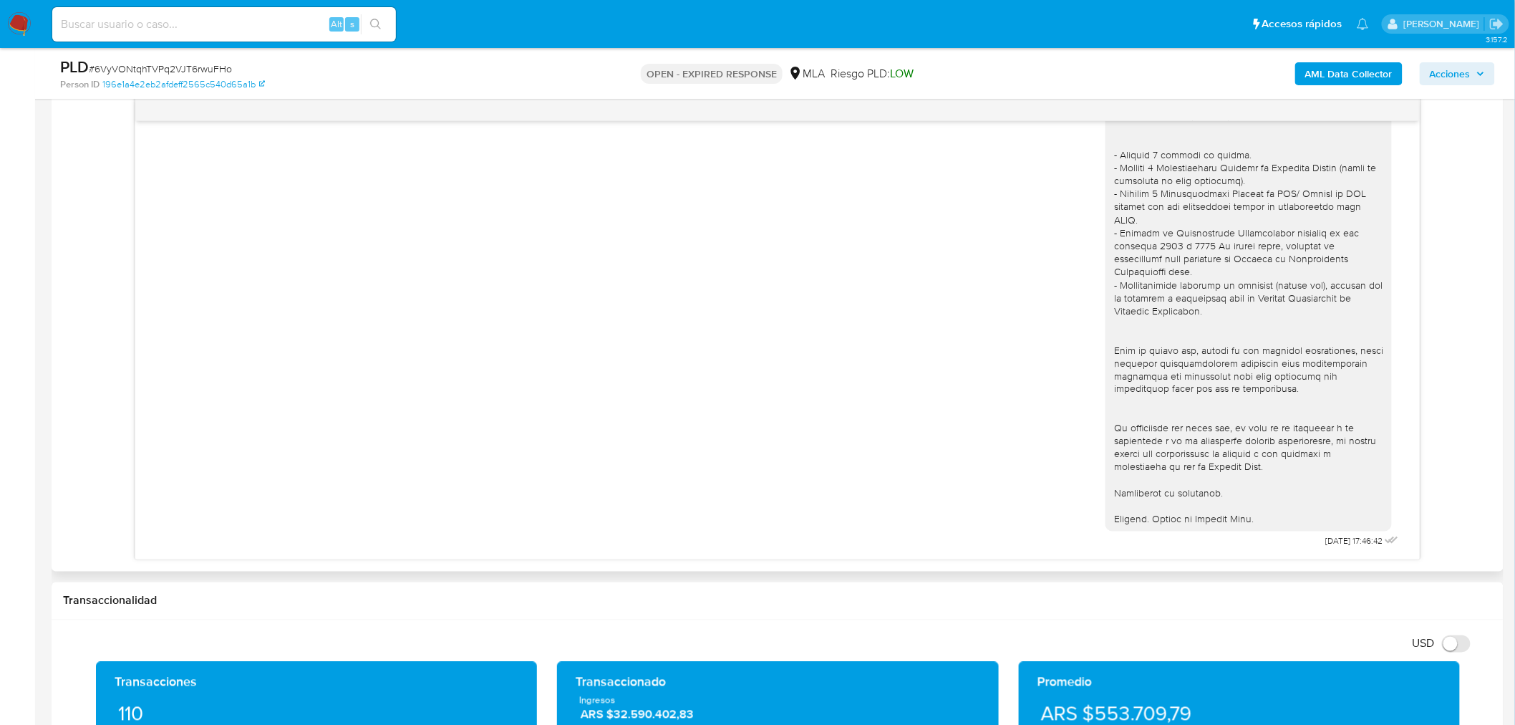
click at [1485, 473] on div "17/07/2025 19:51:35 Hola, Esperamos que te encuentres muy bien. Te consultamos …" at bounding box center [777, 328] width 1429 height 463
click at [1381, 76] on b "AML Data Collector" at bounding box center [1349, 73] width 87 height 23
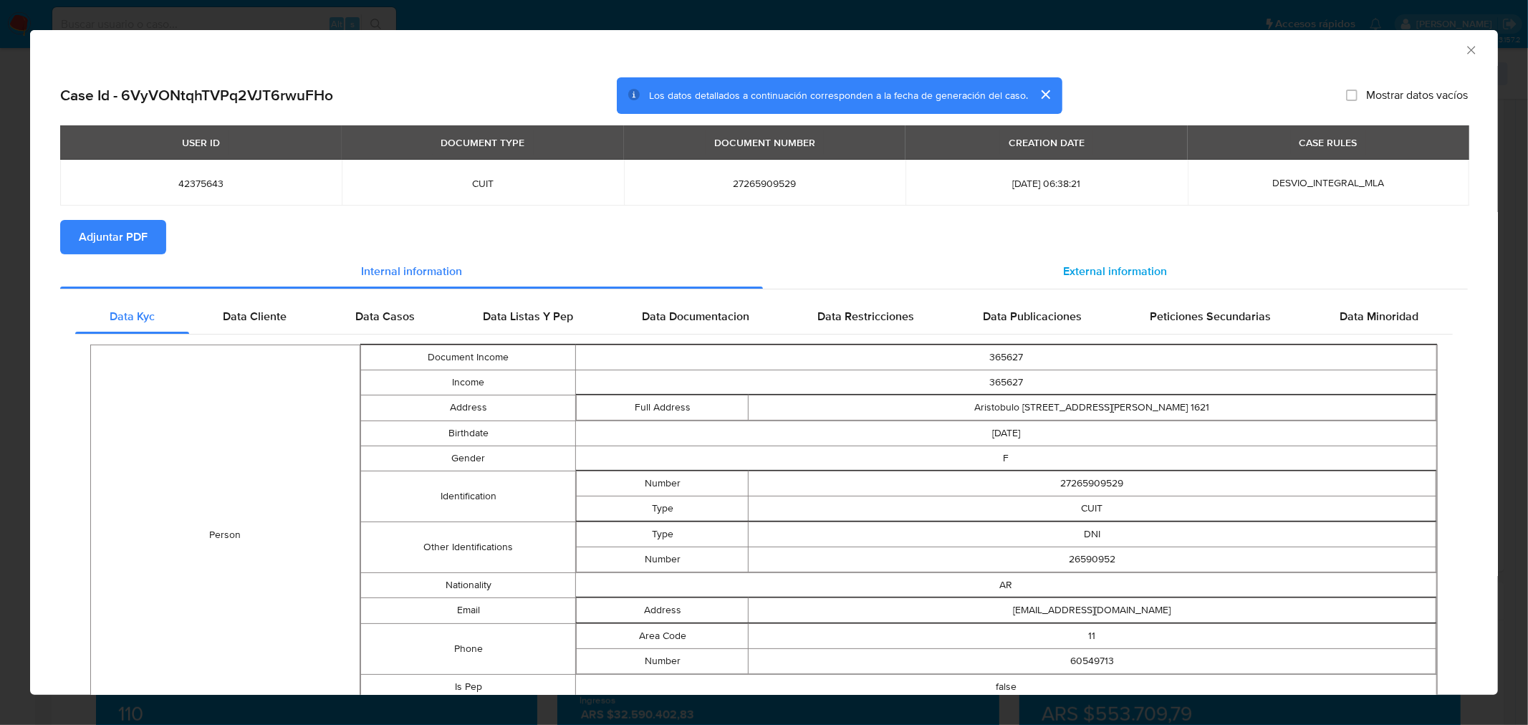
click at [1098, 273] on span "External information" at bounding box center [1115, 271] width 104 height 16
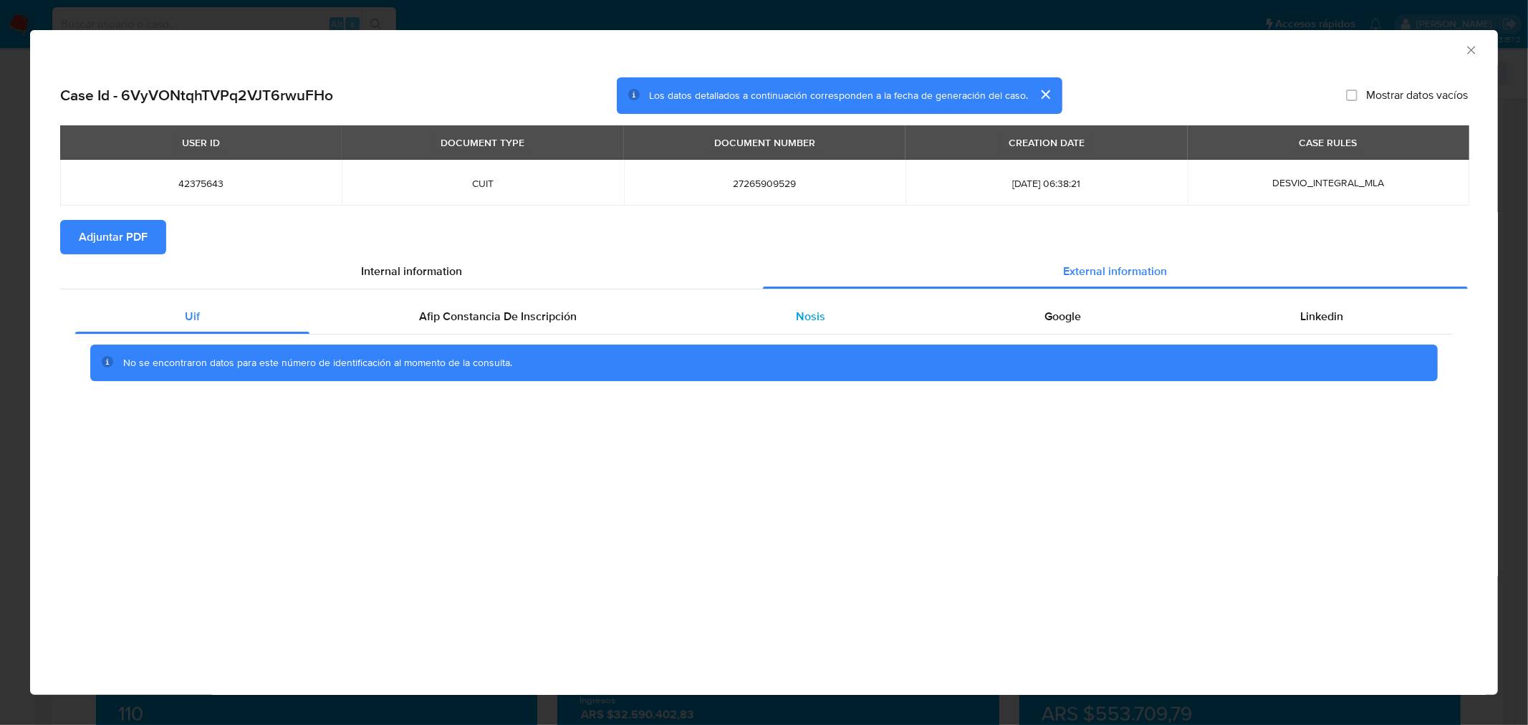
click at [795, 305] on div "Nosis" at bounding box center [810, 316] width 249 height 34
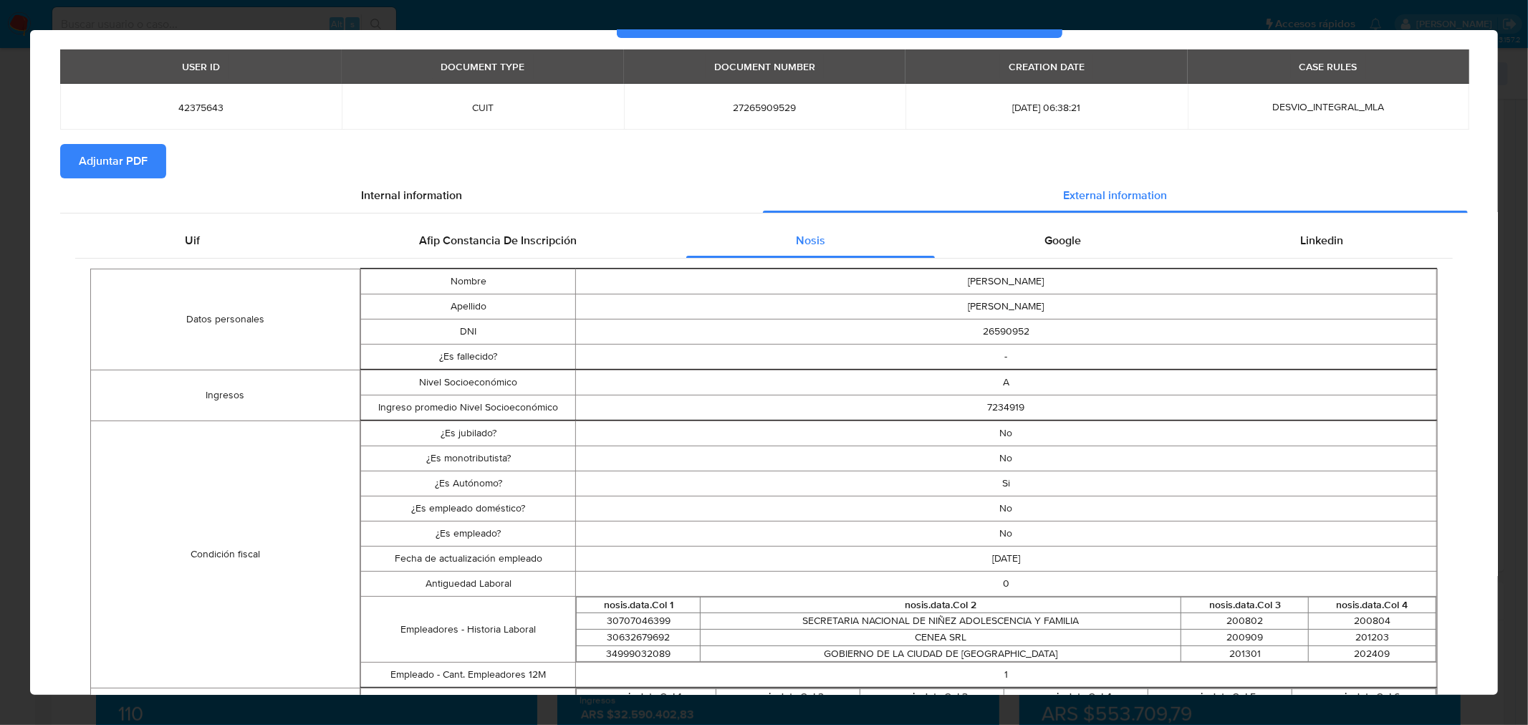
scroll to position [0, 0]
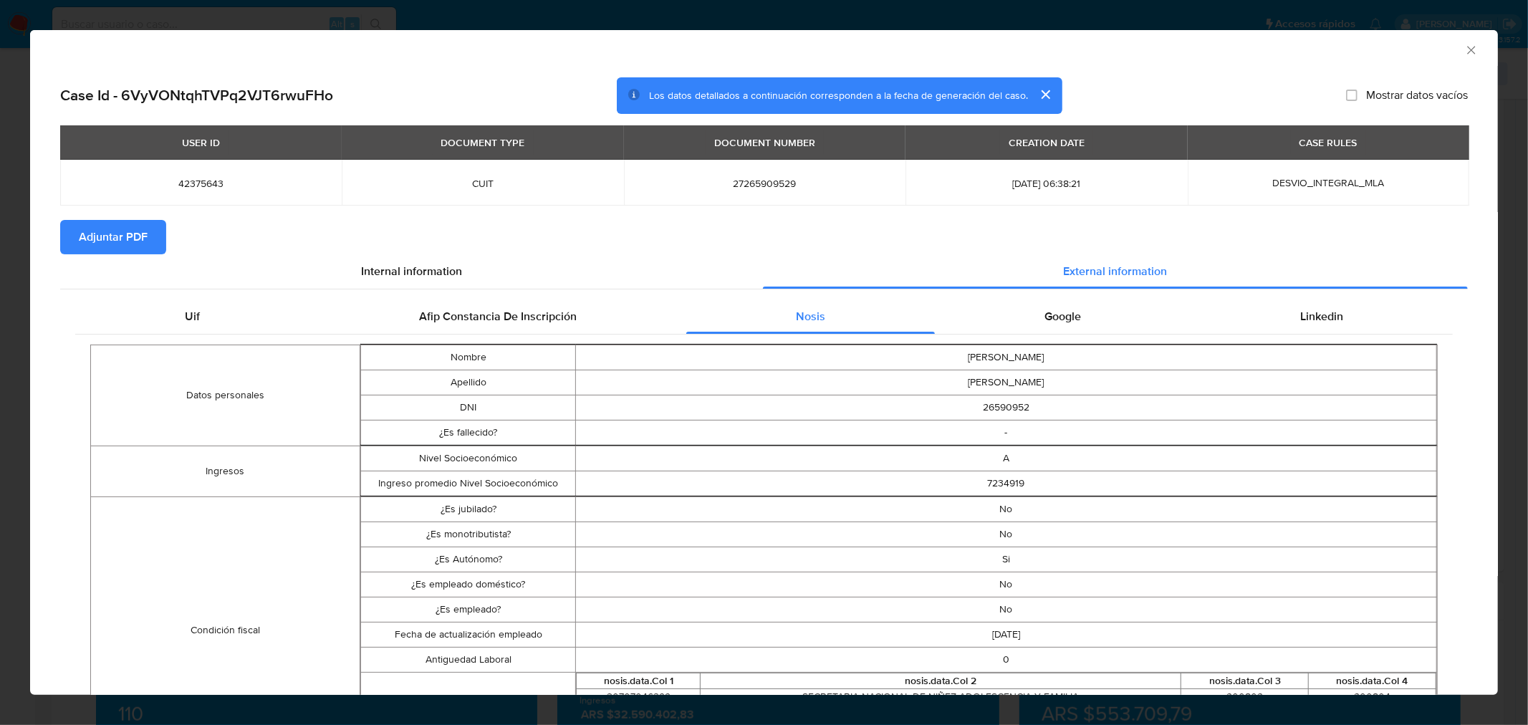
click at [777, 186] on span "27265909529" at bounding box center [764, 183] width 247 height 13
copy span "27265909529"
click at [751, 181] on span "27265909529" at bounding box center [764, 183] width 247 height 13
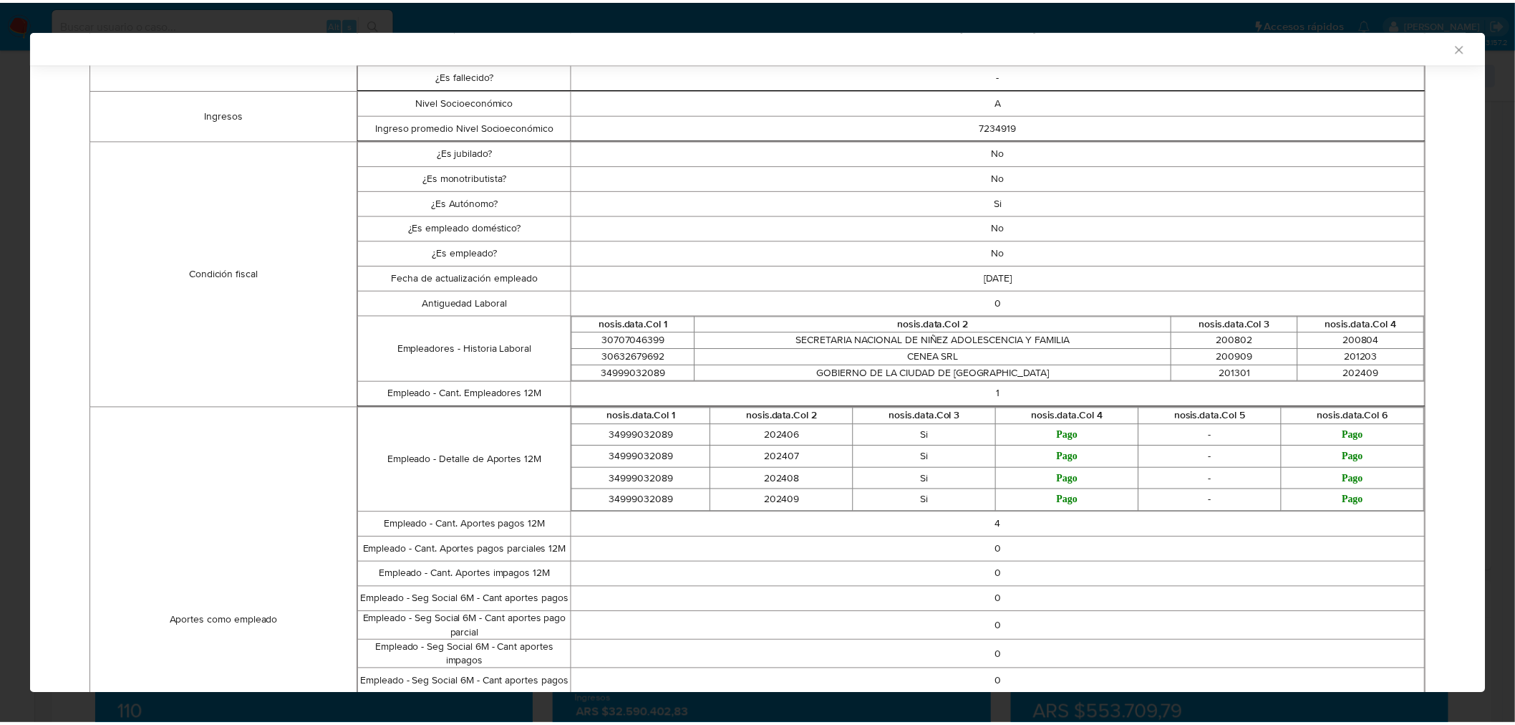
scroll to position [315, 0]
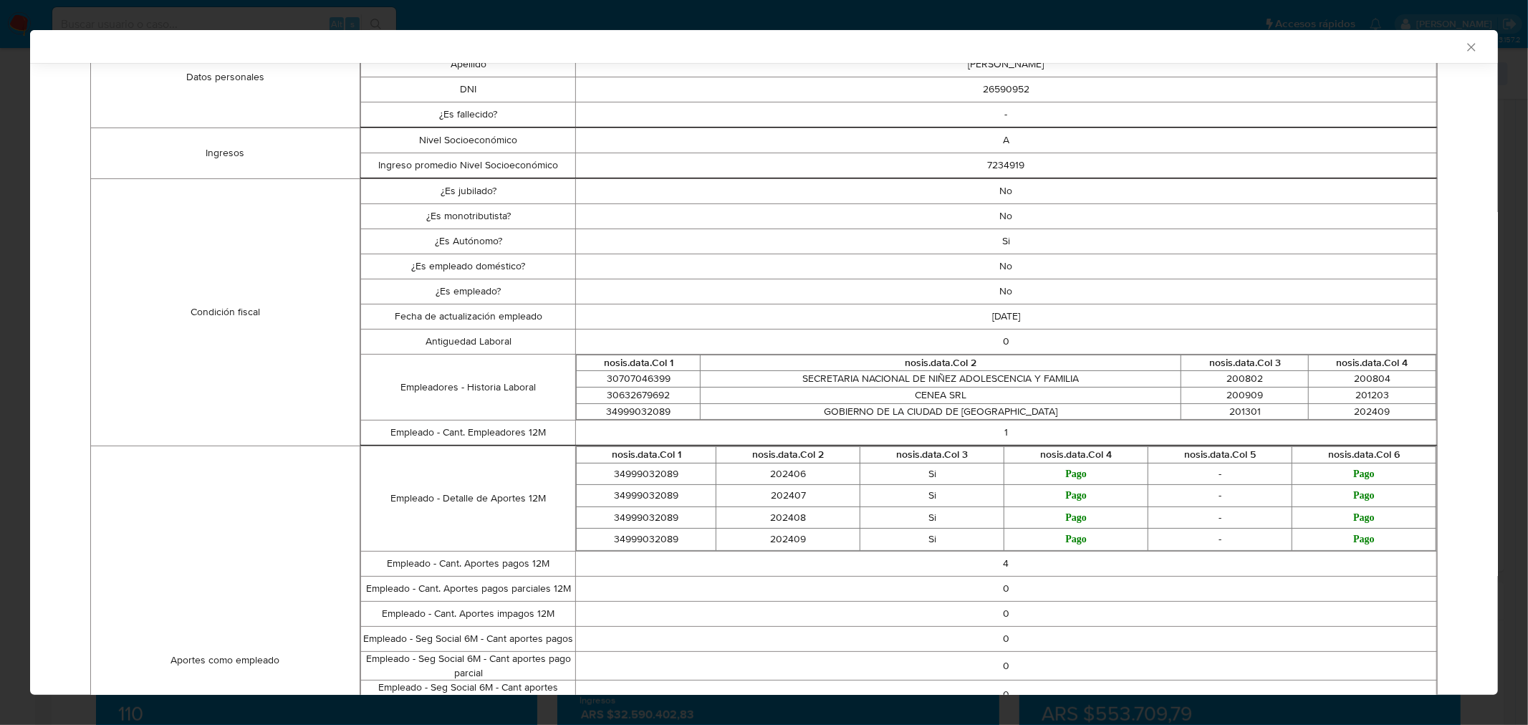
click at [1464, 45] on icon "Cerrar ventana" at bounding box center [1471, 47] width 14 height 14
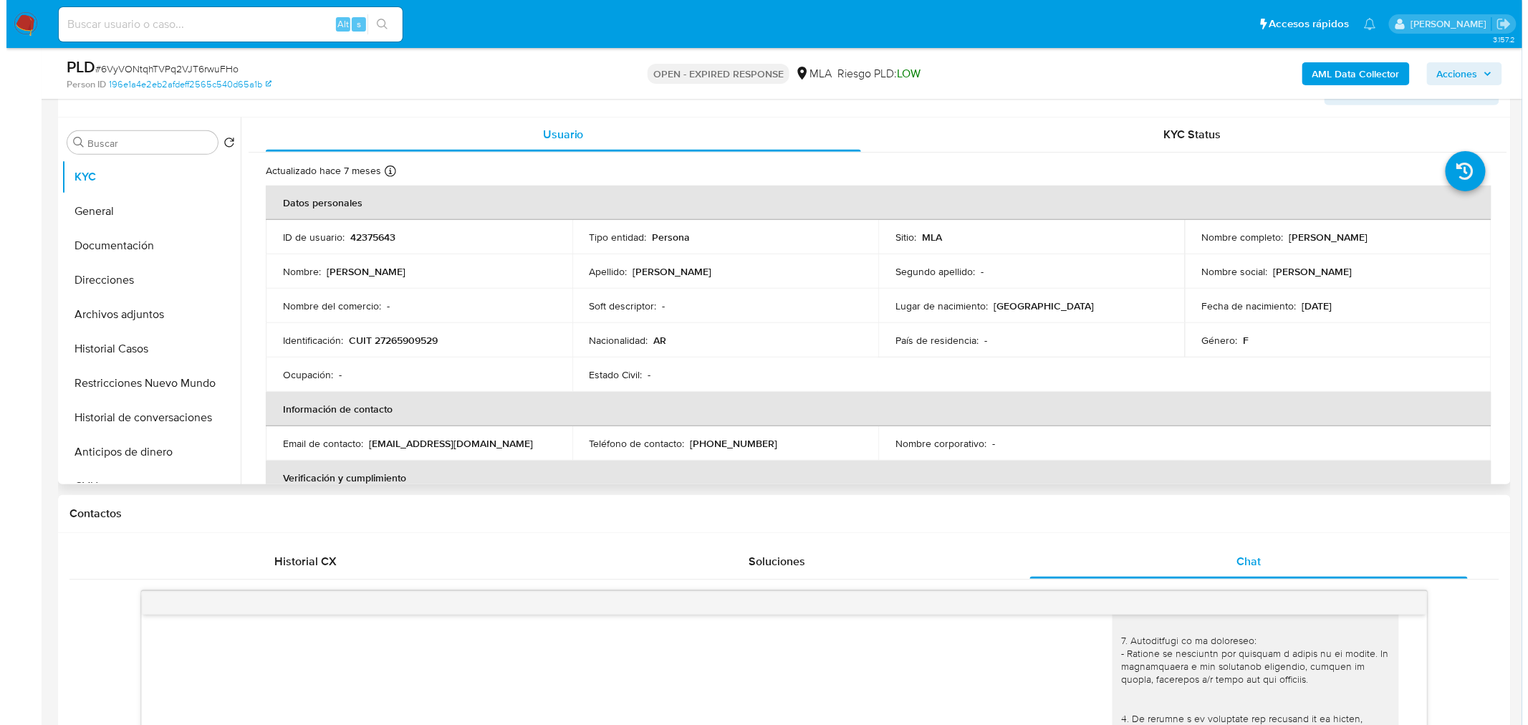
scroll to position [111, 0]
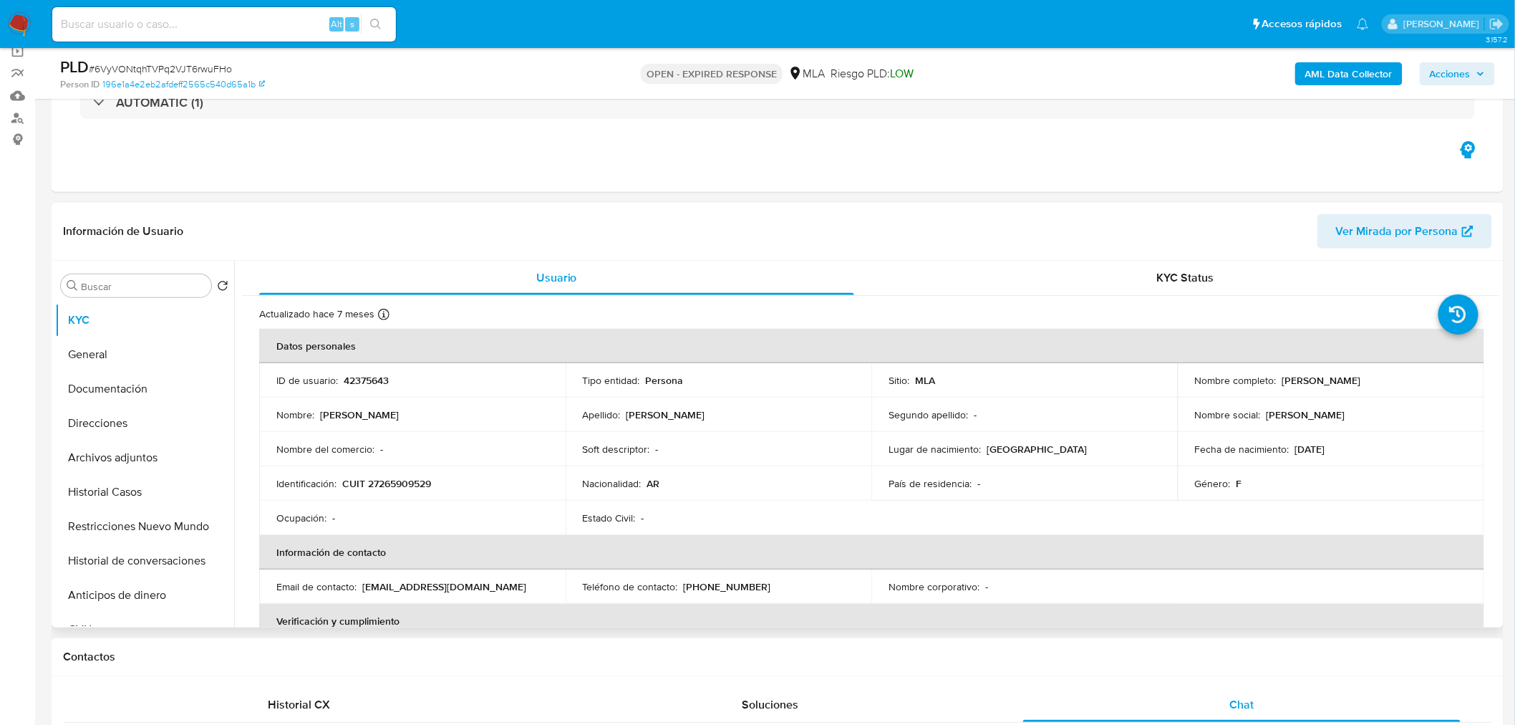
click at [1326, 450] on p "18/06/1978" at bounding box center [1311, 449] width 30 height 13
click at [1467, 62] on span "Acciones" at bounding box center [1450, 73] width 41 height 23
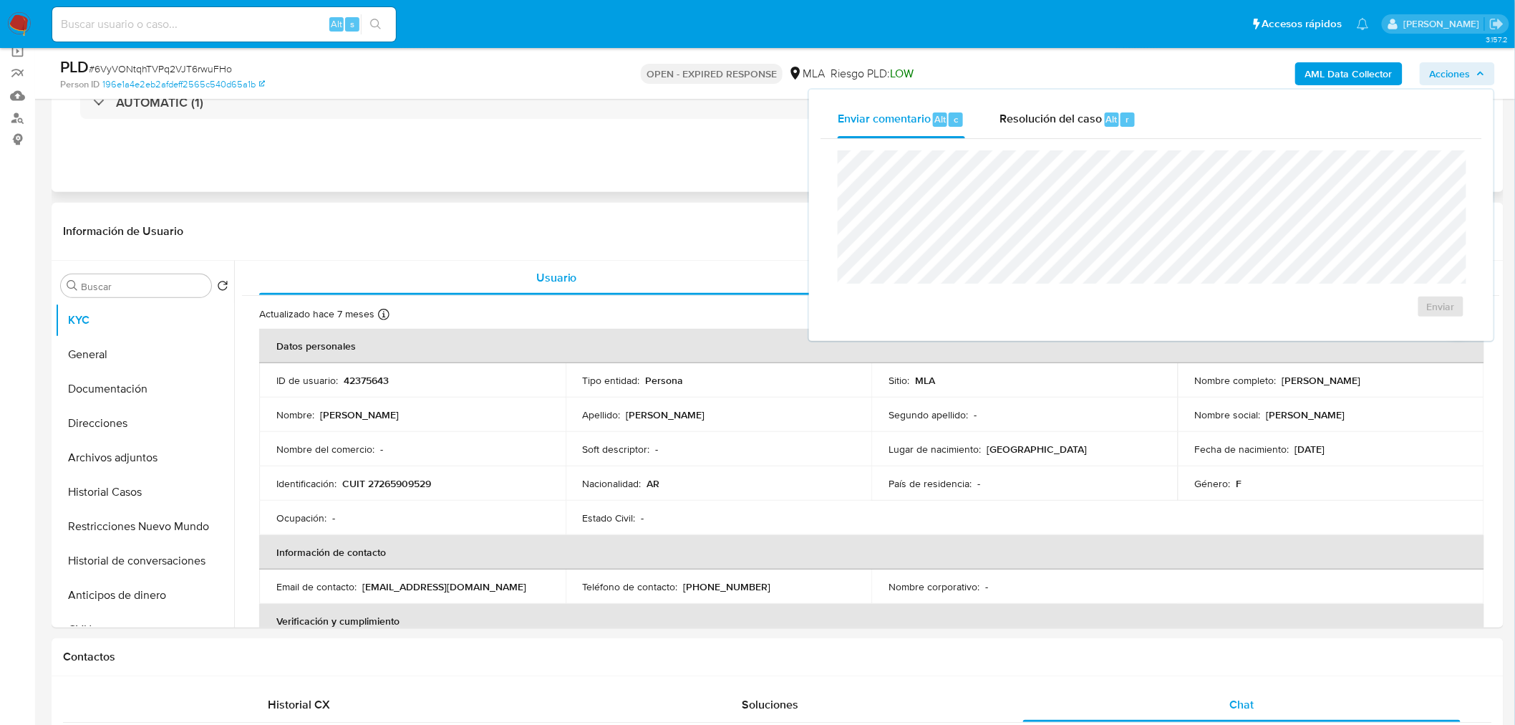
click at [634, 130] on div "AUTOMATIC (1)" at bounding box center [777, 103] width 1429 height 72
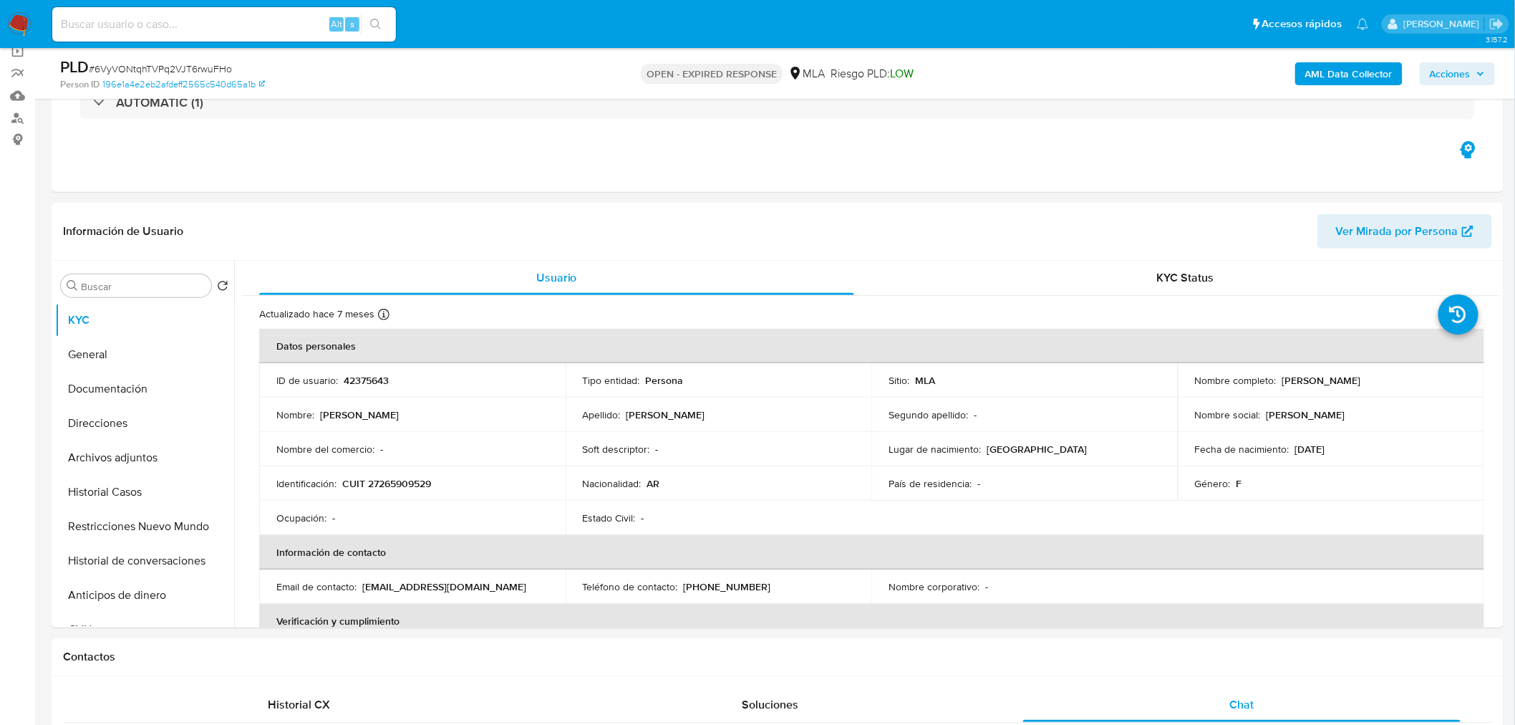
click at [1370, 72] on b "AML Data Collector" at bounding box center [1349, 73] width 87 height 23
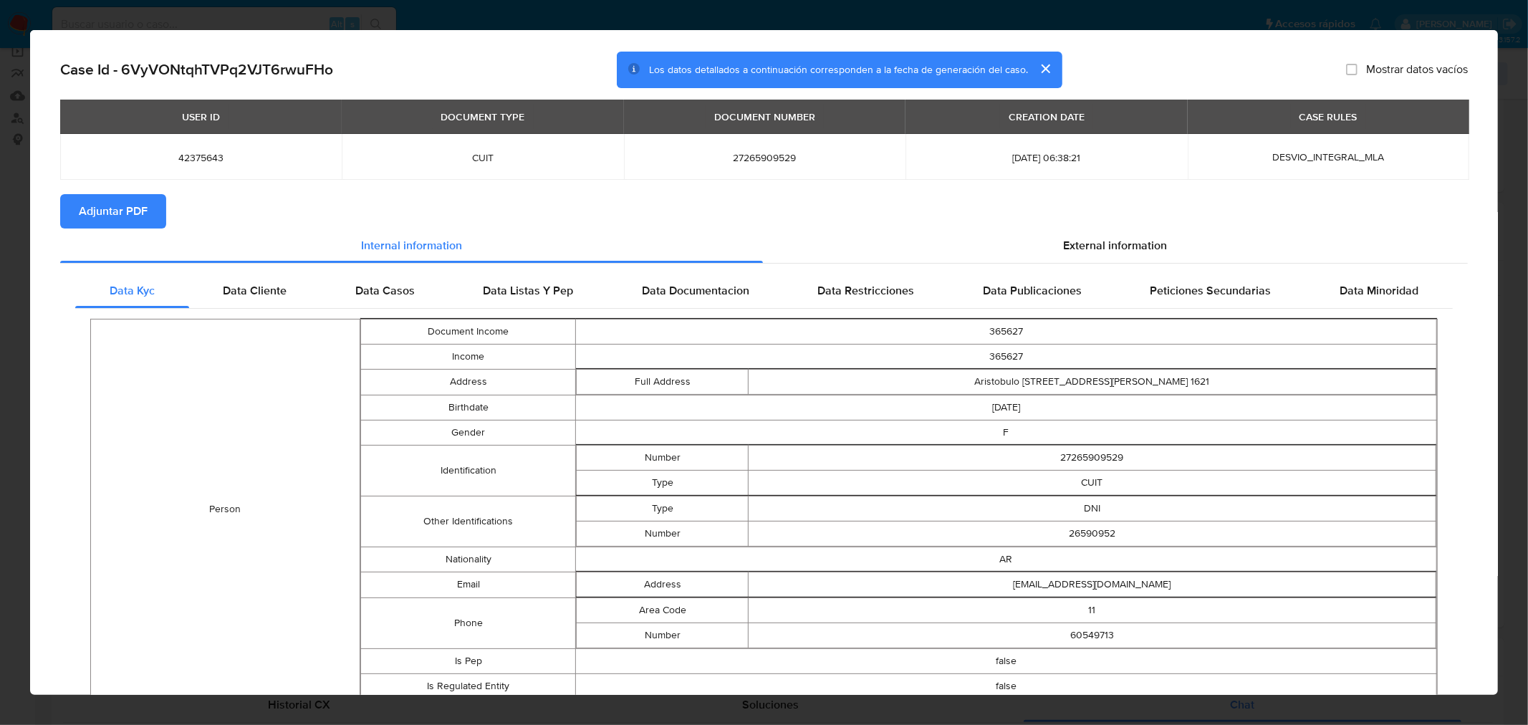
scroll to position [11, 0]
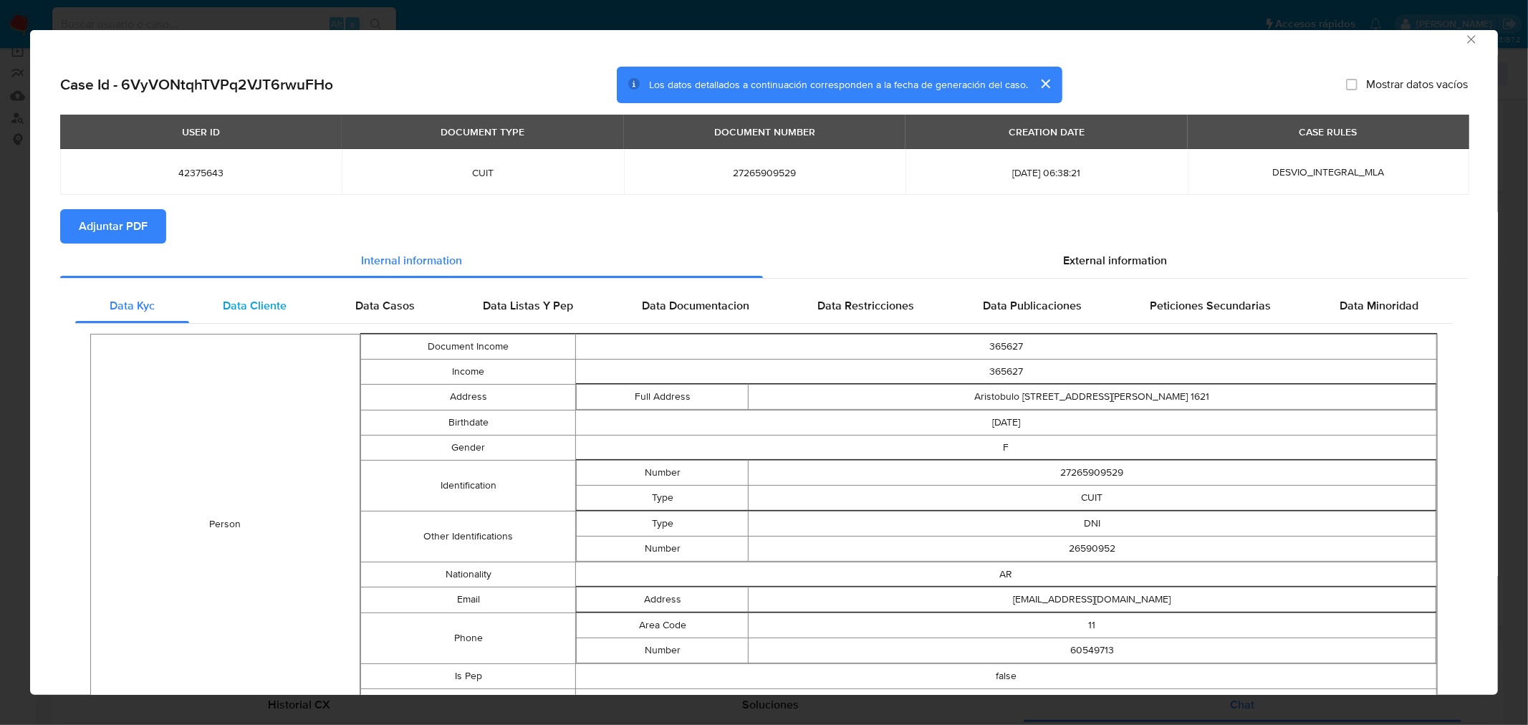
click at [284, 305] on span "Data Cliente" at bounding box center [255, 305] width 64 height 16
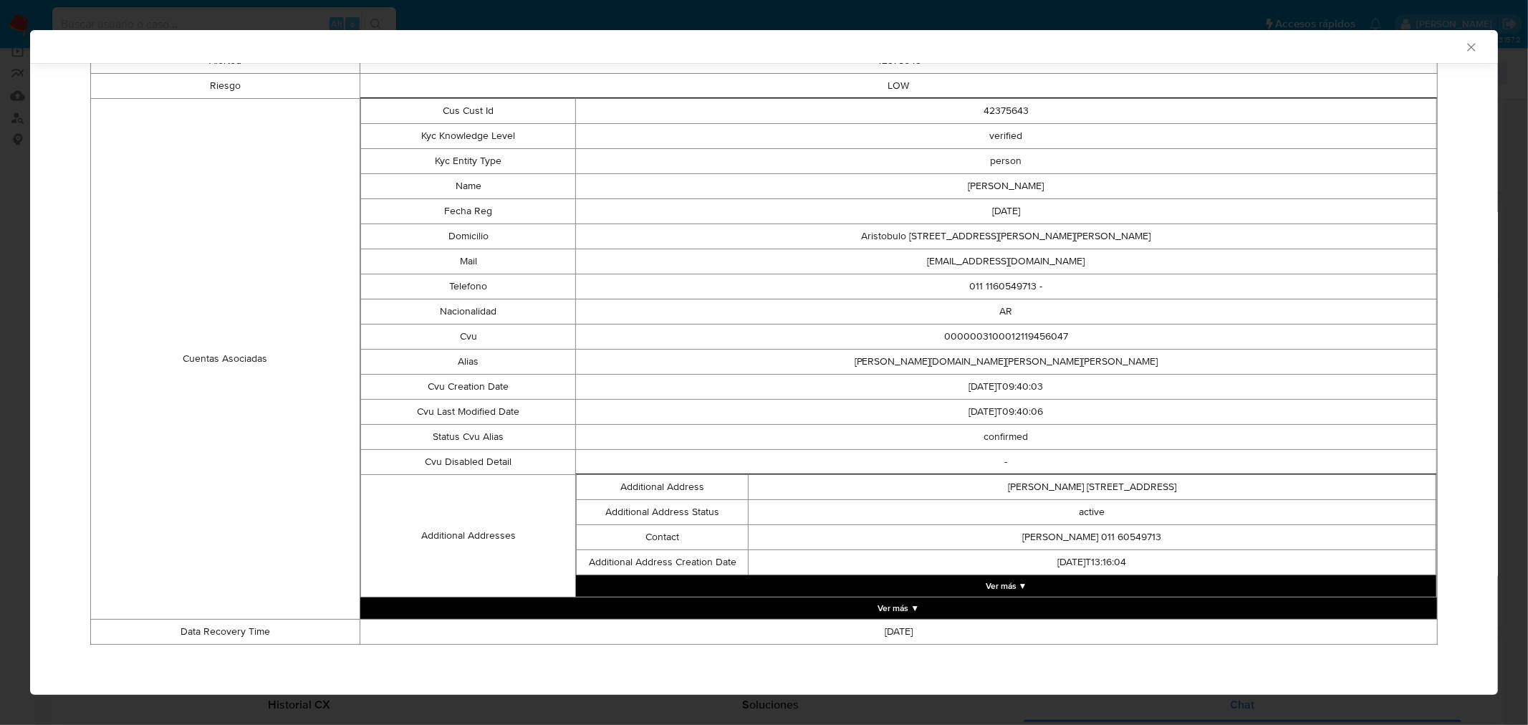
scroll to position [0, 0]
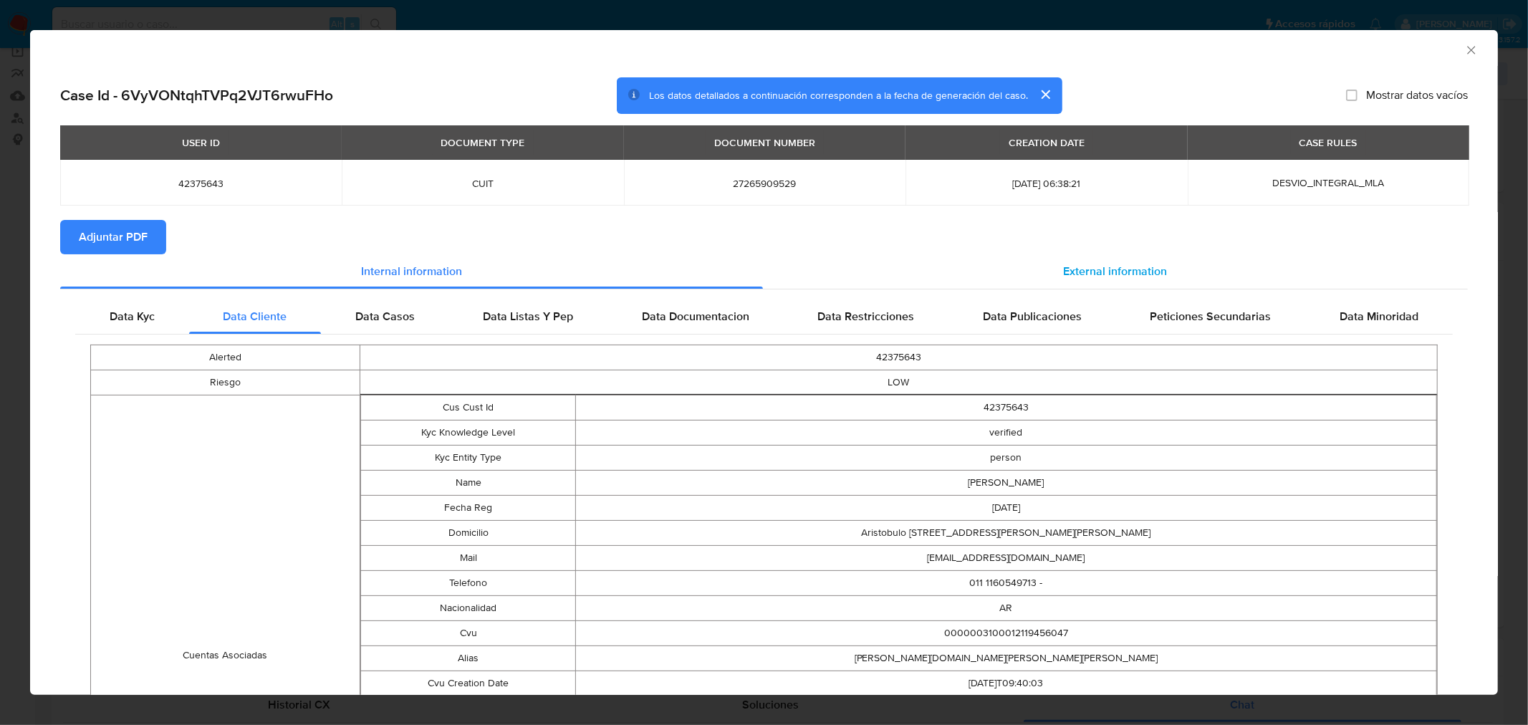
click at [1028, 263] on div "External information" at bounding box center [1115, 271] width 705 height 34
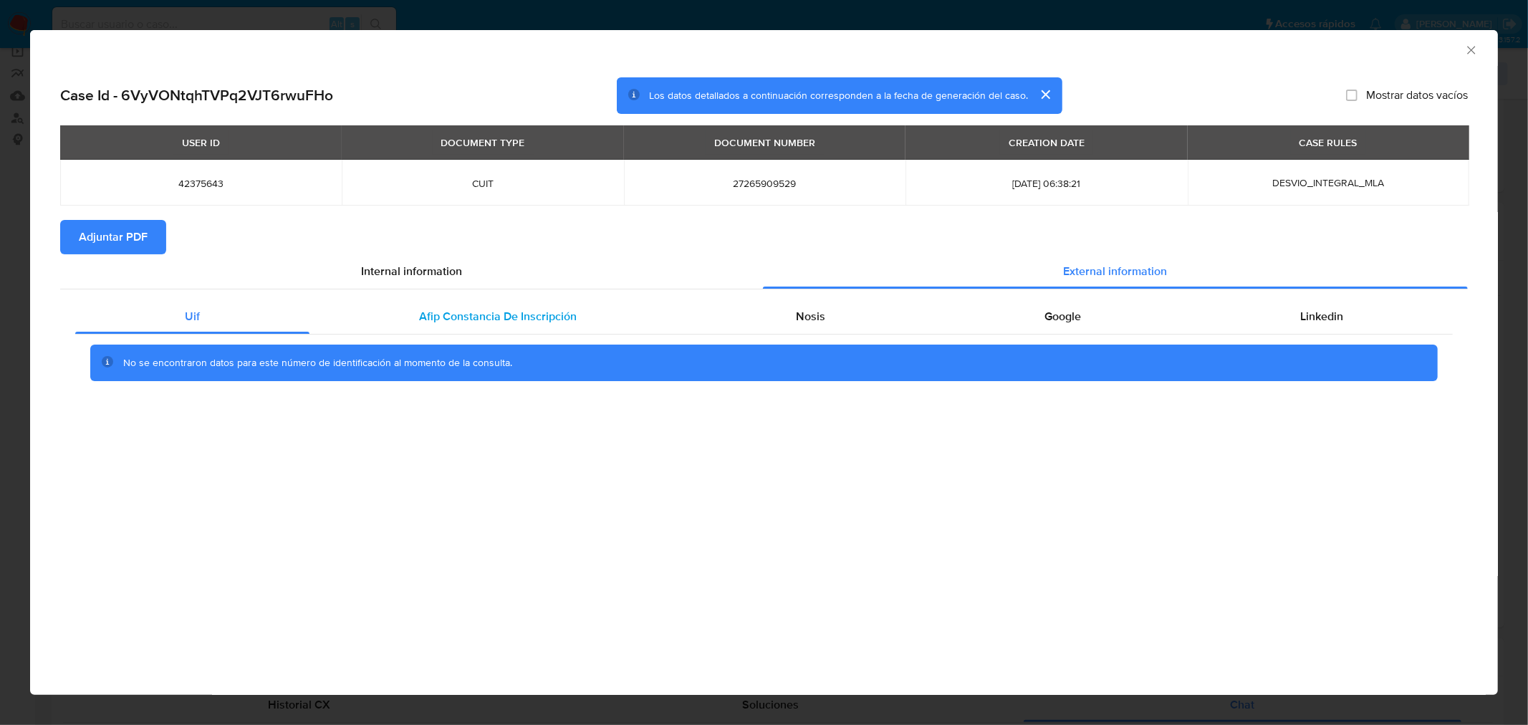
click at [453, 312] on span "Afip Constancia De Inscripción" at bounding box center [498, 316] width 158 height 16
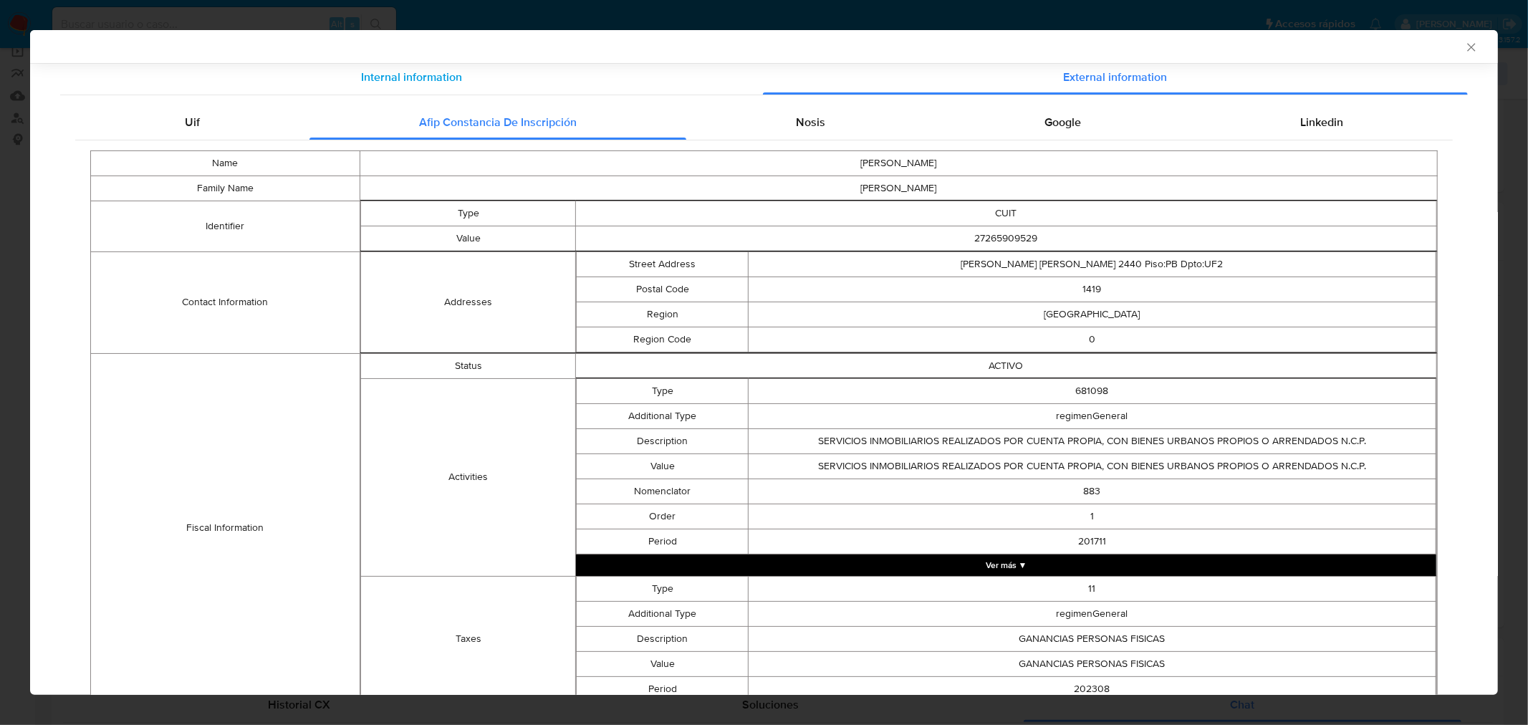
scroll to position [37, 0]
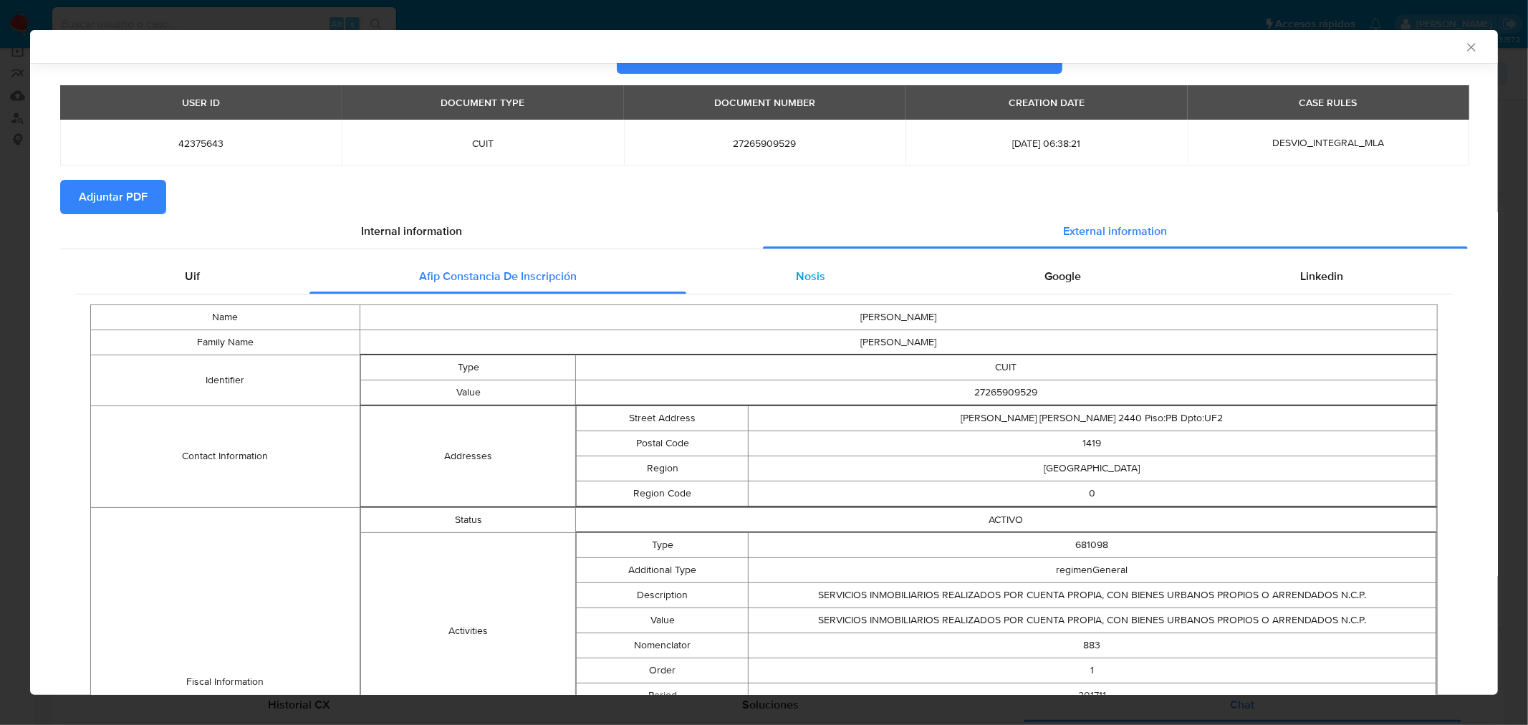
click at [836, 290] on div "Nosis" at bounding box center [810, 276] width 249 height 34
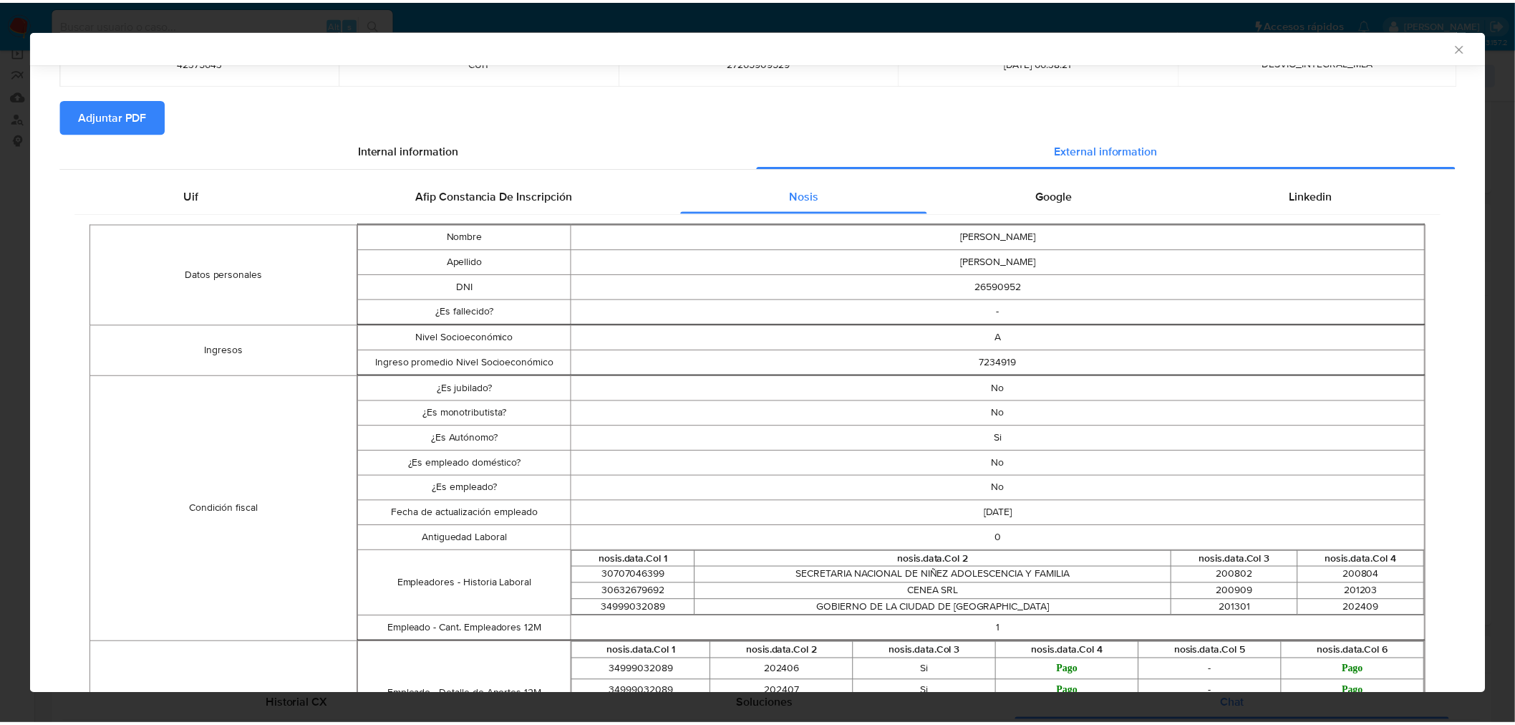
scroll to position [196, 0]
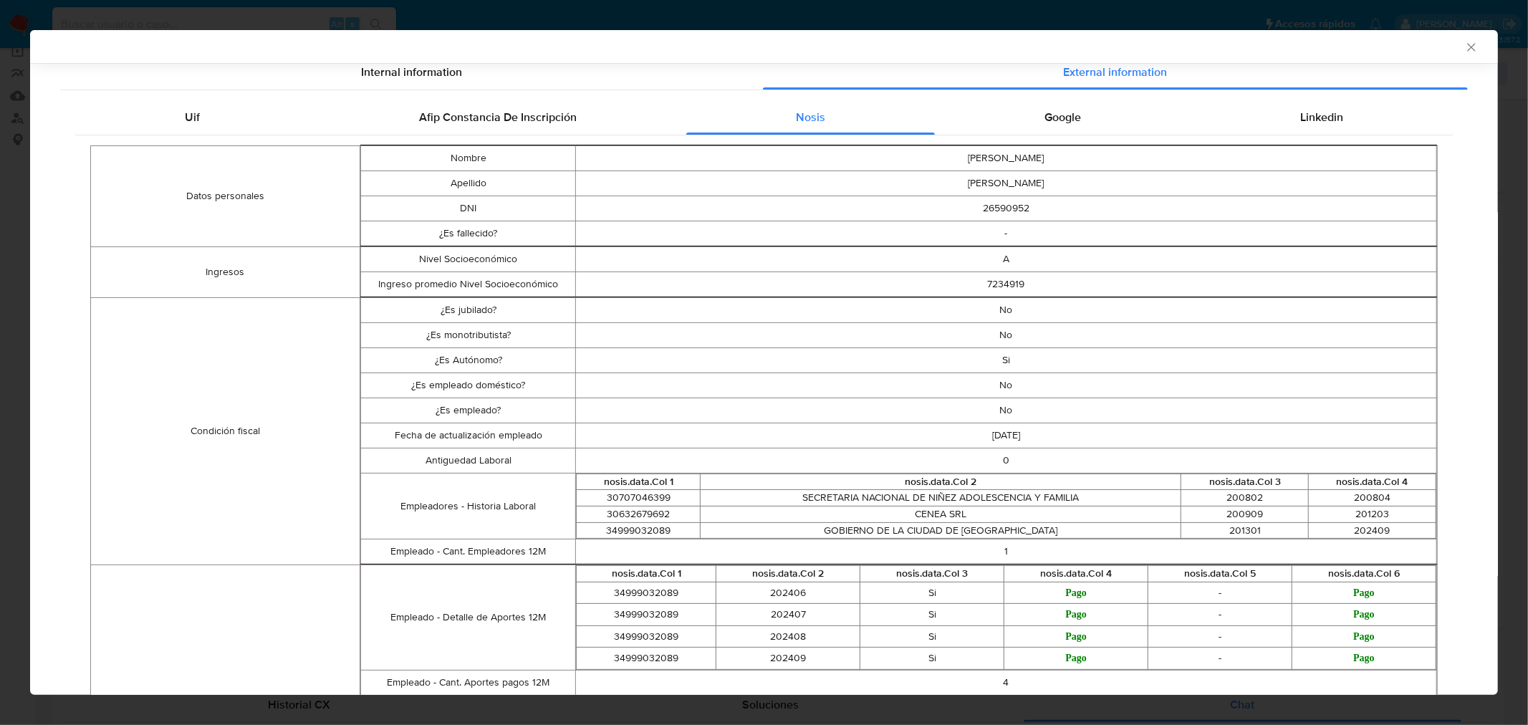
click at [1464, 47] on icon "Cerrar ventana" at bounding box center [1471, 47] width 14 height 14
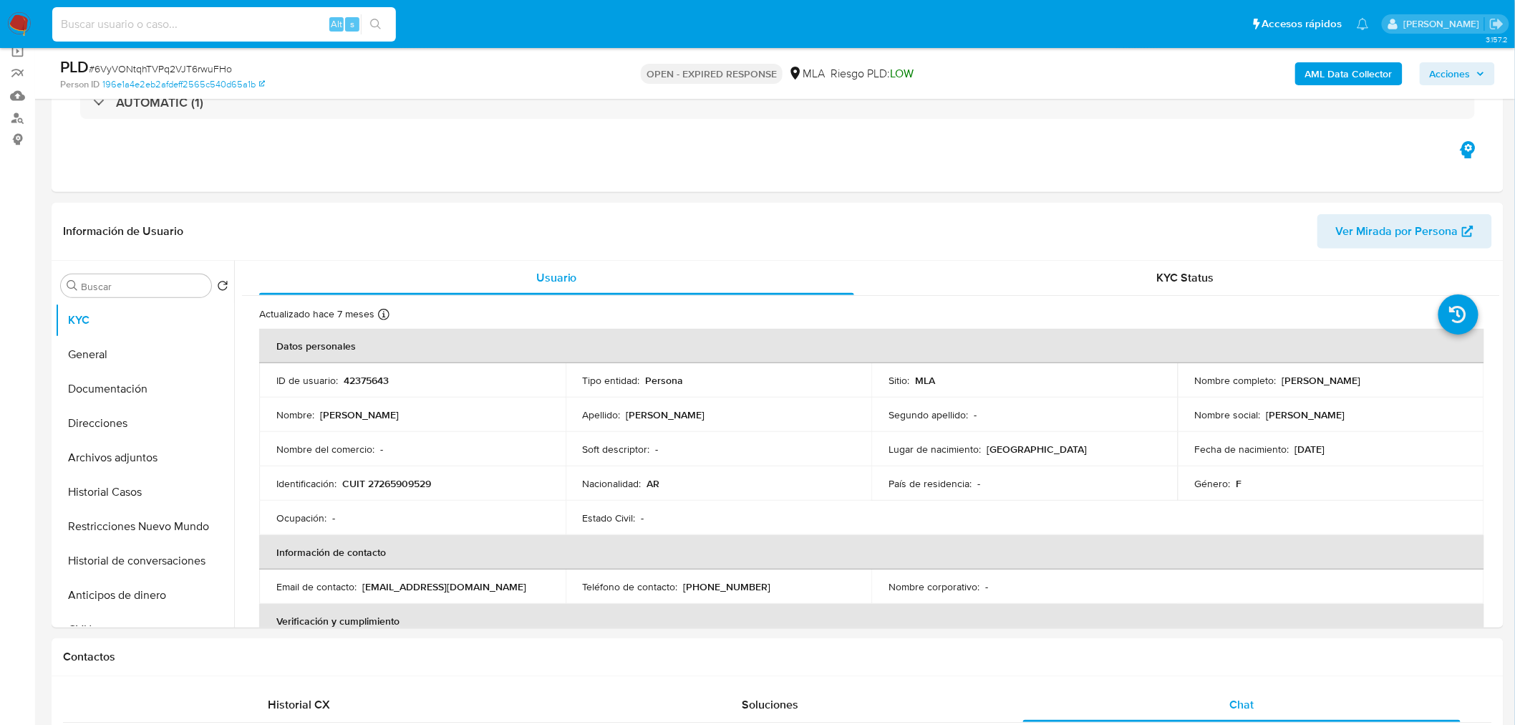
click at [280, 21] on input at bounding box center [224, 24] width 344 height 19
paste input "h4IBdtQAGXBgldjkF4l4jlCW"
type input "h4IBdtQAGXBgldjkF4l4jlCW"
click at [376, 30] on button "search-icon" at bounding box center [375, 24] width 29 height 20
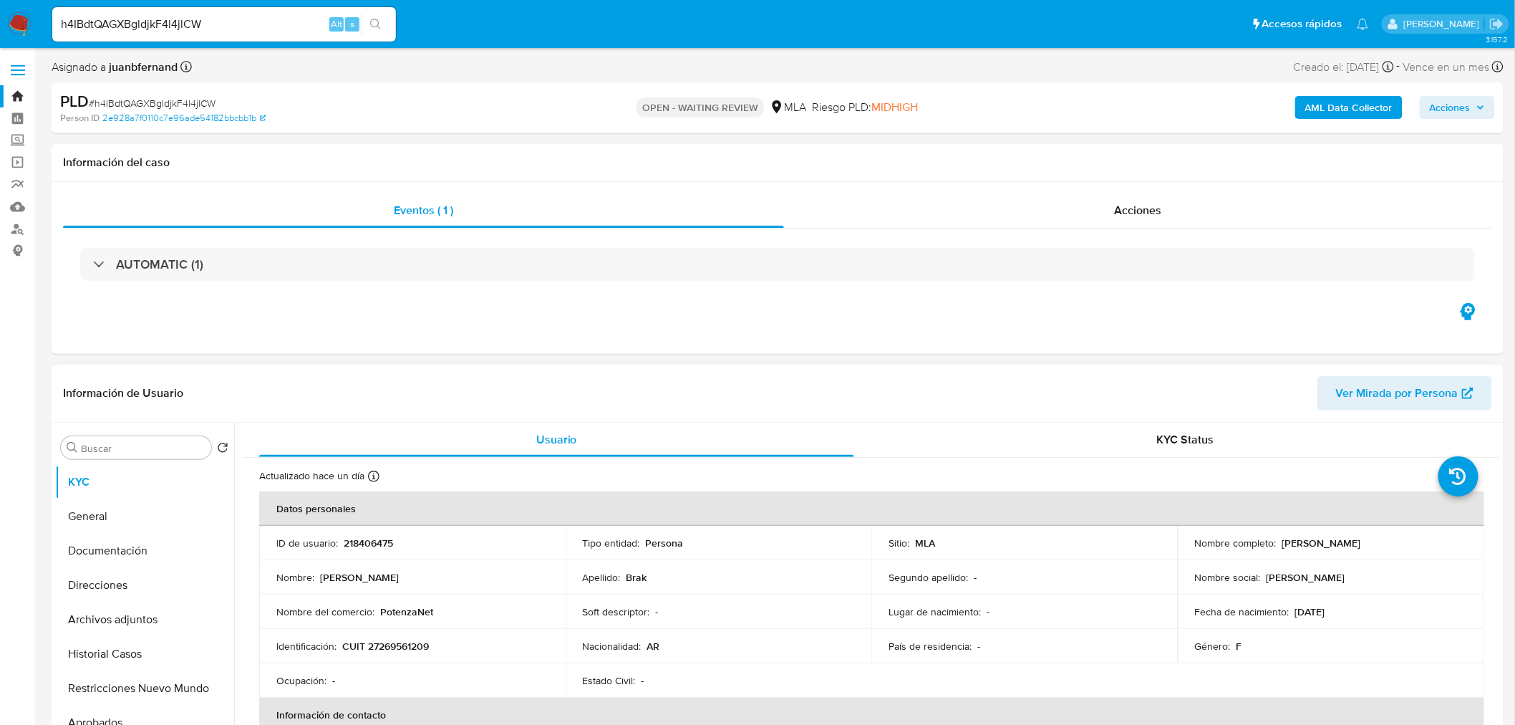
select select "10"
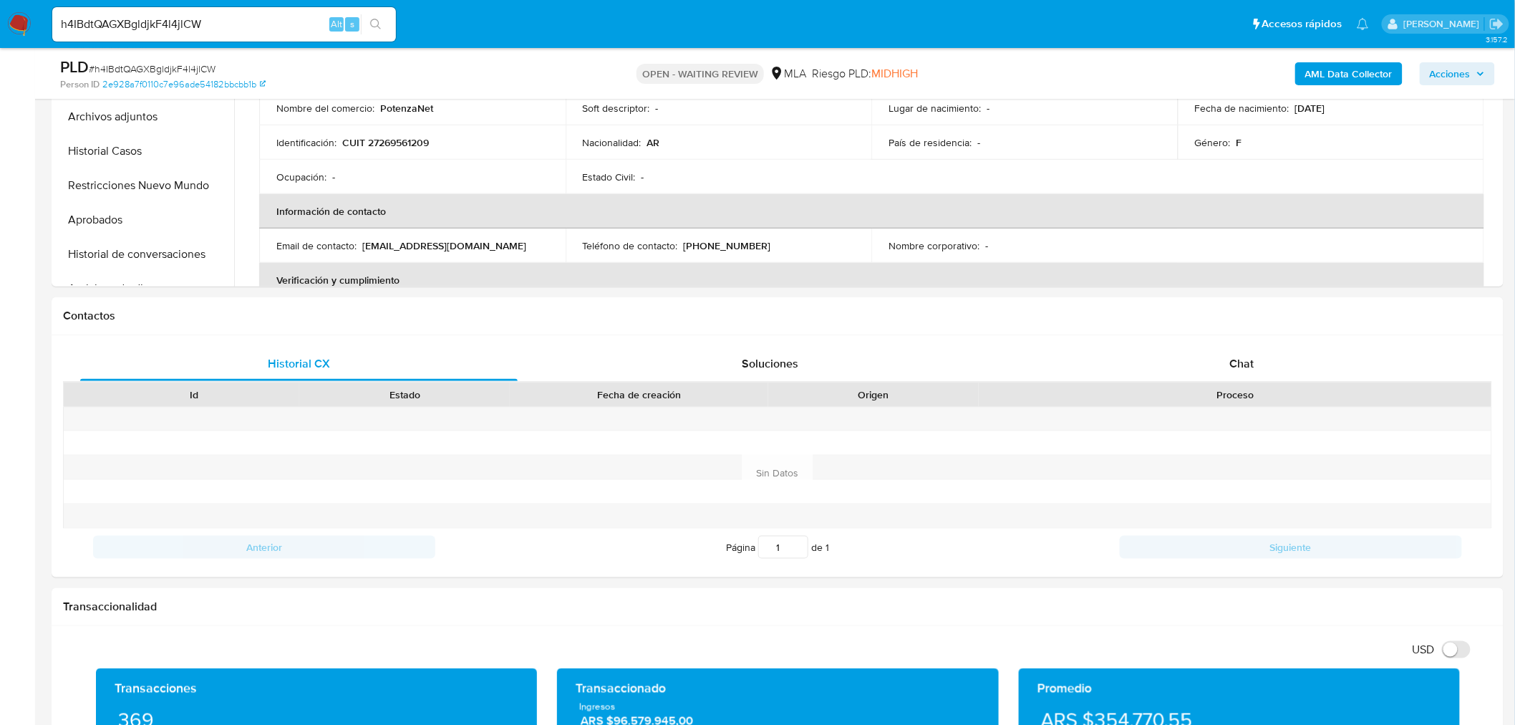
scroll to position [477, 0]
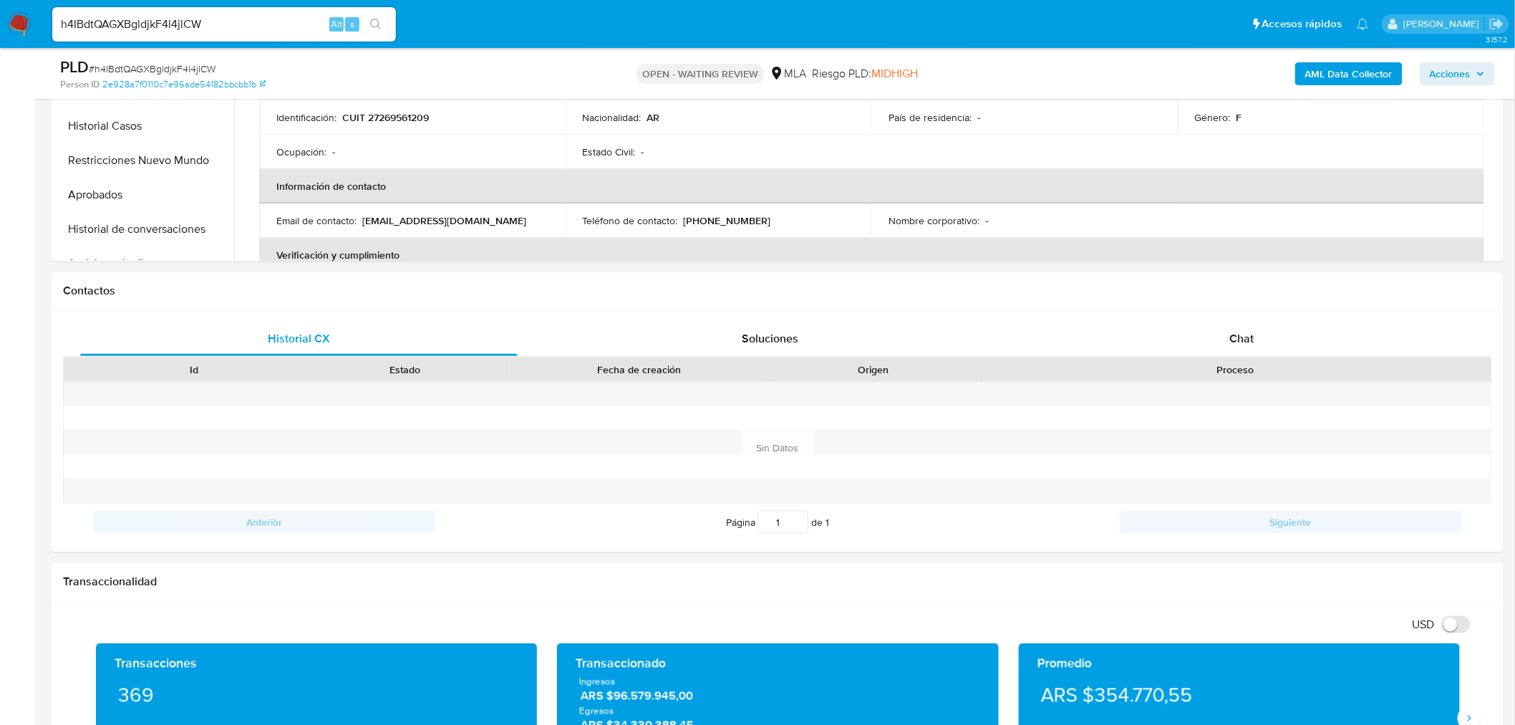
click at [1275, 329] on div "Chat" at bounding box center [1242, 339] width 438 height 34
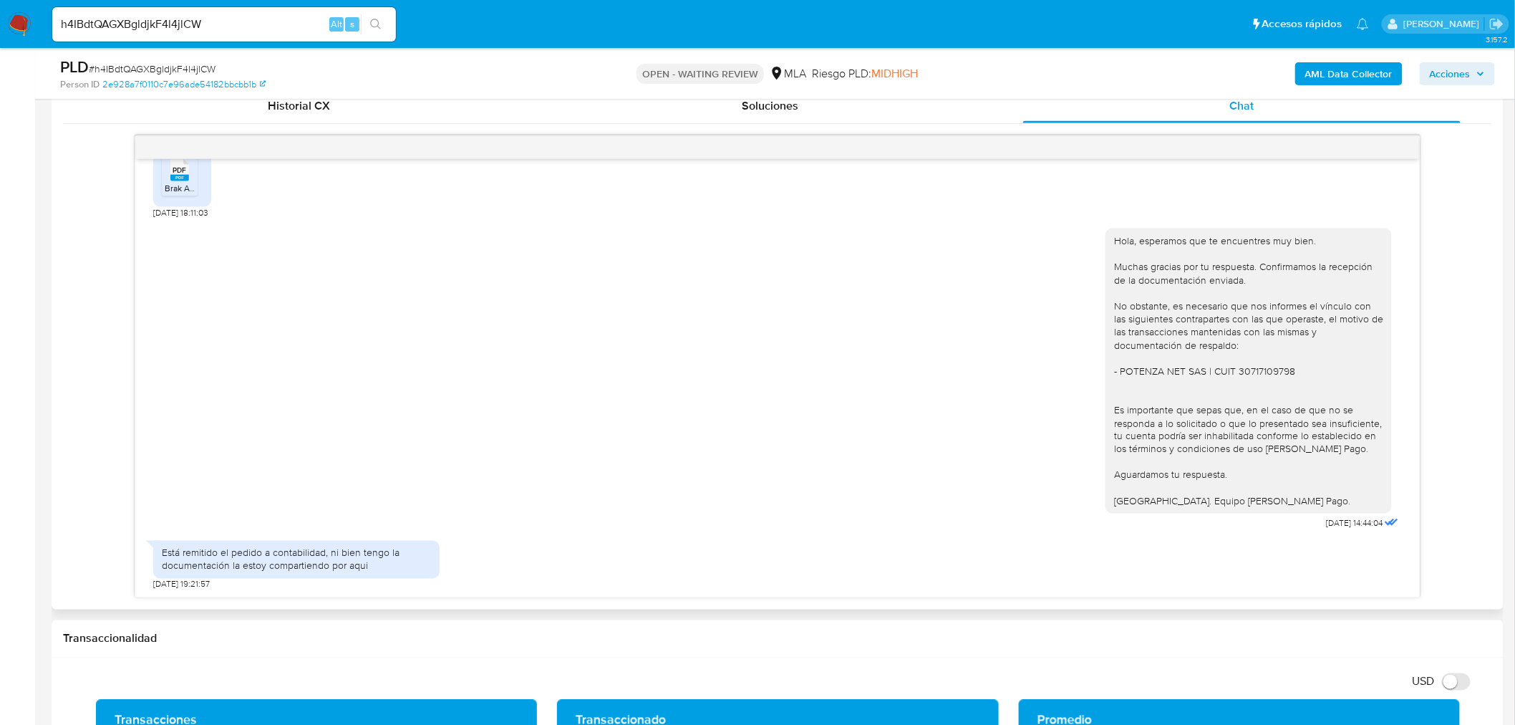
scroll to position [716, 0]
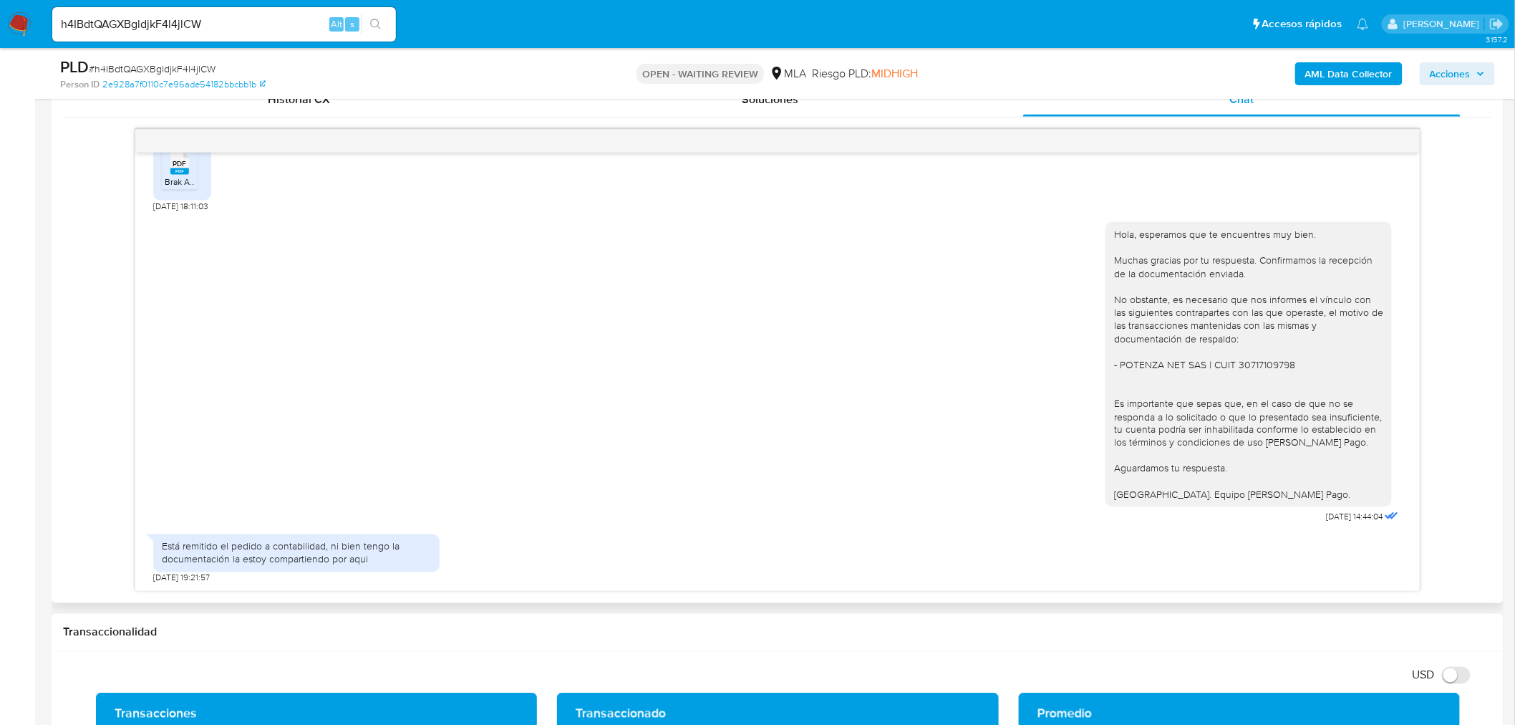
click at [1123, 366] on div "Hola, esperamos que te encuentres muy bien. Muchas gracias por tu respuesta. Co…" at bounding box center [1248, 365] width 269 height 274
drag, startPoint x: 1123, startPoint y: 366, endPoint x: 1285, endPoint y: 374, distance: 162.0
click at [1285, 374] on div "Hola, esperamos que te encuentres muy bien. Muchas gracias por tu respuesta. Co…" at bounding box center [1248, 365] width 269 height 274
click at [521, 548] on div "Está remitido el pedido a contabilidad, ni bien tengo la documentación la estoy…" at bounding box center [777, 555] width 1249 height 57
click at [155, 579] on span "[DATE] 19:21:57" at bounding box center [181, 577] width 57 height 11
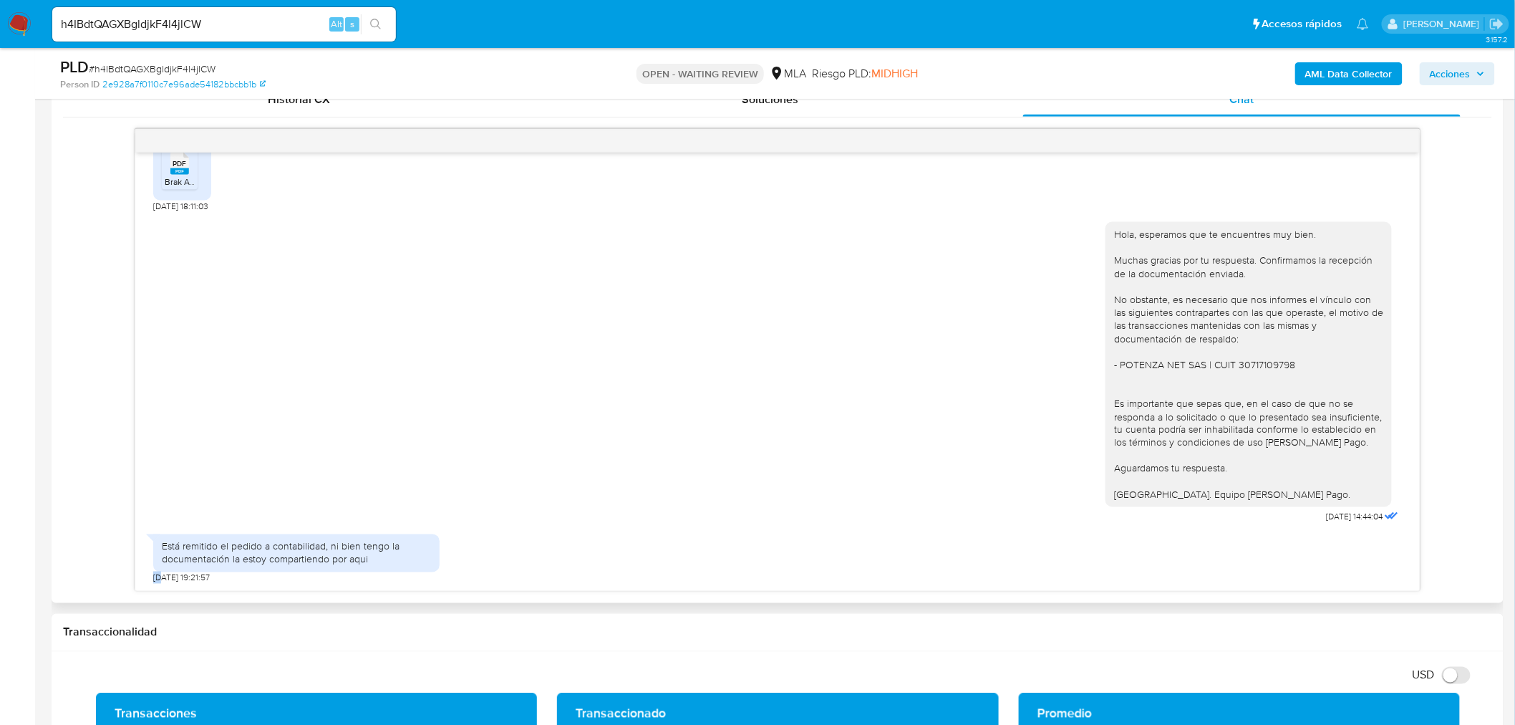
click at [156, 579] on span "[DATE] 19:21:57" at bounding box center [181, 577] width 57 height 11
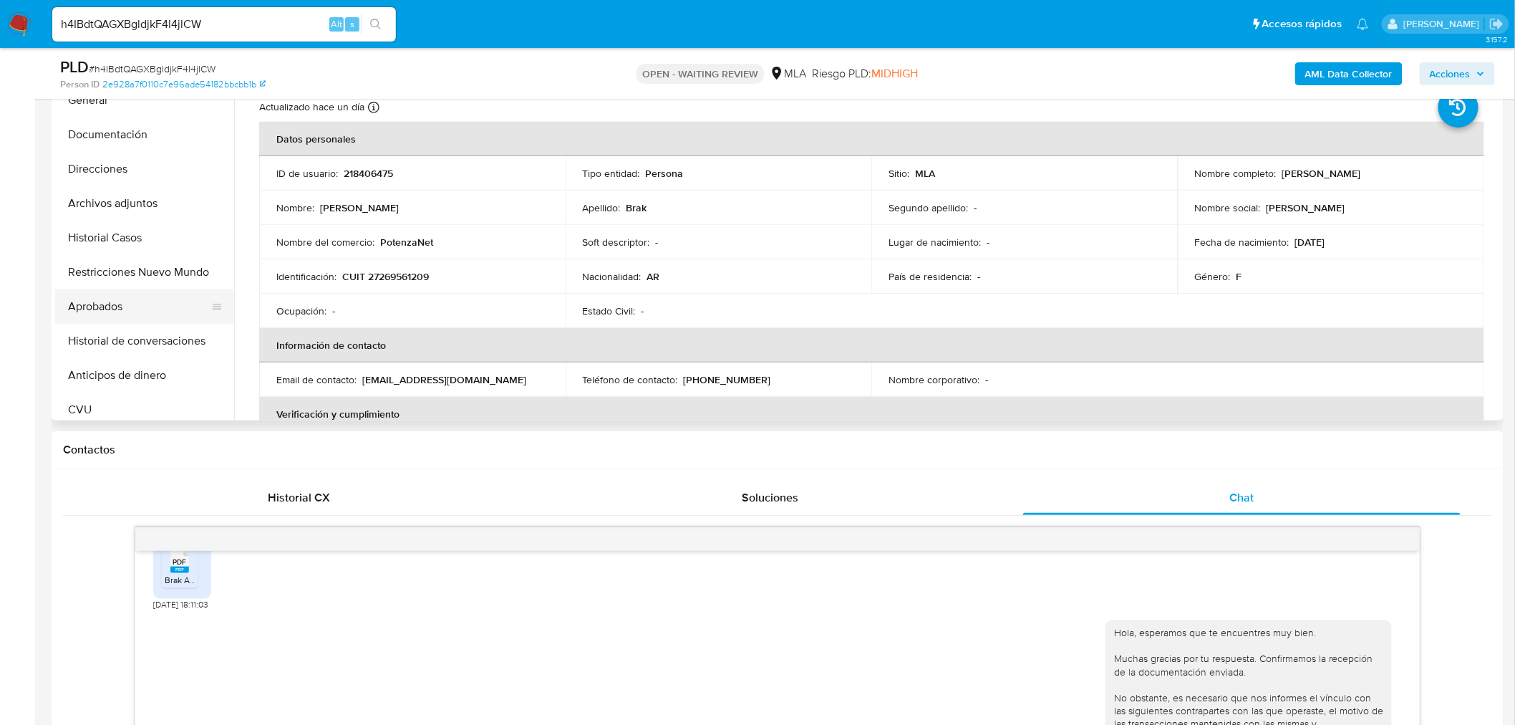
scroll to position [0, 0]
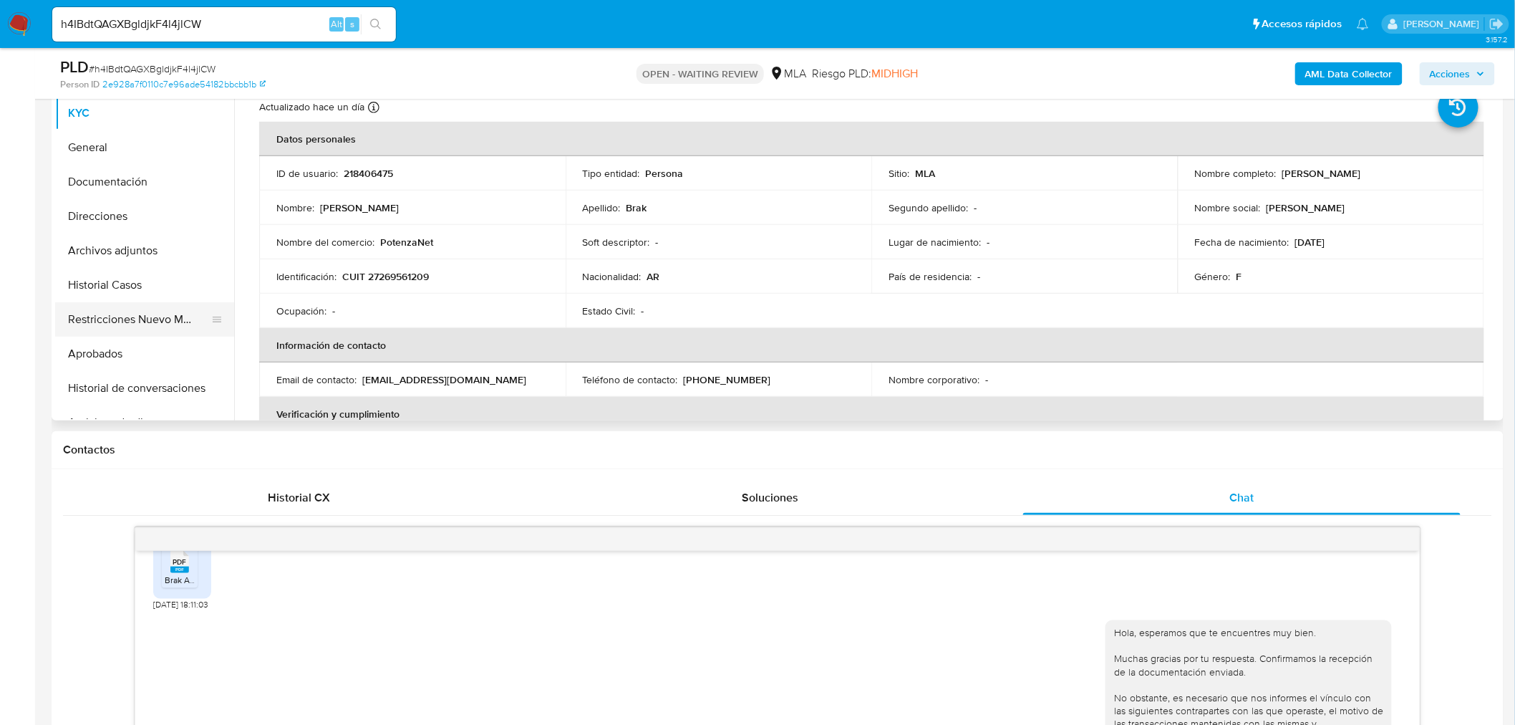
drag, startPoint x: 132, startPoint y: 325, endPoint x: 116, endPoint y: 327, distance: 15.9
click at [132, 325] on button "Restricciones Nuevo Mundo" at bounding box center [139, 319] width 168 height 34
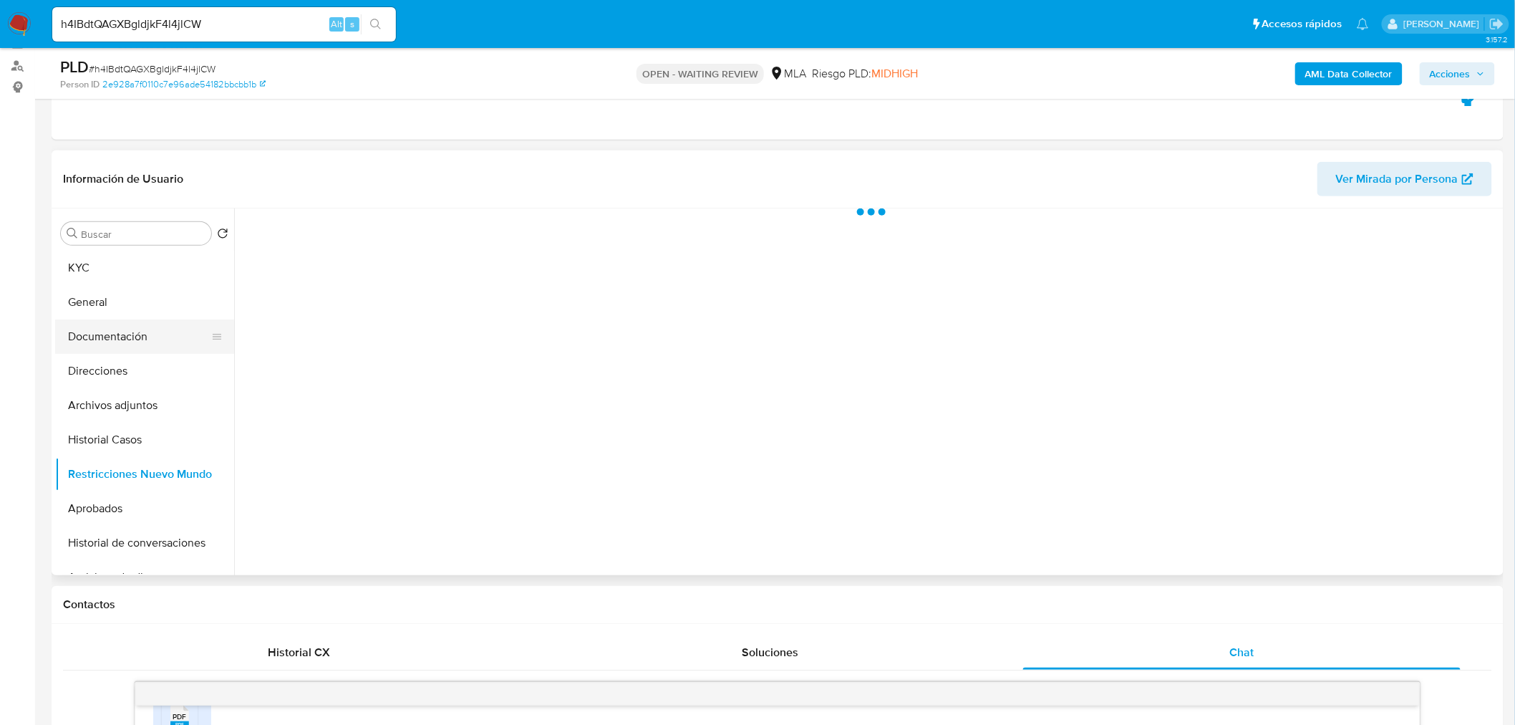
scroll to position [159, 0]
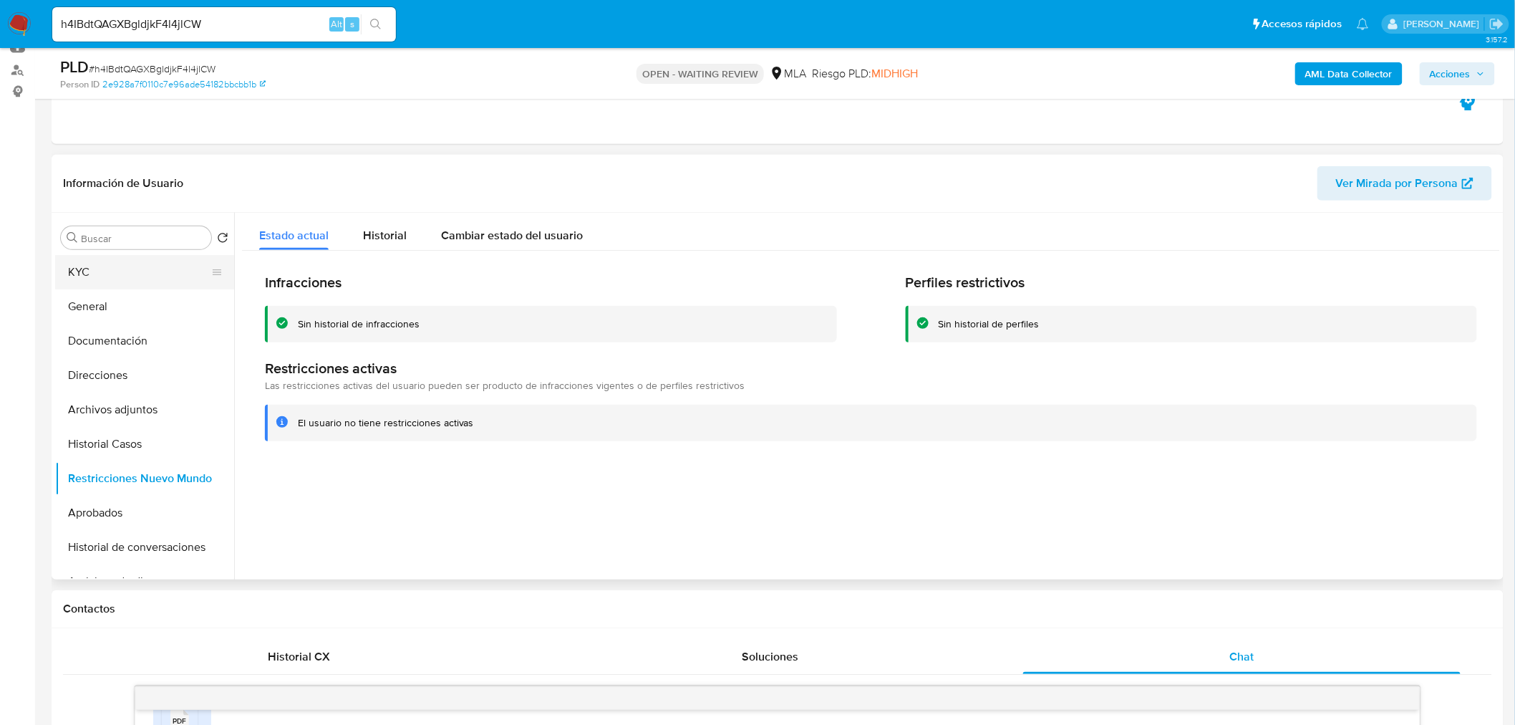
click at [102, 267] on button "KYC" at bounding box center [139, 272] width 168 height 34
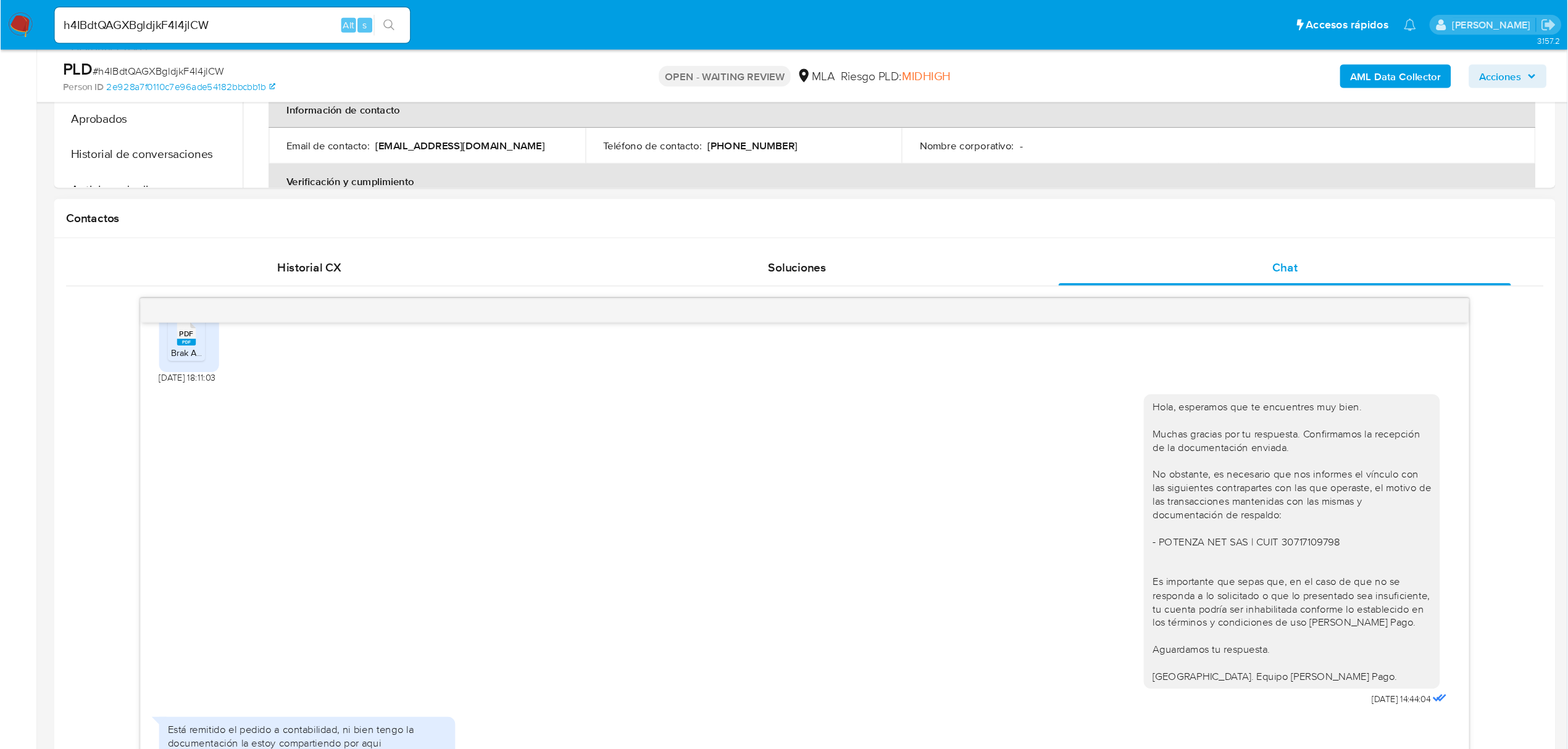
scroll to position [617, 0]
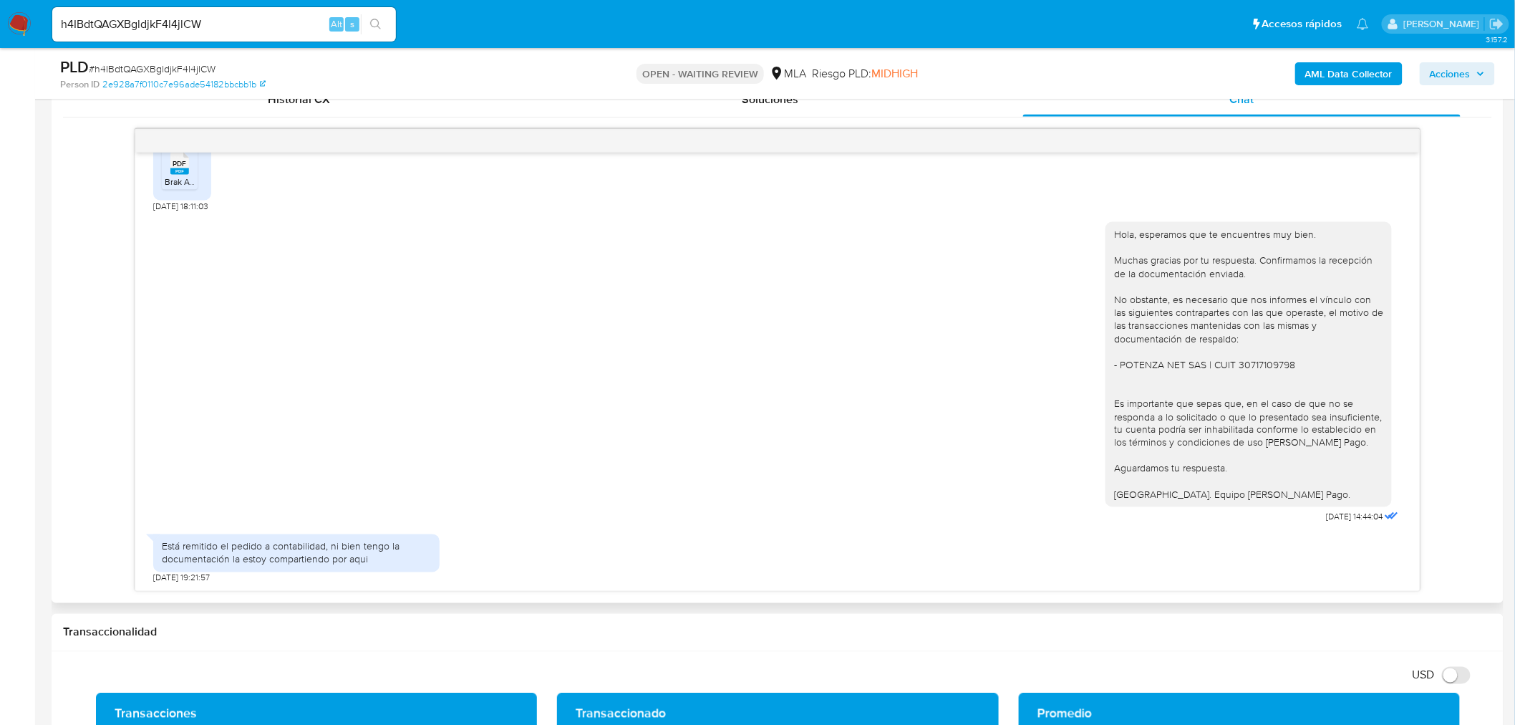
click at [1320, 415] on div "Hola, esperamos que te encuentres muy bien. Muchas gracias por tu respuesta. Co…" at bounding box center [1248, 365] width 269 height 274
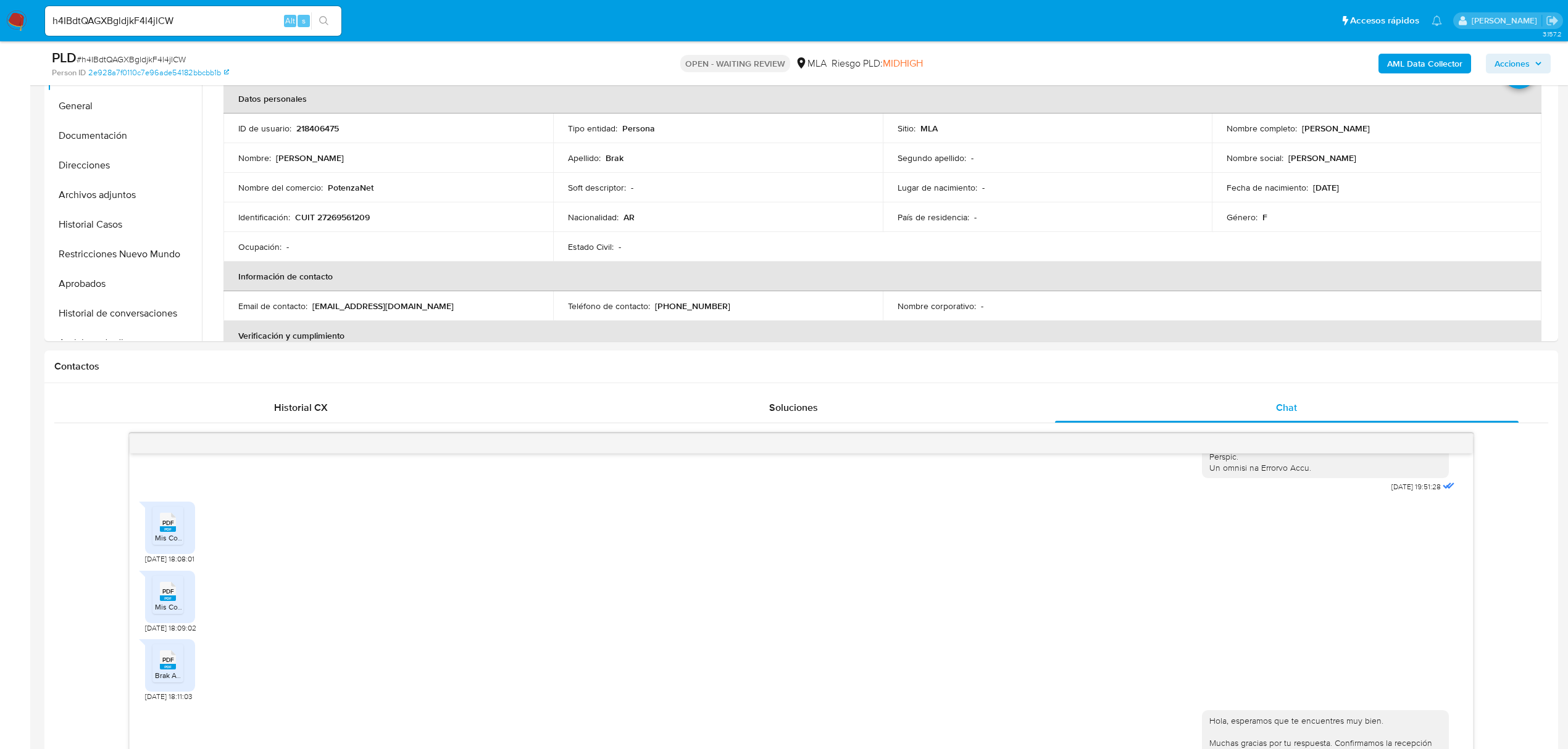
scroll to position [288, 0]
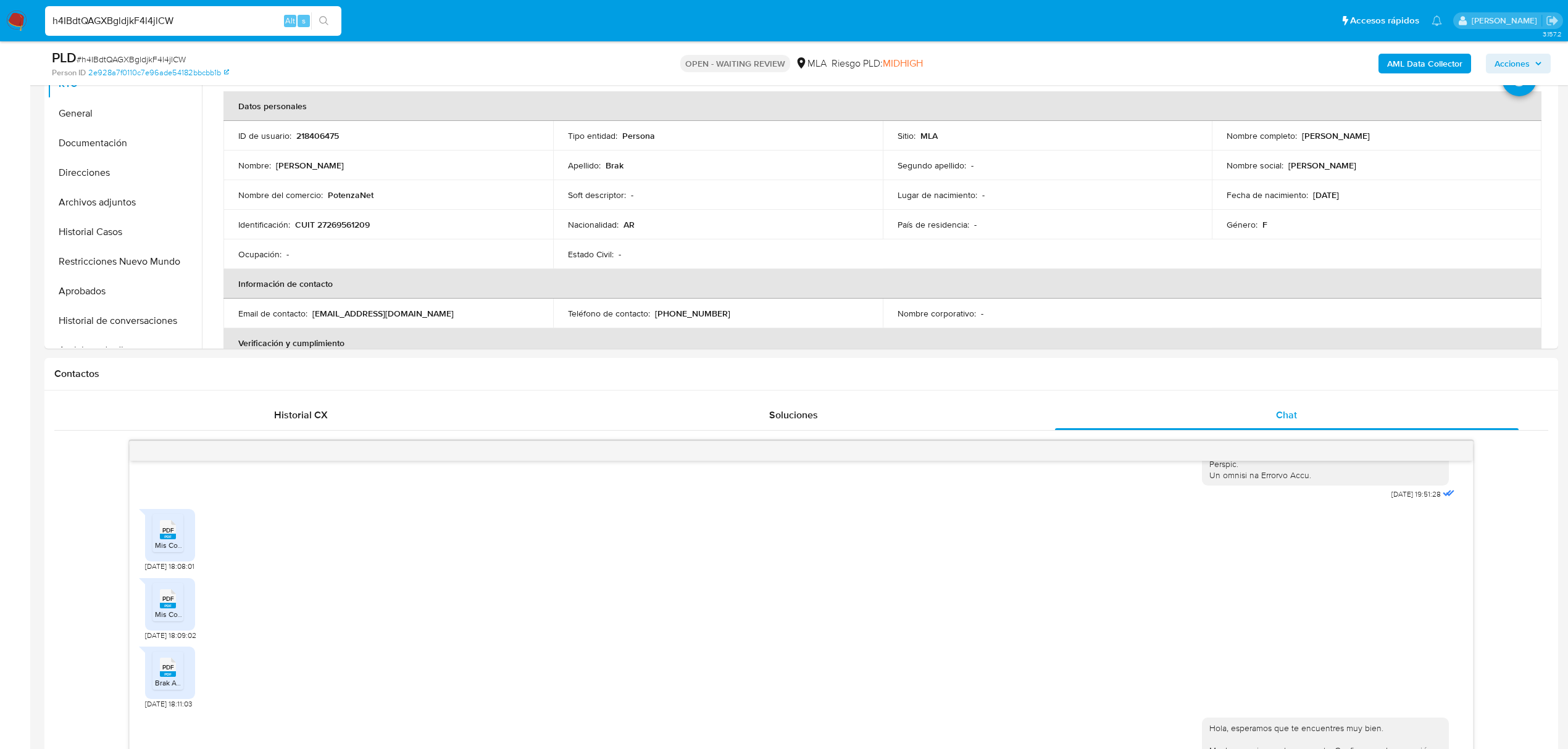
click at [203, 16] on input "h4IBdtQAGXBgldjkF4l4jlCW" at bounding box center [193, 21] width 297 height 16
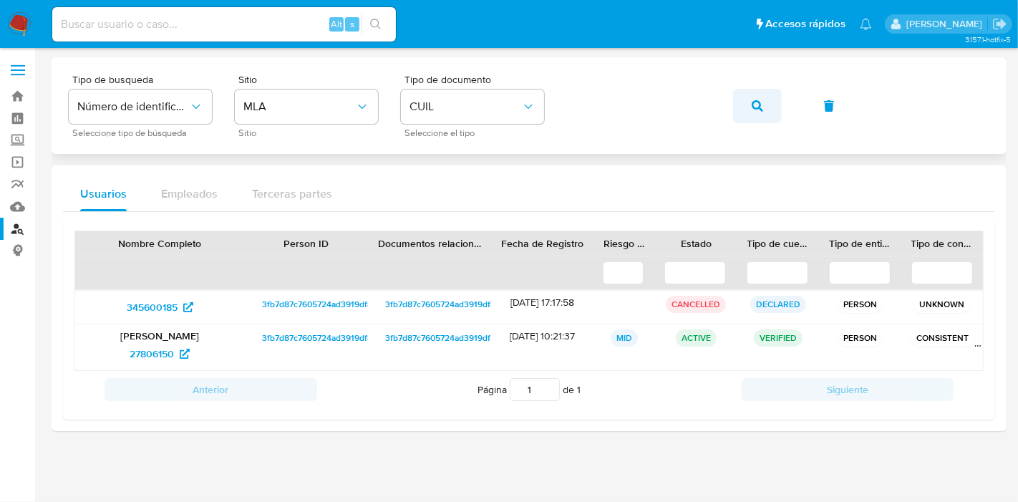
click at [752, 108] on icon "button" at bounding box center [757, 105] width 11 height 11
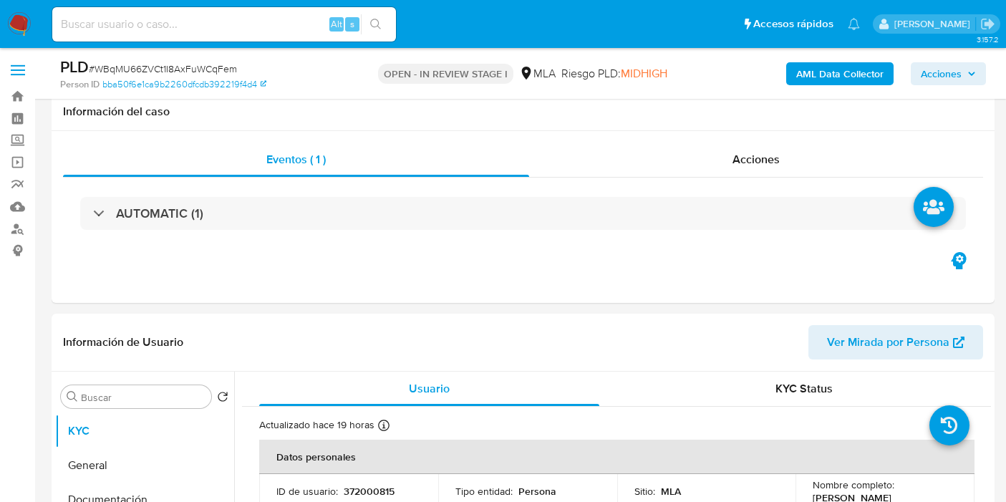
select select "10"
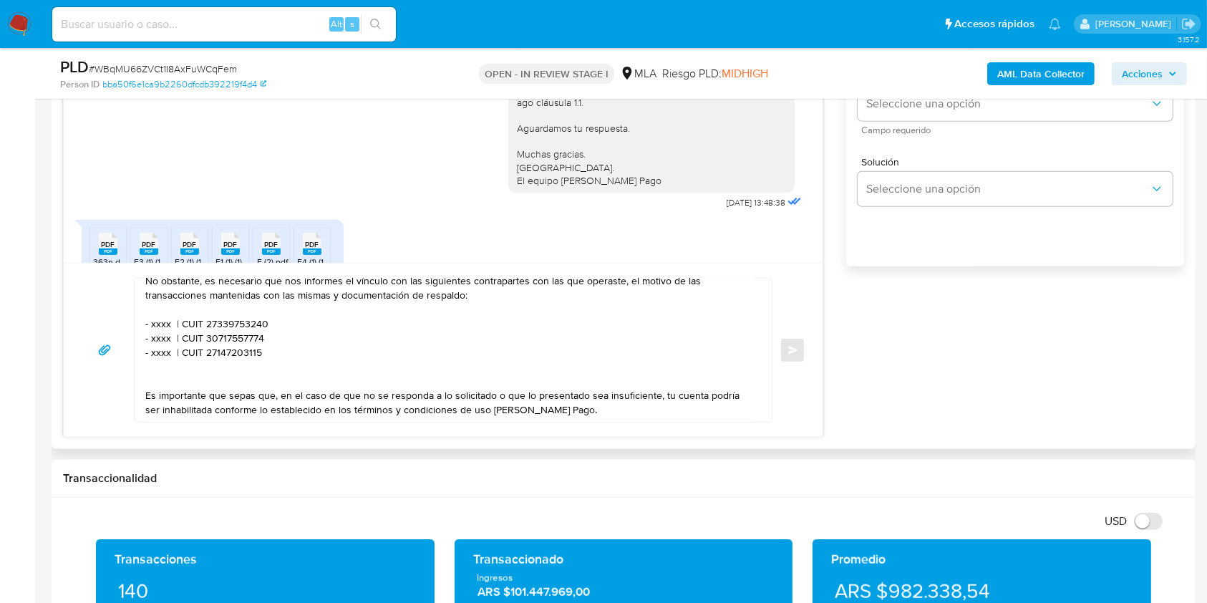
scroll to position [95, 0]
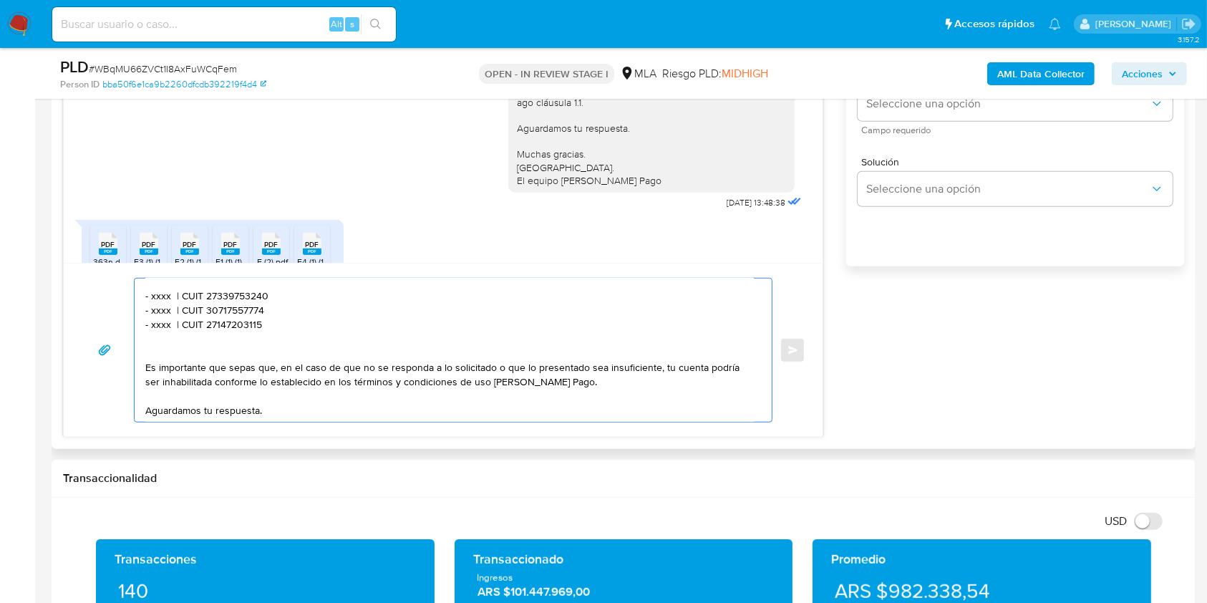
click at [161, 301] on textarea "Hola, esperamos que te encuentres muy bien. Muchas gracias por tu respuesta. Co…" at bounding box center [449, 350] width 609 height 143
click at [160, 301] on textarea "Hola, esperamos que te encuentres muy bien. Muchas gracias por tu respuesta. Co…" at bounding box center [449, 350] width 609 height 143
paste textarea "[PERSON_NAME]"
click at [374, 293] on textarea "Hola, esperamos que te encuentres muy bien. Muchas gracias por tu respuesta. Co…" at bounding box center [449, 350] width 609 height 143
click at [374, 292] on textarea "Hola, esperamos que te encuentres muy bien. Muchas gracias por tu respuesta. Co…" at bounding box center [449, 350] width 609 height 143
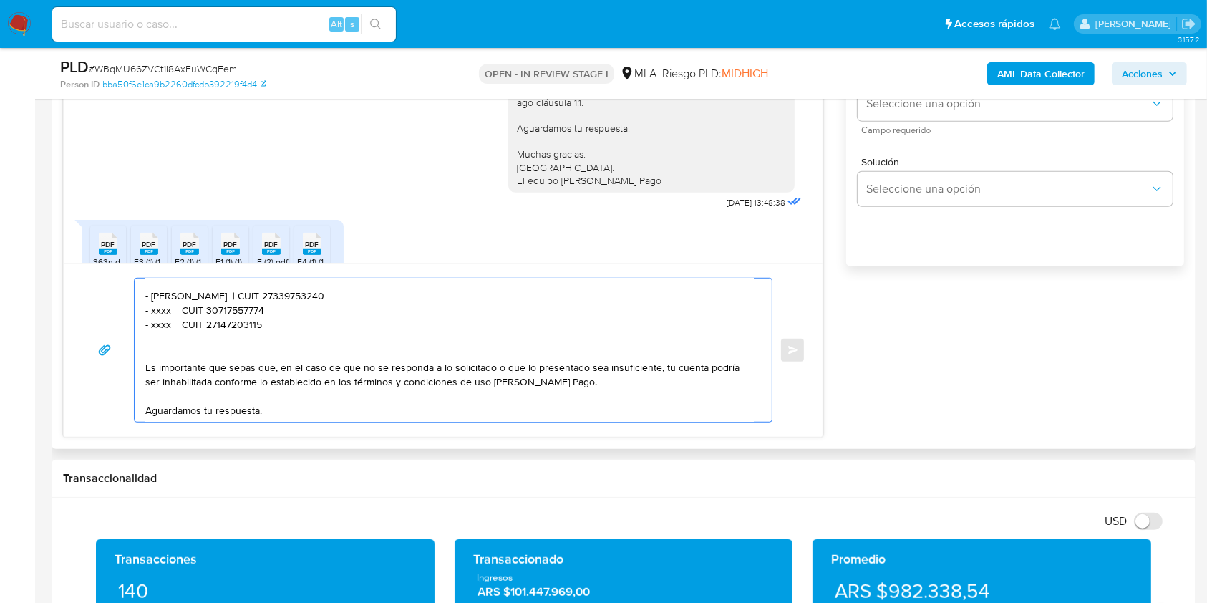
paste textarea "0335649592"
click at [153, 310] on textarea "Hola, esperamos que te encuentres muy bien. Muchas gracias por tu respuesta. Co…" at bounding box center [449, 350] width 609 height 143
paste textarea "[PERSON_NAME] [PERSON_NAME]"
click at [332, 304] on textarea "Hola, esperamos que te encuentres muy bien. Muchas gracias por tu respuesta. Co…" at bounding box center [449, 350] width 609 height 143
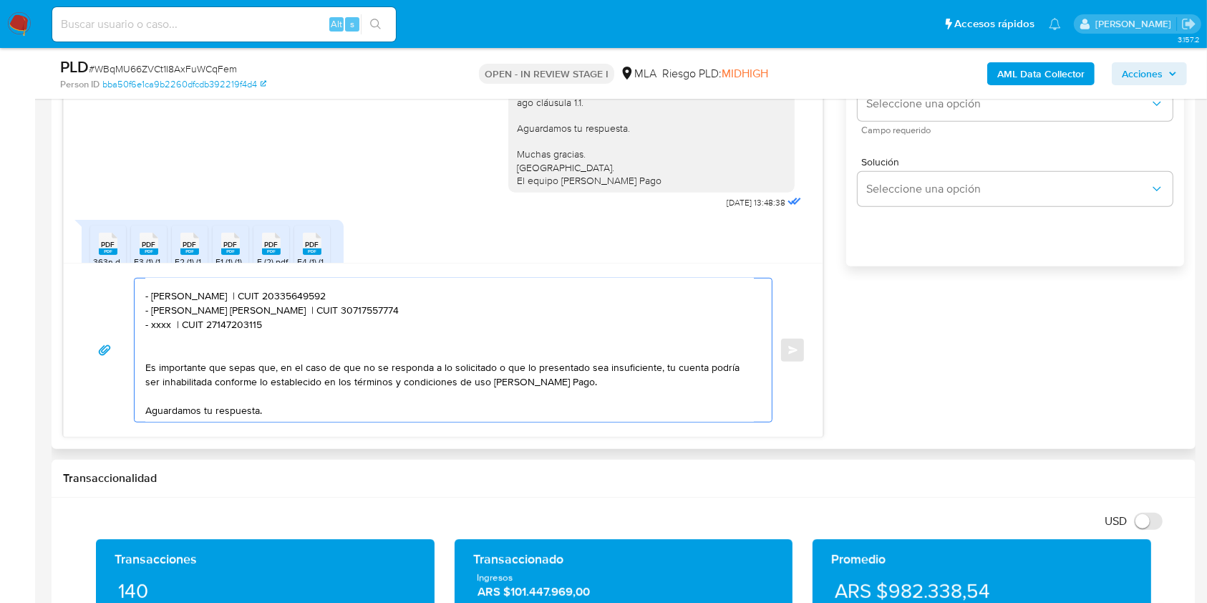
click at [332, 304] on textarea "Hola, esperamos que te encuentres muy bien. Muchas gracias por tu respuesta. Co…" at bounding box center [449, 350] width 609 height 143
paste textarea "27306079153"
drag, startPoint x: 268, startPoint y: 324, endPoint x: 138, endPoint y: 342, distance: 130.8
click at [135, 327] on div "Hola, esperamos que te encuentres muy bien. Muchas gracias por tu respuesta. Co…" at bounding box center [450, 350] width 630 height 143
click at [163, 347] on textarea "Hola, esperamos que te encuentres muy bien. Muchas gracias por tu respuesta. Co…" at bounding box center [449, 350] width 609 height 143
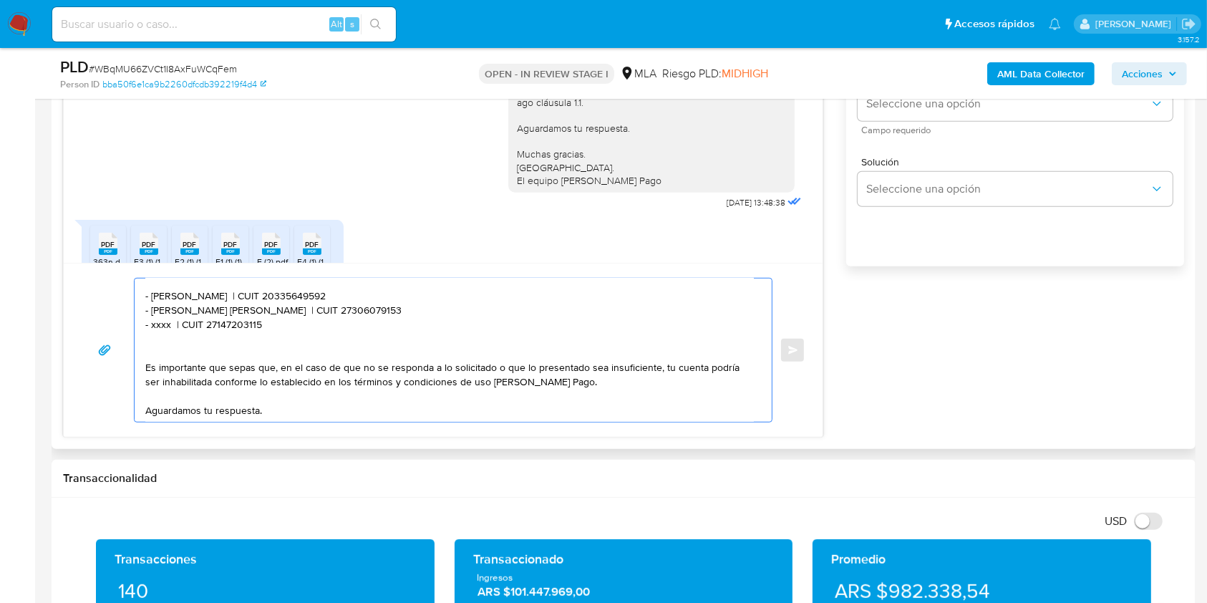
paste textarea "- xxxx | CUIT 27147203115"
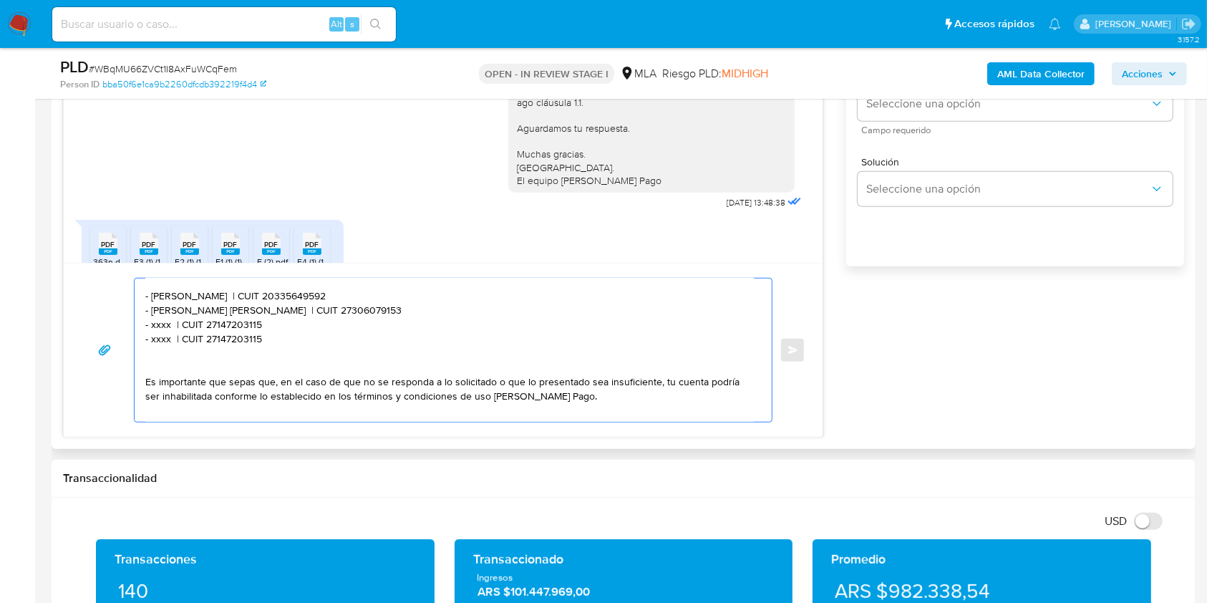
paste textarea "- xxxx | CUIT 27147203115"
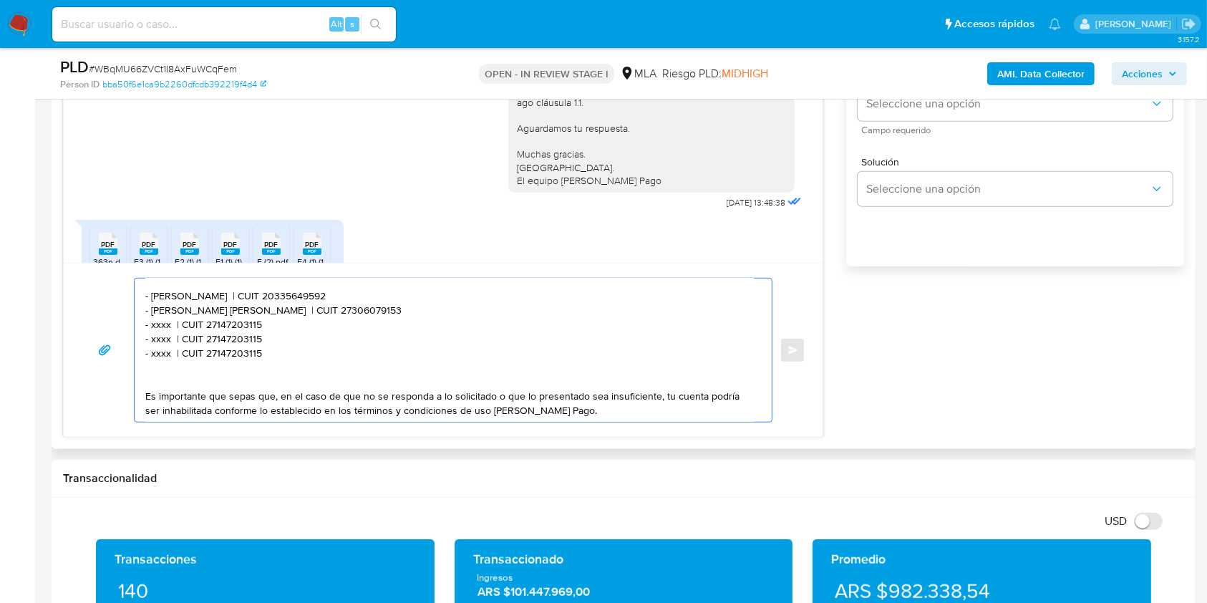
paste textarea "- xxxx | CUIT 27147203115"
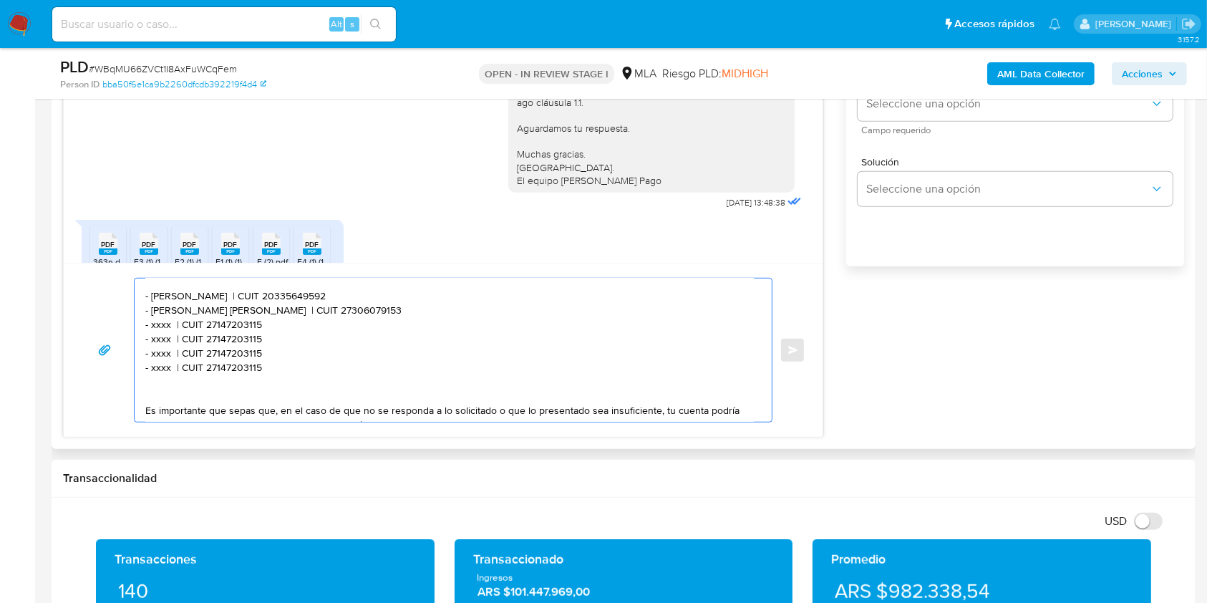
paste textarea "- xxxx | CUIT 27147203115"
click at [155, 324] on textarea "Hola, esperamos que te encuentres muy bien. Muchas gracias por tu respuesta. Co…" at bounding box center [449, 350] width 609 height 143
paste textarea "[PERSON_NAME]"
click at [342, 329] on textarea "Hola, esperamos que te encuentres muy bien. Muchas gracias por tu respuesta. Co…" at bounding box center [449, 350] width 609 height 143
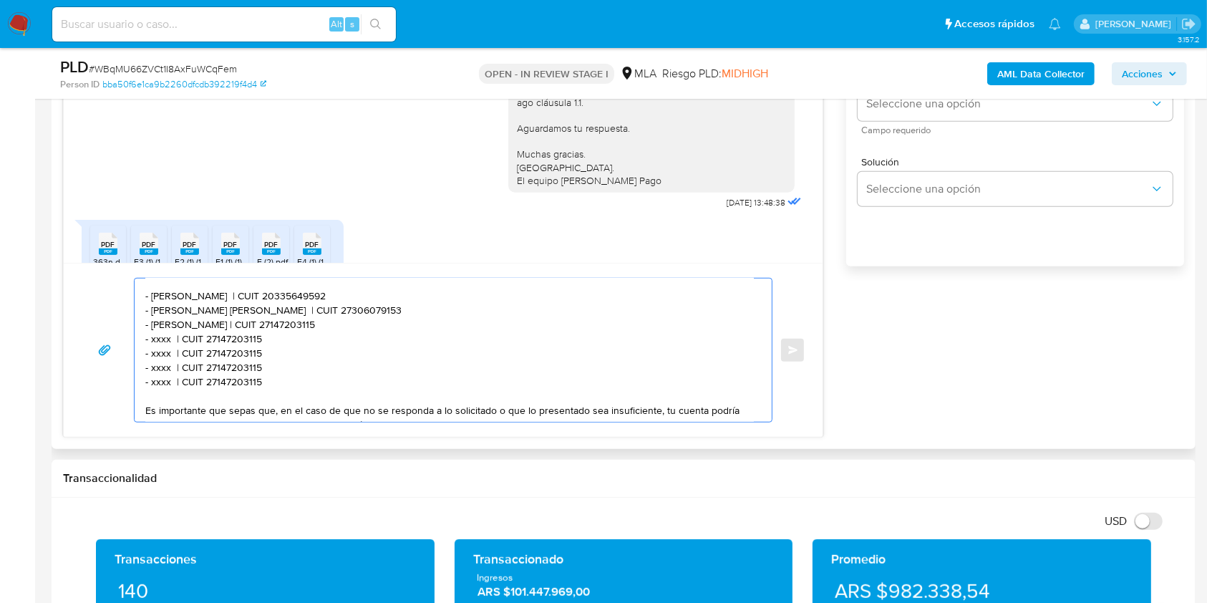
click at [342, 329] on textarea "Hola, esperamos que te encuentres muy bien. Muchas gracias por tu respuesta. Co…" at bounding box center [449, 350] width 609 height 143
paste textarea "435512149"
click at [159, 339] on textarea "Hola, esperamos que te encuentres muy bien. Muchas gracias por tu respuesta. Co…" at bounding box center [449, 350] width 609 height 143
paste textarea "[PERSON_NAME]"
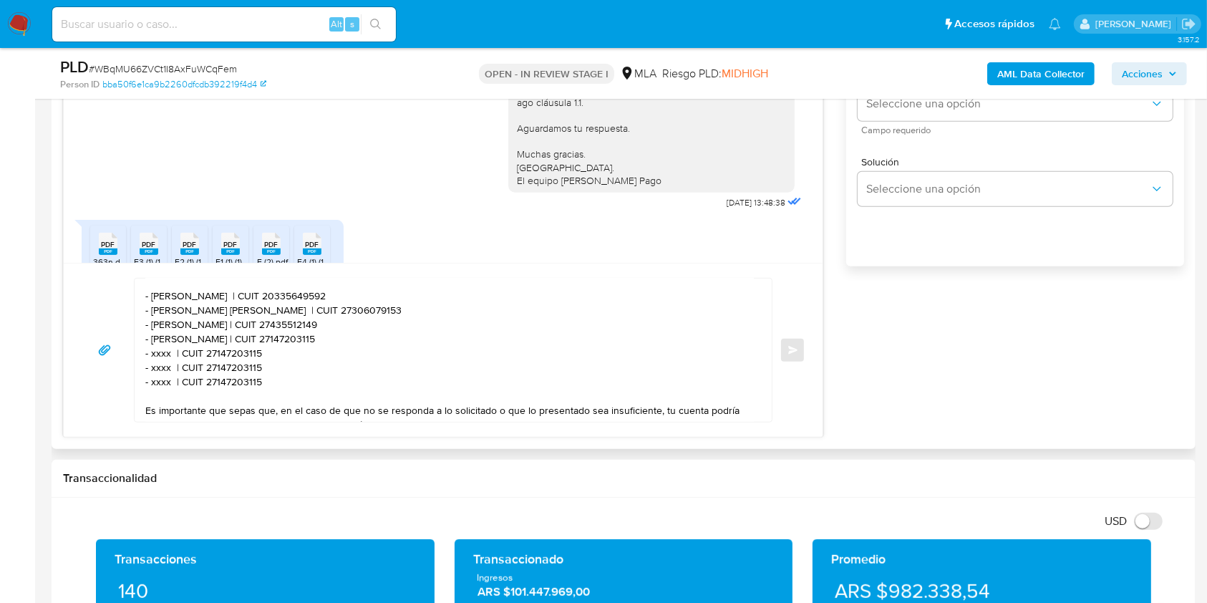
click at [334, 326] on textarea "Hola, esperamos que te encuentres muy bien. Muchas gracias por tu respuesta. Co…" at bounding box center [449, 350] width 609 height 143
click at [334, 335] on textarea "Hola, esperamos que te encuentres muy bien. Muchas gracias por tu respuesta. Co…" at bounding box center [449, 350] width 609 height 143
paste textarea "0421317047"
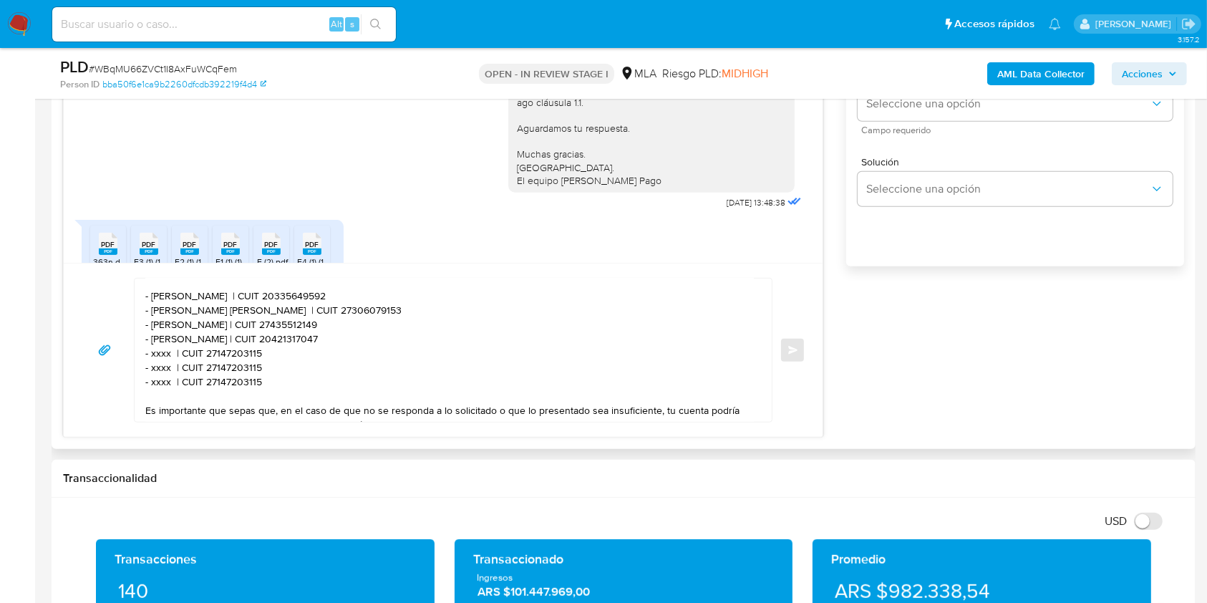
click at [164, 352] on textarea "Hola, esperamos que te encuentres muy bien. Muchas gracias por tu respuesta. Co…" at bounding box center [449, 350] width 609 height 143
paste textarea "[PERSON_NAME]"
click at [334, 339] on textarea "Hola, esperamos que te encuentres muy bien. Muchas gracias por tu respuesta. Co…" at bounding box center [449, 350] width 609 height 143
drag, startPoint x: 306, startPoint y: 352, endPoint x: 291, endPoint y: 358, distance: 16.1
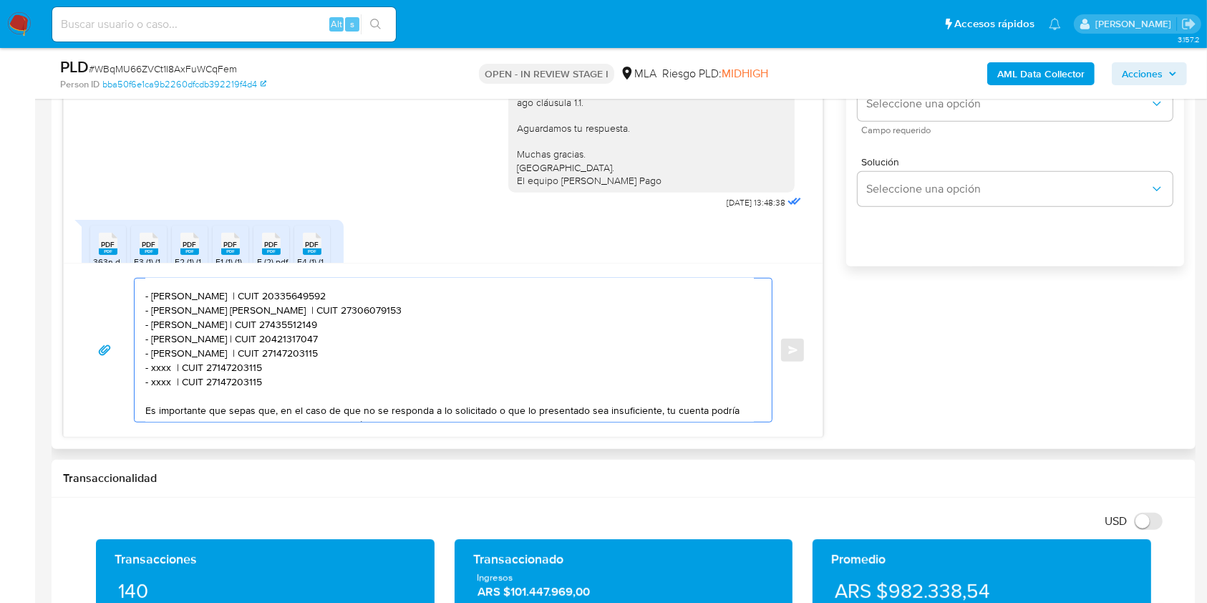
click at [304, 353] on textarea "Hola, esperamos que te encuentres muy bien. Muchas gracias por tu respuesta. Co…" at bounding box center [449, 350] width 609 height 143
click at [290, 358] on textarea "Hola, esperamos que te encuentres muy bien. Muchas gracias por tu respuesta. Co…" at bounding box center [449, 350] width 609 height 143
click at [289, 358] on textarea "Hola, esperamos que te encuentres muy bien. Muchas gracias por tu respuesta. Co…" at bounding box center [449, 350] width 609 height 143
paste textarea "926852782"
click at [158, 372] on textarea "Hola, esperamos que te encuentres muy bien. Muchas gracias por tu respuesta. Co…" at bounding box center [449, 350] width 609 height 143
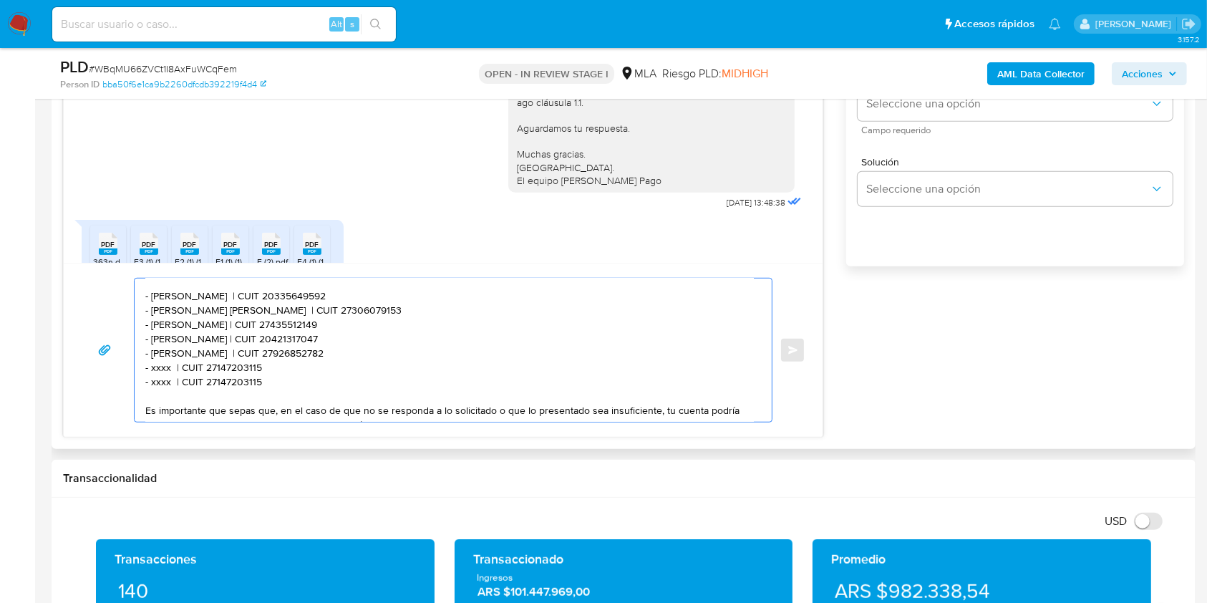
click at [158, 371] on textarea "Hola, esperamos que te encuentres muy bien. Muchas gracias por tu respuesta. Co…" at bounding box center [449, 350] width 609 height 143
paste textarea "Natalia Grigoriev"
click at [284, 367] on textarea "Hola, esperamos que te encuentres muy bien. Muchas gracias por tu respuesta. Co…" at bounding box center [449, 350] width 609 height 143
click at [285, 366] on textarea "Hola, esperamos que te encuentres muy bien. Muchas gracias por tu respuesta. Co…" at bounding box center [449, 350] width 609 height 143
paste textarea "294597900"
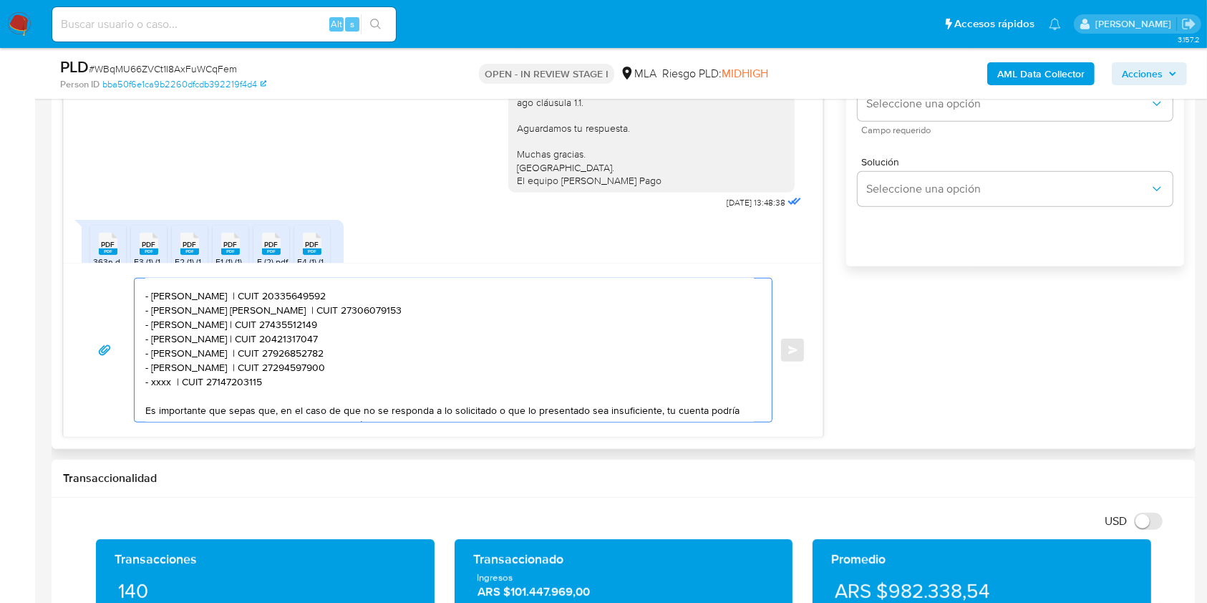
click at [157, 380] on textarea "Hola, esperamos que te encuentres muy bien. Muchas gracias por tu respuesta. Co…" at bounding box center [449, 350] width 609 height 143
paste textarea "Luis Javier Montero Alesanco"
click at [349, 383] on textarea "Hola, esperamos que te encuentres muy bien. Muchas gracias por tu respuesta. Co…" at bounding box center [449, 350] width 609 height 143
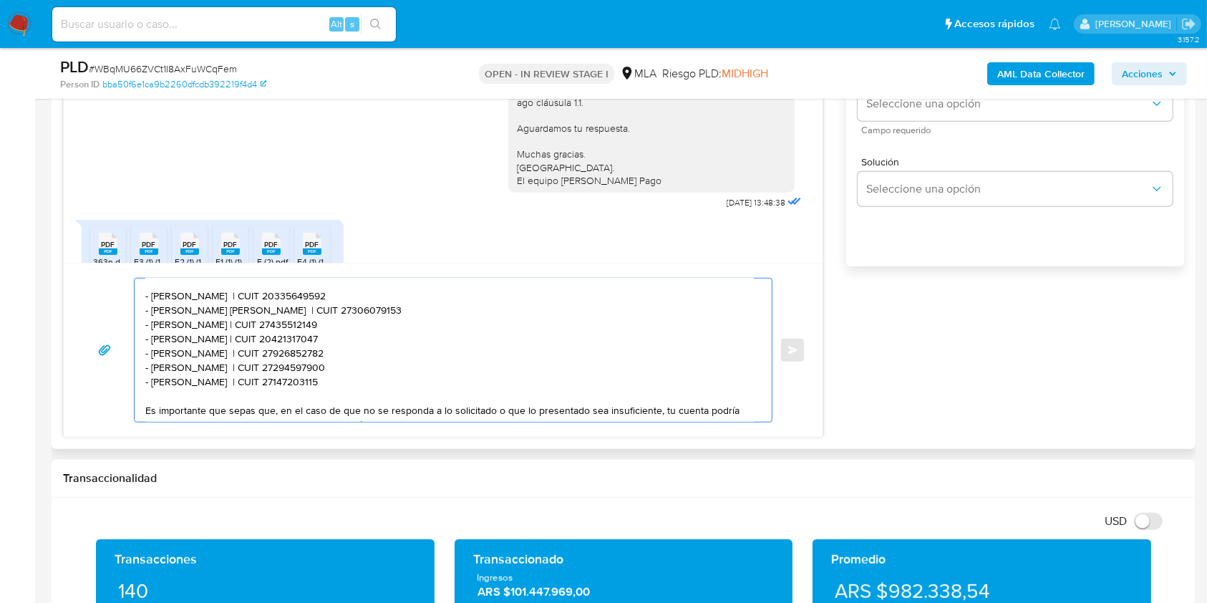
paste textarea "0221465556"
click at [423, 381] on textarea "Hola, esperamos que te encuentres muy bien. Muchas gracias por tu respuesta. Co…" at bounding box center [449, 350] width 609 height 143
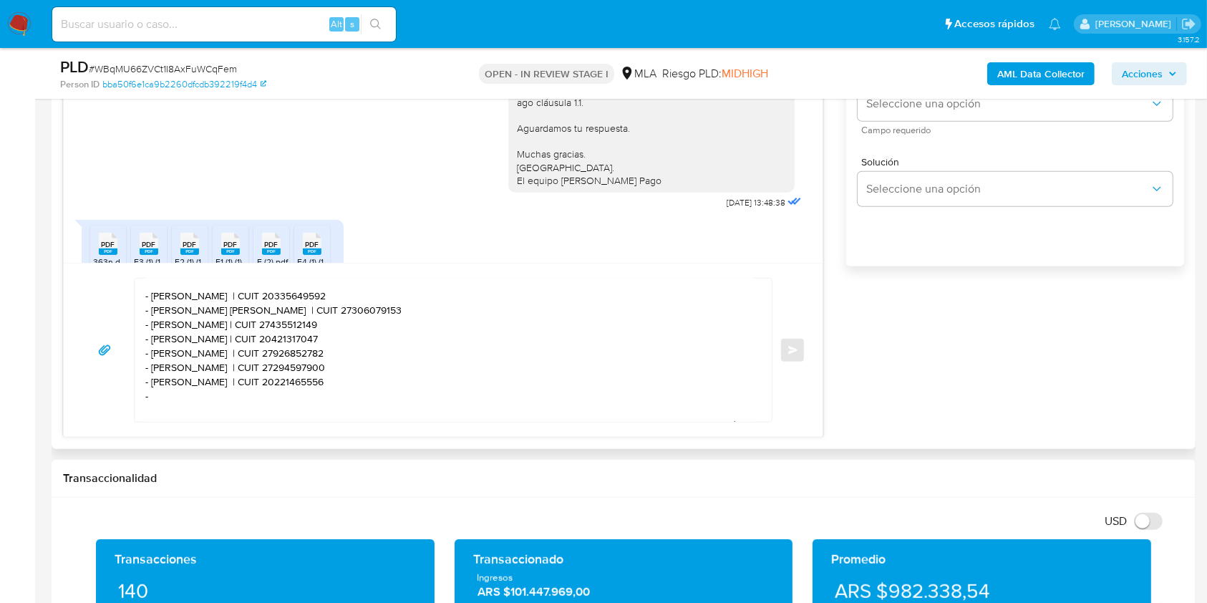
click at [183, 403] on textarea "Hola, esperamos que te encuentres muy bien. Muchas gracias por tu respuesta. Co…" at bounding box center [449, 350] width 609 height 143
paste textarea "Eliana Jaquelina Nieves"
click at [327, 394] on textarea "Hola, esperamos que te encuentres muy bien. Muchas gracias por tu respuesta. Co…" at bounding box center [449, 350] width 609 height 143
paste textarea "27409664534"
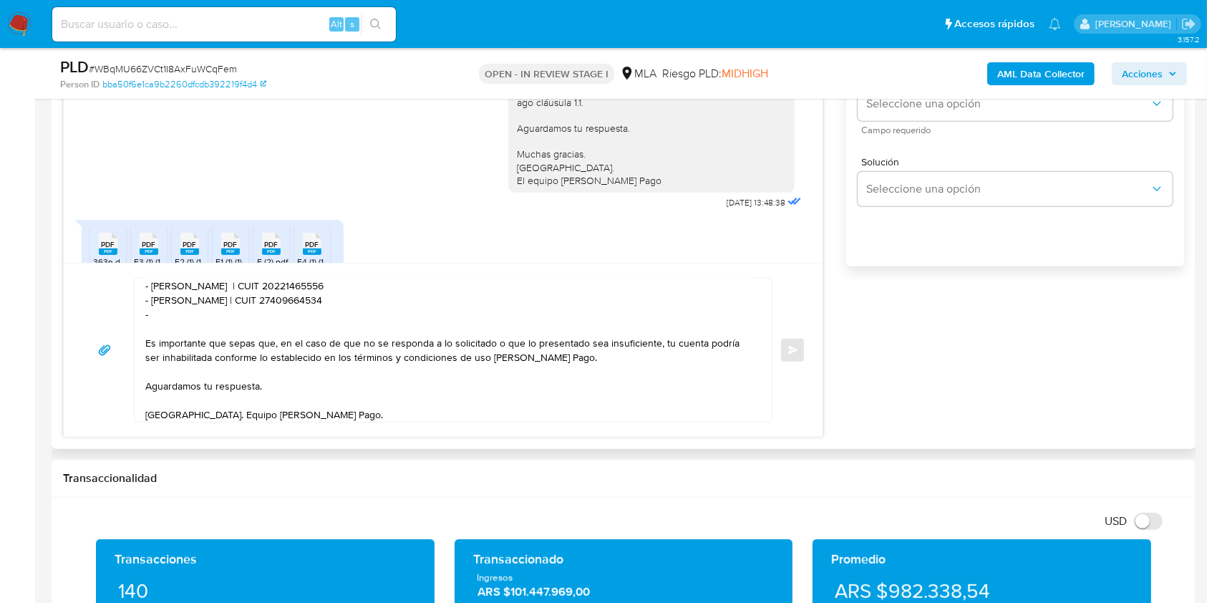
click at [219, 319] on textarea "Hola, esperamos que te encuentres muy bien. Muchas gracias por tu respuesta. Co…" at bounding box center [449, 350] width 609 height 143
paste textarea "Fabian Manuel Muñoz"
click at [308, 317] on textarea "Hola, esperamos que te encuentres muy bien. Muchas gracias por tu respuesta. Co…" at bounding box center [449, 350] width 609 height 143
paste textarea "20405233747"
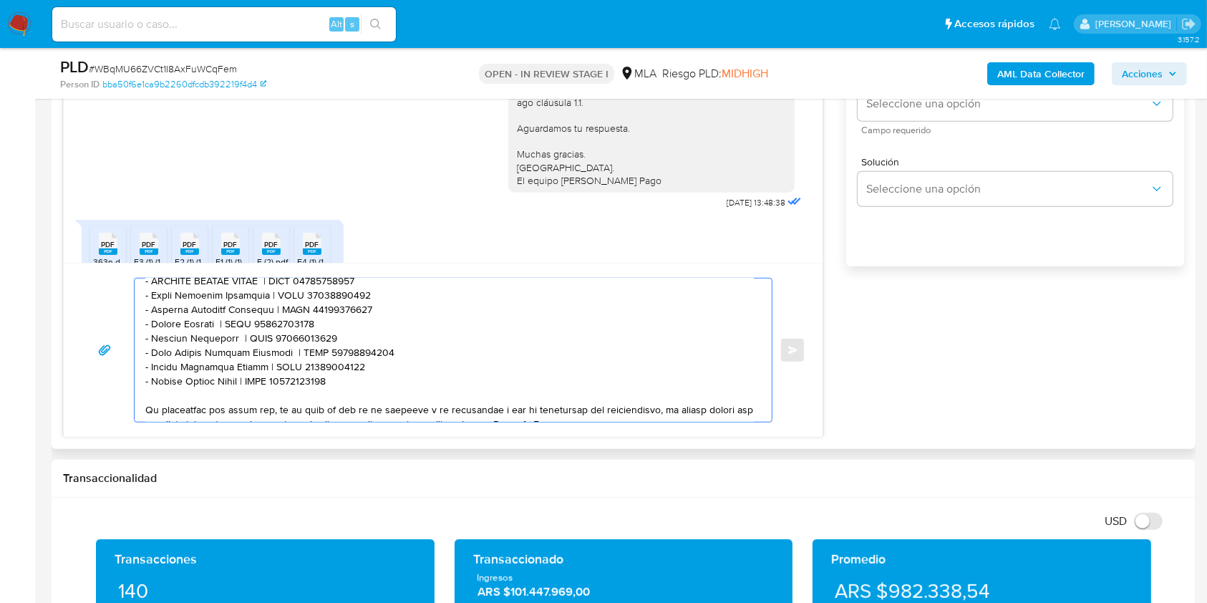
scroll to position [96, 0]
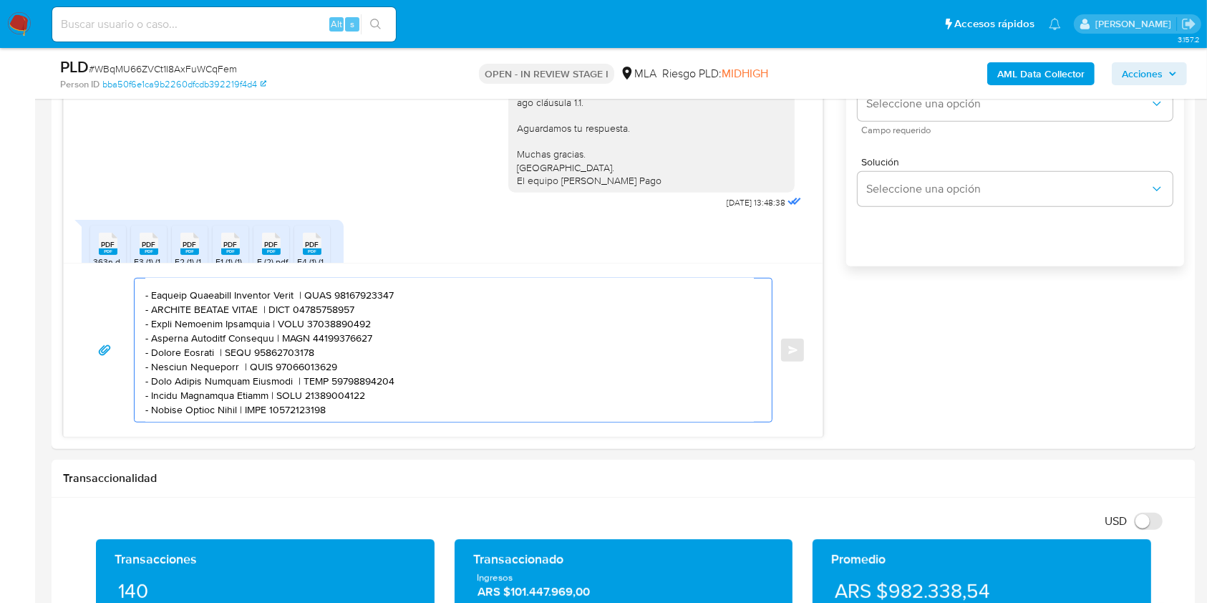
type textarea "Hola, esperamos que te encuentres muy bien. Muchas gracias por tu respuesta. Co…"
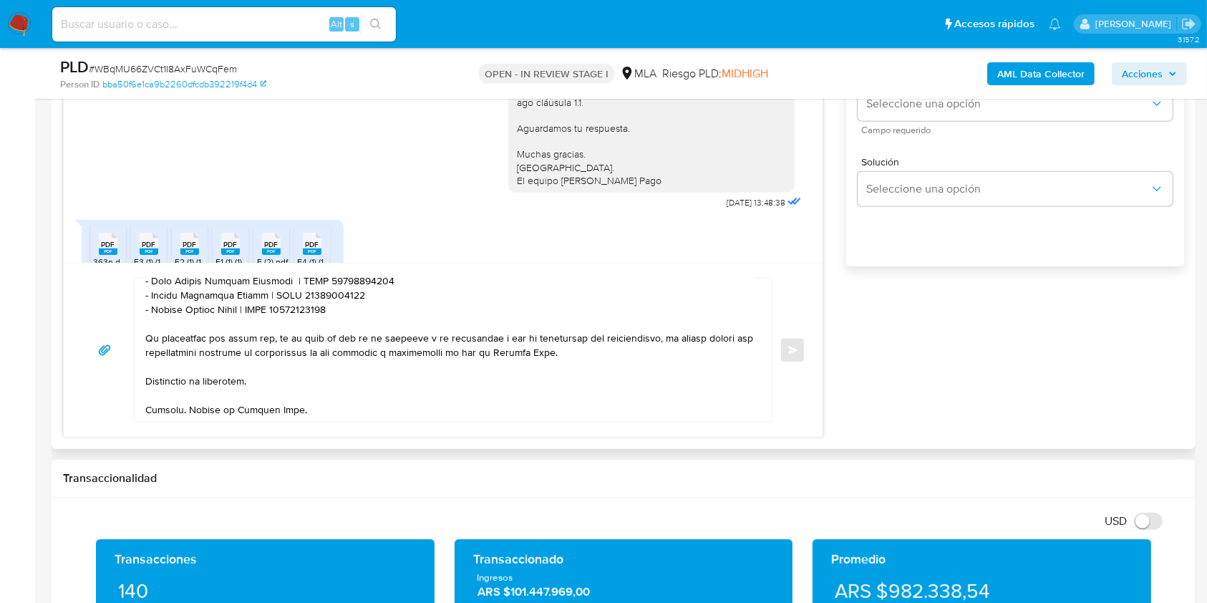
click at [296, 365] on textarea at bounding box center [449, 350] width 609 height 143
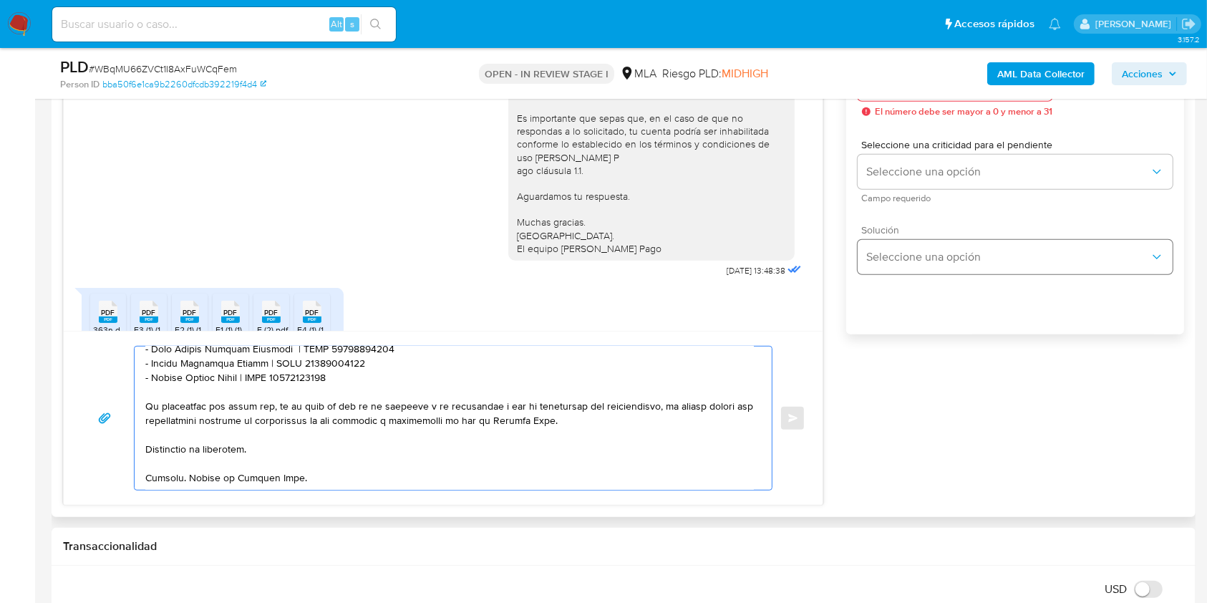
scroll to position [827, 0]
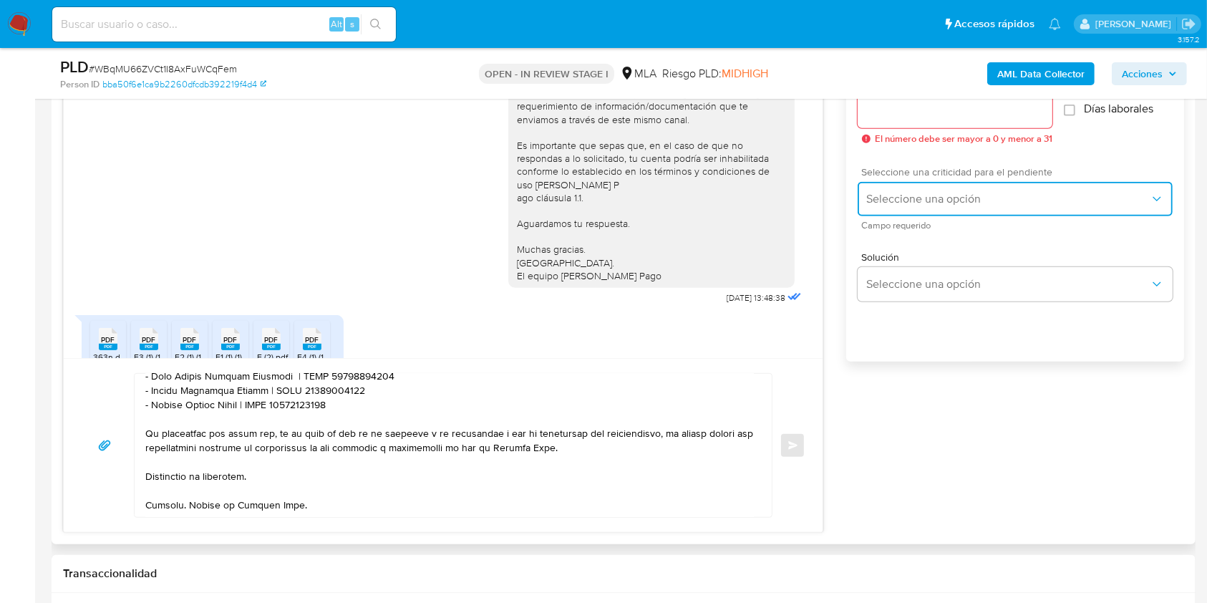
click at [934, 188] on button "Seleccione una opción" at bounding box center [1015, 199] width 315 height 34
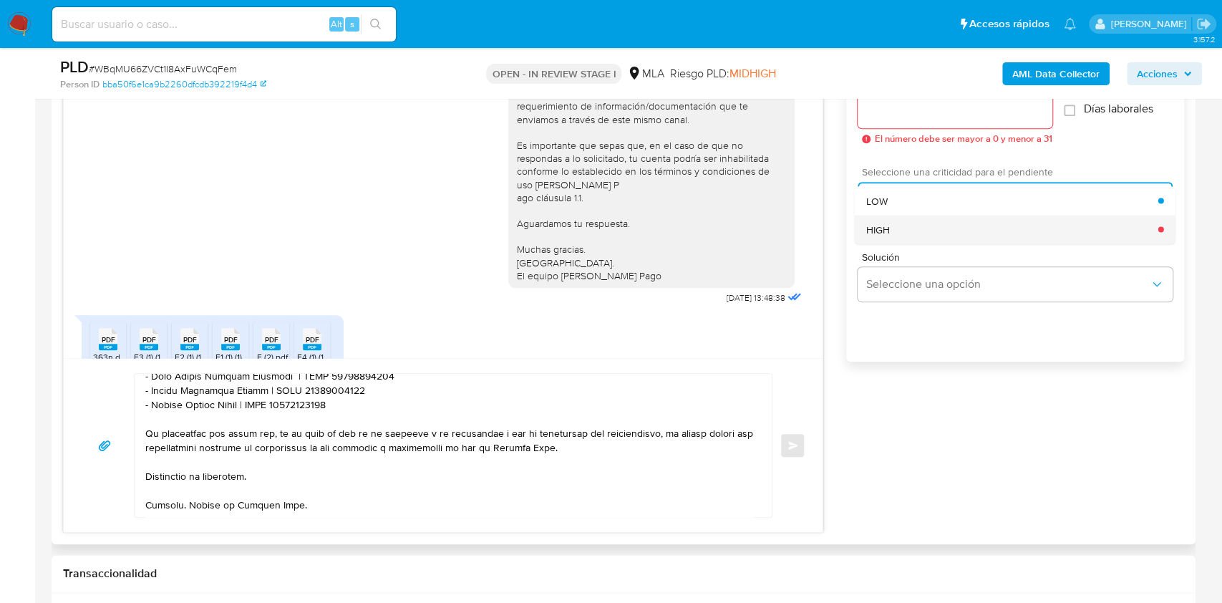
click at [927, 223] on div "HIGH" at bounding box center [1013, 229] width 292 height 29
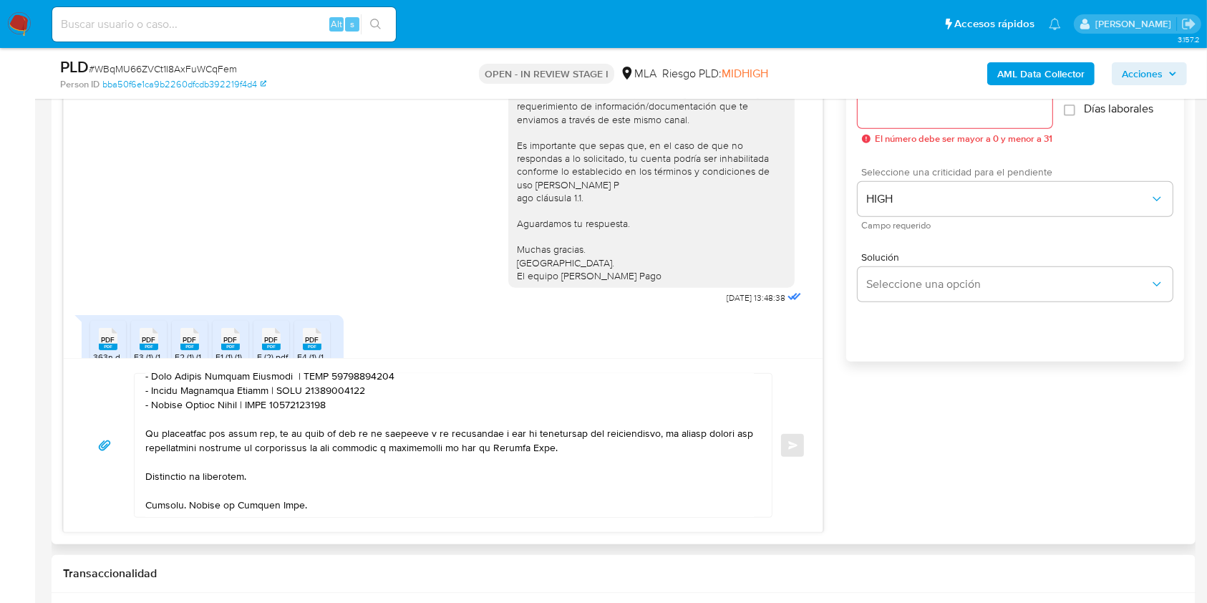
click at [935, 118] on input "Esperar Respuesta (días)" at bounding box center [955, 111] width 195 height 19
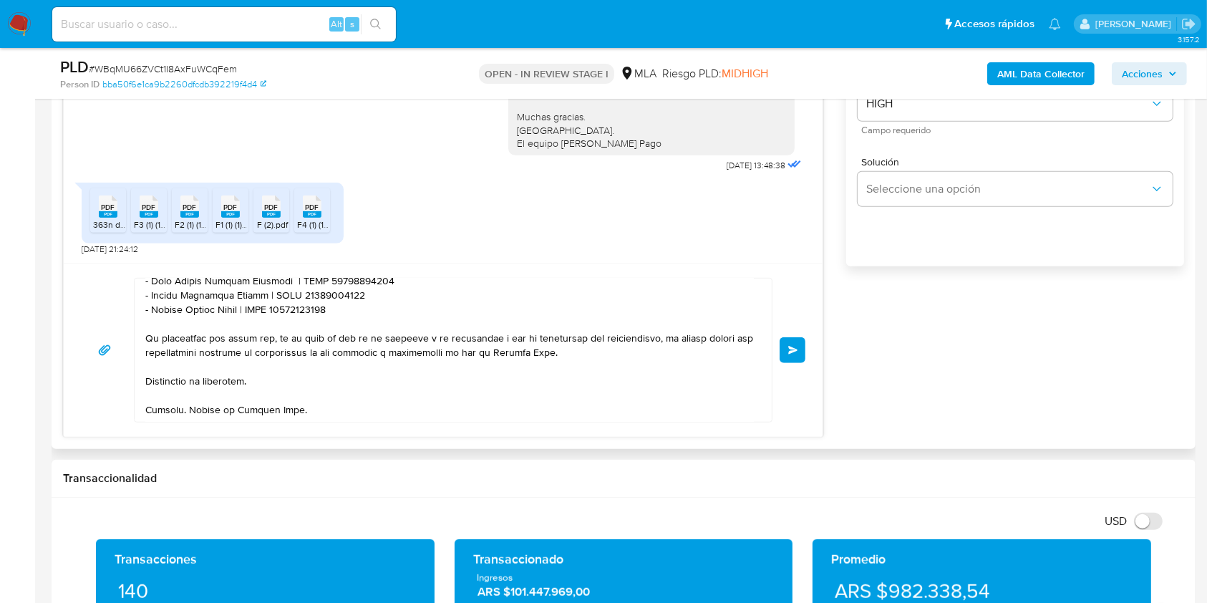
scroll to position [218, 0]
type input "1"
click at [794, 356] on button "Enviar" at bounding box center [793, 350] width 26 height 26
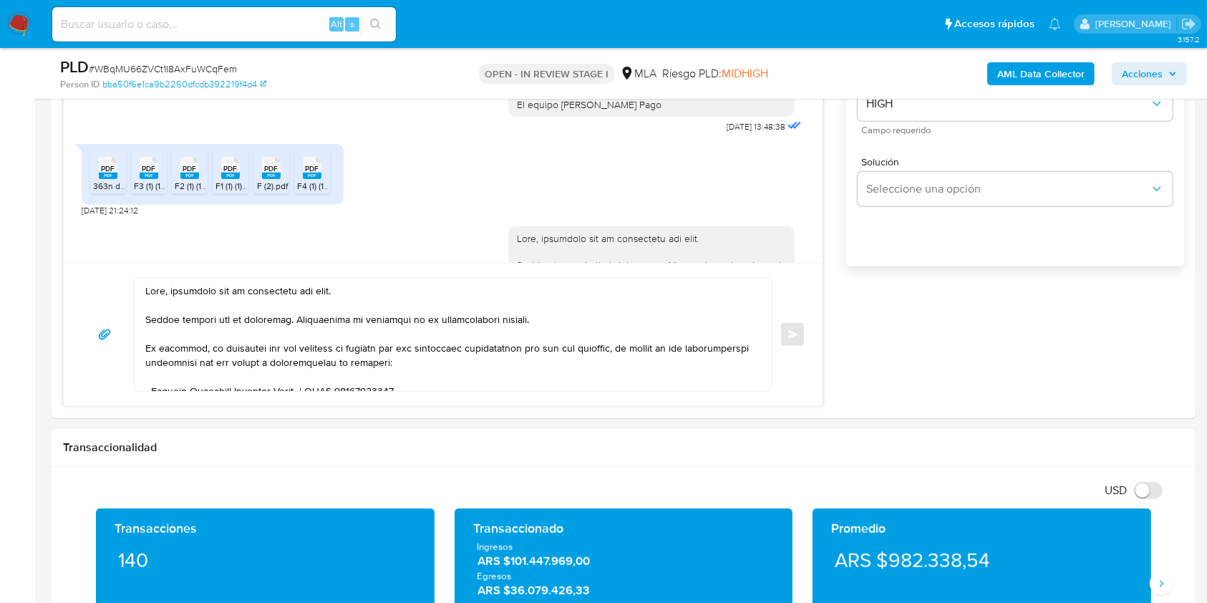
scroll to position [1296, 0]
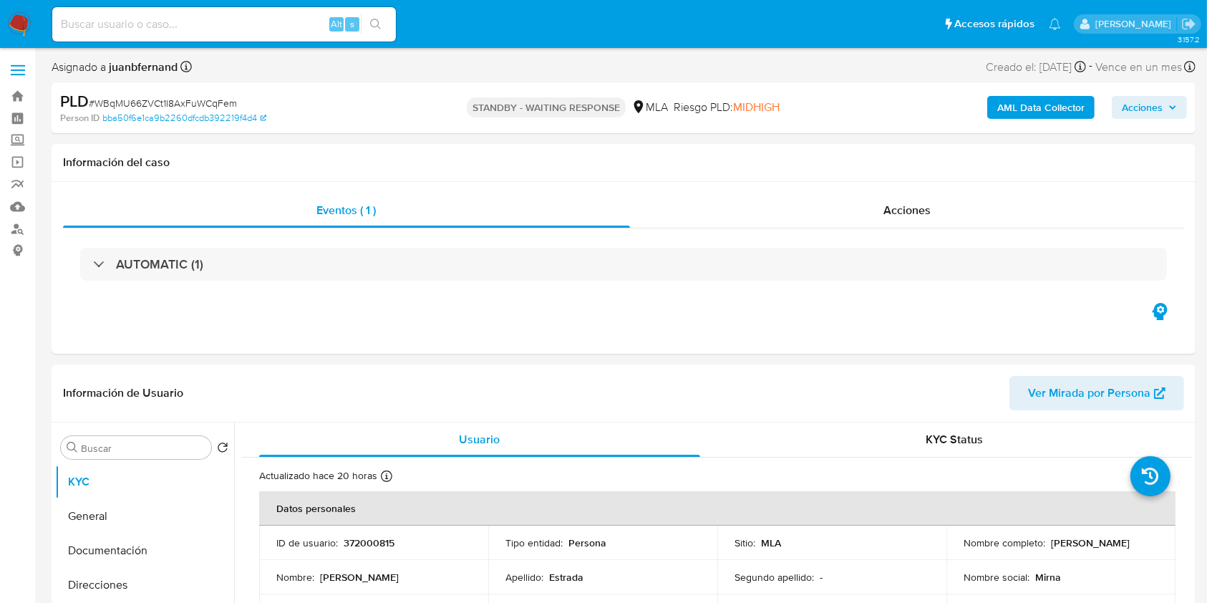
select select "10"
click at [295, 18] on input at bounding box center [224, 24] width 344 height 19
click at [293, 24] on input at bounding box center [224, 24] width 344 height 19
paste input "h4IBdtQAGXBgldjkF4l4jlCW"
type input "h4IBdtQAGXBgldjkF4l4jlCW"
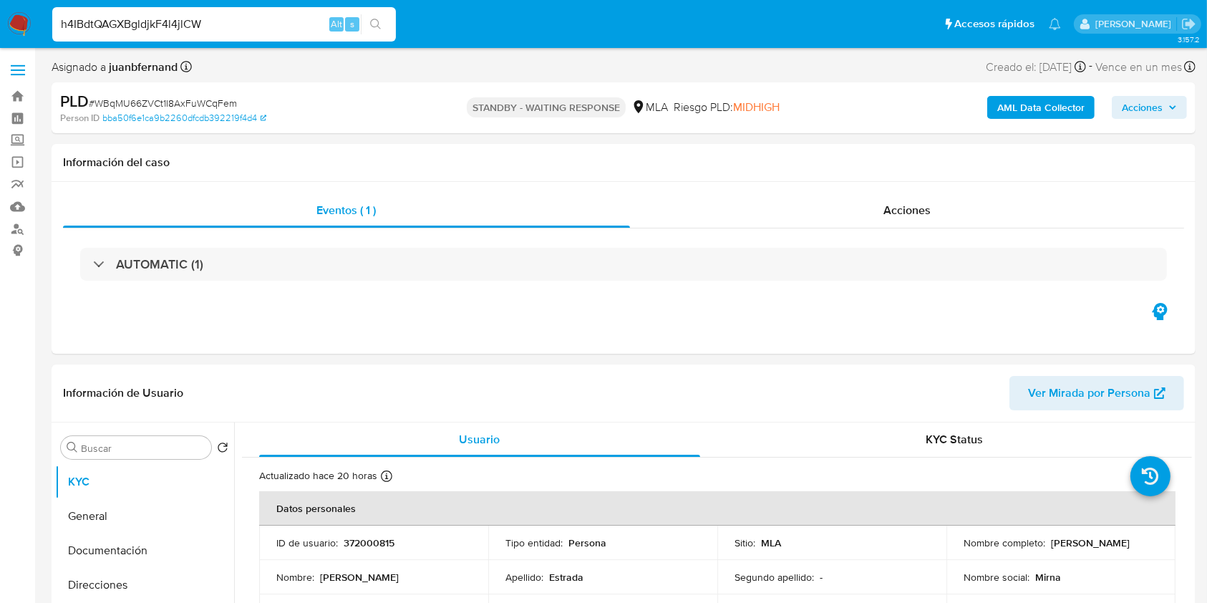
click at [362, 26] on button "search-icon" at bounding box center [375, 24] width 29 height 20
select select "10"
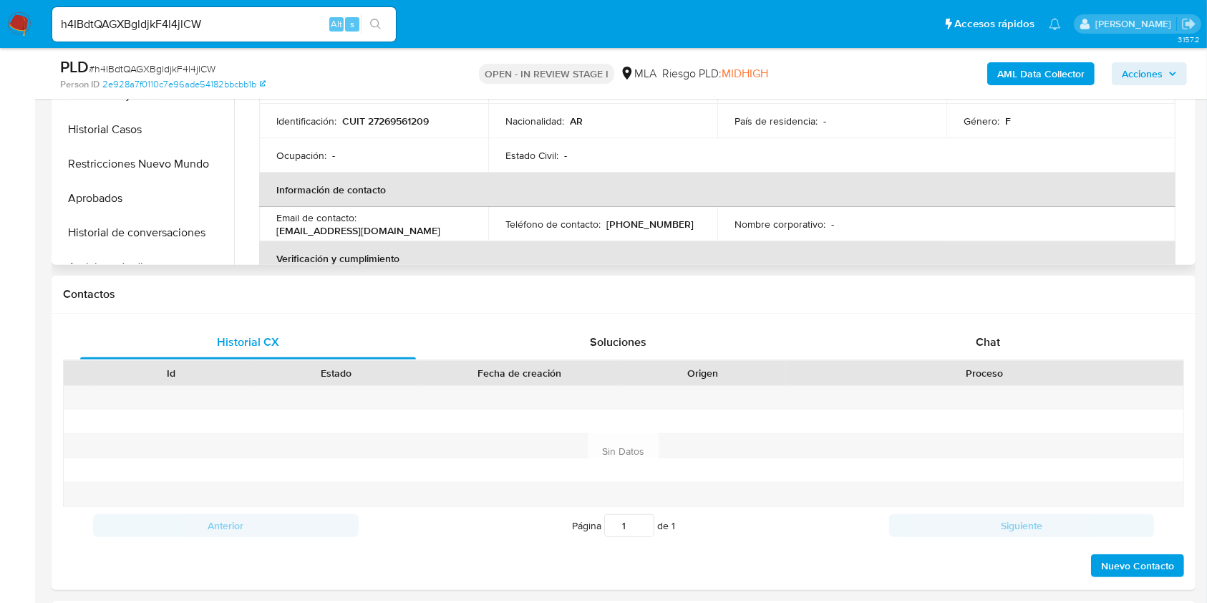
scroll to position [477, 0]
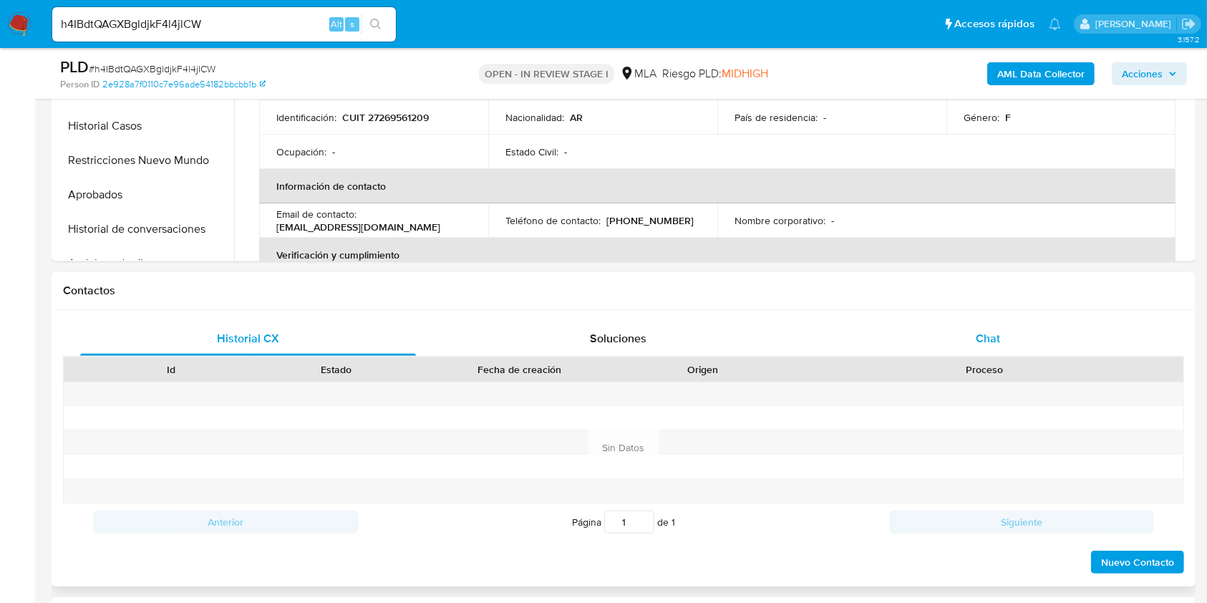
click at [1007, 324] on div "Chat" at bounding box center [989, 339] width 336 height 34
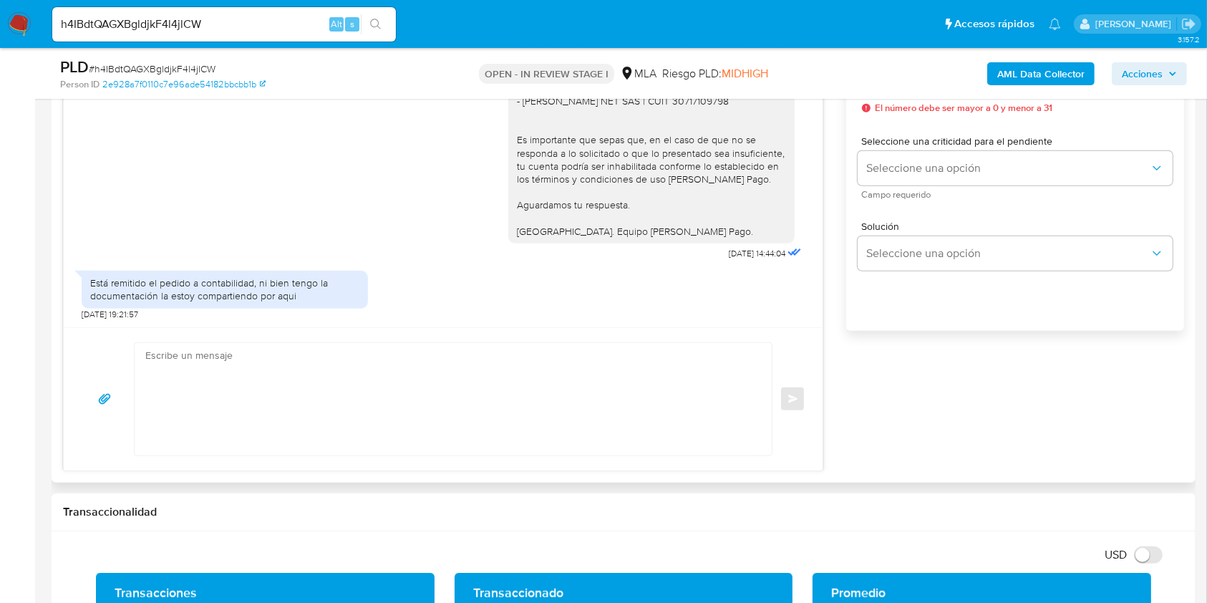
scroll to position [763, 0]
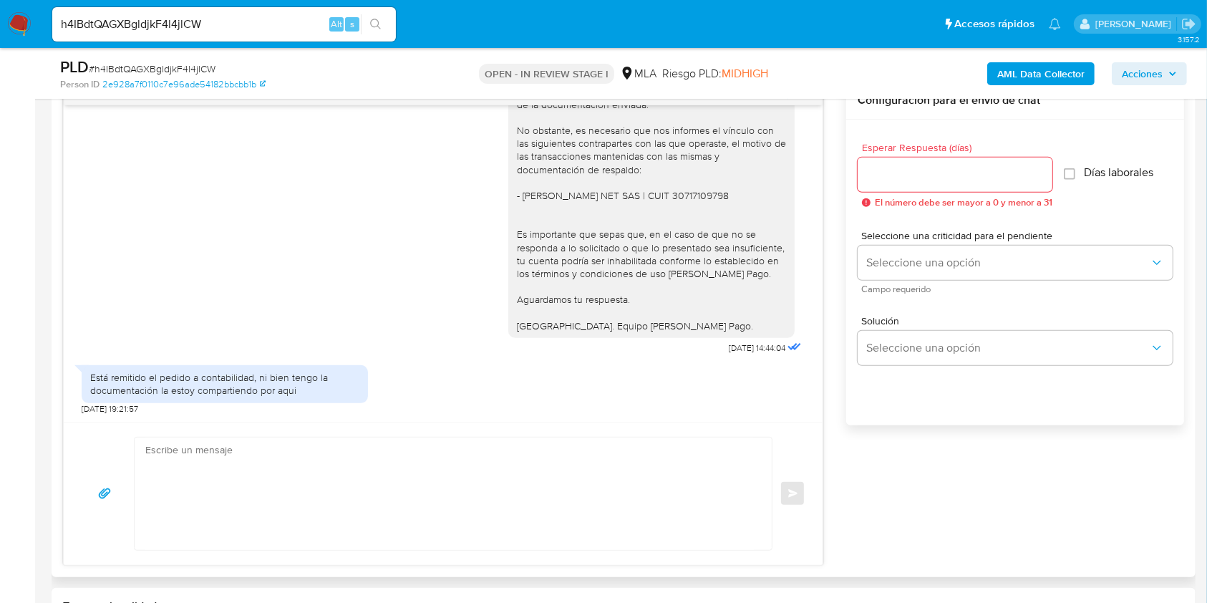
click at [442, 477] on textarea at bounding box center [449, 494] width 609 height 112
click at [382, 471] on textarea at bounding box center [449, 494] width 609 height 112
paste textarea "Hola, Esperamos que te encuentres muy bien. Te consultamos si tuviste oportunid…"
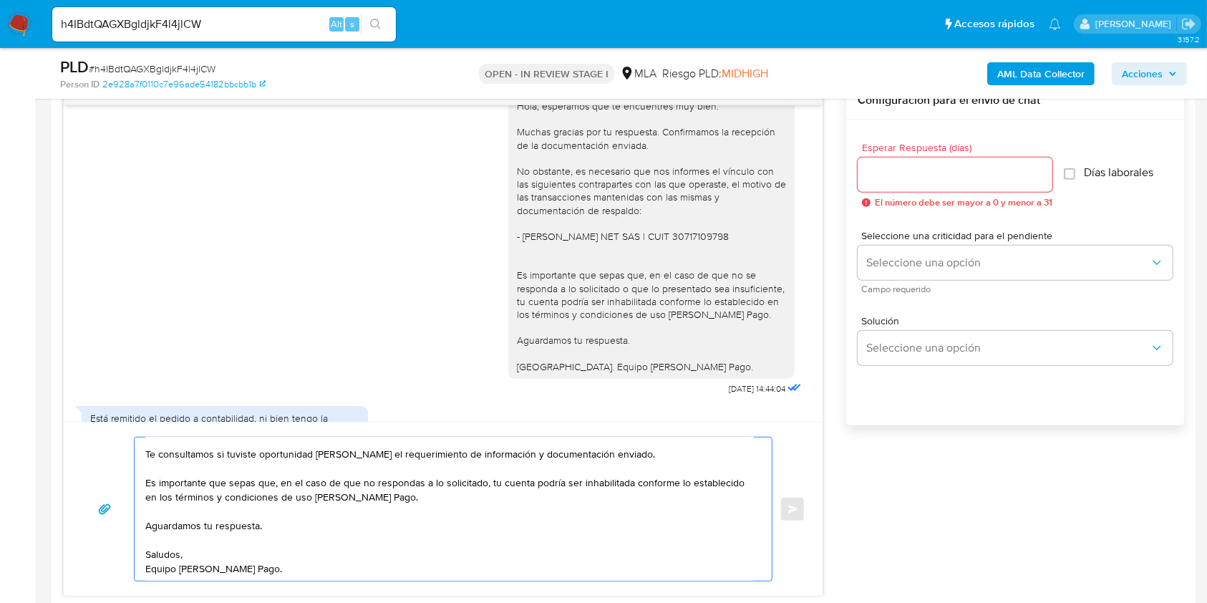
scroll to position [1023, 0]
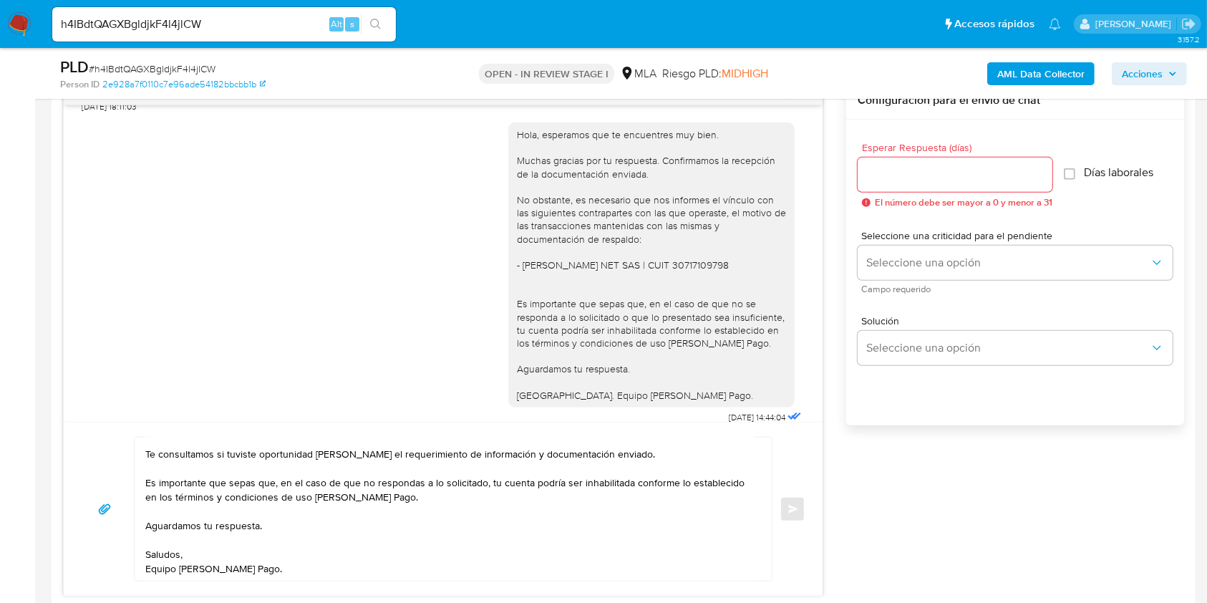
click at [565, 226] on div "Hola, esperamos que te encuentres muy bien. Muchas gracias por tu respuesta. Co…" at bounding box center [651, 265] width 269 height 274
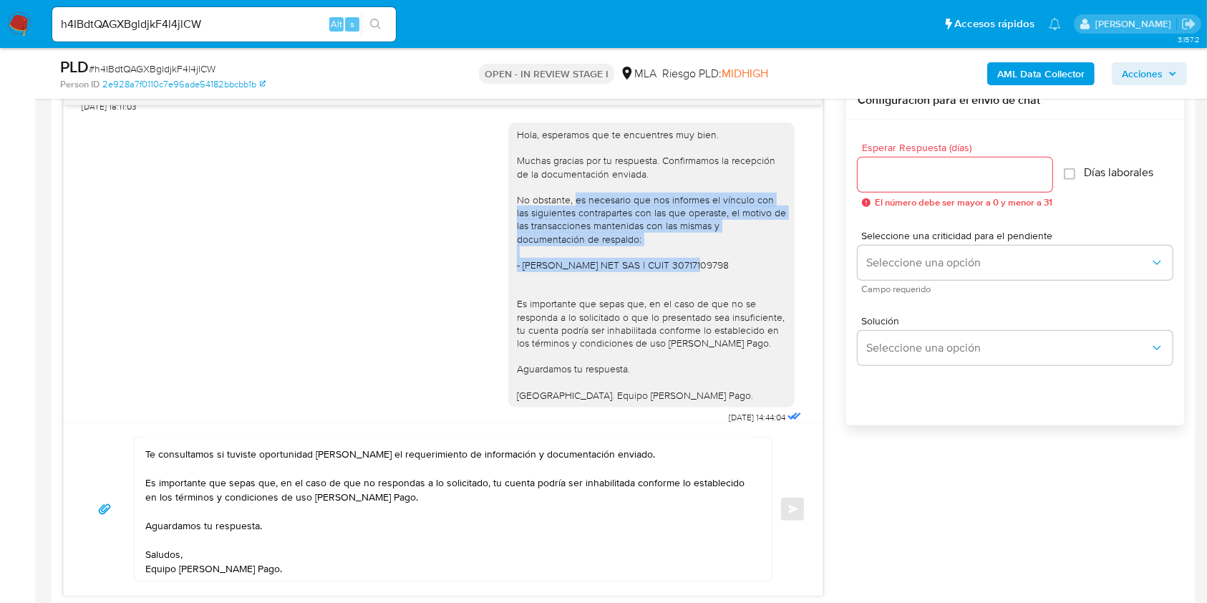
drag, startPoint x: 565, startPoint y: 226, endPoint x: 697, endPoint y: 289, distance: 146.4
click at [697, 289] on div "Hola, esperamos que te encuentres muy bien. Muchas gracias por tu respuesta. Co…" at bounding box center [651, 265] width 269 height 274
copy div "es necesario que nos informes el vínculo con las siguientes contrapartes con la…"
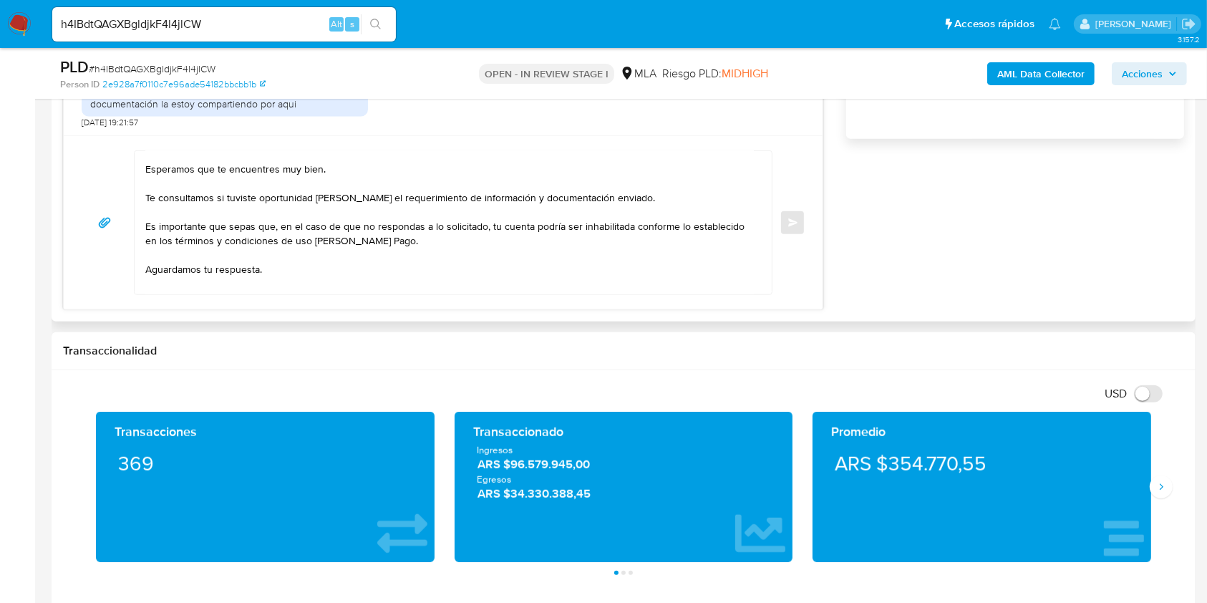
scroll to position [0, 0]
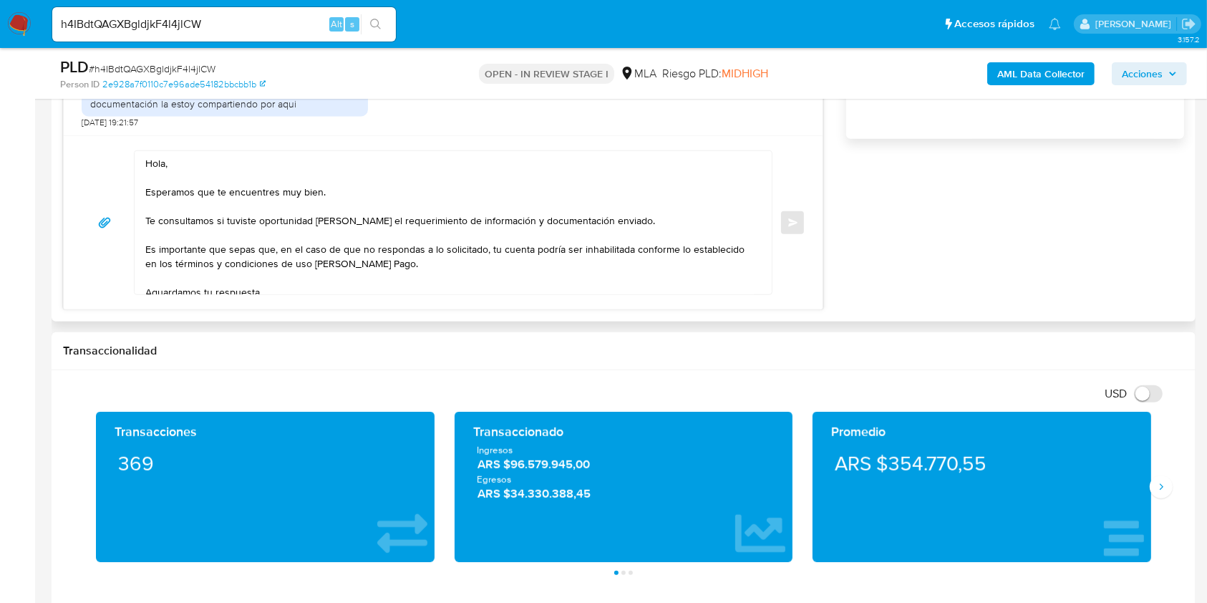
click at [203, 178] on textarea "Hola, Esperamos que te encuentres muy bien. Te consultamos si tuviste oportunid…" at bounding box center [449, 222] width 609 height 143
drag, startPoint x: 338, startPoint y: 190, endPoint x: 143, endPoint y: 185, distance: 195.6
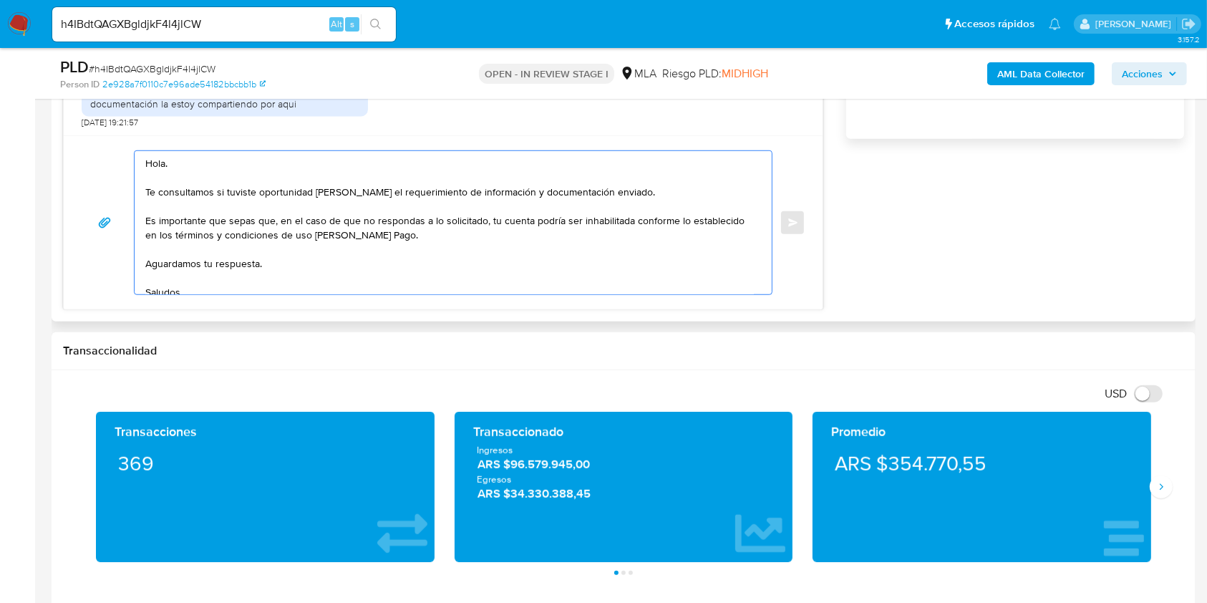
click at [589, 188] on textarea "Hola. Te consultamos si tuviste oportunidad [PERSON_NAME] el requerimiento de i…" at bounding box center [449, 222] width 609 height 143
drag, startPoint x: 588, startPoint y: 188, endPoint x: 100, endPoint y: 220, distance: 489.4
click at [95, 194] on div "Hola. Te consultamos si tuviste oportunidad [PERSON_NAME] el requerimiento de i…" at bounding box center [443, 222] width 725 height 145
click at [228, 190] on textarea "Hola. [GEOGRAPHIC_DATA] el envio de la documentacion e informacion solicitado a…" at bounding box center [449, 222] width 609 height 143
click at [0, 0] on lt-span "el env í o" at bounding box center [0, 0] width 0 height 0
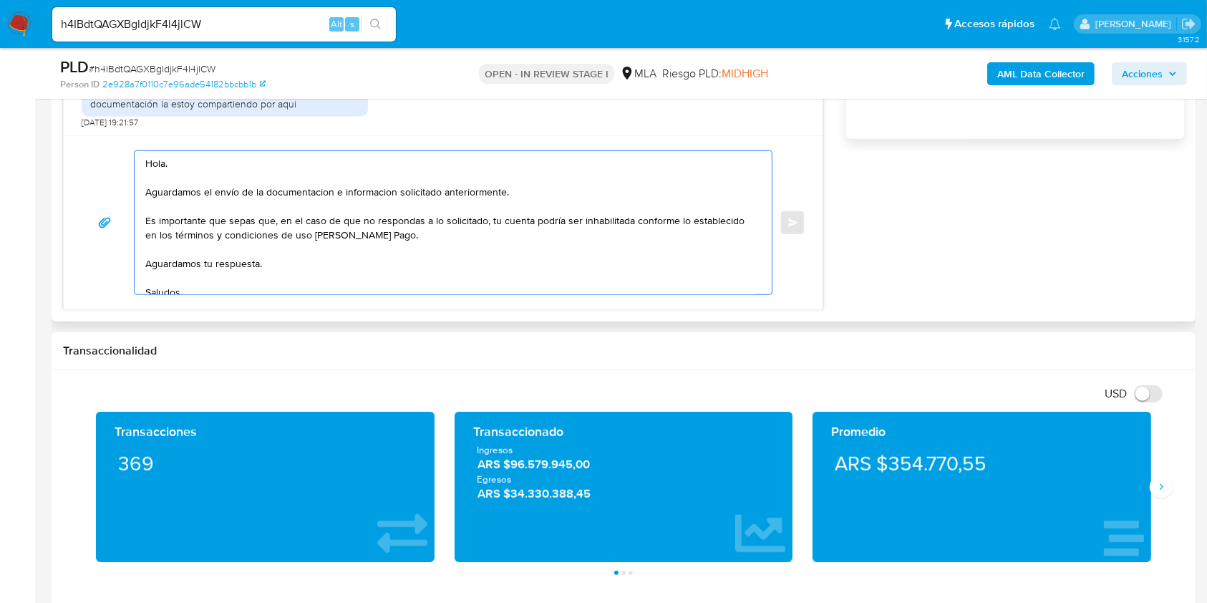
click at [291, 188] on textarea "Hola. Aguardamos el envío de la documentacion e informacion solicitado anterior…" at bounding box center [449, 222] width 609 height 143
click at [296, 193] on textarea "Hola. Aguardamos el envío de la documentacion e informacion solicitado anterior…" at bounding box center [449, 222] width 609 height 143
click at [0, 0] on lt-span "documentaci ó n" at bounding box center [0, 0] width 0 height 0
click at [373, 188] on textarea "Hola. Aguardamos el envío de la documentación e informacion solicitado anterior…" at bounding box center [449, 222] width 609 height 143
click at [370, 193] on textarea "Hola. Aguardamos el envío de la documentación e informacion solicitado anterior…" at bounding box center [449, 222] width 609 height 143
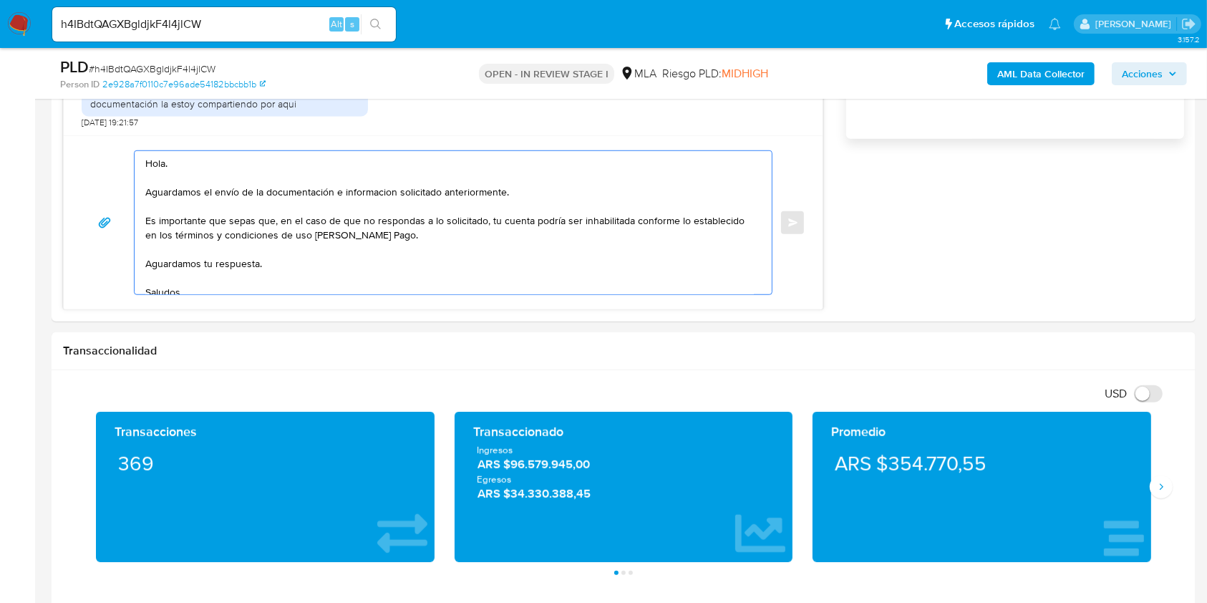
click at [0, 0] on lt-span "informaci ó n" at bounding box center [0, 0] width 0 height 0
click at [510, 191] on textarea "Hola. Aguardamos el envío de la documentación e información solicitado anterior…" at bounding box center [449, 222] width 609 height 143
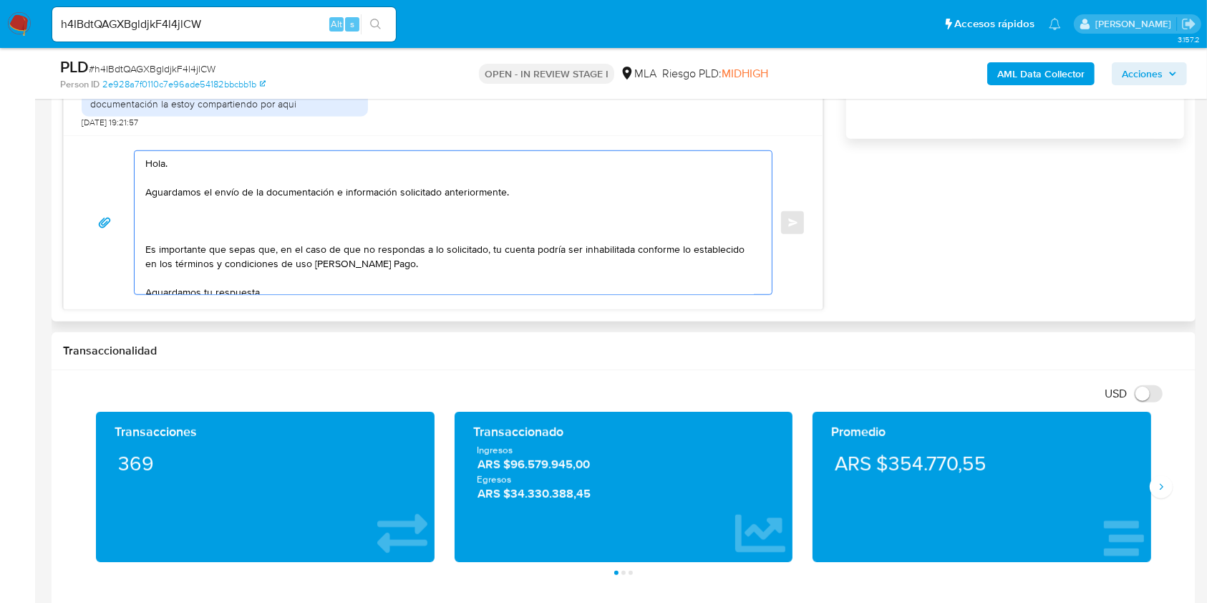
paste textarea "es necesario que nos informes el vínculo con las siguientes contrapartes con la…"
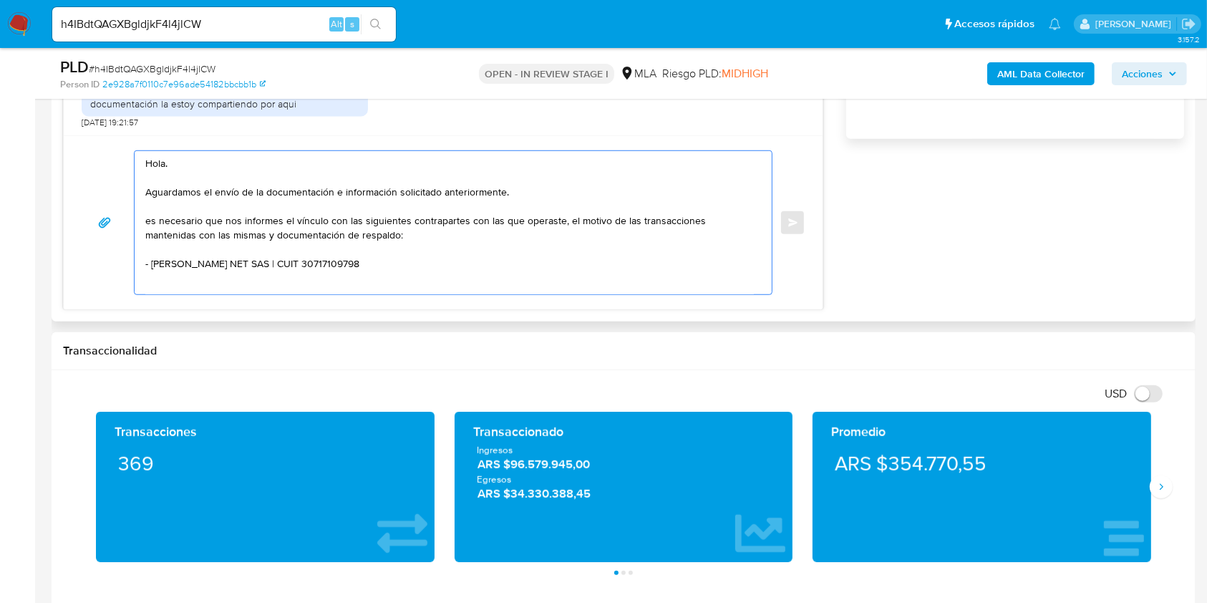
drag, startPoint x: 149, startPoint y: 221, endPoint x: 176, endPoint y: 249, distance: 39.0
click at [150, 221] on textarea "Hola. Aguardamos el envío de la documentación e información solicitado anterior…" at bounding box center [449, 222] width 609 height 143
click at [564, 221] on textarea "Hola. Aguardamos el envío de la documentación e información solicitado anterior…" at bounding box center [449, 222] width 609 height 143
drag, startPoint x: 564, startPoint y: 221, endPoint x: 645, endPoint y: 219, distance: 80.2
click at [645, 219] on textarea "Hola. Aguardamos el envío de la documentación e información solicitado anterior…" at bounding box center [449, 222] width 609 height 143
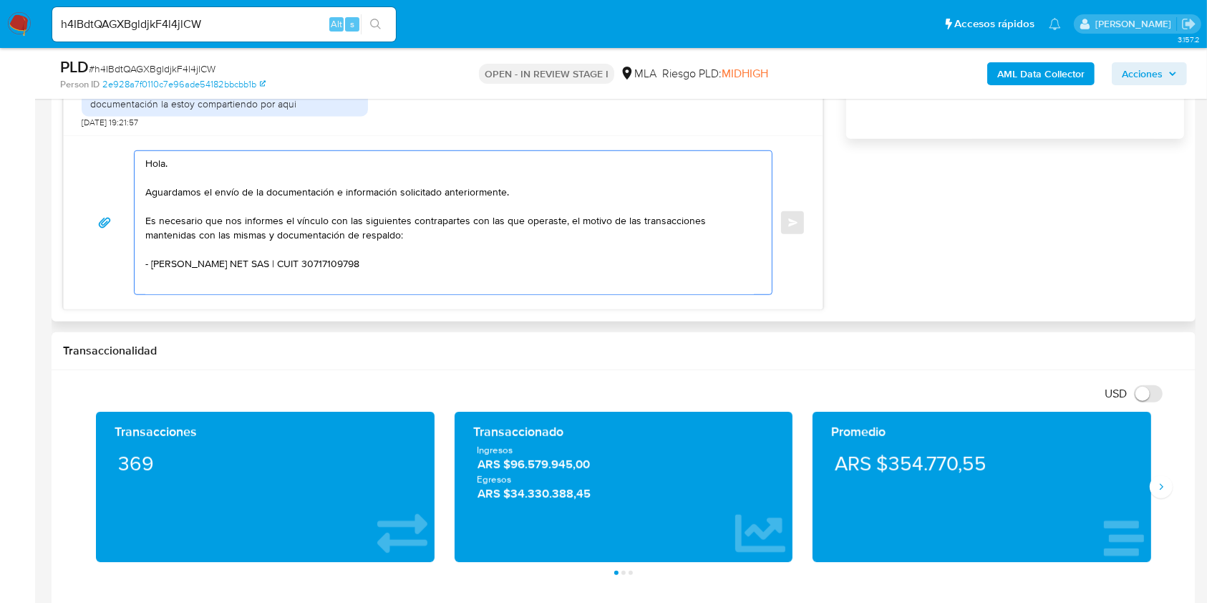
click at [284, 221] on textarea "Hola. Aguardamos el envío de la documentación e información solicitado anterior…" at bounding box center [449, 222] width 609 height 143
drag, startPoint x: 284, startPoint y: 221, endPoint x: 315, endPoint y: 221, distance: 31.5
click at [315, 221] on textarea "Hola. Aguardamos el envío de la documentación e información solicitado anterior…" at bounding box center [449, 222] width 609 height 143
paste textarea "motivo de las transacciones"
click at [448, 221] on textarea "Hola. Aguardamos el envío de la documentación e información solicitado anterior…" at bounding box center [449, 222] width 609 height 143
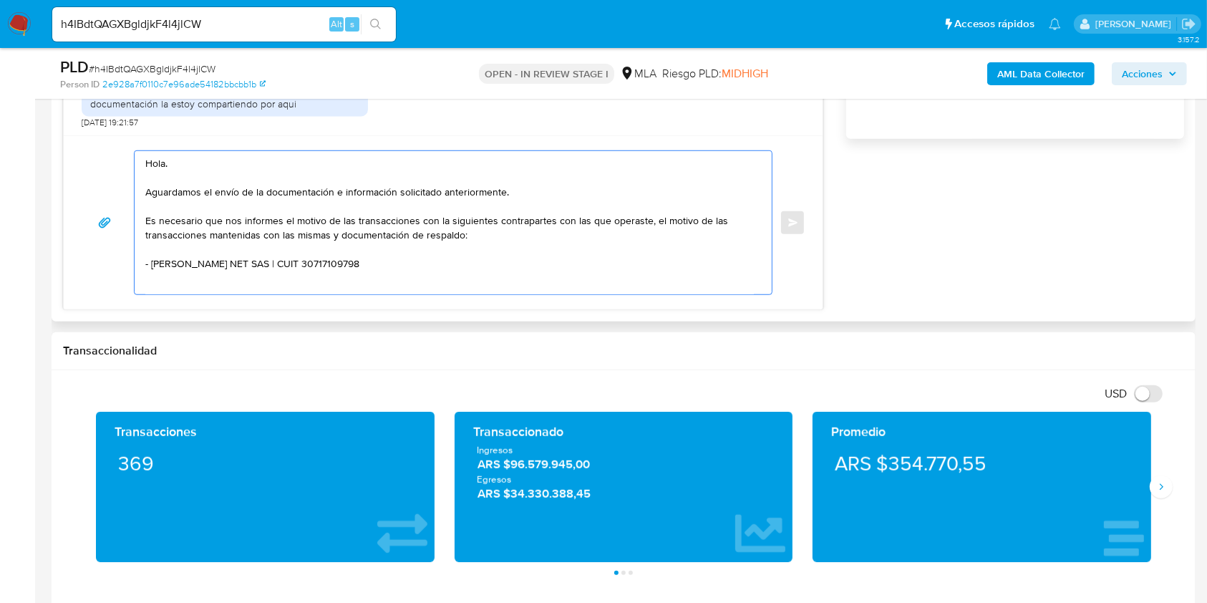
drag, startPoint x: 489, startPoint y: 221, endPoint x: 504, endPoint y: 231, distance: 18.1
click at [490, 223] on textarea "Hola. Aguardamos el envío de la documentación e información solicitado anterior…" at bounding box center [449, 222] width 609 height 143
drag, startPoint x: 546, startPoint y: 223, endPoint x: 551, endPoint y: 233, distance: 11.9
click at [545, 222] on textarea "Hola. Aguardamos el envío de la documentación e información solicitado anterior…" at bounding box center [449, 222] width 609 height 143
click at [573, 222] on textarea "Hola. Aguardamos el envío de la documentación e información solicitado anterior…" at bounding box center [449, 222] width 609 height 143
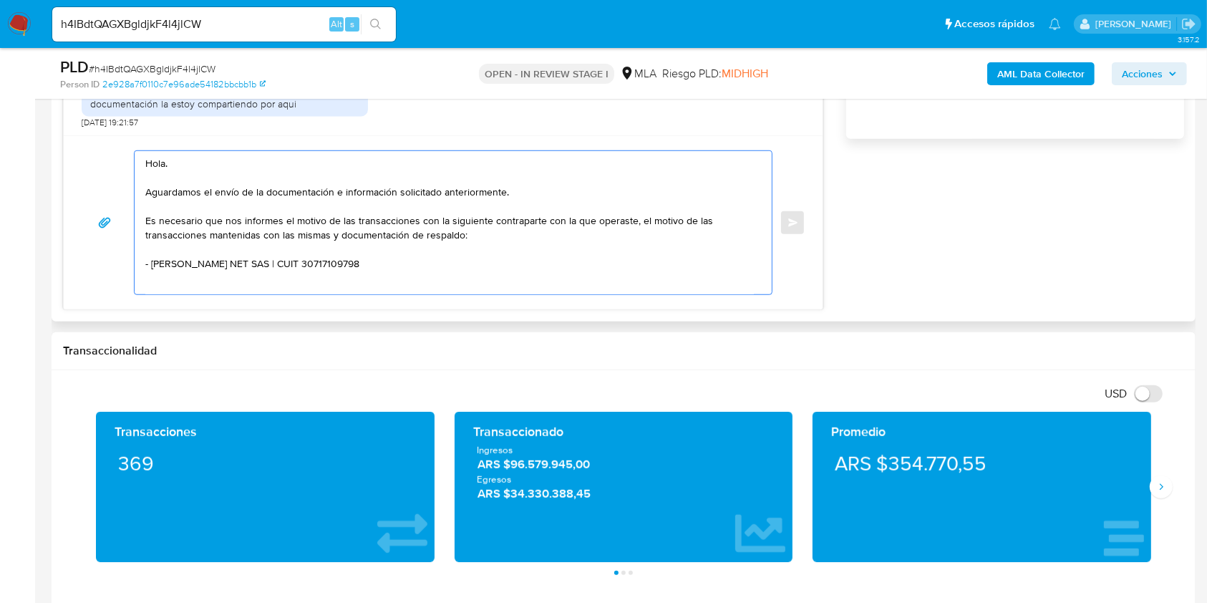
click at [636, 223] on textarea "Hola. Aguardamos el envío de la documentación e información solicitado anterior…" at bounding box center [449, 222] width 609 height 143
click at [316, 236] on textarea "Hola. Aguardamos el envío de la documentación e información solicitado anterior…" at bounding box center [449, 222] width 609 height 143
drag, startPoint x: 316, startPoint y: 235, endPoint x: 646, endPoint y: 239, distance: 330.2
click at [640, 223] on textarea "Hola. Aguardamos el envío de la documentación e información solicitado anterior…" at bounding box center [449, 222] width 609 height 143
click at [275, 237] on textarea "Hola. Aguardamos el envío de la documentación e información solicitado anterior…" at bounding box center [449, 222] width 609 height 143
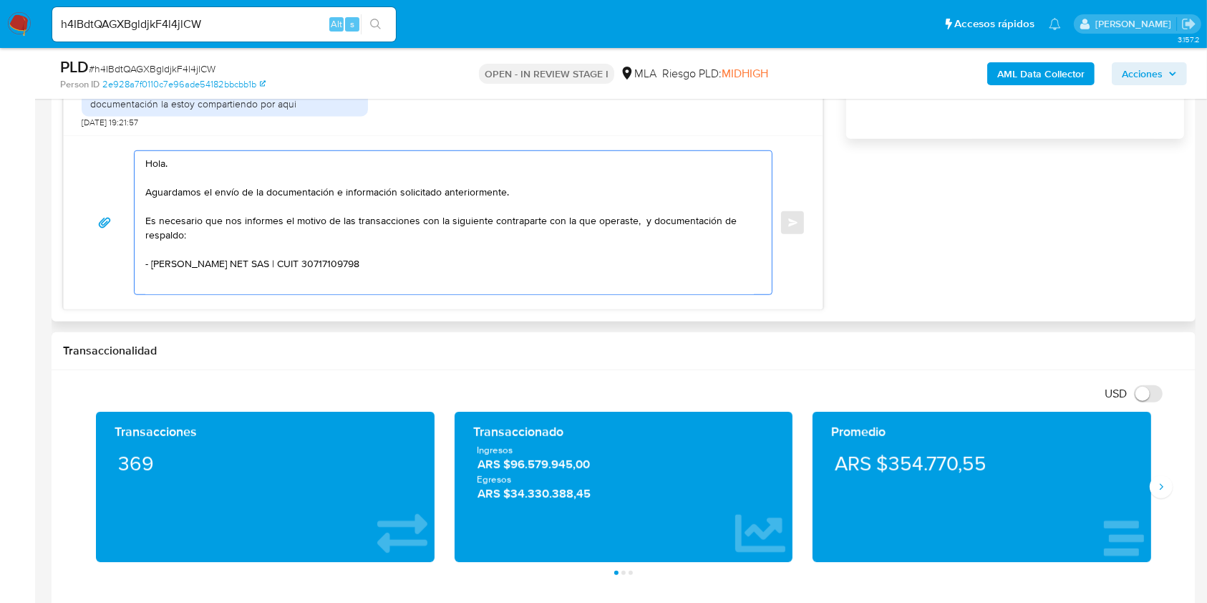
click at [635, 225] on textarea "Hola. Aguardamos el envío de la documentación e información solicitado anterior…" at bounding box center [449, 222] width 609 height 143
click at [699, 223] on textarea "Hola. Aguardamos el envío de la documentación e información solicitado anterior…" at bounding box center [449, 222] width 609 height 143
click at [636, 221] on textarea "Hola. Aguardamos el envío de la documentación e información solicitado anterior…" at bounding box center [449, 222] width 609 height 143
click at [712, 224] on textarea "Hola. Aguardamos el envío de la documentación e información solicitado anterior…" at bounding box center [449, 222] width 609 height 143
click at [688, 221] on textarea "Hola. Aguardamos el envío de la documentación e información solicitado anterior…" at bounding box center [449, 222] width 609 height 143
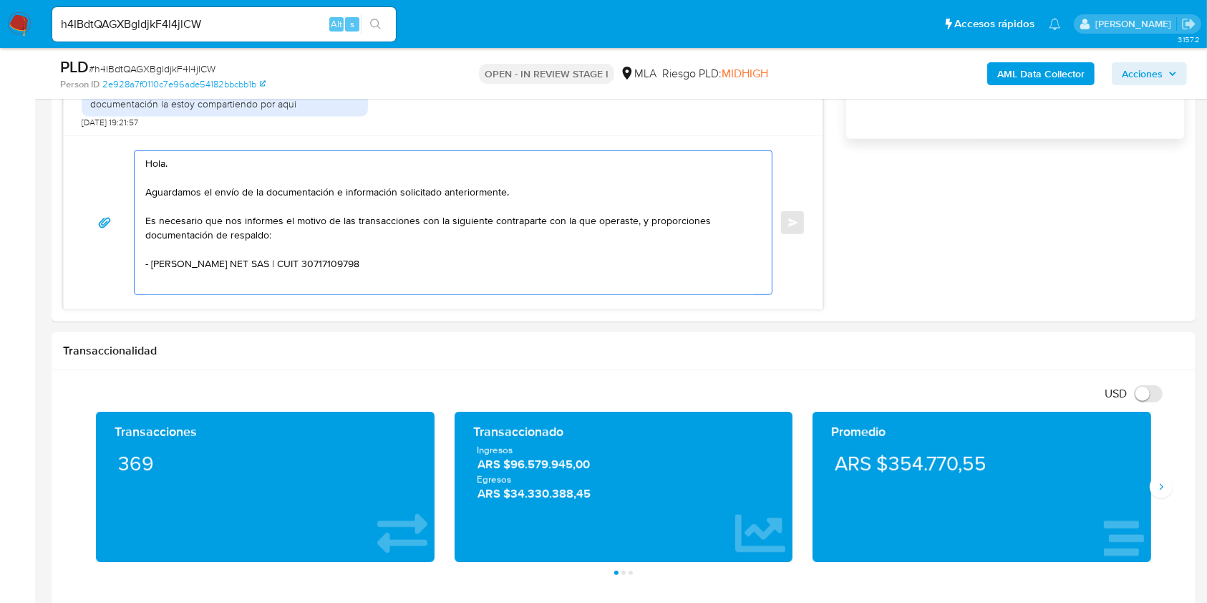
click at [0, 0] on lt-span "proporciones ," at bounding box center [0, 0] width 0 height 0
click at [470, 263] on textarea "Hola. Aguardamos el envío de la documentación e información solicitado anterior…" at bounding box center [449, 222] width 609 height 143
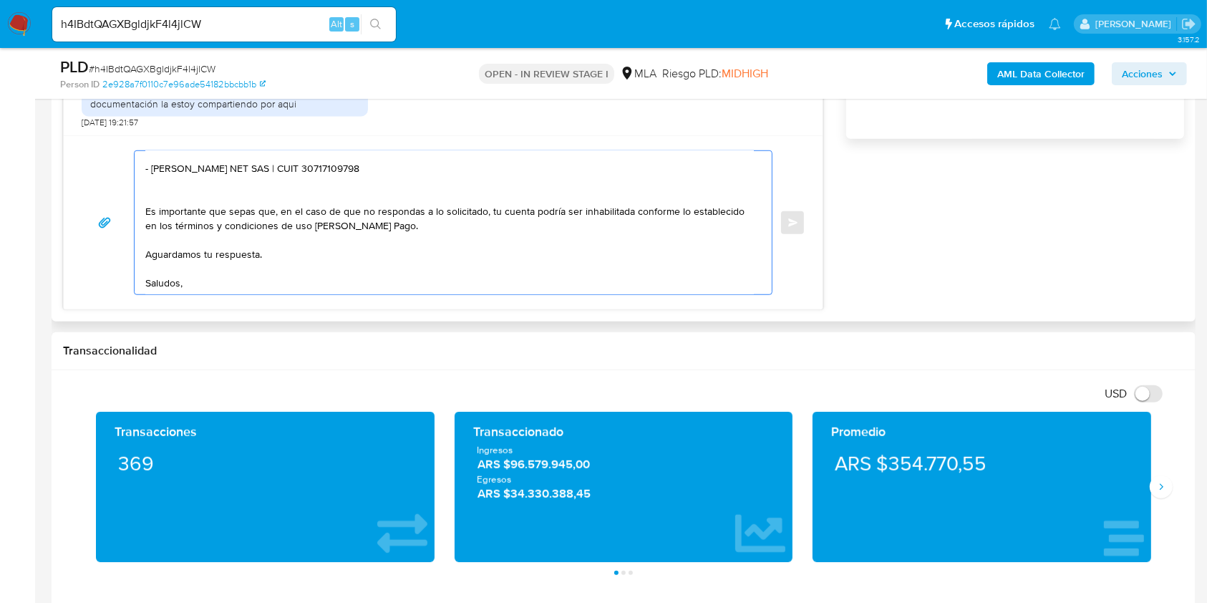
click at [345, 284] on textarea "Hola. Aguardamos el envío de la documentación e información solicitado anterior…" at bounding box center [449, 222] width 609 height 143
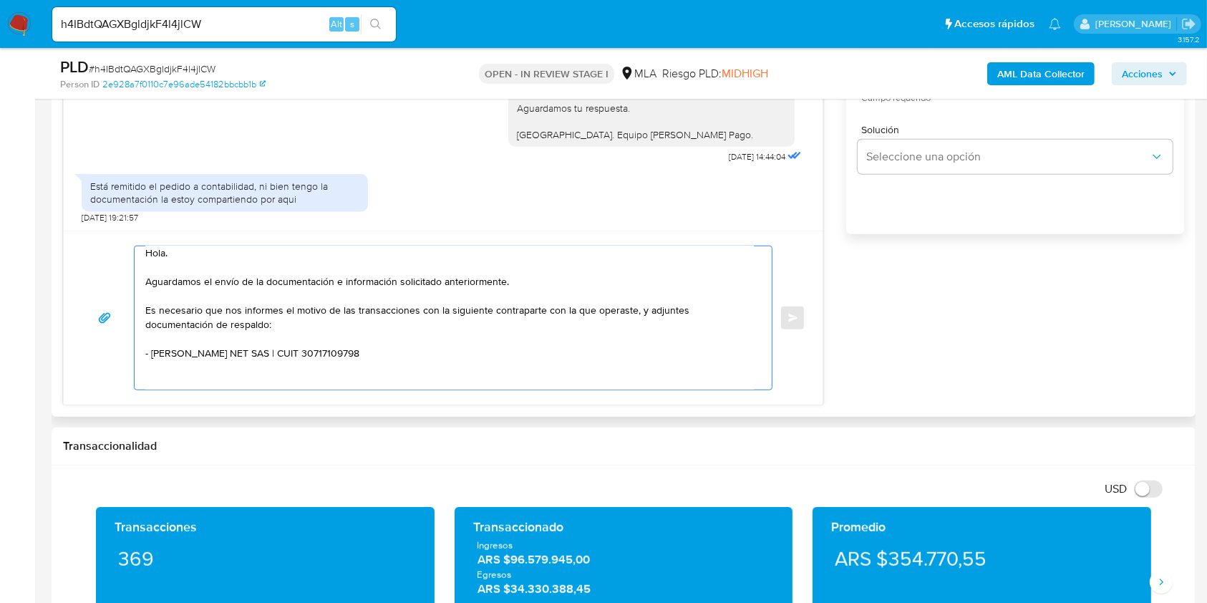
scroll to position [0, 0]
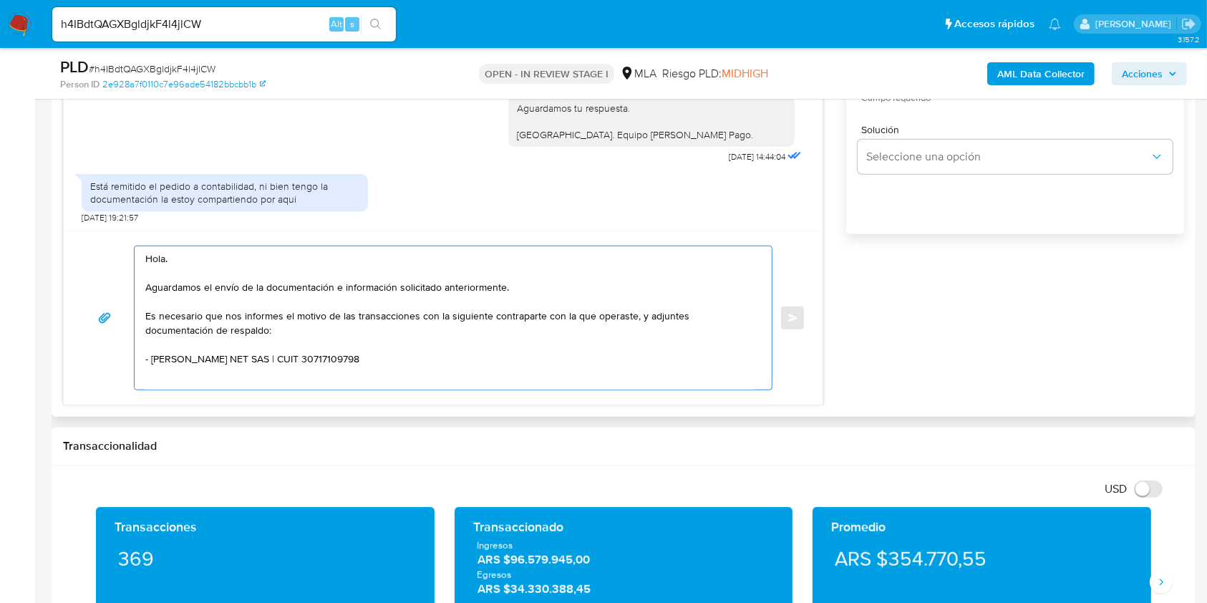
click at [296, 273] on textarea "Hola. Aguardamos el envío de la documentación e información solicitado anterior…" at bounding box center [449, 317] width 609 height 143
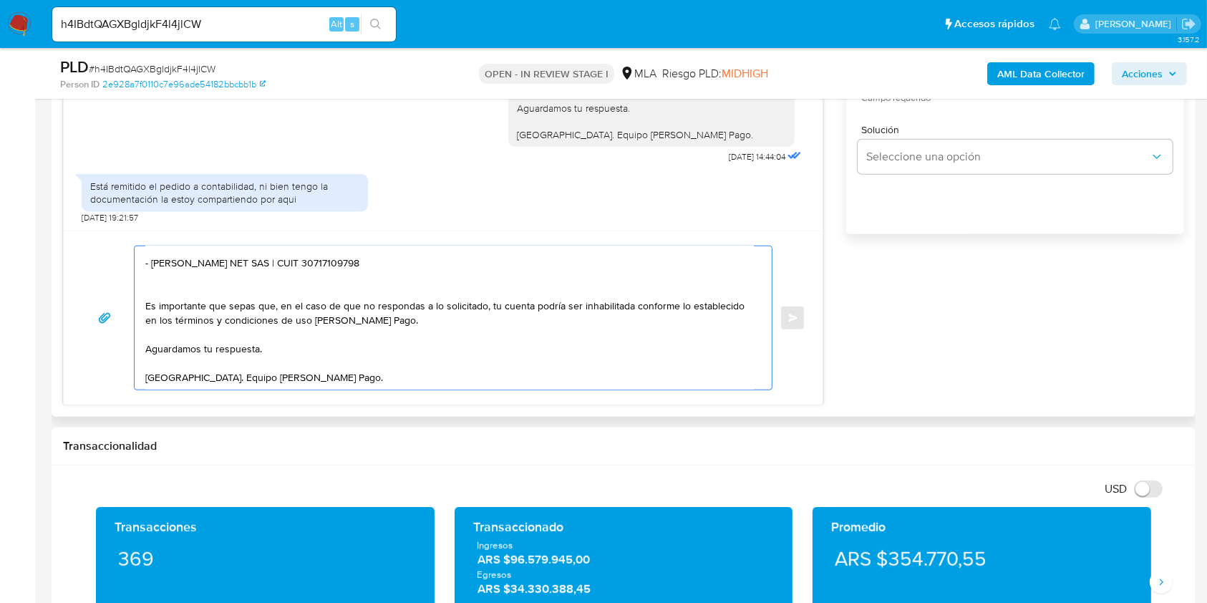
scroll to position [763, 0]
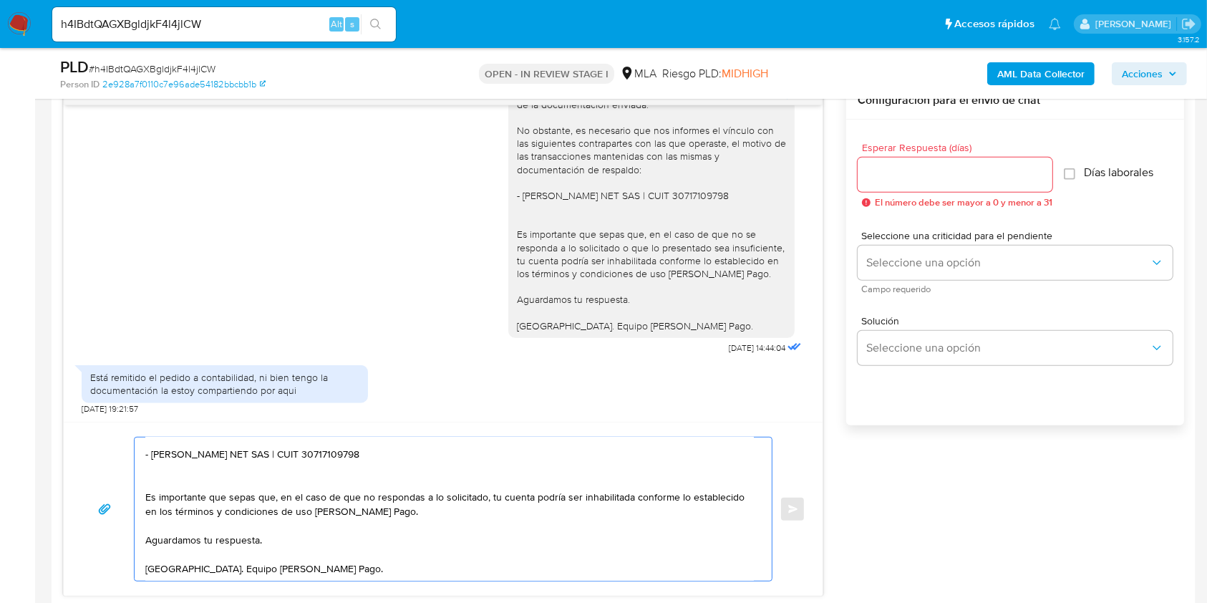
type textarea "Hola. Aguardamos el envío de la documentación e información solicitado anterior…"
click at [950, 183] on div at bounding box center [955, 175] width 195 height 34
drag, startPoint x: 951, startPoint y: 176, endPoint x: 928, endPoint y: 190, distance: 26.7
click at [951, 176] on input "Esperar Respuesta (días)" at bounding box center [955, 174] width 195 height 19
type input "1"
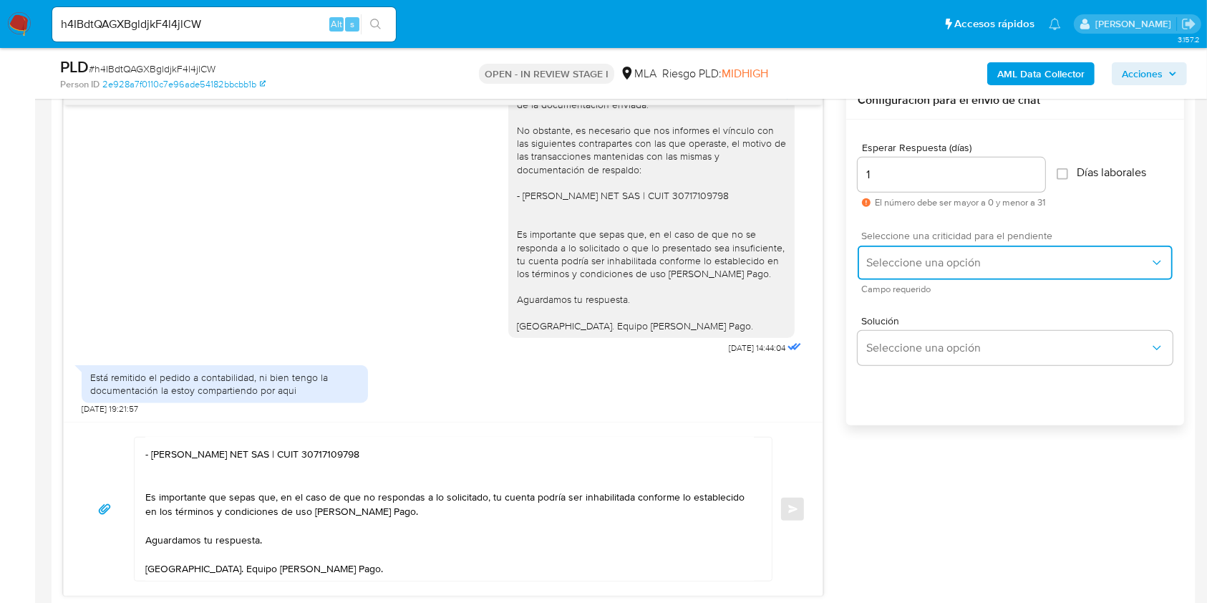
click at [894, 264] on span "Seleccione una opción" at bounding box center [1009, 263] width 284 height 14
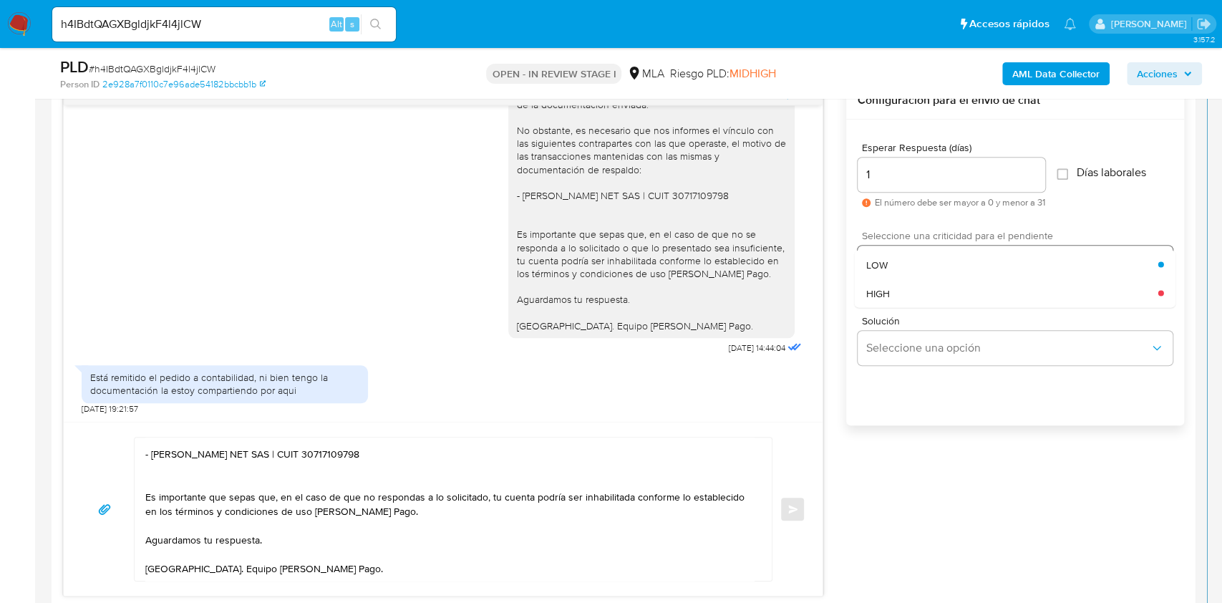
click at [889, 280] on div "HIGH" at bounding box center [1013, 293] width 292 height 29
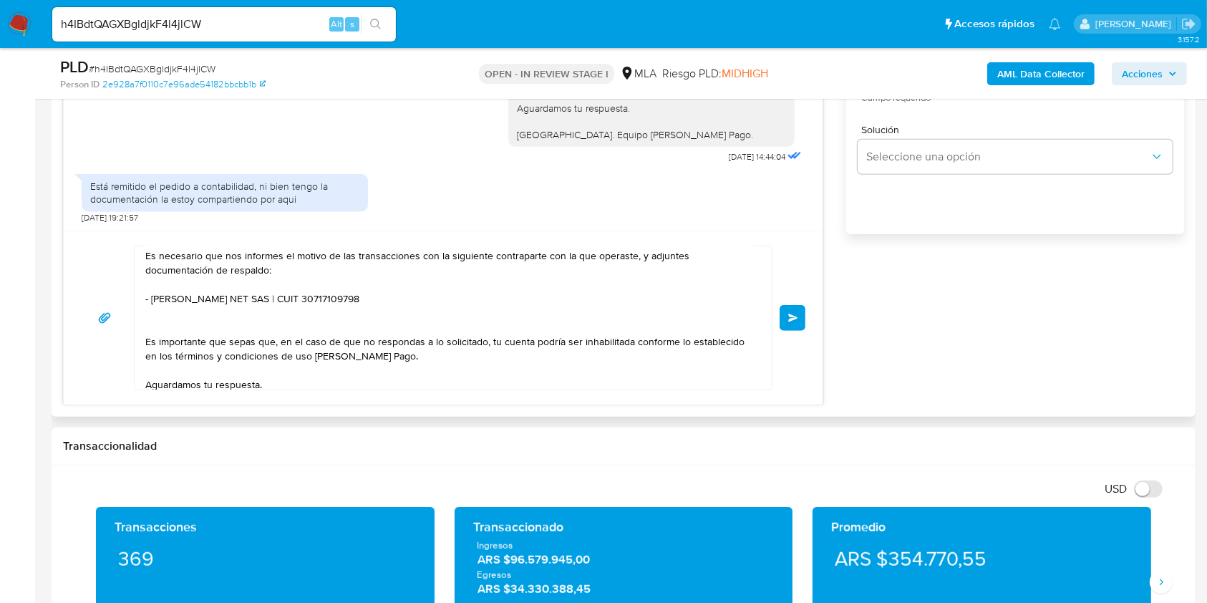
scroll to position [115, 0]
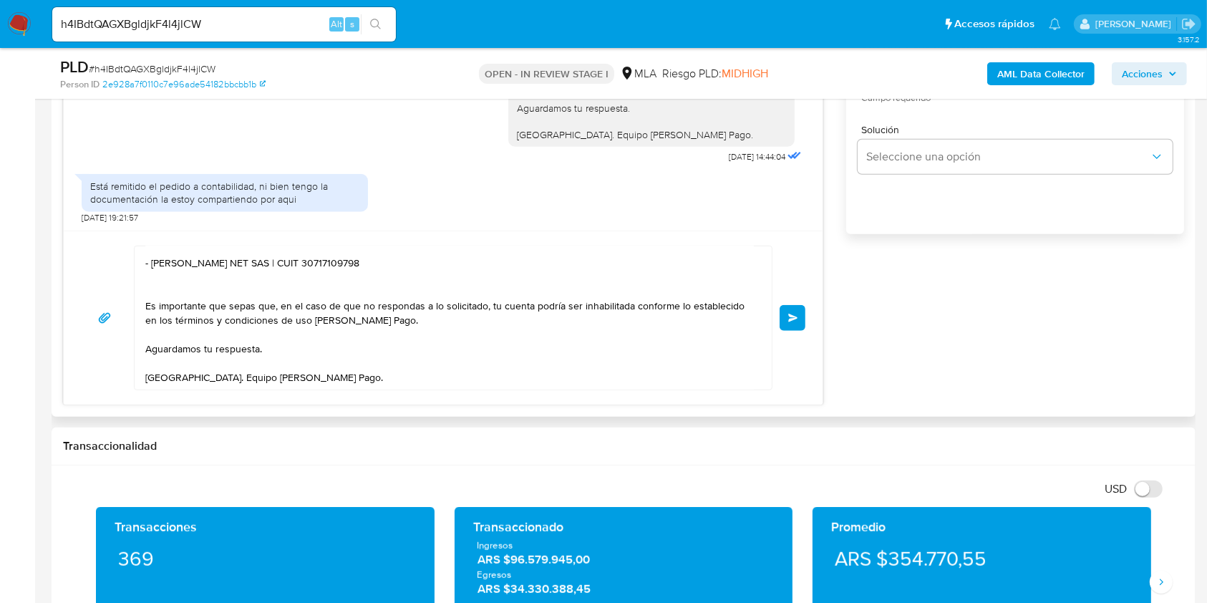
click at [783, 317] on button "Enviar" at bounding box center [793, 318] width 26 height 26
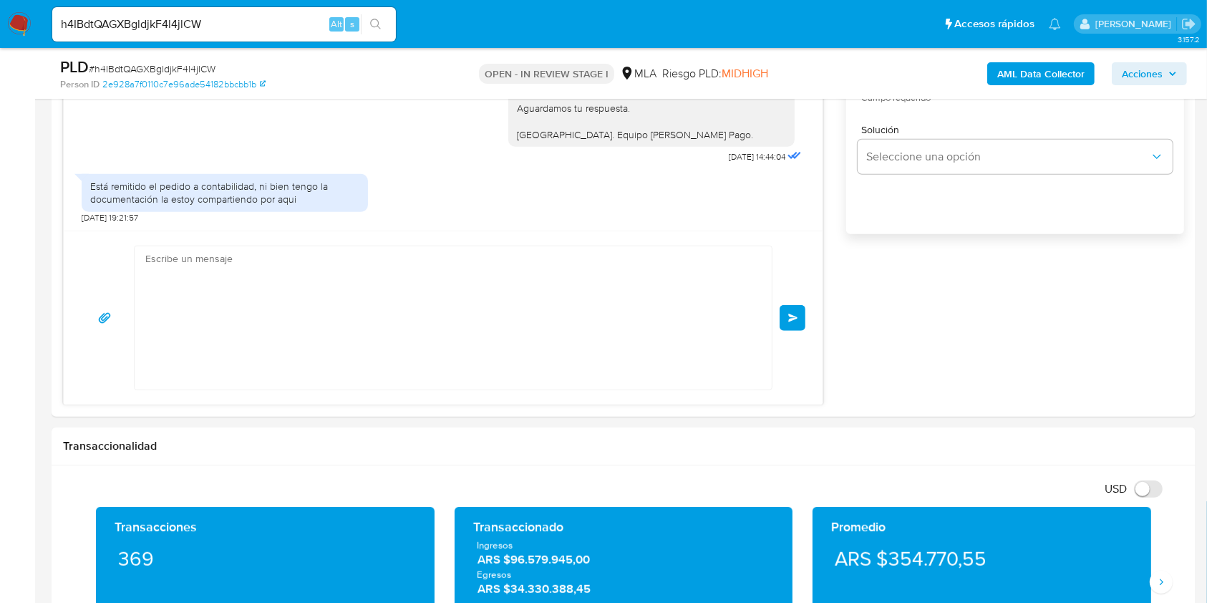
scroll to position [1420, 0]
